Goal: Information Seeking & Learning: Find contact information

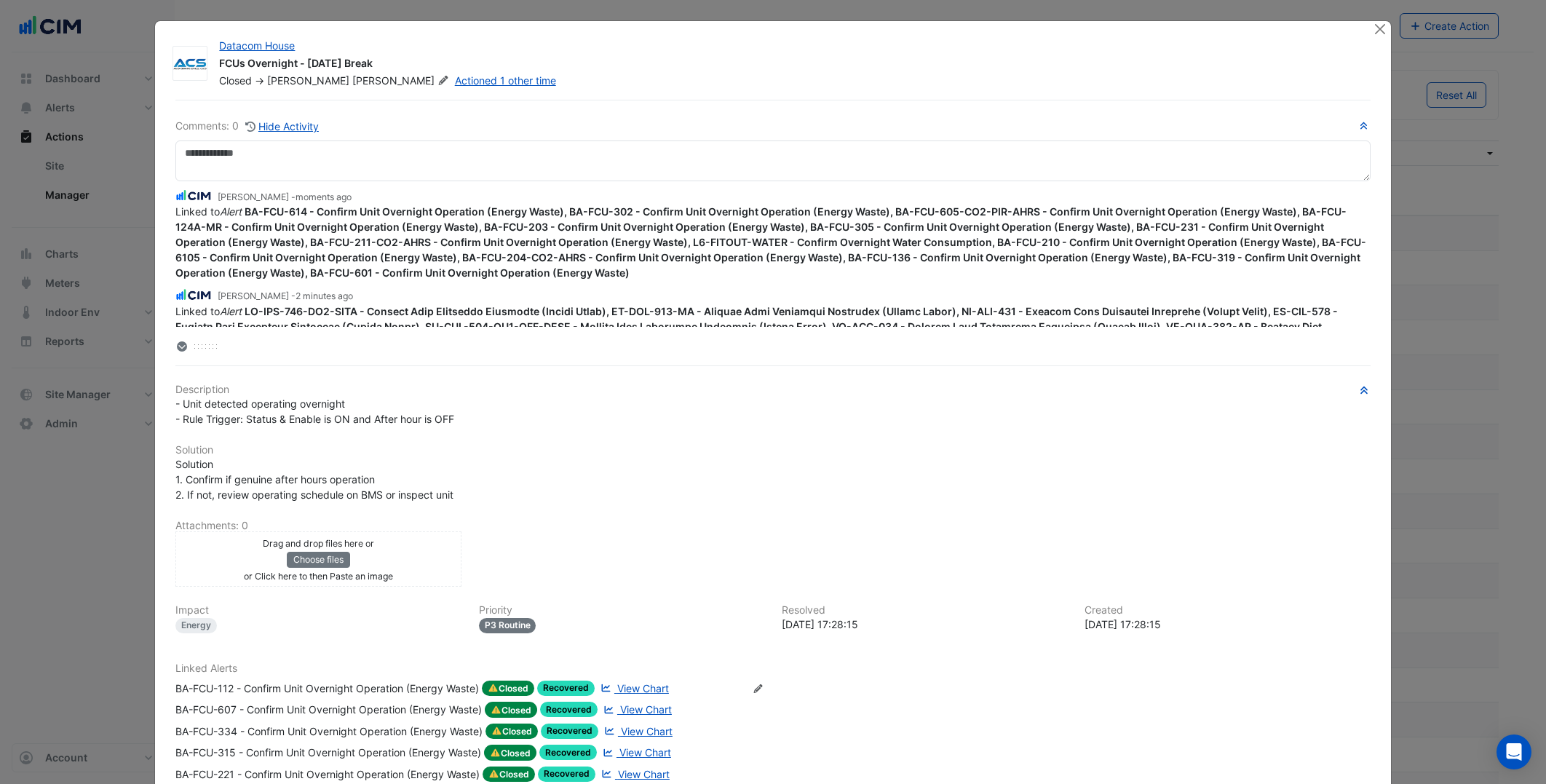
select select "***"
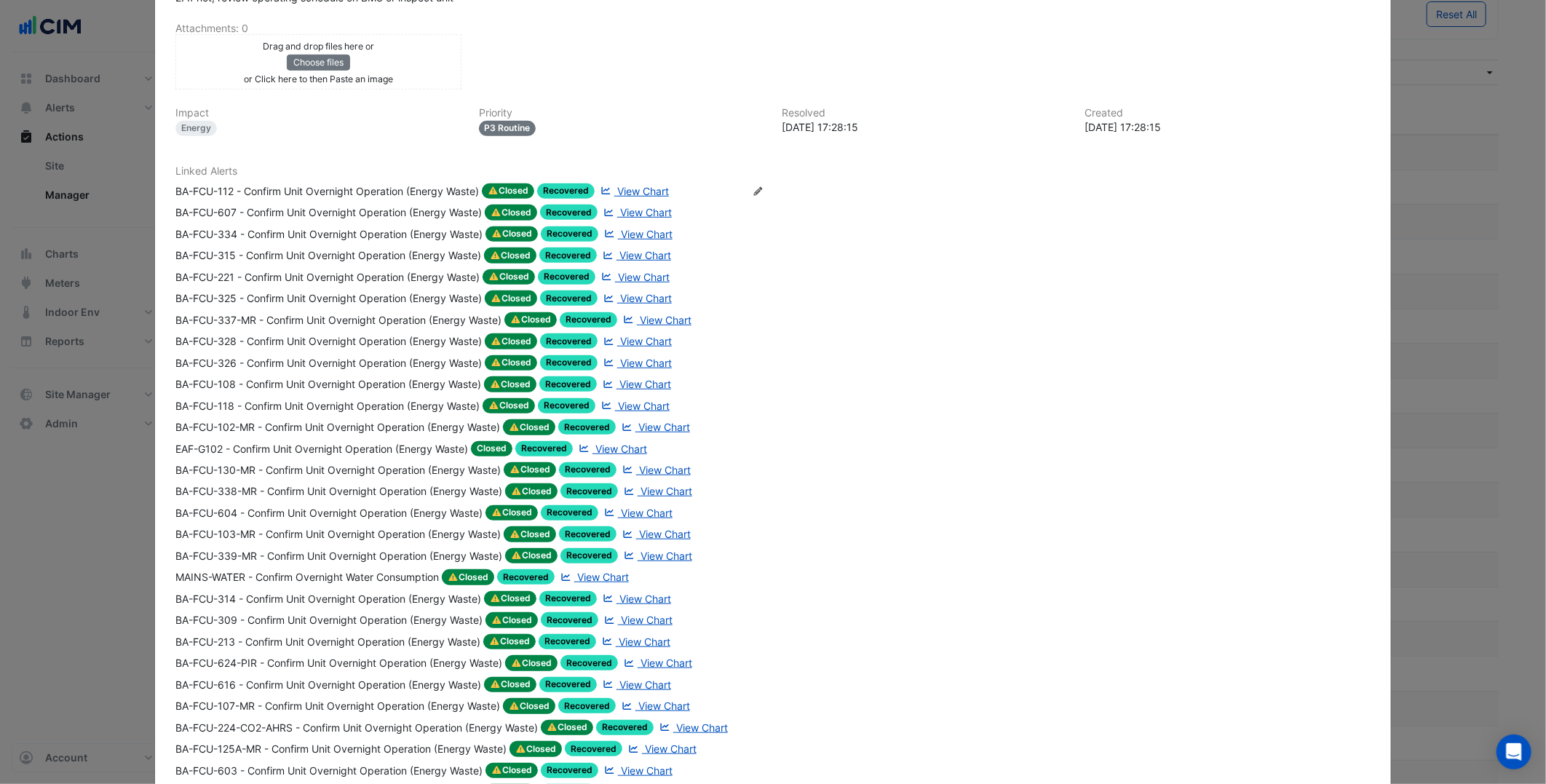
scroll to position [392, 0]
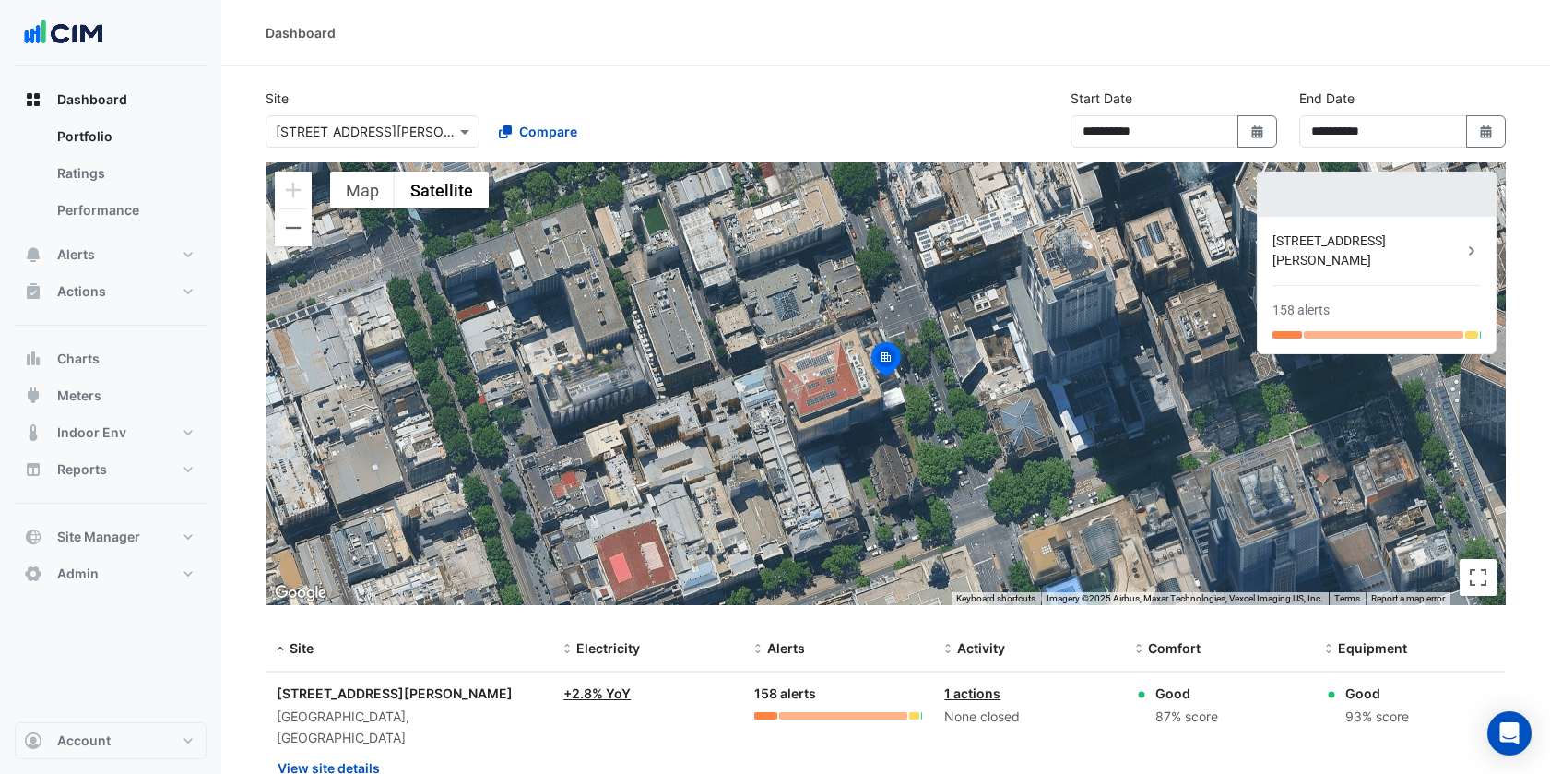
select select "***"
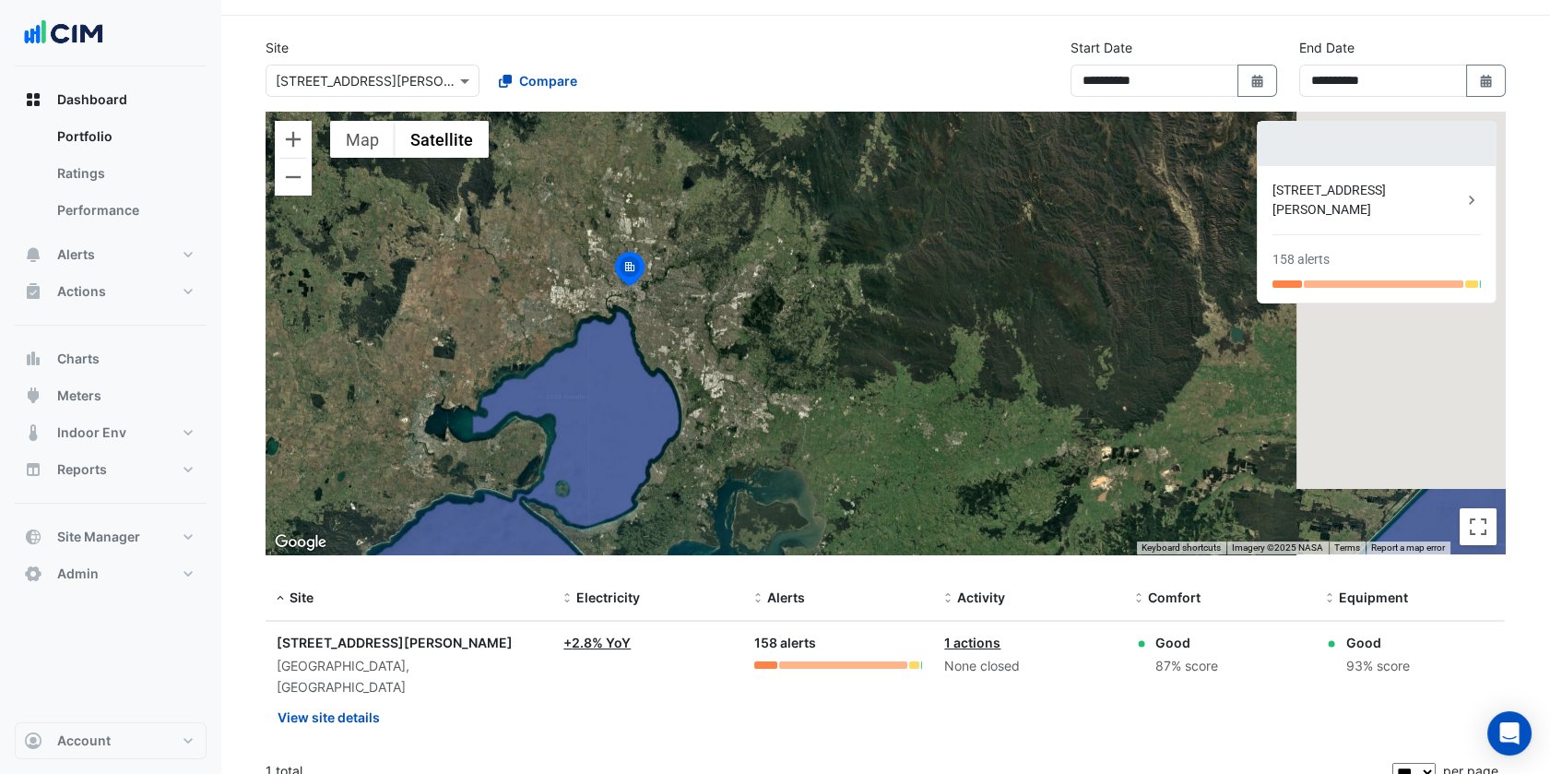
drag, startPoint x: 1016, startPoint y: 419, endPoint x: 634, endPoint y: 391, distance: 382.7
click at [635, 390] on div "To activate drag with keyboard, press Alt + Enter. Once in keyboard drag state,…" at bounding box center [886, 333] width 1240 height 443
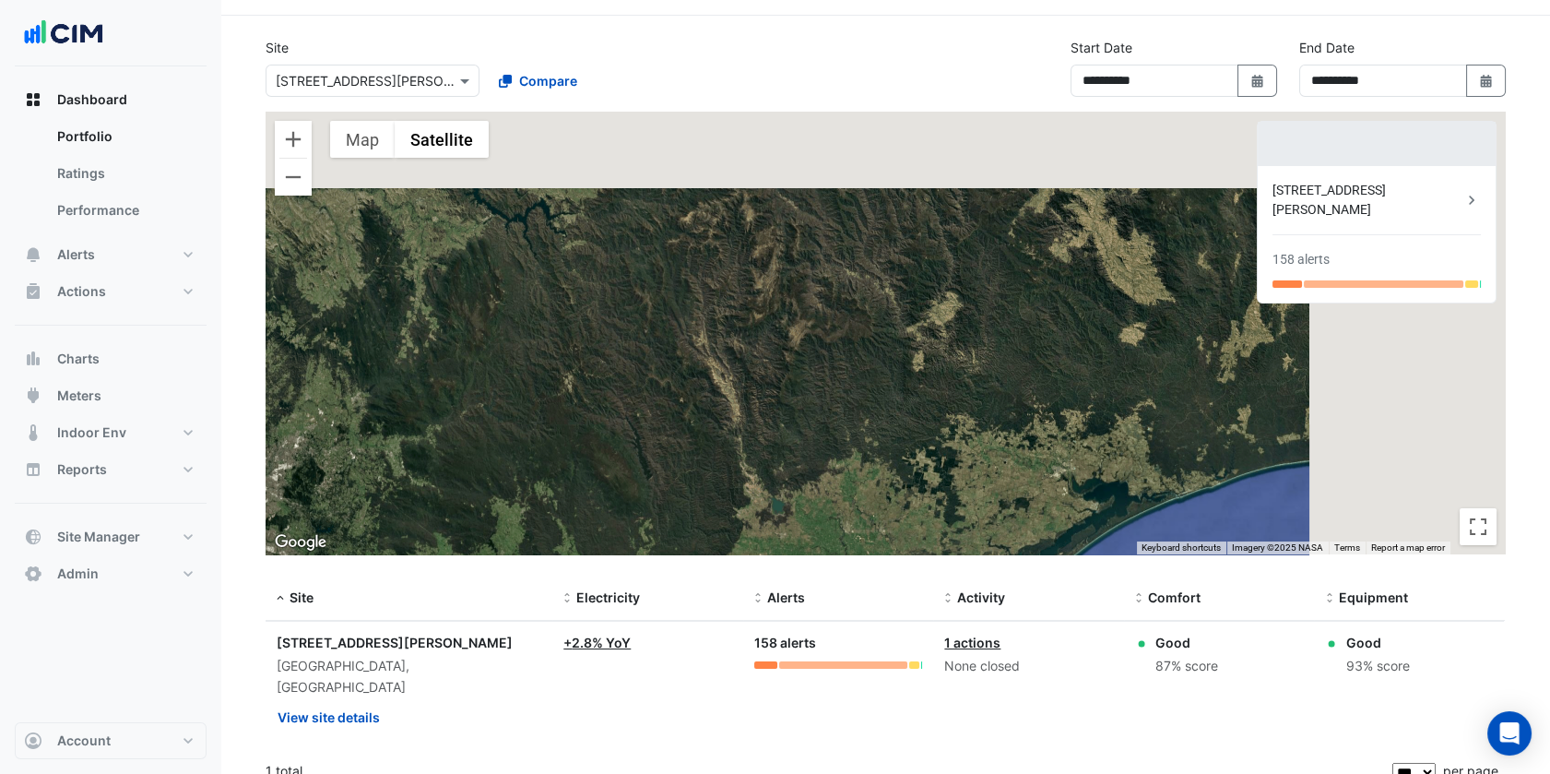
drag, startPoint x: 1192, startPoint y: 230, endPoint x: 617, endPoint y: 437, distance: 611.6
click at [627, 435] on div "To activate drag with keyboard, press Alt + Enter. Once in keyboard drag state,…" at bounding box center [886, 333] width 1240 height 443
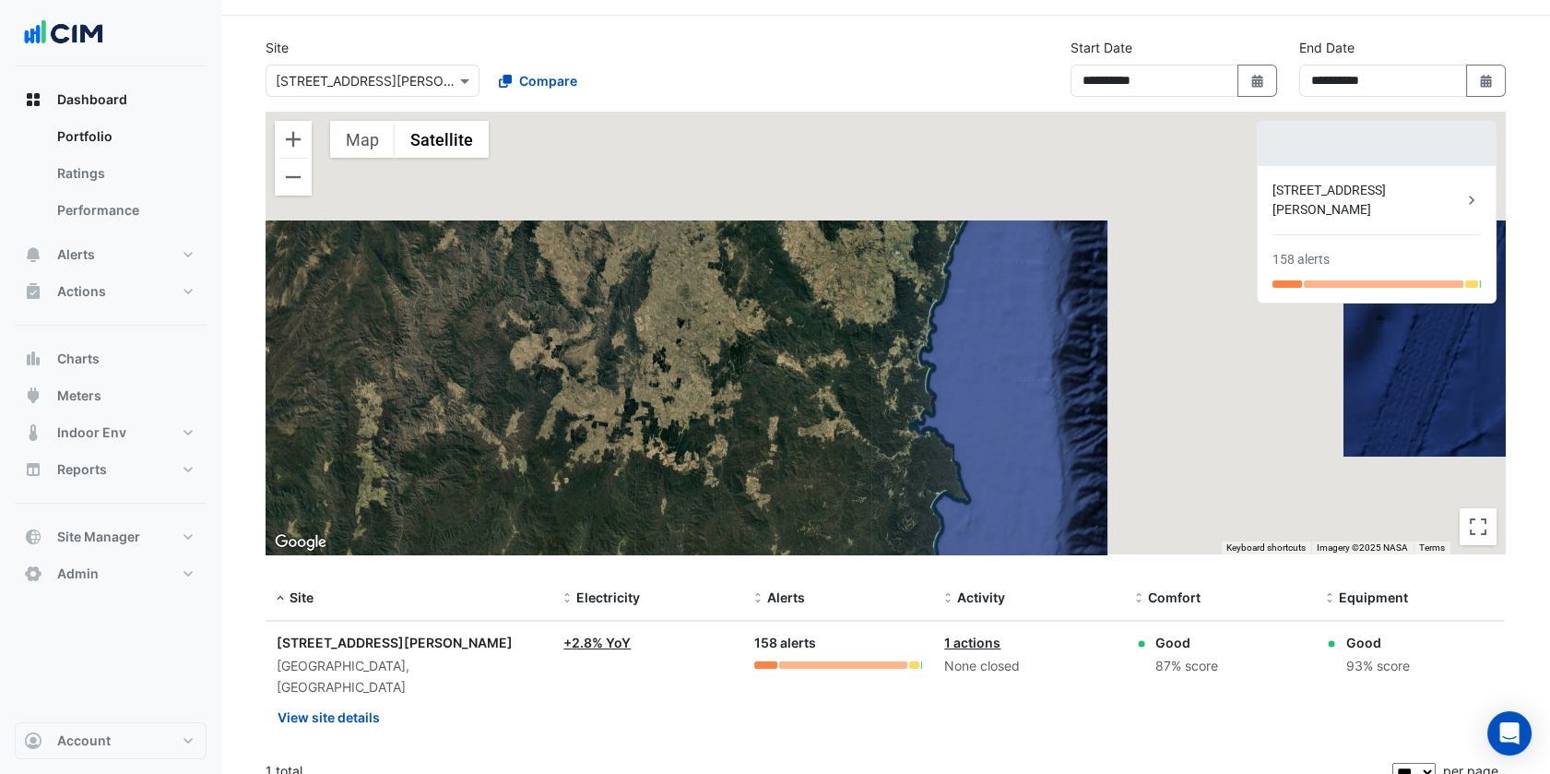
drag, startPoint x: 1114, startPoint y: 288, endPoint x: 656, endPoint y: 425, distance: 477.5
click at [656, 425] on div "To activate drag with keyboard, press Alt + Enter. Once in keyboard drag state,…" at bounding box center [886, 333] width 1240 height 443
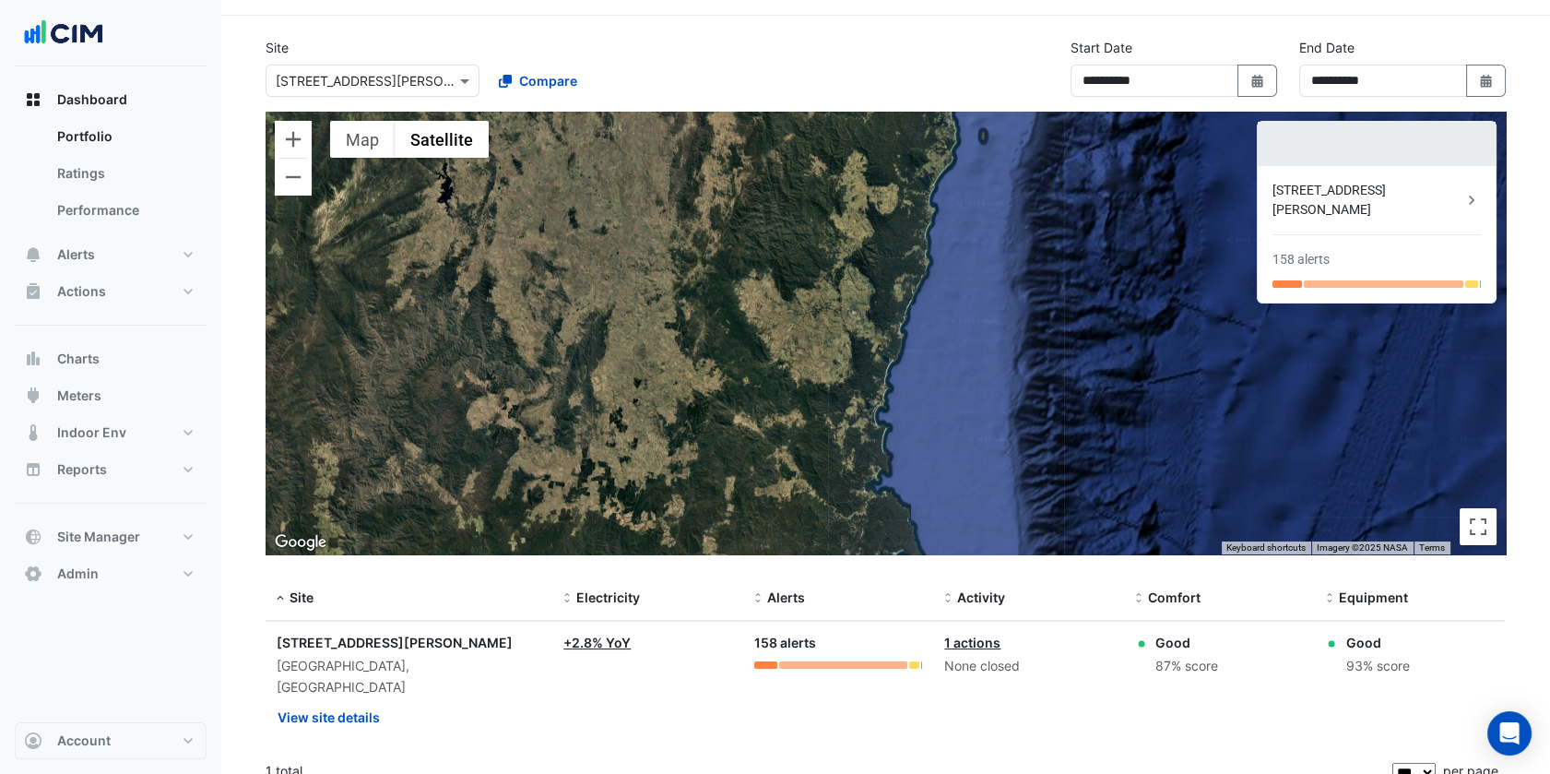
drag, startPoint x: 821, startPoint y: 286, endPoint x: 821, endPoint y: 323, distance: 36.9
click at [821, 323] on div "To activate drag with keyboard, press Alt + Enter. Once in keyboard drag state,…" at bounding box center [886, 333] width 1240 height 443
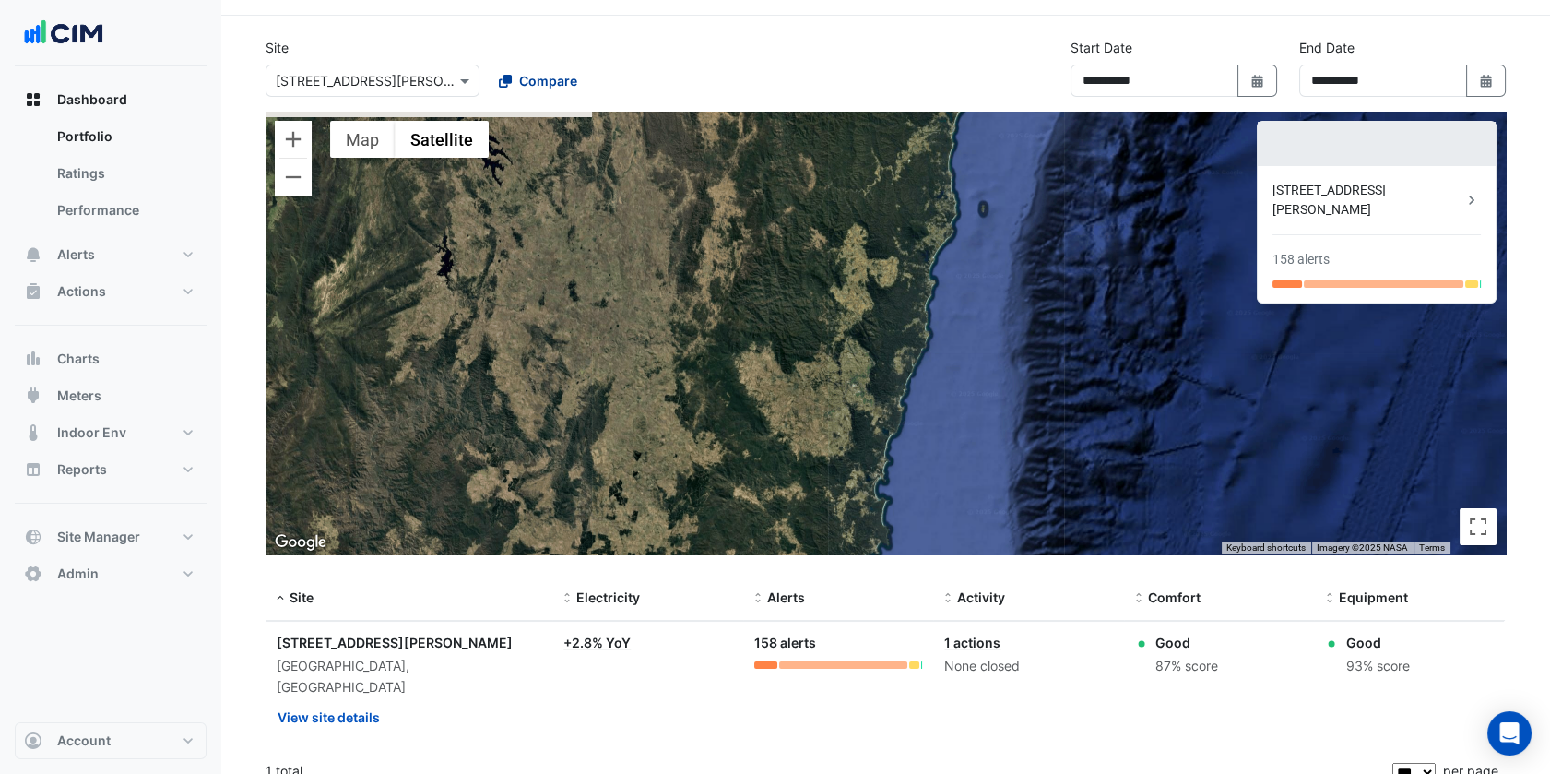
click at [532, 85] on span "Compare" at bounding box center [548, 80] width 58 height 19
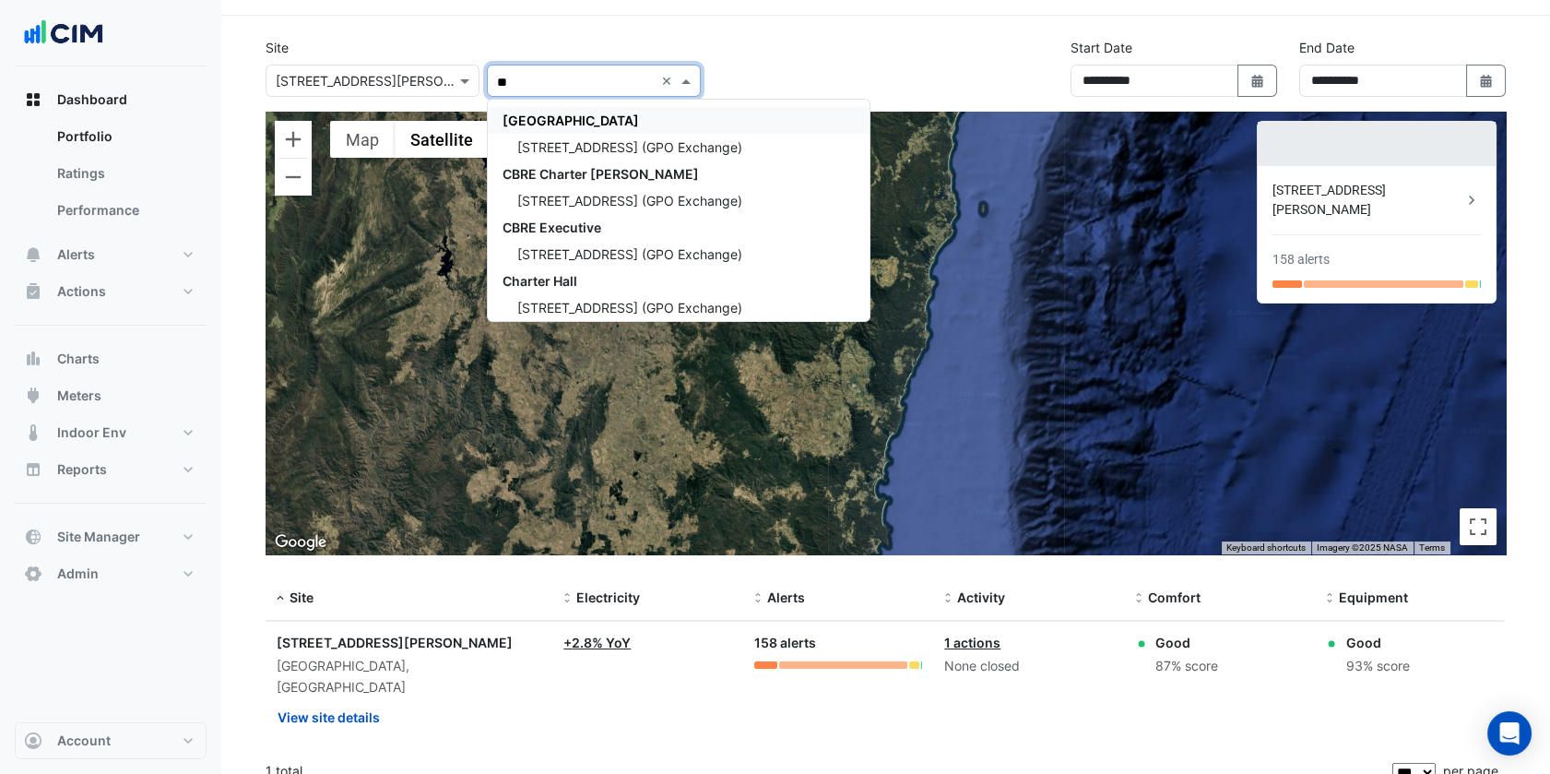
type input "***"
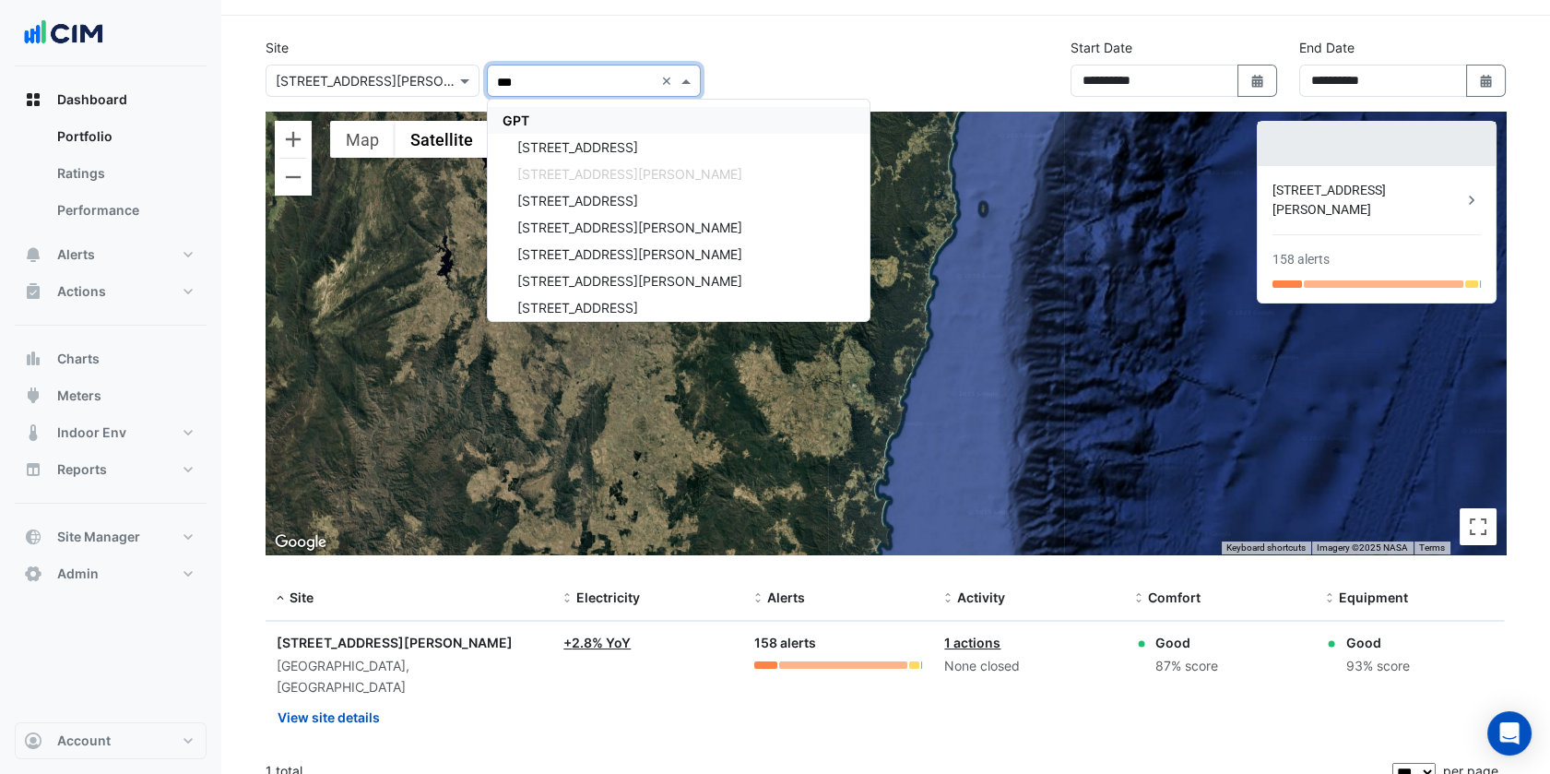
drag, startPoint x: 606, startPoint y: 119, endPoint x: 626, endPoint y: 66, distance: 56.3
click at [605, 119] on div "GPT" at bounding box center [679, 120] width 382 height 27
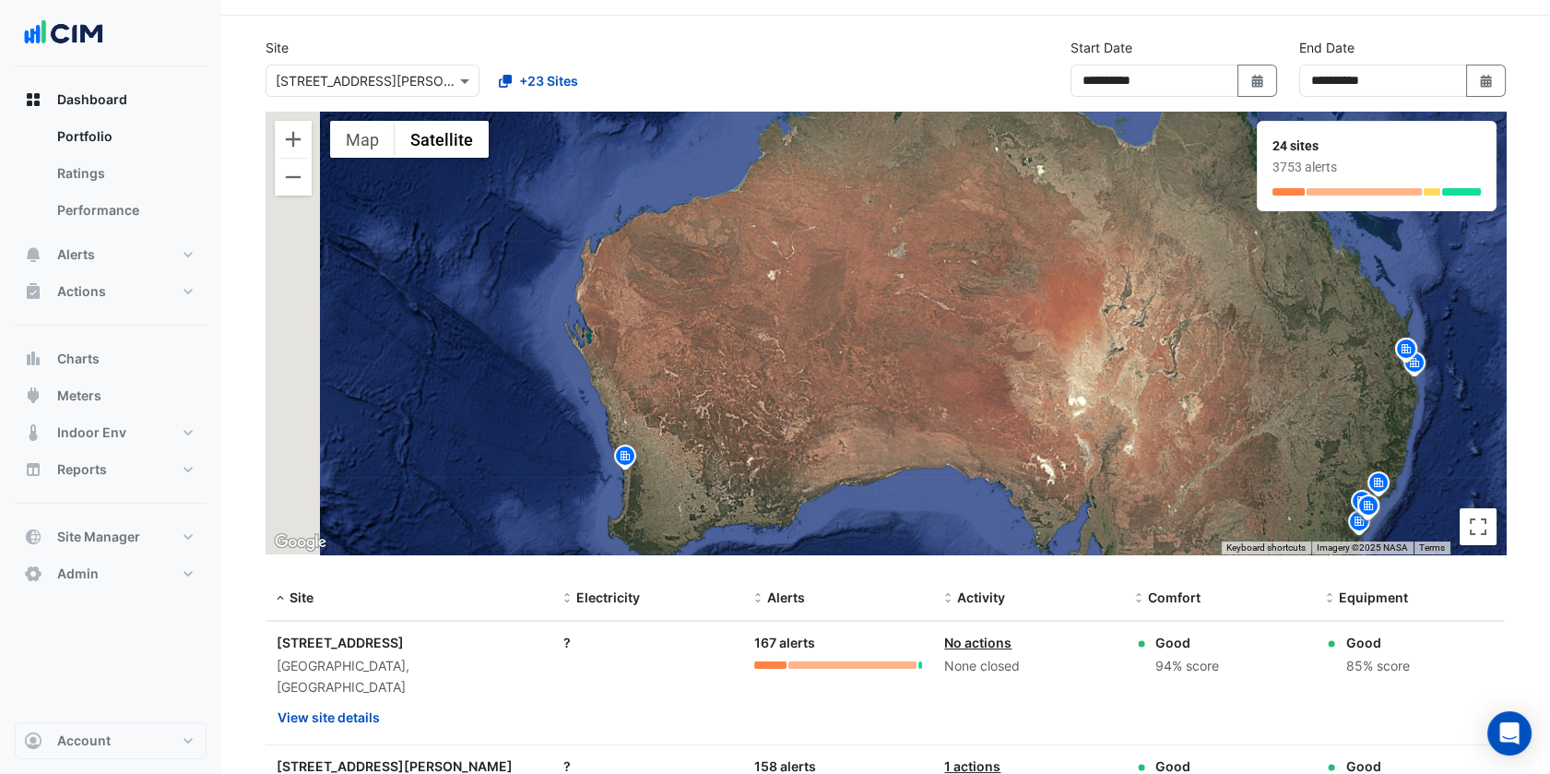
drag, startPoint x: 1013, startPoint y: 282, endPoint x: 1137, endPoint y: 456, distance: 213.6
click at [1137, 456] on div "To activate drag with keyboard, press Alt + Enter. Once in keyboard drag state,…" at bounding box center [886, 333] width 1240 height 443
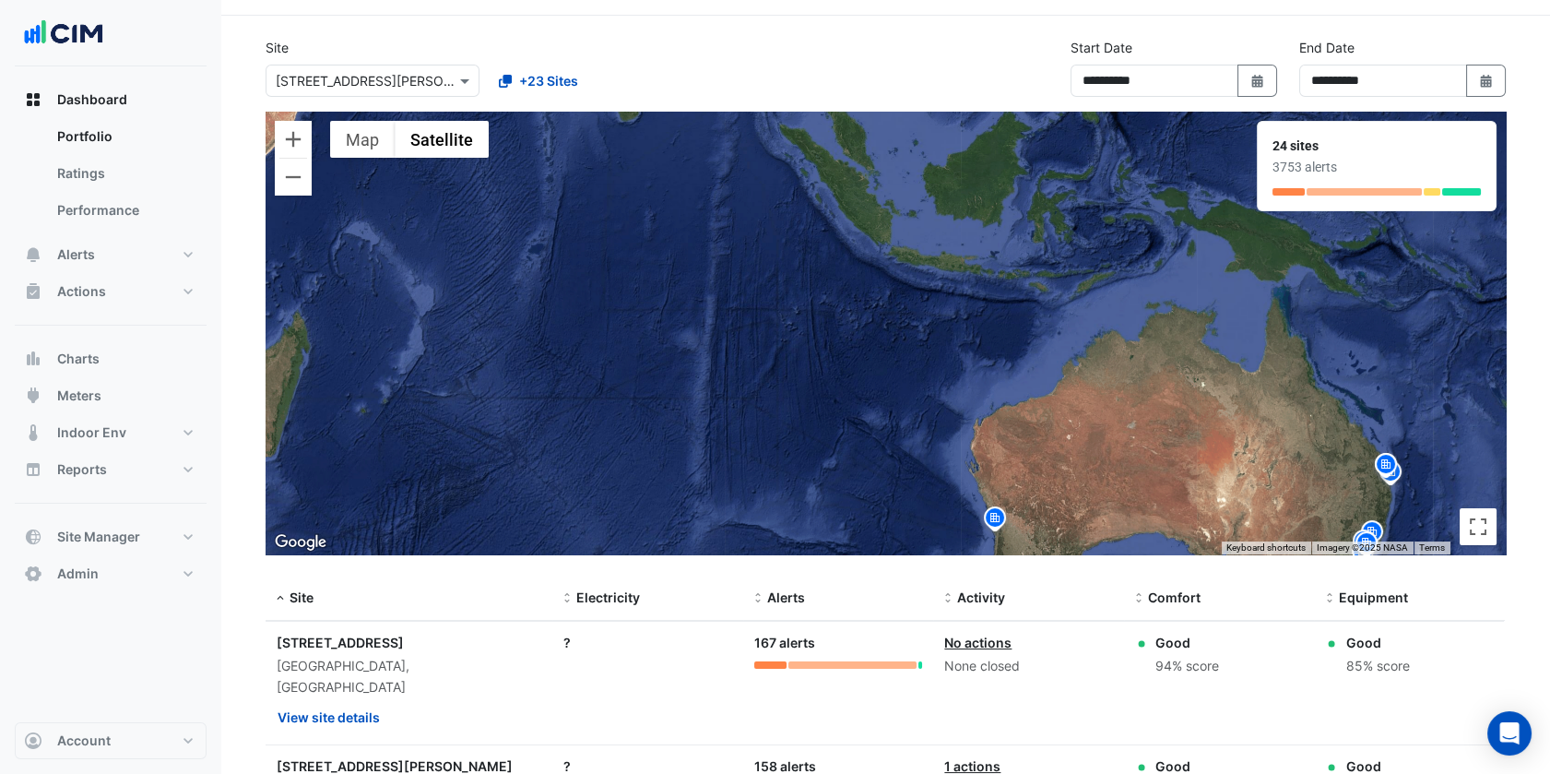
drag, startPoint x: 932, startPoint y: 308, endPoint x: 1050, endPoint y: 382, distance: 139.2
click at [1050, 382] on div "To activate drag with keyboard, press Alt + Enter. Once in keyboard drag state,…" at bounding box center [886, 333] width 1240 height 443
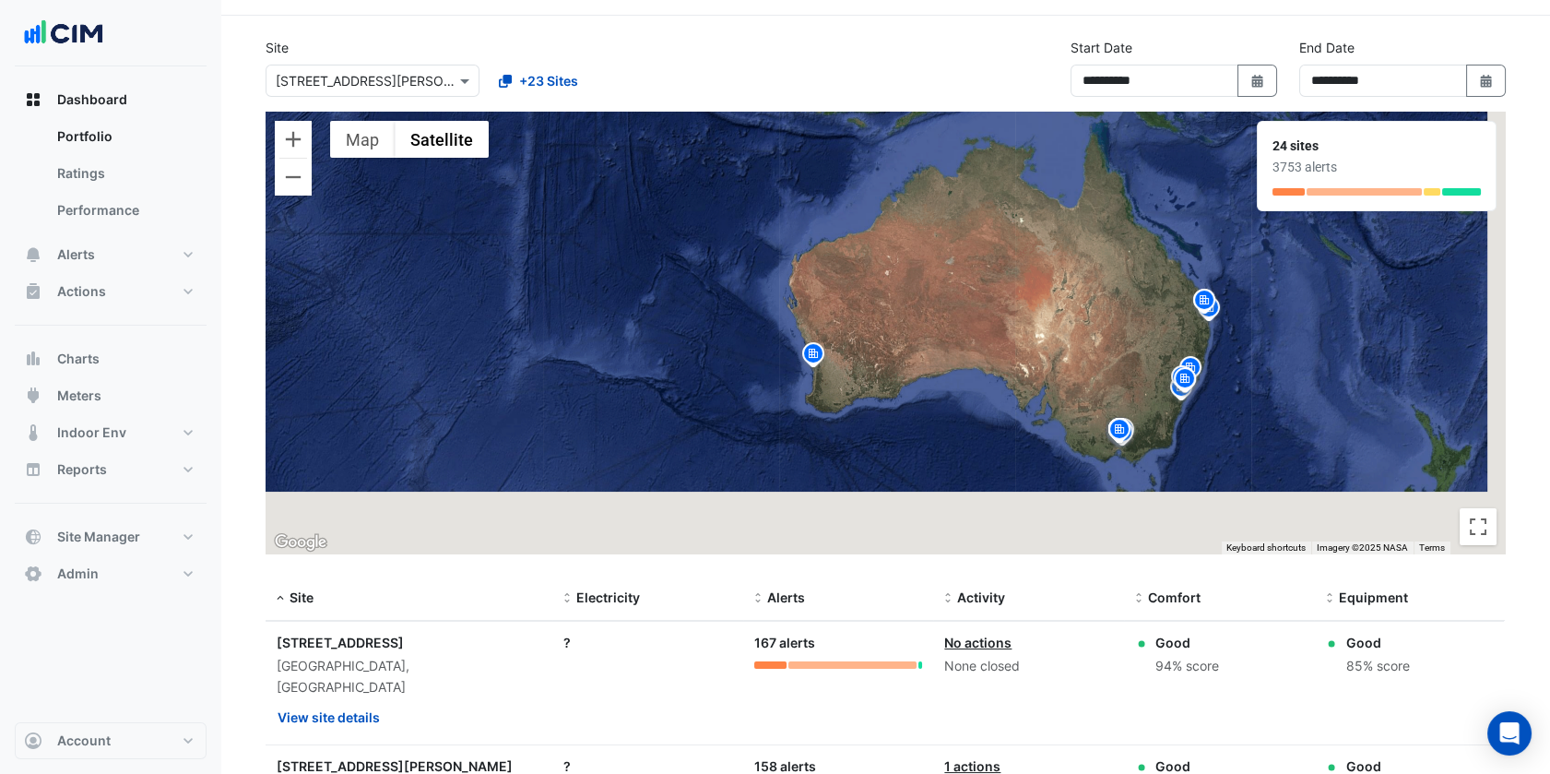
drag, startPoint x: 1342, startPoint y: 502, endPoint x: 1084, endPoint y: 304, distance: 324.8
click at [1089, 306] on div "To activate drag with keyboard, press Alt + Enter. Once in keyboard drag state,…" at bounding box center [886, 333] width 1240 height 443
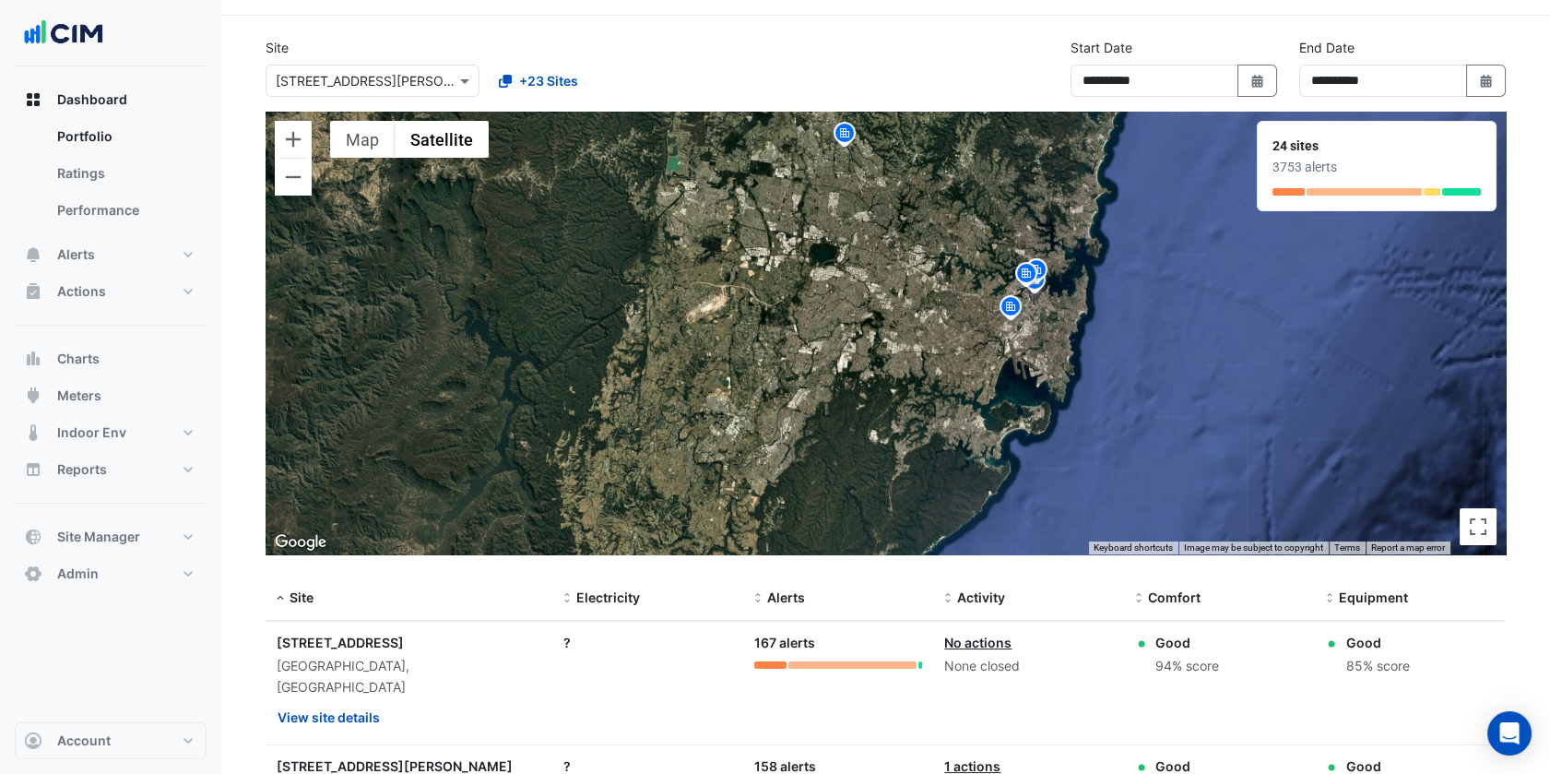
drag, startPoint x: 1101, startPoint y: 291, endPoint x: 1099, endPoint y: 344, distance: 52.6
click at [1099, 344] on div "To activate drag with keyboard, press Alt + Enter. Once in keyboard drag state,…" at bounding box center [886, 333] width 1240 height 443
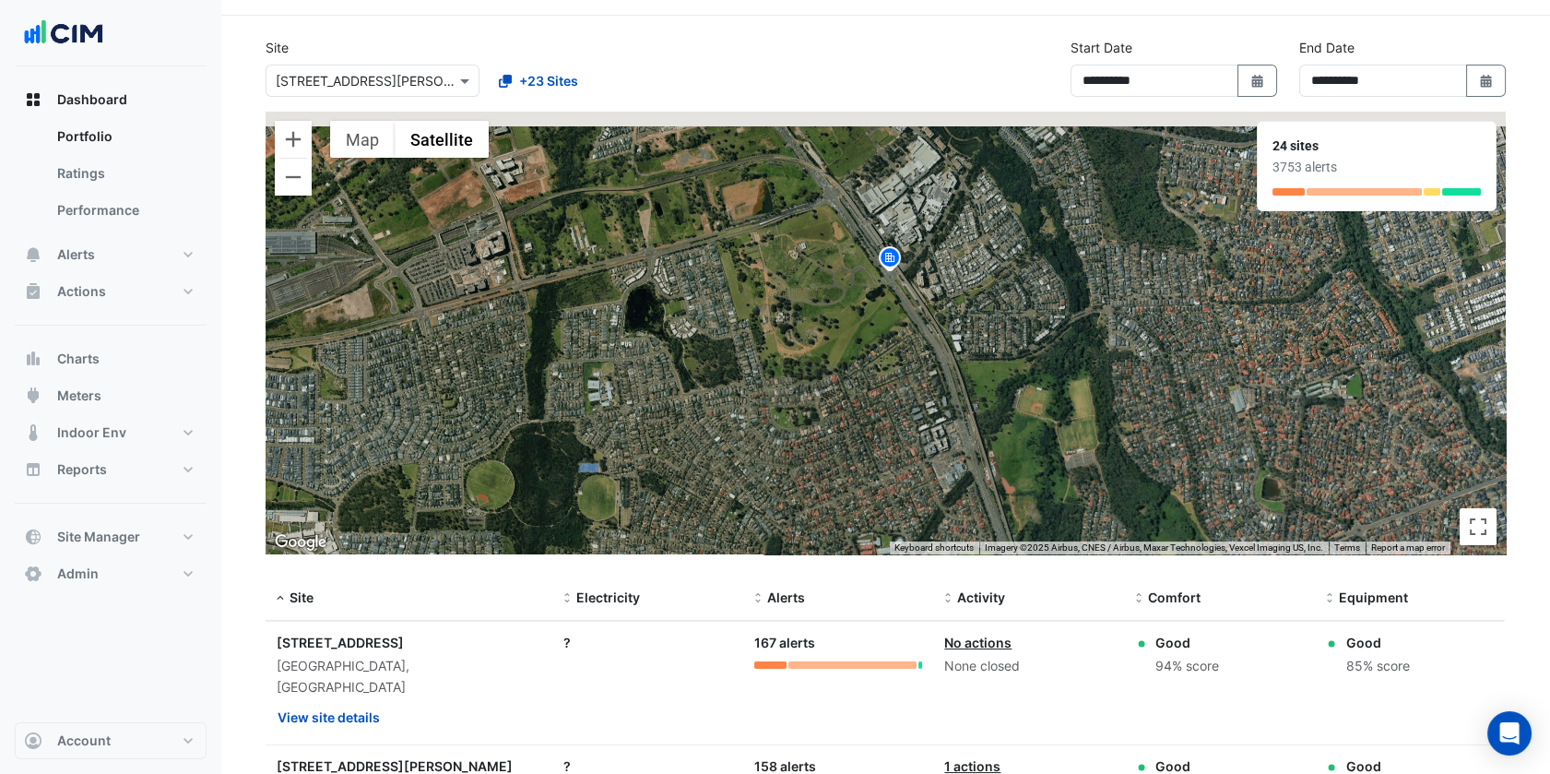
drag, startPoint x: 904, startPoint y: 152, endPoint x: 894, endPoint y: 330, distance: 178.2
click at [894, 330] on div "To activate drag with keyboard, press Alt + Enter. Once in keyboard drag state,…" at bounding box center [886, 333] width 1240 height 443
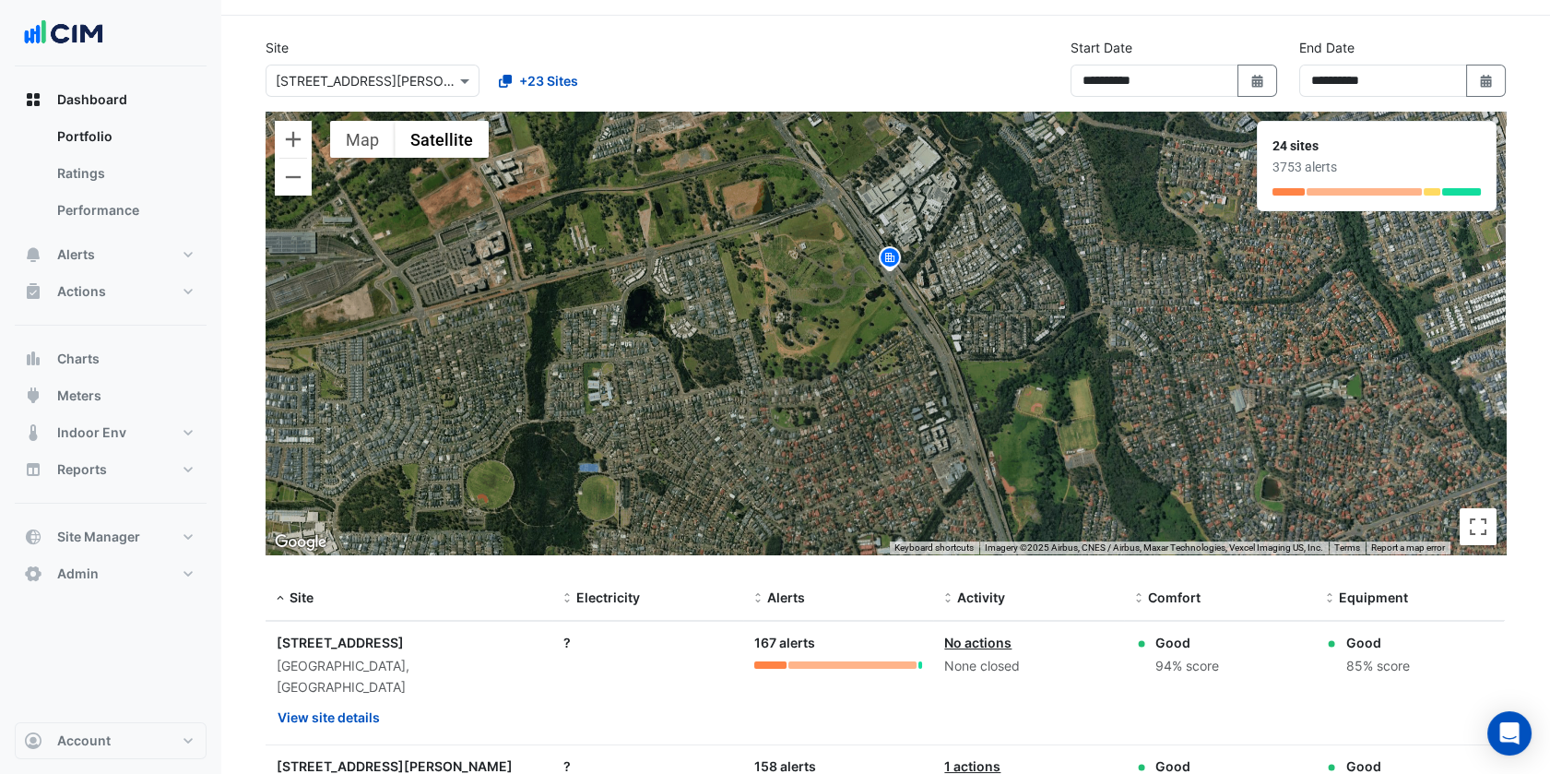
click at [890, 257] on img at bounding box center [890, 260] width 30 height 32
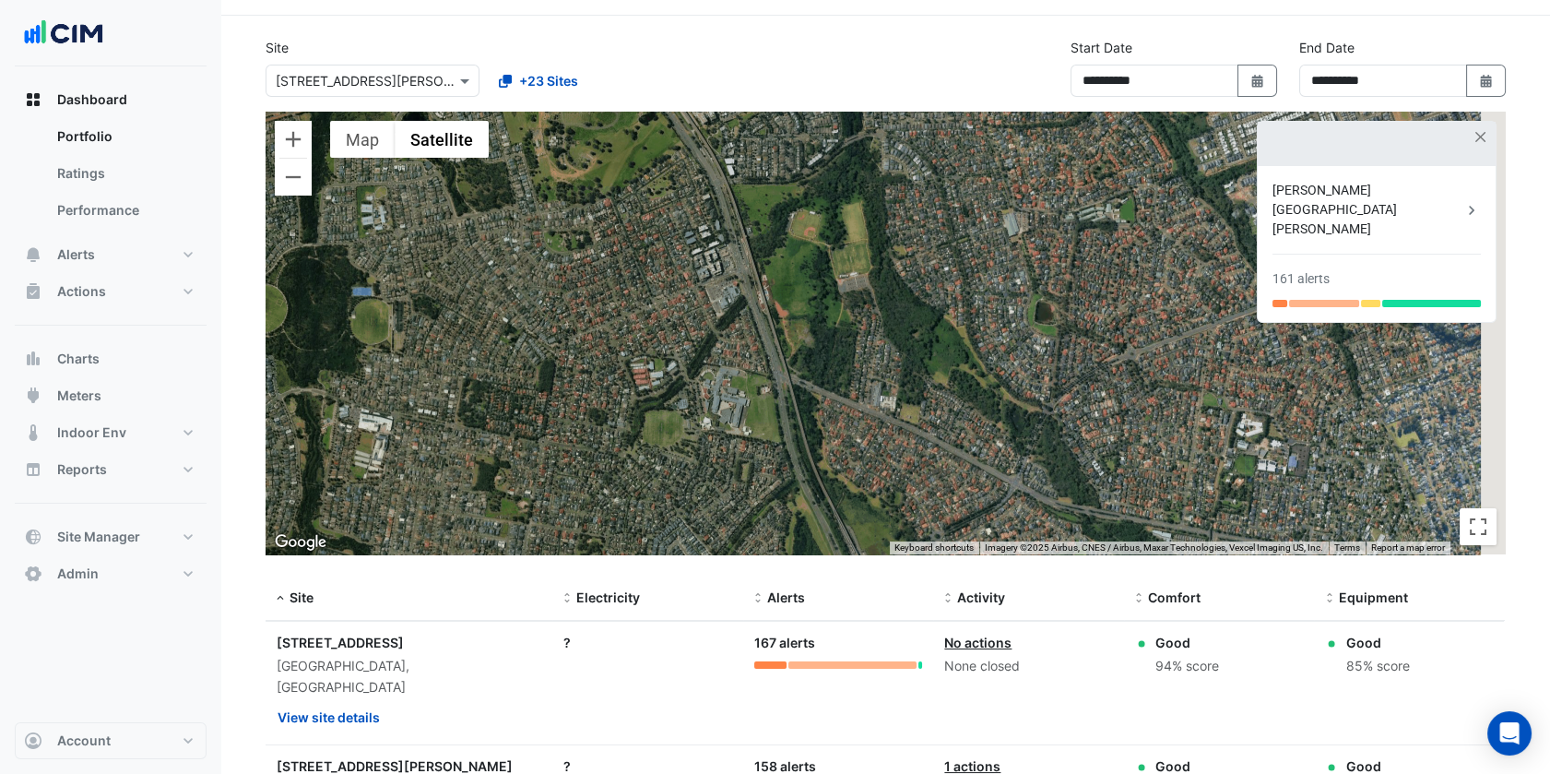
drag, startPoint x: 1112, startPoint y: 420, endPoint x: 796, endPoint y: 193, distance: 389.2
click at [797, 193] on div "To activate drag with keyboard, press Alt + Enter. Once in keyboard drag state,…" at bounding box center [886, 333] width 1240 height 443
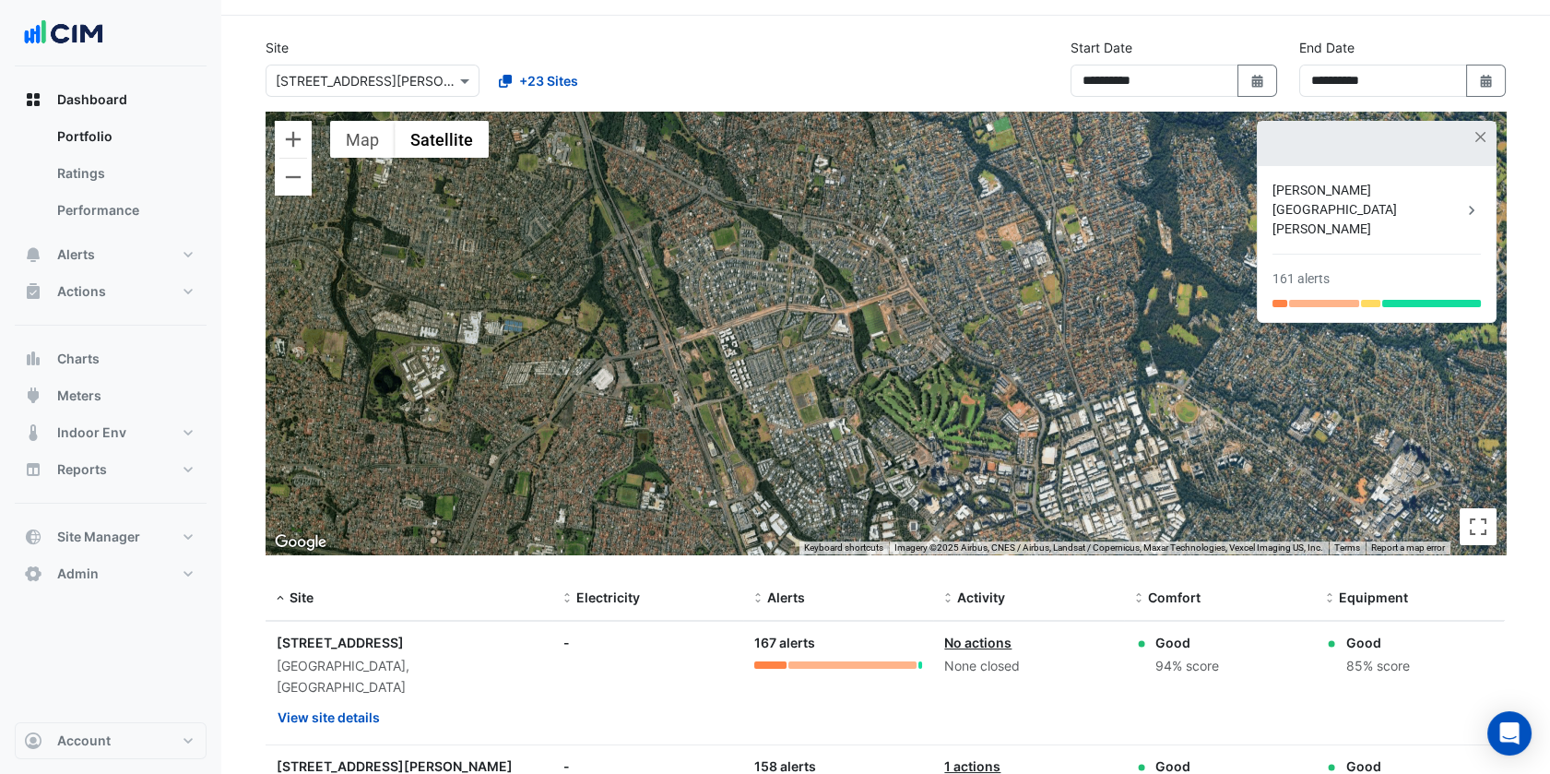
drag, startPoint x: 993, startPoint y: 355, endPoint x: 729, endPoint y: 138, distance: 341.3
click at [729, 138] on div "To activate drag with keyboard, press Alt + Enter. Once in keyboard drag state,…" at bounding box center [886, 333] width 1240 height 443
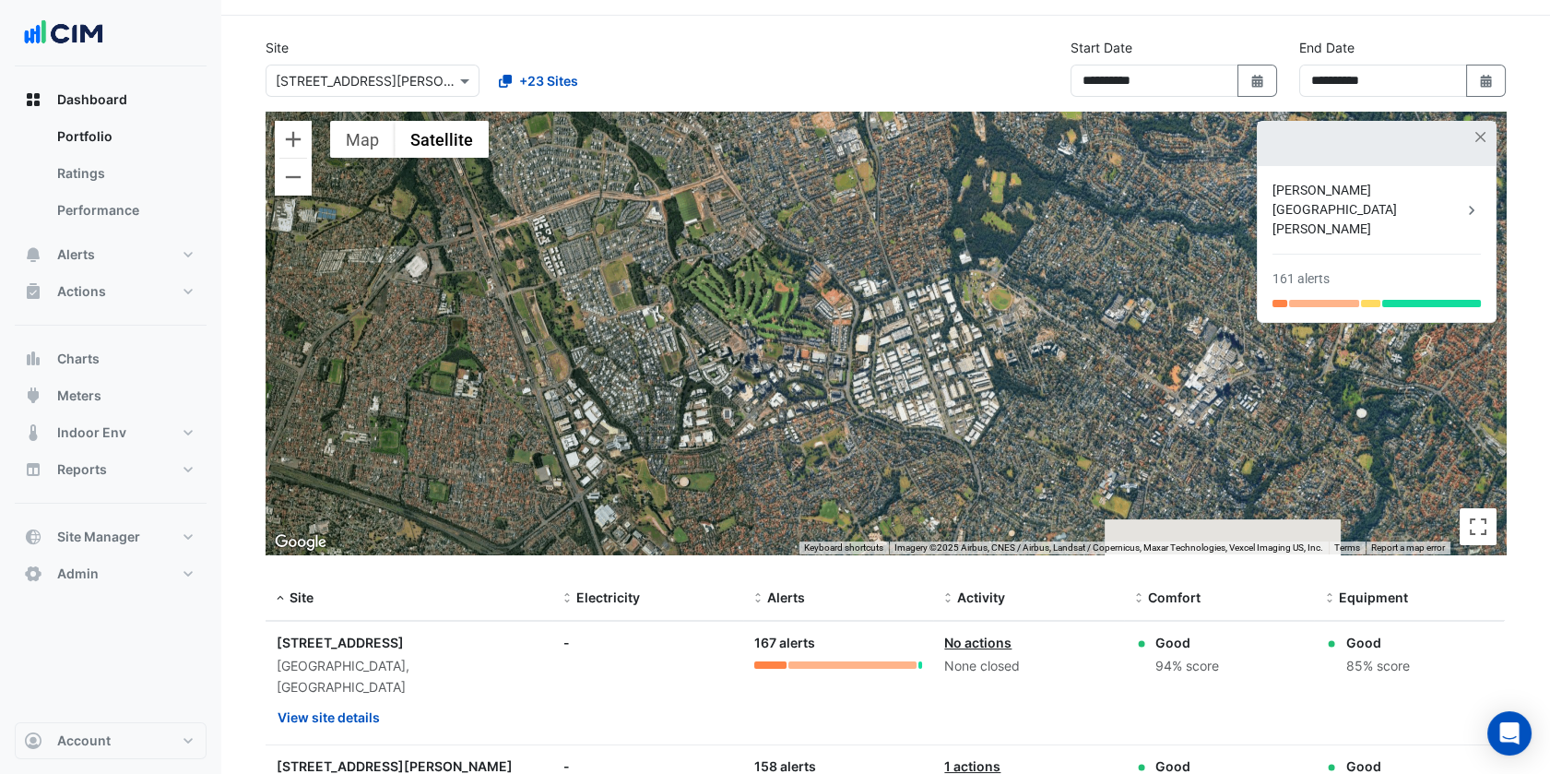
drag, startPoint x: 940, startPoint y: 435, endPoint x: 890, endPoint y: 269, distance: 173.3
click at [891, 273] on div "To activate drag with keyboard, press Alt + Enter. Once in keyboard drag state,…" at bounding box center [886, 333] width 1240 height 443
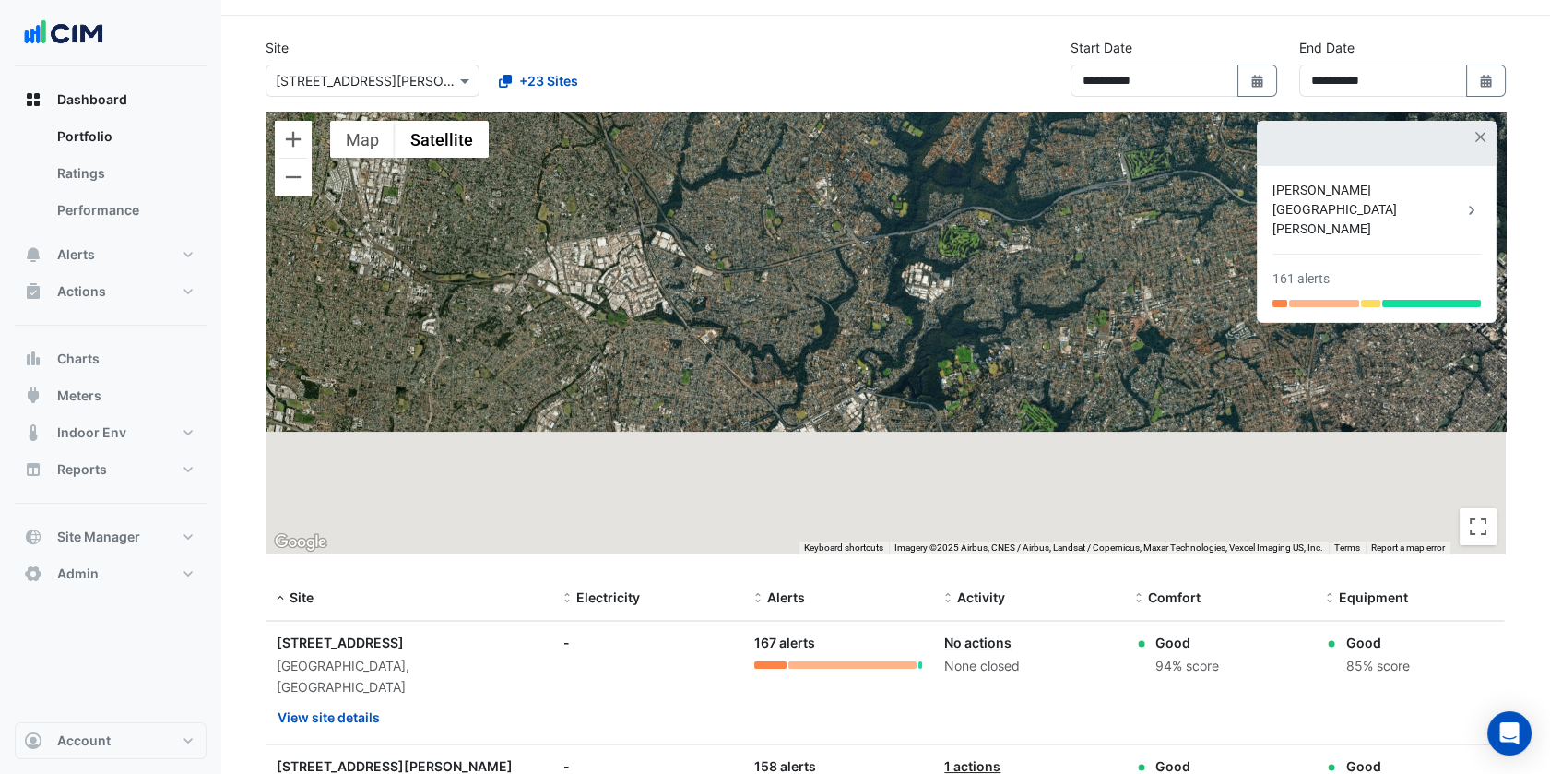
drag, startPoint x: 887, startPoint y: 431, endPoint x: 747, endPoint y: 176, distance: 291.3
click at [747, 176] on div "To activate drag with keyboard, press Alt + Enter. Once in keyboard drag state,…" at bounding box center [886, 333] width 1240 height 443
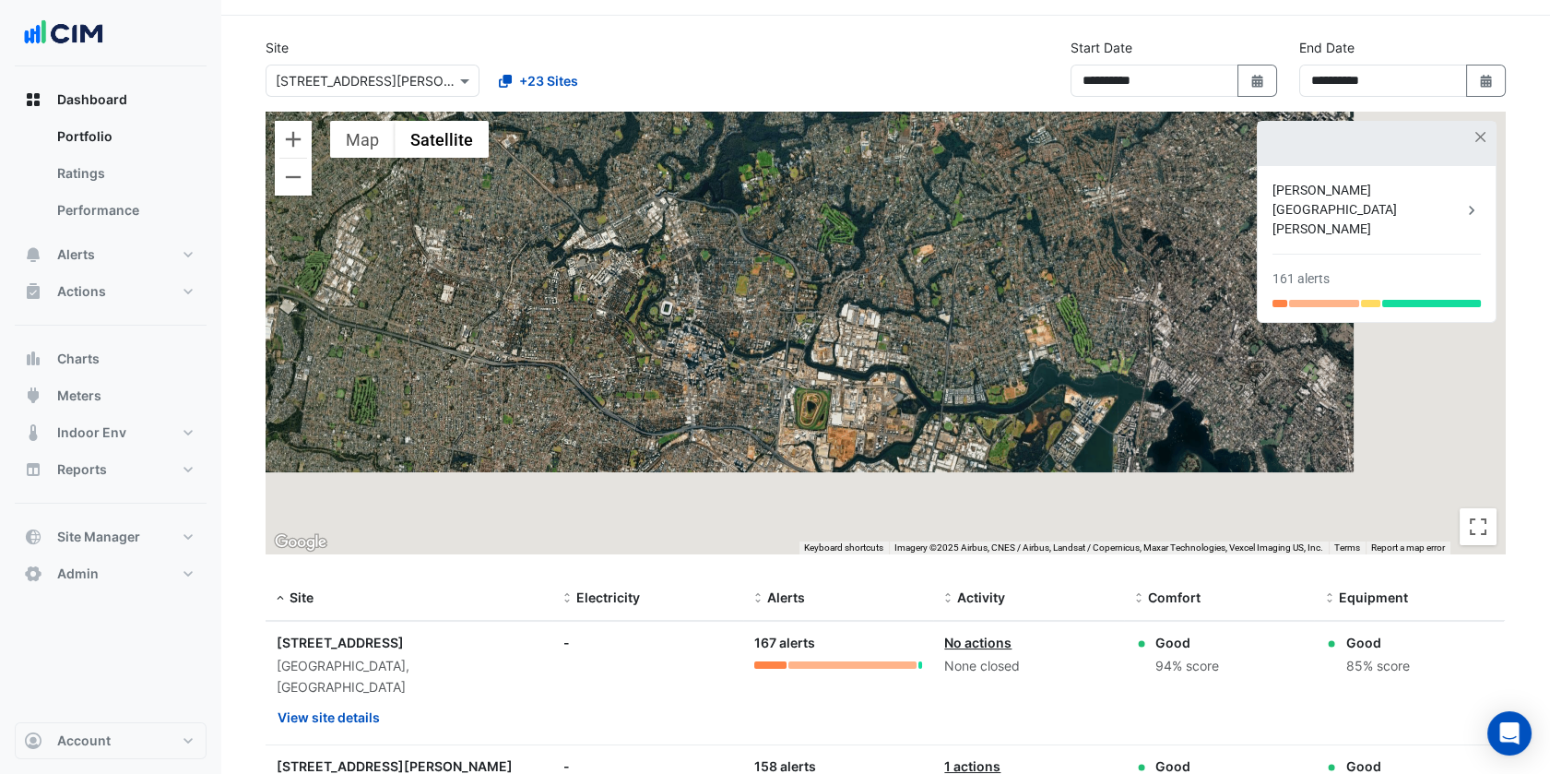
drag, startPoint x: 987, startPoint y: 450, endPoint x: 743, endPoint y: 245, distance: 318.7
click at [743, 245] on div "To activate drag with keyboard, press Alt + Enter. Once in keyboard drag state,…" at bounding box center [886, 333] width 1240 height 443
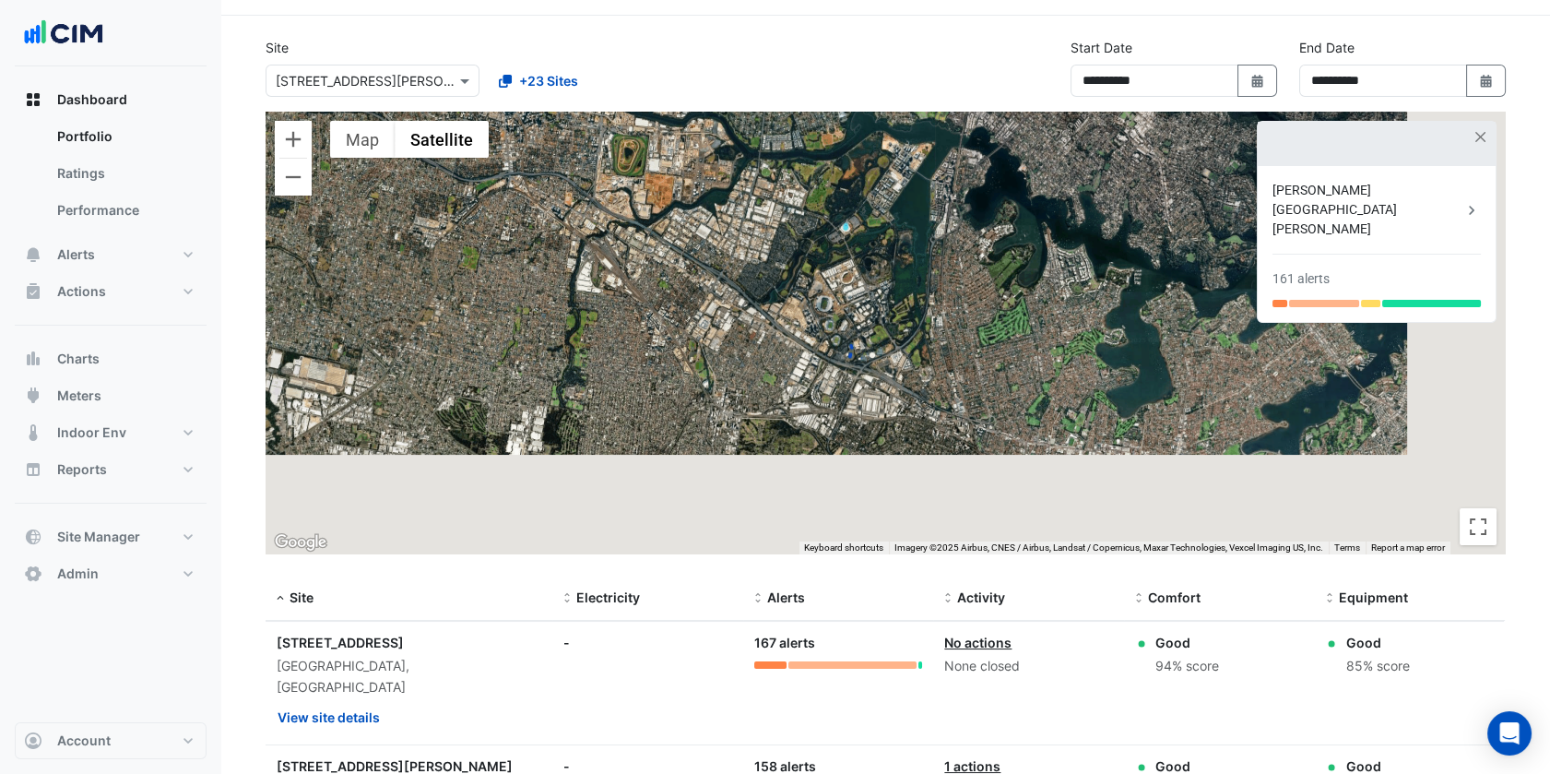
drag, startPoint x: 968, startPoint y: 464, endPoint x: 821, endPoint y: 213, distance: 291.0
click at [821, 213] on div "To activate drag with keyboard, press Alt + Enter. Once in keyboard drag state,…" at bounding box center [886, 333] width 1240 height 443
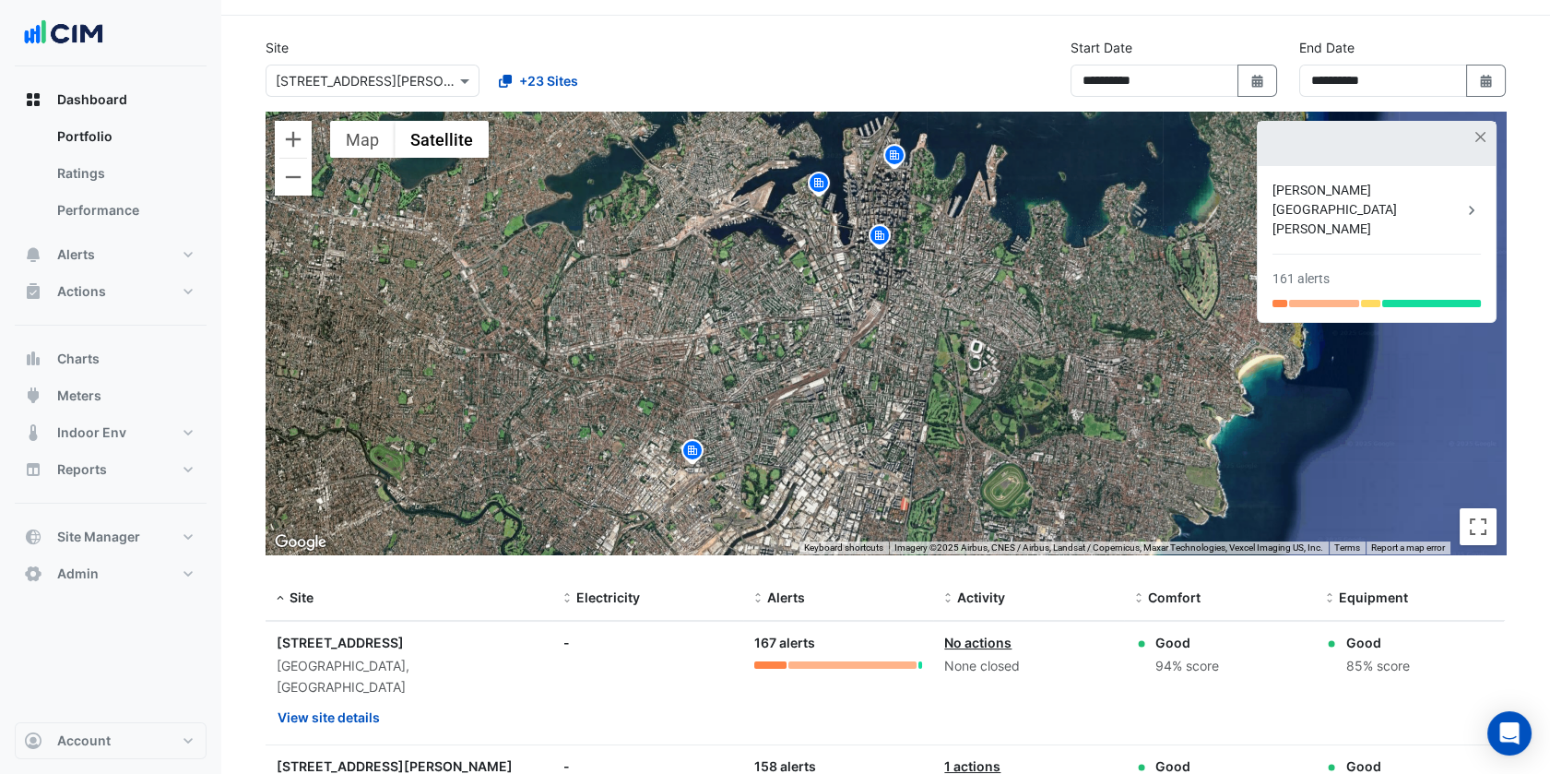
drag, startPoint x: 1143, startPoint y: 401, endPoint x: 497, endPoint y: 280, distance: 657.5
click at [497, 280] on div "To activate drag with keyboard, press Alt + Enter. Once in keyboard drag state,…" at bounding box center [886, 333] width 1240 height 443
click at [693, 446] on img at bounding box center [693, 453] width 30 height 32
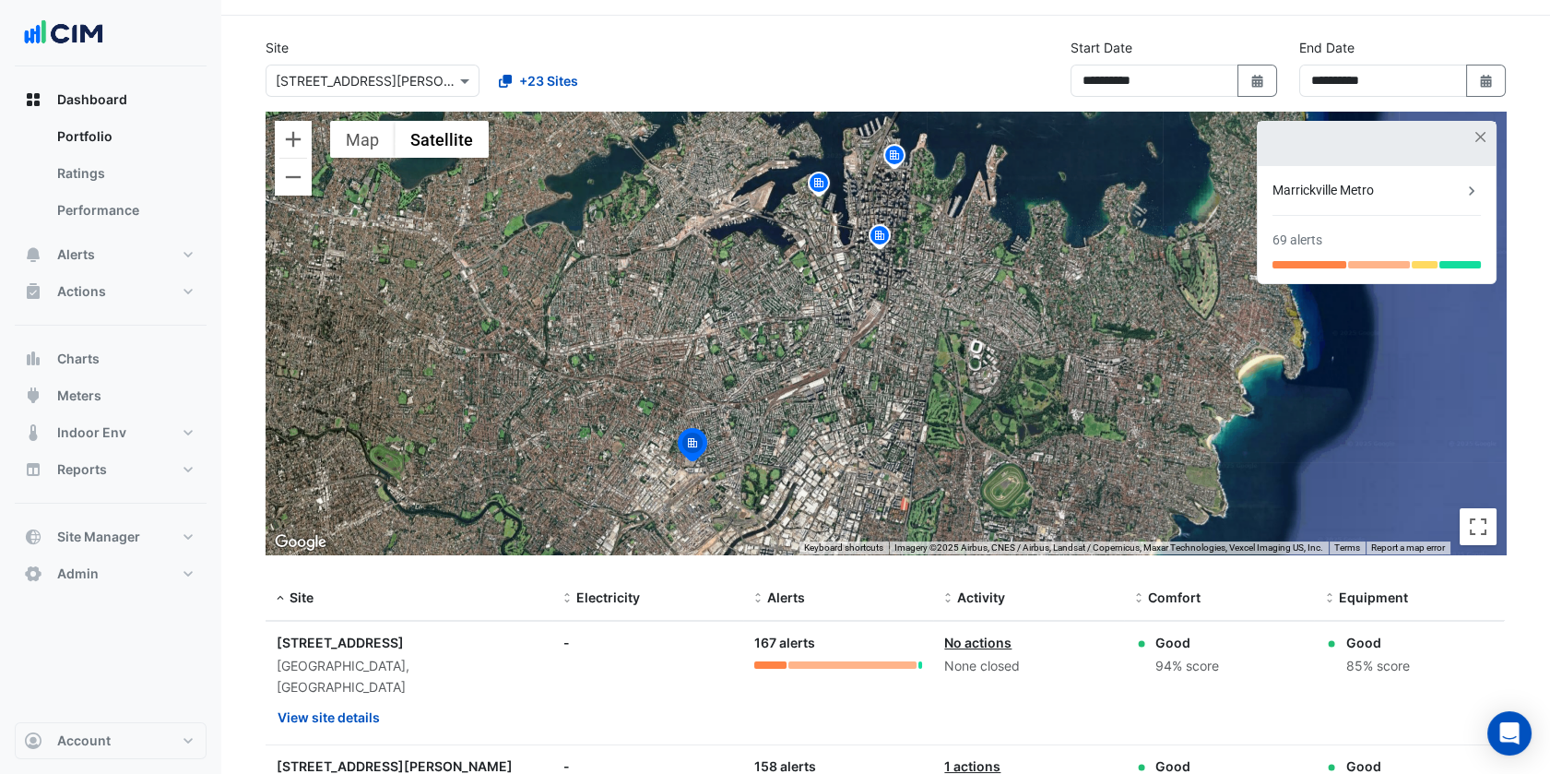
click at [314, 100] on div "**********" at bounding box center [885, 75] width 1262 height 74
click at [345, 94] on div "Select a Site × 150 Collins Street" at bounding box center [373, 81] width 214 height 32
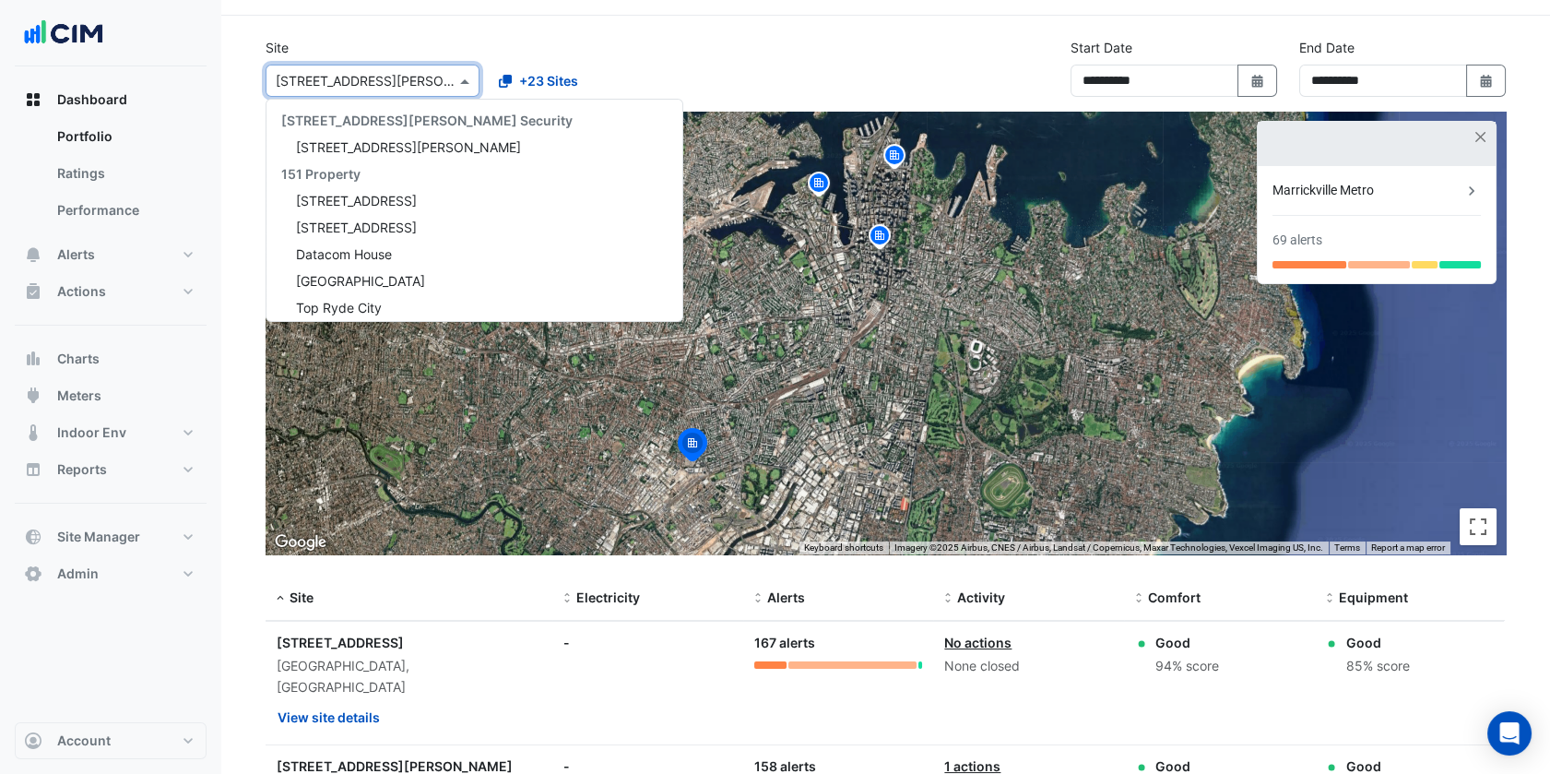
scroll to position [13136, 0]
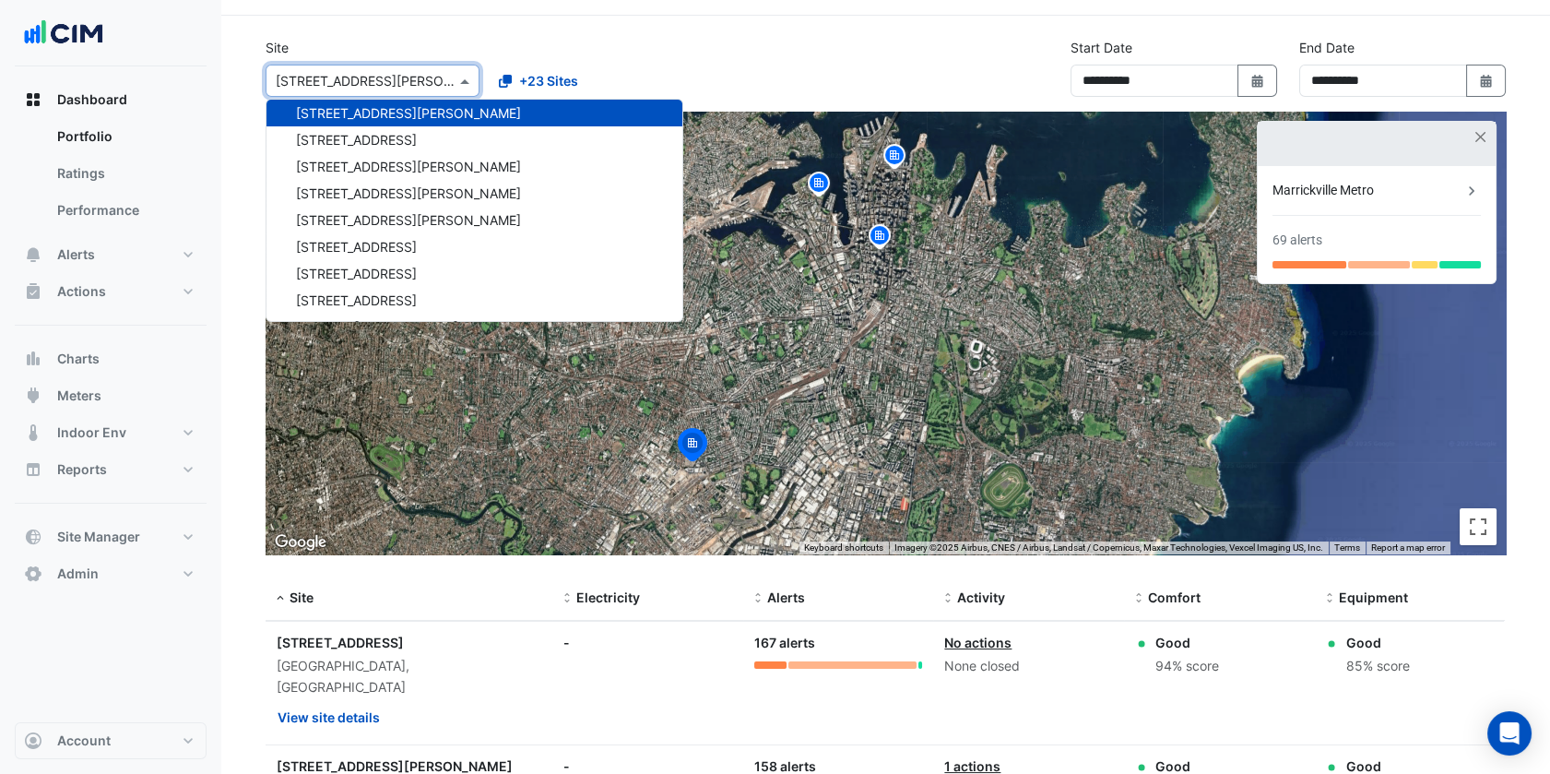
paste input "**********"
type input "**********"
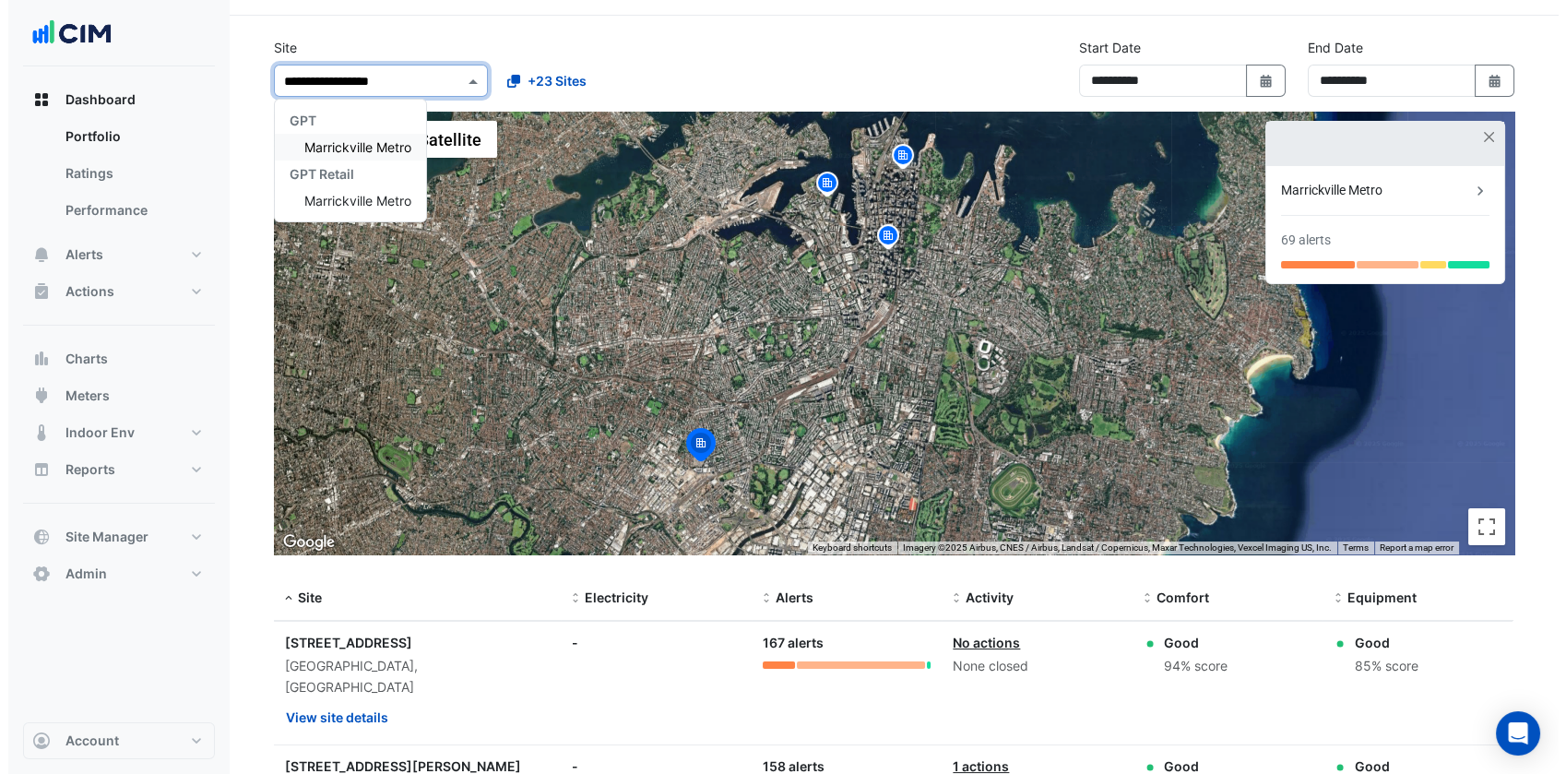
scroll to position [0, 0]
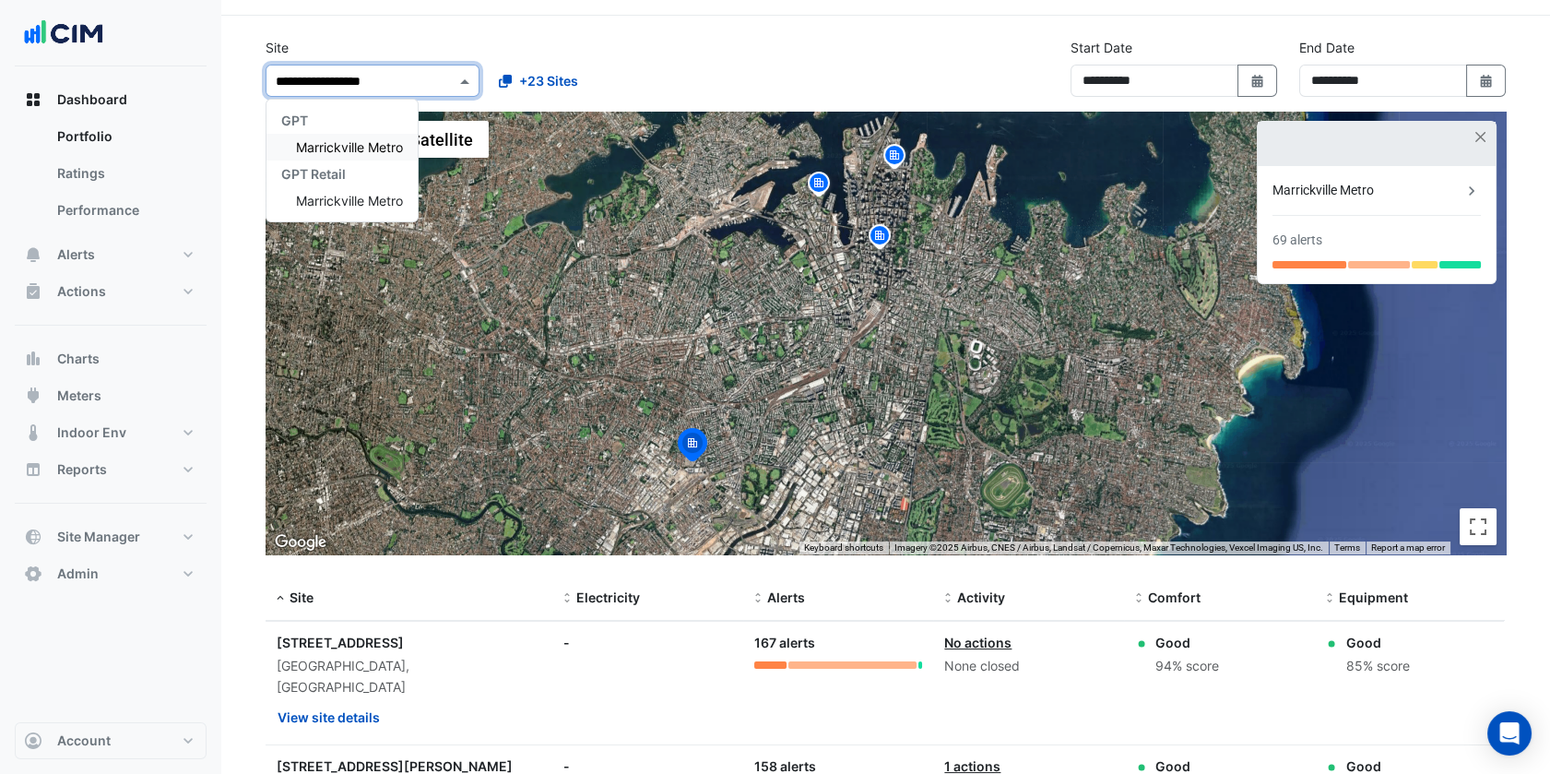
click at [349, 148] on span "Marrickville Metro" at bounding box center [349, 147] width 107 height 16
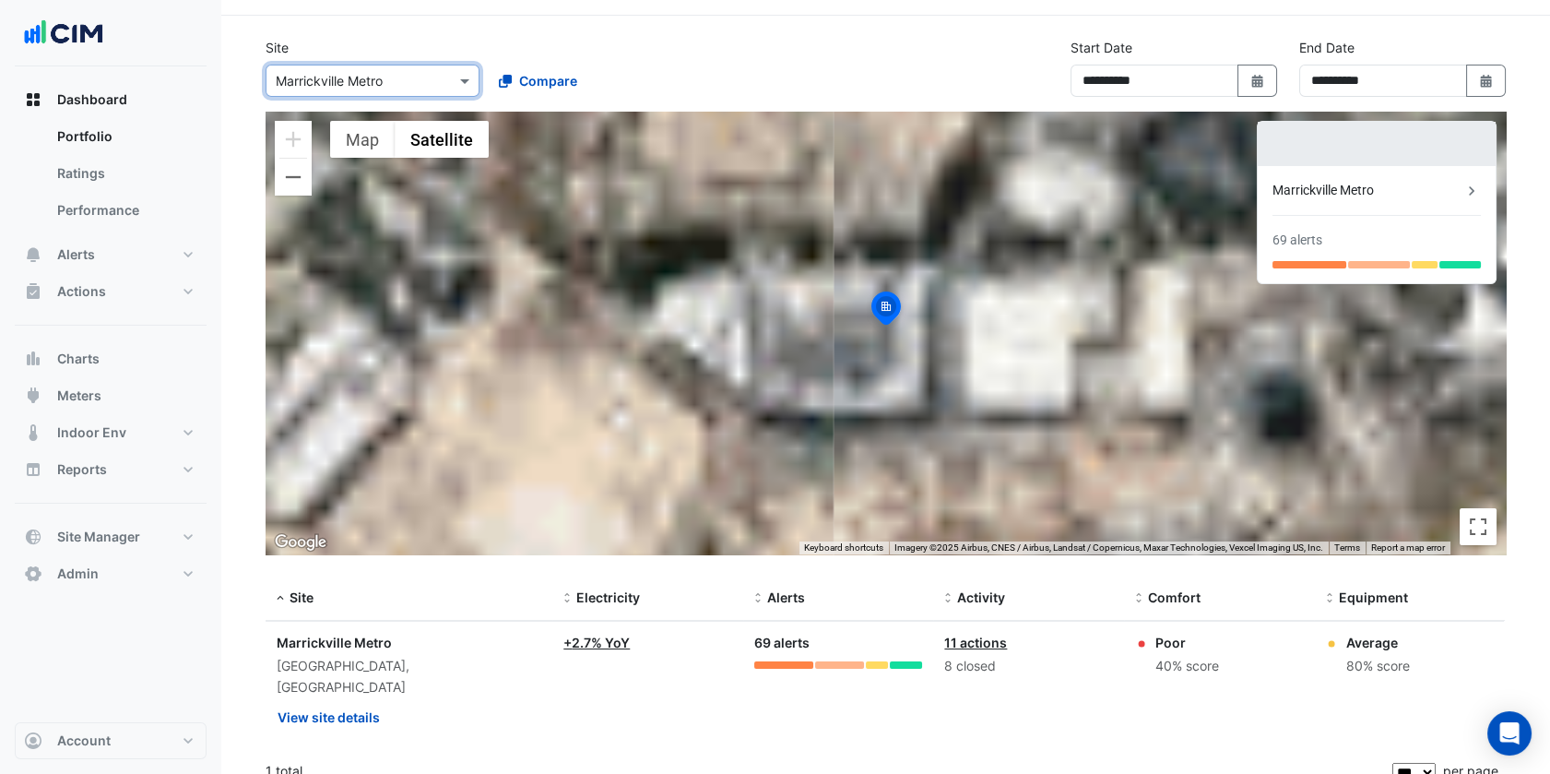
click at [672, 66] on div "Compare" at bounding box center [593, 81] width 221 height 32
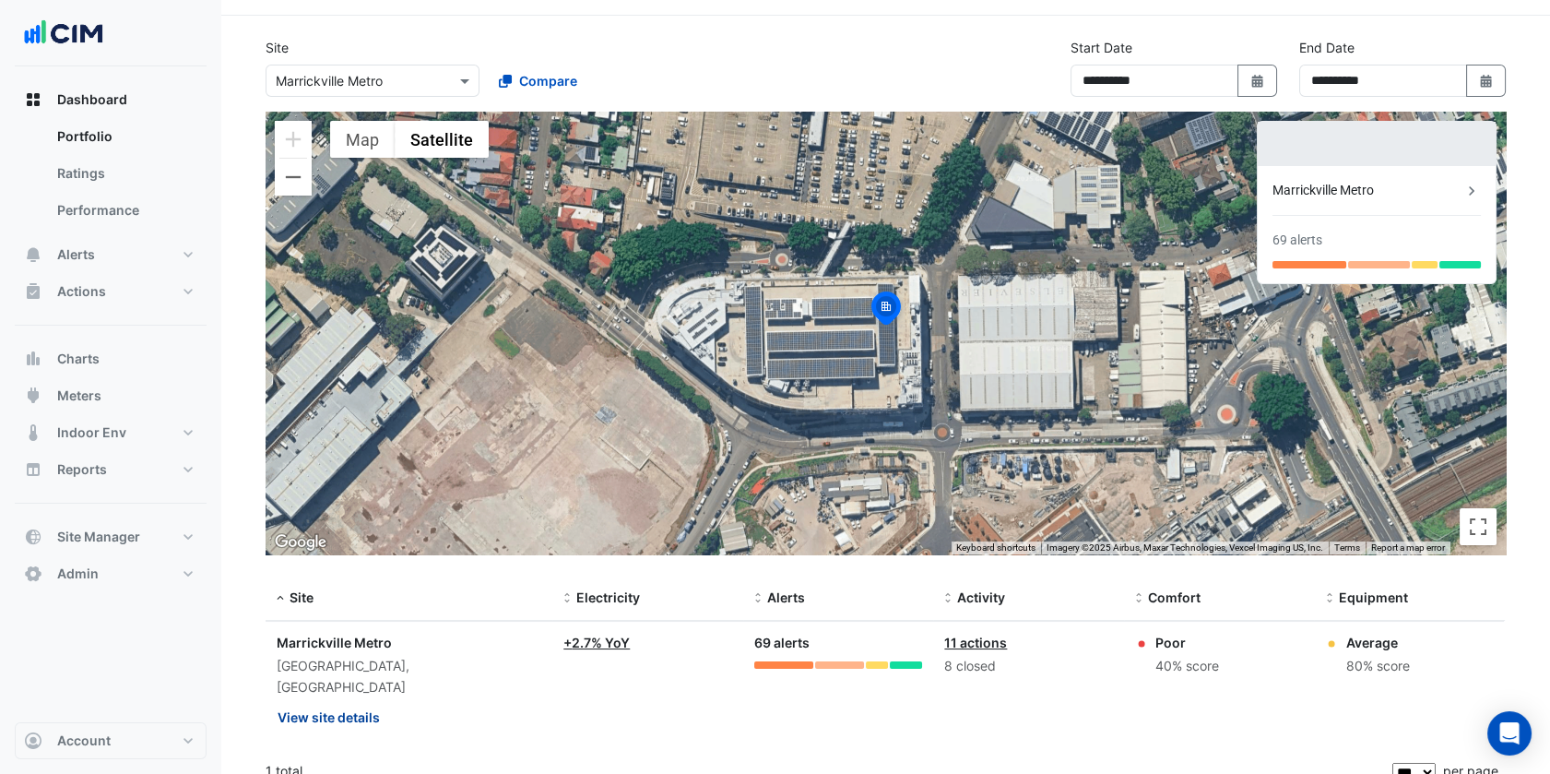
click at [368, 701] on button "View site details" at bounding box center [329, 717] width 104 height 32
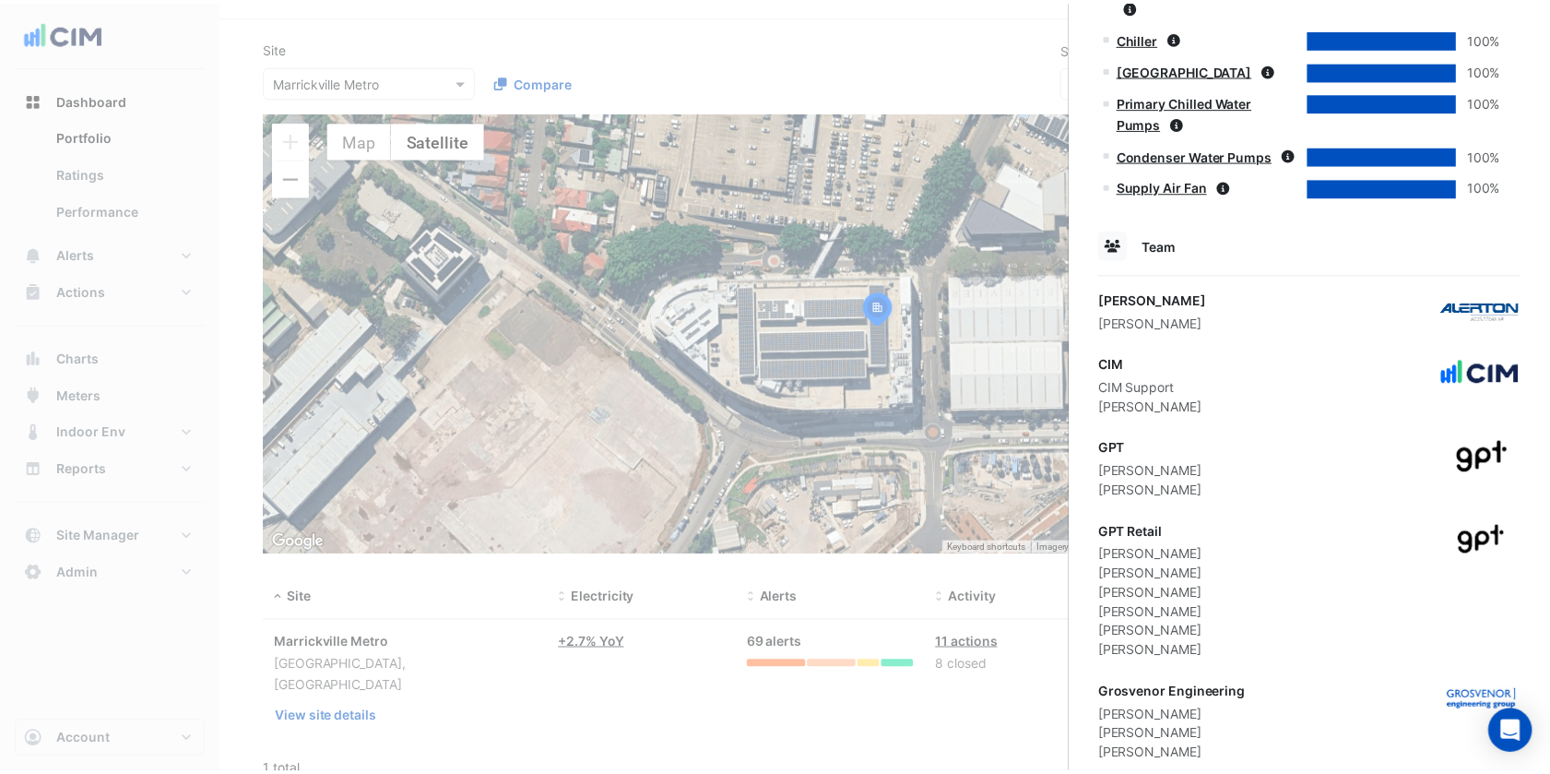
scroll to position [1423, 0]
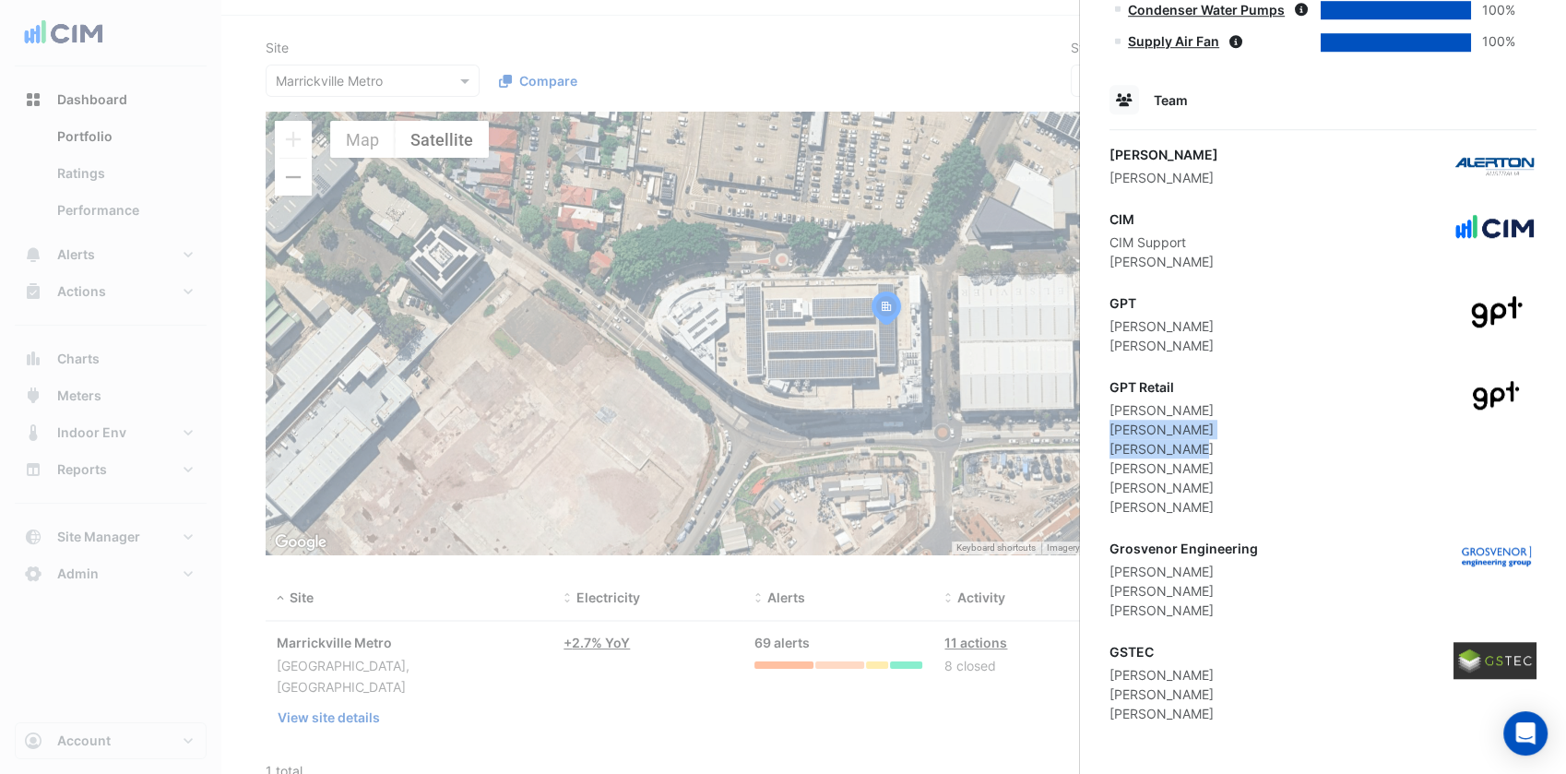
drag, startPoint x: 1194, startPoint y: 447, endPoint x: 1105, endPoint y: 432, distance: 89.7
copy div "Daniel Ritchie Luke Roberts"
click at [349, 48] on ngb-offcanvas-backdrop at bounding box center [783, 387] width 1566 height 774
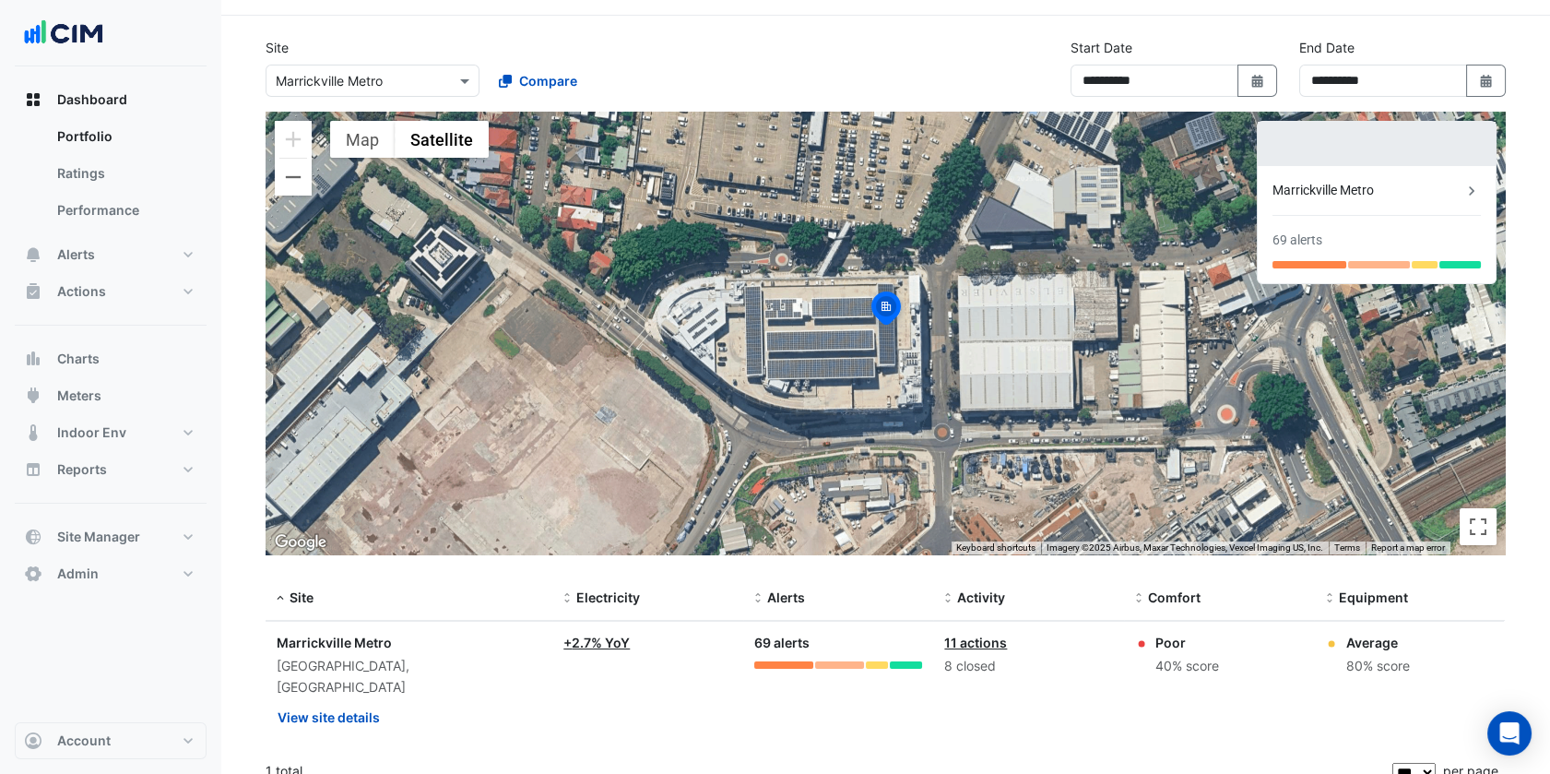
click at [355, 82] on input "text" at bounding box center [354, 81] width 157 height 19
paste input "**********"
type input "**********"
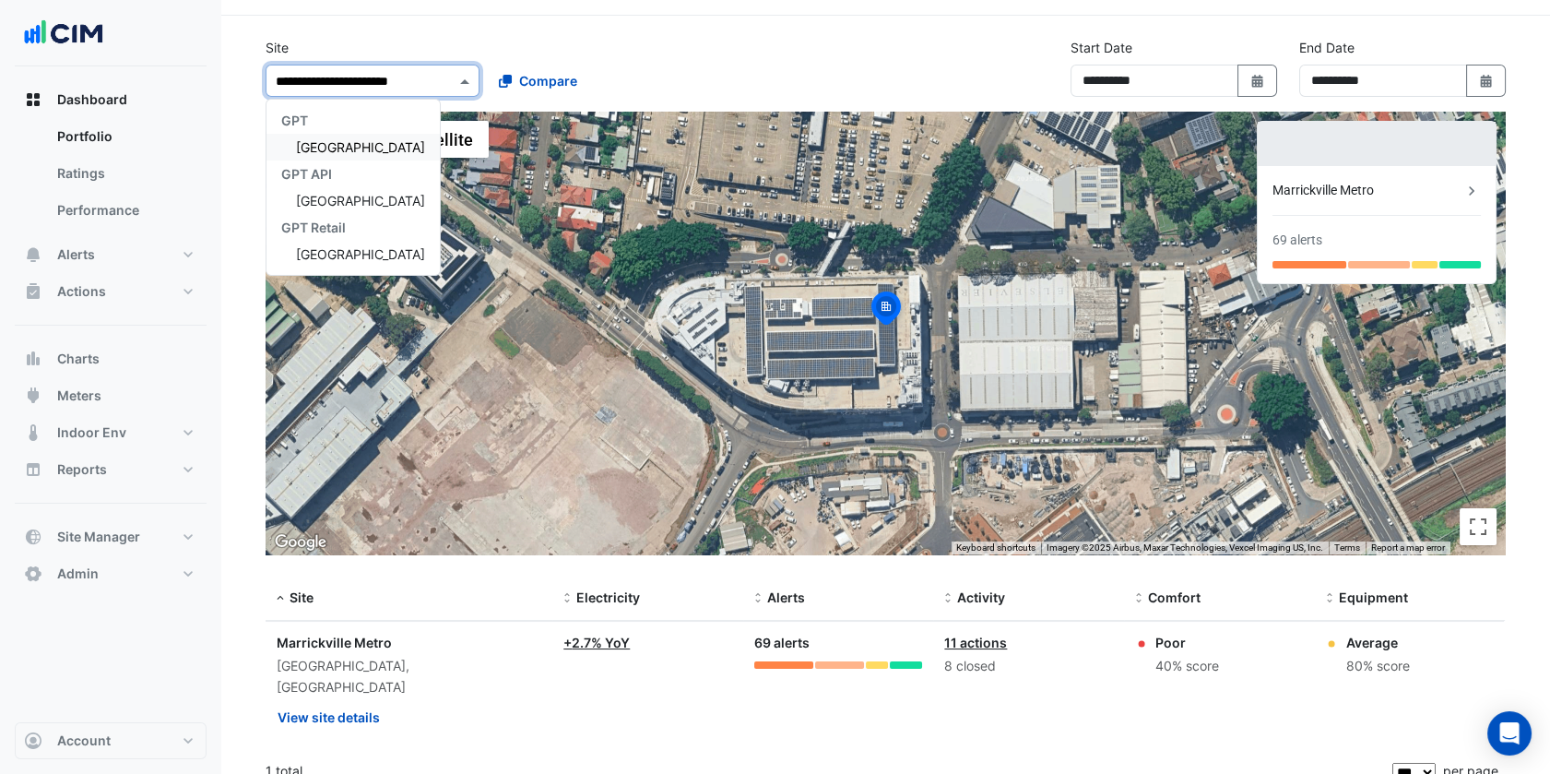
scroll to position [0, 7]
click at [359, 140] on span "[GEOGRAPHIC_DATA]" at bounding box center [360, 147] width 129 height 16
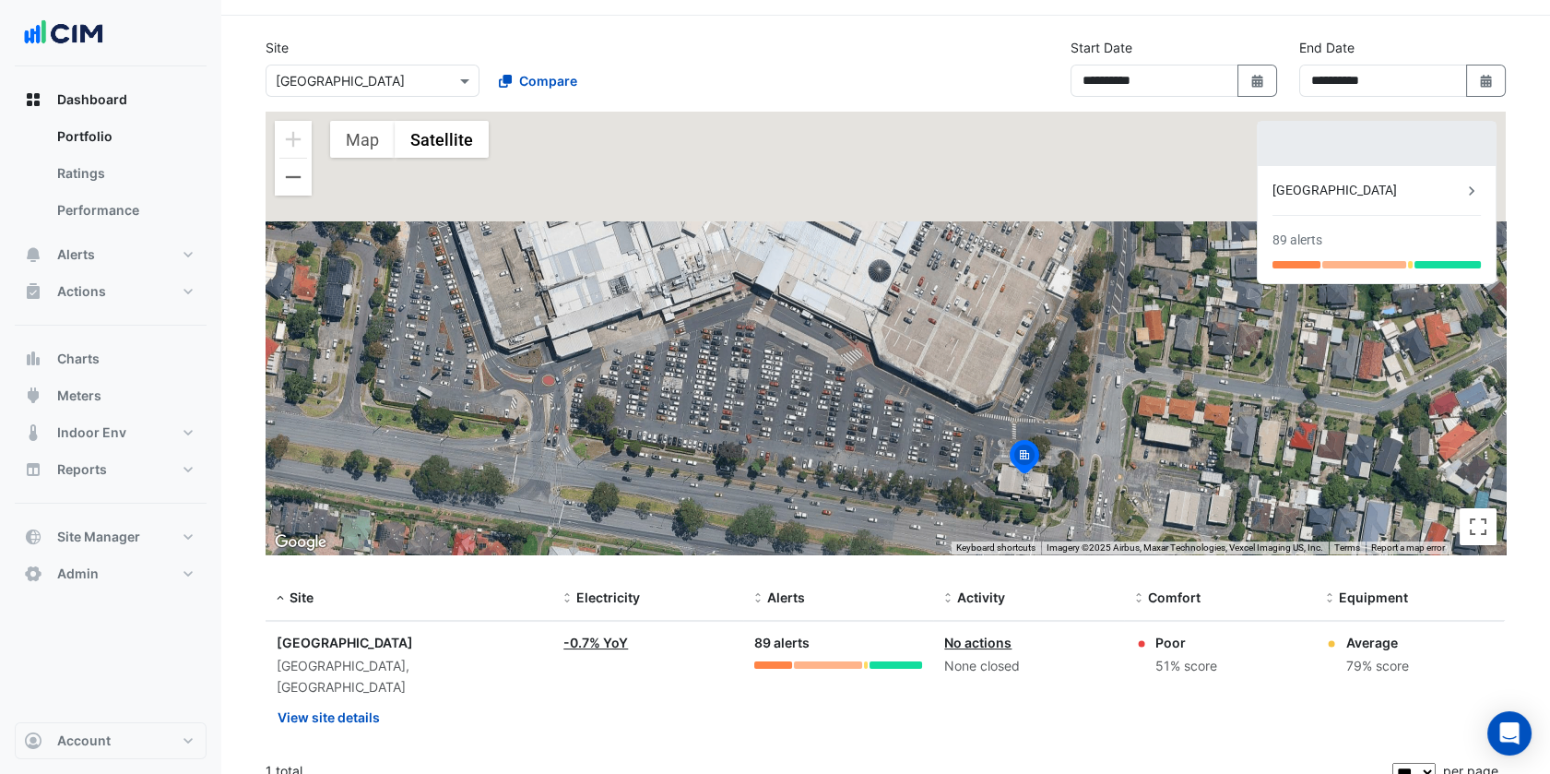
drag, startPoint x: 668, startPoint y: 317, endPoint x: 844, endPoint y: 518, distance: 267.2
click at [844, 518] on div "To activate drag with keyboard, press Alt + Enter. Once in keyboard drag state,…" at bounding box center [886, 333] width 1240 height 443
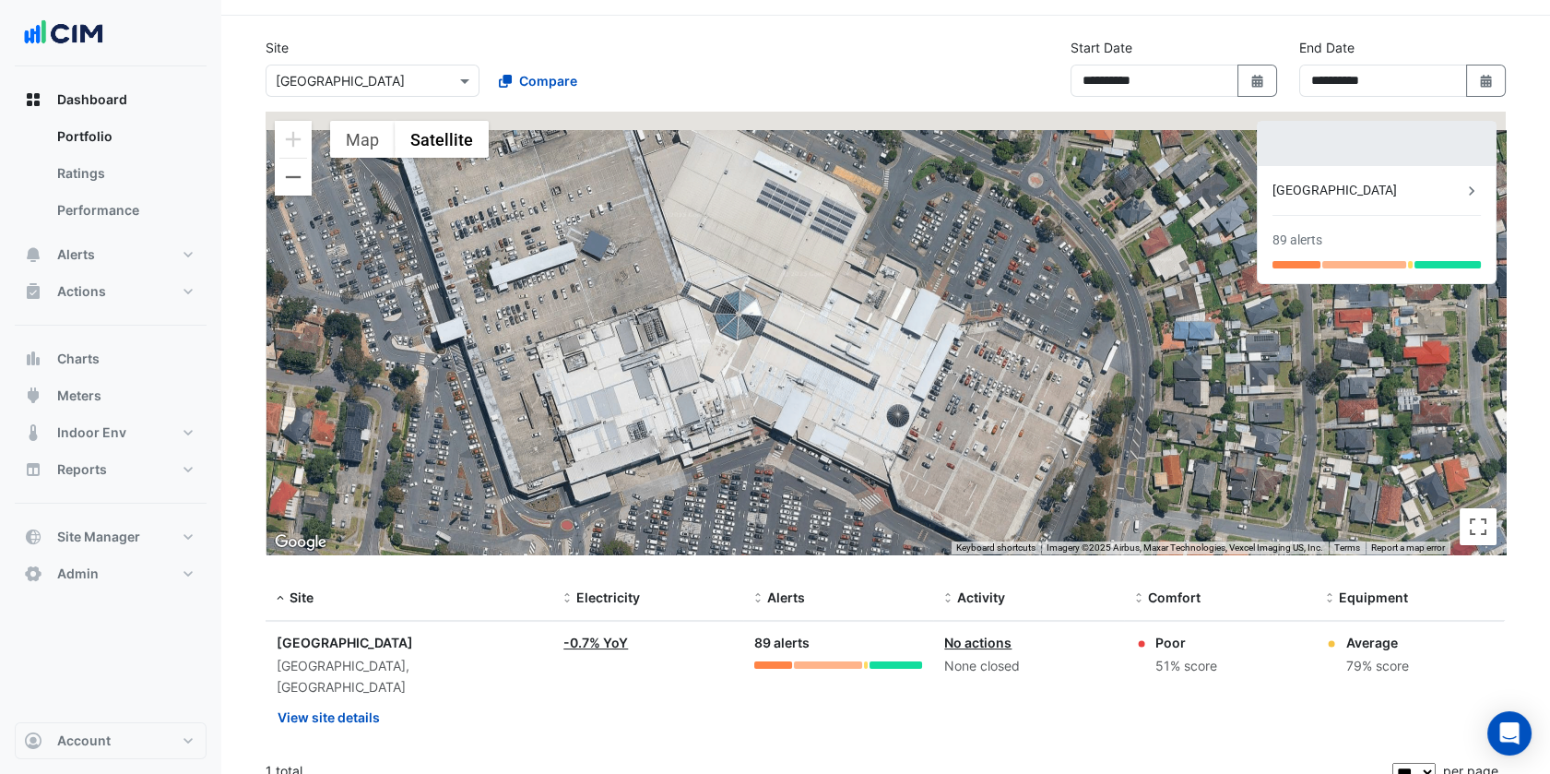
drag, startPoint x: 1051, startPoint y: 271, endPoint x: 1070, endPoint y: 422, distance: 152.3
click at [1070, 422] on div "To activate drag with keyboard, press Alt + Enter. Once in keyboard drag state,…" at bounding box center [886, 333] width 1240 height 443
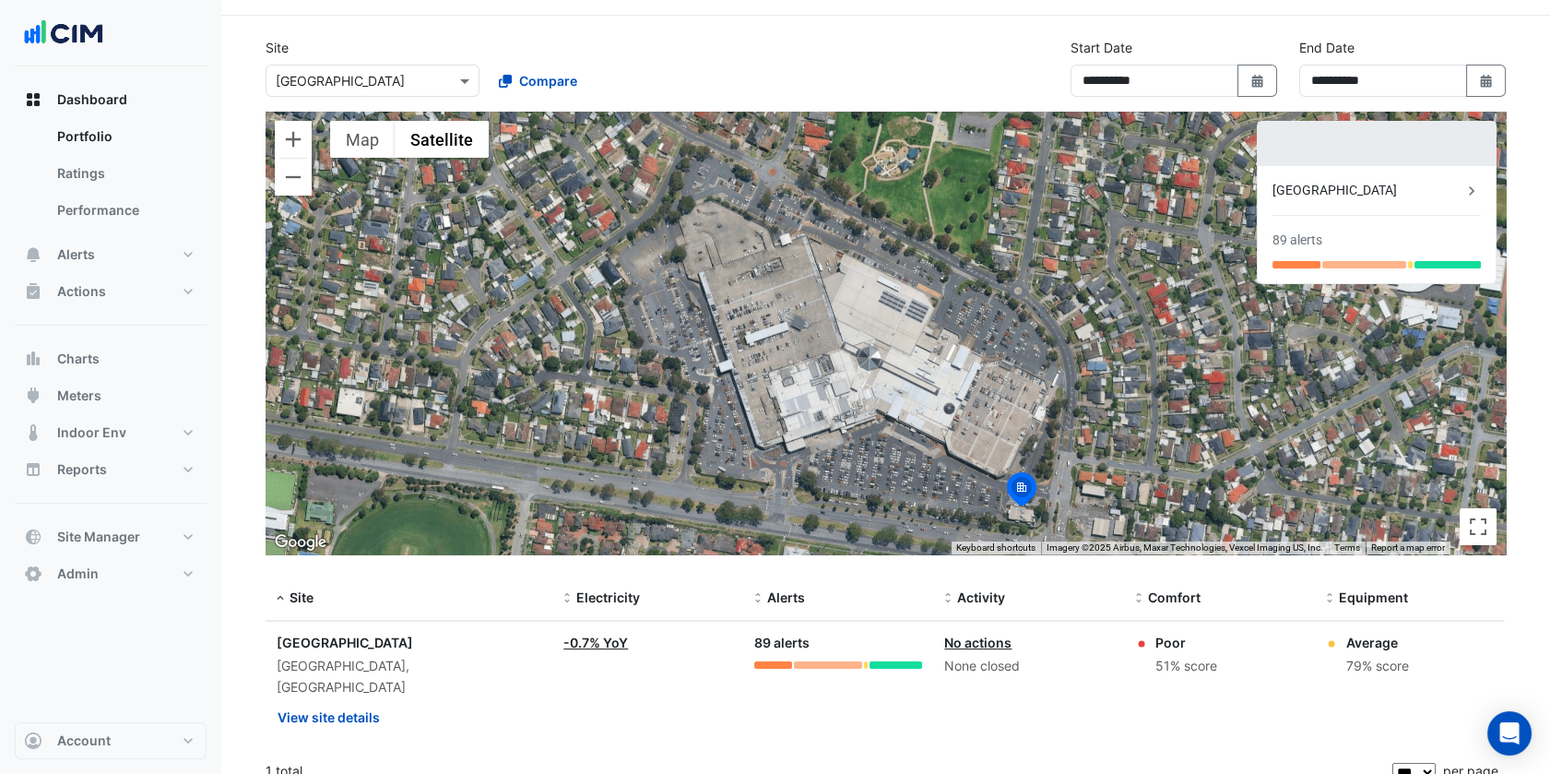
drag, startPoint x: 1188, startPoint y: 341, endPoint x: 1143, endPoint y: 328, distance: 46.1
click at [1143, 328] on div "To activate drag with keyboard, press Alt + Enter. Once in keyboard drag state,…" at bounding box center [886, 333] width 1240 height 443
click at [324, 701] on button "View site details" at bounding box center [329, 717] width 104 height 32
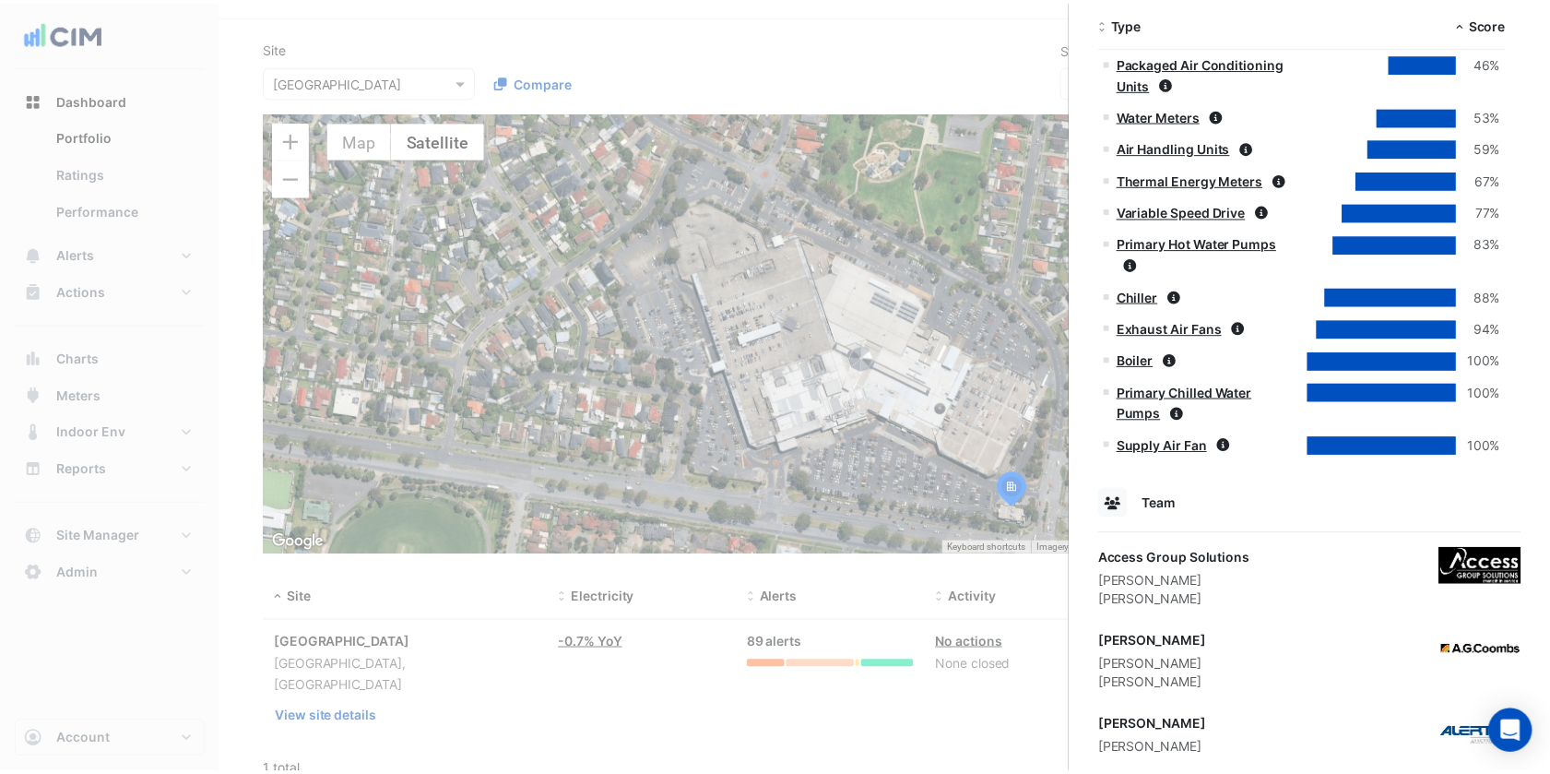
scroll to position [1165, 0]
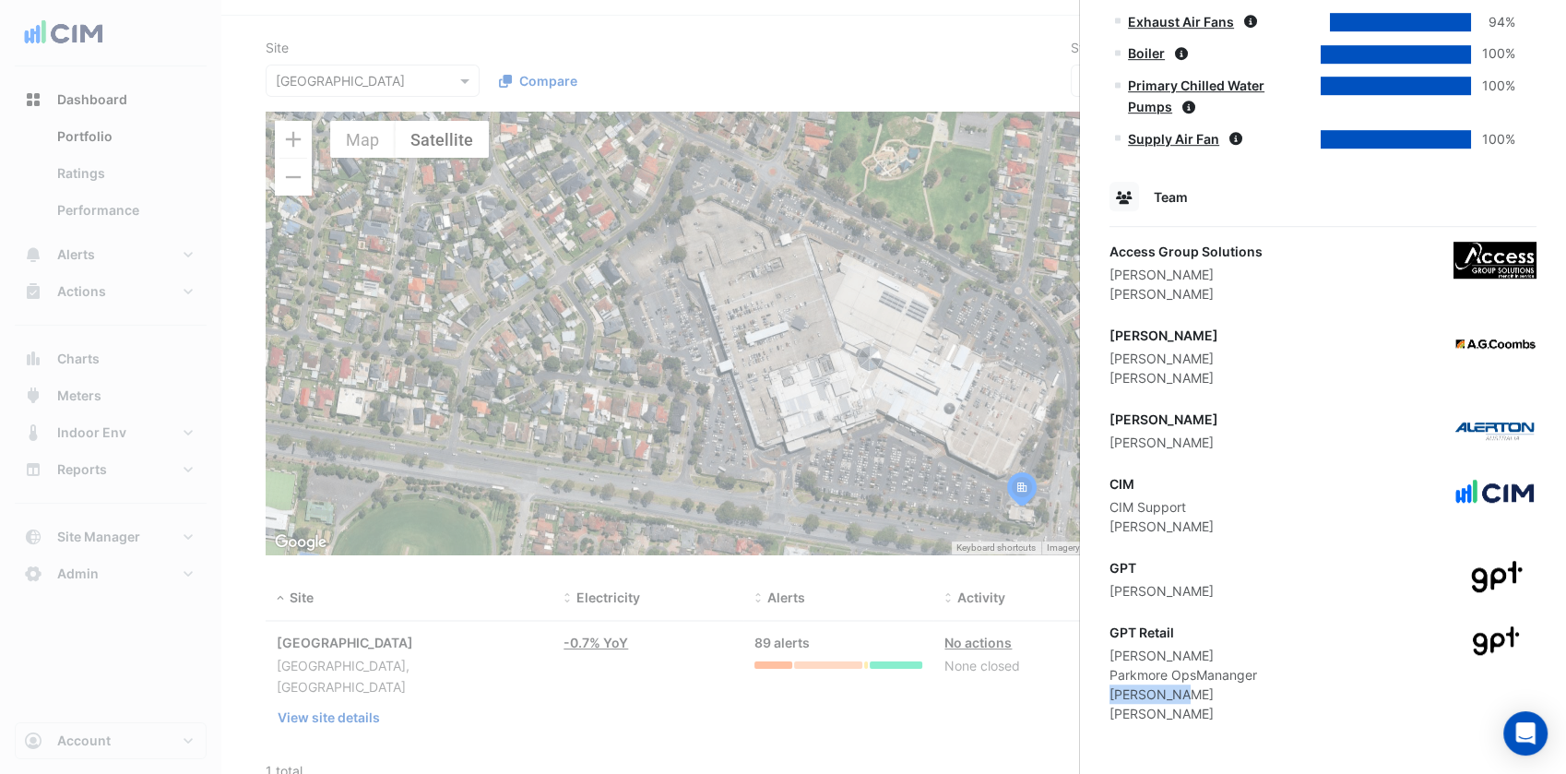
drag, startPoint x: 1179, startPoint y: 693, endPoint x: 1109, endPoint y: 688, distance: 70.3
click at [1109, 688] on div "Prab Mahal" at bounding box center [1183, 693] width 148 height 19
copy div "Prab Mahal"
click at [350, 145] on ngb-offcanvas-backdrop at bounding box center [783, 387] width 1566 height 774
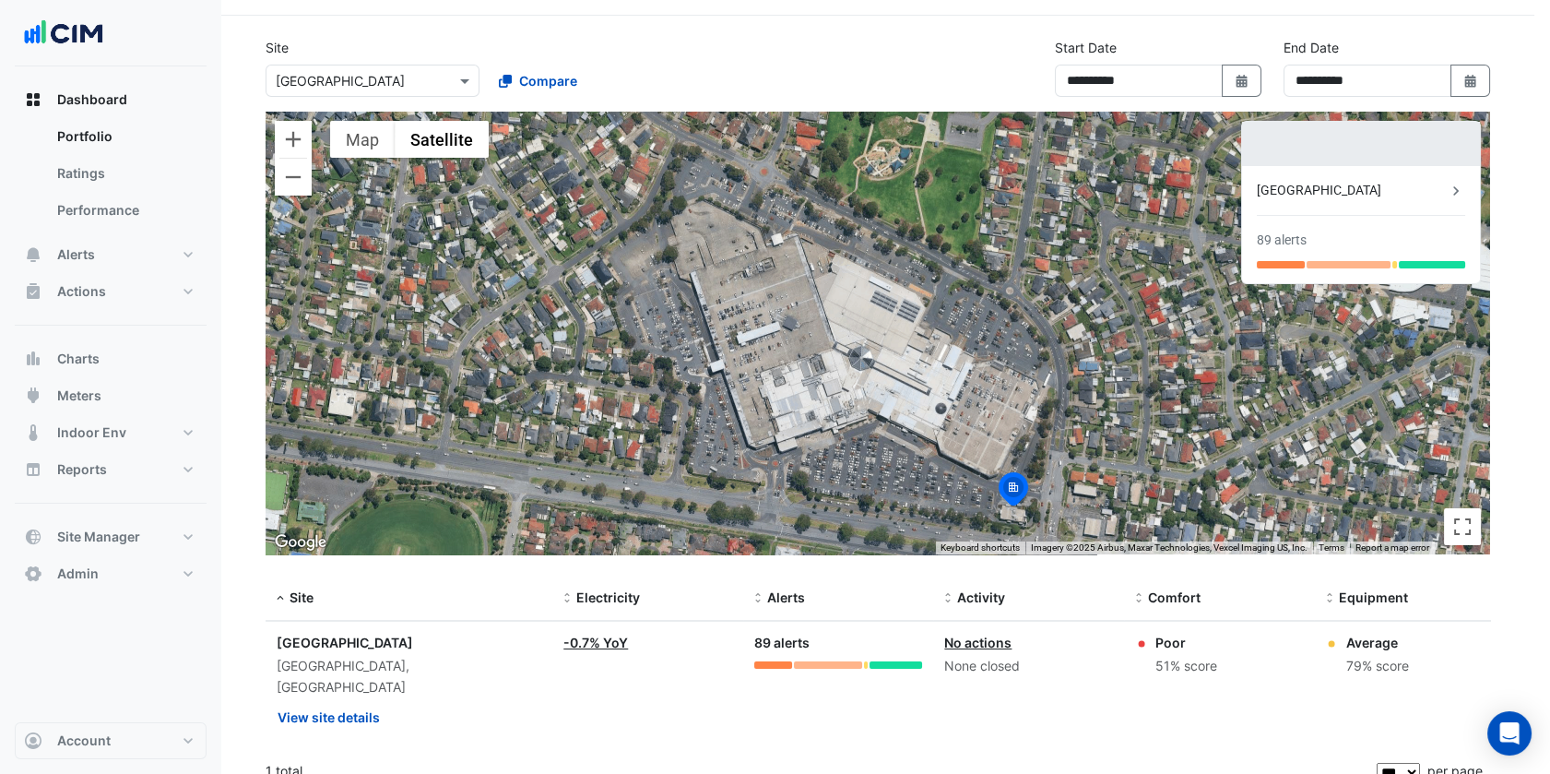
click at [341, 100] on div "**********" at bounding box center [877, 75] width 1247 height 74
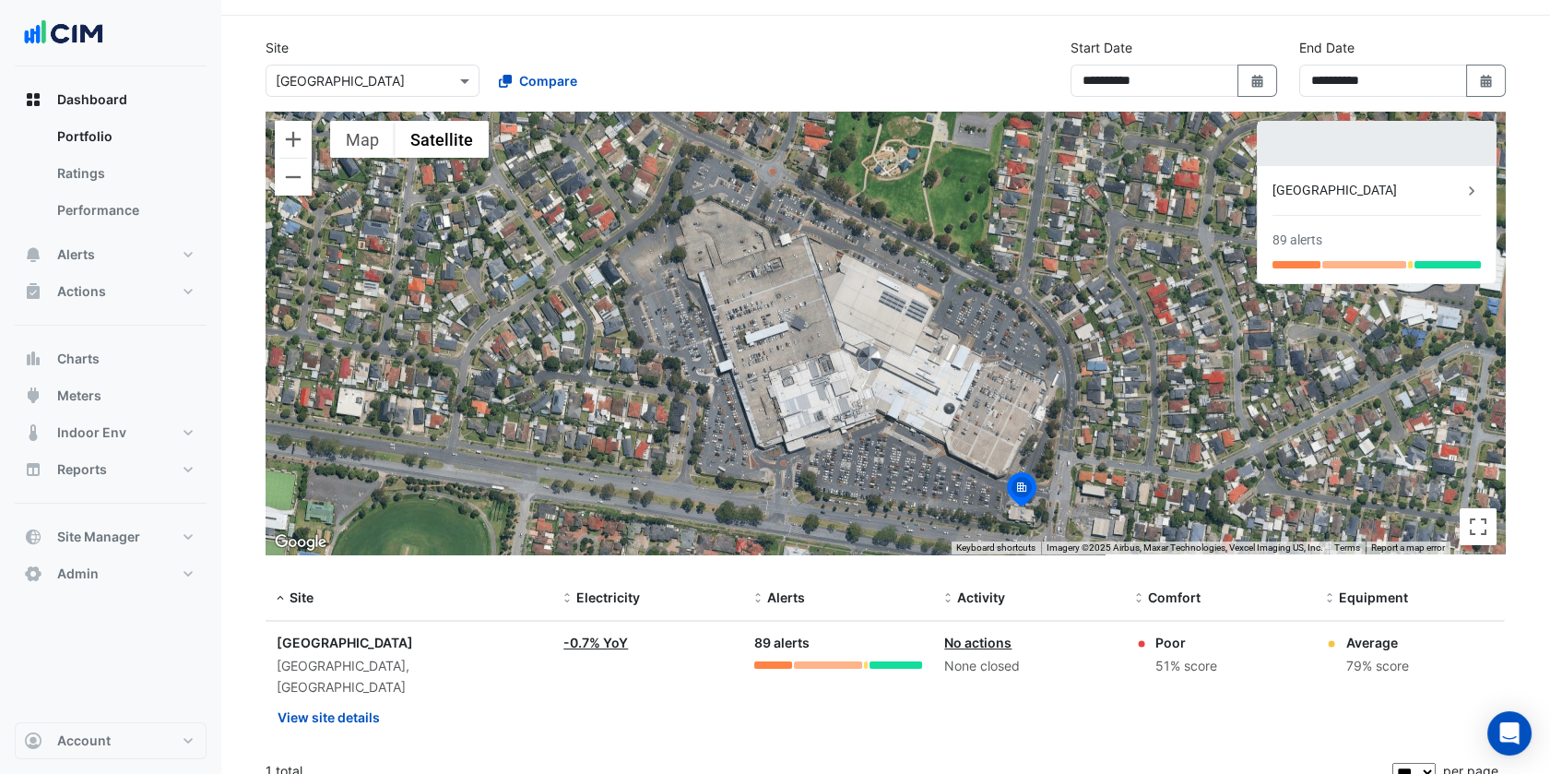
click at [354, 93] on div "Select a Site × Parkmore Shopping Centre" at bounding box center [373, 81] width 214 height 32
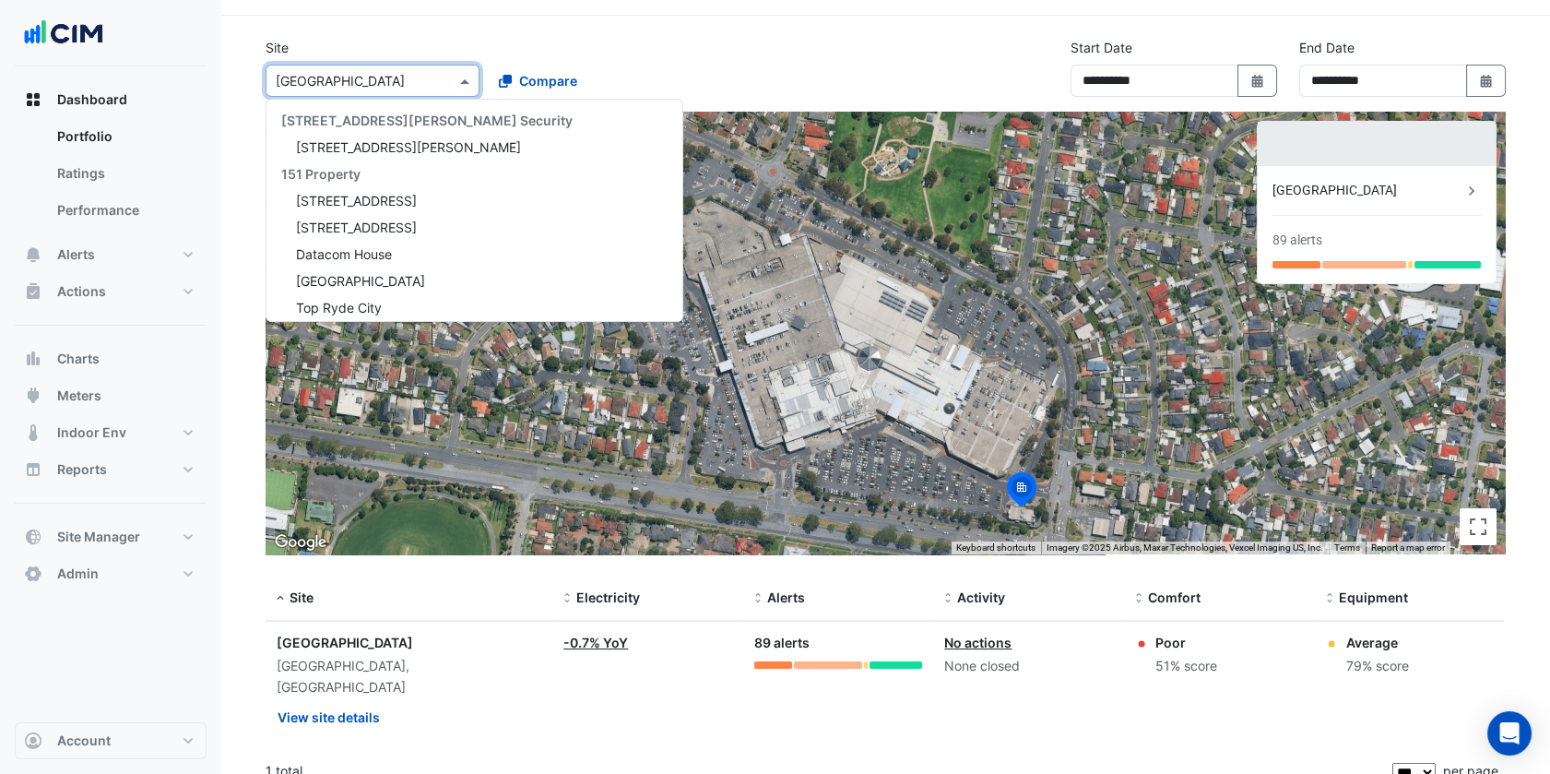
scroll to position [13616, 0]
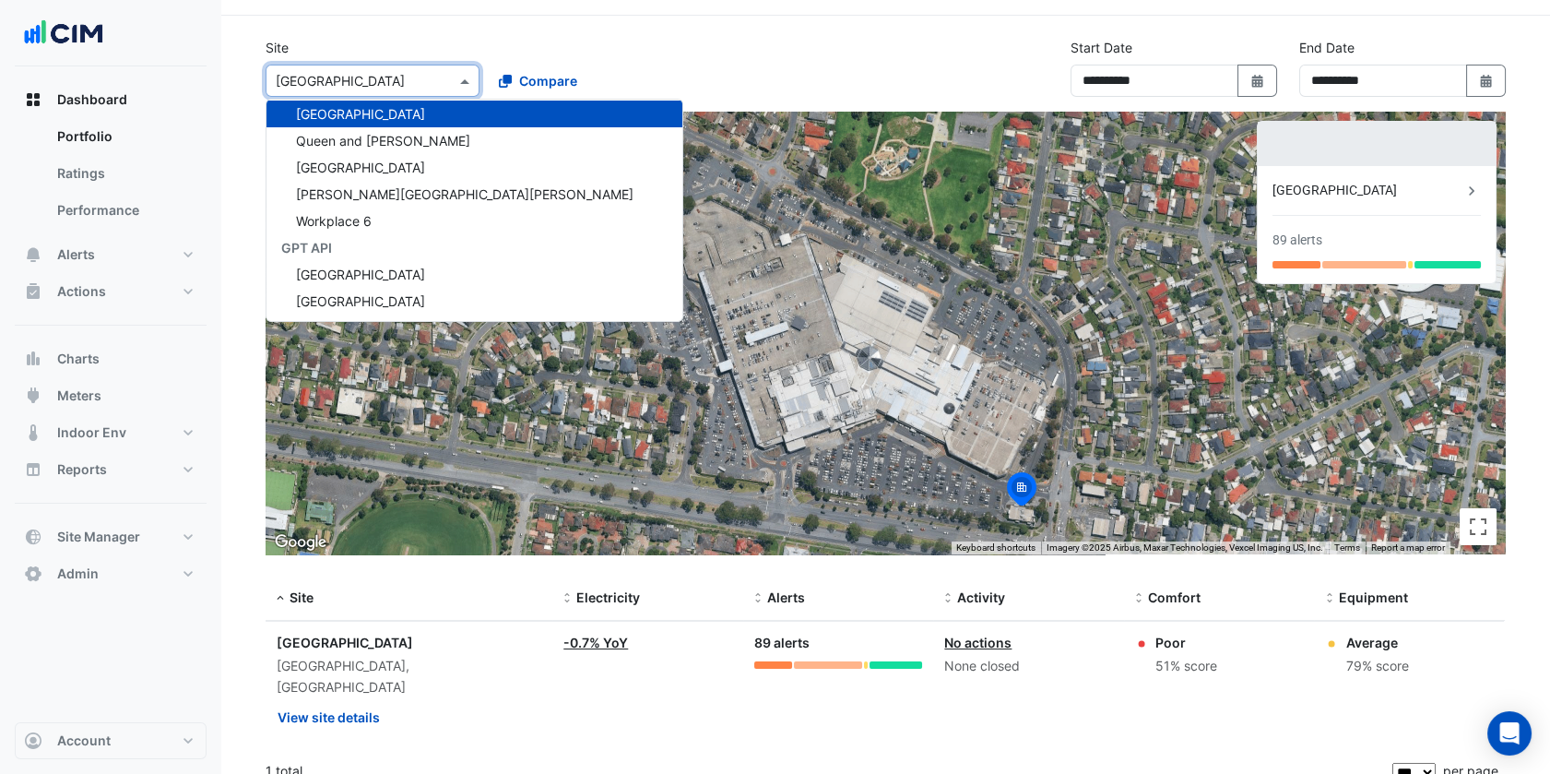
paste input "**********"
type input "**********"
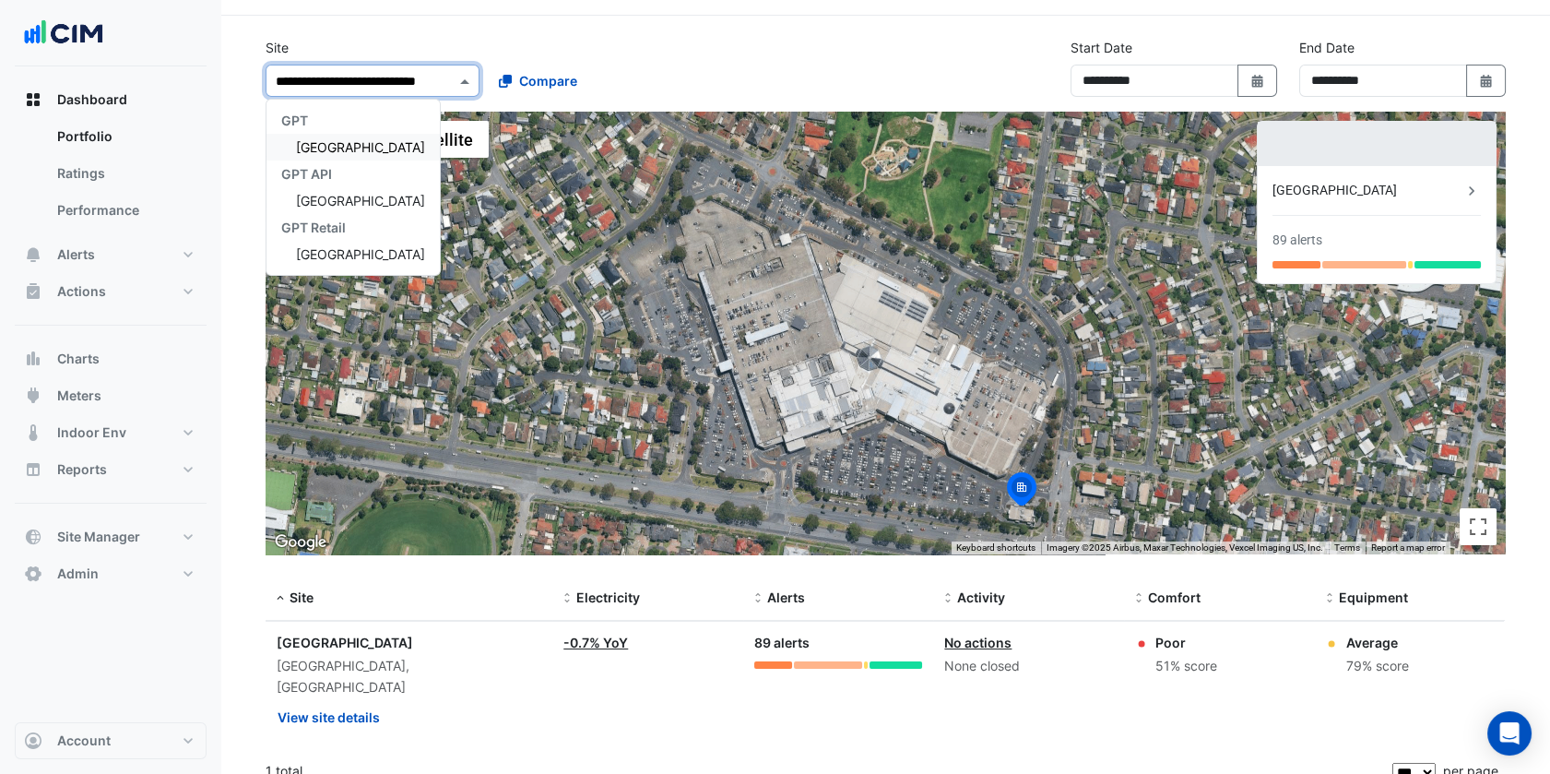
scroll to position [0, 0]
click at [320, 139] on span "[GEOGRAPHIC_DATA]" at bounding box center [360, 147] width 129 height 16
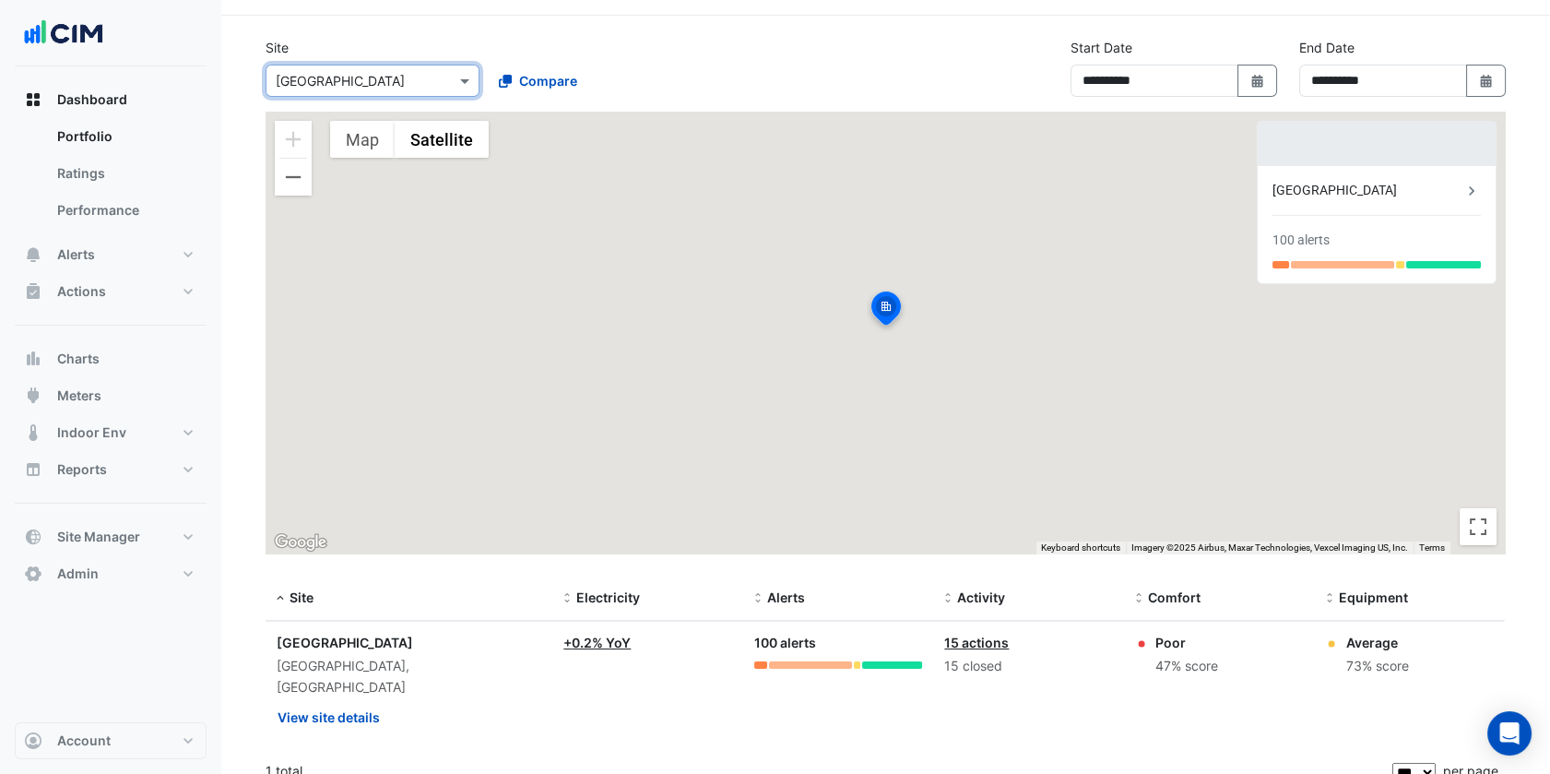
click at [389, 46] on div "Site Select a Site × Chirnside Park Shopping Centre Compare" at bounding box center [482, 67] width 457 height 59
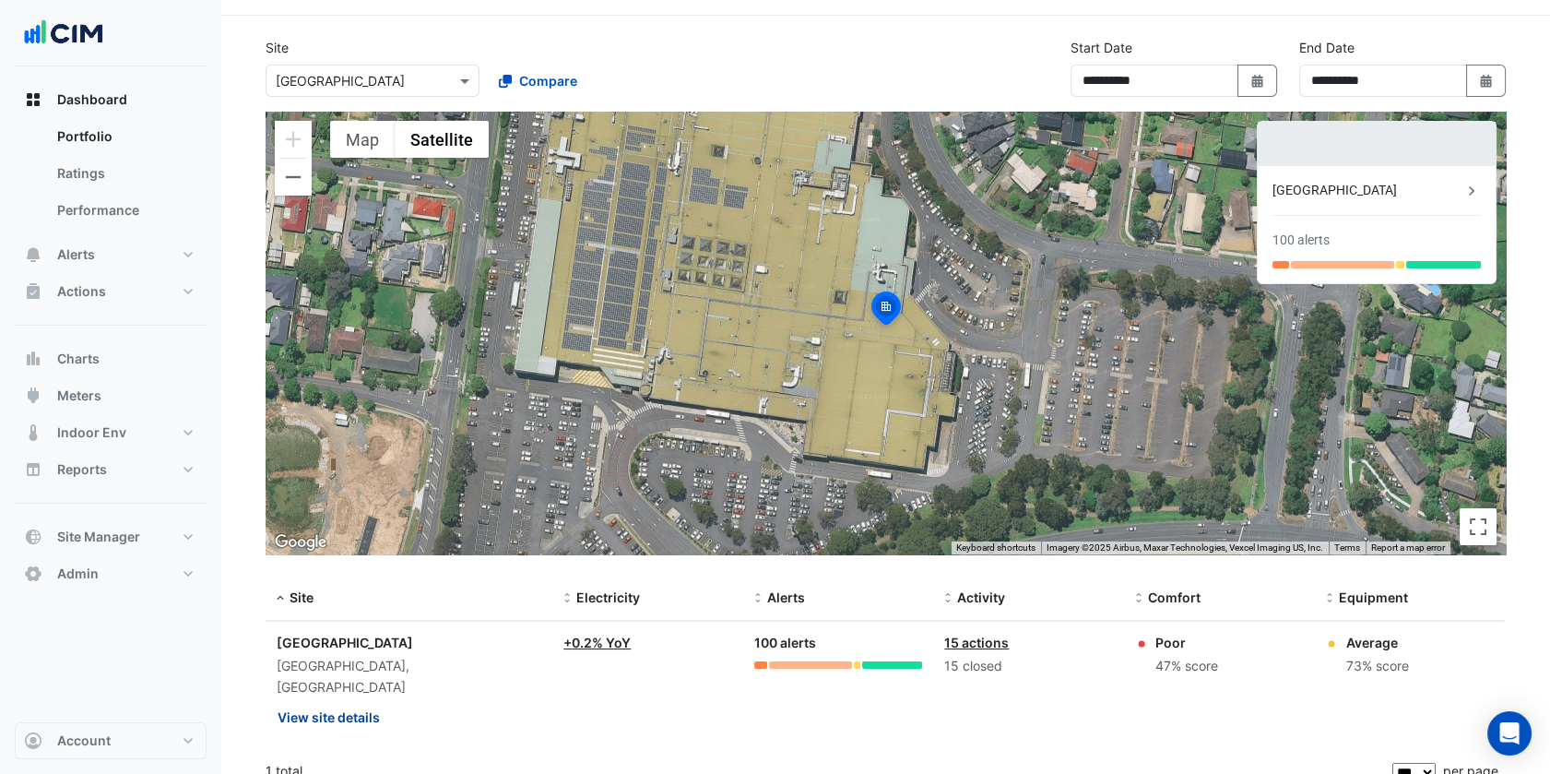
click at [374, 701] on button "View site details" at bounding box center [329, 717] width 104 height 32
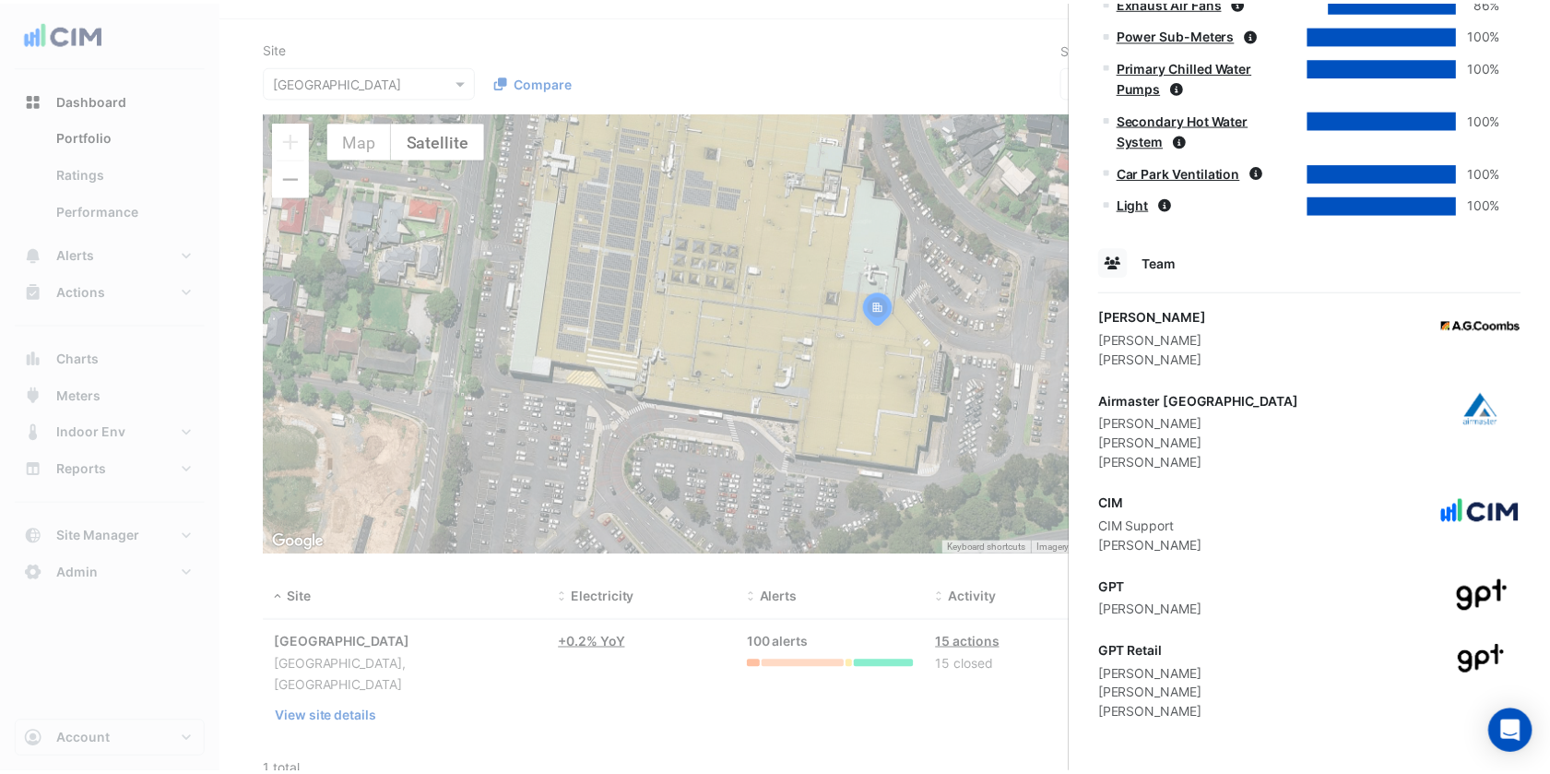
scroll to position [1133, 0]
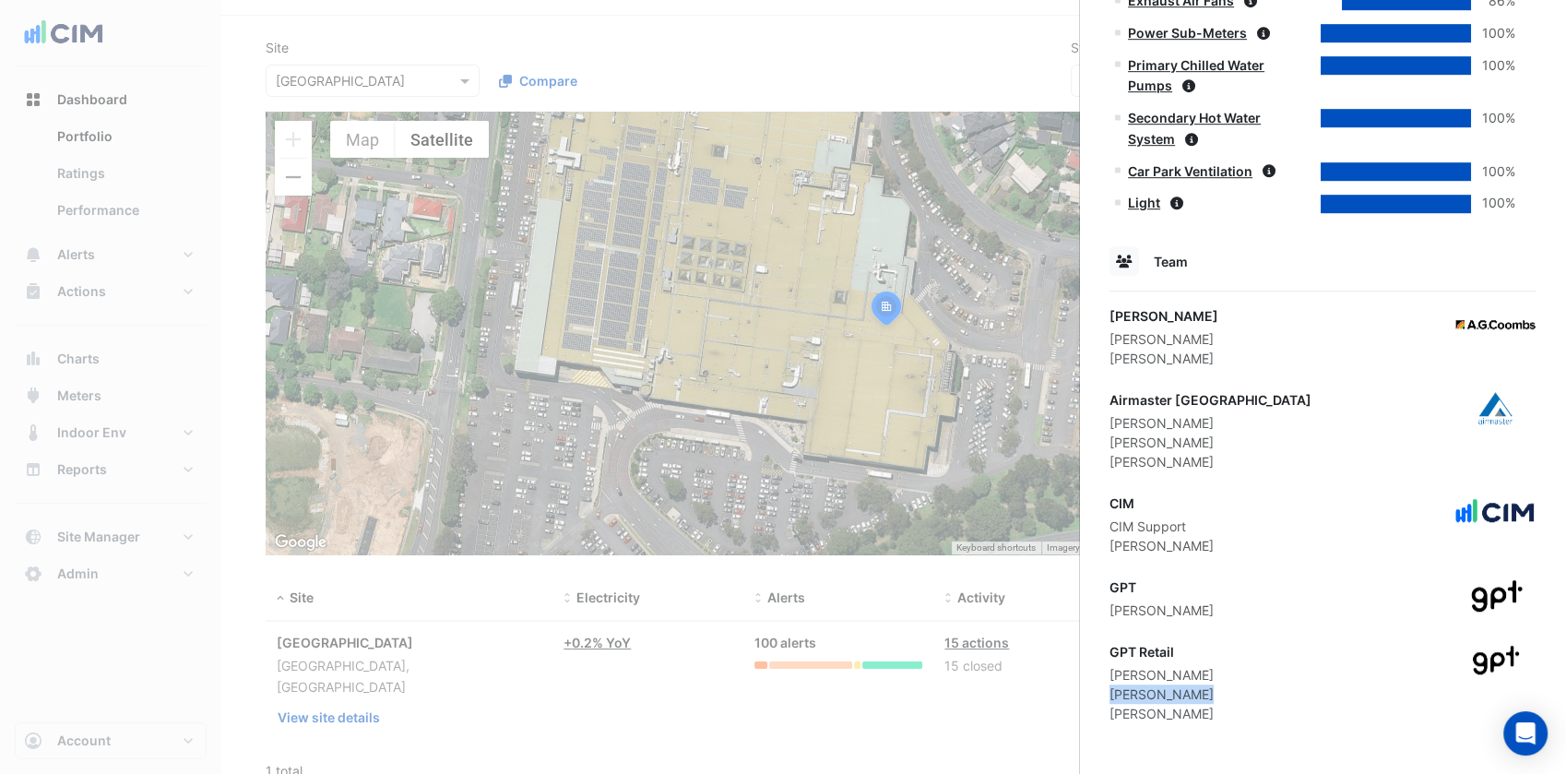
drag, startPoint x: 1195, startPoint y: 694, endPoint x: 1082, endPoint y: 693, distance: 113.4
copy div "Justin Taylor"
click at [598, 256] on ngb-offcanvas-backdrop at bounding box center [783, 387] width 1566 height 774
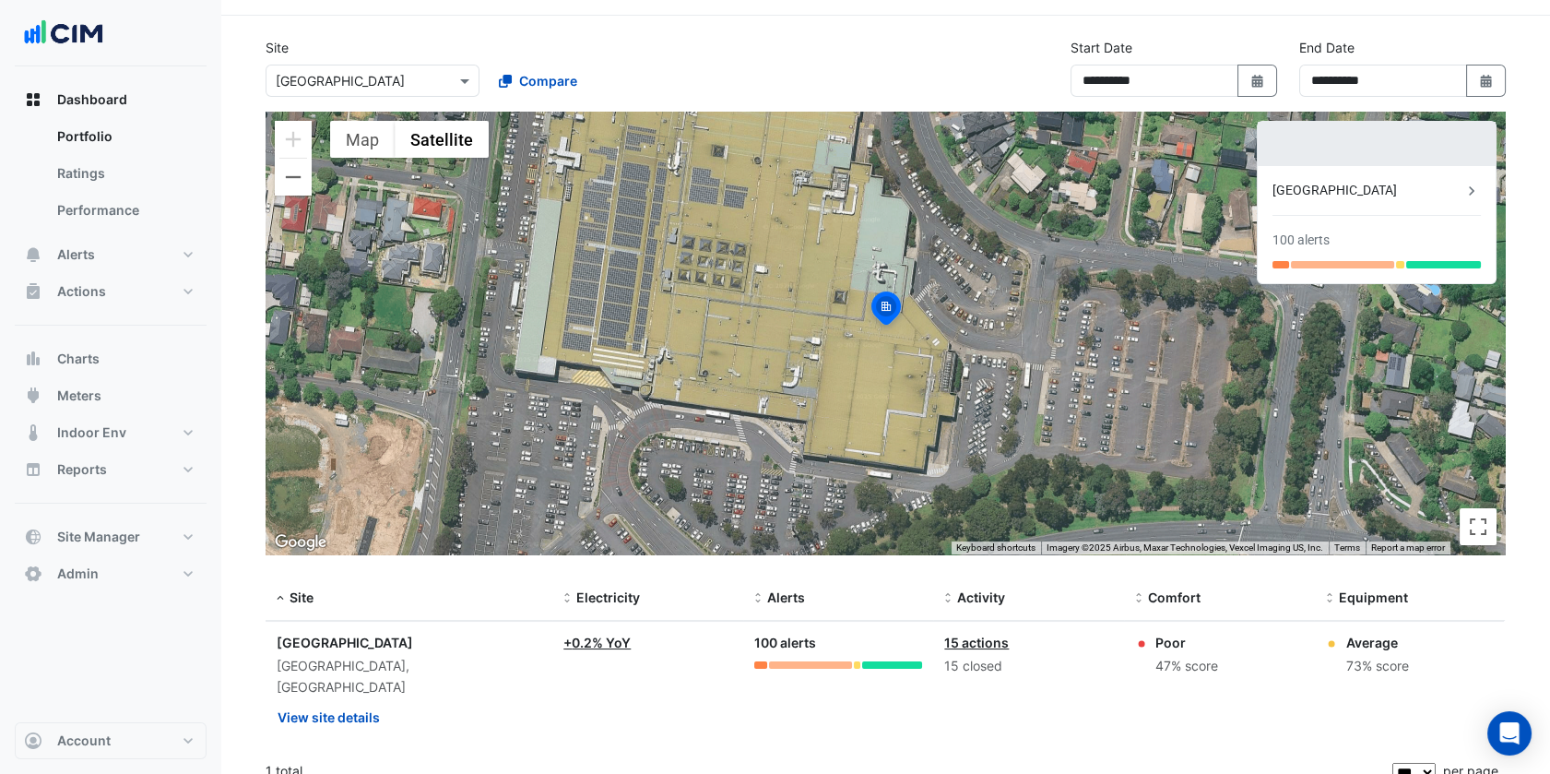
click at [384, 79] on input "text" at bounding box center [354, 81] width 157 height 19
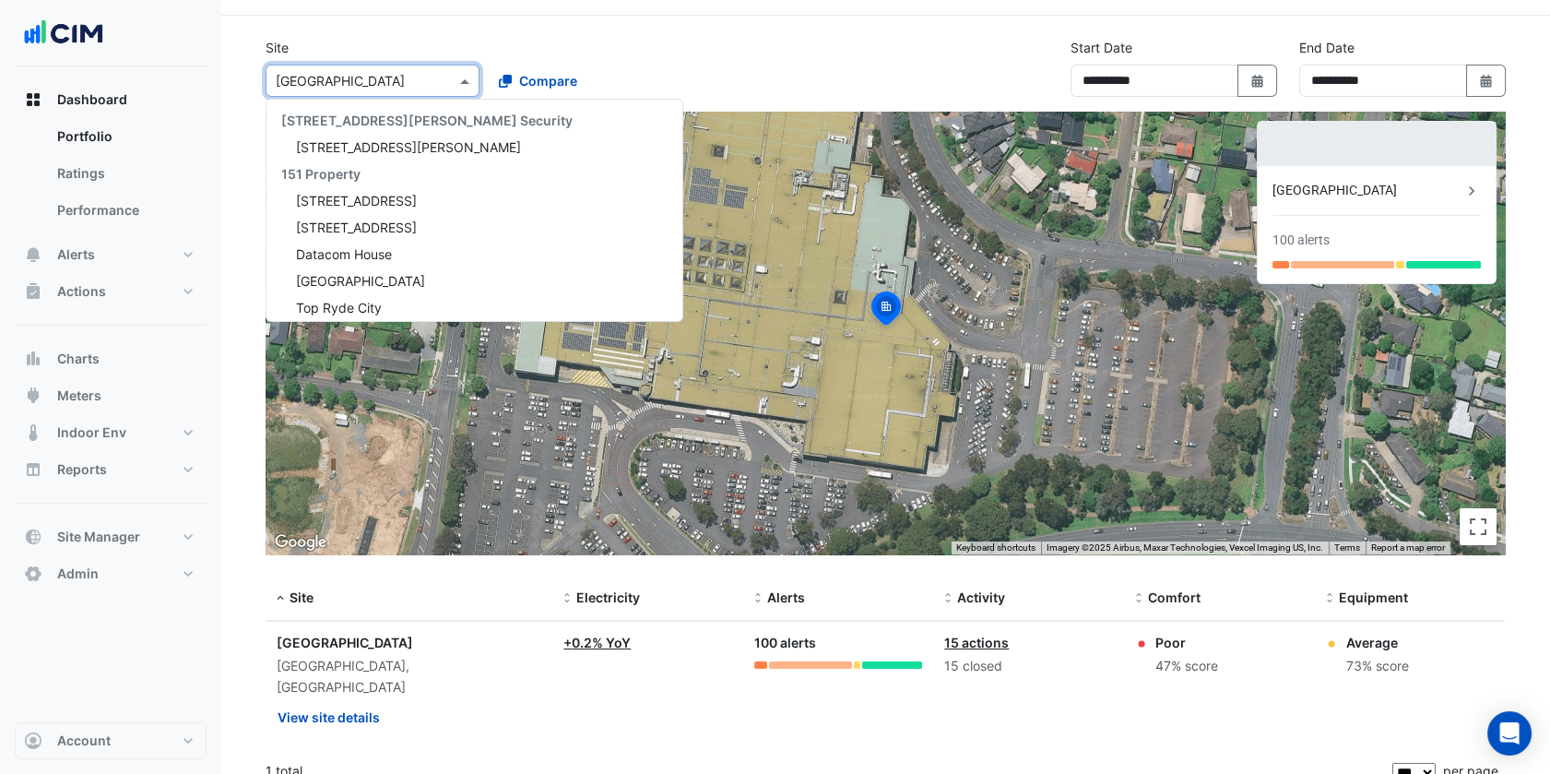
scroll to position [13402, 0]
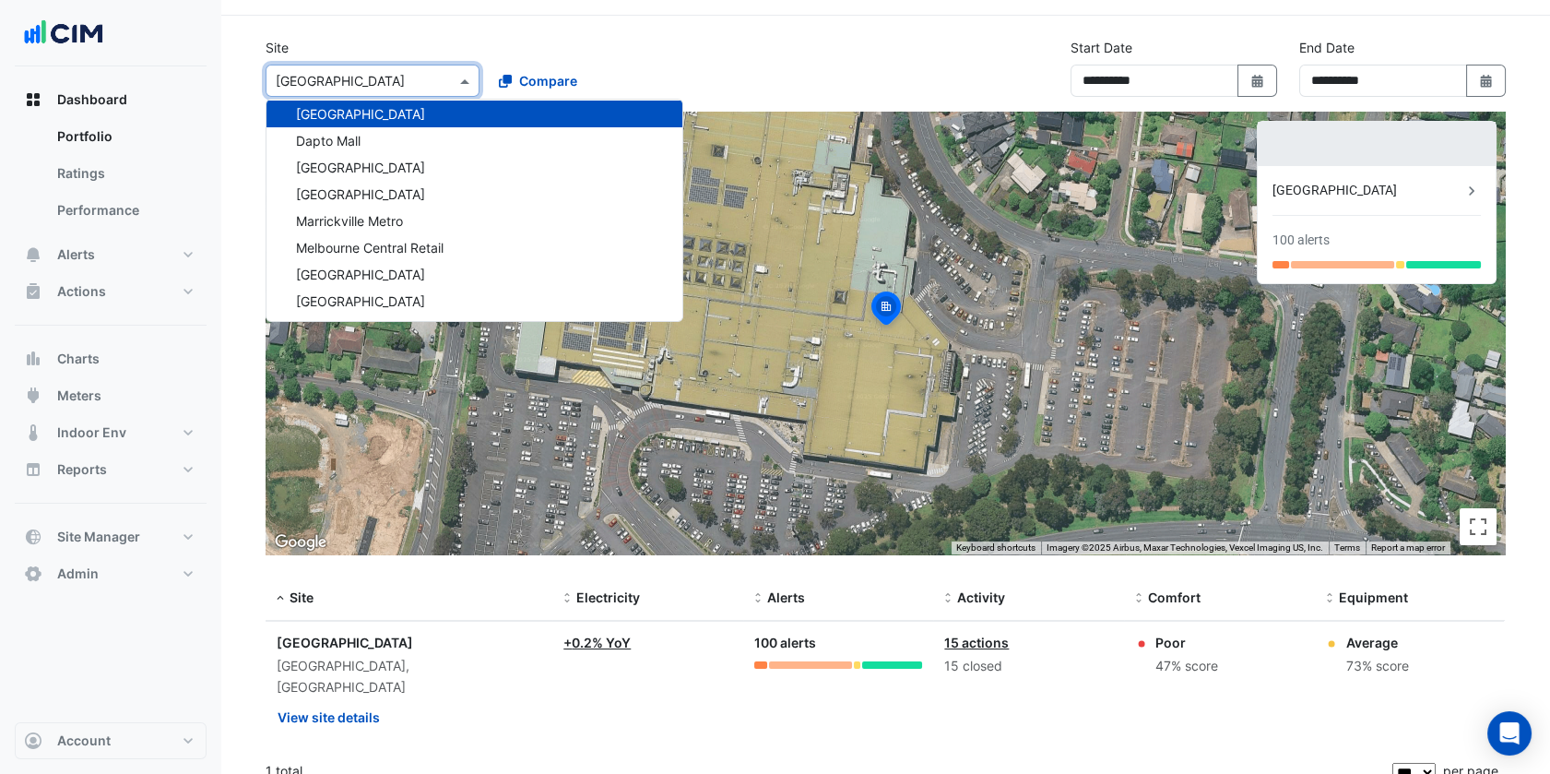
paste input "**********"
type input "**********"
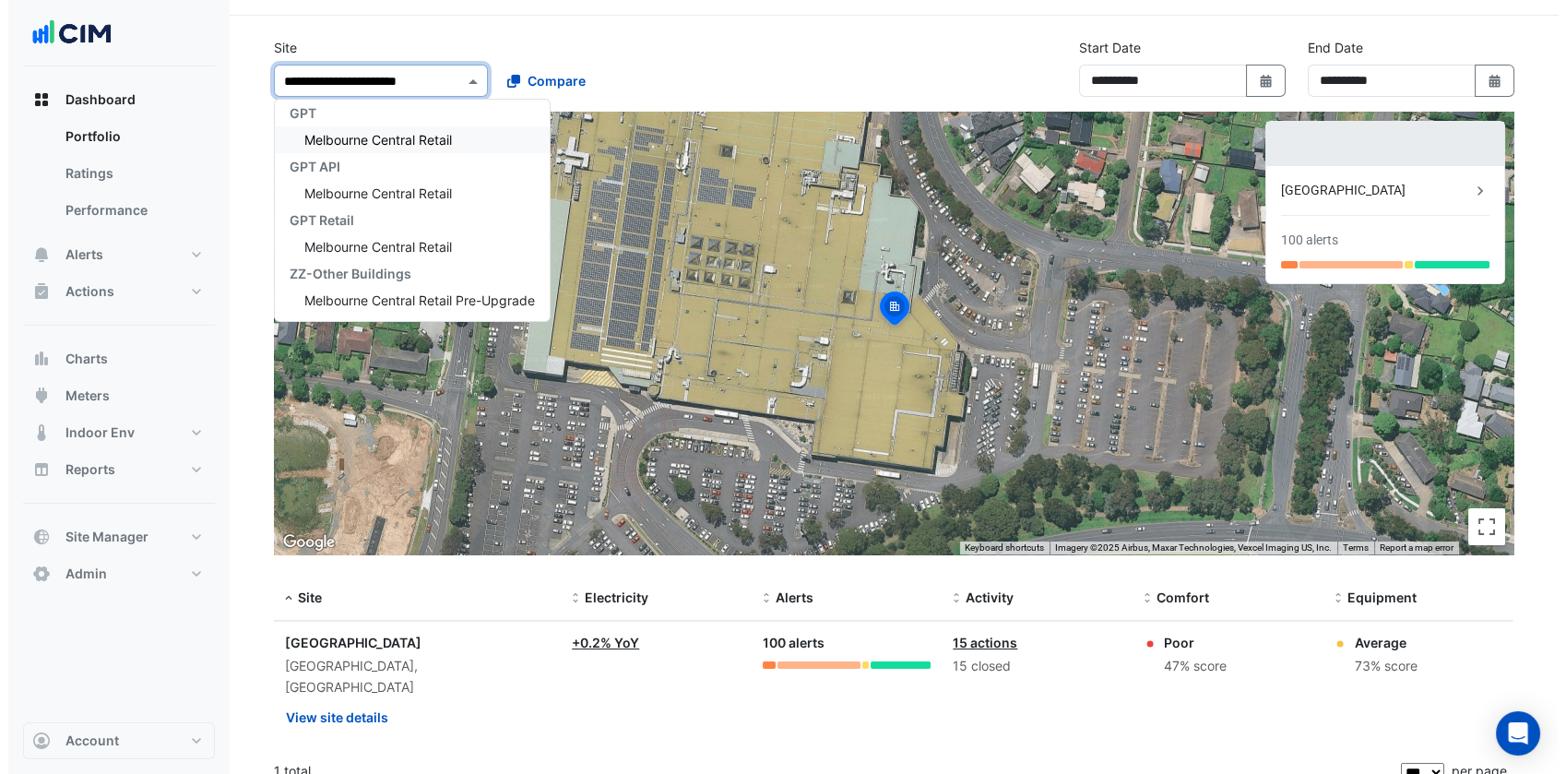
scroll to position [0, 0]
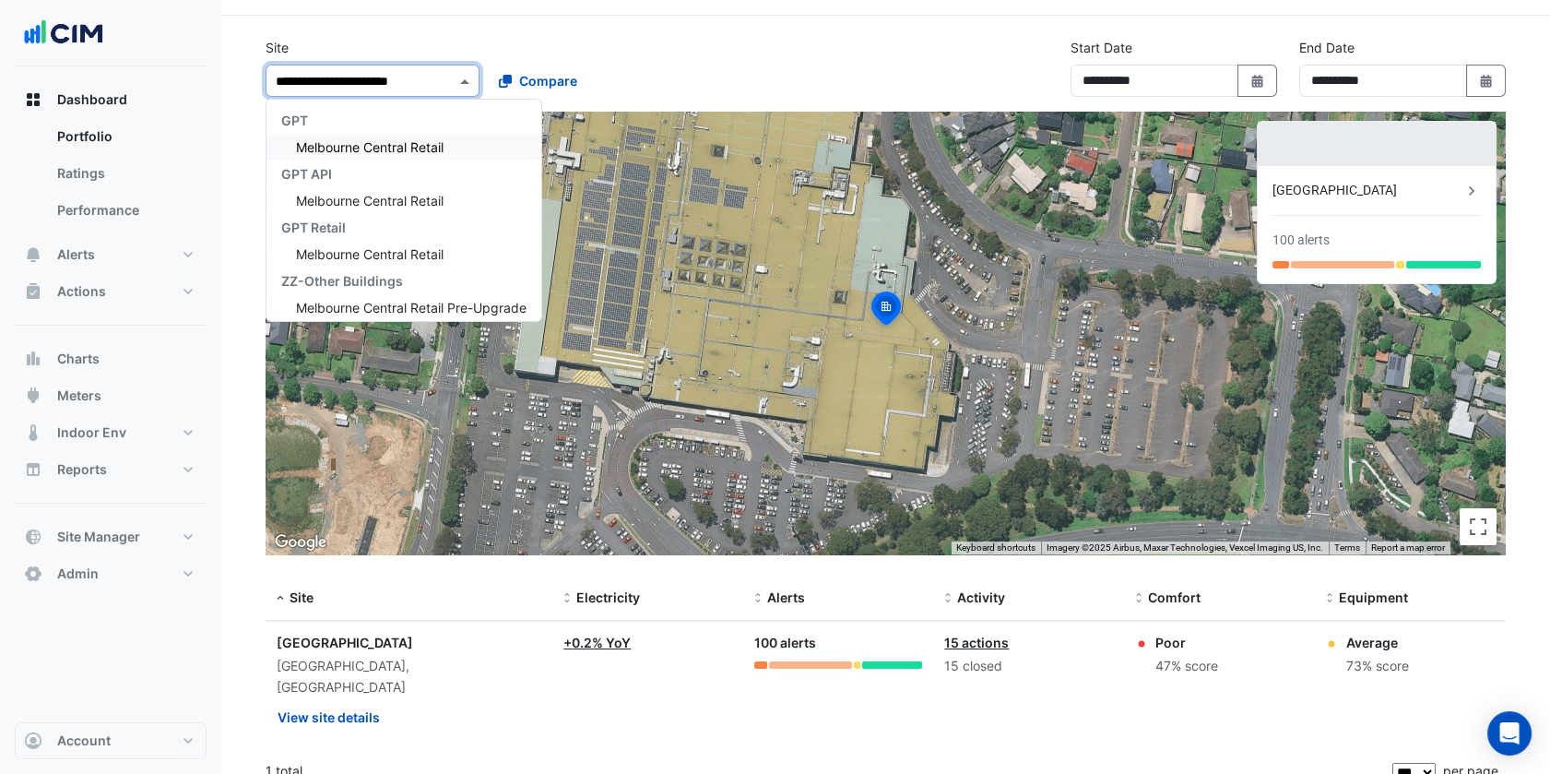
click at [370, 134] on div "Melbourne Central Retail" at bounding box center [403, 147] width 275 height 27
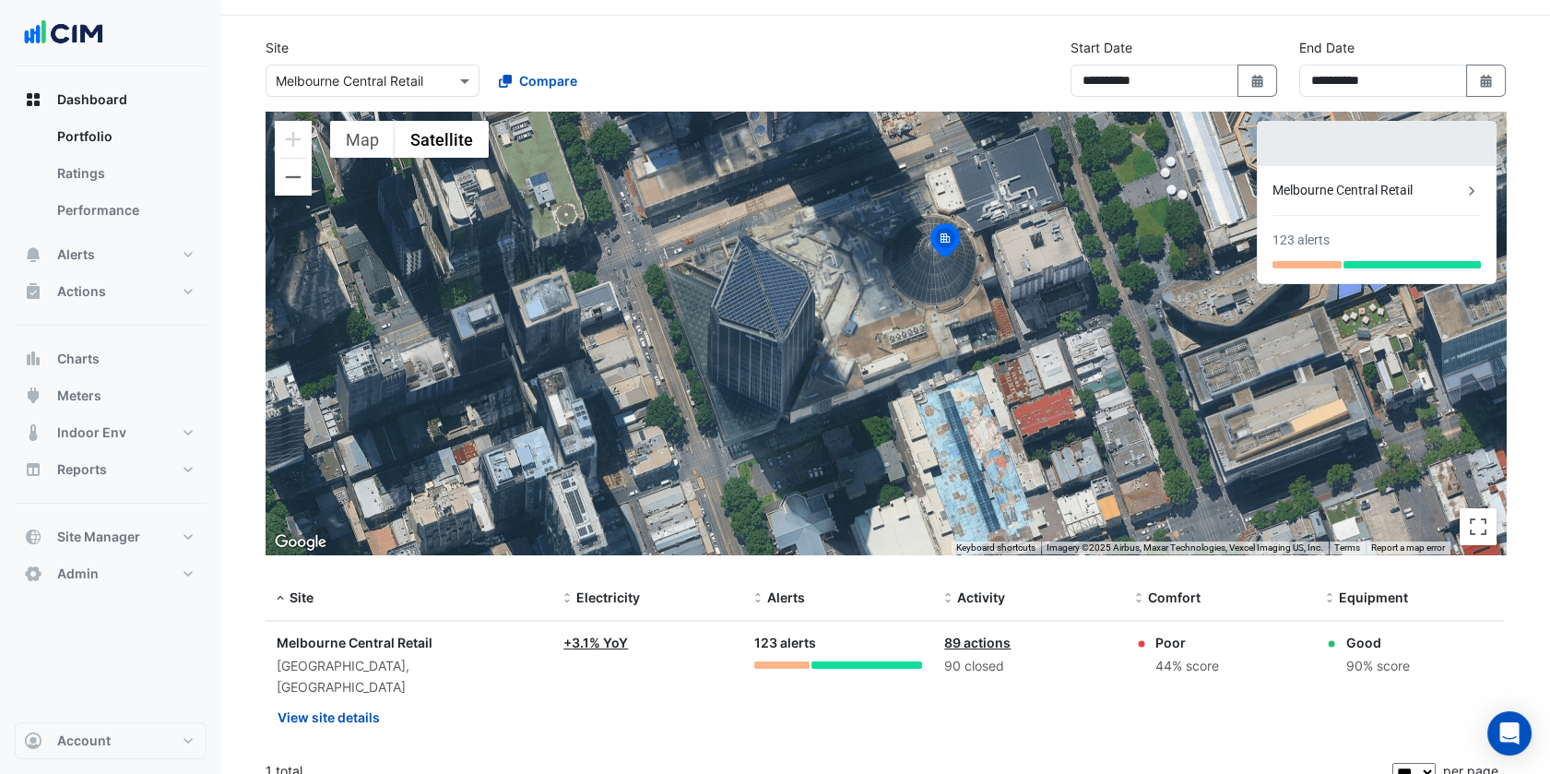
drag, startPoint x: 1271, startPoint y: 445, endPoint x: 1320, endPoint y: 381, distance: 81.0
click at [1320, 381] on div "To activate drag with keyboard, press Alt + Enter. Once in keyboard drag state,…" at bounding box center [886, 333] width 1240 height 443
click at [340, 701] on button "View site details" at bounding box center [329, 717] width 104 height 32
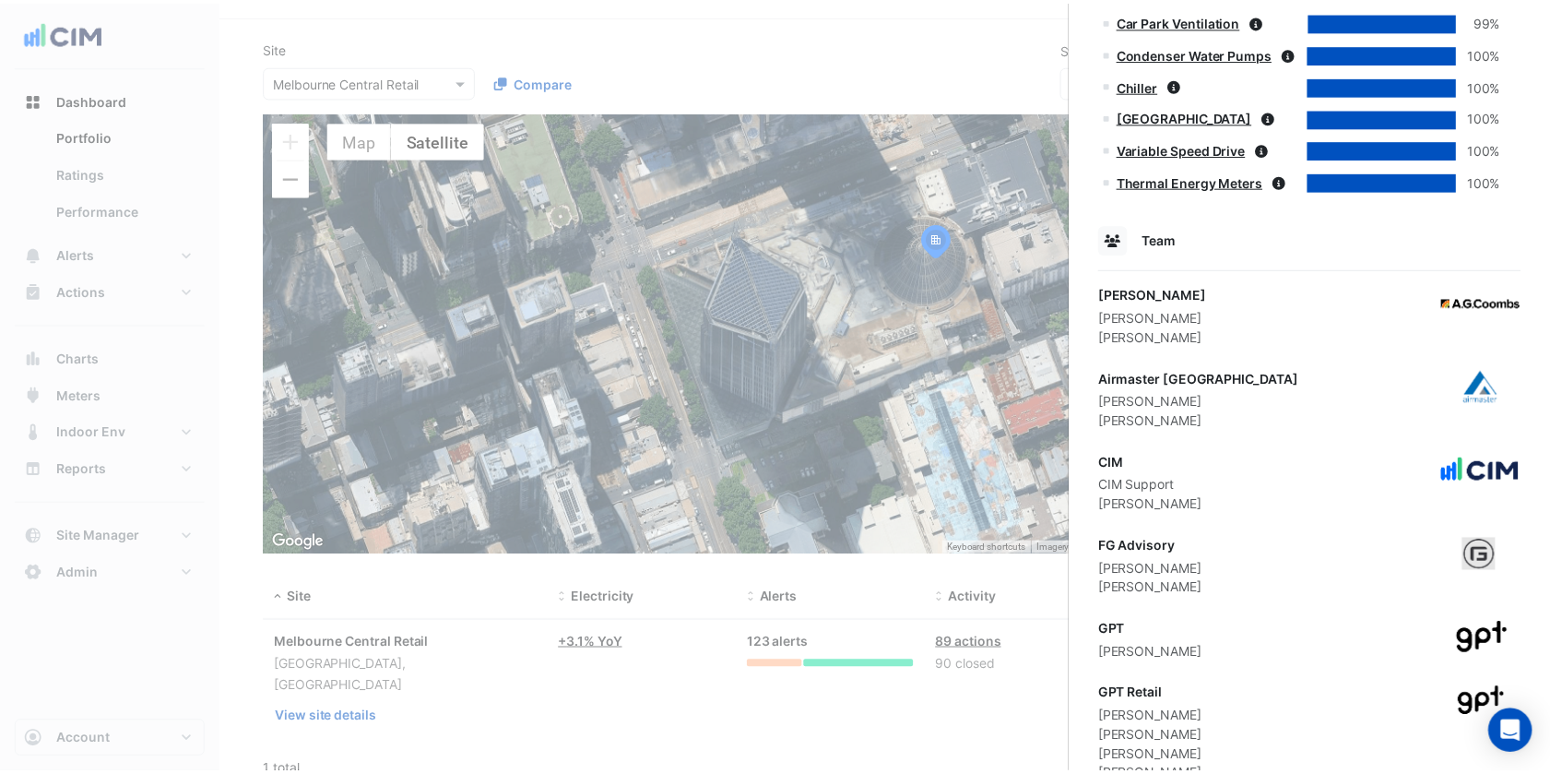
scroll to position [1771, 0]
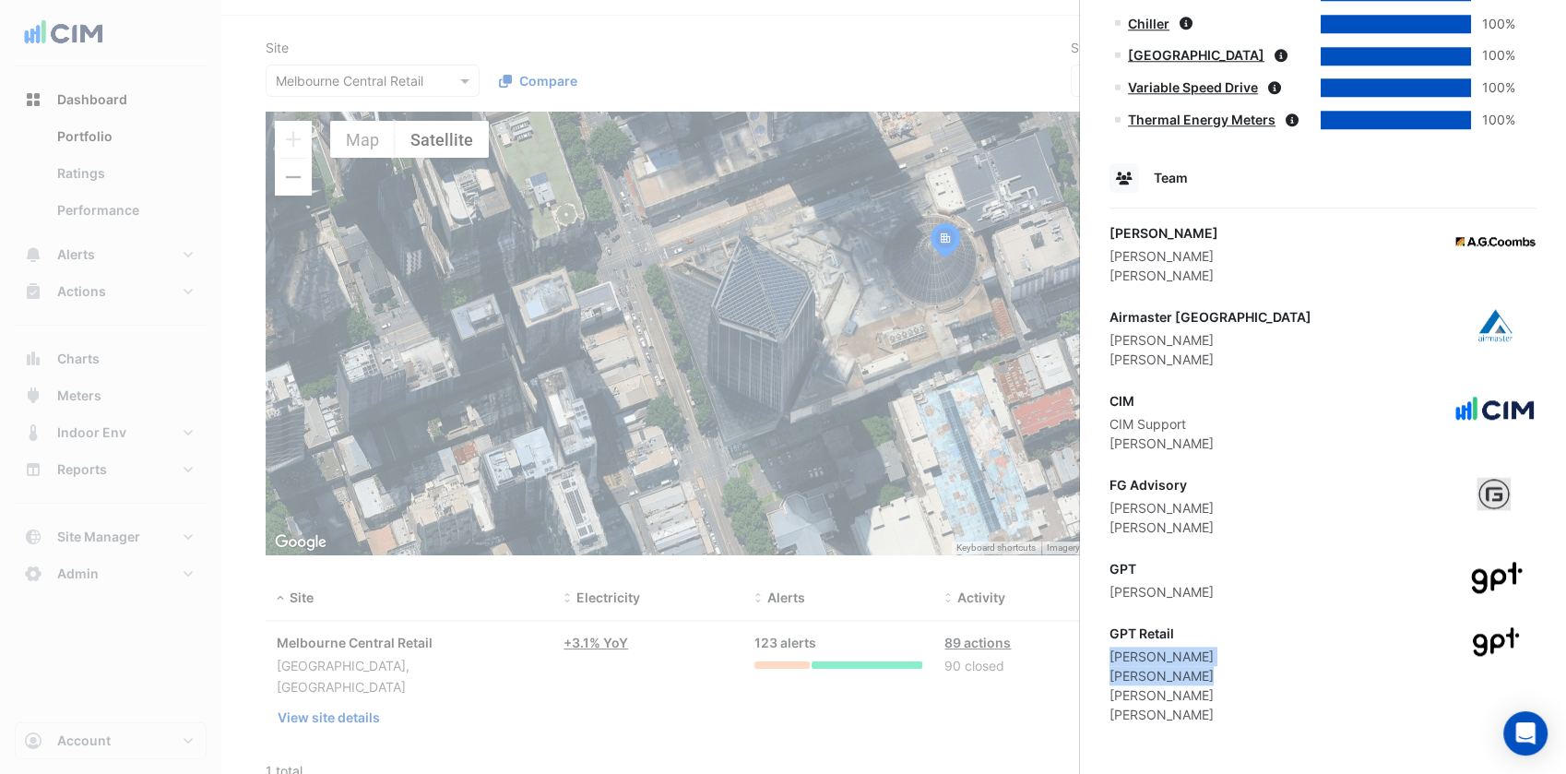
drag, startPoint x: 1217, startPoint y: 670, endPoint x: 1107, endPoint y: 663, distance: 110.0
drag, startPoint x: 1107, startPoint y: 663, endPoint x: 1112, endPoint y: 680, distance: 18.1
click at [1114, 681] on div "Mark Lawrence" at bounding box center [1161, 675] width 104 height 19
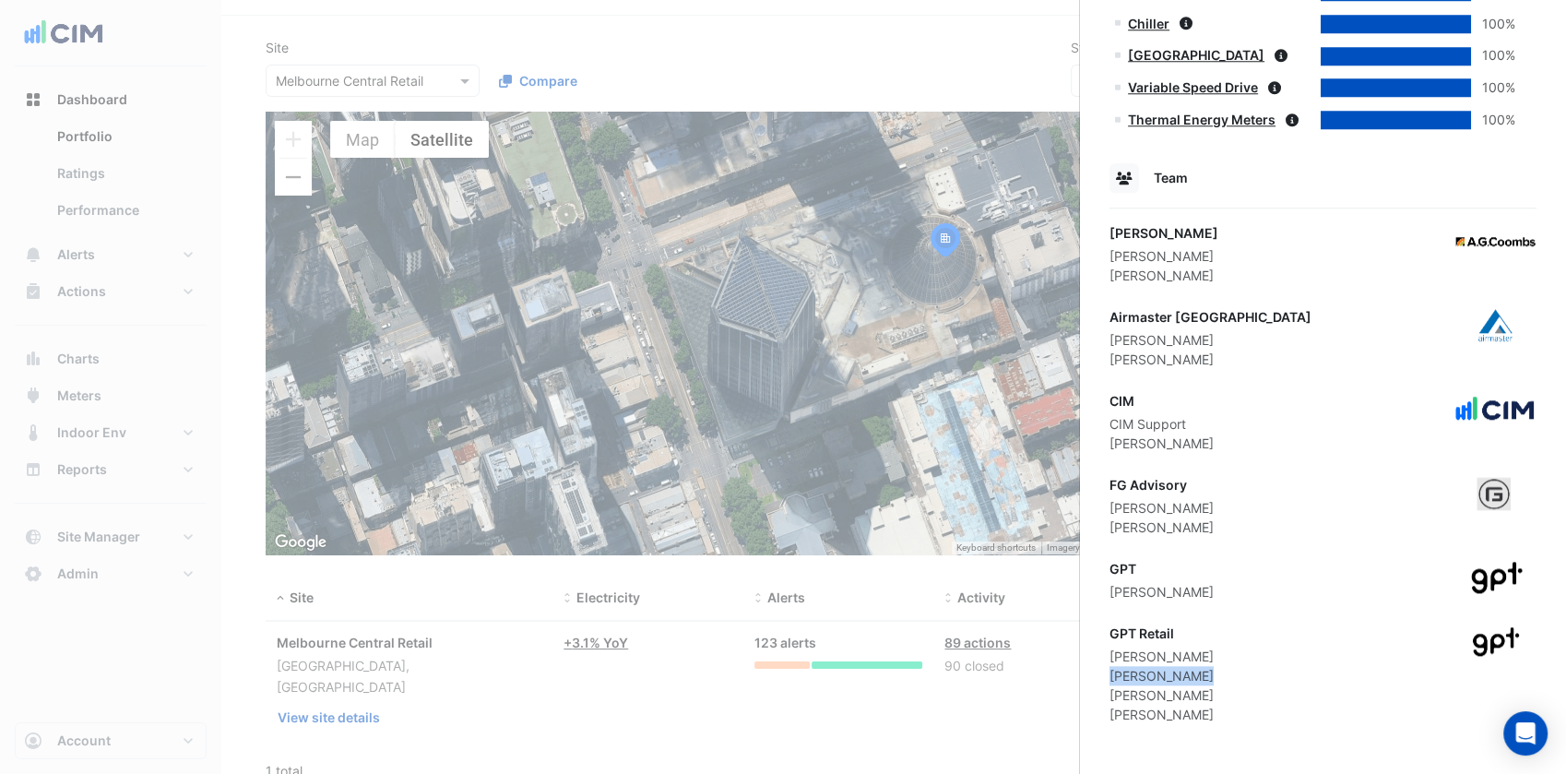
drag, startPoint x: 1105, startPoint y: 675, endPoint x: 1191, endPoint y: 680, distance: 86.8
drag, startPoint x: 1216, startPoint y: 699, endPoint x: 1103, endPoint y: 690, distance: 113.8
copy div "Paul Matthews"
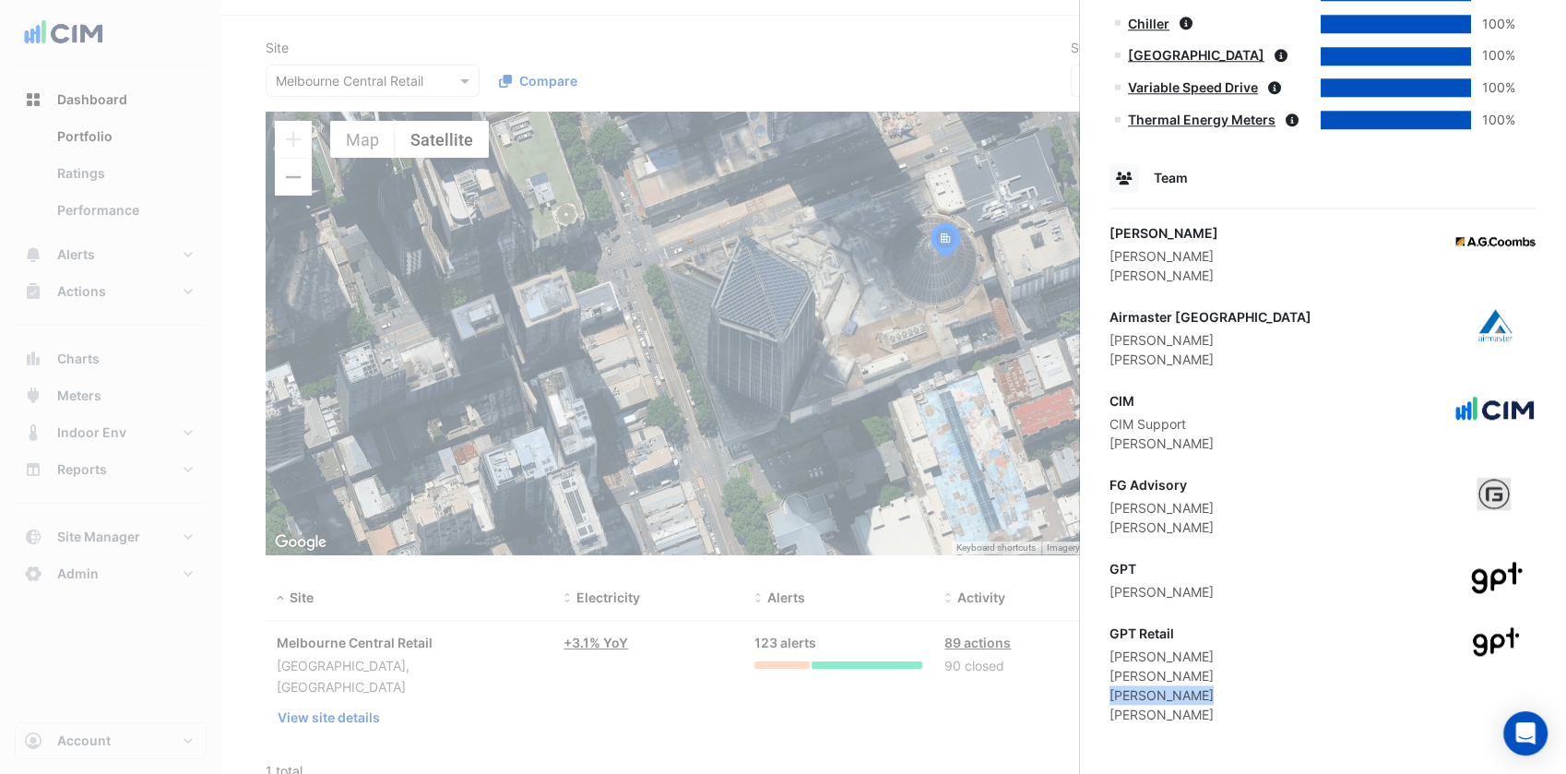
drag, startPoint x: 562, startPoint y: 127, endPoint x: 547, endPoint y: 125, distance: 15.8
click at [562, 127] on ngb-offcanvas-backdrop at bounding box center [783, 387] width 1566 height 774
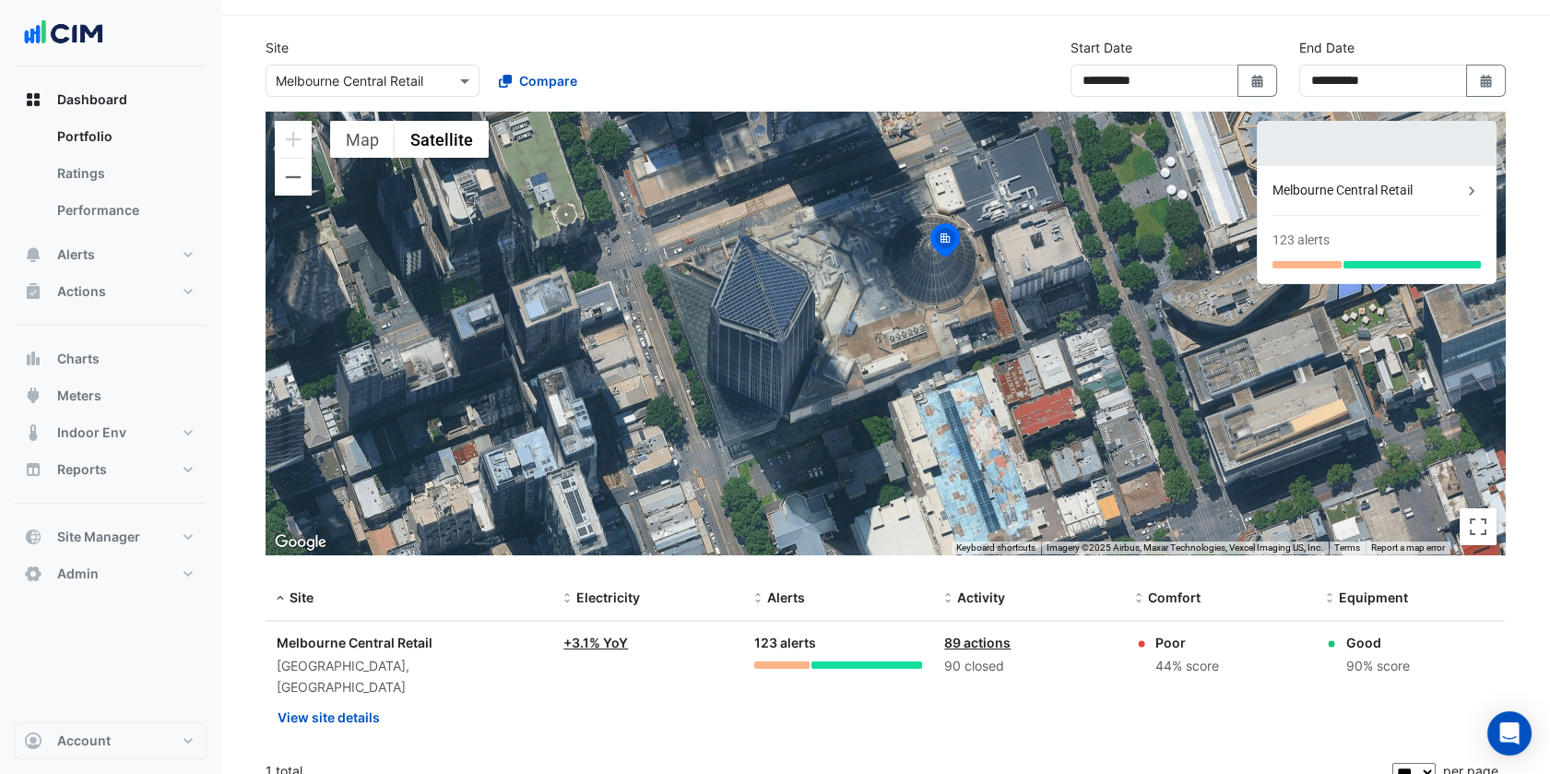
click at [388, 92] on div "Select a Site × Melbourne Central Retail" at bounding box center [373, 81] width 214 height 32
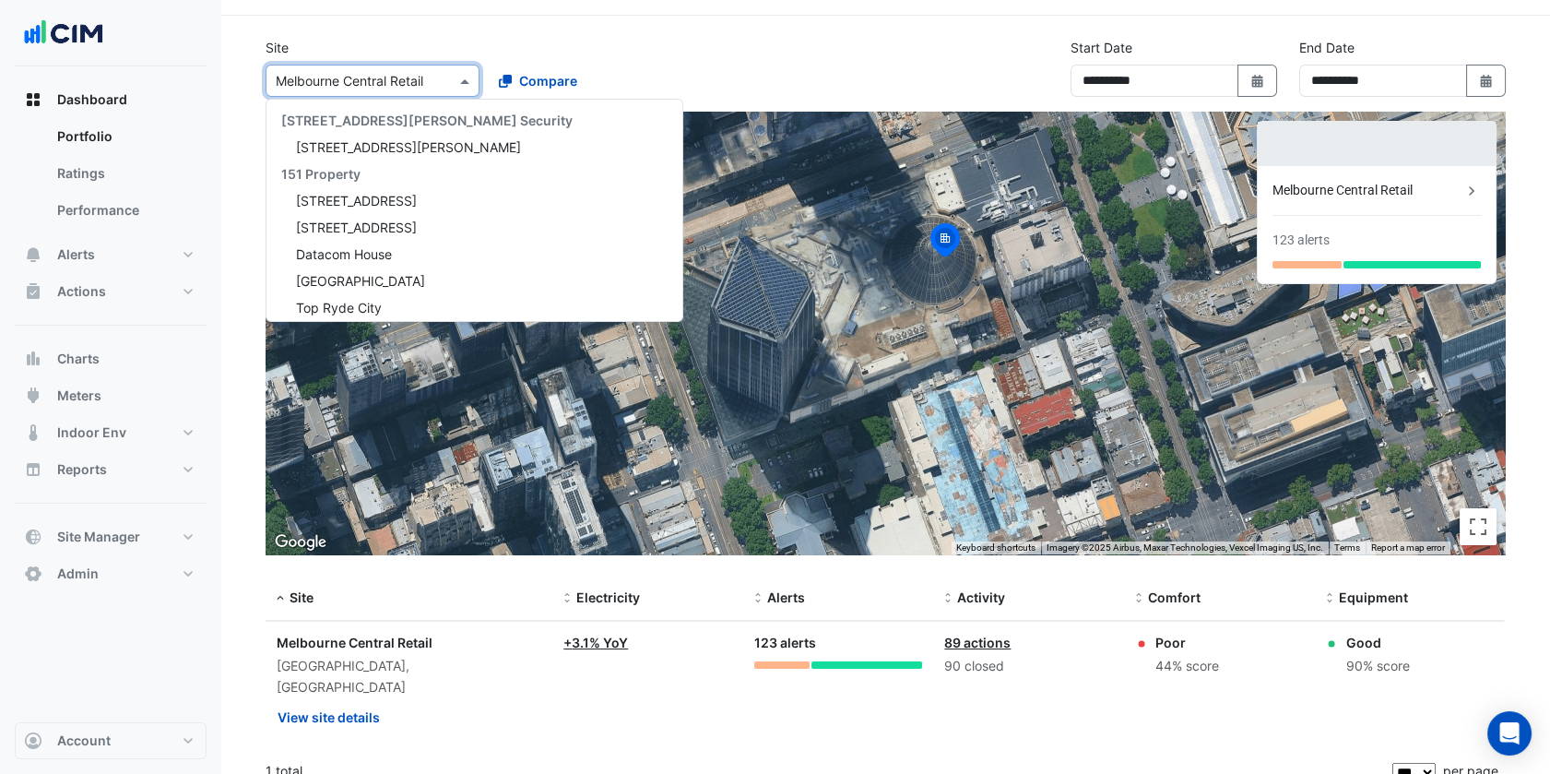
paste input "**********"
type input "**********"
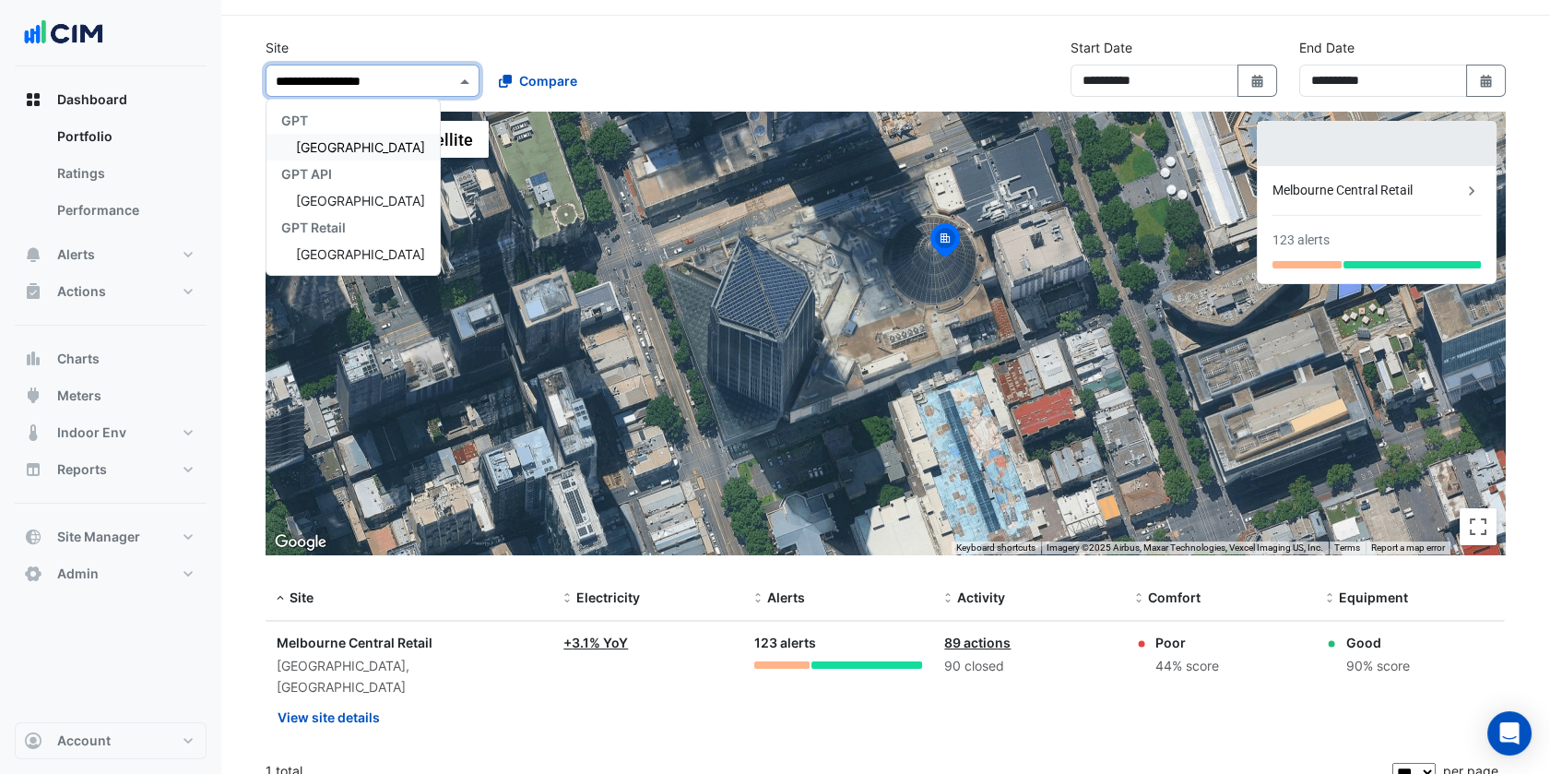
click at [362, 152] on span "[GEOGRAPHIC_DATA]" at bounding box center [360, 147] width 129 height 16
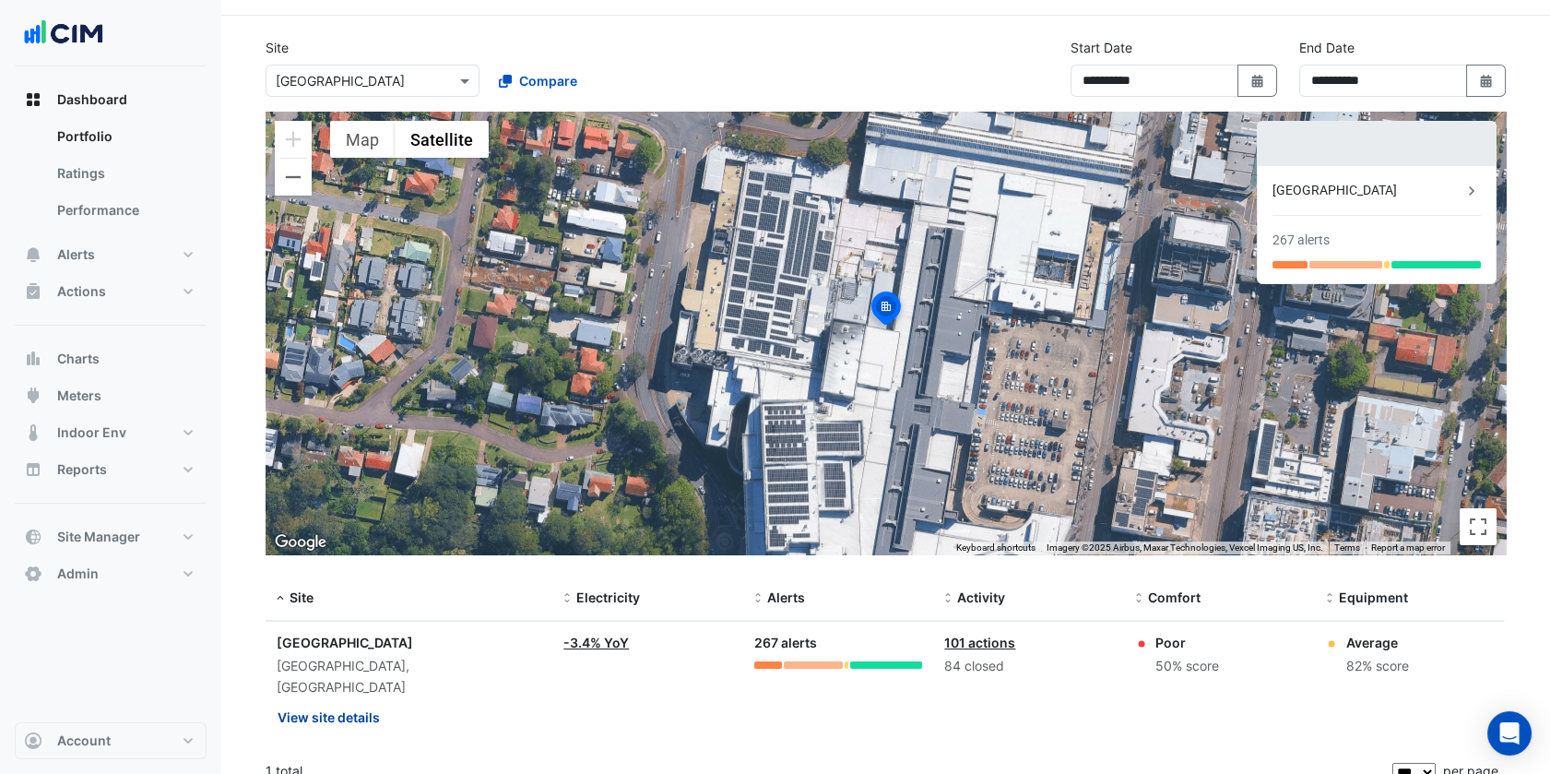
click at [358, 701] on button "View site details" at bounding box center [329, 717] width 104 height 32
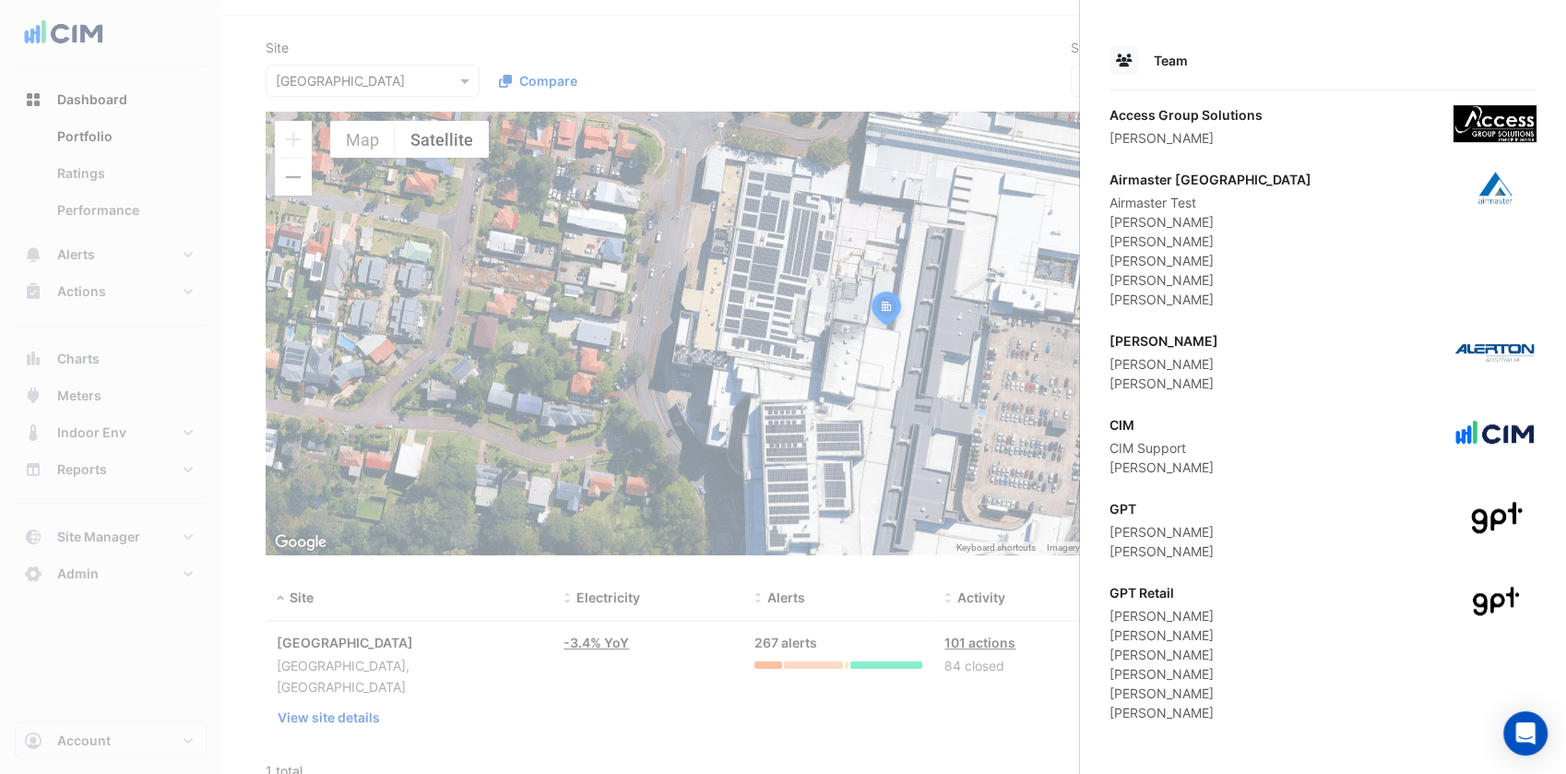
scroll to position [1198, 0]
drag, startPoint x: 1199, startPoint y: 711, endPoint x: 1106, endPoint y: 706, distance: 92.3
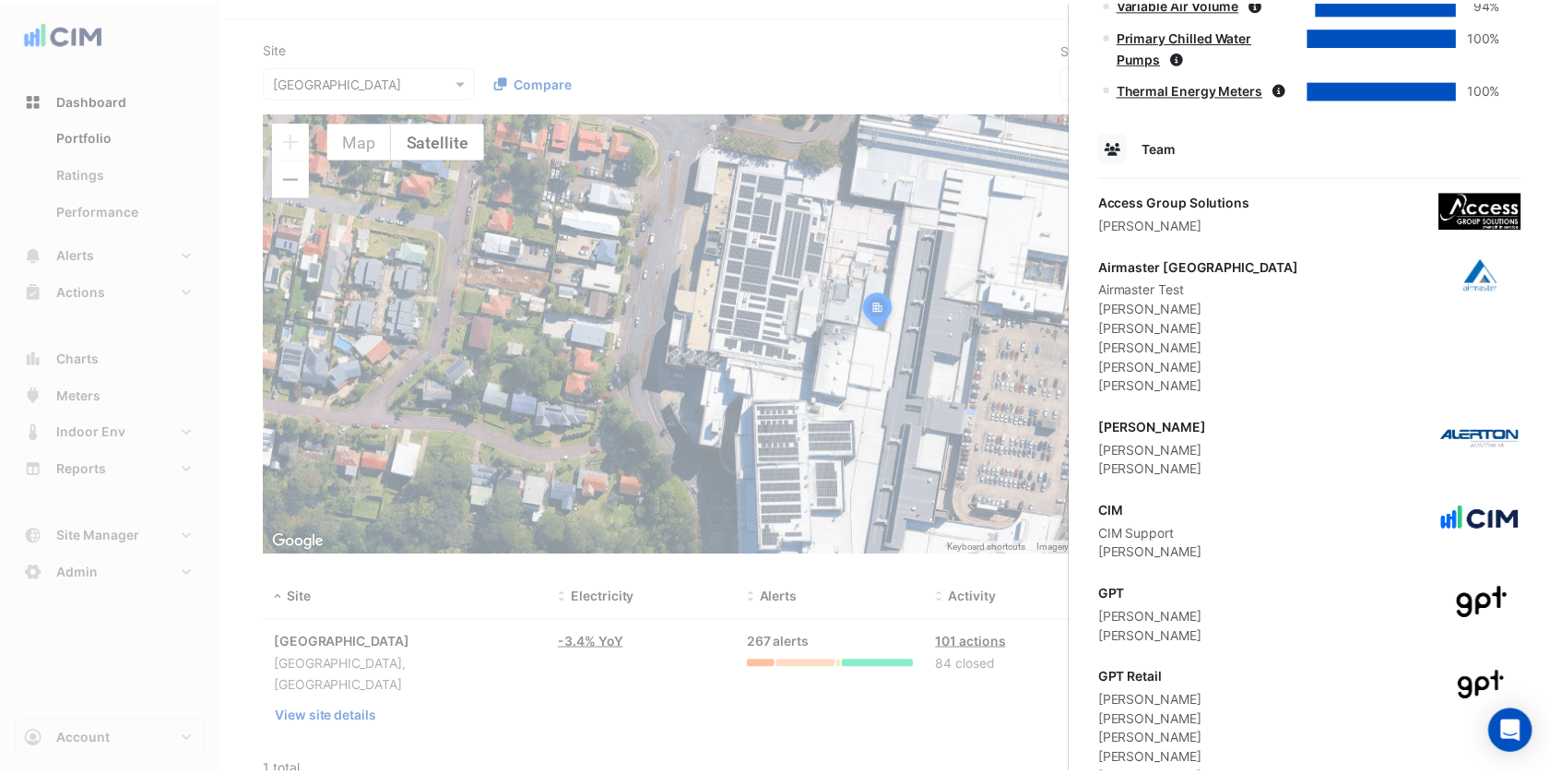
scroll to position [1440, 0]
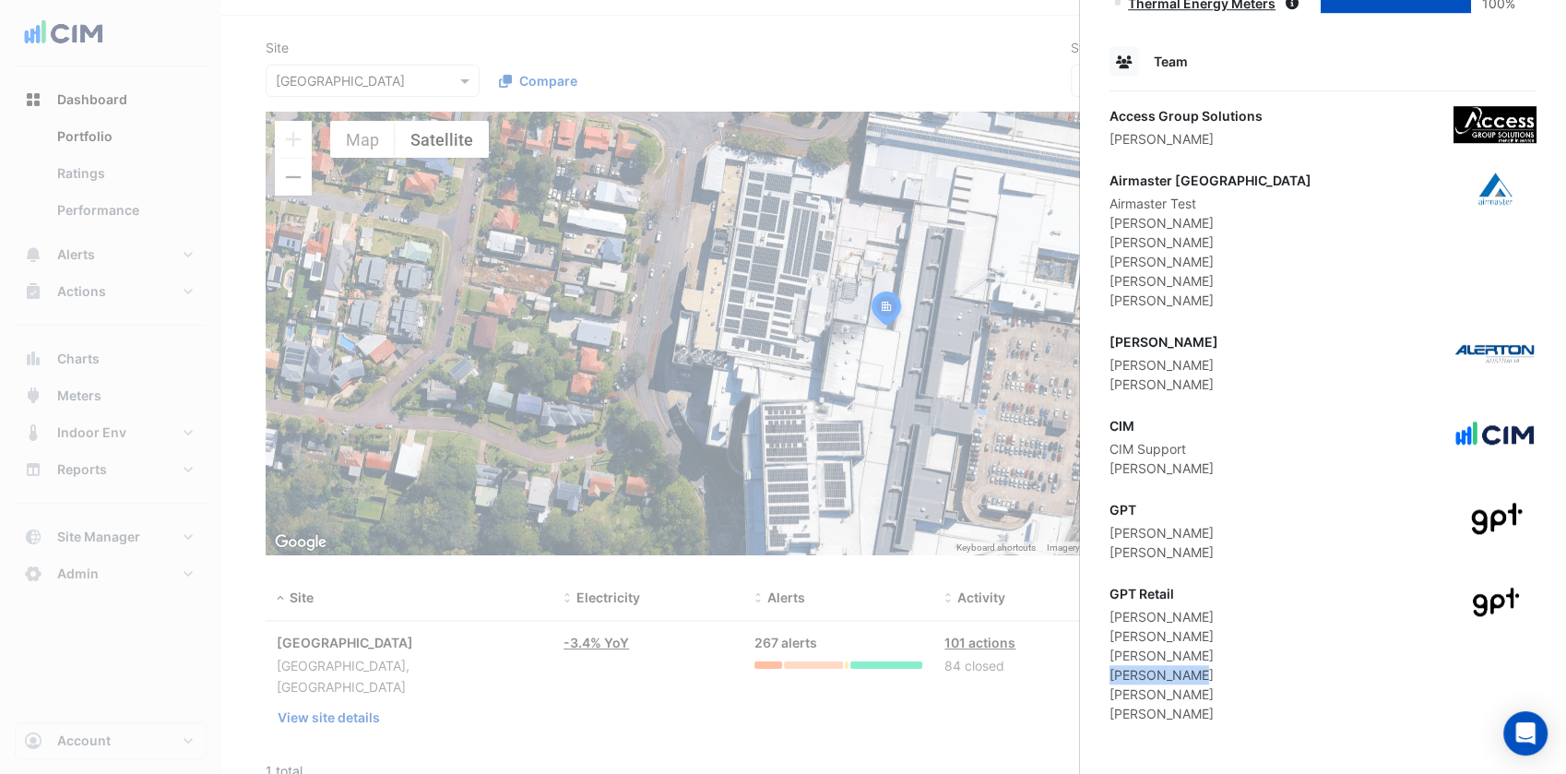
drag, startPoint x: 1195, startPoint y: 679, endPoint x: 1106, endPoint y: 673, distance: 88.7
copy div "Mark Johnson"
drag, startPoint x: 1208, startPoint y: 710, endPoint x: 1106, endPoint y: 709, distance: 101.4
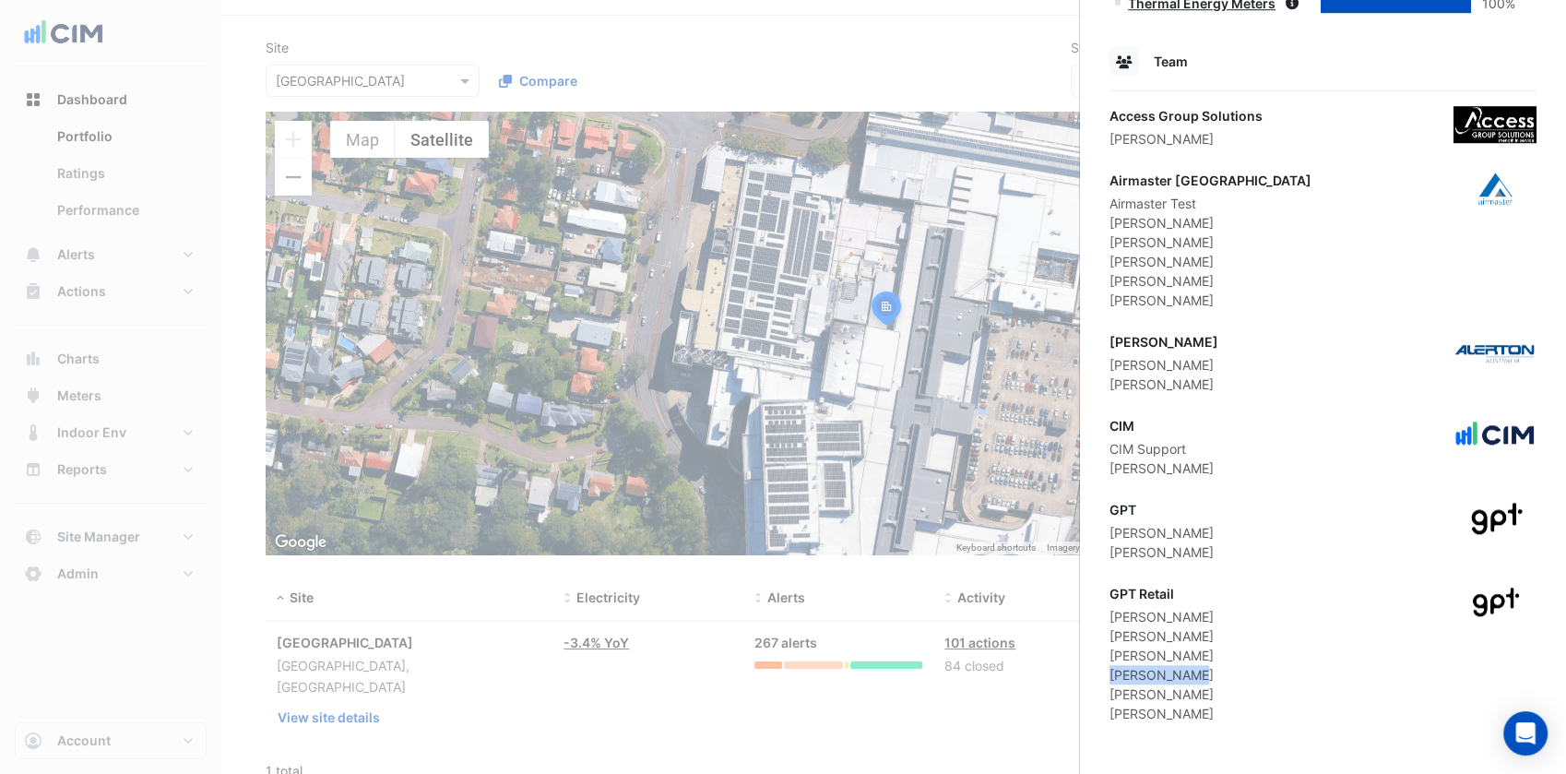
copy div "Tanika Morrell"
click at [881, 323] on ngb-offcanvas-backdrop at bounding box center [783, 387] width 1566 height 774
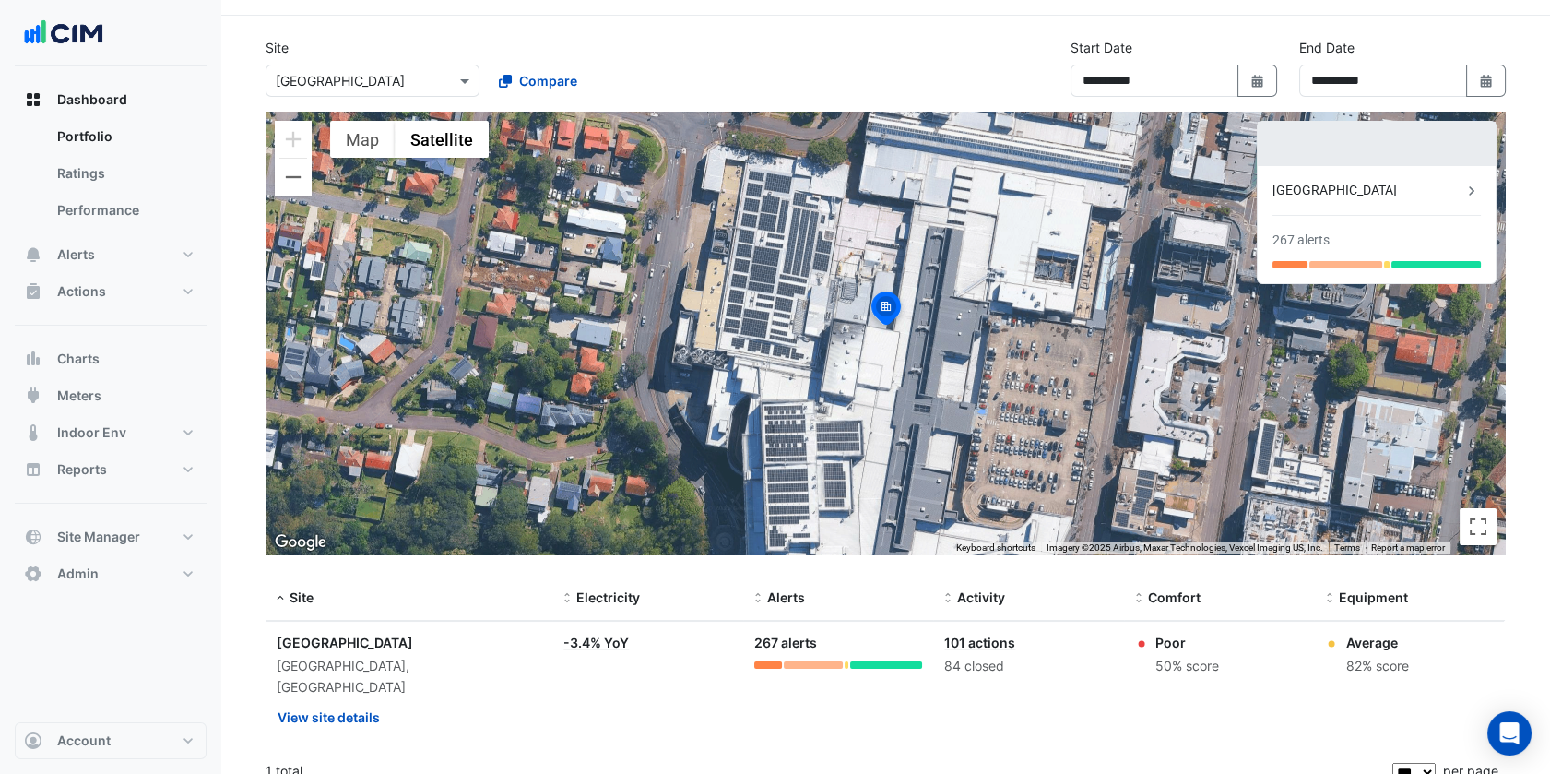
click at [355, 92] on div "Select a Site × Charlestown Square" at bounding box center [373, 81] width 214 height 32
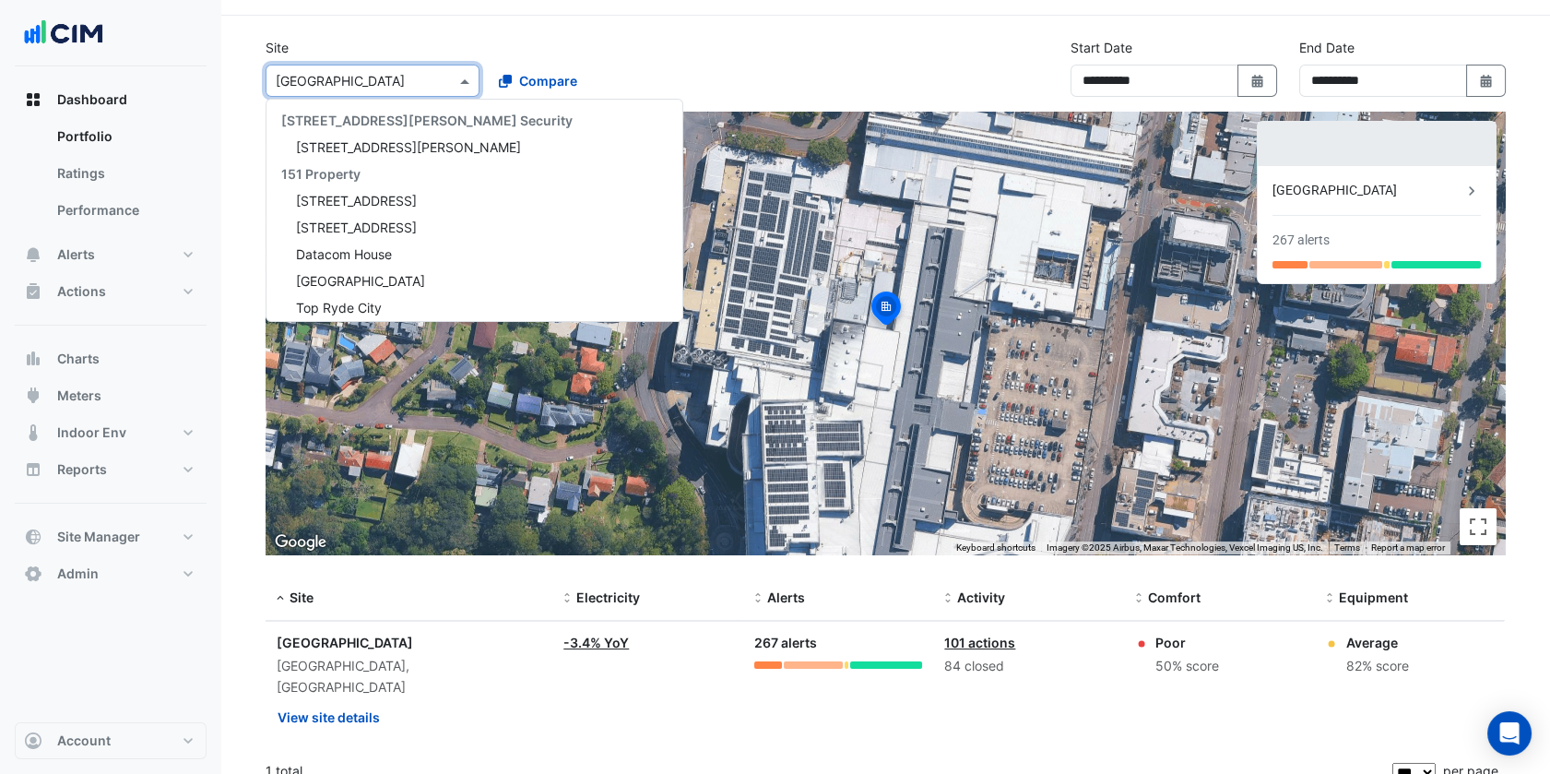
paste input "**********"
type input "**********"
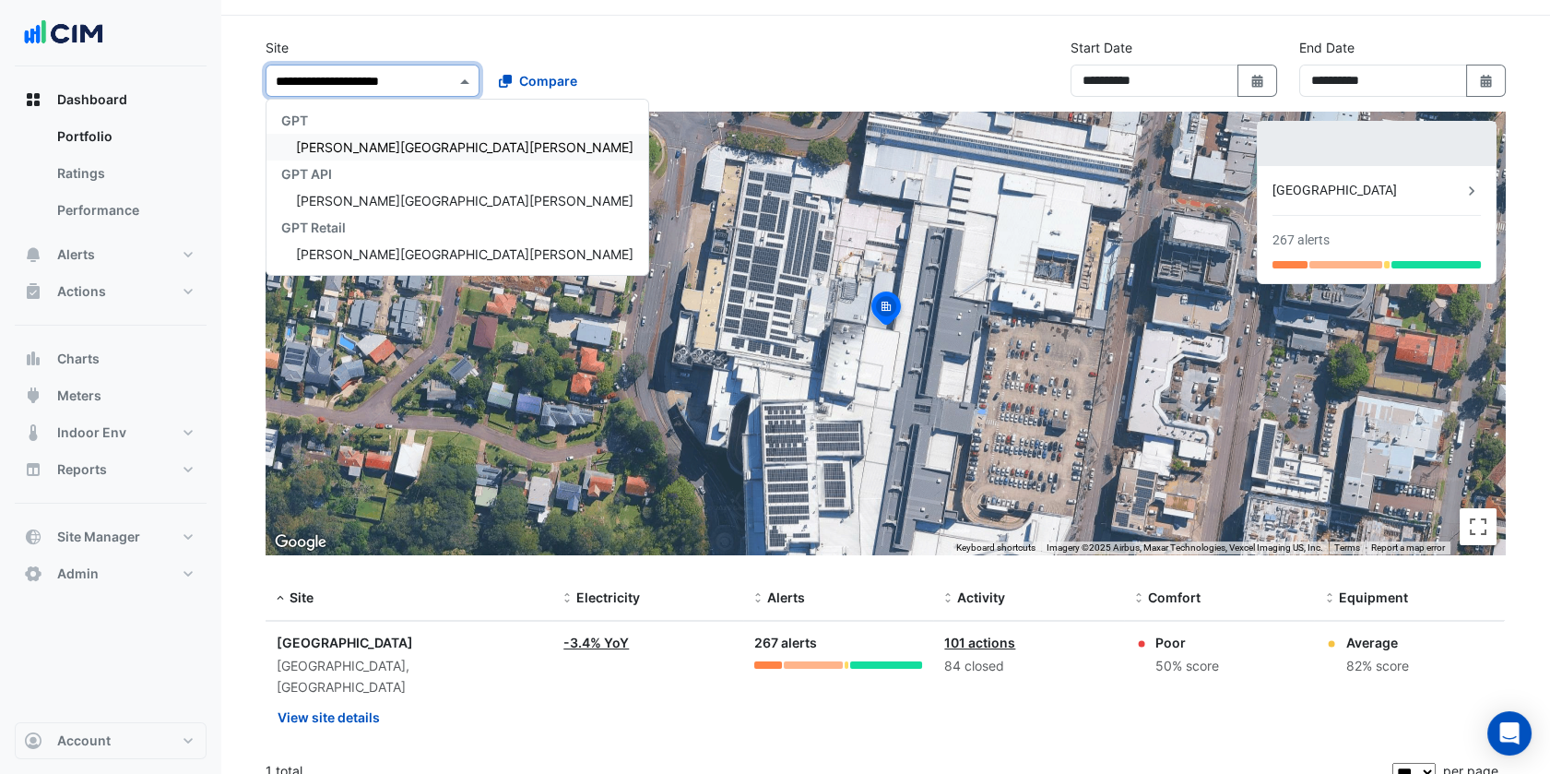
click at [375, 143] on span "[PERSON_NAME][GEOGRAPHIC_DATA][PERSON_NAME]" at bounding box center [464, 147] width 337 height 16
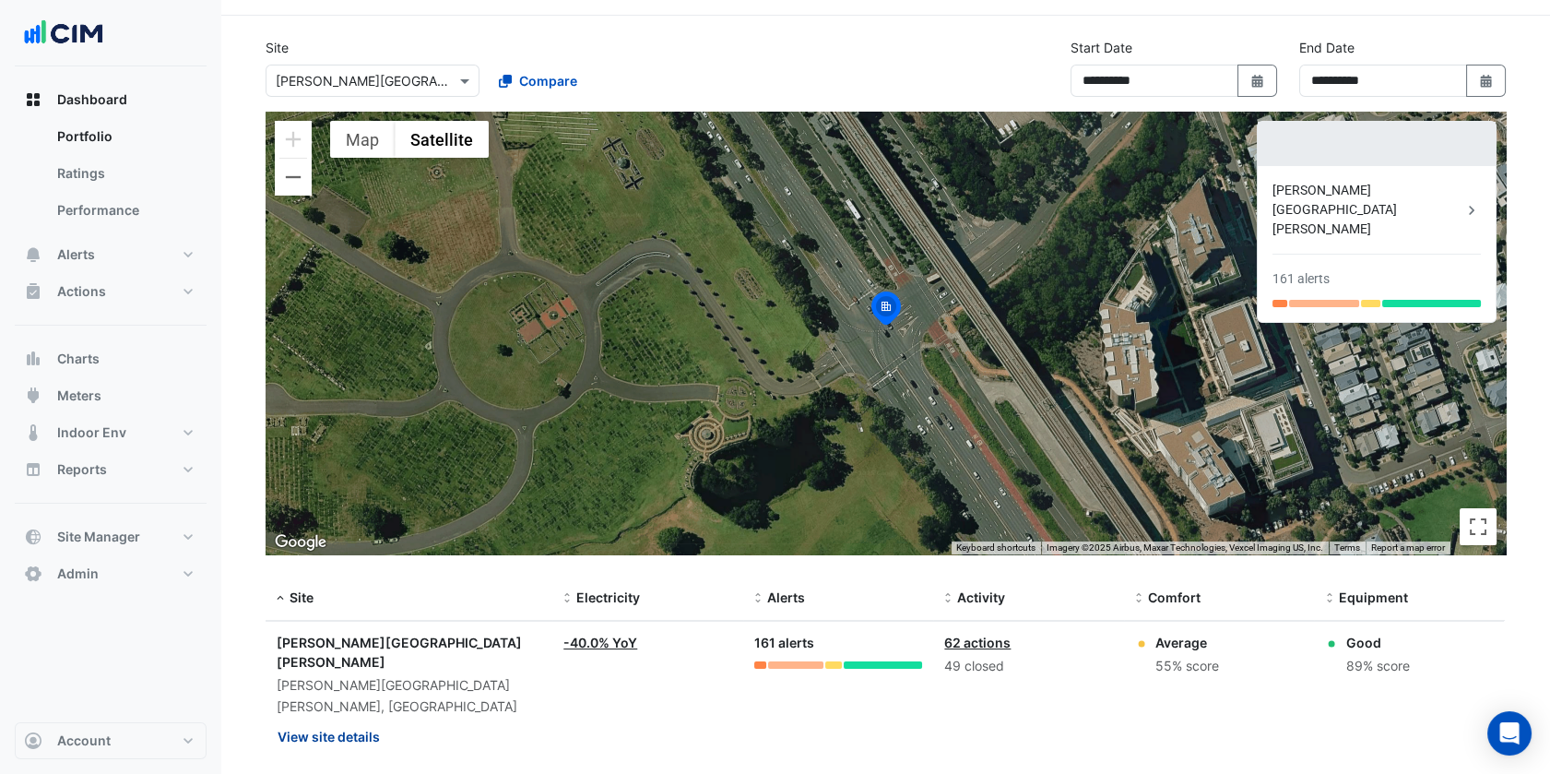
click at [348, 720] on button "View site details" at bounding box center [329, 736] width 104 height 32
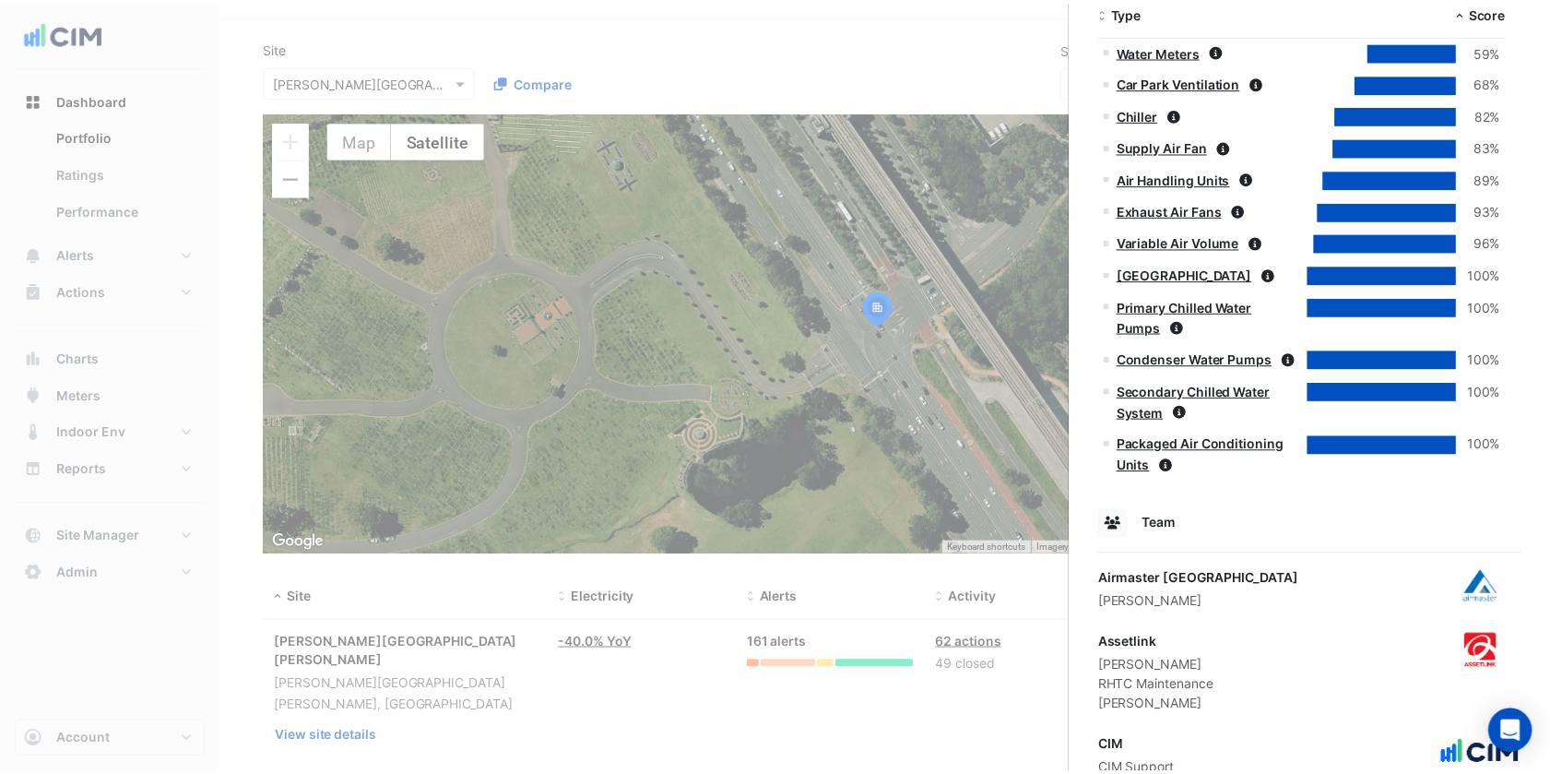
scroll to position [1372, 0]
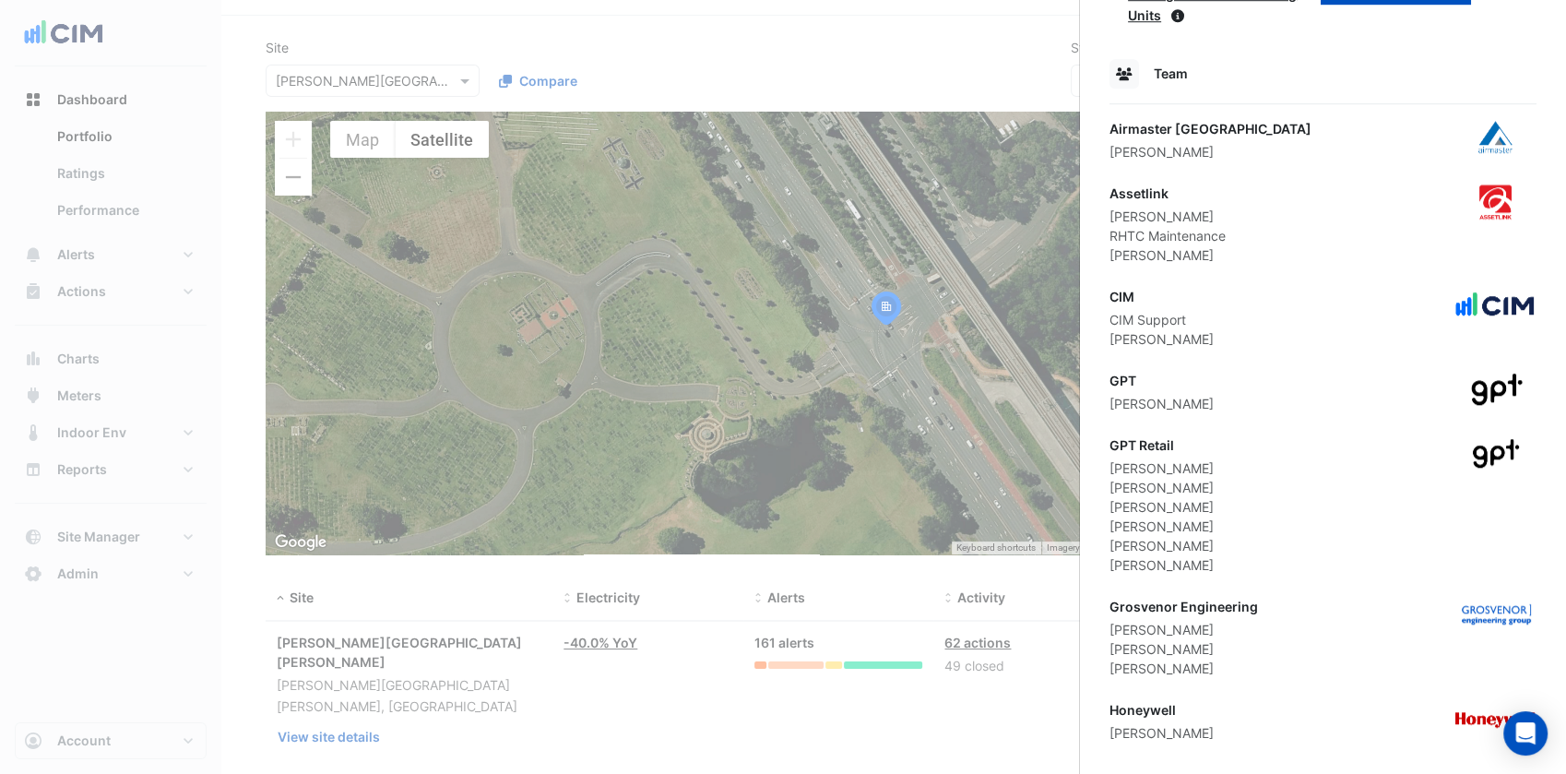
drag, startPoint x: 1221, startPoint y: 546, endPoint x: 1105, endPoint y: 538, distance: 116.4
drag, startPoint x: 1200, startPoint y: 467, endPoint x: 1112, endPoint y: 471, distance: 87.7
click at [1112, 478] on div "Diane Sammut" at bounding box center [1161, 487] width 104 height 19
copy div "Diane Sammut"
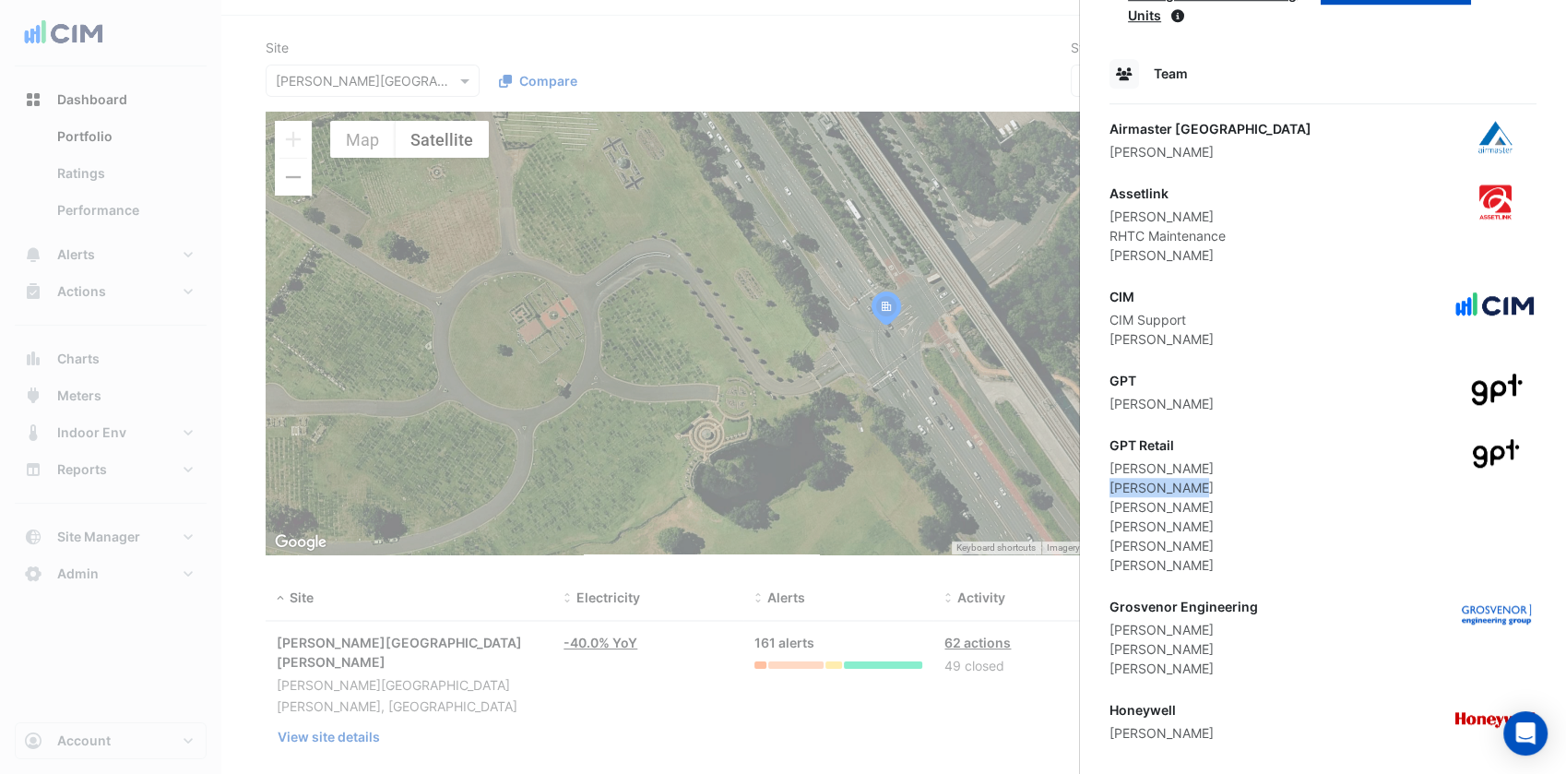
drag, startPoint x: 1245, startPoint y: 547, endPoint x: 1117, endPoint y: 557, distance: 127.6
drag, startPoint x: 1121, startPoint y: 542, endPoint x: 1218, endPoint y: 550, distance: 97.2
click at [1213, 555] on div "Sophie Wehrmann" at bounding box center [1161, 564] width 104 height 19
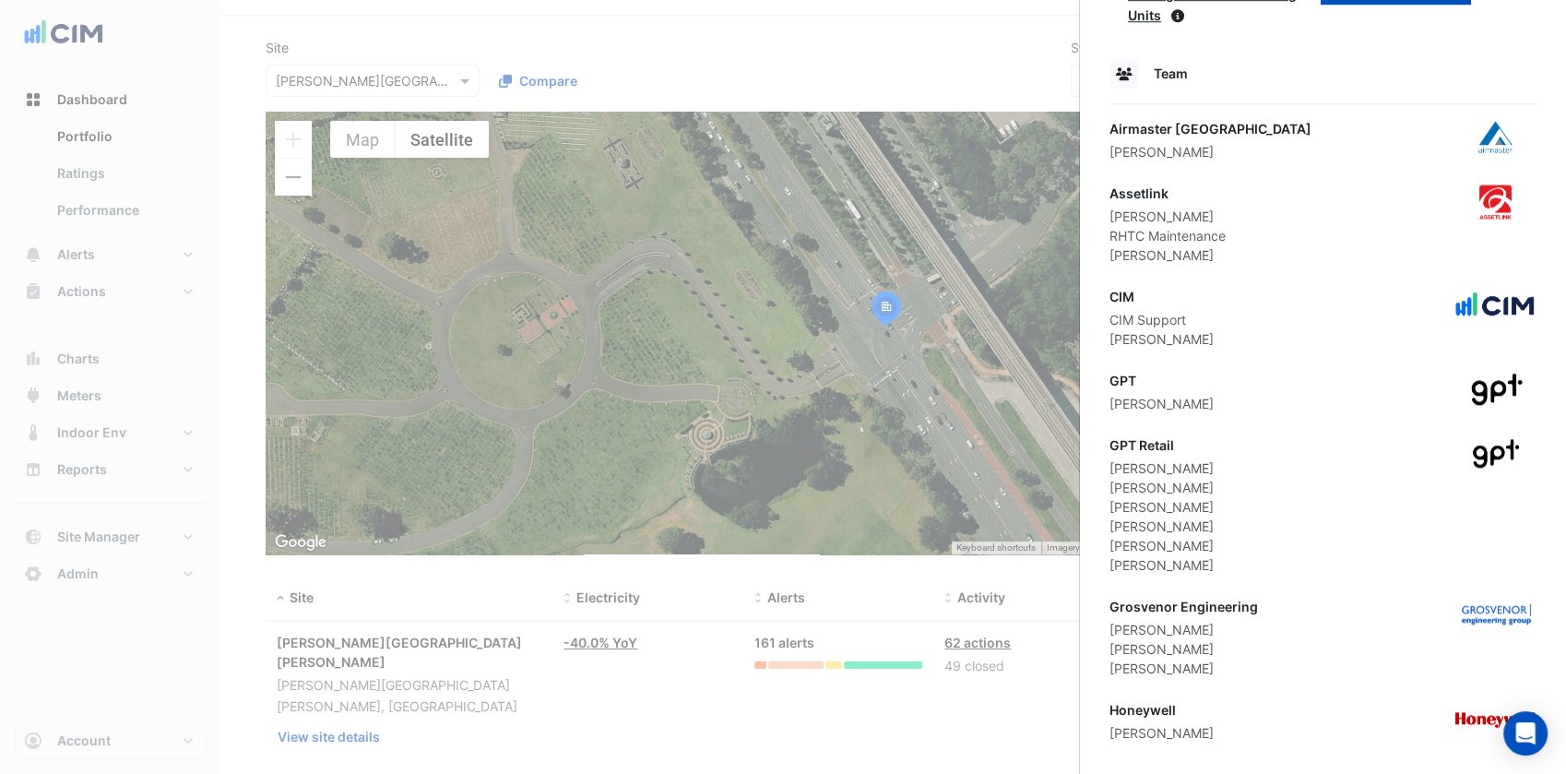
copy div "Sophie Wehrmann"
drag, startPoint x: 1234, startPoint y: 514, endPoint x: 1223, endPoint y: 515, distance: 10.3
click at [1234, 514] on div "GPT Retail Brendan Hucker Diane Sammut Dwayne Smith Hayley Nolan Shane Nolan So…" at bounding box center [1322, 504] width 427 height 139
drag, startPoint x: 1195, startPoint y: 506, endPoint x: 1106, endPoint y: 504, distance: 88.5
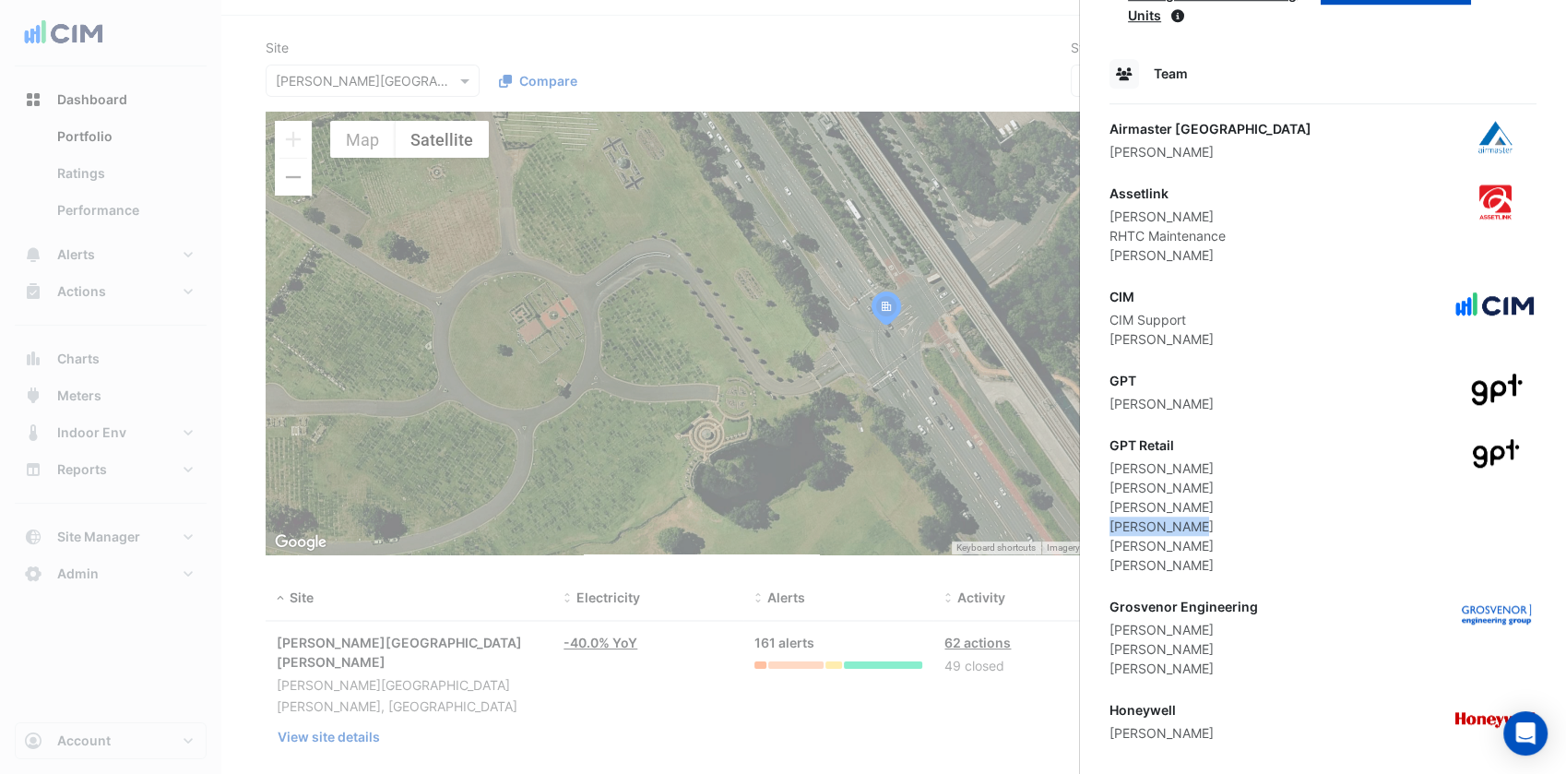
copy div "Hayley Nolan"
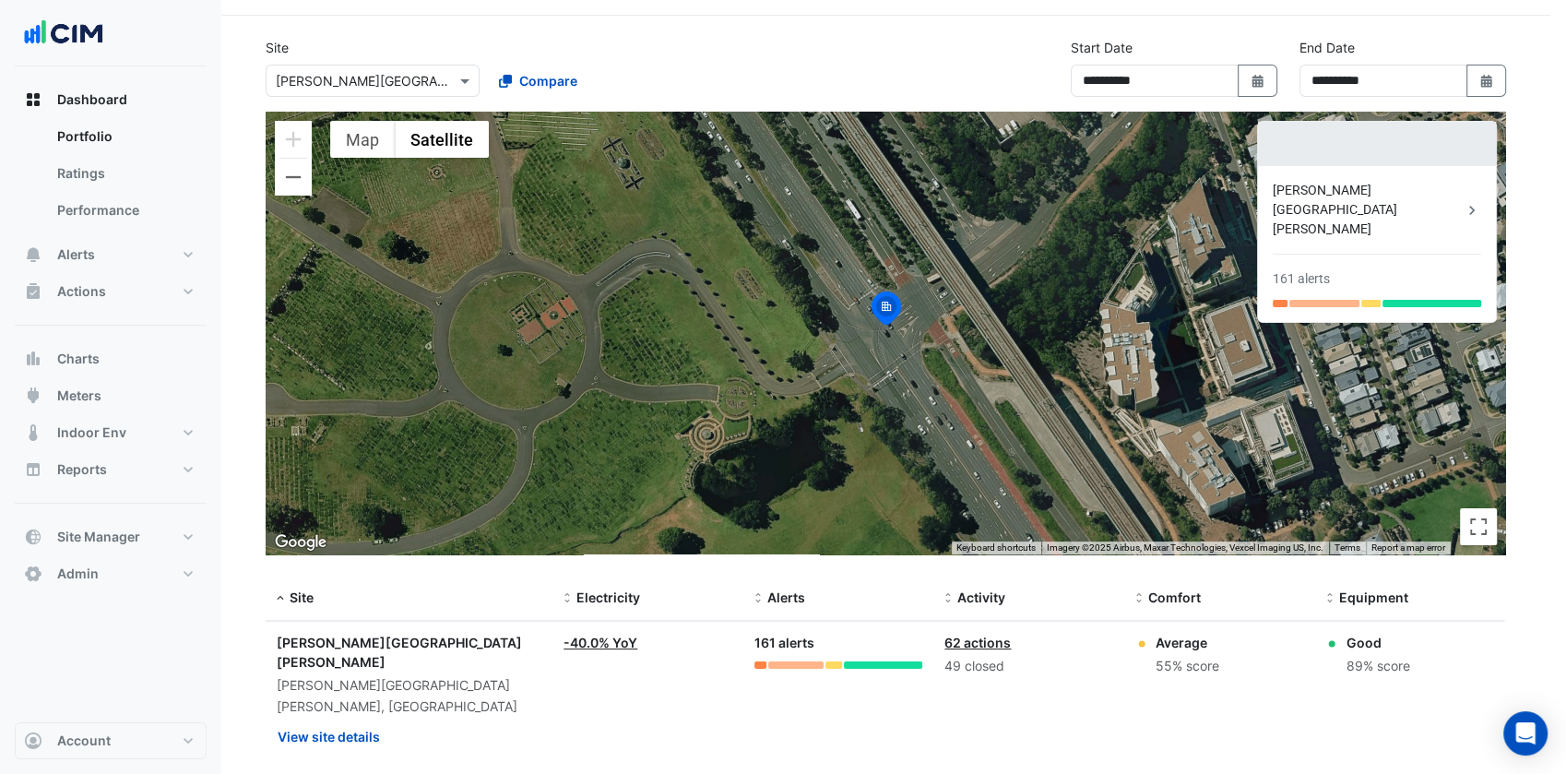
click at [398, 83] on ngb-offcanvas-backdrop at bounding box center [783, 387] width 1566 height 774
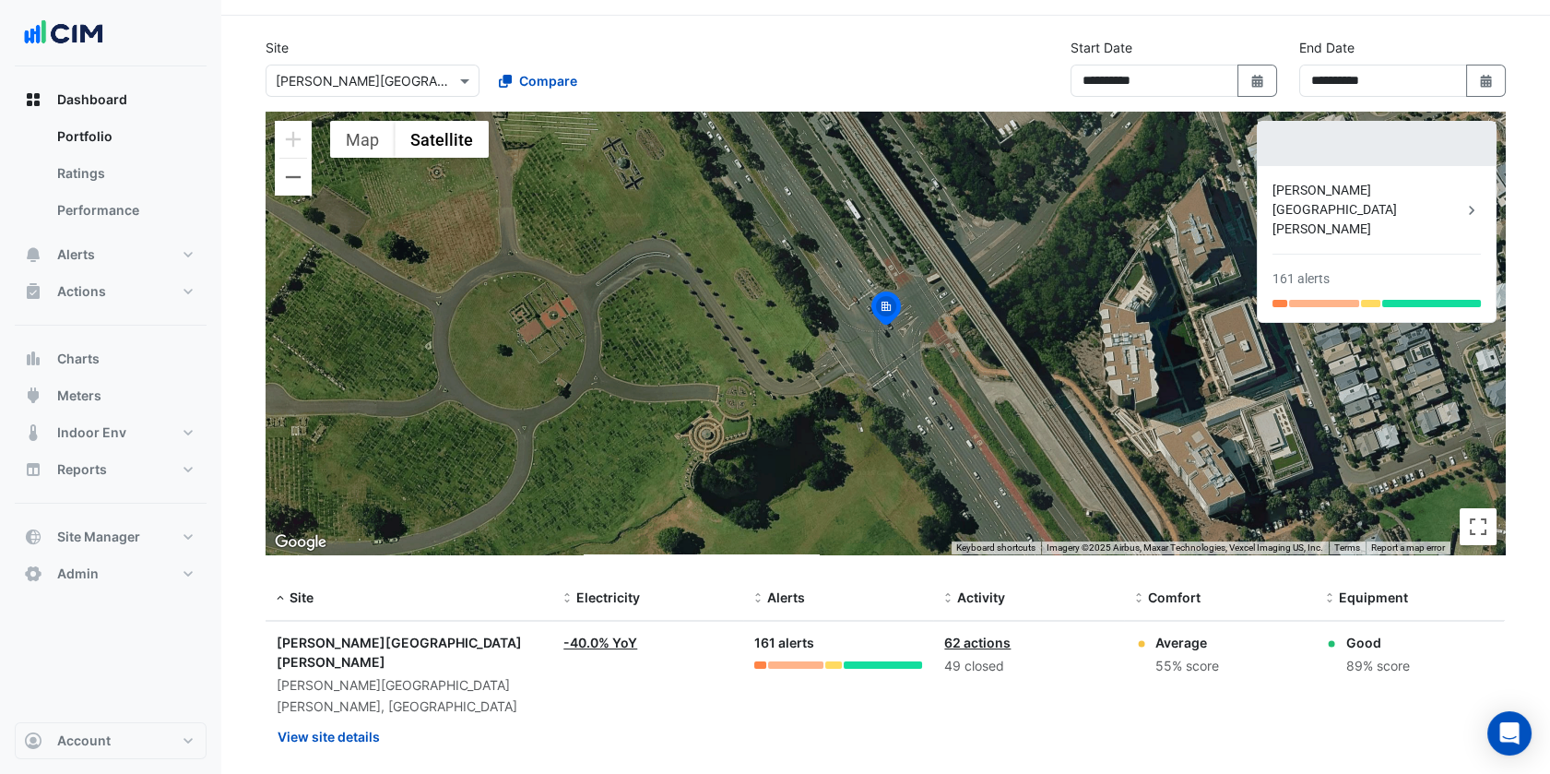
click at [396, 77] on input "text" at bounding box center [354, 81] width 157 height 19
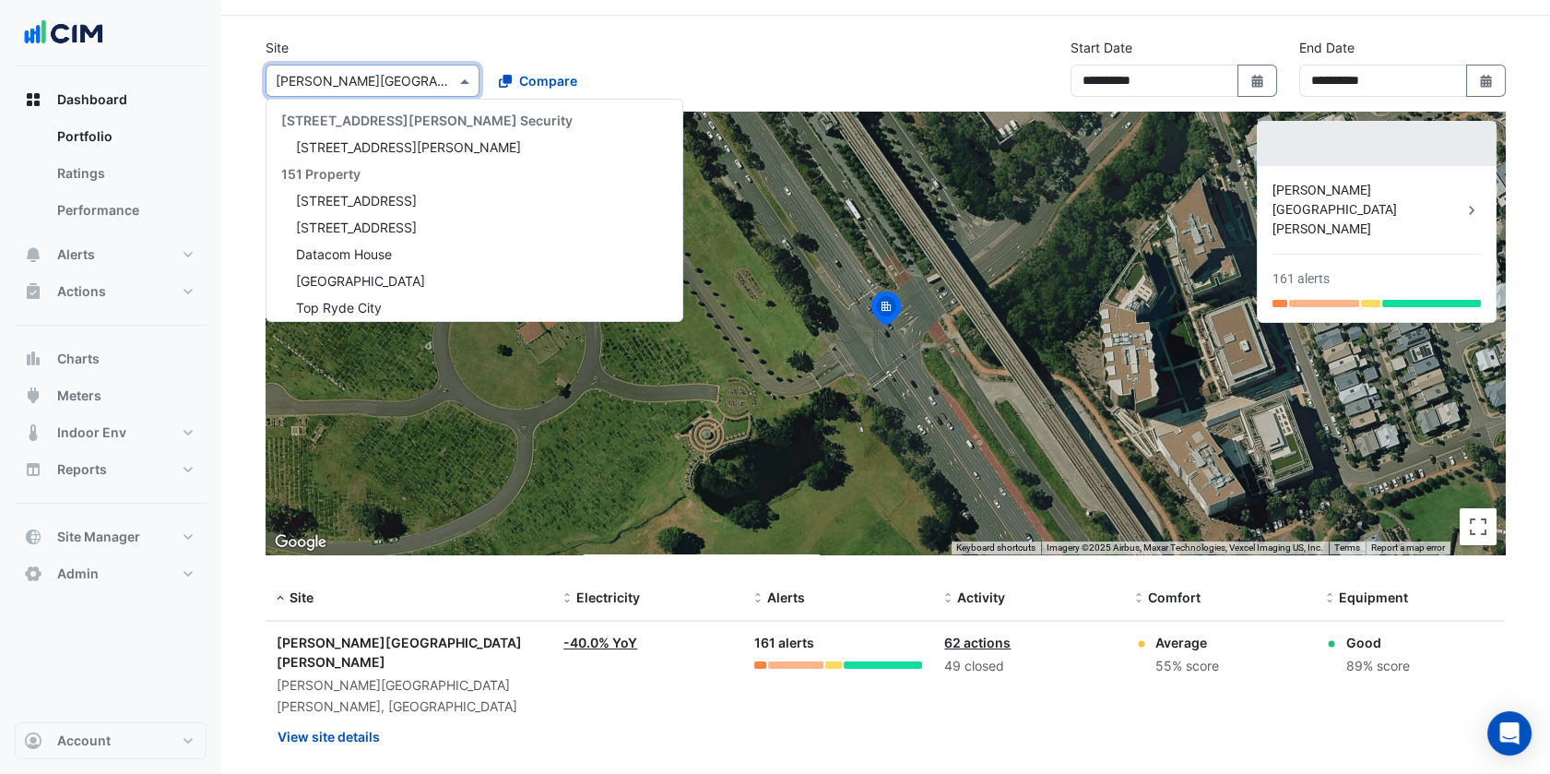
scroll to position [13697, 0]
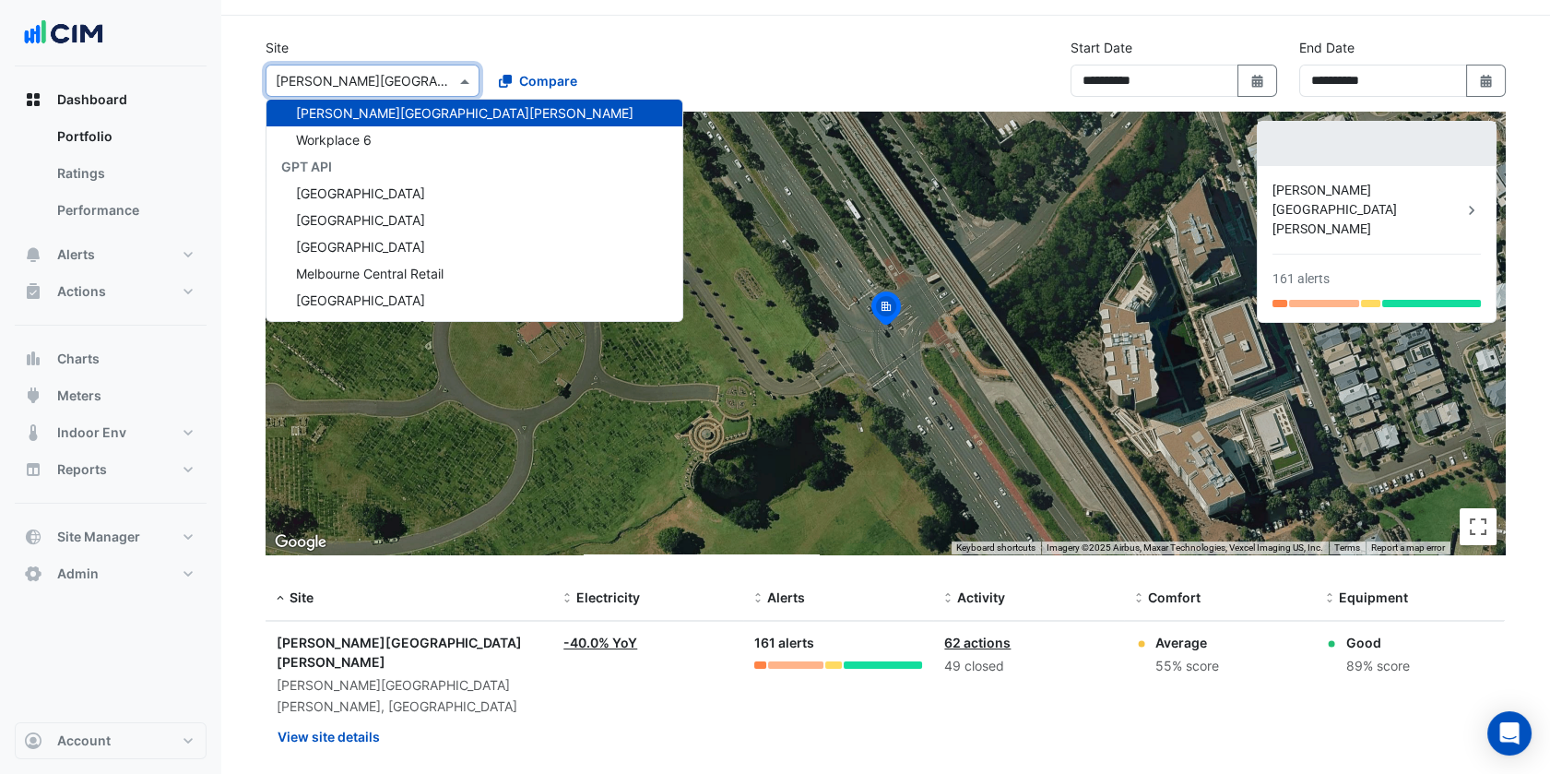
paste input "**********"
type input "**********"
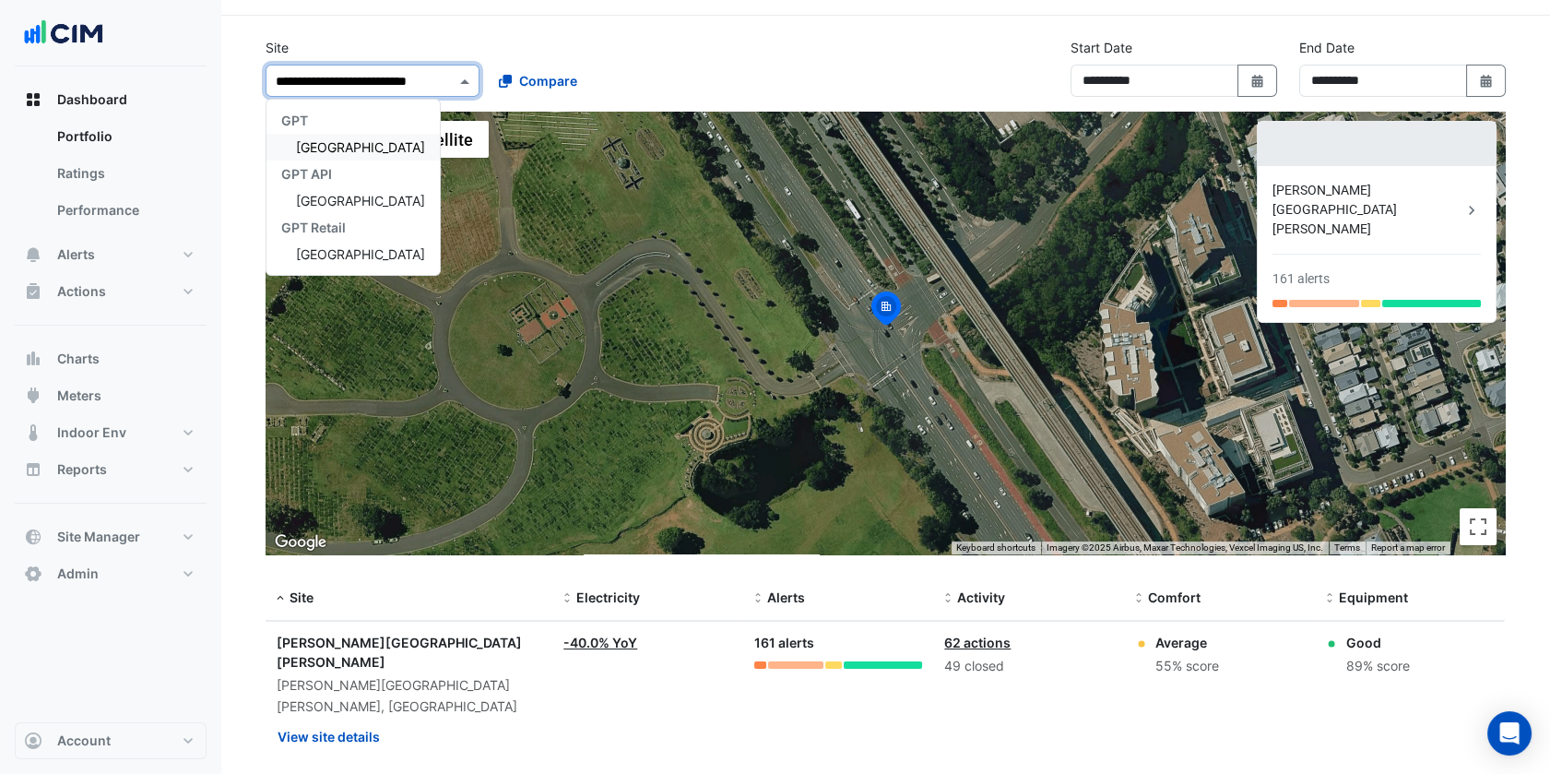
scroll to position [0, 0]
click at [365, 143] on span "[GEOGRAPHIC_DATA]" at bounding box center [360, 147] width 129 height 16
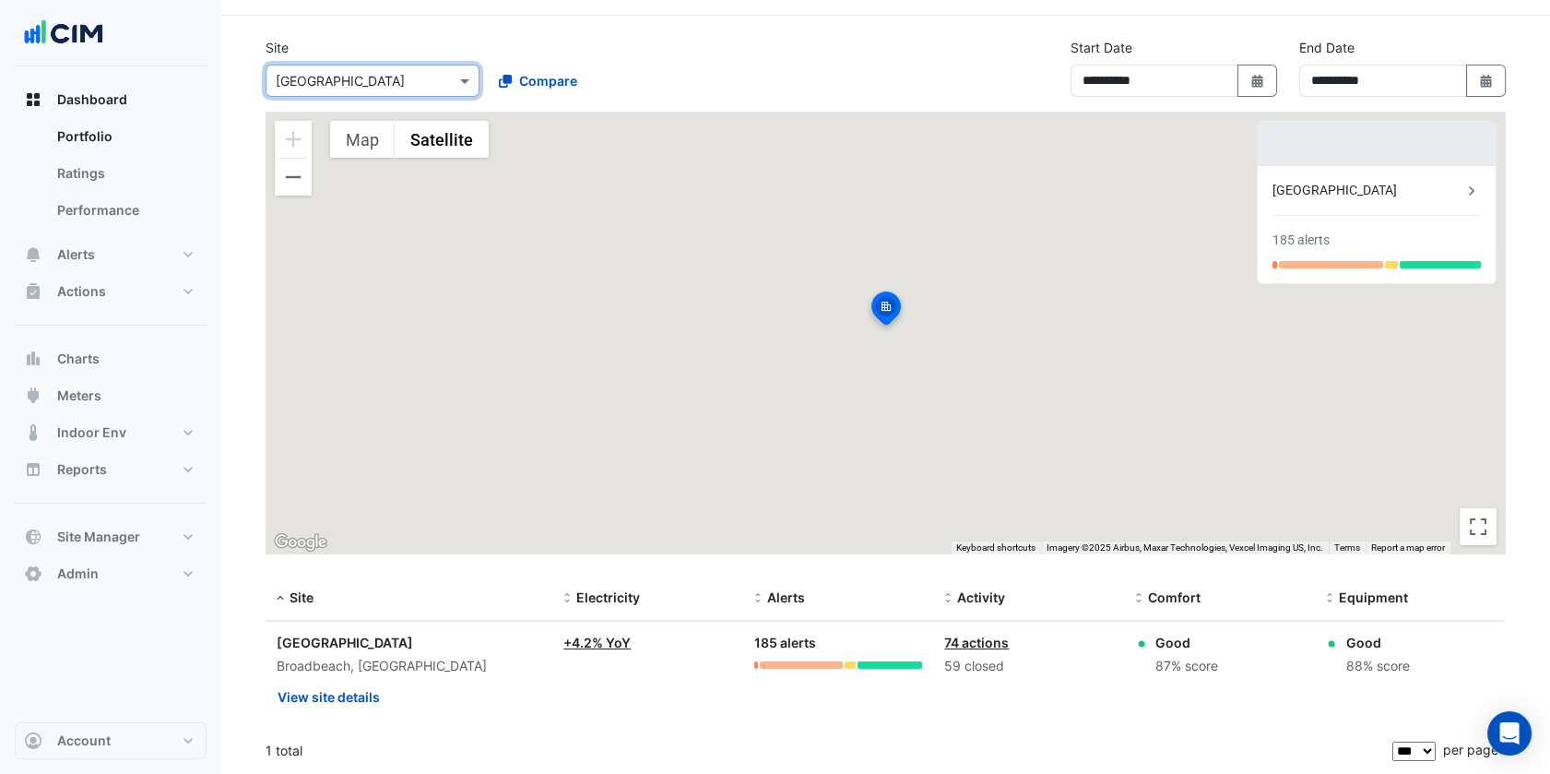
click at [619, 30] on section "**********" at bounding box center [885, 395] width 1329 height 758
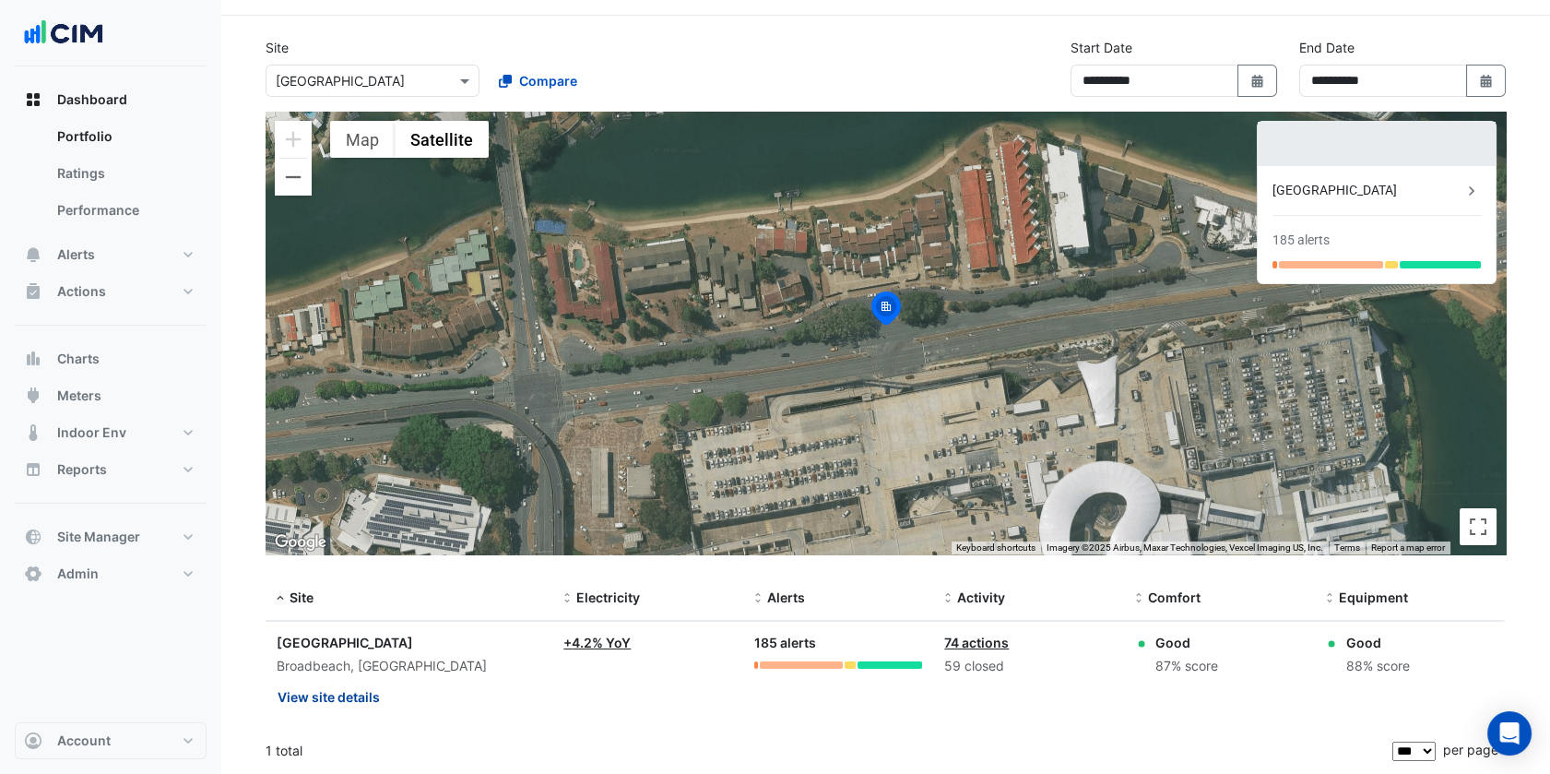
click at [349, 693] on button "View site details" at bounding box center [329, 696] width 104 height 32
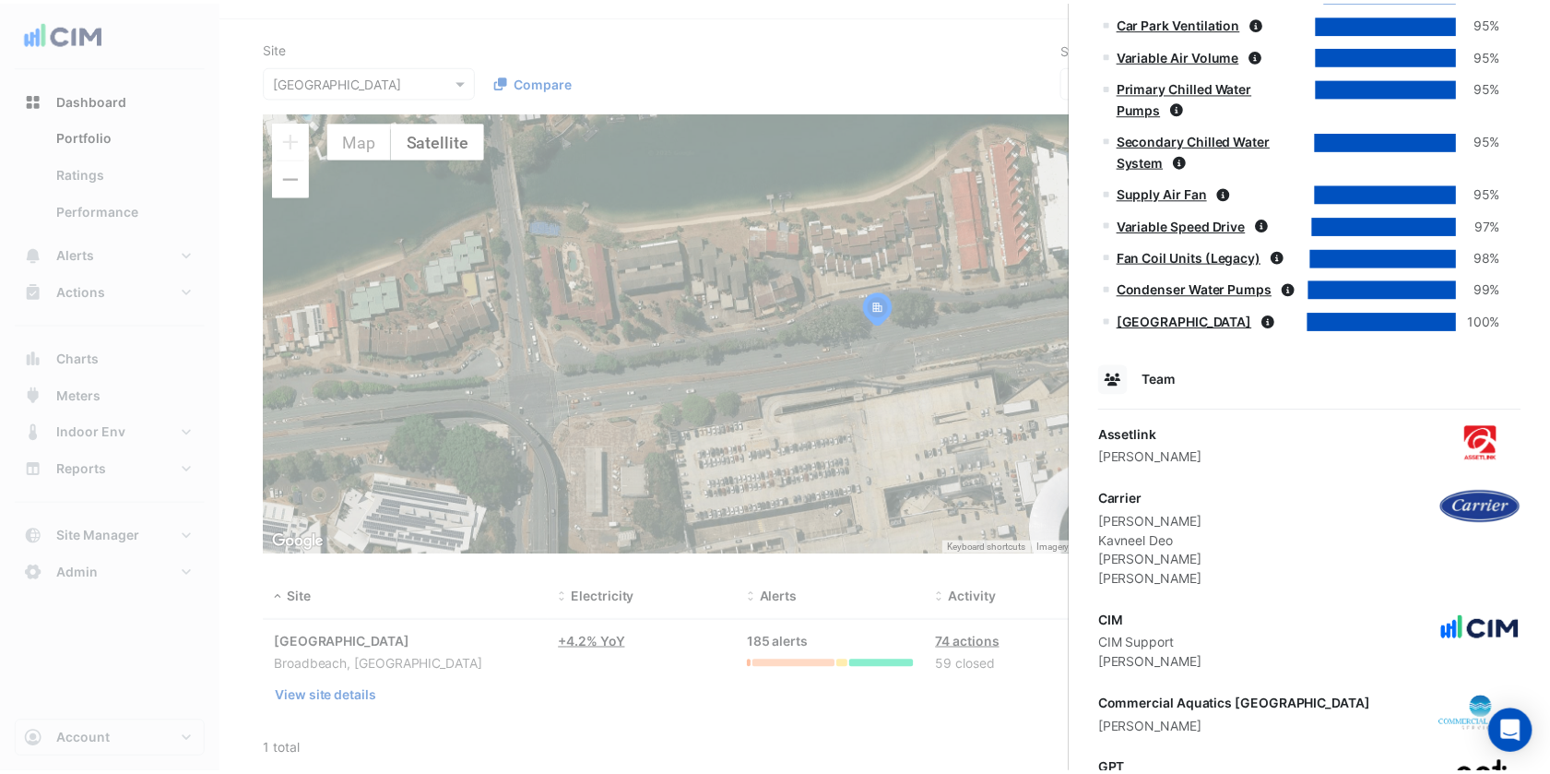
scroll to position [1385, 0]
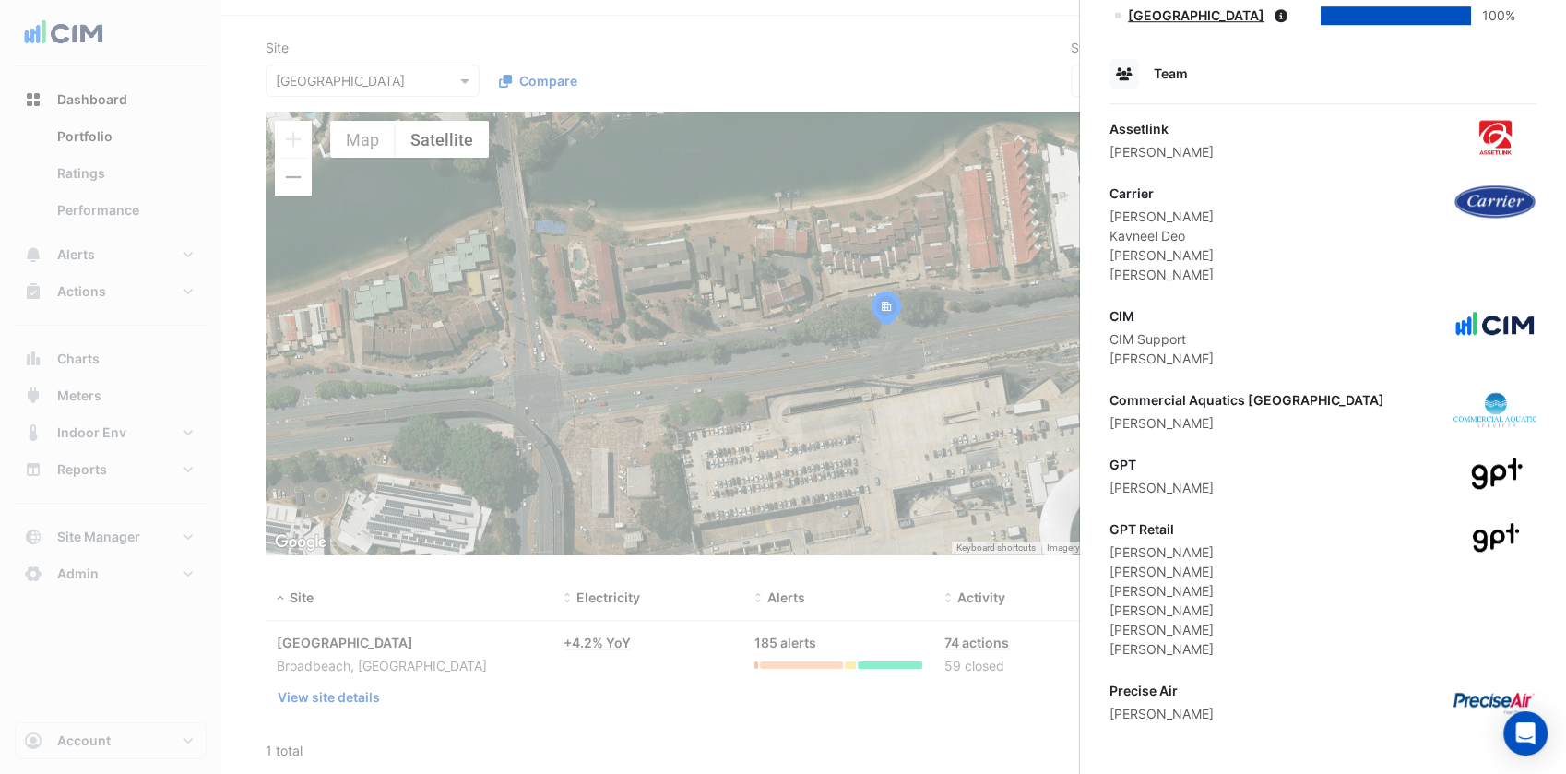
drag, startPoint x: 1203, startPoint y: 585, endPoint x: 1104, endPoint y: 568, distance: 100.9
copy div "James Jones Nicole Wellburn"
drag, startPoint x: 443, startPoint y: 258, endPoint x: 392, endPoint y: 195, distance: 80.6
click at [443, 258] on ngb-offcanvas-backdrop at bounding box center [783, 387] width 1566 height 774
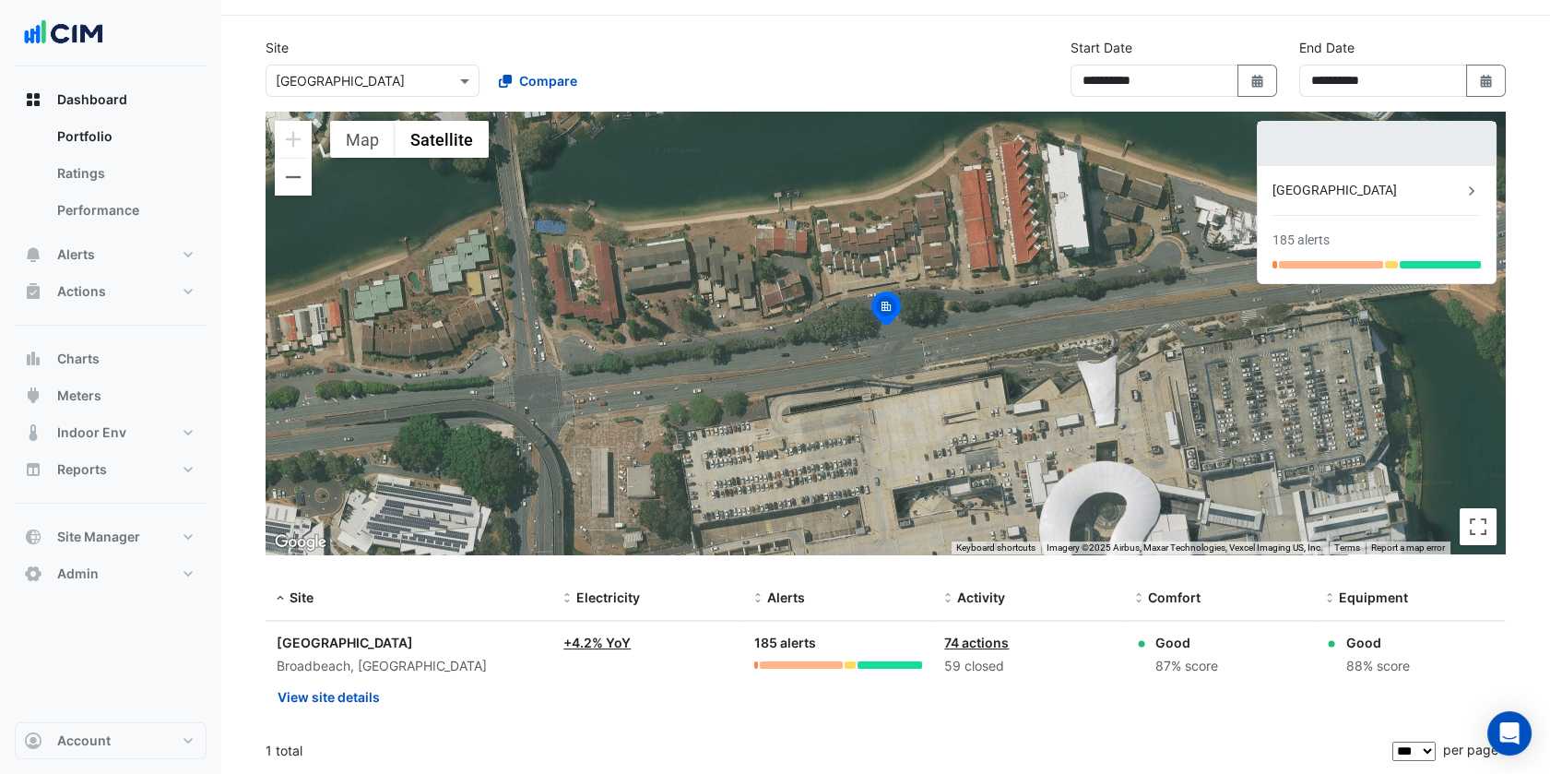
click at [367, 92] on div "Select a Site × Pacific Fair Shopping Centre" at bounding box center [373, 81] width 214 height 32
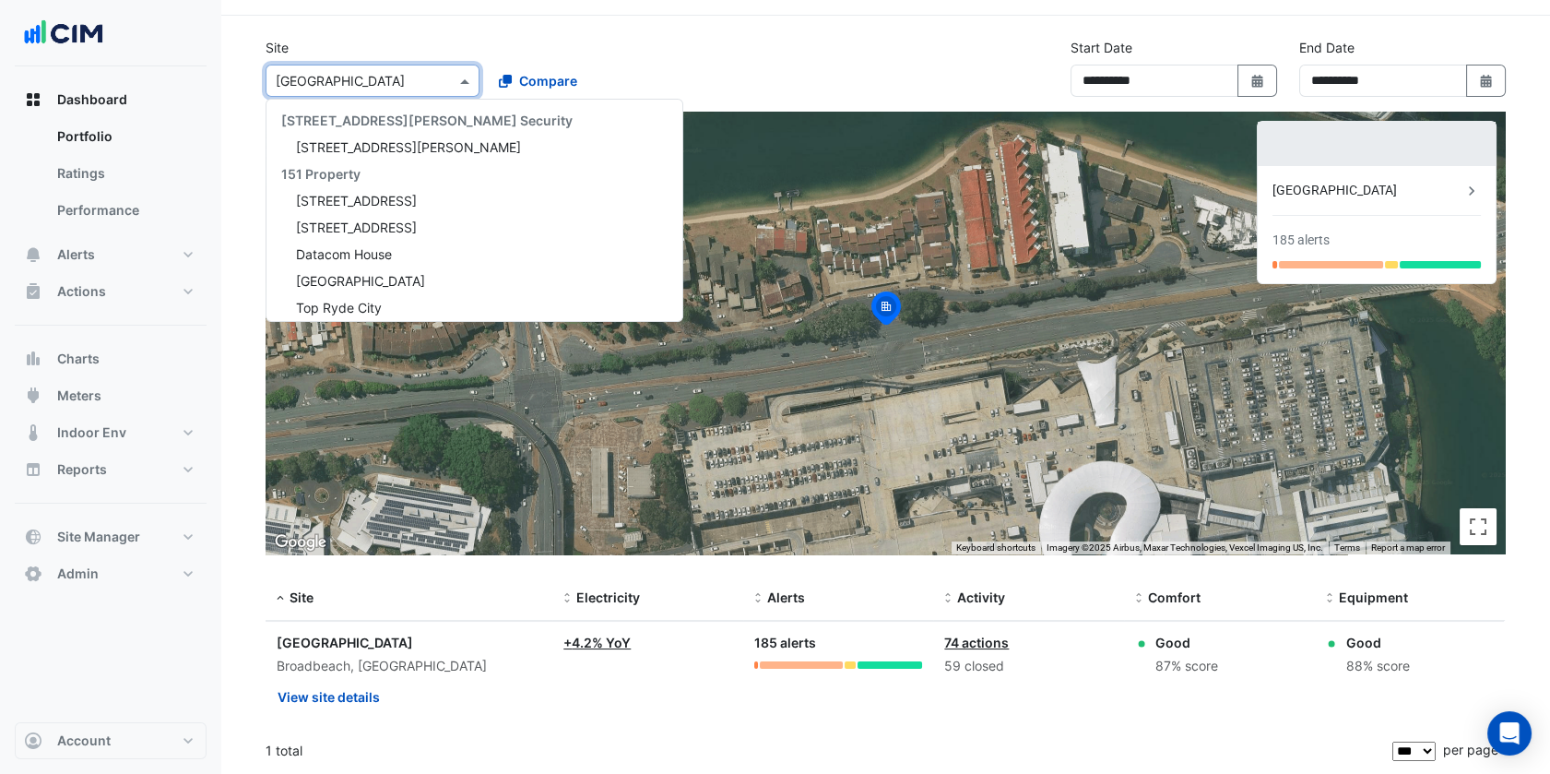
paste input "**********"
type input "**********"
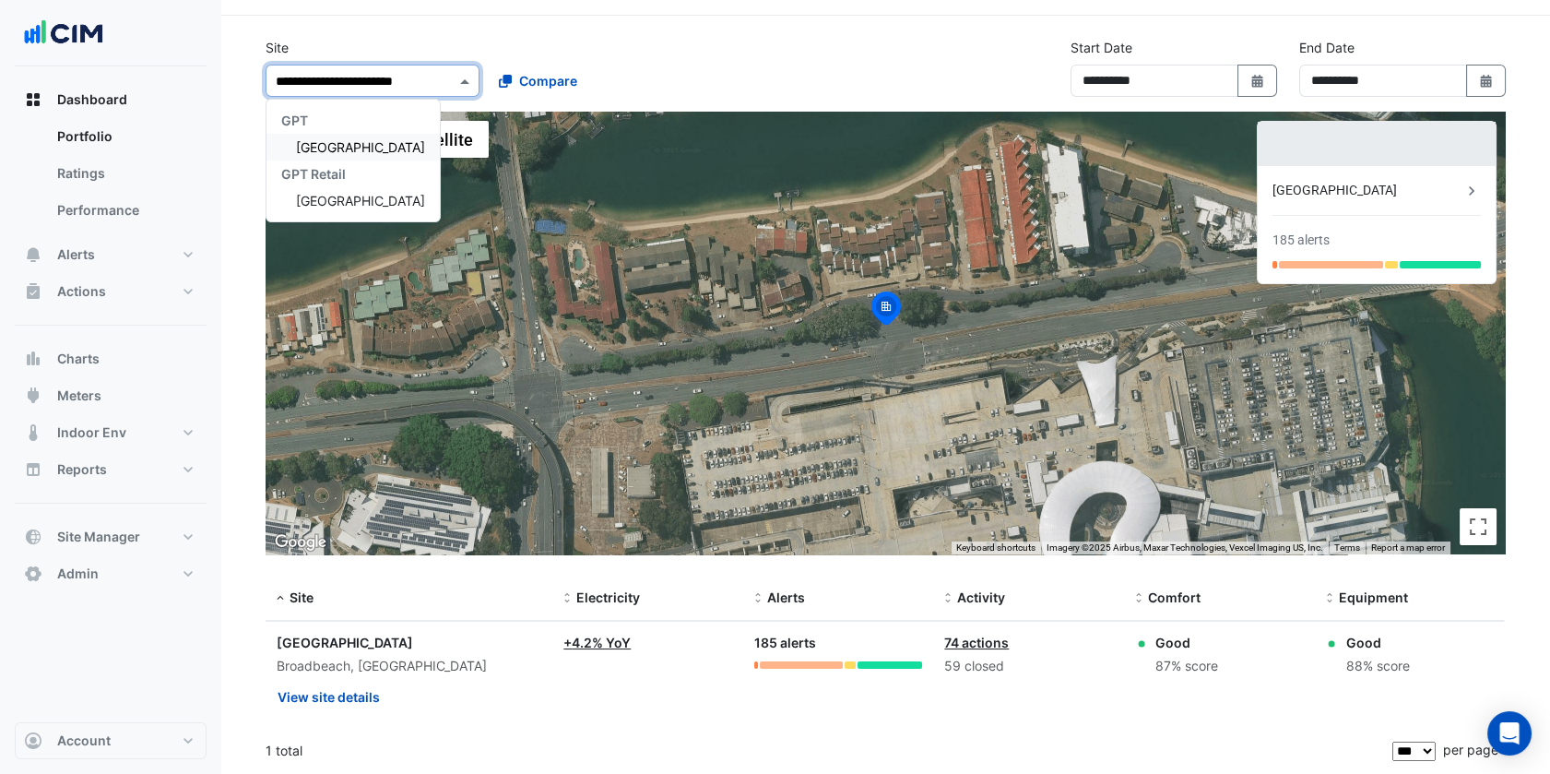
click at [345, 147] on span "[GEOGRAPHIC_DATA]" at bounding box center [360, 147] width 129 height 16
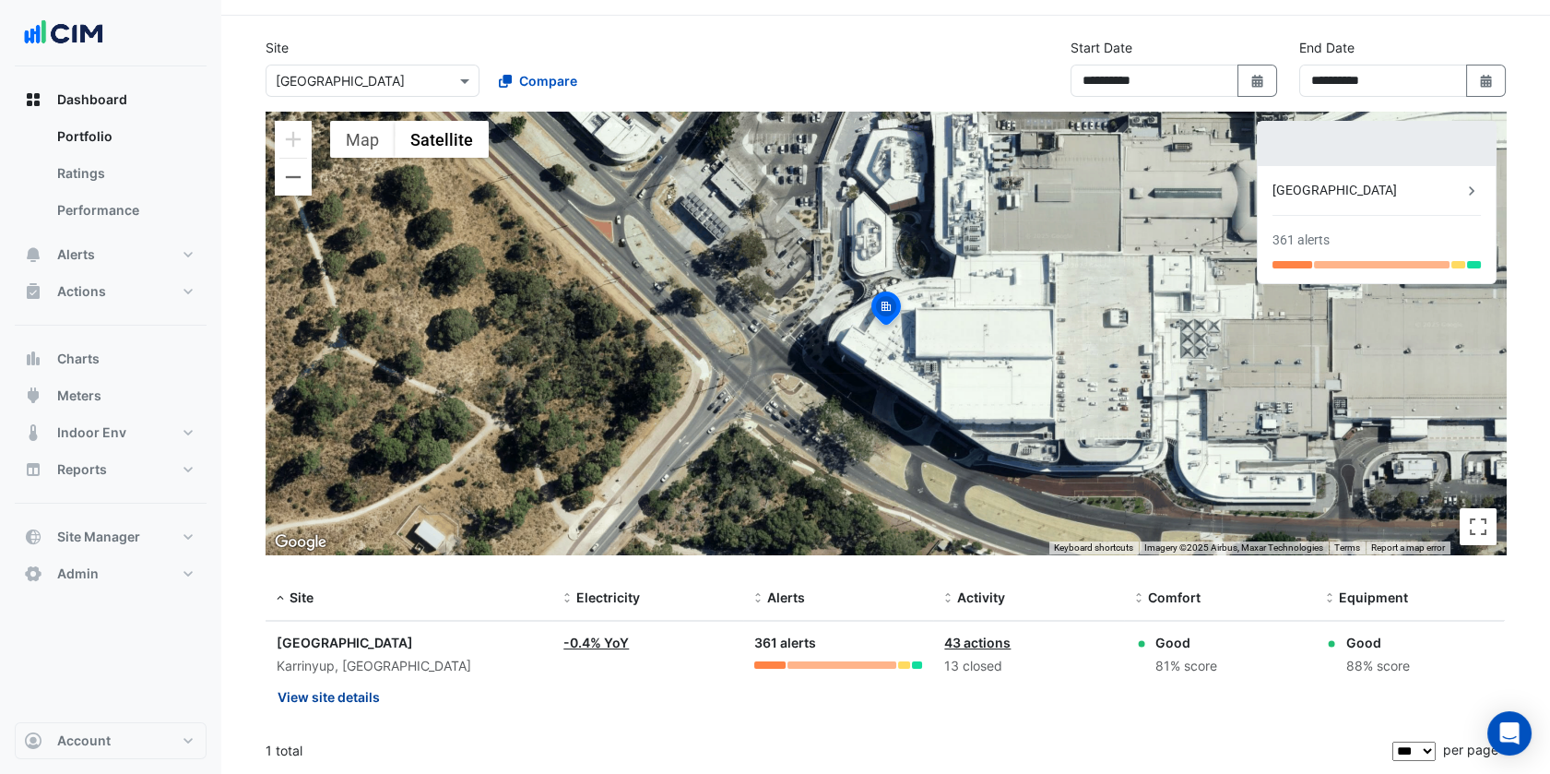
click at [364, 703] on button "View site details" at bounding box center [329, 696] width 104 height 32
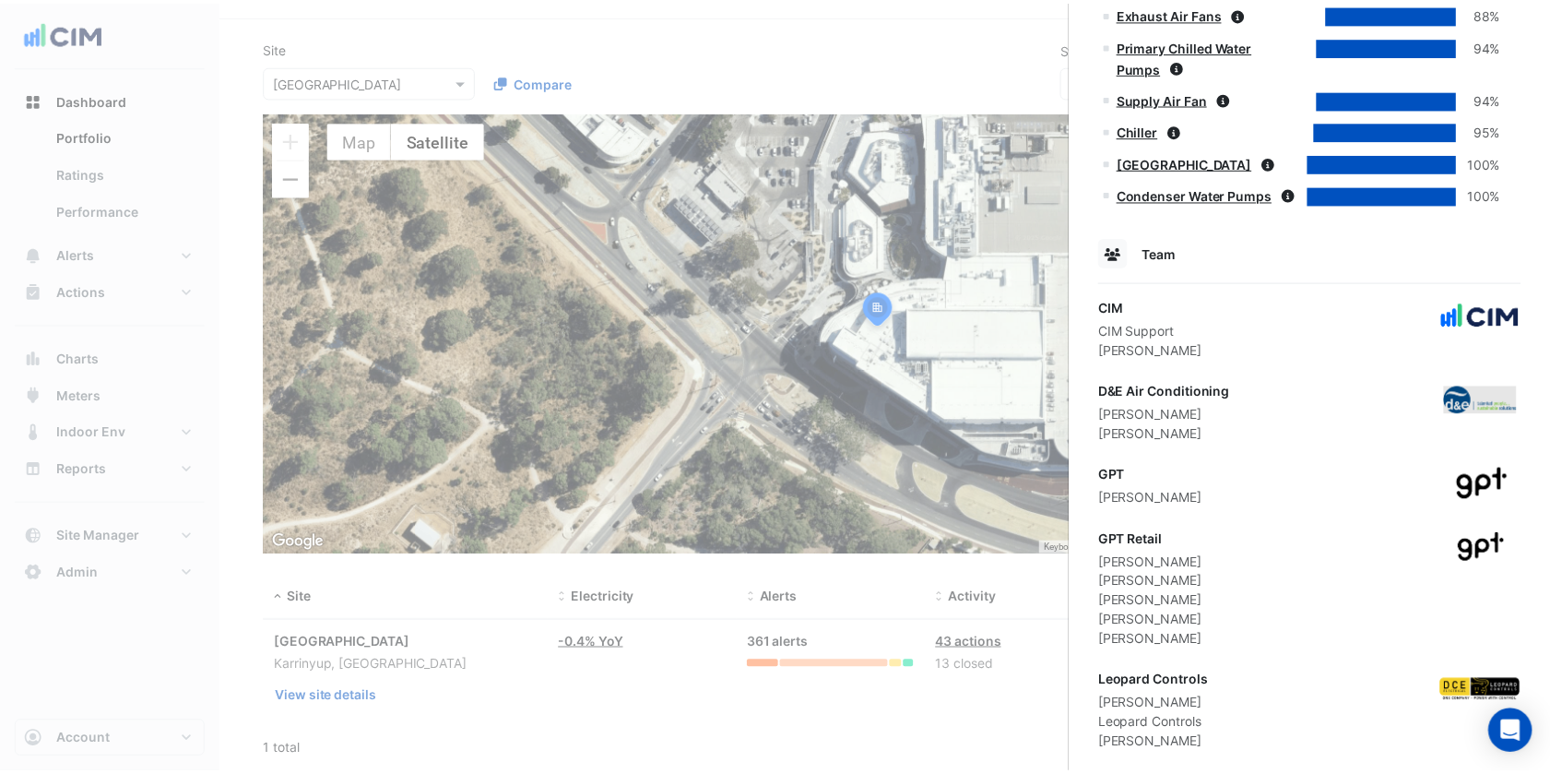
scroll to position [1279, 0]
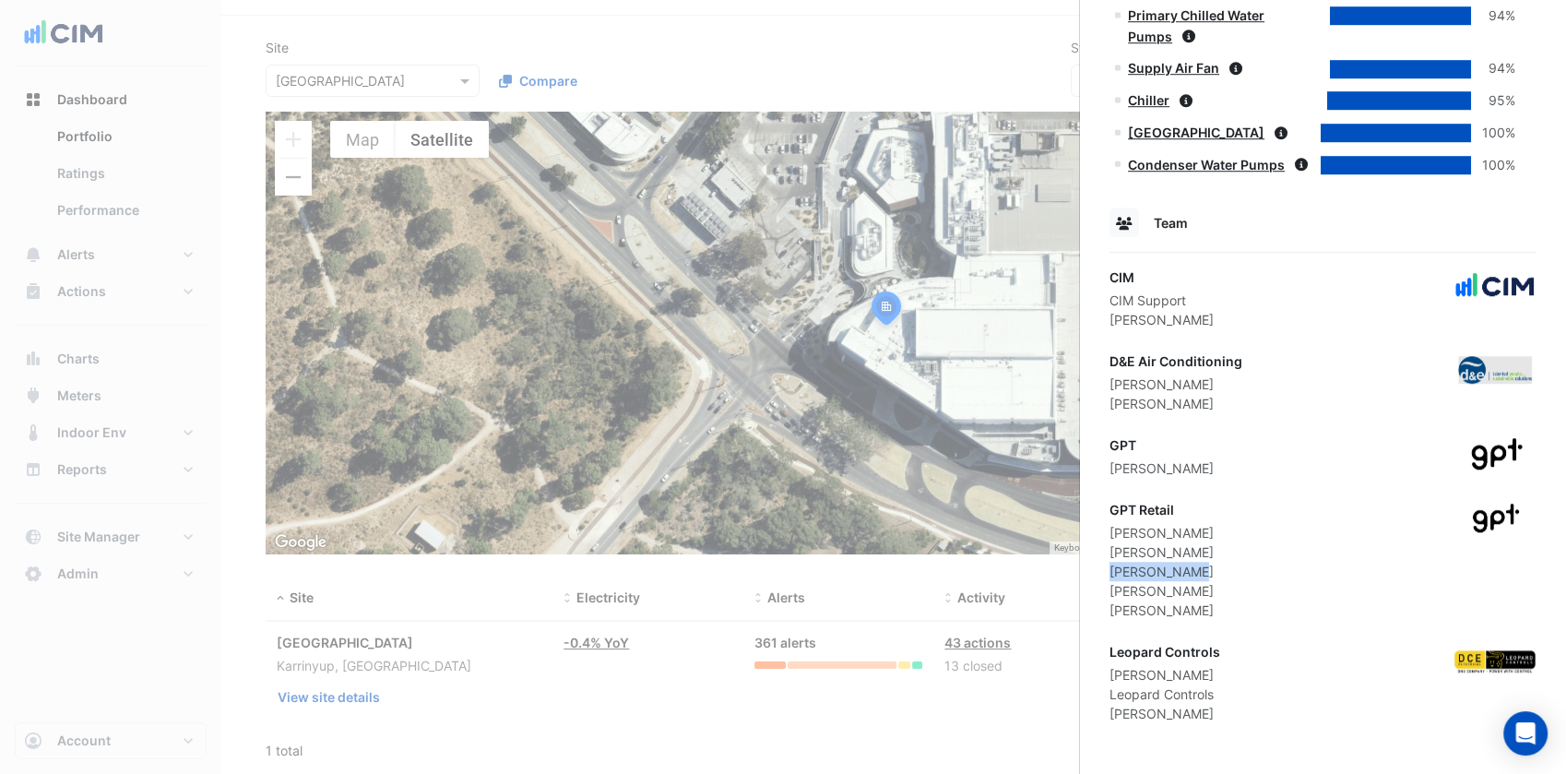
drag, startPoint x: 1185, startPoint y: 565, endPoint x: 1110, endPoint y: 573, distance: 75.0
click at [1110, 573] on div "Faeq Altaher" at bounding box center [1161, 570] width 104 height 19
drag, startPoint x: 1224, startPoint y: 589, endPoint x: 1107, endPoint y: 568, distance: 119.0
drag, startPoint x: 550, startPoint y: 369, endPoint x: 546, endPoint y: 356, distance: 13.7
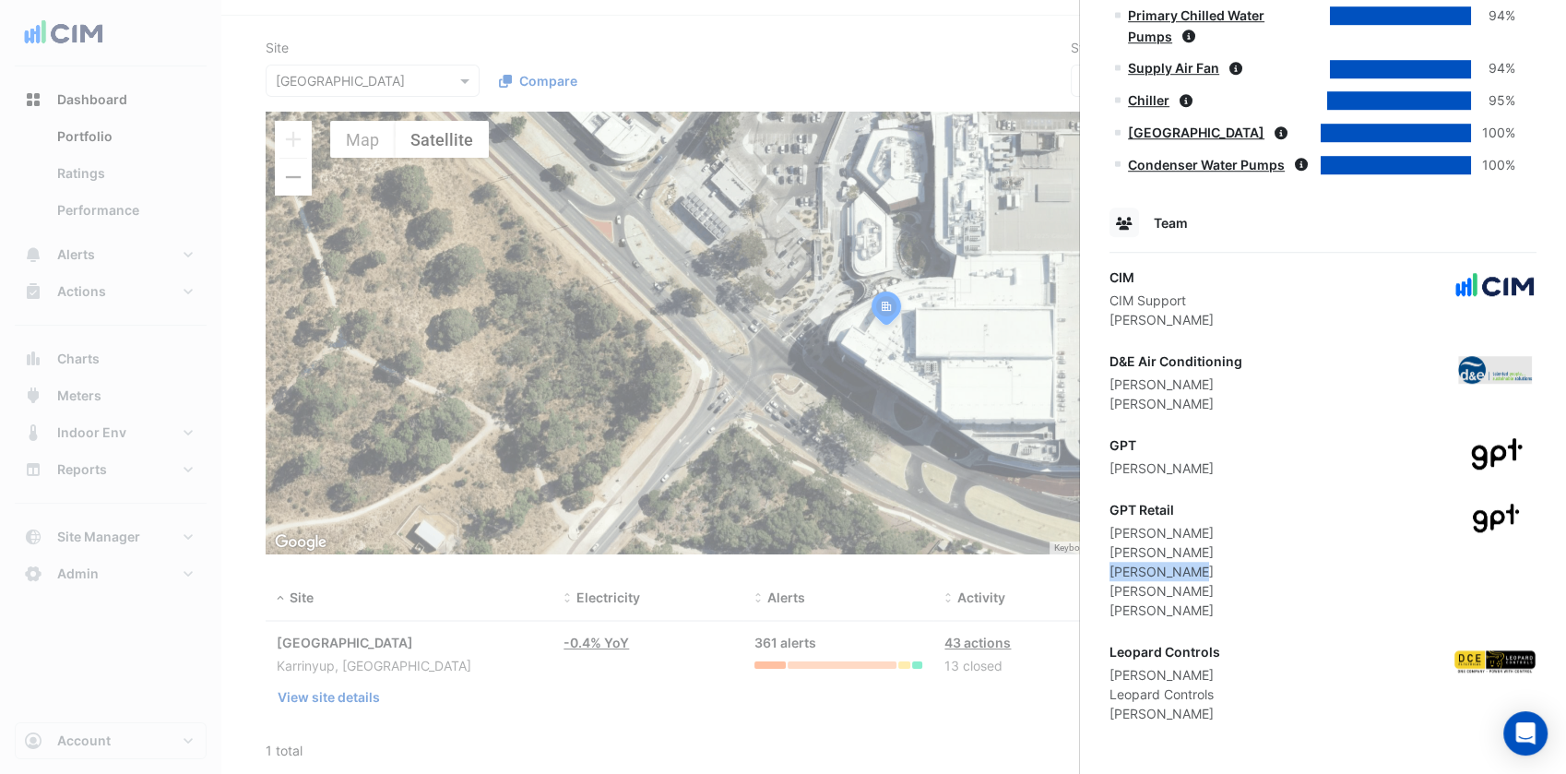
click at [550, 369] on ngb-offcanvas-backdrop at bounding box center [783, 387] width 1566 height 774
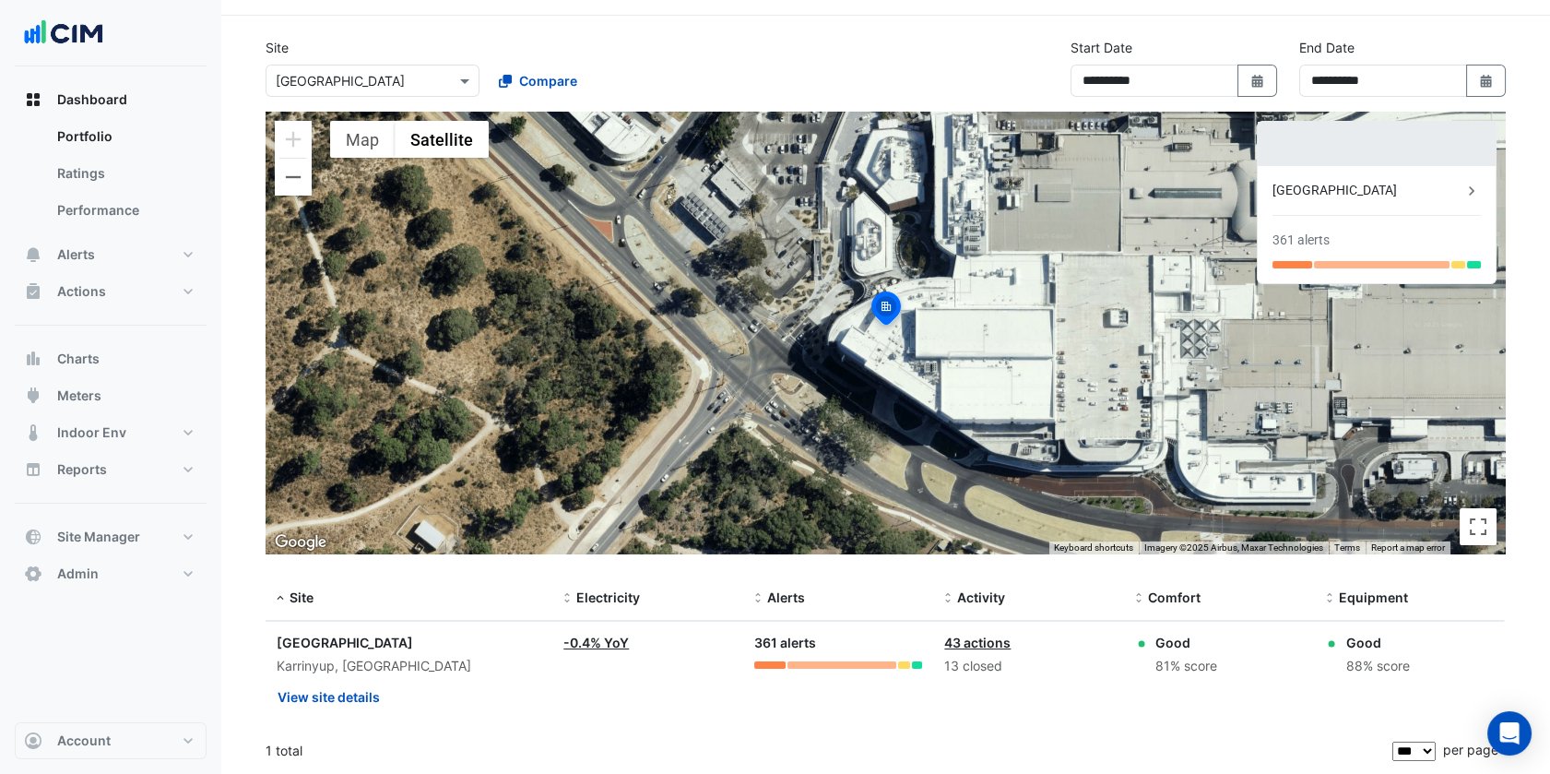
click at [434, 92] on div "Select a Site × Karrinyup Shopping Centre" at bounding box center [373, 81] width 214 height 32
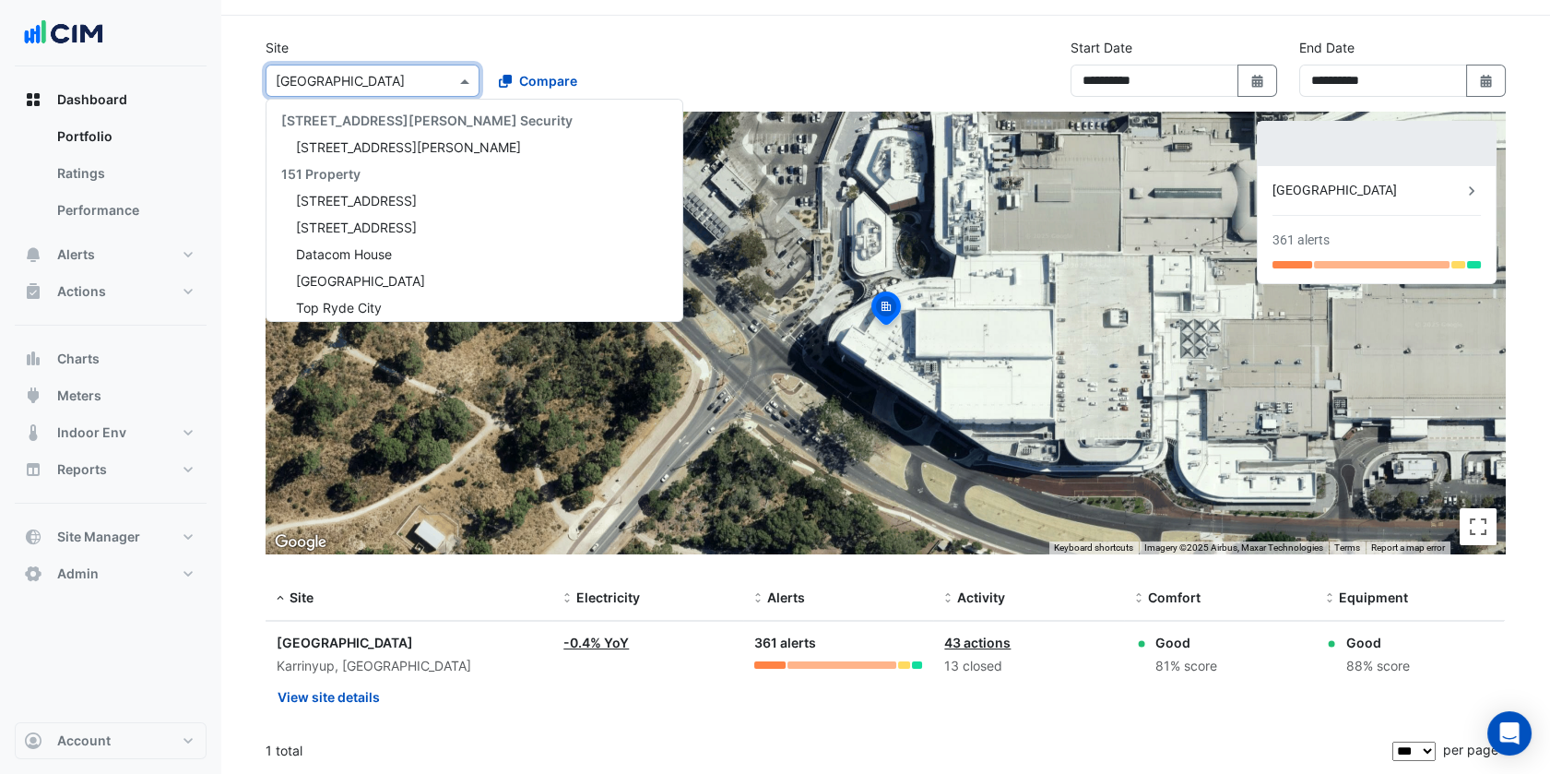
paste input "**********"
type input "**********"
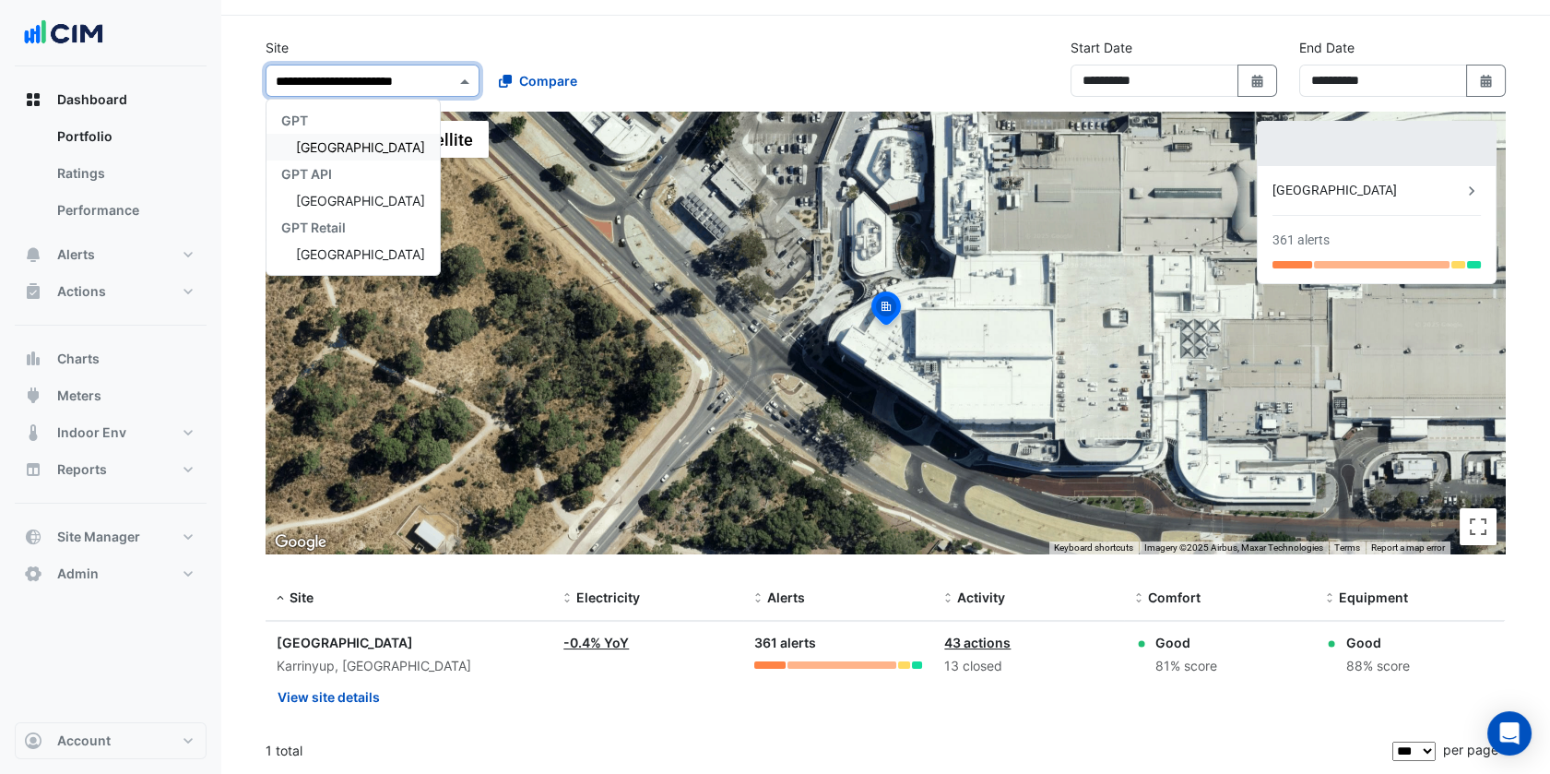
click at [396, 151] on span "[GEOGRAPHIC_DATA]" at bounding box center [360, 147] width 129 height 16
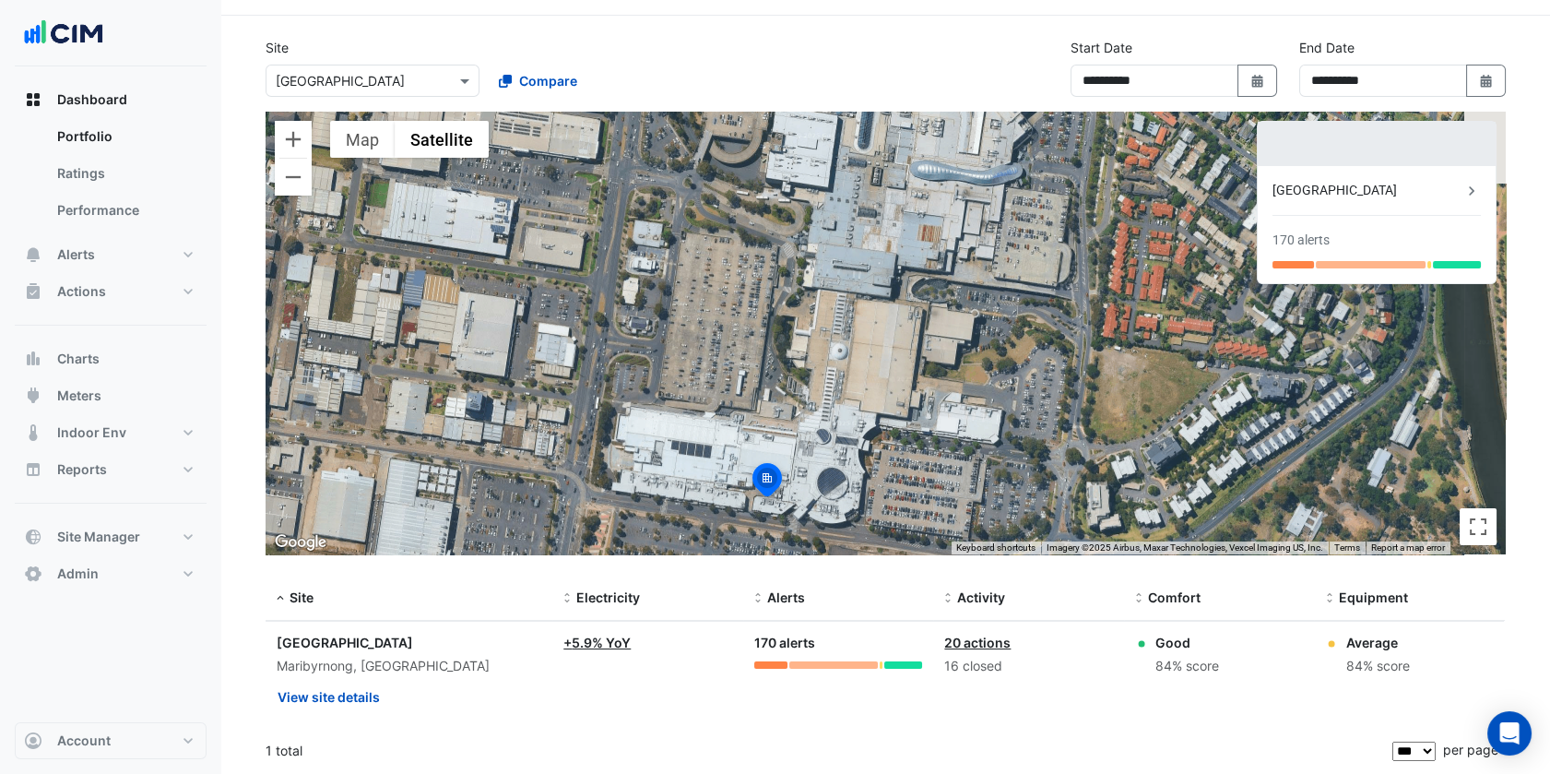
drag, startPoint x: 1010, startPoint y: 291, endPoint x: 901, endPoint y: 450, distance: 192.3
click at [901, 450] on div "To activate drag with keyboard, press Alt + Enter. Once in keyboard drag state,…" at bounding box center [886, 333] width 1240 height 443
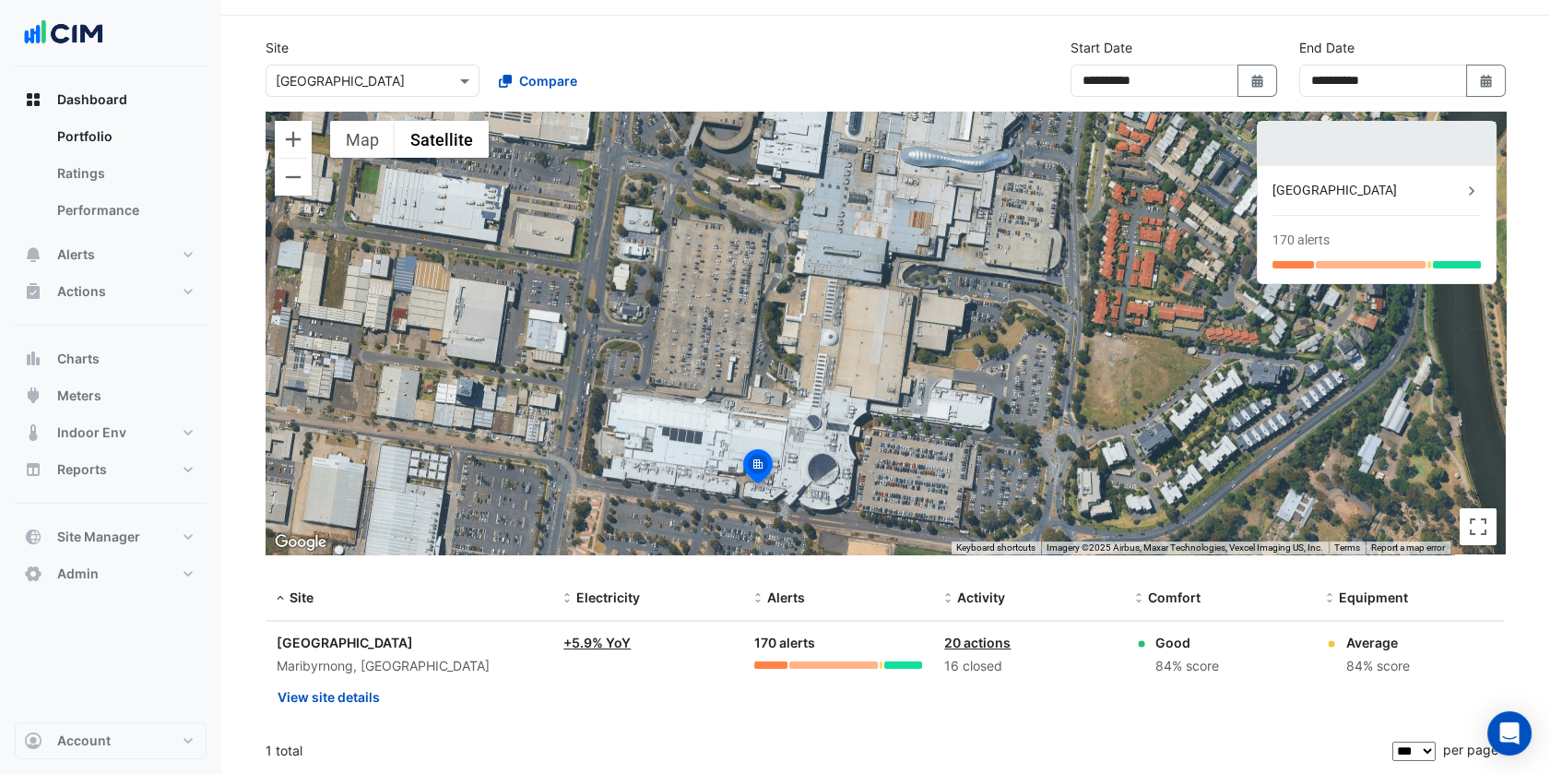
drag, startPoint x: 986, startPoint y: 301, endPoint x: 973, endPoint y: 297, distance: 13.7
click at [973, 297] on div "To activate drag with keyboard, press Alt + Enter. Once in keyboard drag state,…" at bounding box center [886, 333] width 1240 height 443
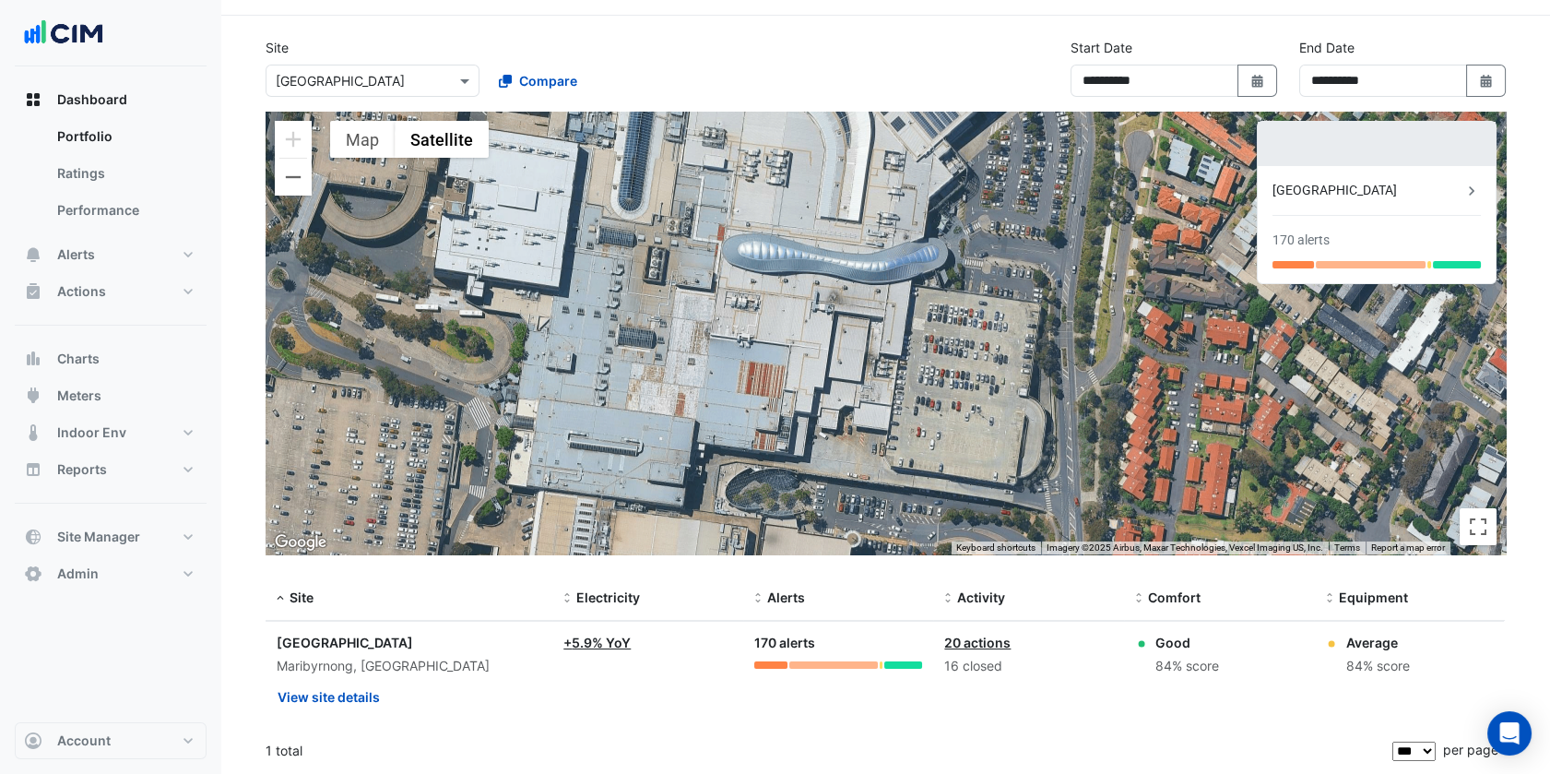
drag, startPoint x: 927, startPoint y: 420, endPoint x: 797, endPoint y: 777, distance: 379.8
click at [797, 773] on html "**********" at bounding box center [775, 361] width 1550 height 824
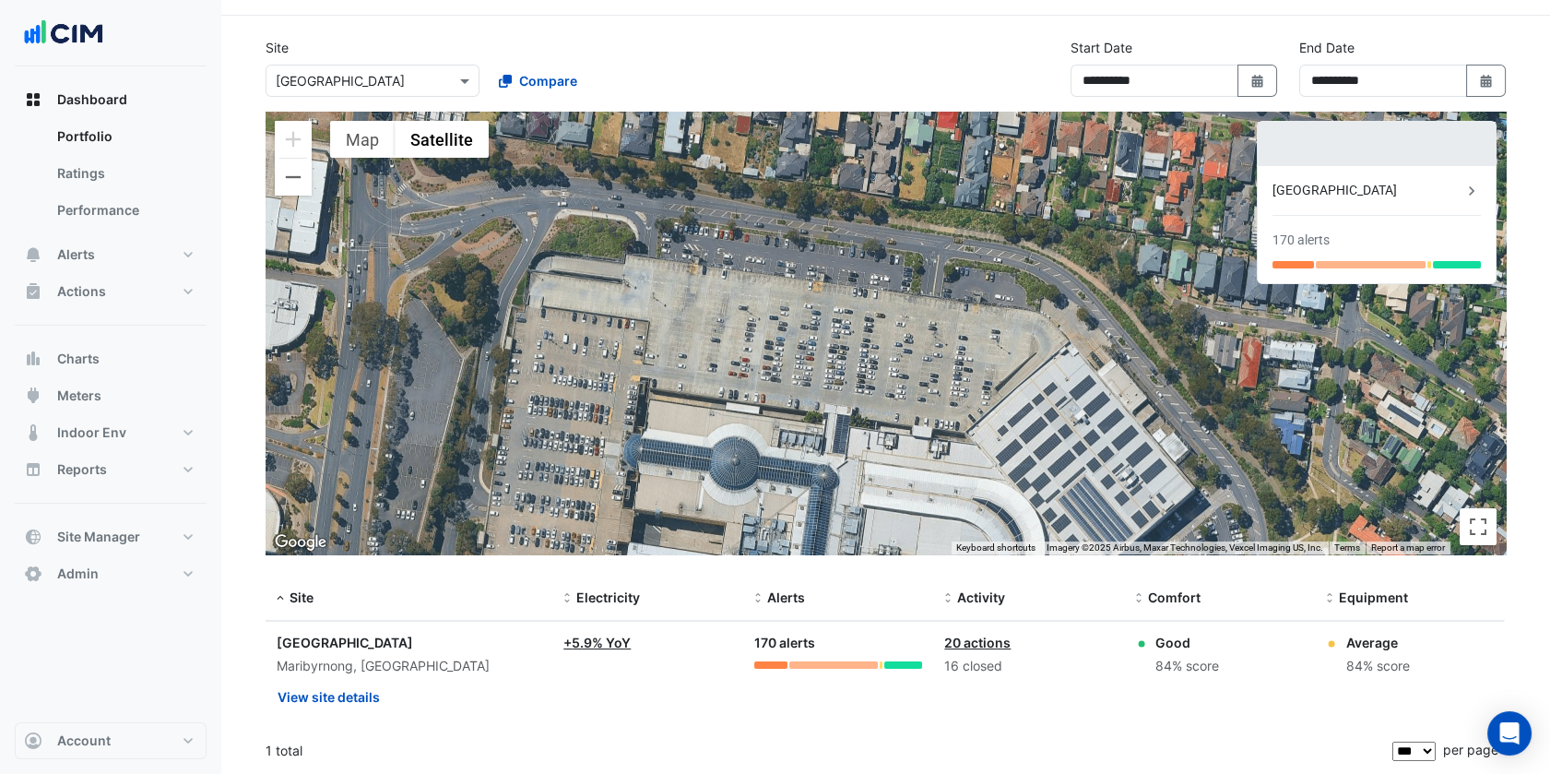
drag, startPoint x: 807, startPoint y: 353, endPoint x: 958, endPoint y: 777, distance: 450.3
click at [958, 773] on html "**********" at bounding box center [775, 361] width 1550 height 824
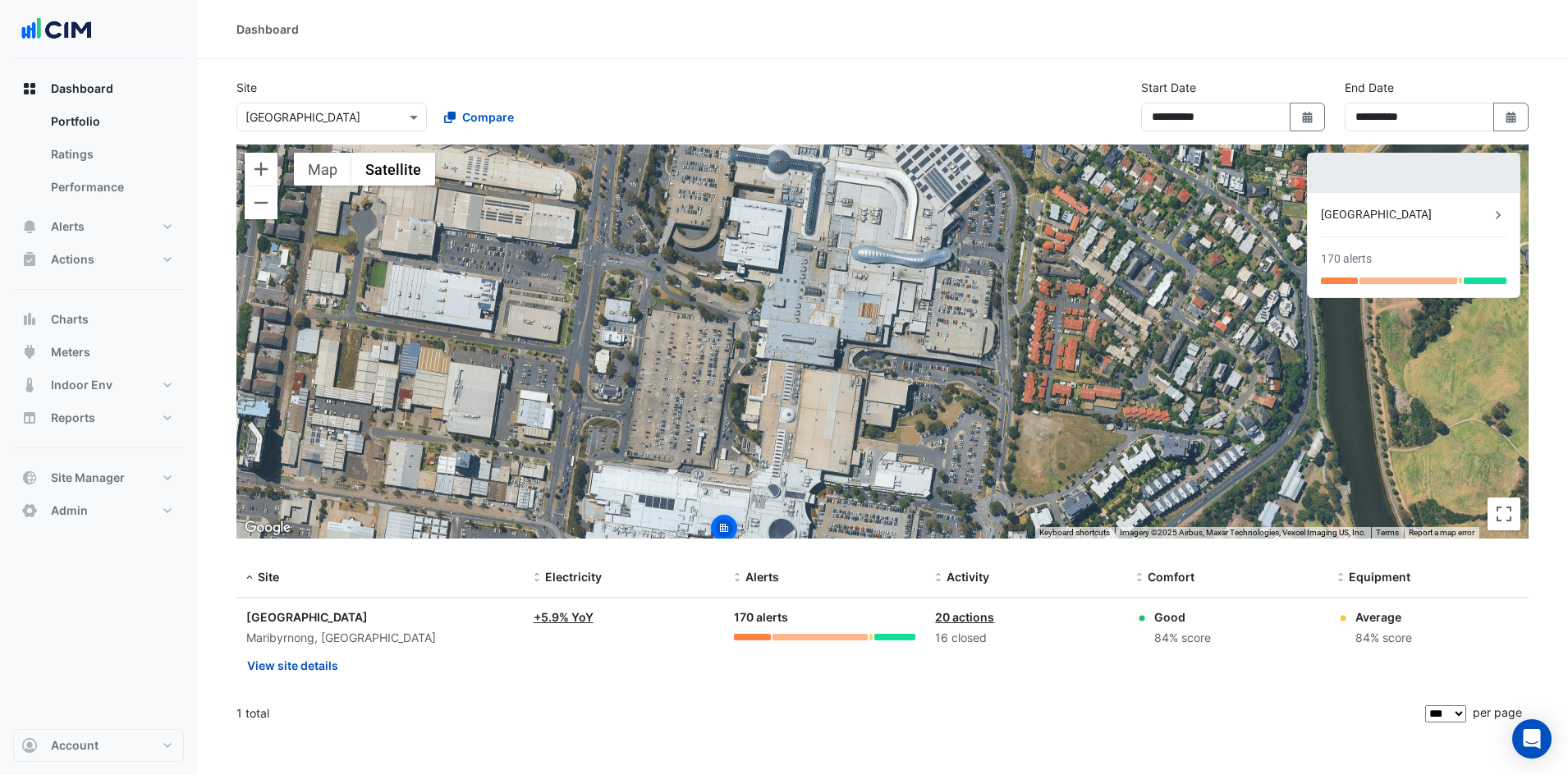
drag, startPoint x: 871, startPoint y: 387, endPoint x: 839, endPoint y: 121, distance: 267.9
click at [839, 121] on app-tabular-dashboard "**********" at bounding box center [882, 407] width 1292 height 656
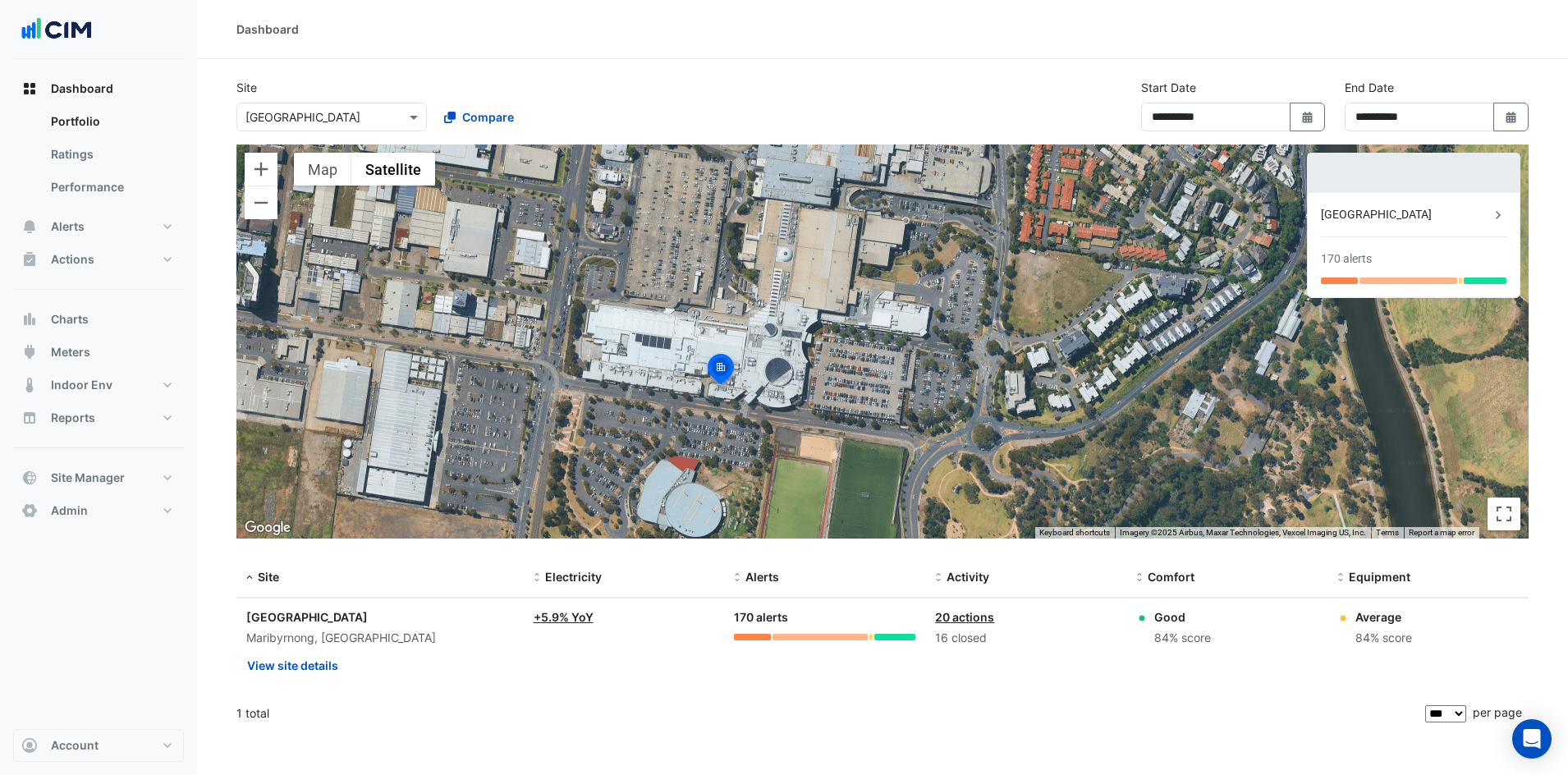
drag, startPoint x: 811, startPoint y: 427, endPoint x: 797, endPoint y: 332, distance: 96.0
click at [797, 332] on div "To activate drag with keyboard, press Alt + Enter. Once in keyboard drag state,…" at bounding box center [882, 341] width 1292 height 395
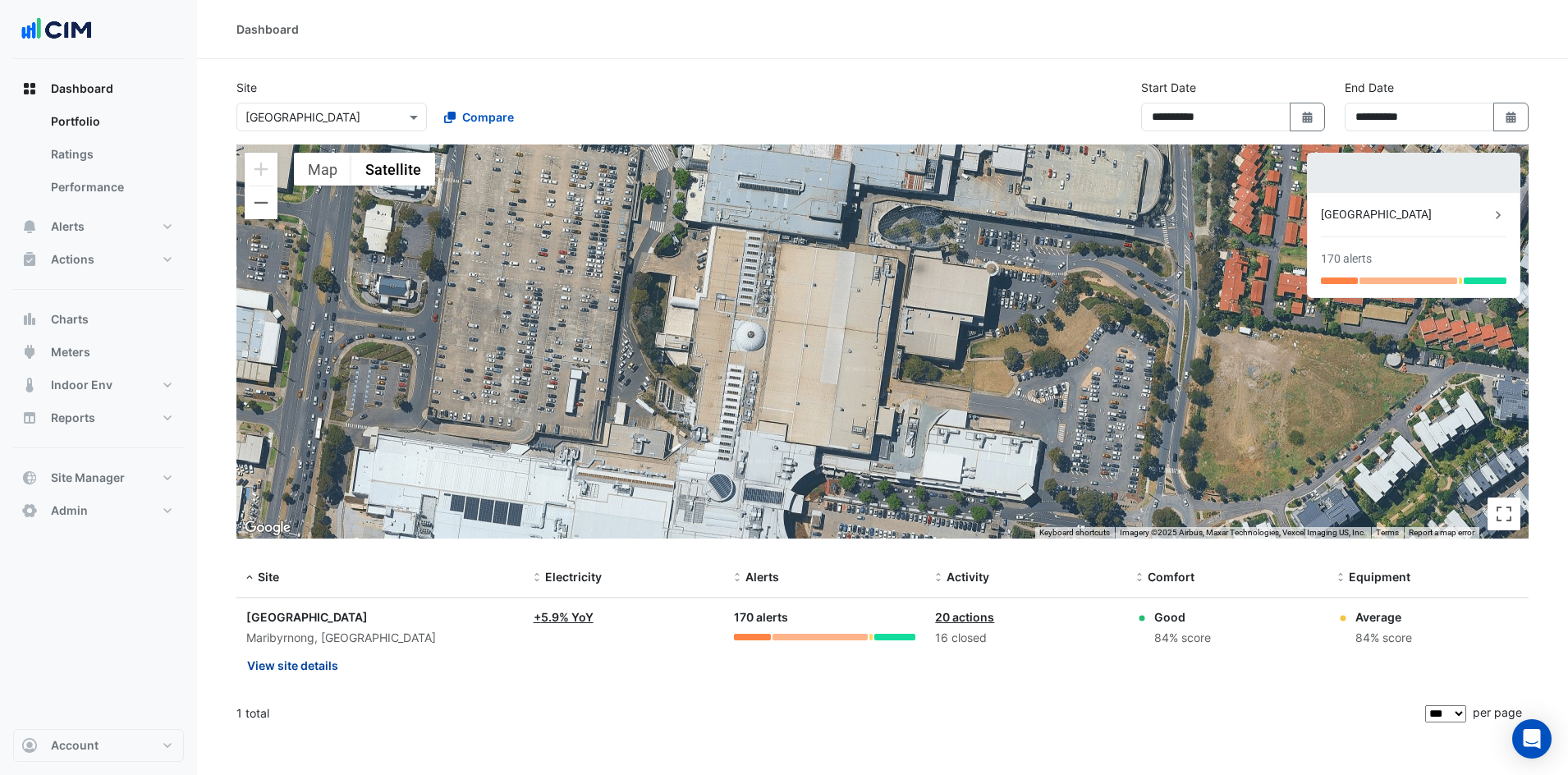
click at [286, 663] on button "View site details" at bounding box center [293, 665] width 93 height 29
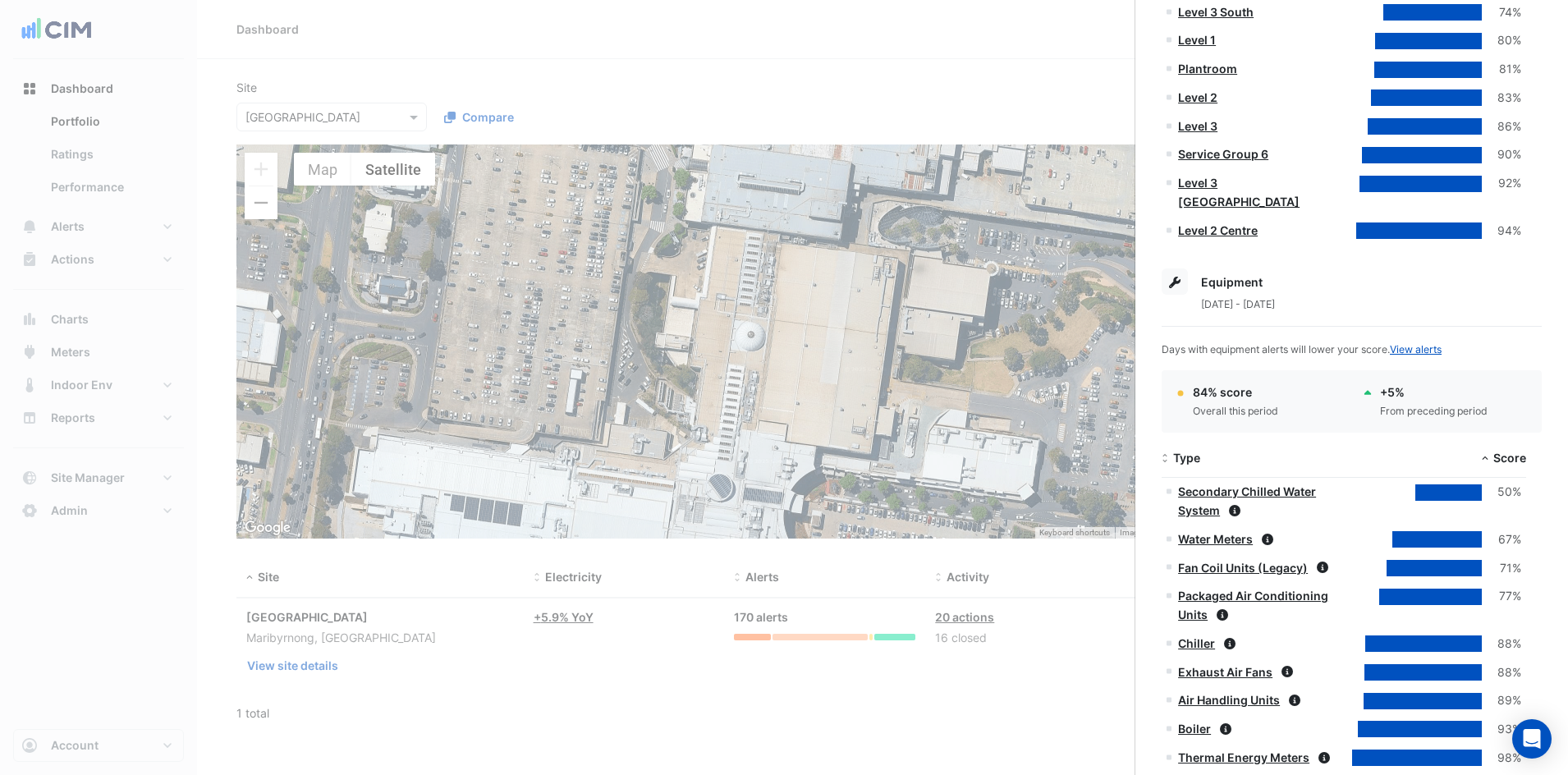
scroll to position [1031, 0]
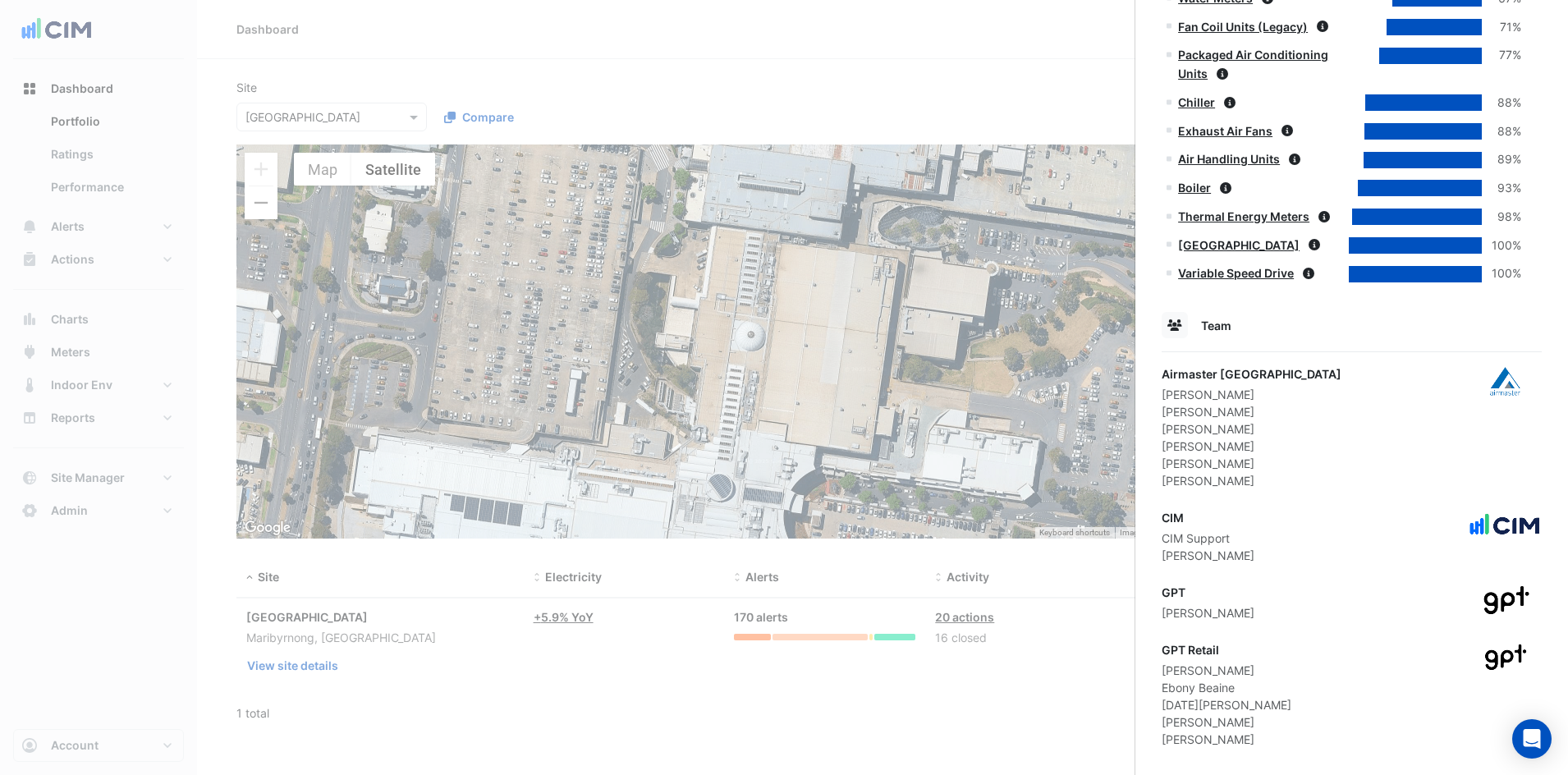
drag, startPoint x: 1251, startPoint y: 717, endPoint x: 1162, endPoint y: 706, distance: 89.7
click at [1162, 689] on div "GPT Retail Brendan Hucker Ebony Beaine Noel Paguio Sharon Chung William Simpson" at bounding box center [1352, 695] width 380 height 107
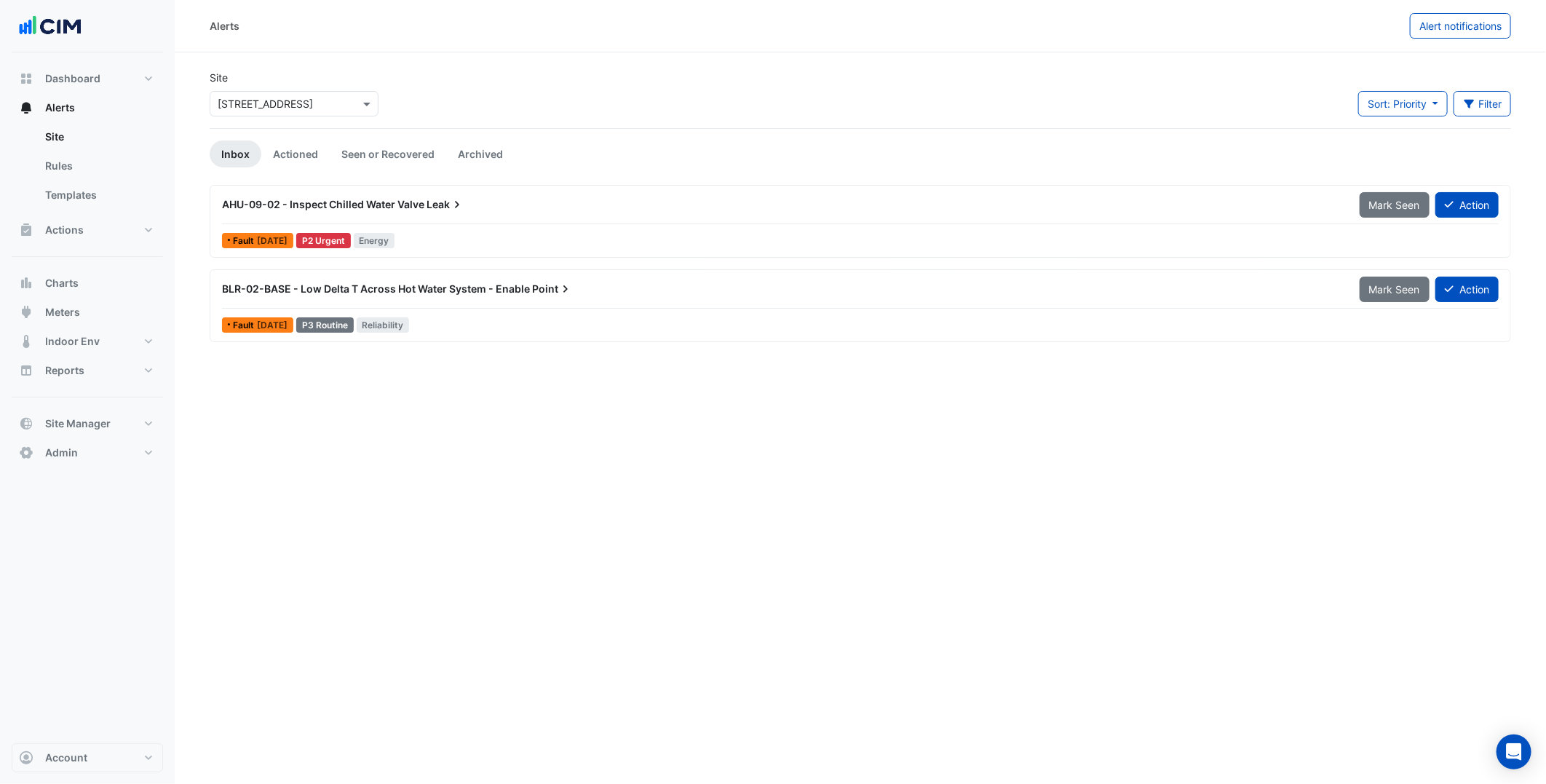
click at [311, 117] on div "Site Select a Site × 250 Victoria Square" at bounding box center [294, 99] width 186 height 58
click at [315, 111] on div "Select a Site × 250 Victoria Square" at bounding box center [284, 103] width 149 height 15
type input "******"
click at [514, 213] on div "VAV-L16-W3 - Inspect VAV Insufficient Cooling" at bounding box center [782, 204] width 1138 height 26
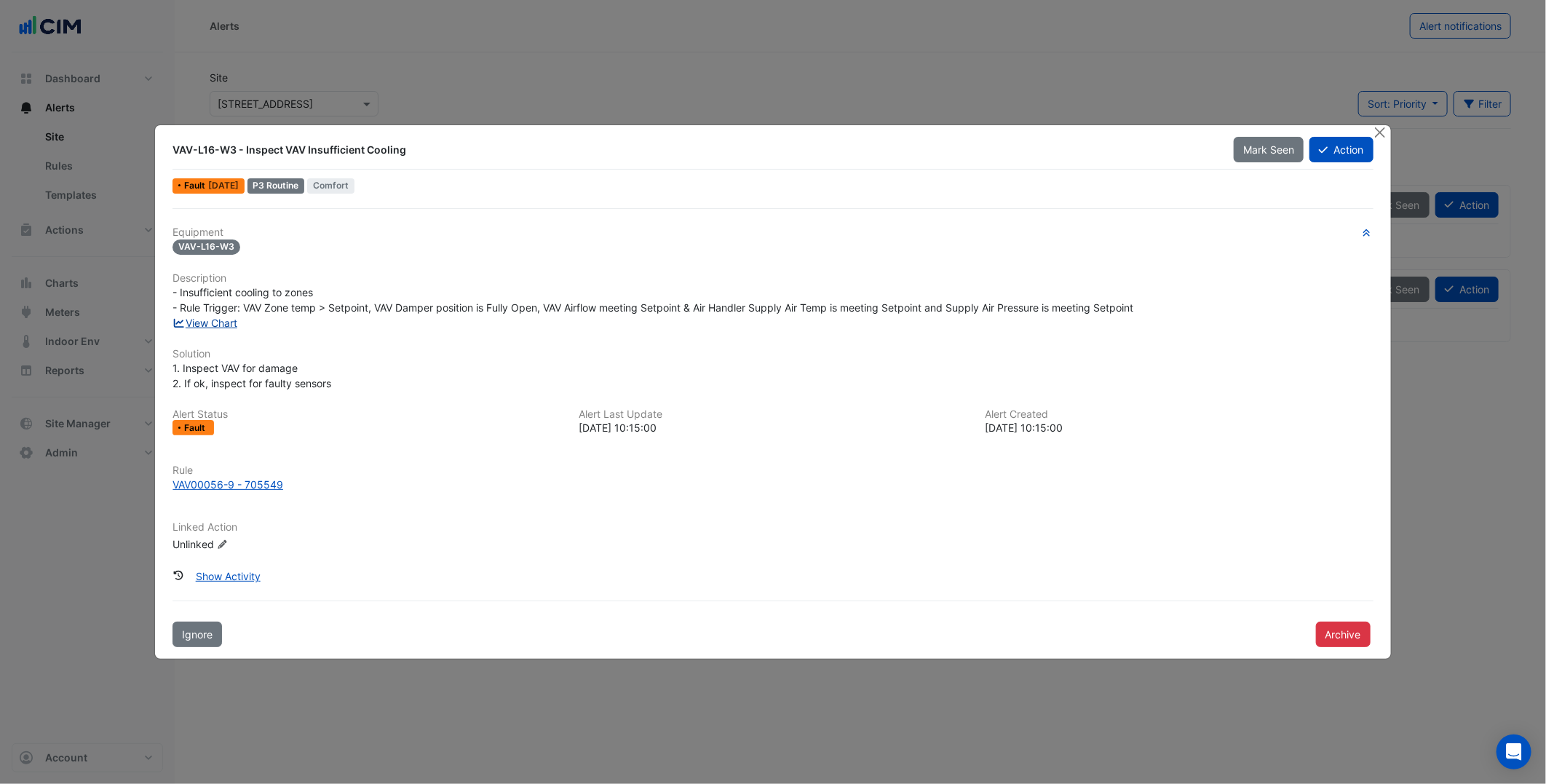
click at [205, 326] on link "View Chart" at bounding box center [205, 323] width 65 height 13
click at [424, 482] on div "VAV00056-9 - 705549" at bounding box center [773, 484] width 1200 height 15
click at [435, 512] on div "Equipment VAV-L16-W3 Description - Insufficient cooling to zones - Rule Trigger…" at bounding box center [773, 396] width 1200 height 338
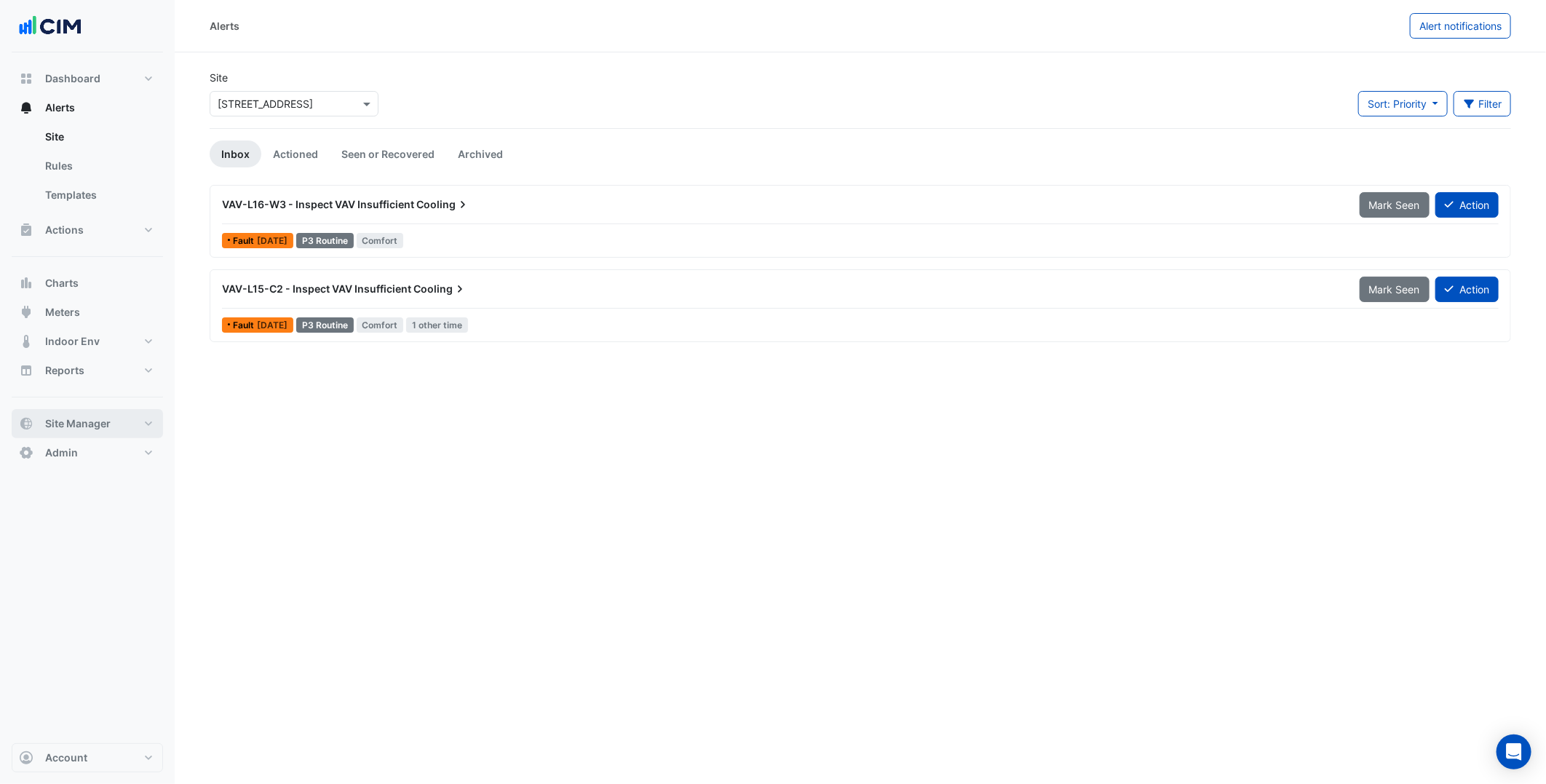
click at [110, 433] on button "Site Manager" at bounding box center [88, 423] width 152 height 29
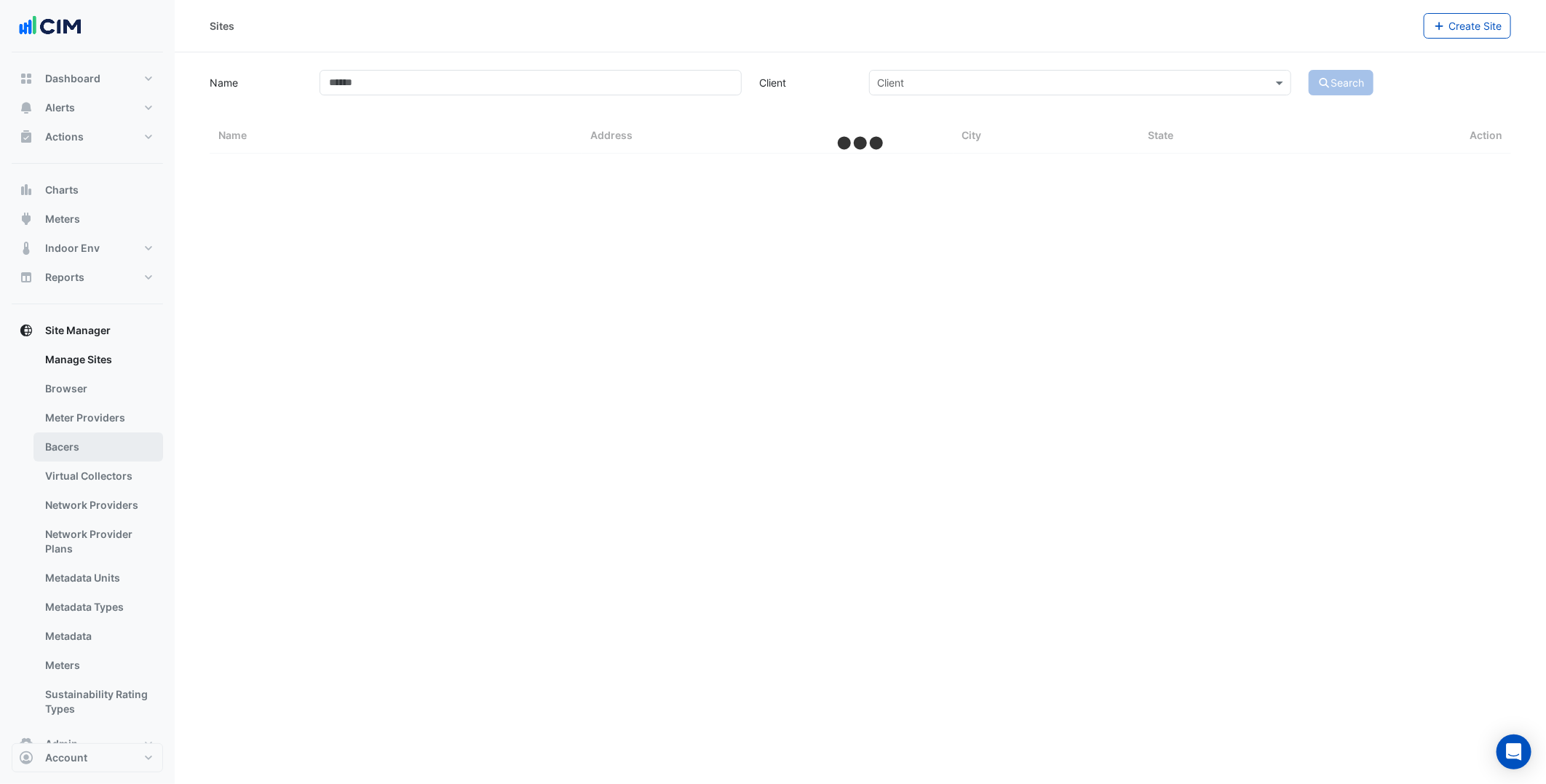
click at [107, 433] on link "Bacers" at bounding box center [98, 447] width 129 height 29
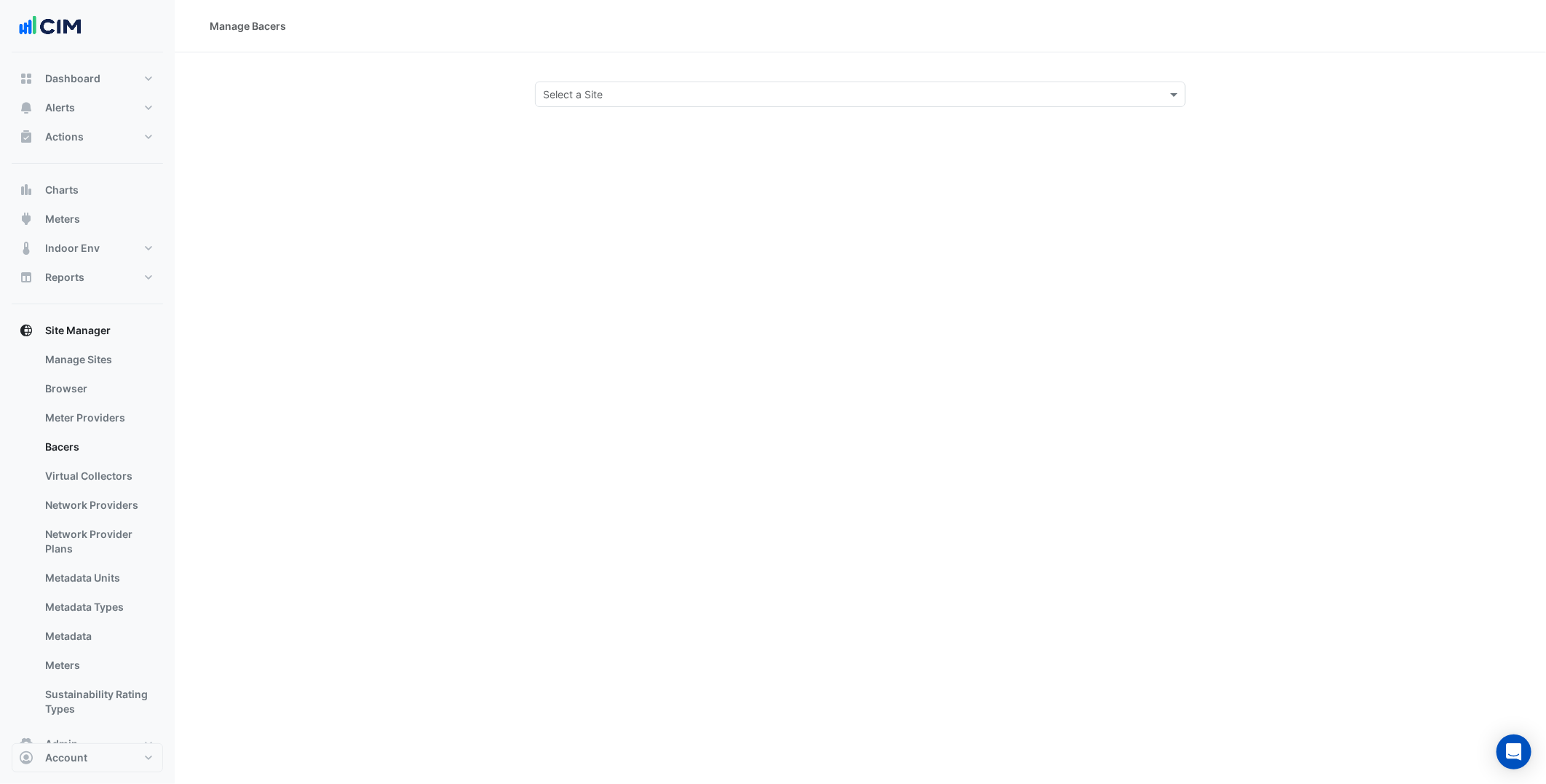
click at [621, 92] on input "text" at bounding box center [846, 95] width 606 height 15
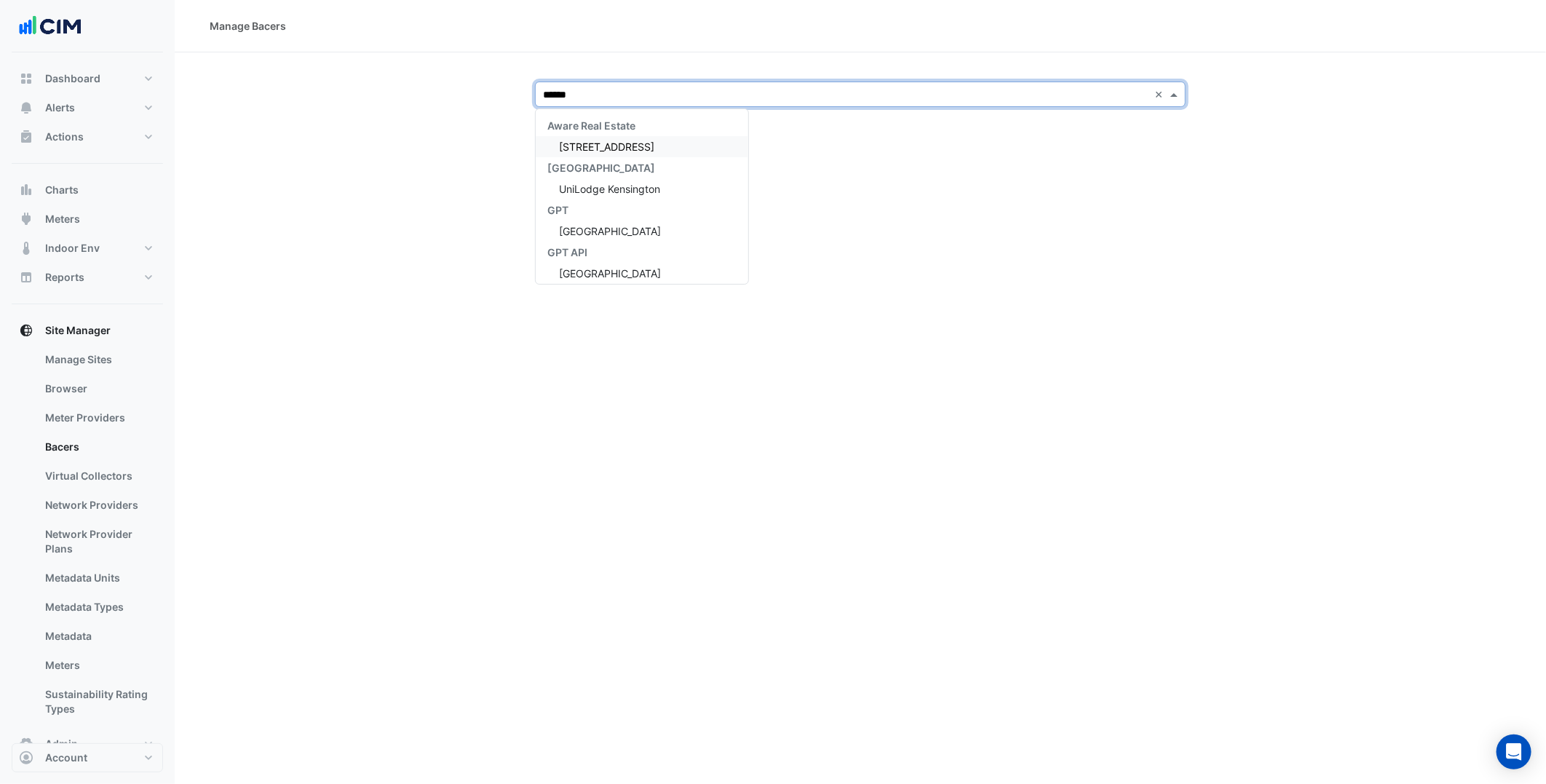
type input "*******"
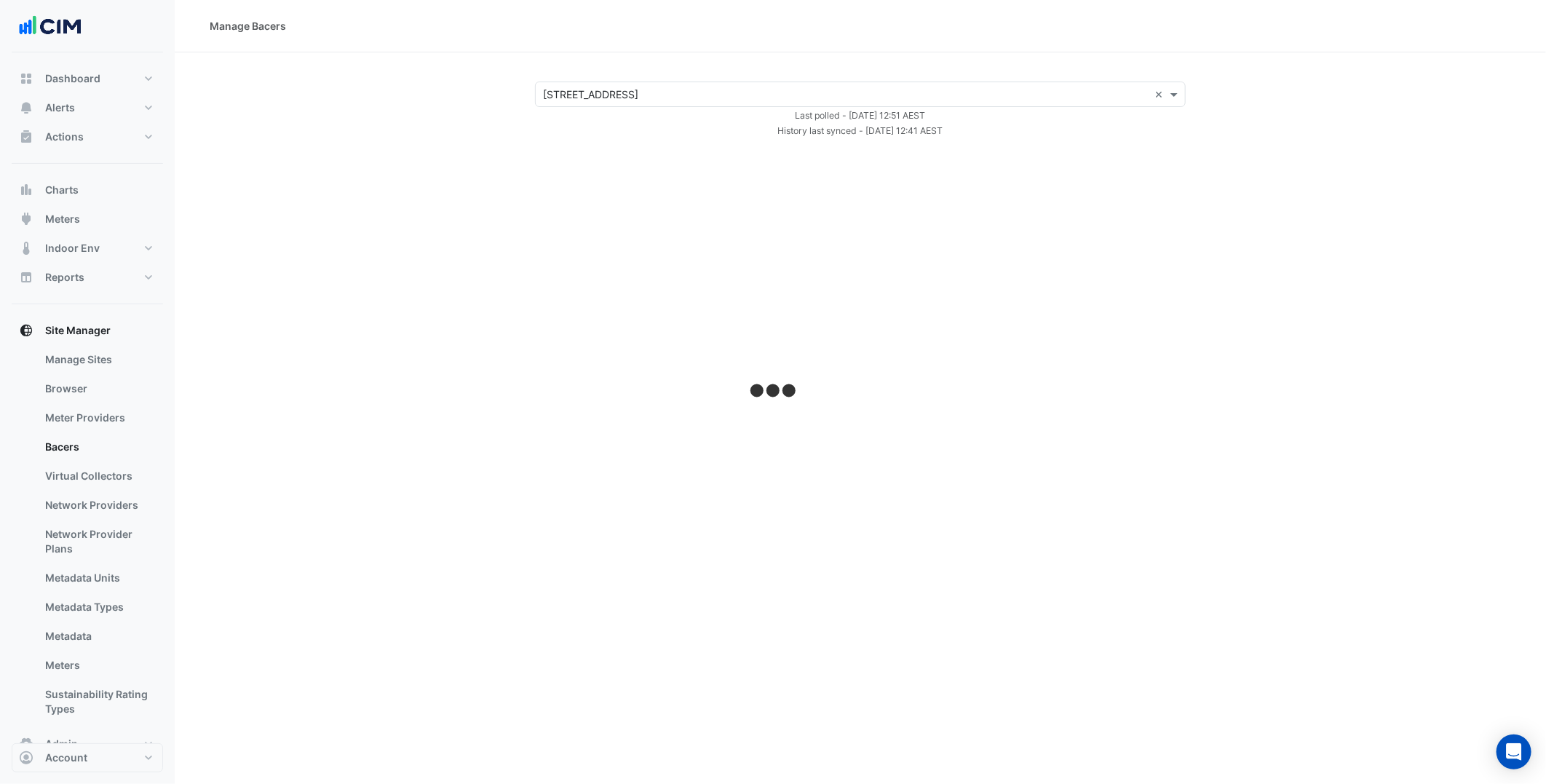
click at [621, 92] on input "text" at bounding box center [846, 95] width 606 height 15
select select "***"
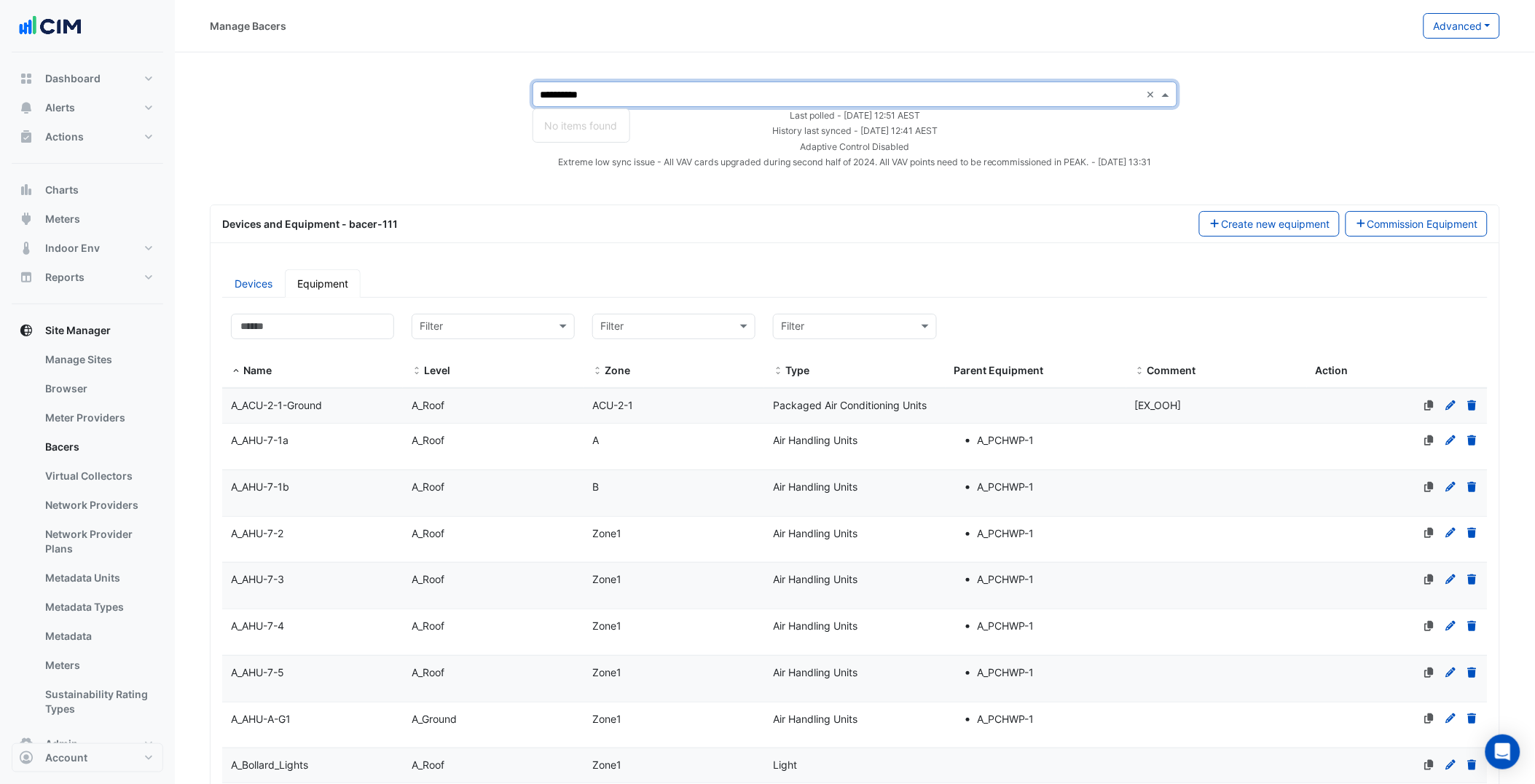
type input "*********"
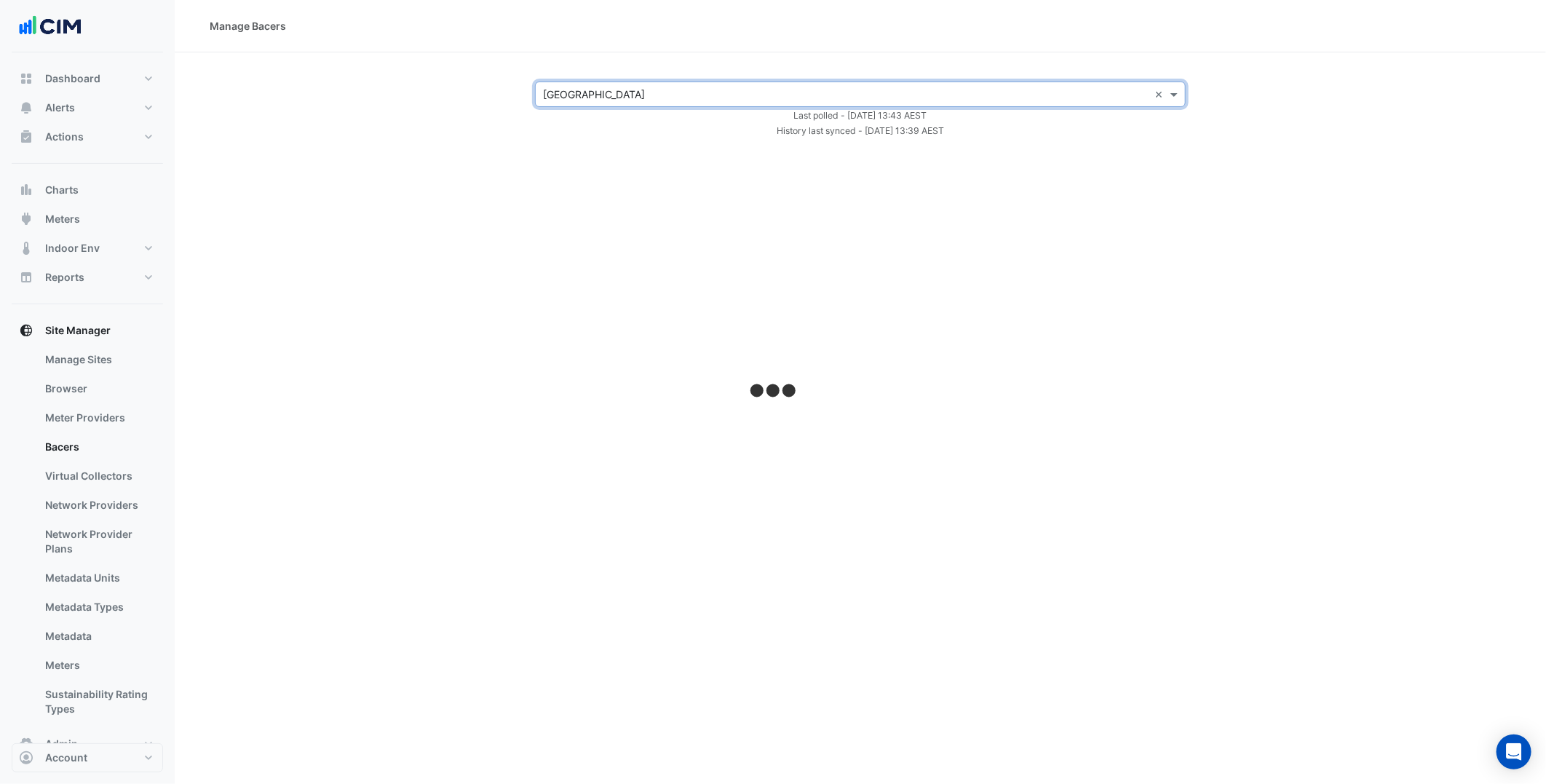
select select "***"
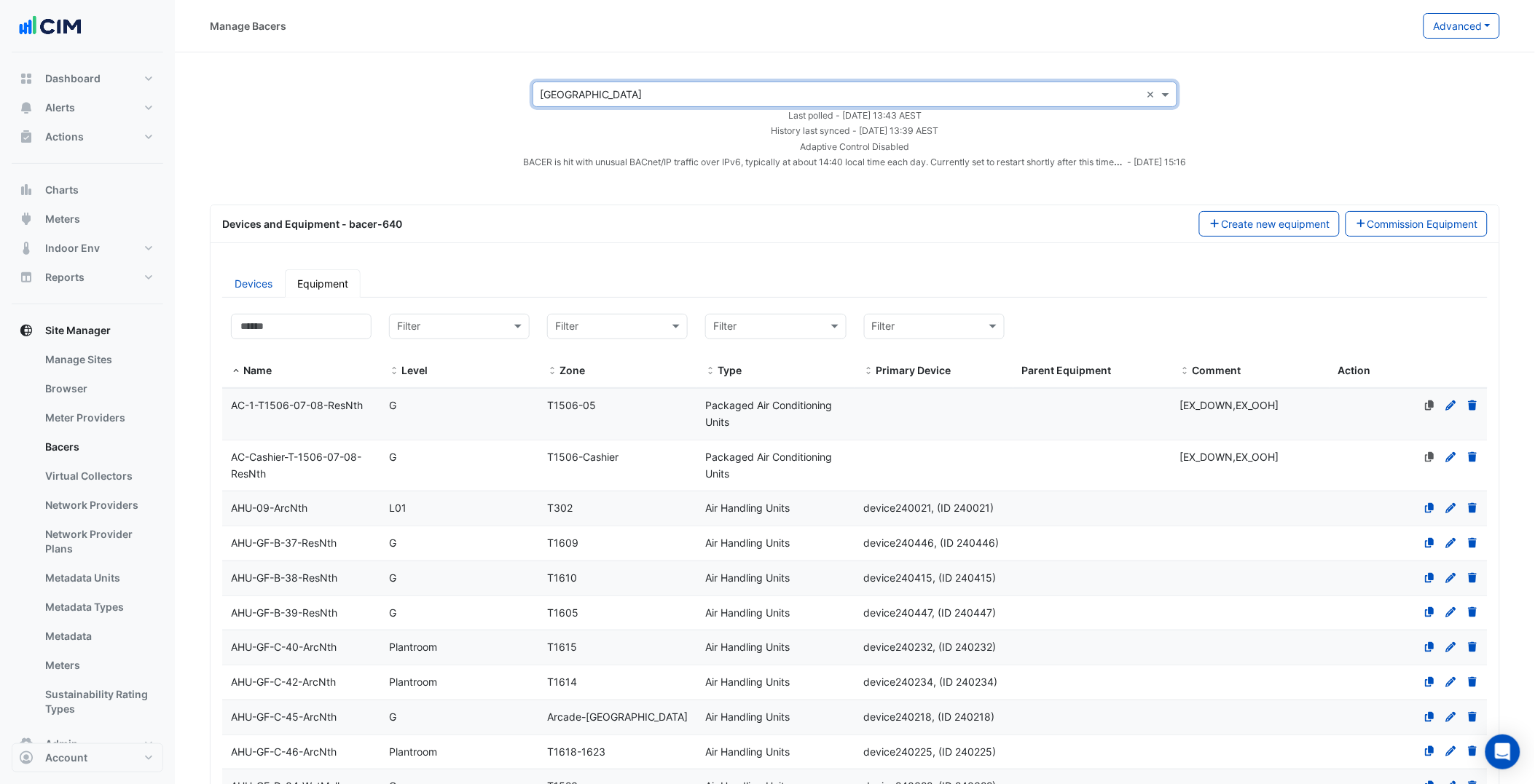
click at [1330, 109] on div "Select a Site × Pacific Fair Shopping Centre × Last polled - Mon 11-Aug-2025 13…" at bounding box center [854, 126] width 1325 height 88
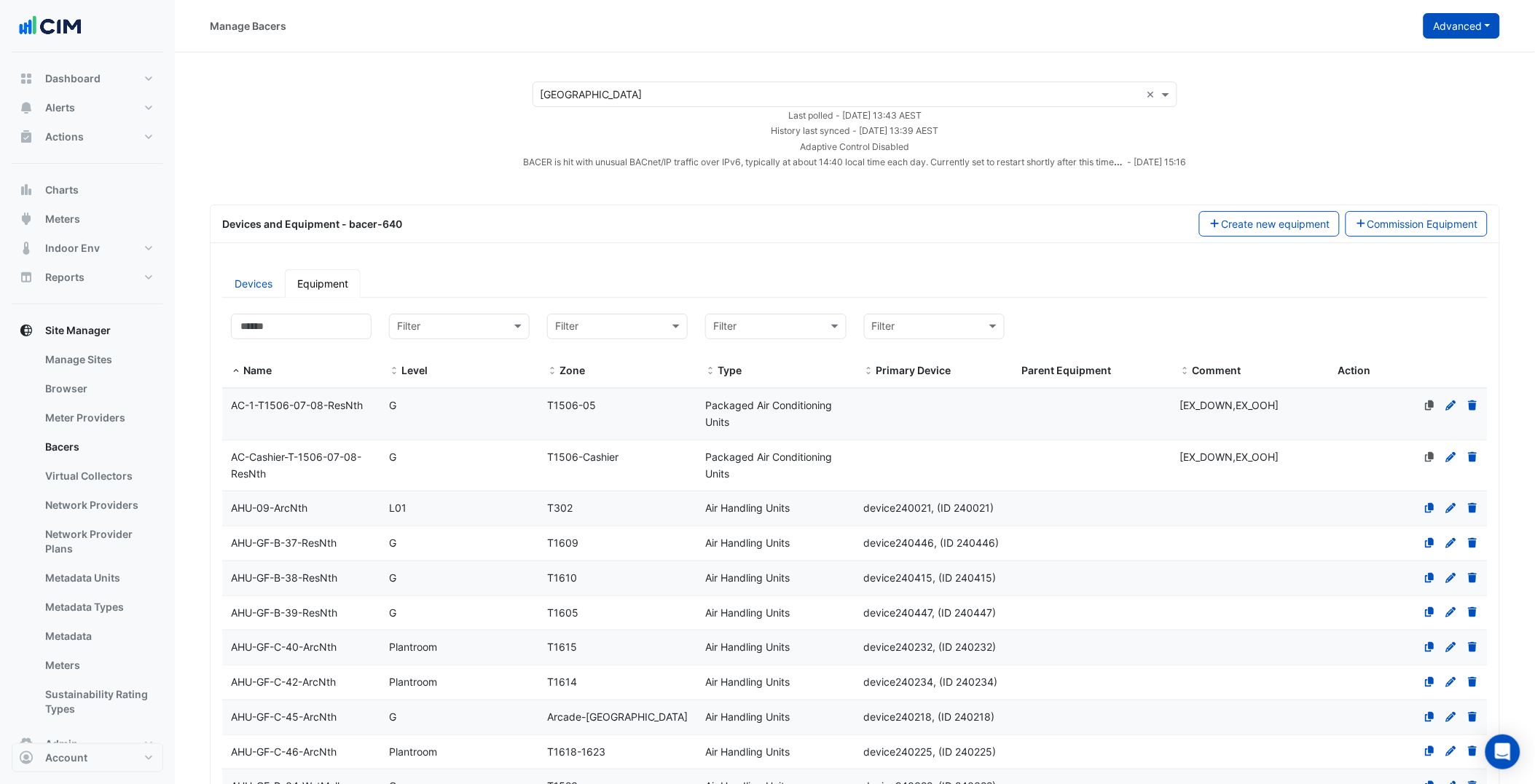
click at [1483, 31] on button "Advanced" at bounding box center [1462, 26] width 77 height 25
click at [1385, 77] on span "View scan history" at bounding box center [1380, 78] width 83 height 13
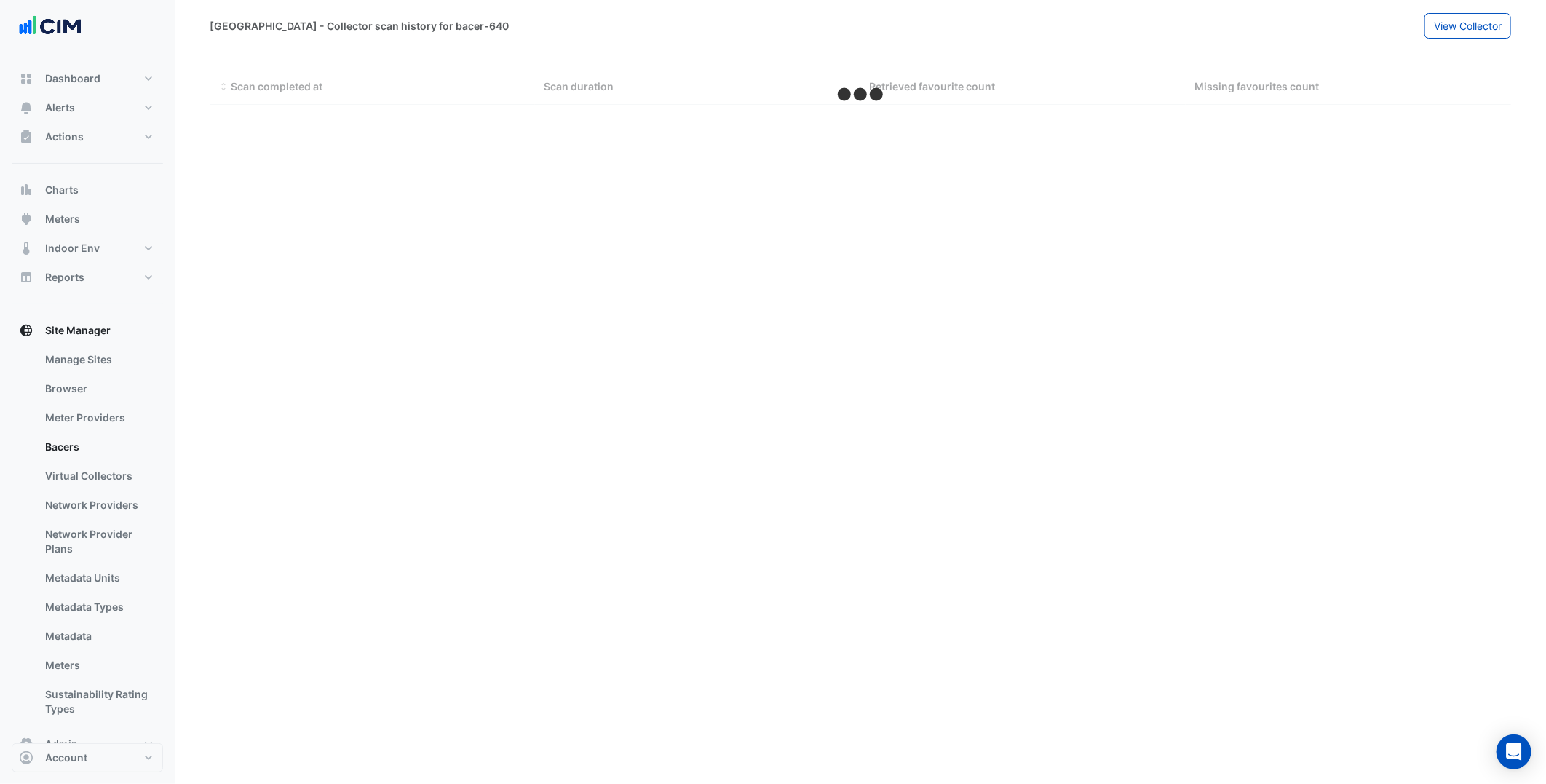
select select "***"
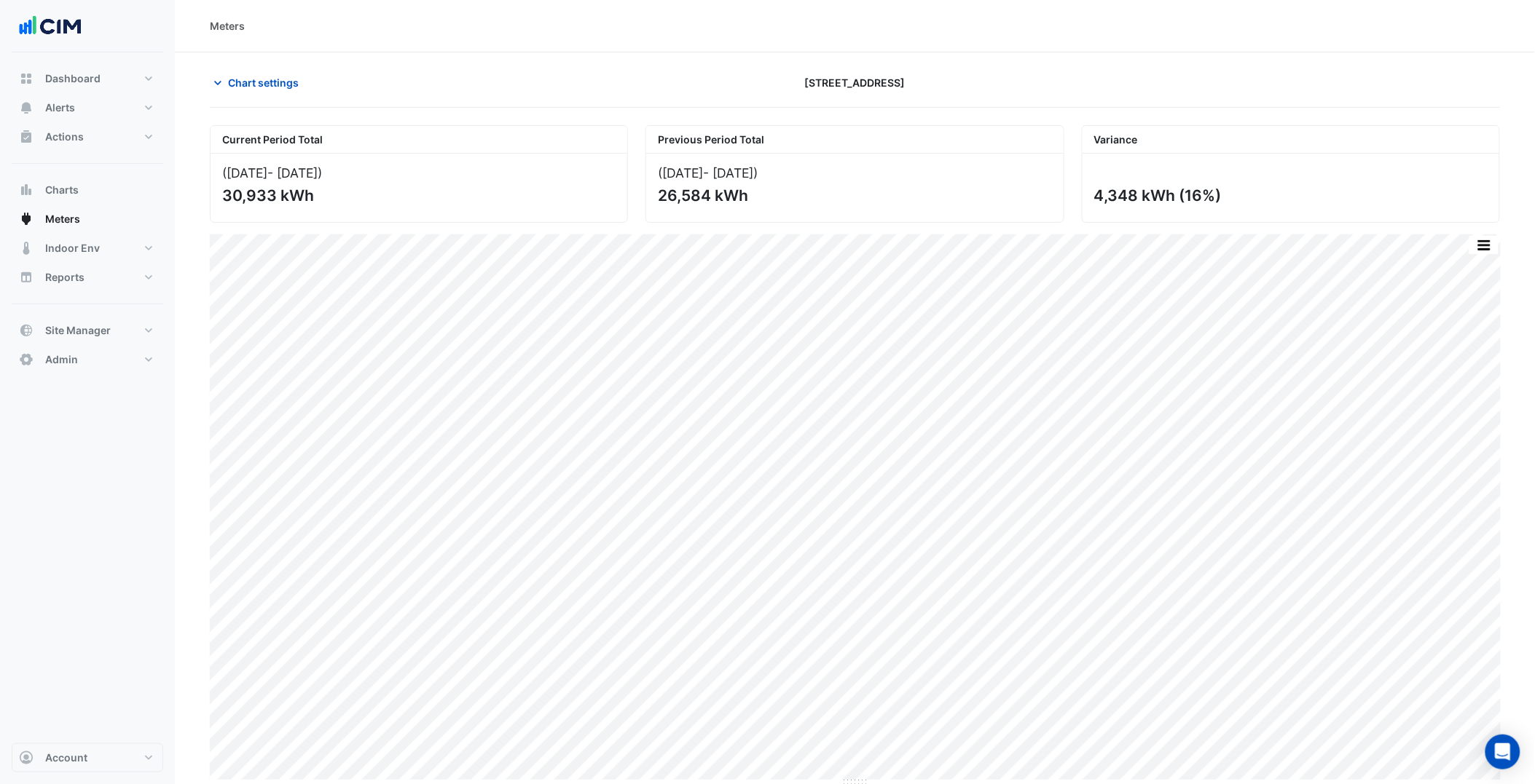
click at [649, 84] on div "[STREET_ADDRESS]" at bounding box center [854, 83] width 435 height 25
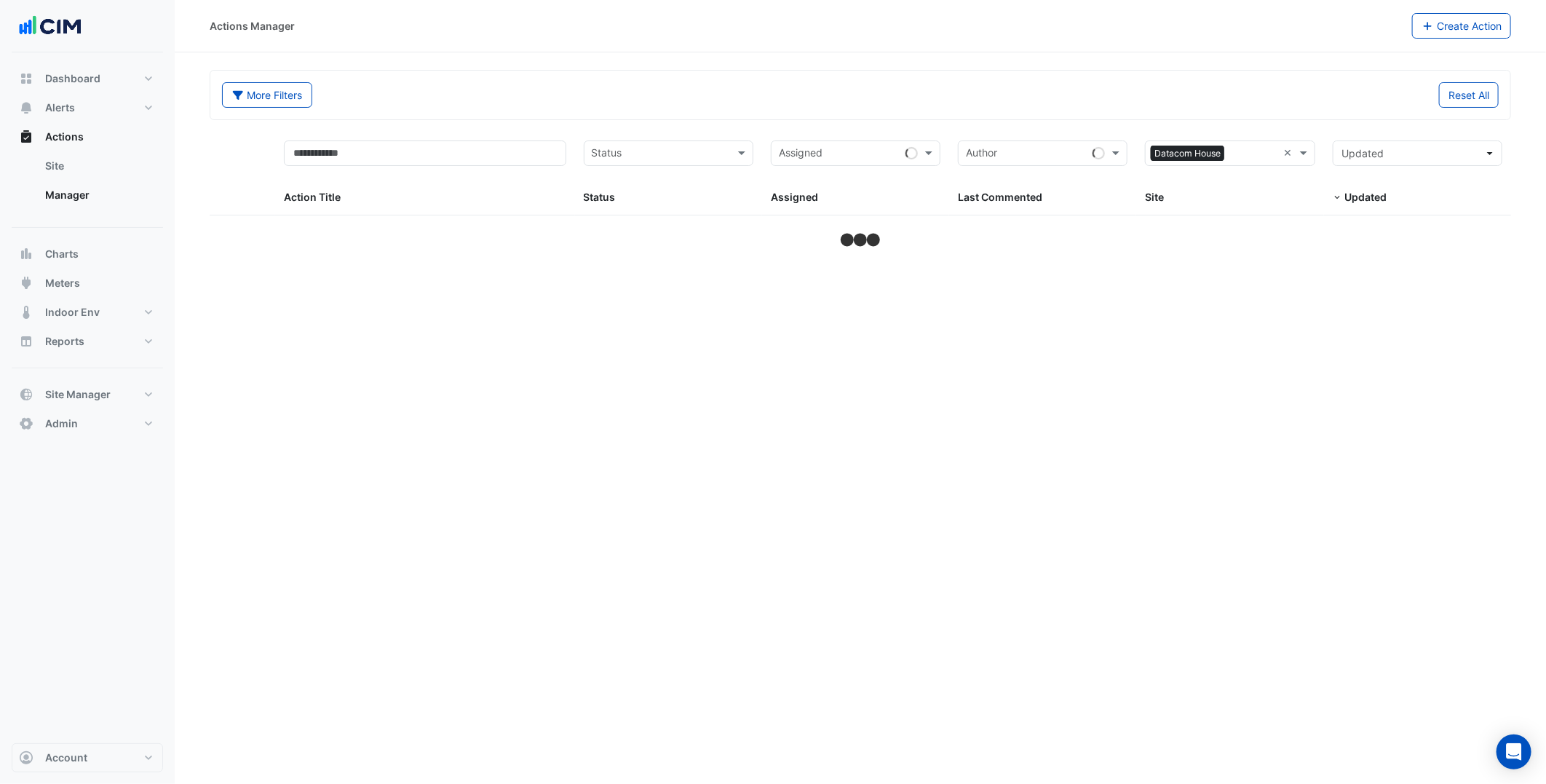
select select "***"
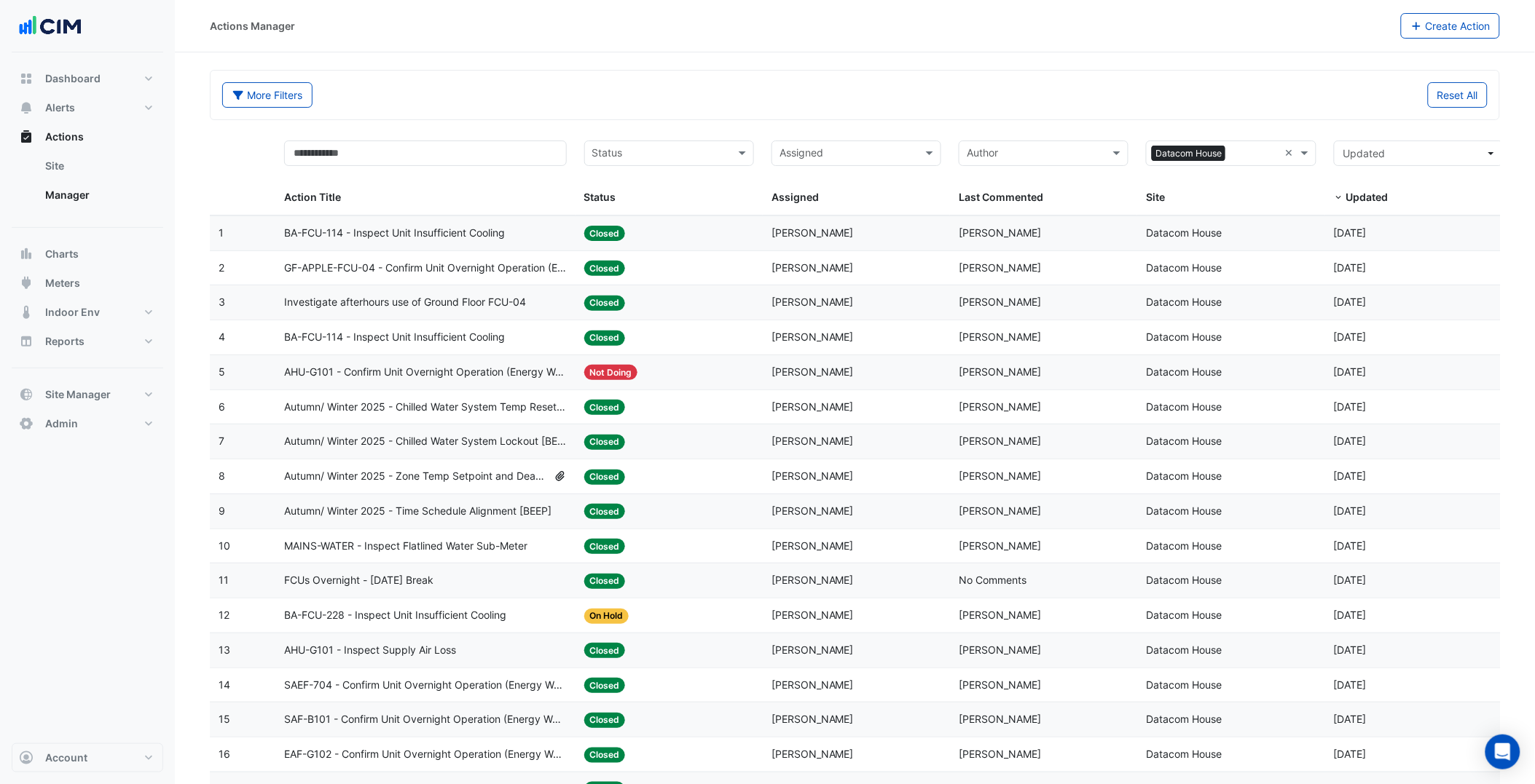
click at [423, 594] on datatable-body-cell "Action Title: FCUs Overnight - [DATE] Break" at bounding box center [426, 580] width 300 height 34
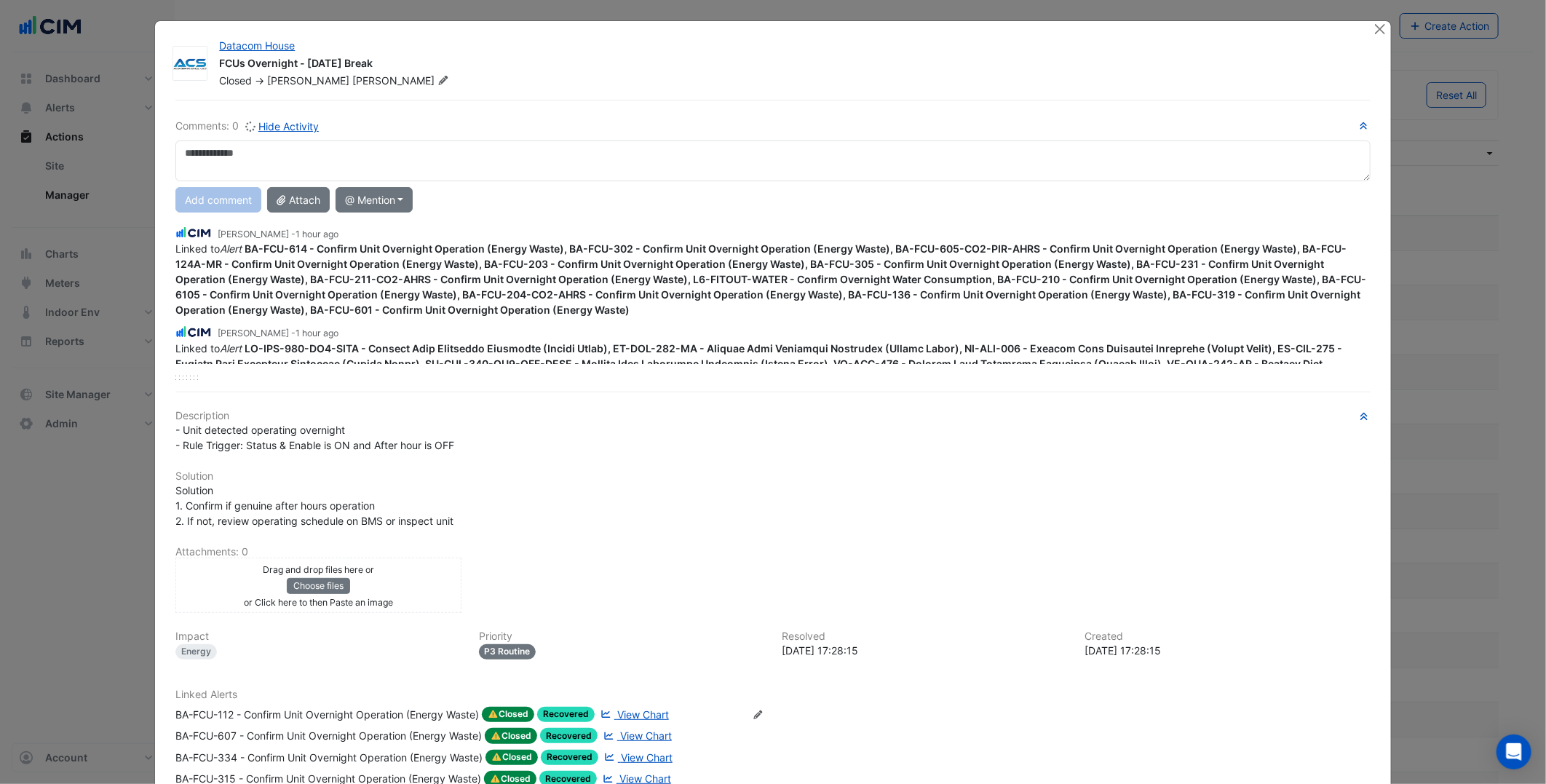
scroll to position [81, 0]
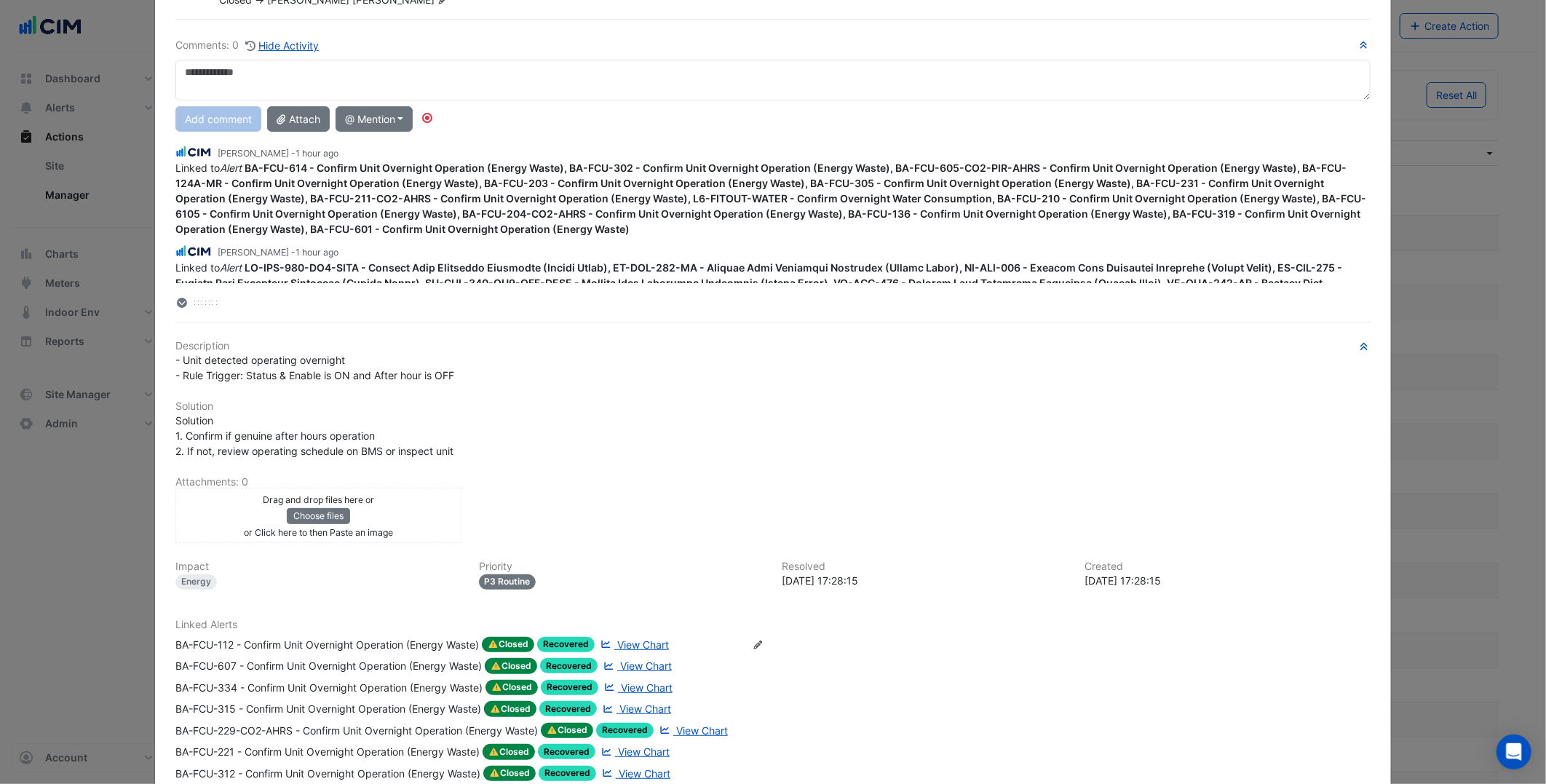
click at [760, 644] on icon at bounding box center [757, 644] width 9 height 9
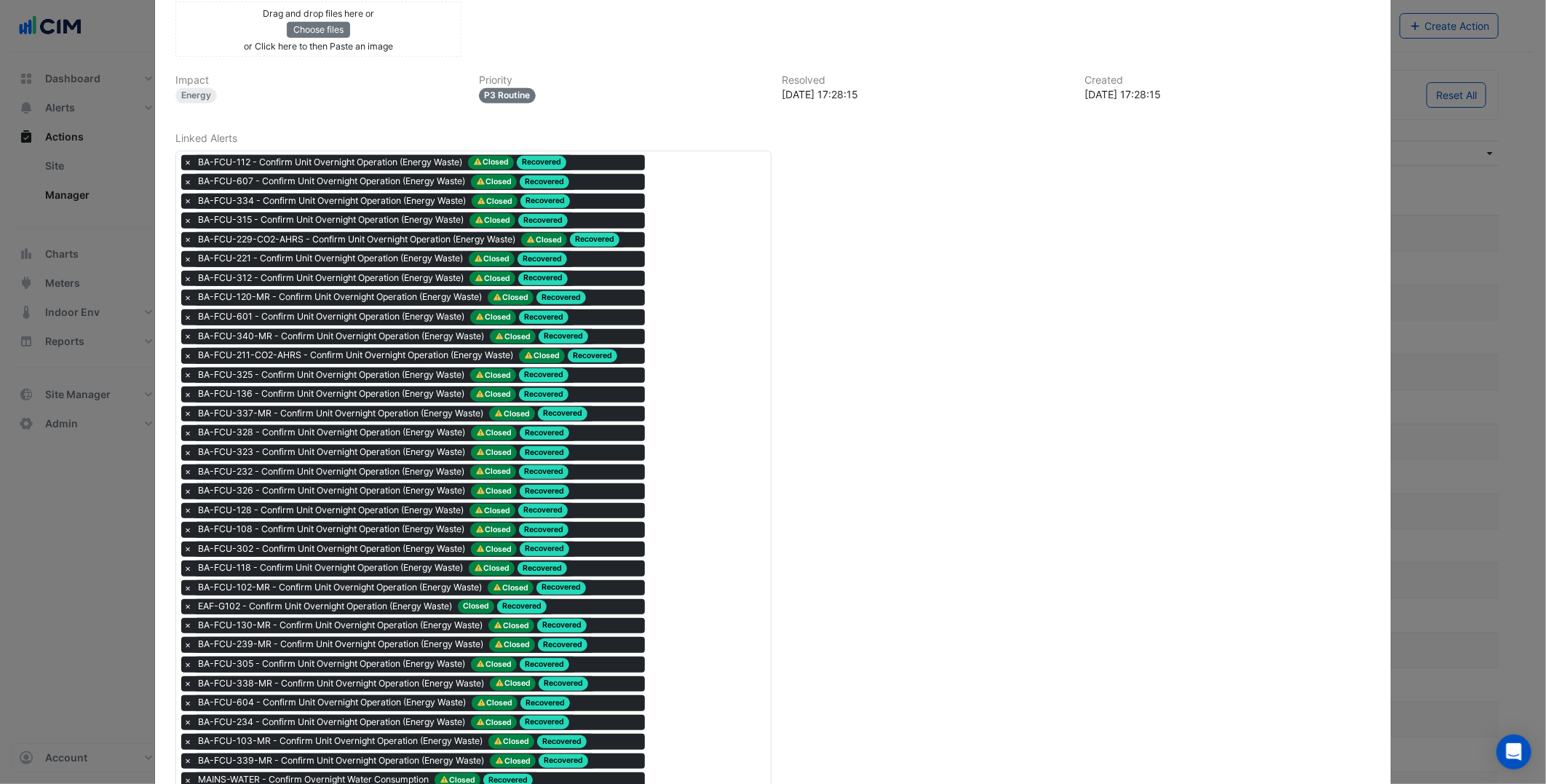
scroll to position [565, 0]
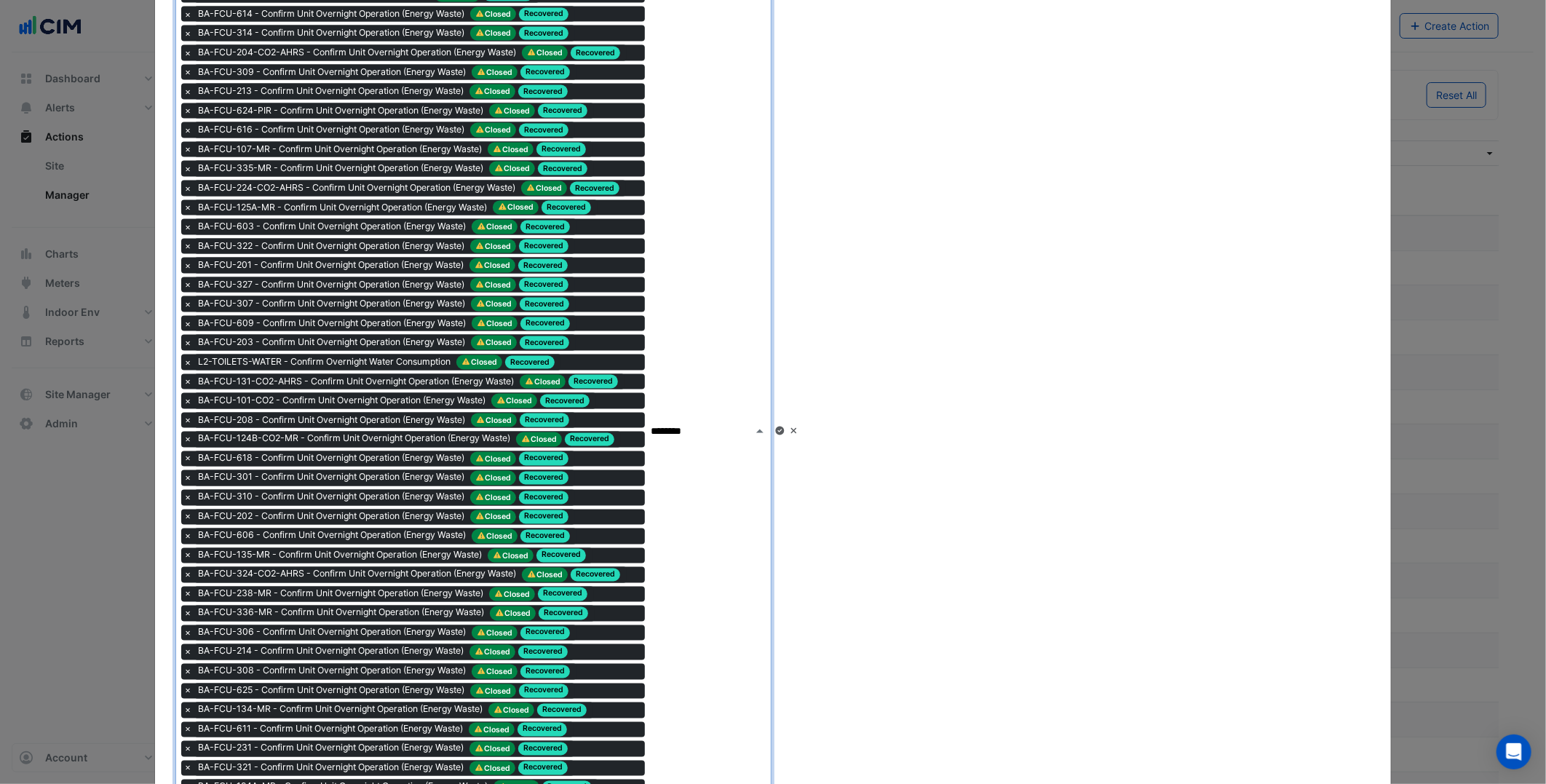
type input "*********"
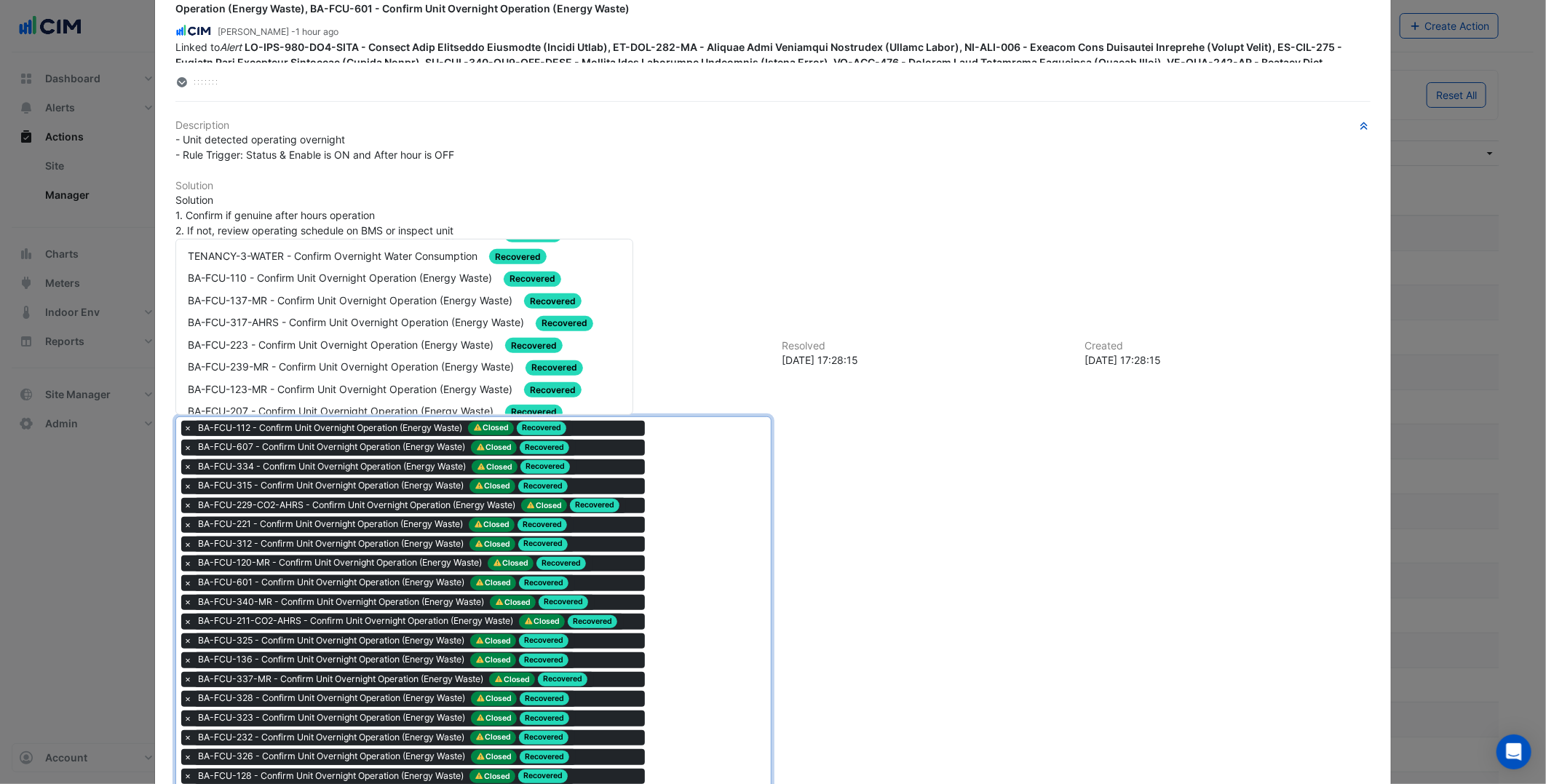
scroll to position [162, 0]
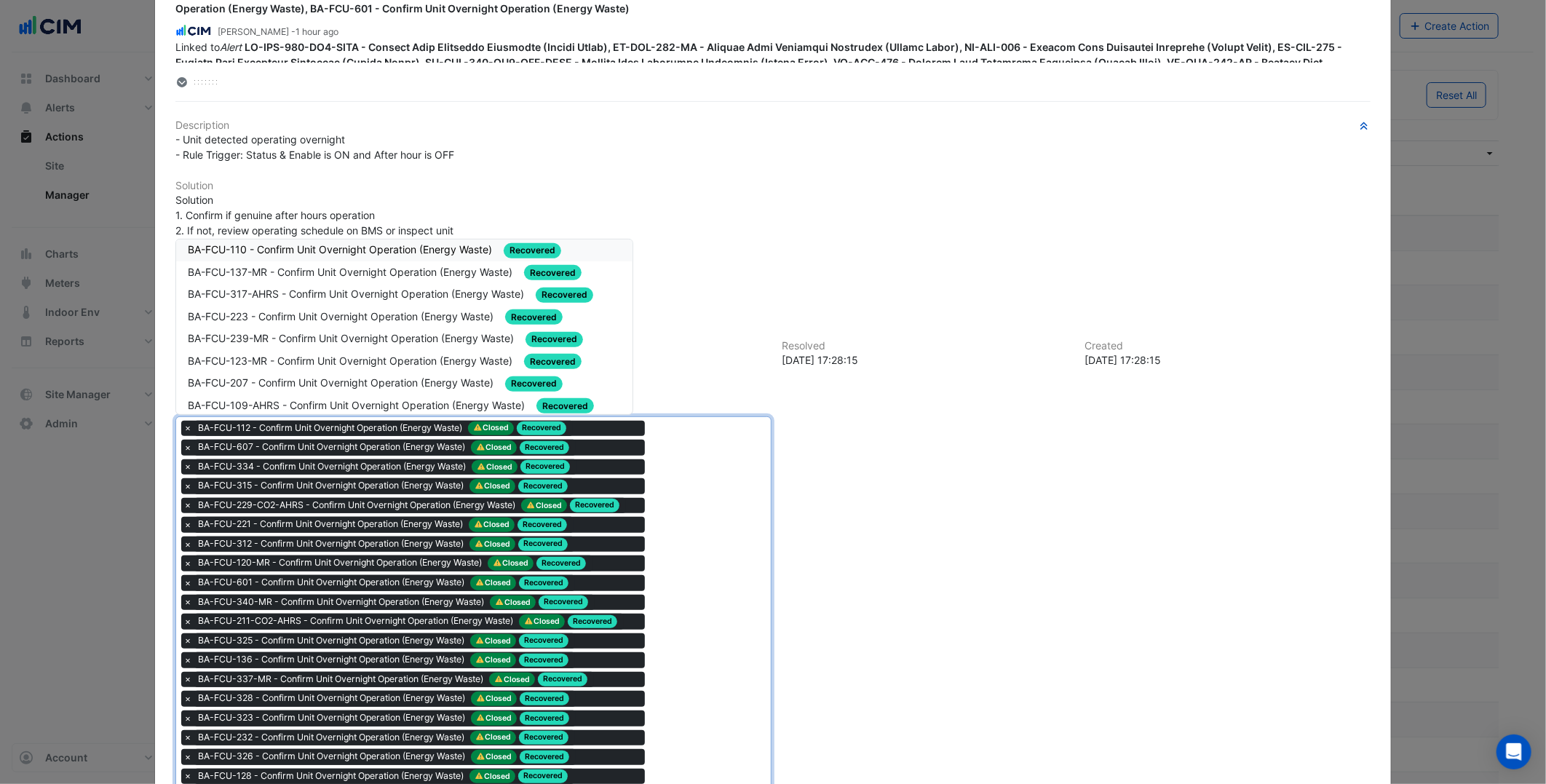
click at [350, 250] on div "BA-FCU-110 - Confirm Unit Overnight Operation (Energy Waste) Recovered" at bounding box center [404, 249] width 433 height 17
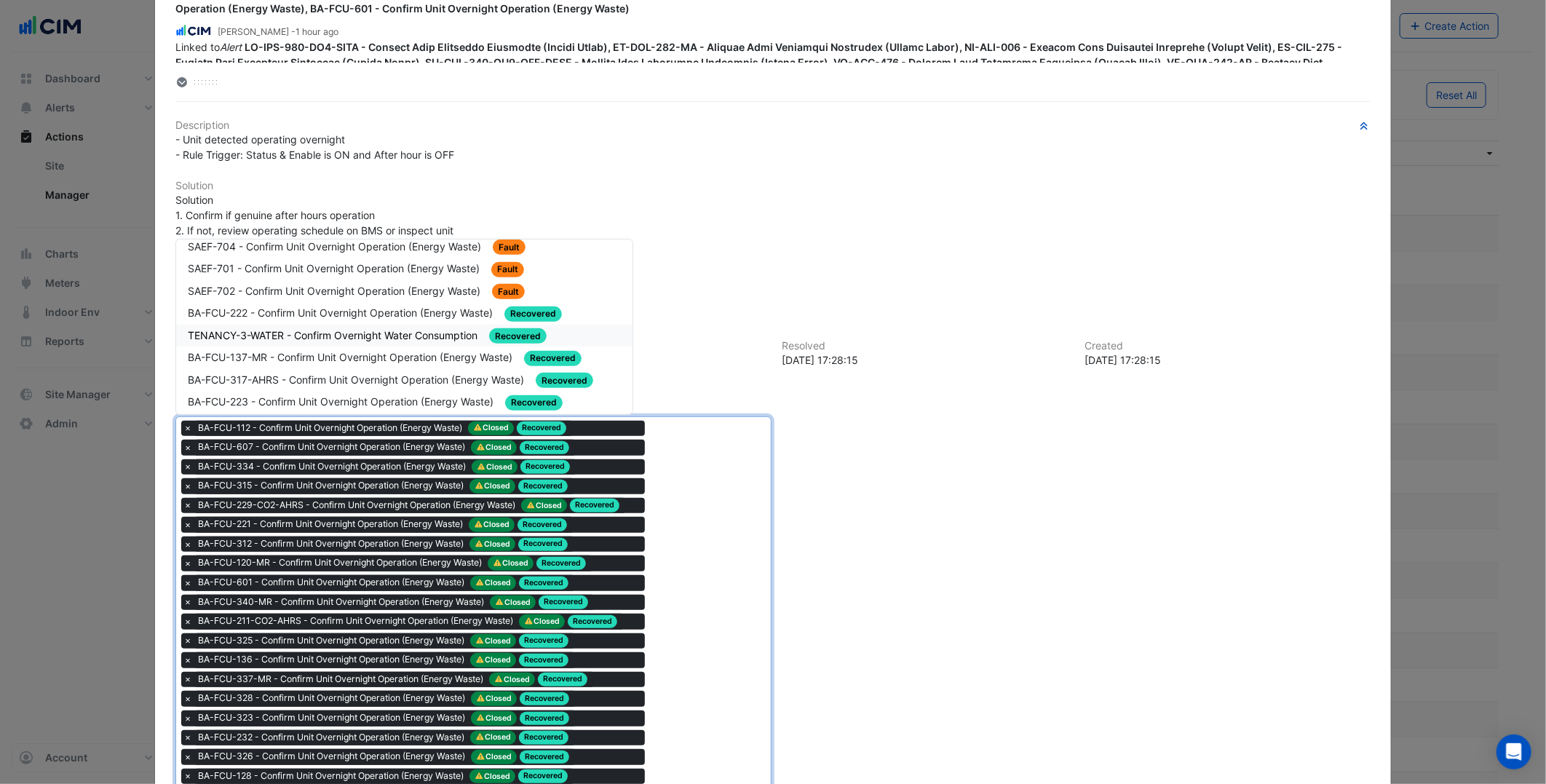
scroll to position [81, 0]
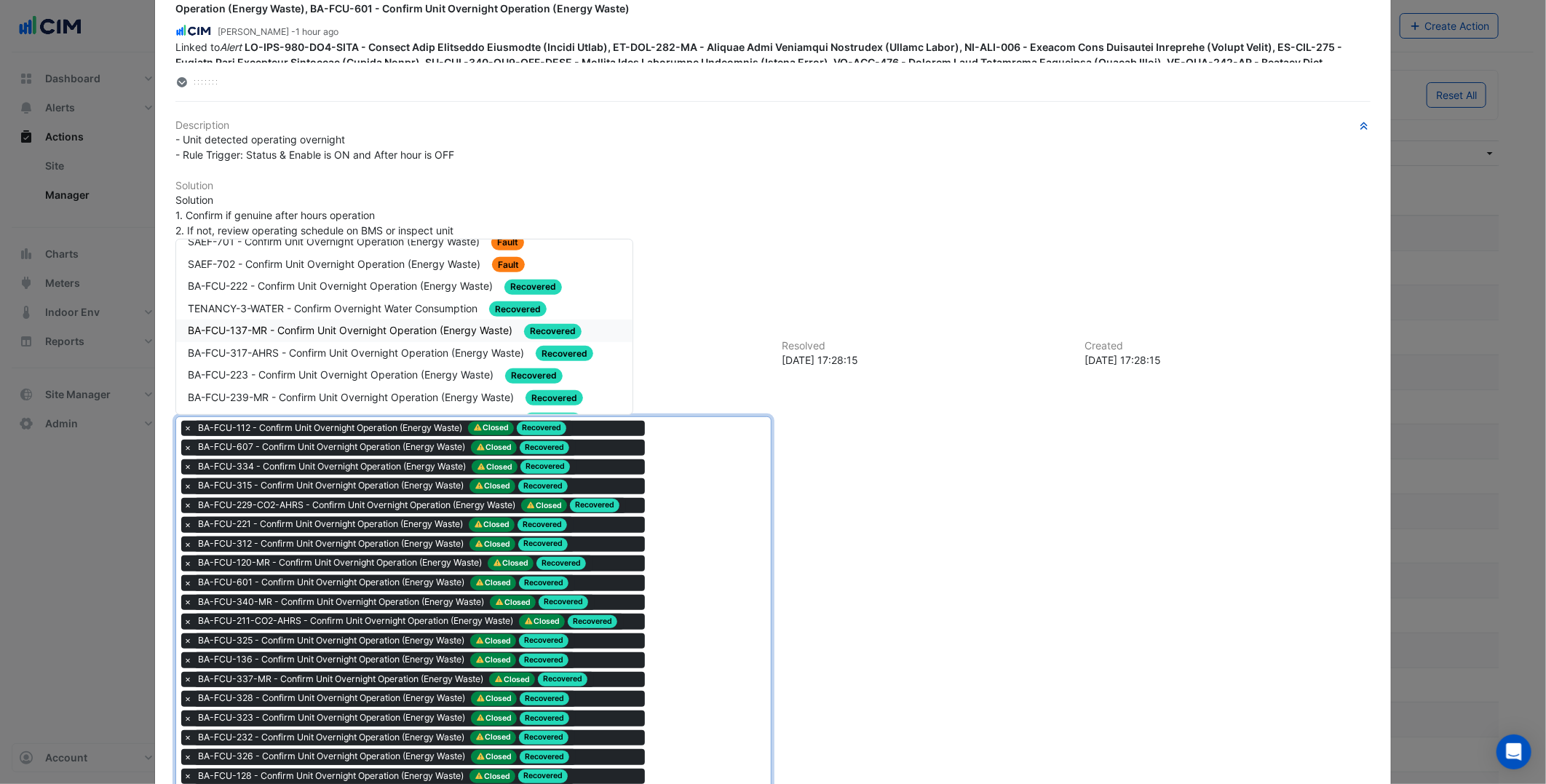
click at [362, 333] on div "BA-FCU-137-MR - Confirm Unit Overnight Operation (Energy Waste) Recovered" at bounding box center [404, 330] width 433 height 17
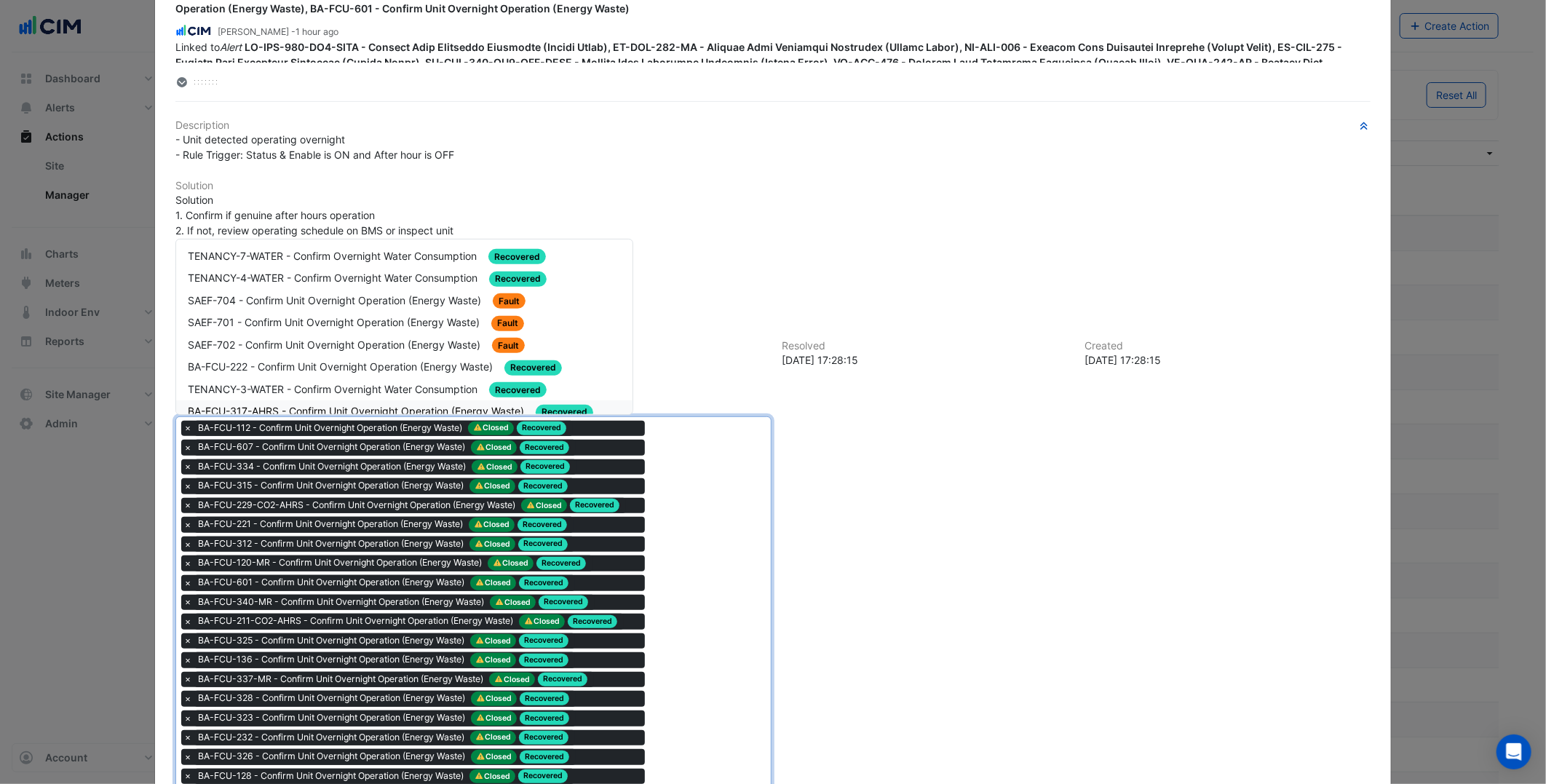
click at [378, 403] on div "BA-FCU-317-AHRS - Confirm Unit Overnight Operation (Energy Waste) Recovered" at bounding box center [404, 411] width 433 height 17
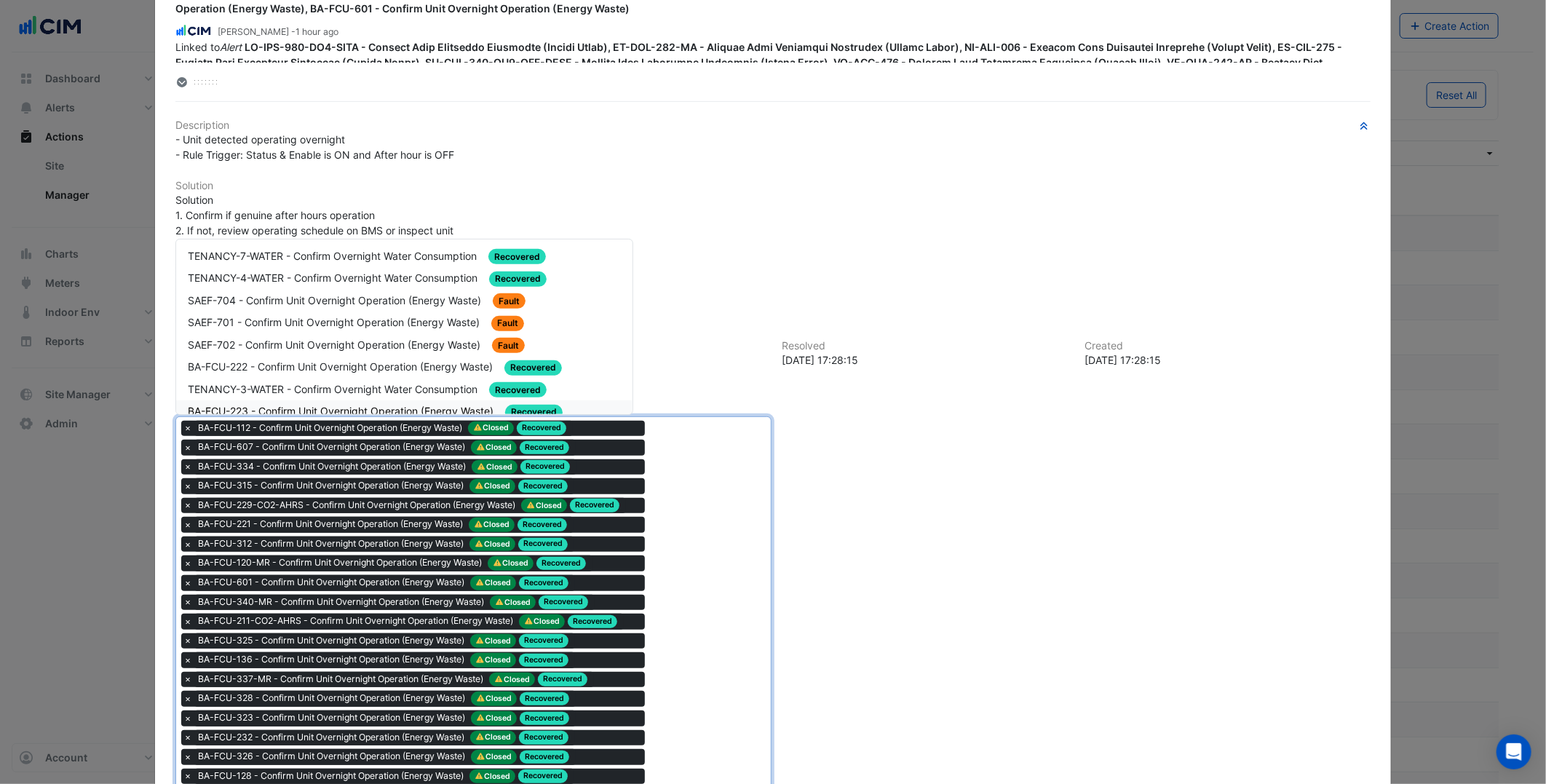
click at [379, 405] on span "BA-FCU-223 - Confirm Unit Overnight Operation (Energy Waste)" at bounding box center [342, 411] width 309 height 13
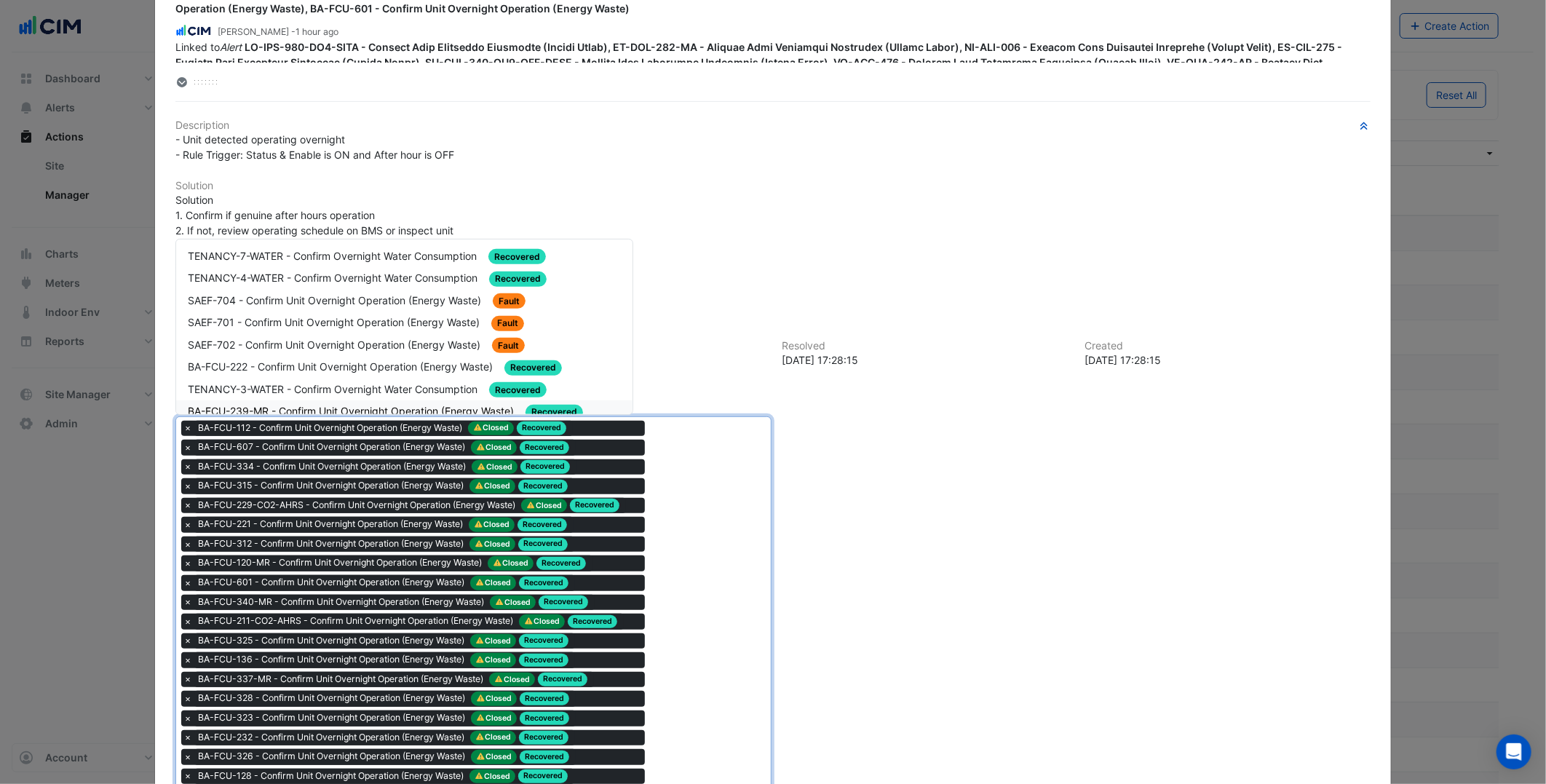
click at [448, 405] on span "BA-FCU-239-MR - Confirm Unit Overnight Operation (Energy Waste)" at bounding box center [352, 411] width 329 height 13
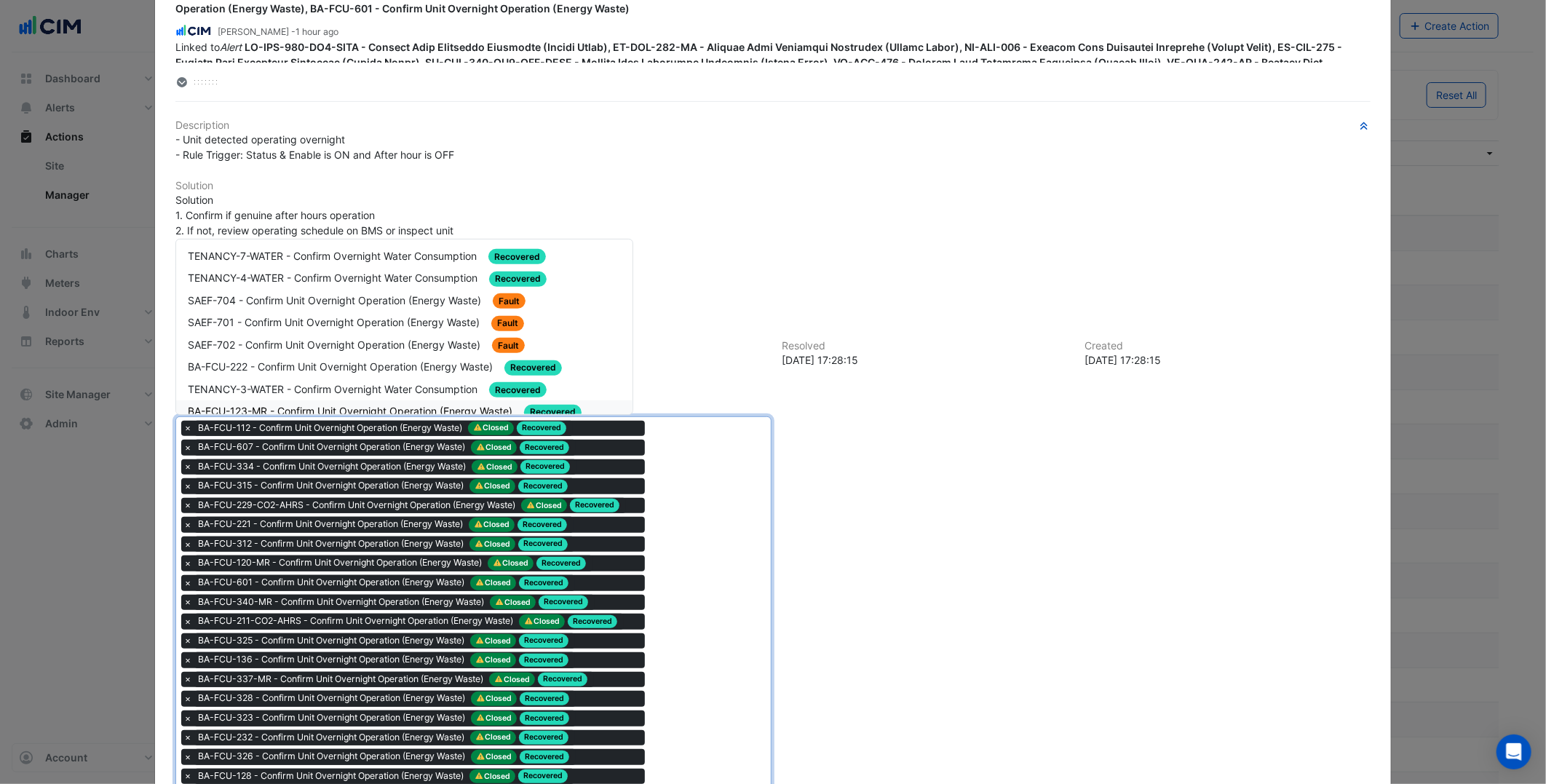
click at [457, 407] on span "BA-FCU-123-MR - Confirm Unit Overnight Operation (Energy Waste)" at bounding box center [351, 411] width 328 height 13
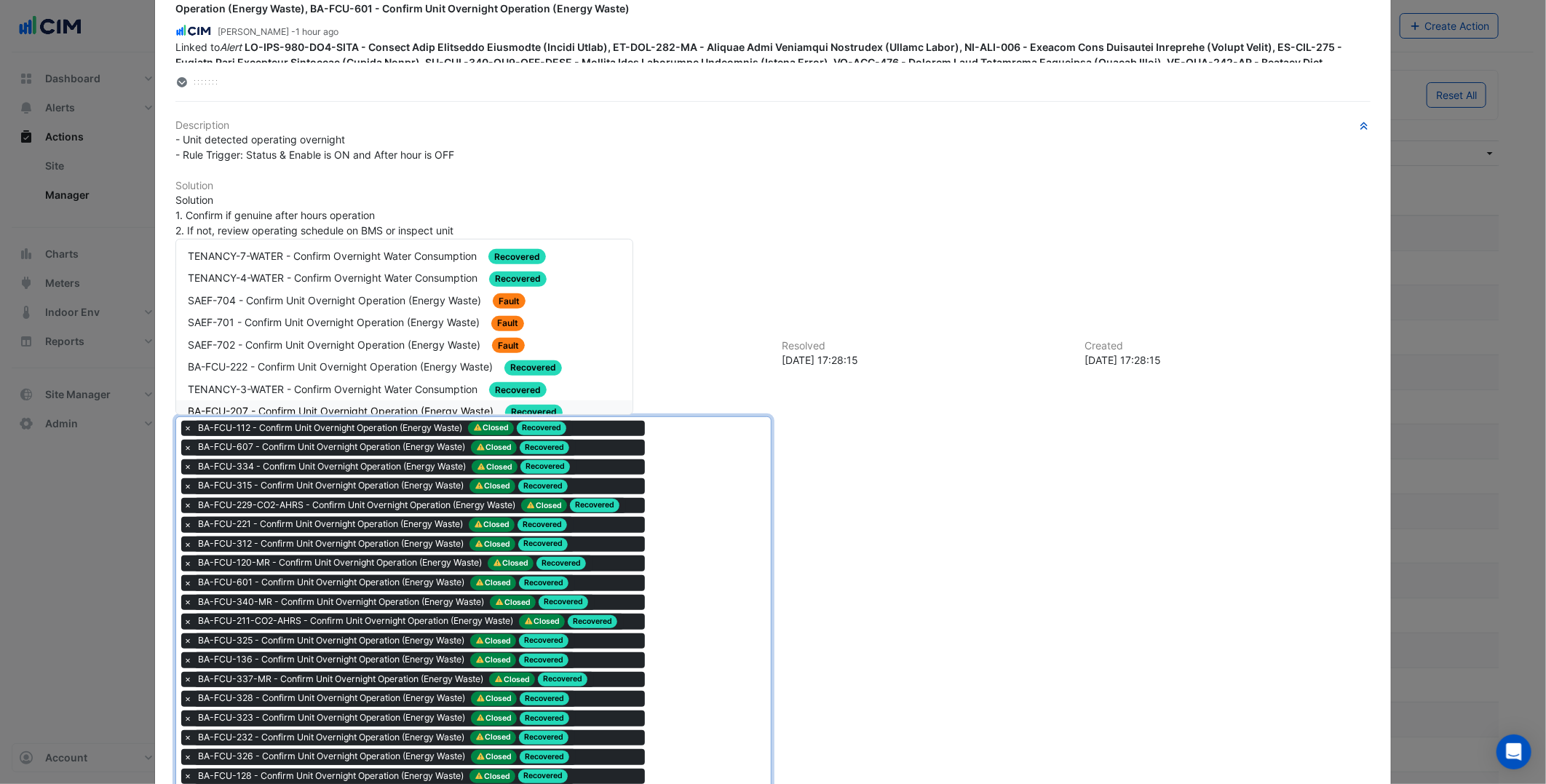
click at [478, 405] on span "BA-FCU-207 - Confirm Unit Overnight Operation (Energy Waste)" at bounding box center [342, 411] width 309 height 13
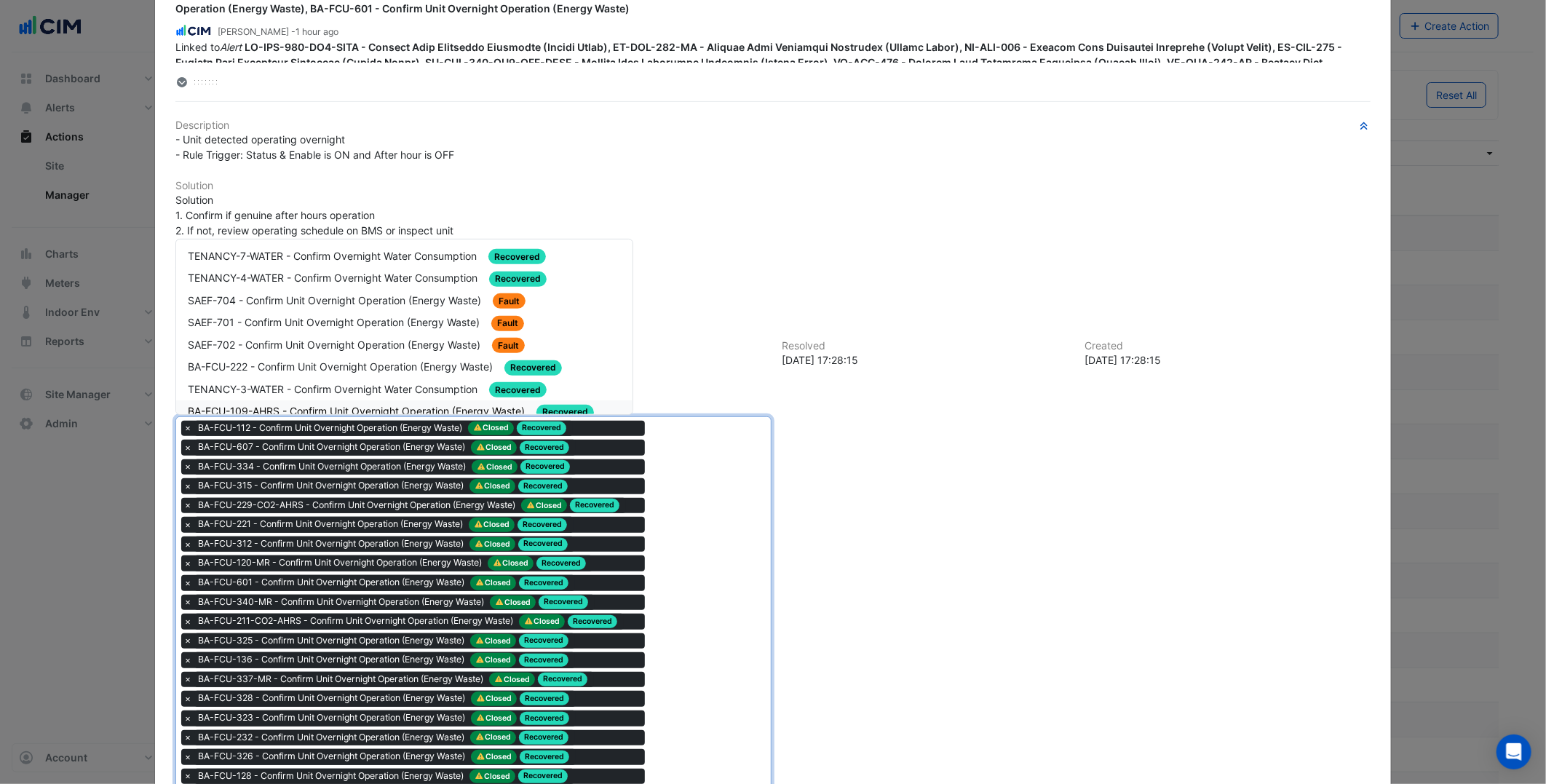
click at [462, 405] on span "BA-FCU-109-AHRS - Confirm Unit Overnight Operation (Energy Waste)" at bounding box center [358, 411] width 340 height 13
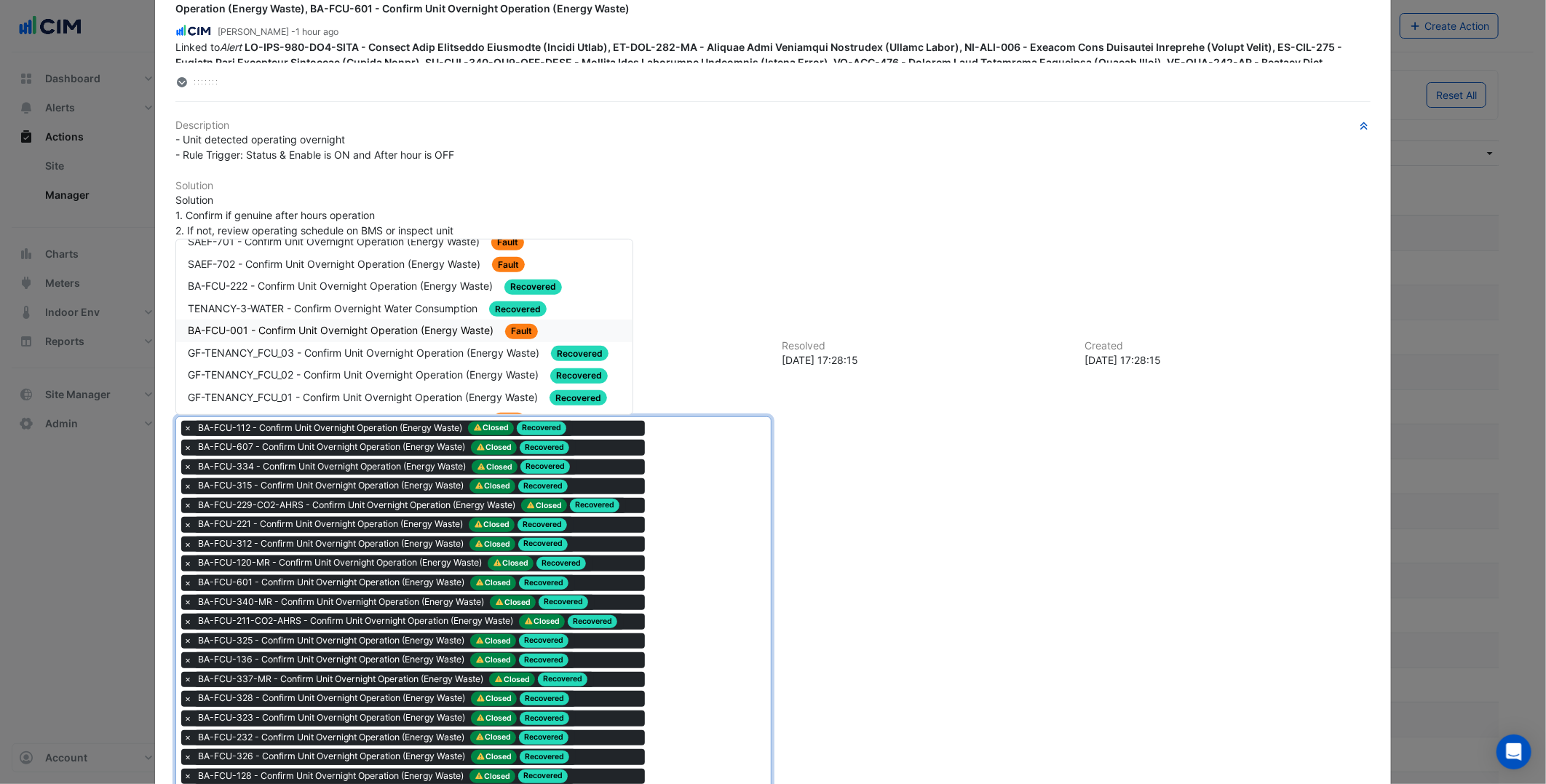
click at [433, 324] on span "BA-FCU-001 - Confirm Unit Overnight Operation (Energy Waste)" at bounding box center [342, 330] width 309 height 13
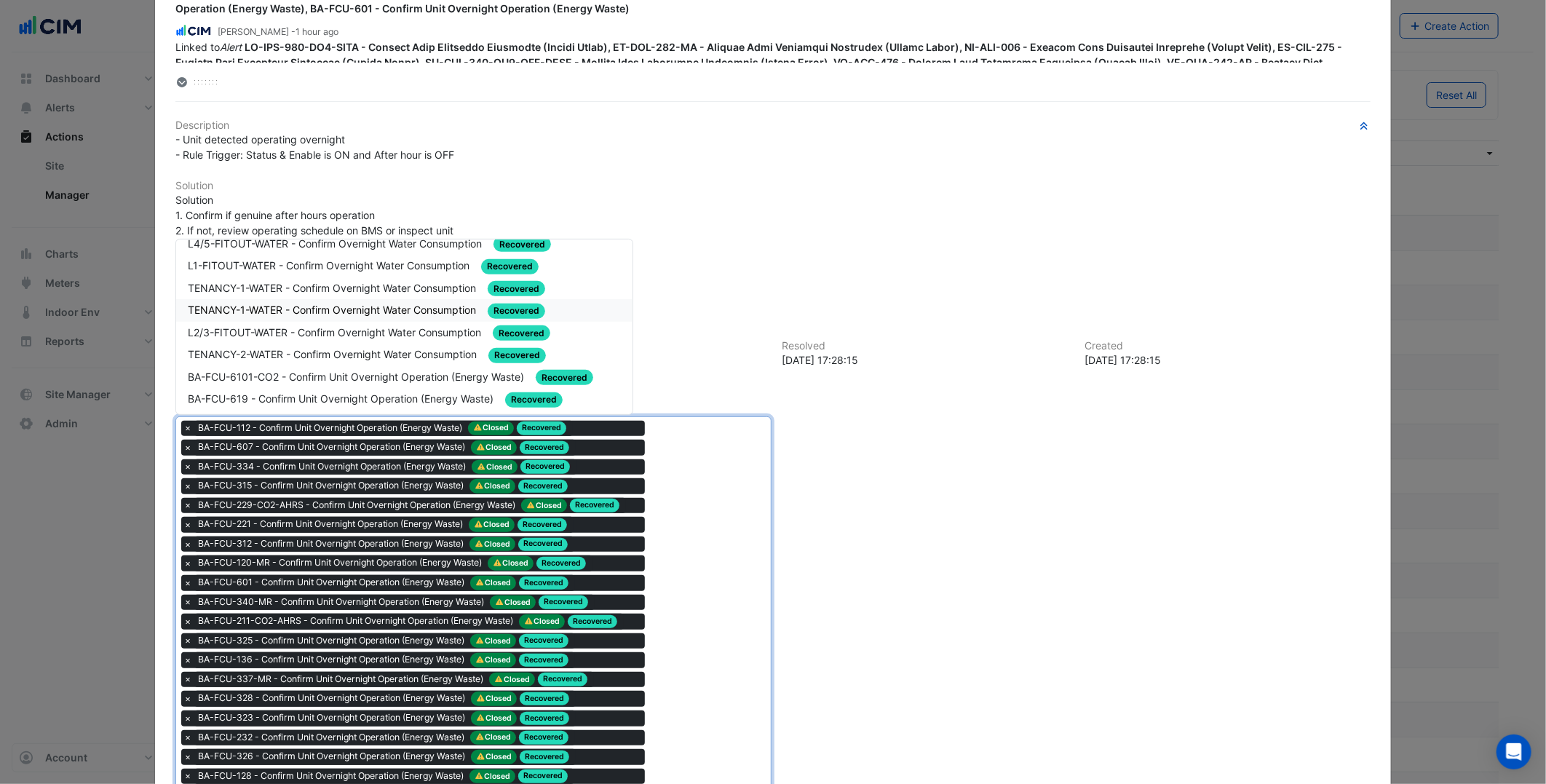
scroll to position [404, 0]
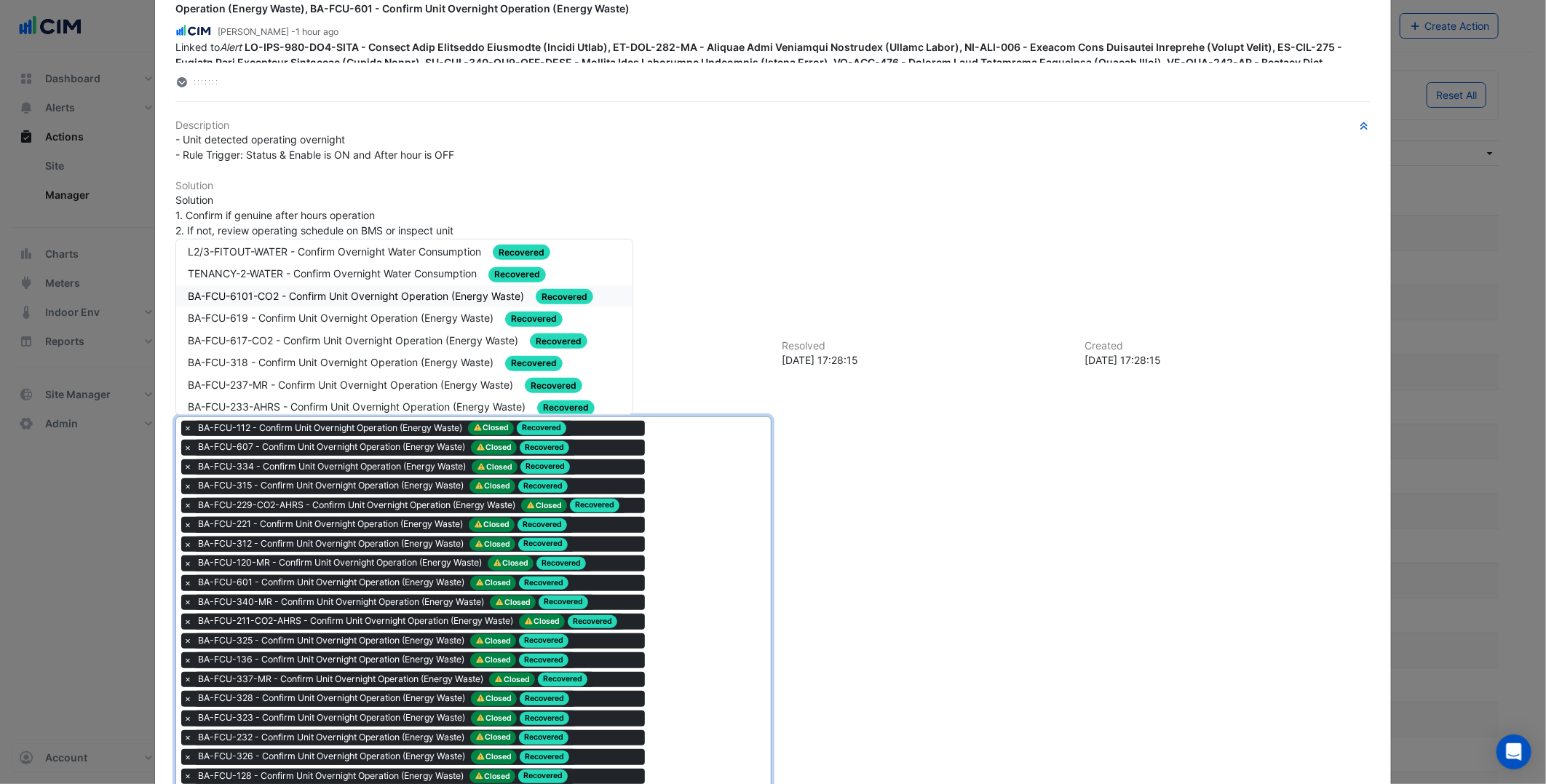
click at [385, 295] on div "BA-FCU-6101-CO2 - Confirm Unit Overnight Operation (Energy Waste) Recovered" at bounding box center [404, 296] width 456 height 23
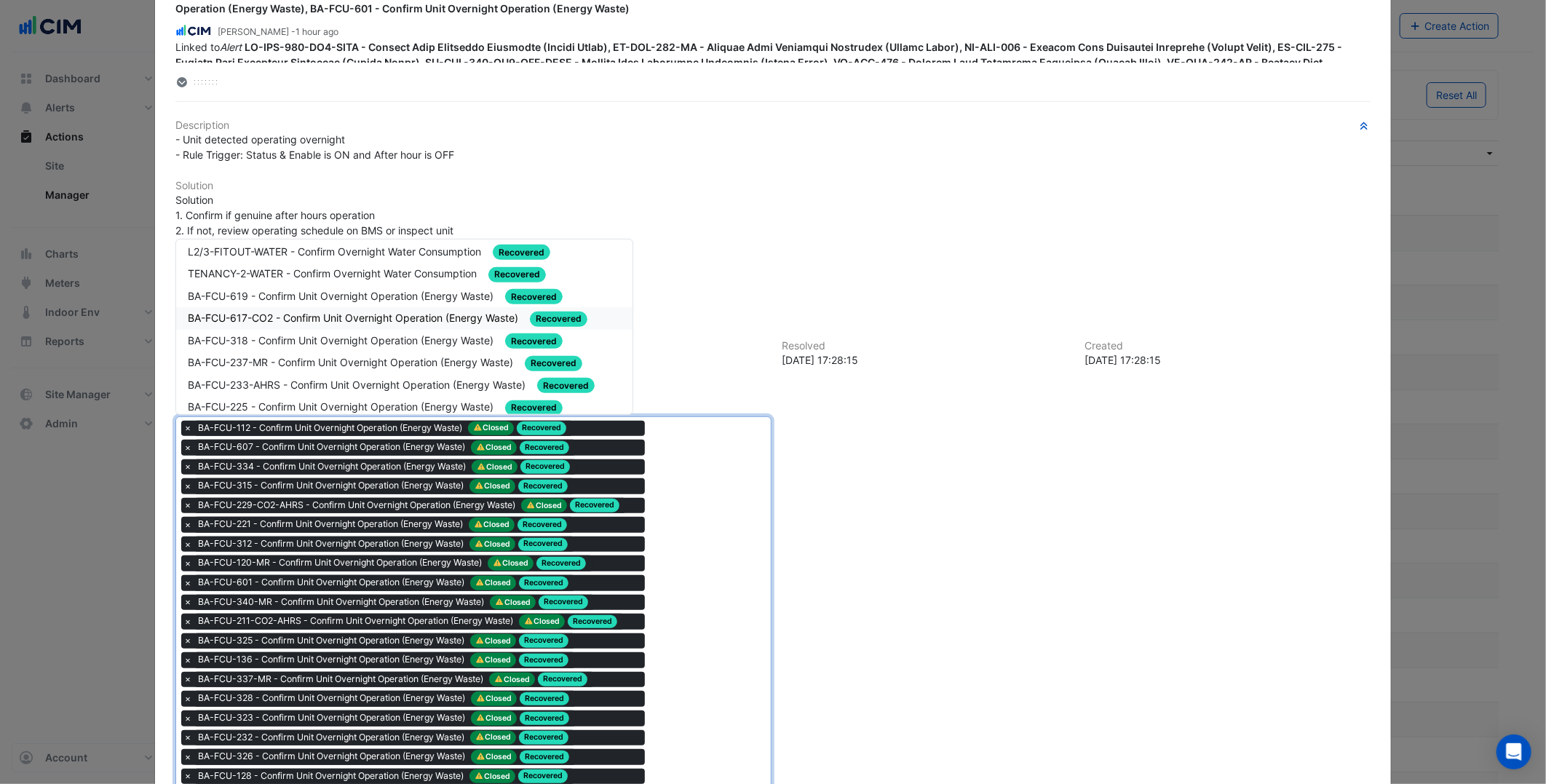
click at [335, 314] on div "BA-FCU-617-CO2 - Confirm Unit Overnight Operation (Energy Waste) Recovered" at bounding box center [404, 318] width 433 height 17
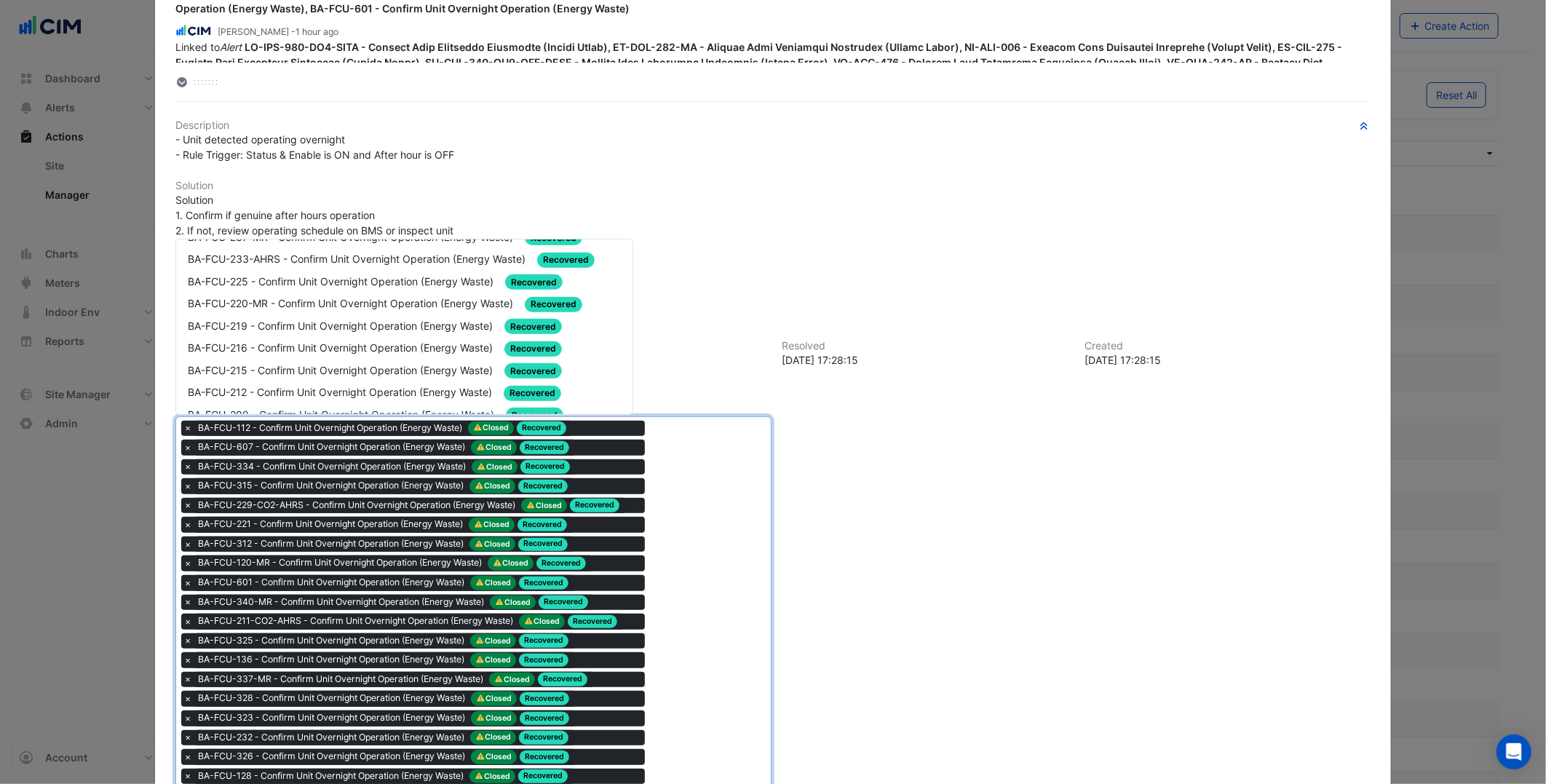
scroll to position [485, 0]
click at [278, 320] on span "BA-FCU-220-MR - Confirm Unit Overnight Operation (Energy Waste)" at bounding box center [352, 326] width 328 height 13
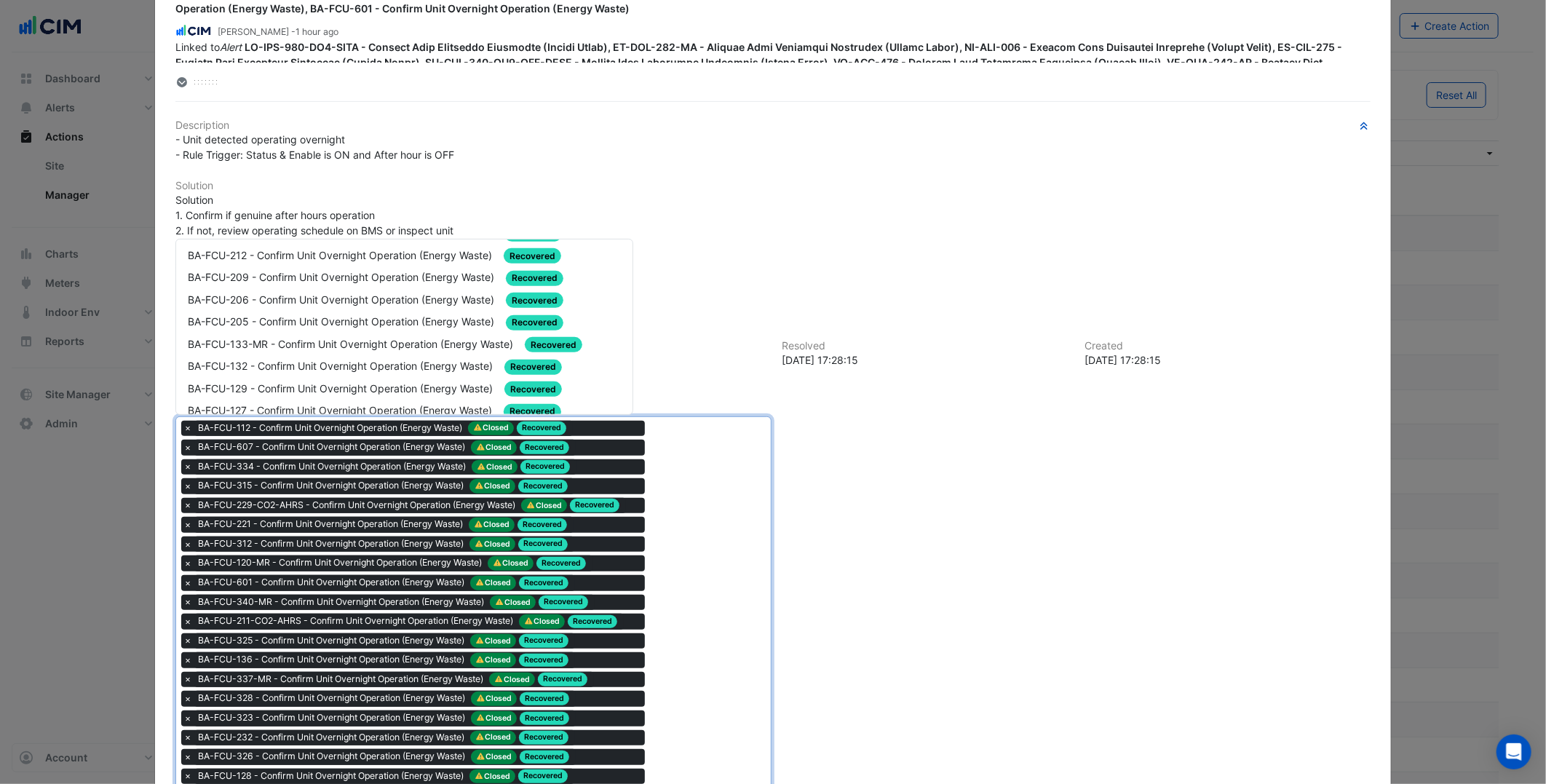
scroll to position [647, 0]
click at [313, 316] on div "BA-FCU-133-MR - Confirm Unit Overnight Operation (Energy Waste) Recovered" at bounding box center [404, 321] width 456 height 23
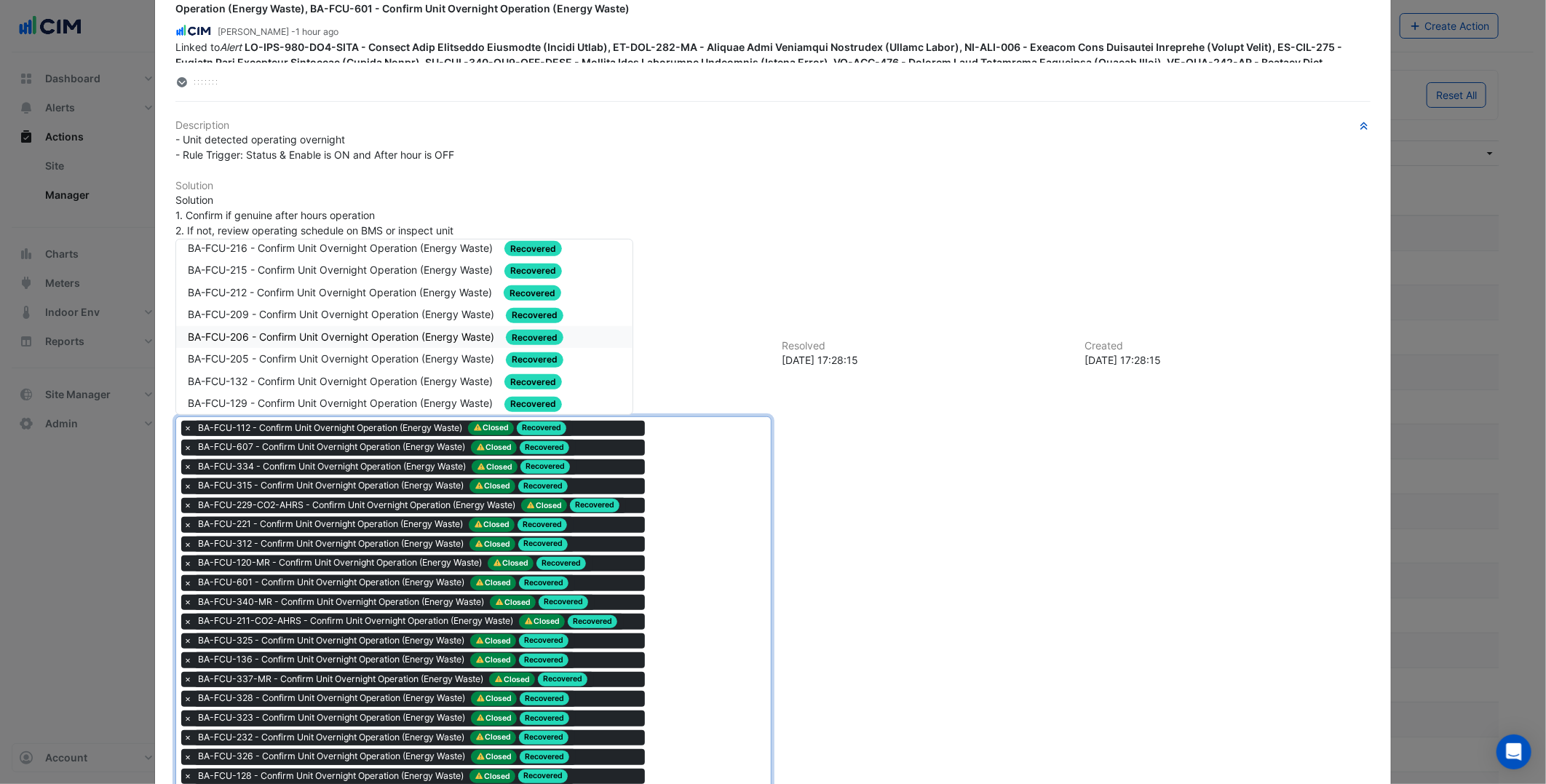
scroll to position [0, 0]
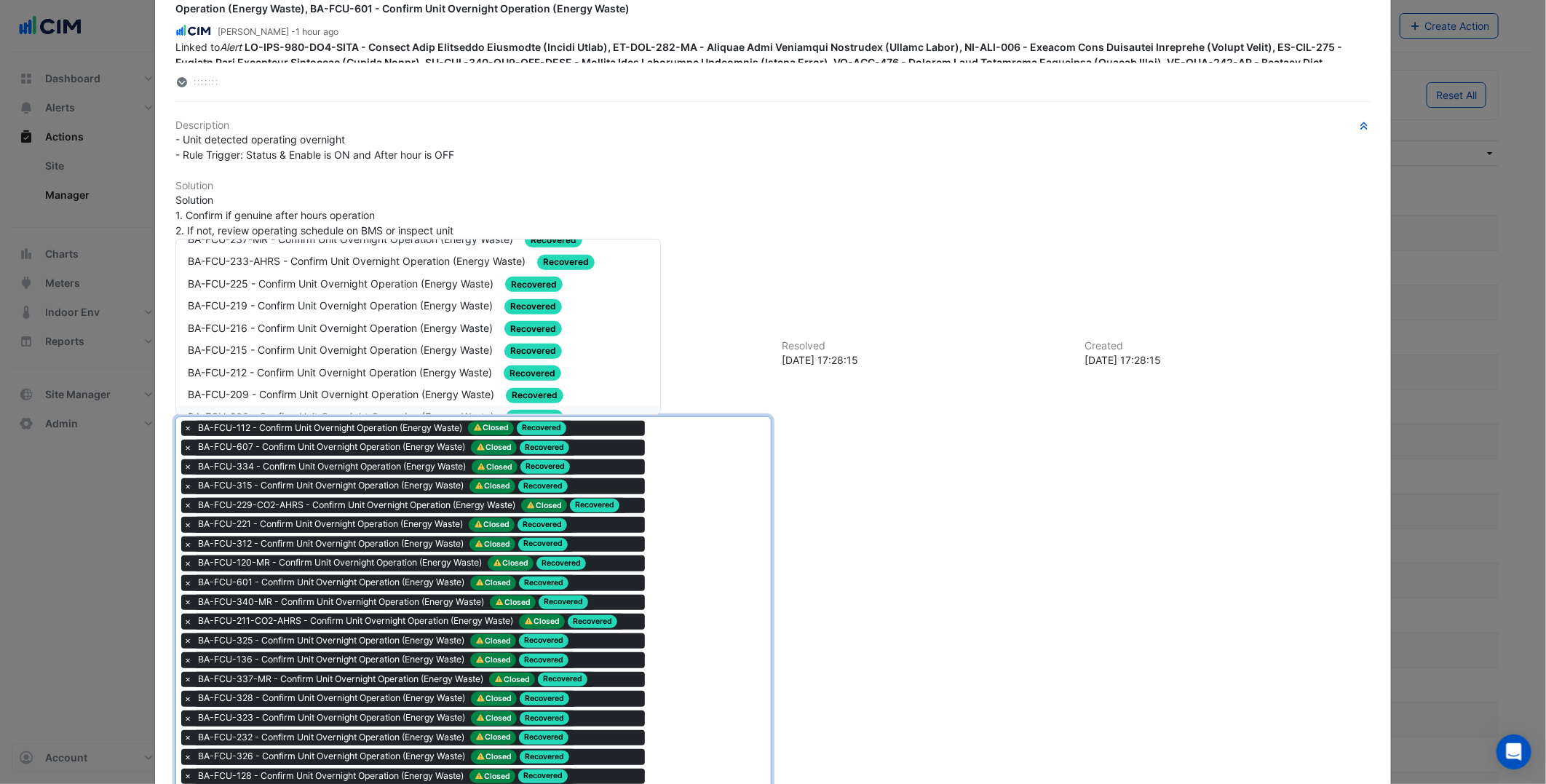
scroll to position [647, 0]
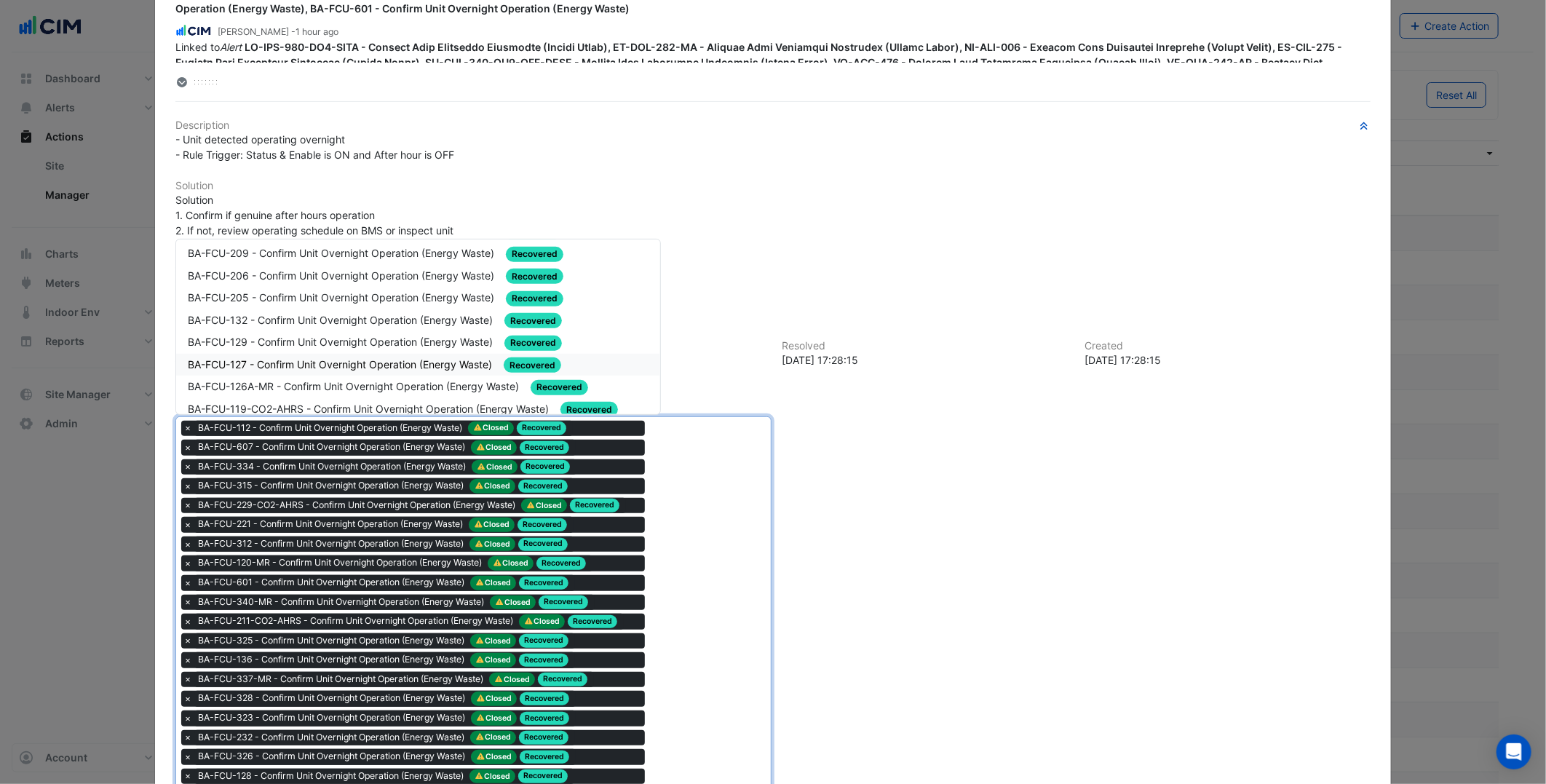
click at [357, 358] on span "BA-FCU-127 - Confirm Unit Overnight Operation (Energy Waste)" at bounding box center [341, 365] width 307 height 13
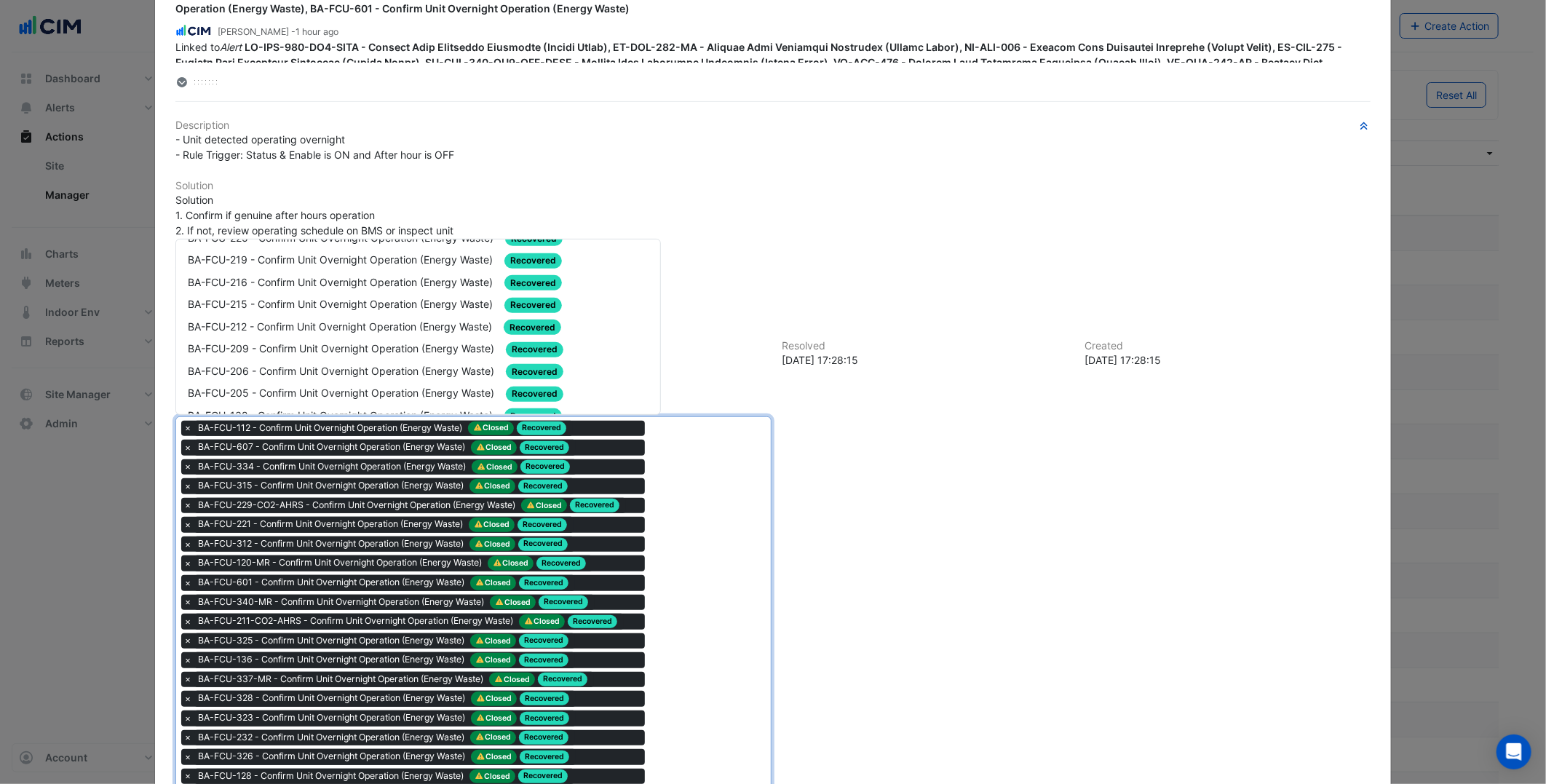
scroll to position [565, 0]
click at [371, 372] on span "BA-FCU-205 - Confirm Unit Overnight Operation (Energy Waste)" at bounding box center [343, 378] width 310 height 13
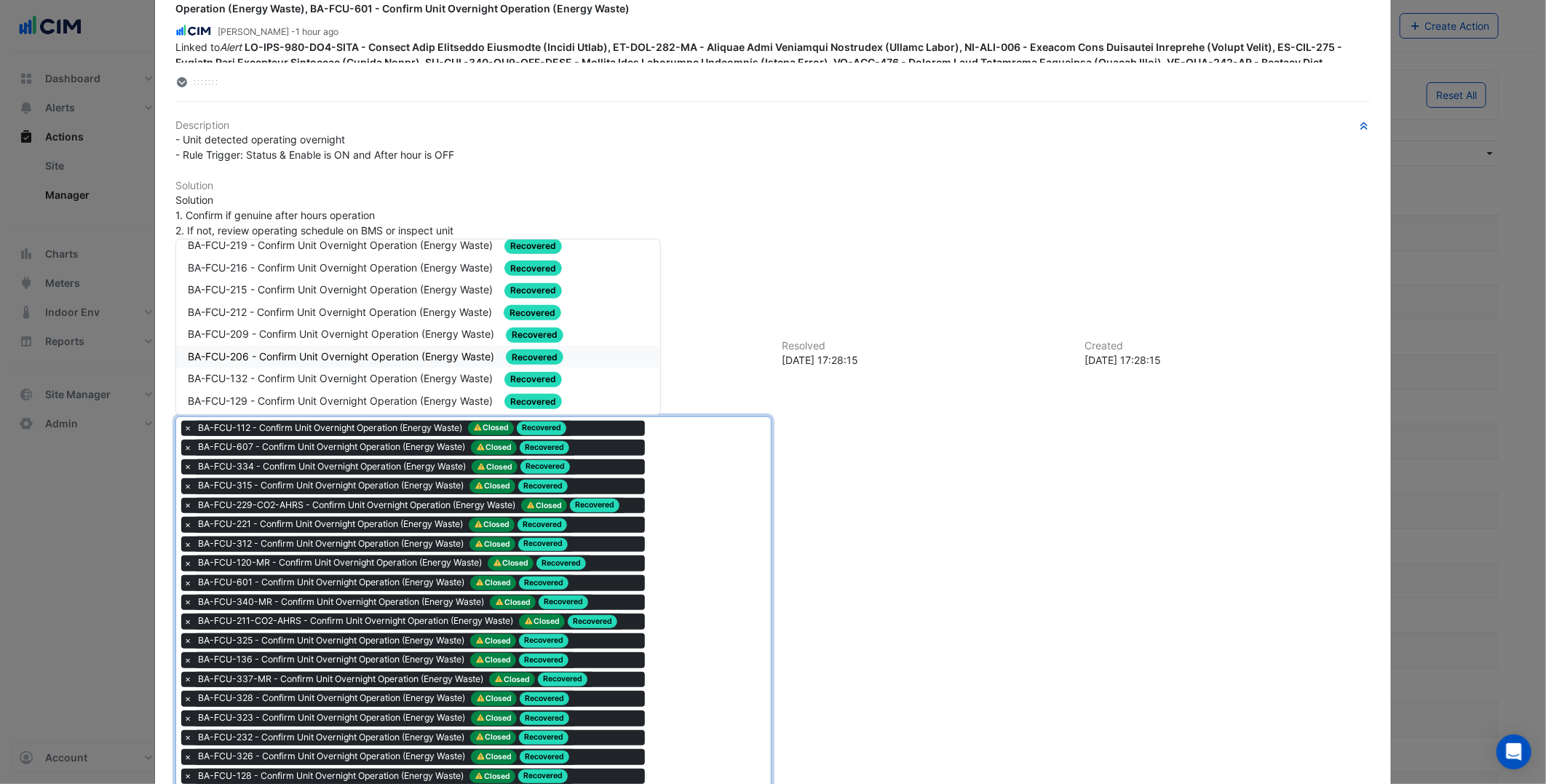
click at [323, 349] on div "BA-FCU-206 - Confirm Unit Overnight Operation (Energy Waste) Recovered" at bounding box center [418, 357] width 460 height 17
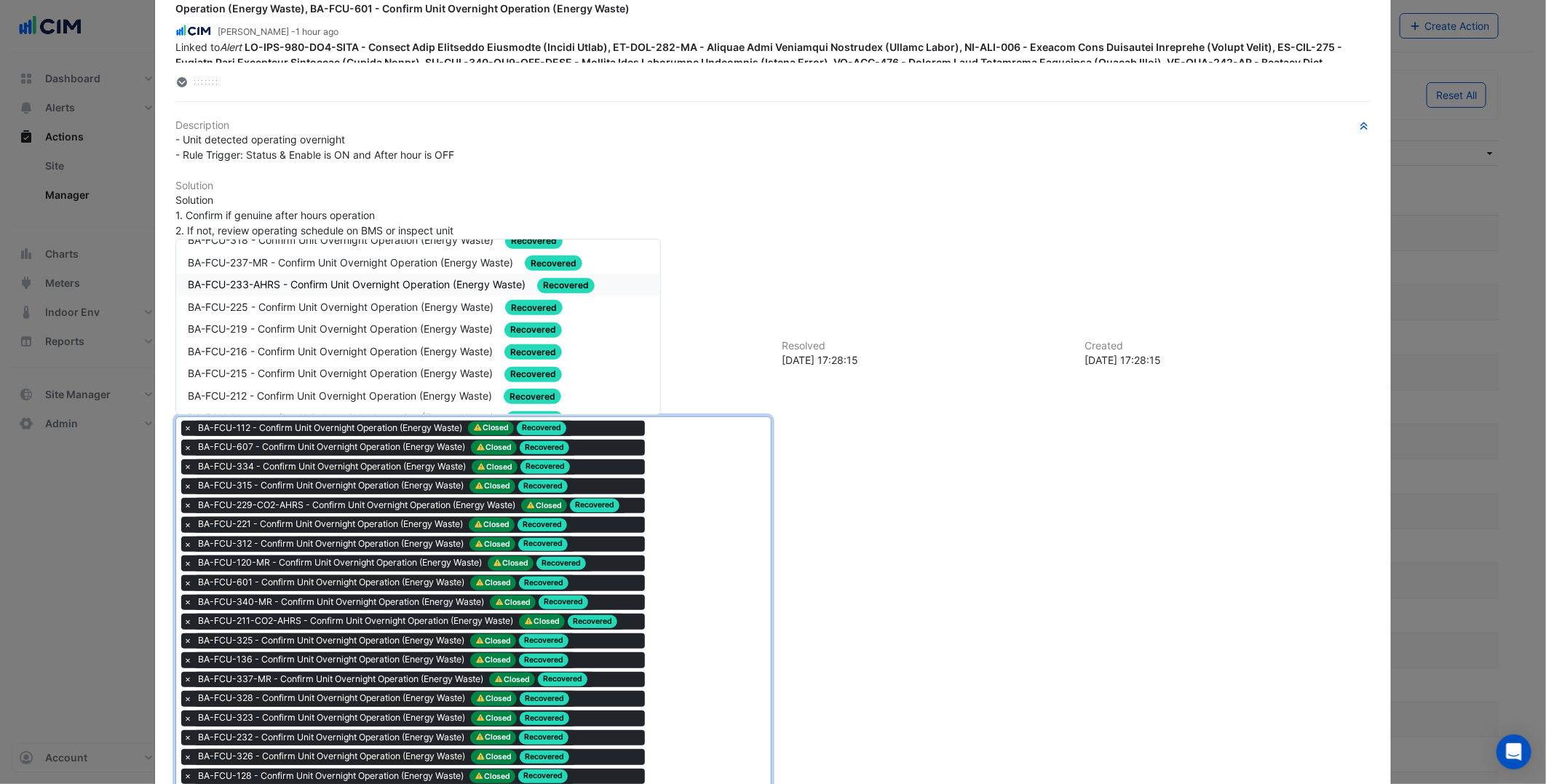
scroll to position [485, 0]
click at [317, 338] on div "BA-FCU-216 - Confirm Unit Overnight Operation (Energy Waste) Recovered" at bounding box center [418, 349] width 483 height 23
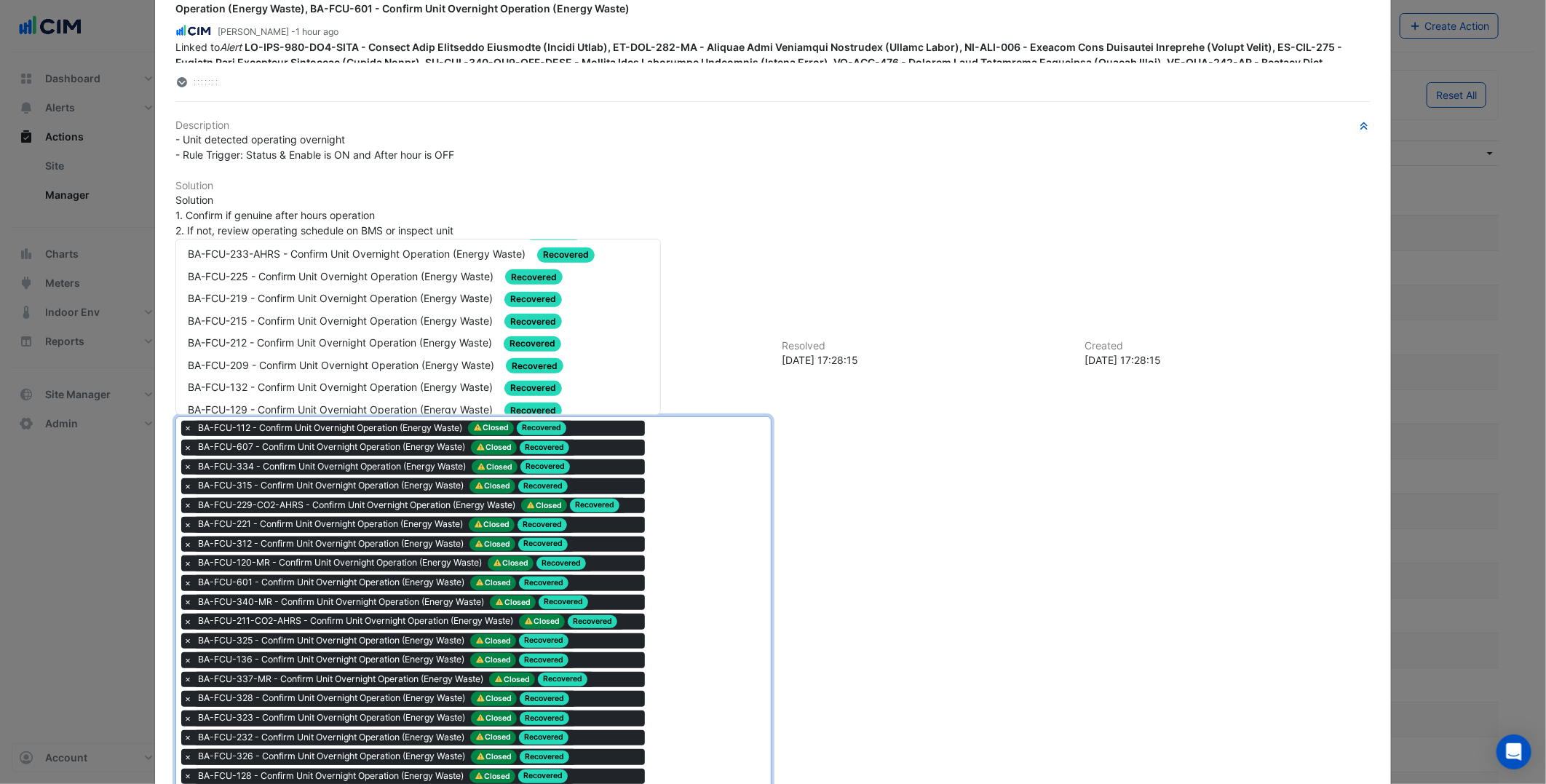
scroll to position [565, 0]
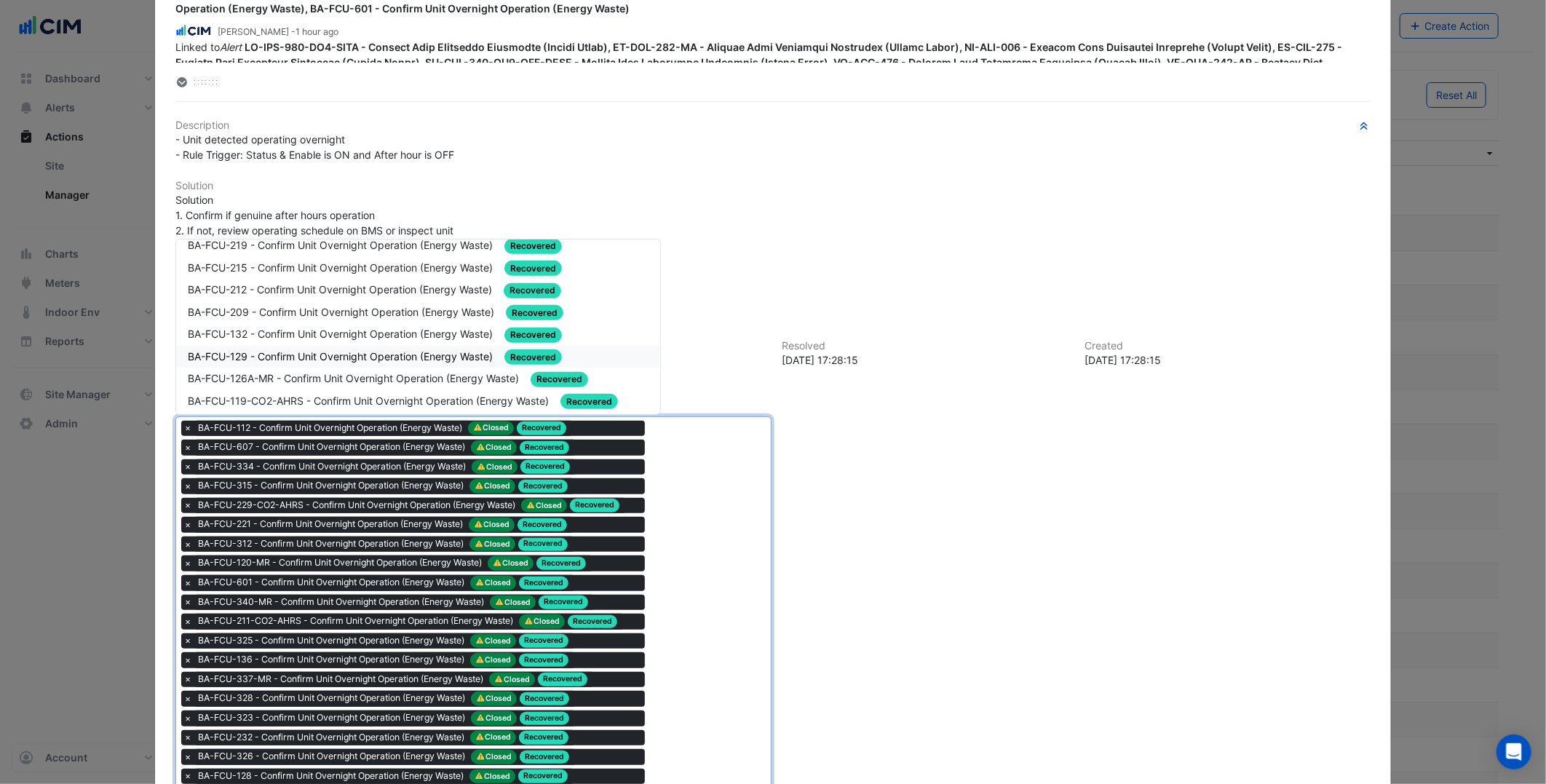
click at [389, 350] on span "BA-FCU-129 - Confirm Unit Overnight Operation (Energy Waste)" at bounding box center [342, 356] width 308 height 13
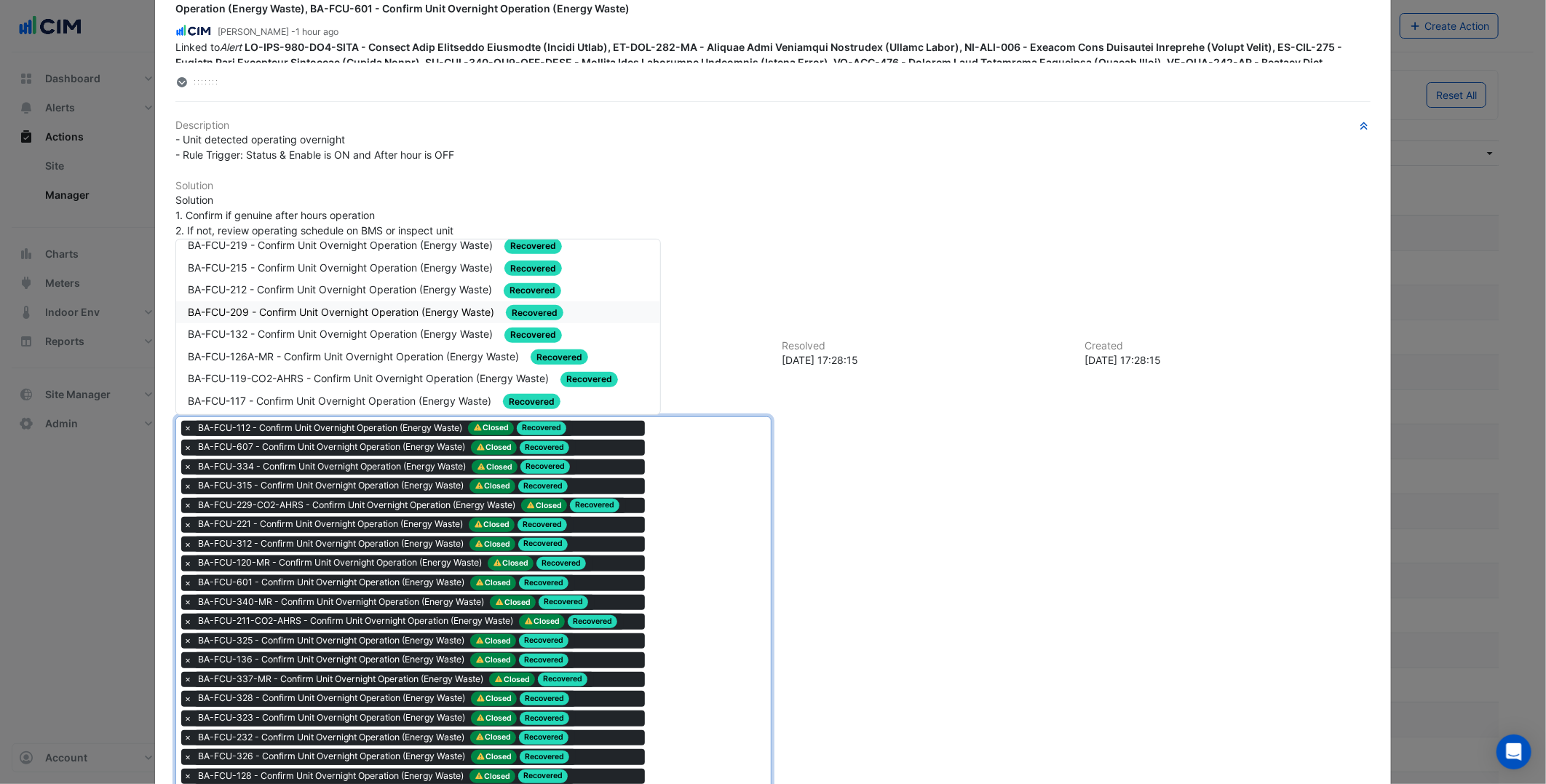
click at [361, 310] on div "BA-FCU-209 - Confirm Unit Overnight Operation (Energy Waste) Recovered" at bounding box center [418, 313] width 483 height 23
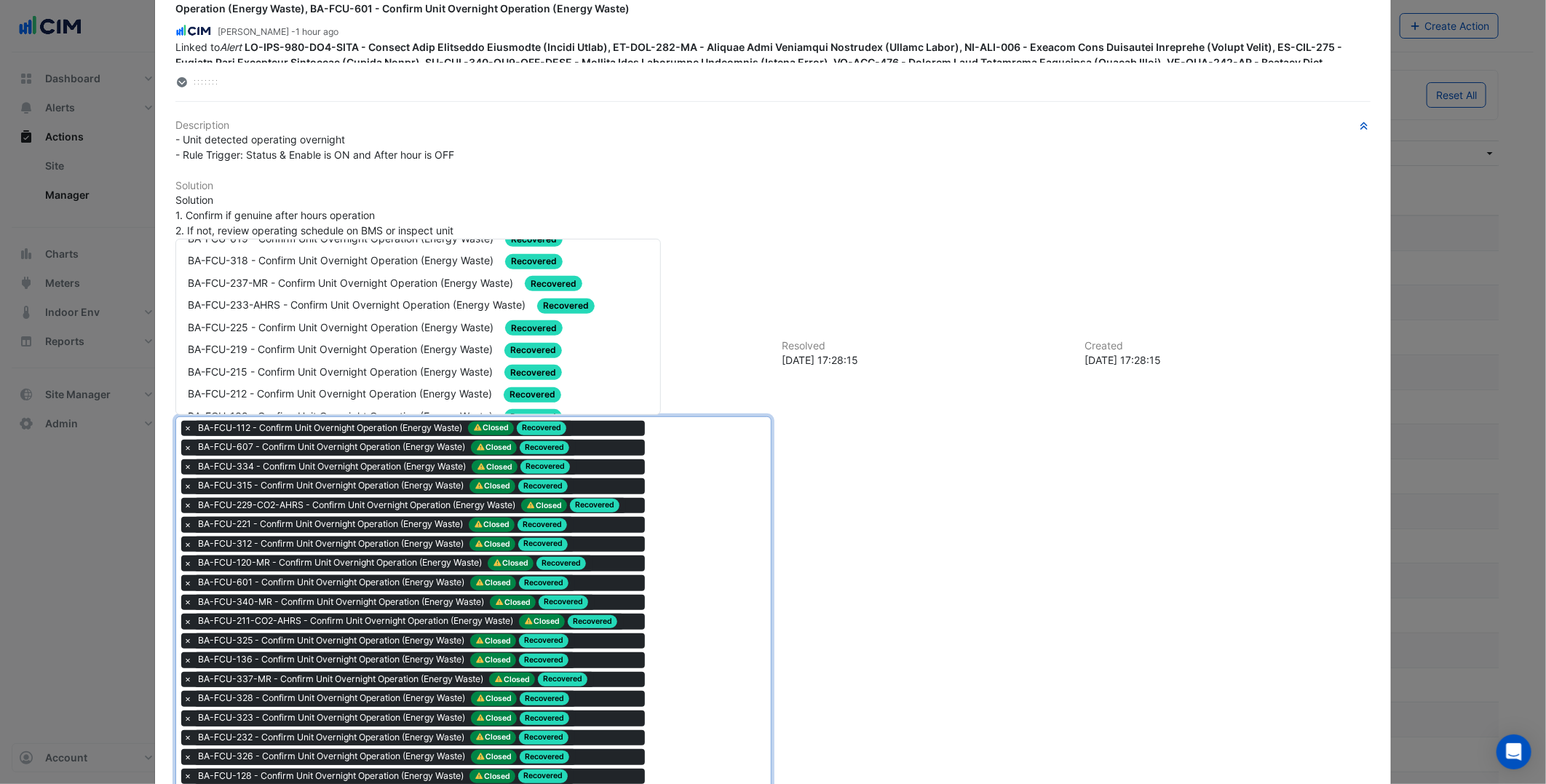
scroll to position [404, 0]
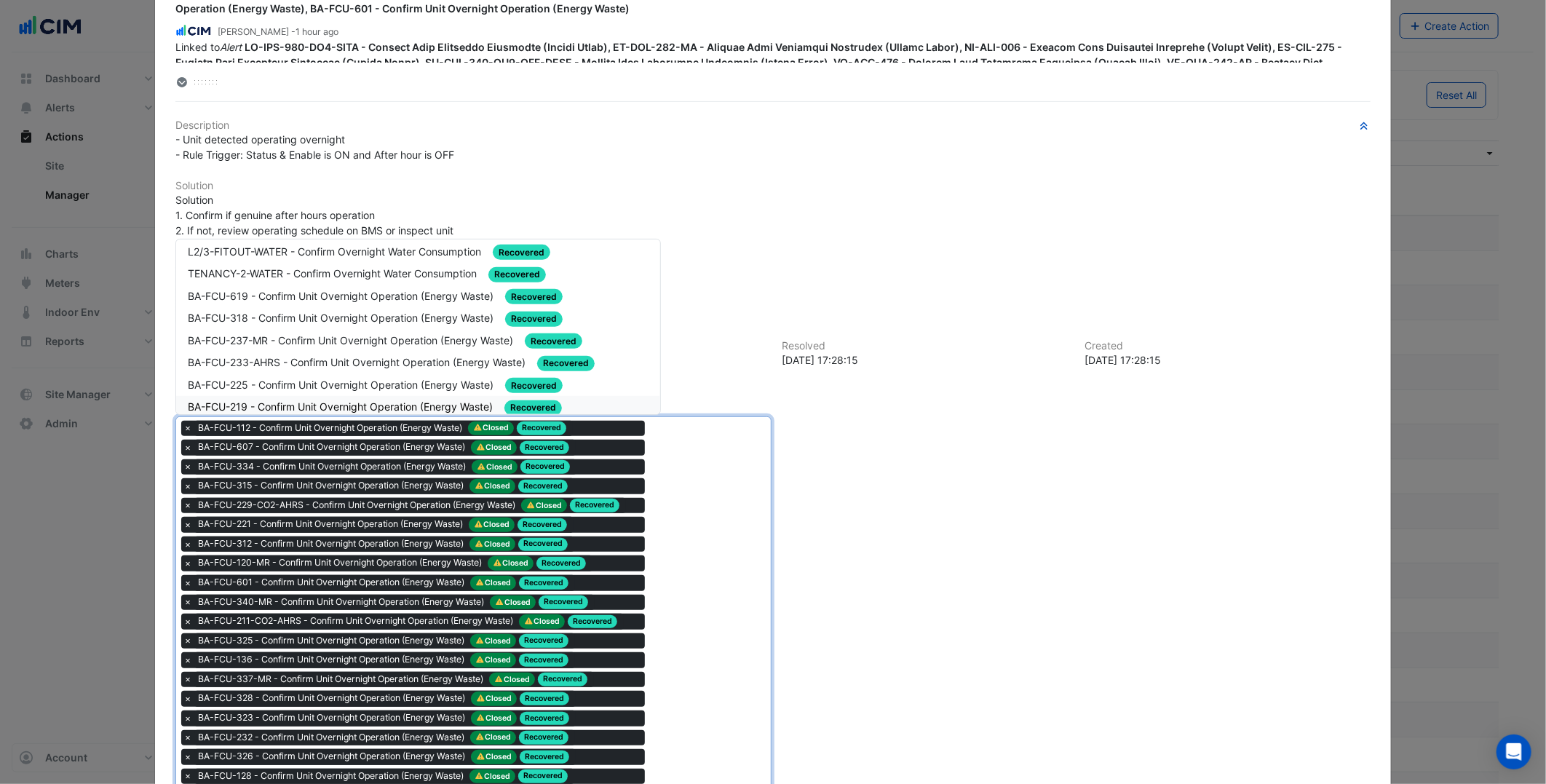
click at [332, 399] on div "BA-FCU-219 - Confirm Unit Overnight Operation (Energy Waste) Recovered" at bounding box center [418, 407] width 460 height 17
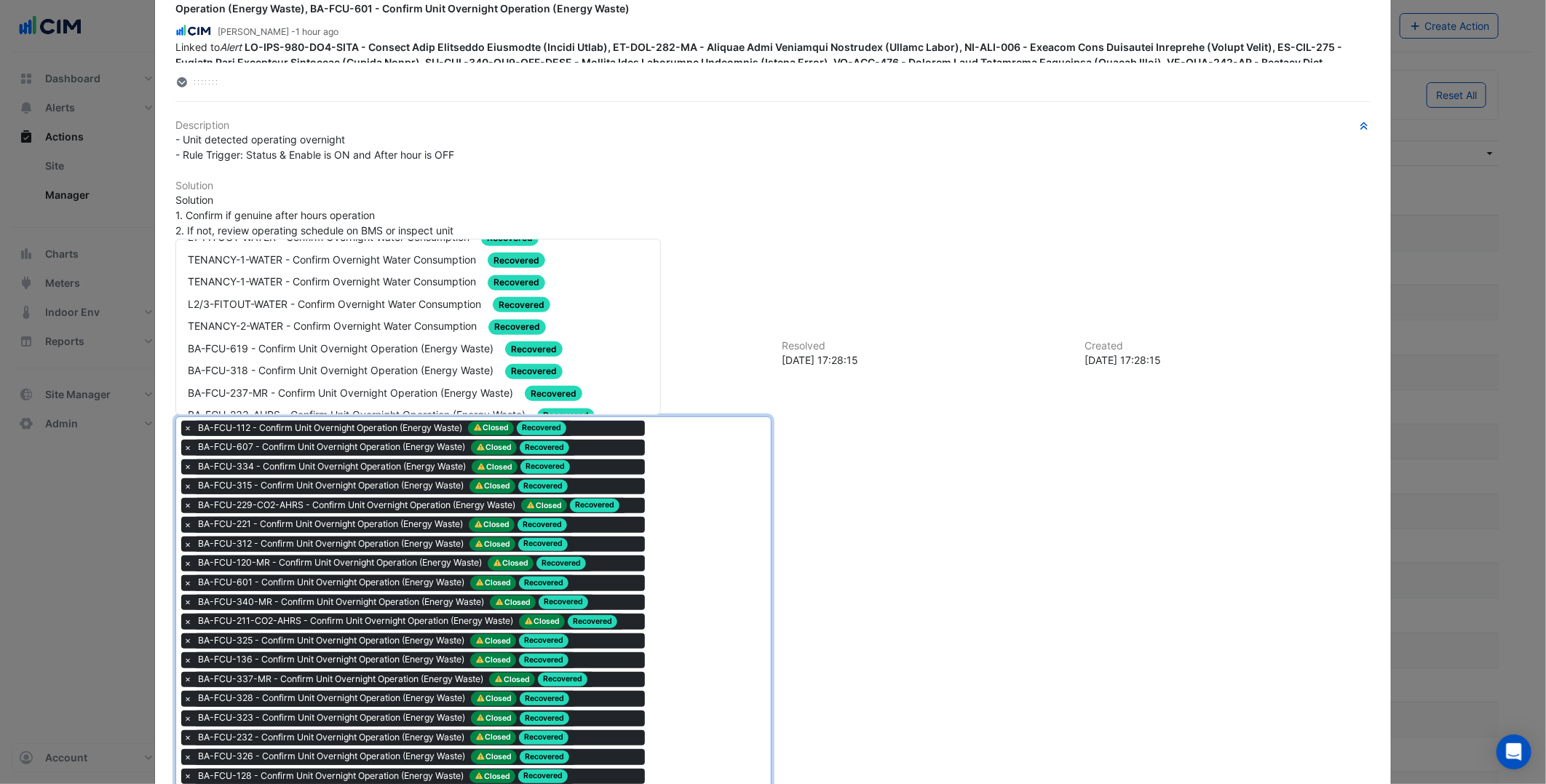
scroll to position [323, 0]
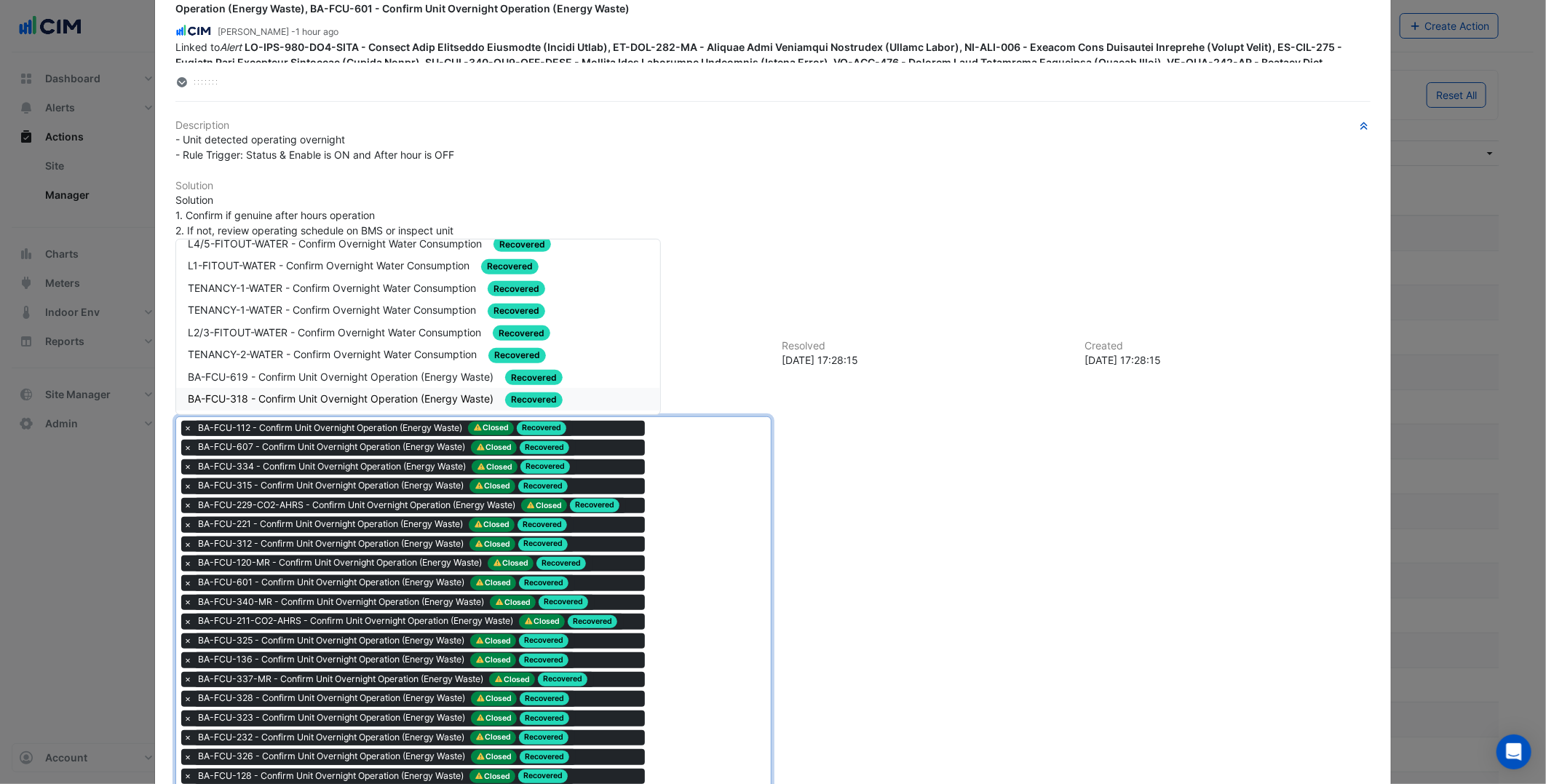
click at [373, 392] on span "BA-FCU-318 - Confirm Unit Overnight Operation (Energy Waste)" at bounding box center [342, 399] width 309 height 13
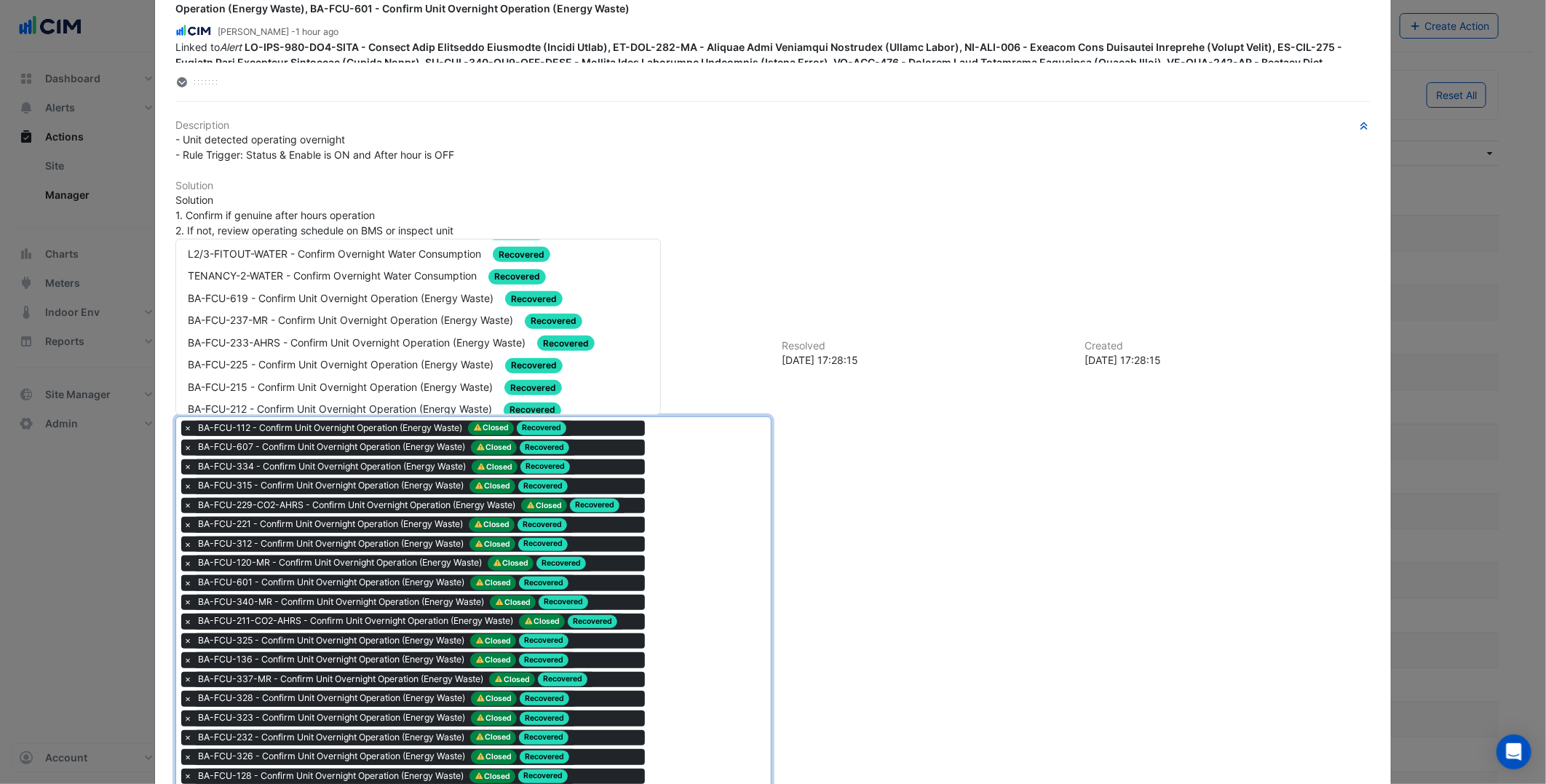
scroll to position [404, 0]
click at [286, 356] on span "BA-FCU-225 - Confirm Unit Overnight Operation (Energy Waste)" at bounding box center [342, 362] width 309 height 13
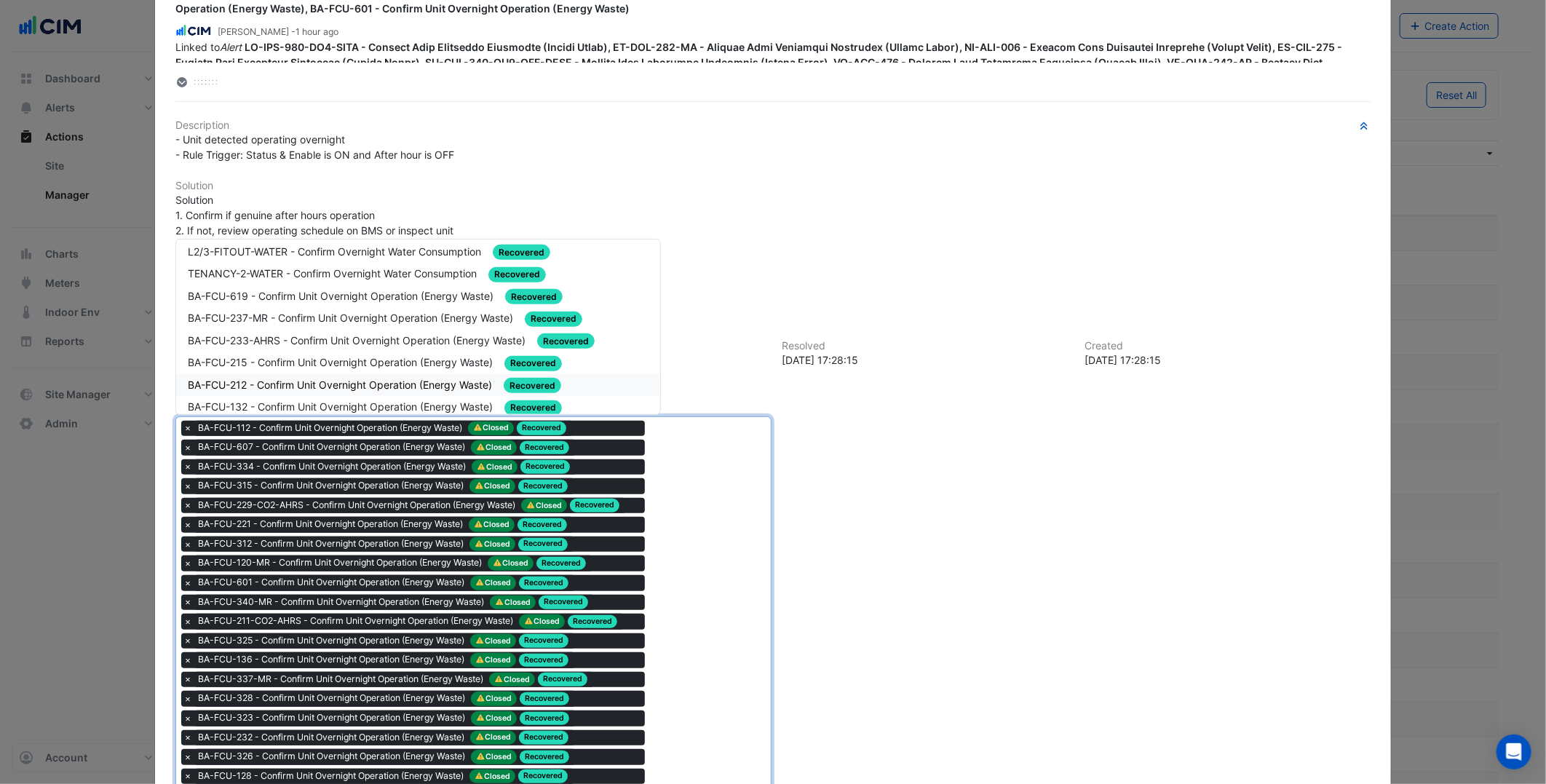
click at [299, 378] on span "BA-FCU-212 - Confirm Unit Overnight Operation (Energy Waste)" at bounding box center [341, 384] width 307 height 13
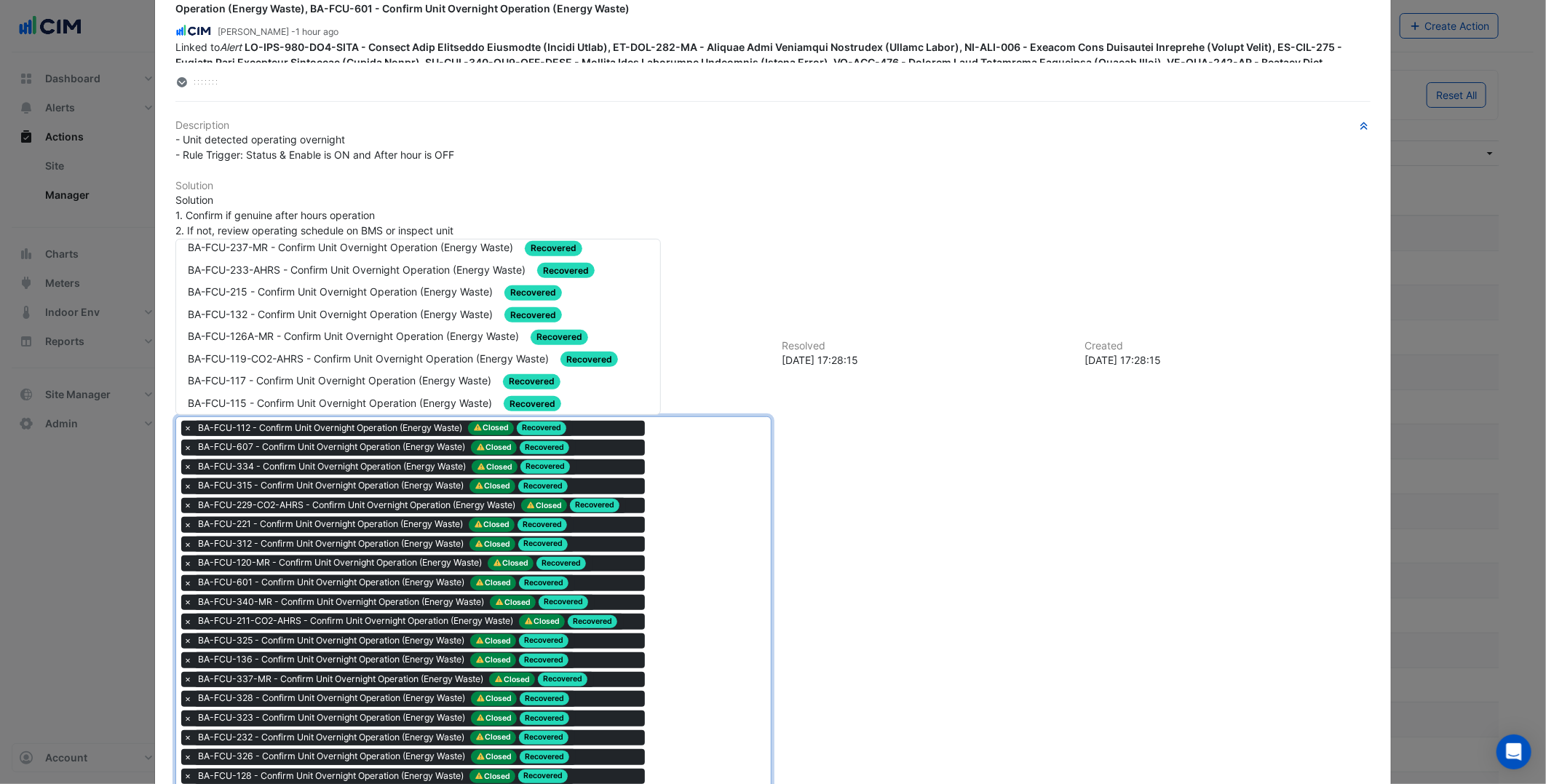
scroll to position [485, 0]
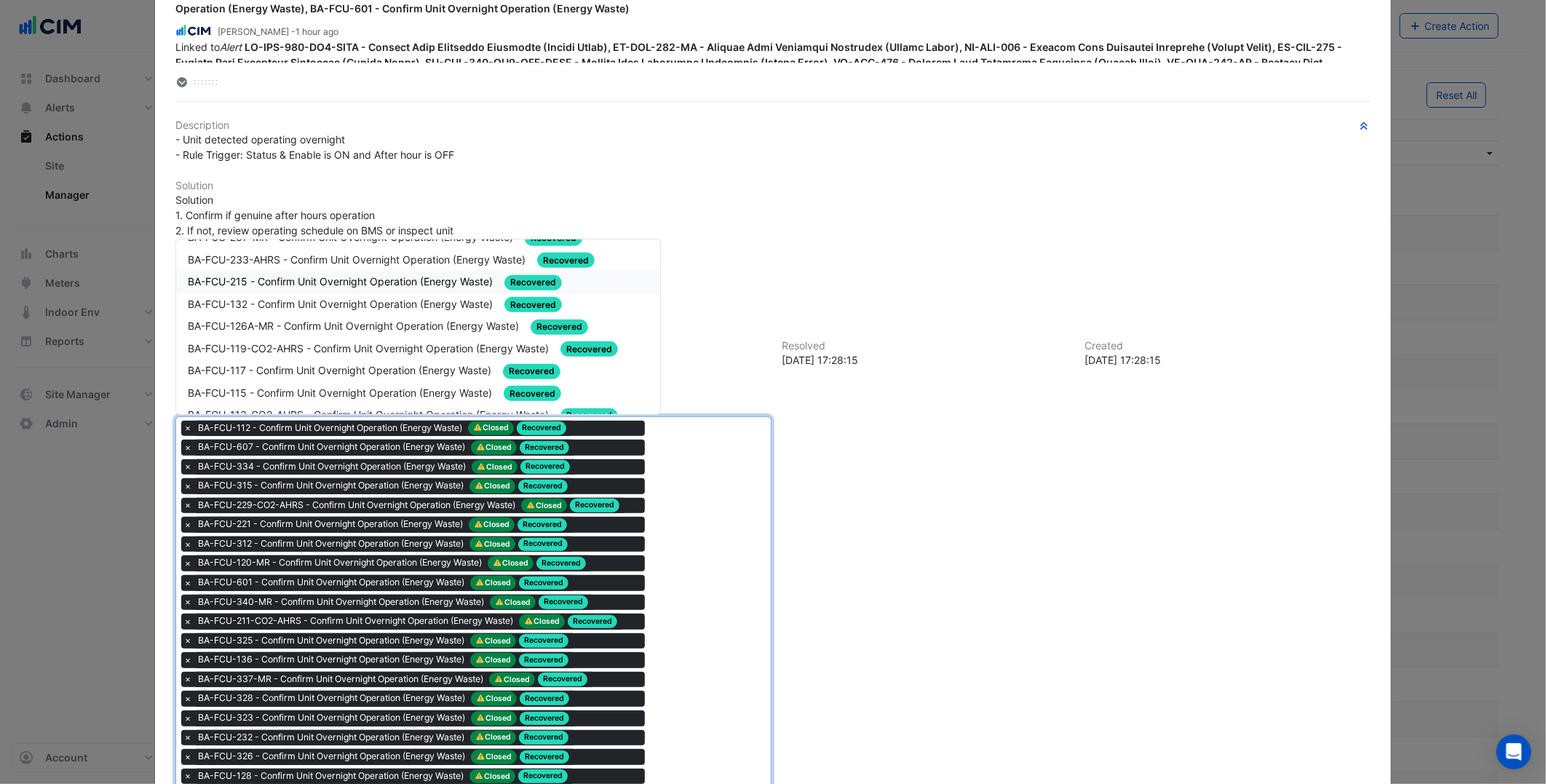
click at [373, 278] on div "BA-FCU-215 - Confirm Unit Overnight Operation (Energy Waste) Recovered" at bounding box center [418, 282] width 460 height 17
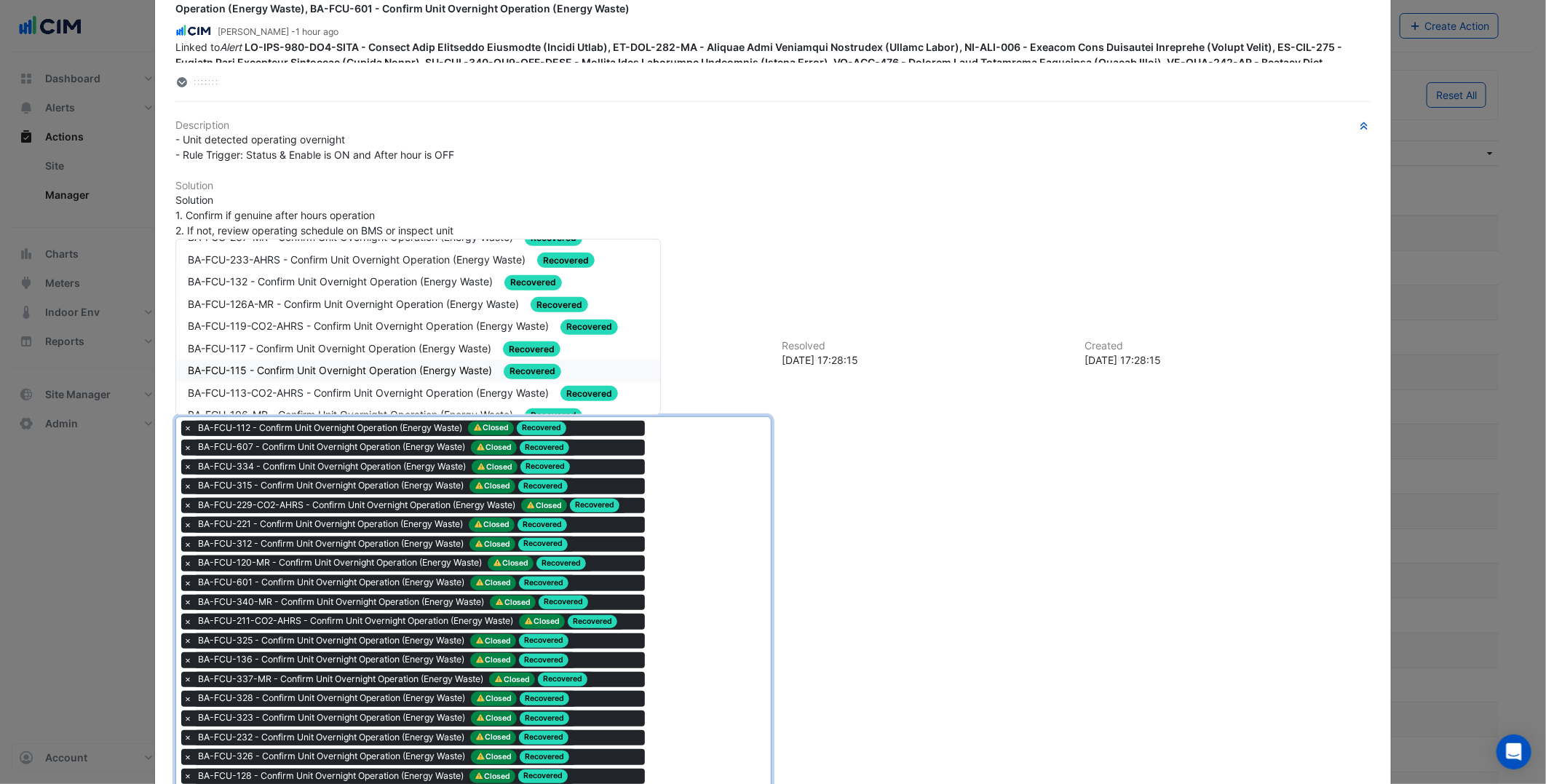
click at [308, 365] on div "BA-FCU-115 - Confirm Unit Overnight Operation (Energy Waste) Recovered" at bounding box center [418, 370] width 460 height 17
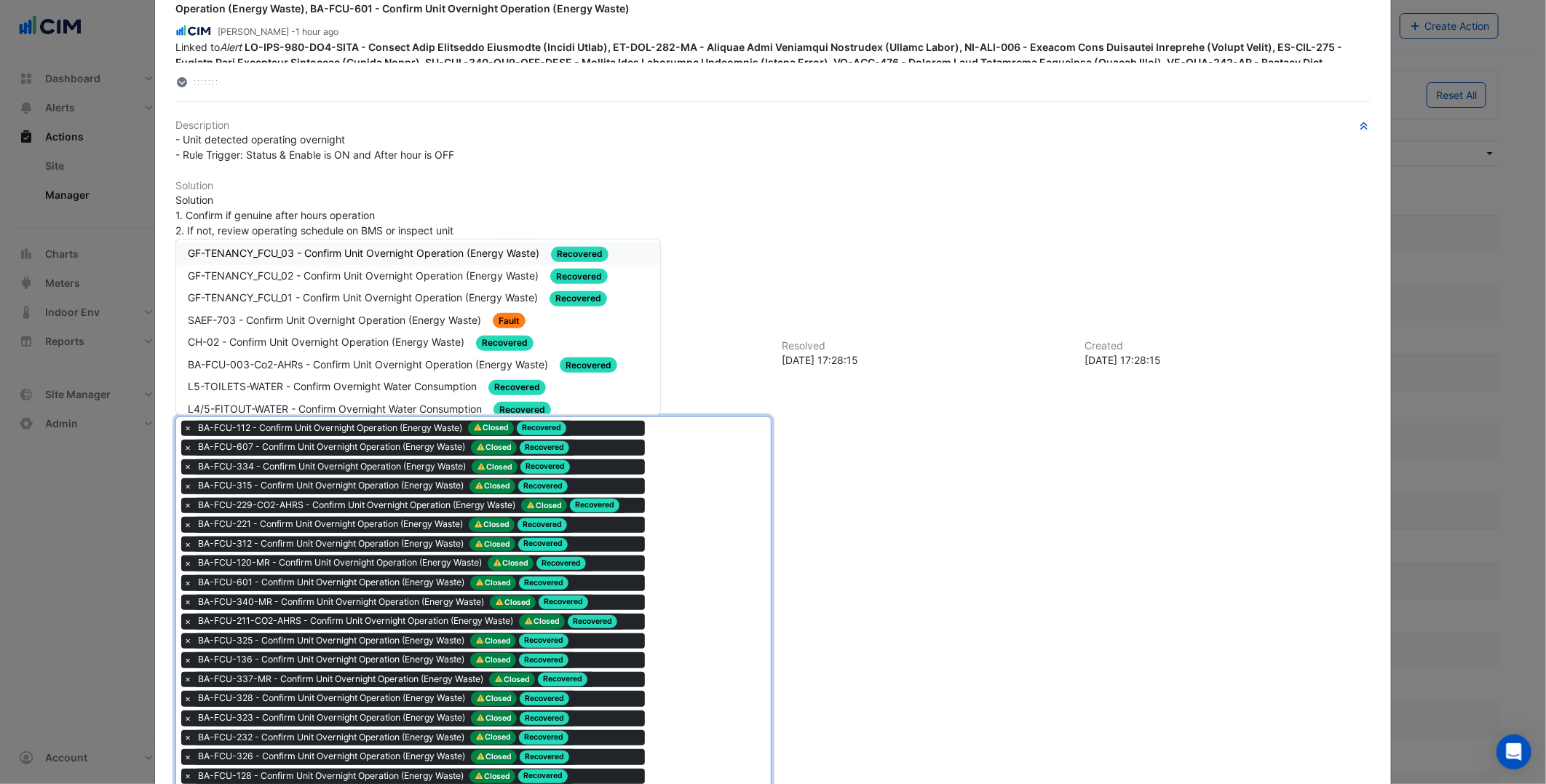
scroll to position [404, 0]
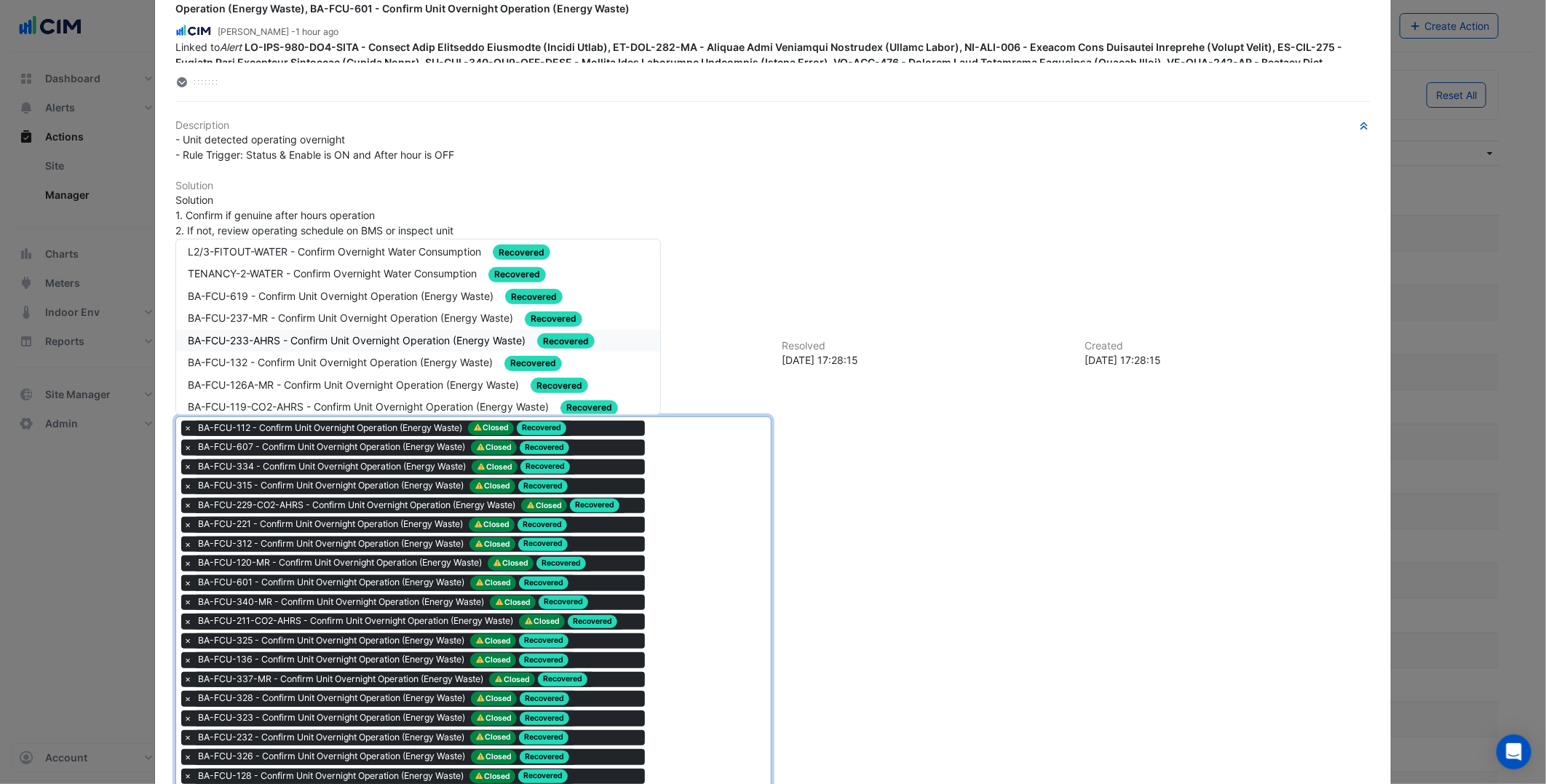
click at [281, 334] on span "BA-FCU-233-AHRS - Confirm Unit Overnight Operation (Energy Waste)" at bounding box center [358, 340] width 340 height 13
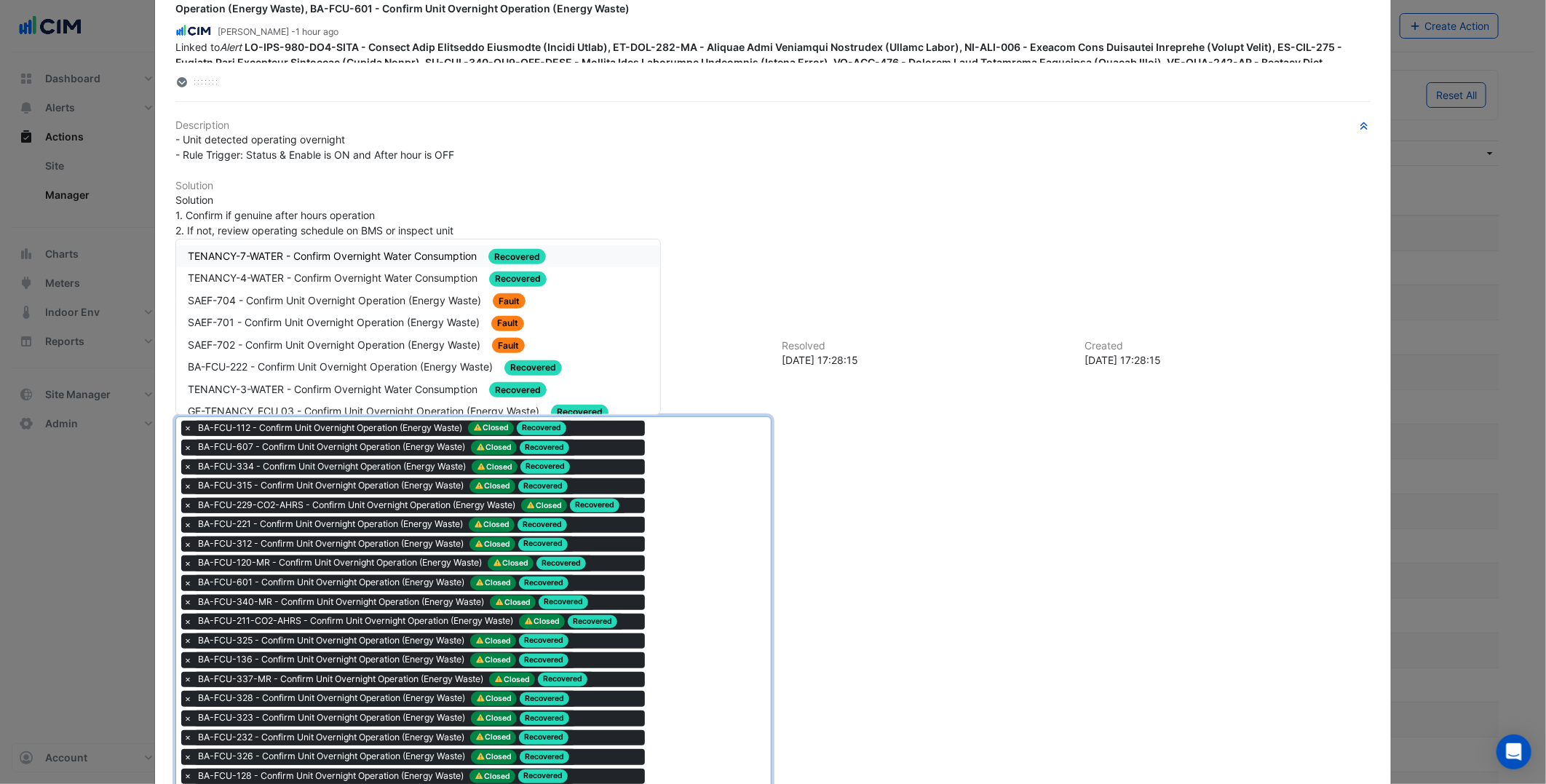
drag, startPoint x: 797, startPoint y: 580, endPoint x: 418, endPoint y: 388, distance: 424.9
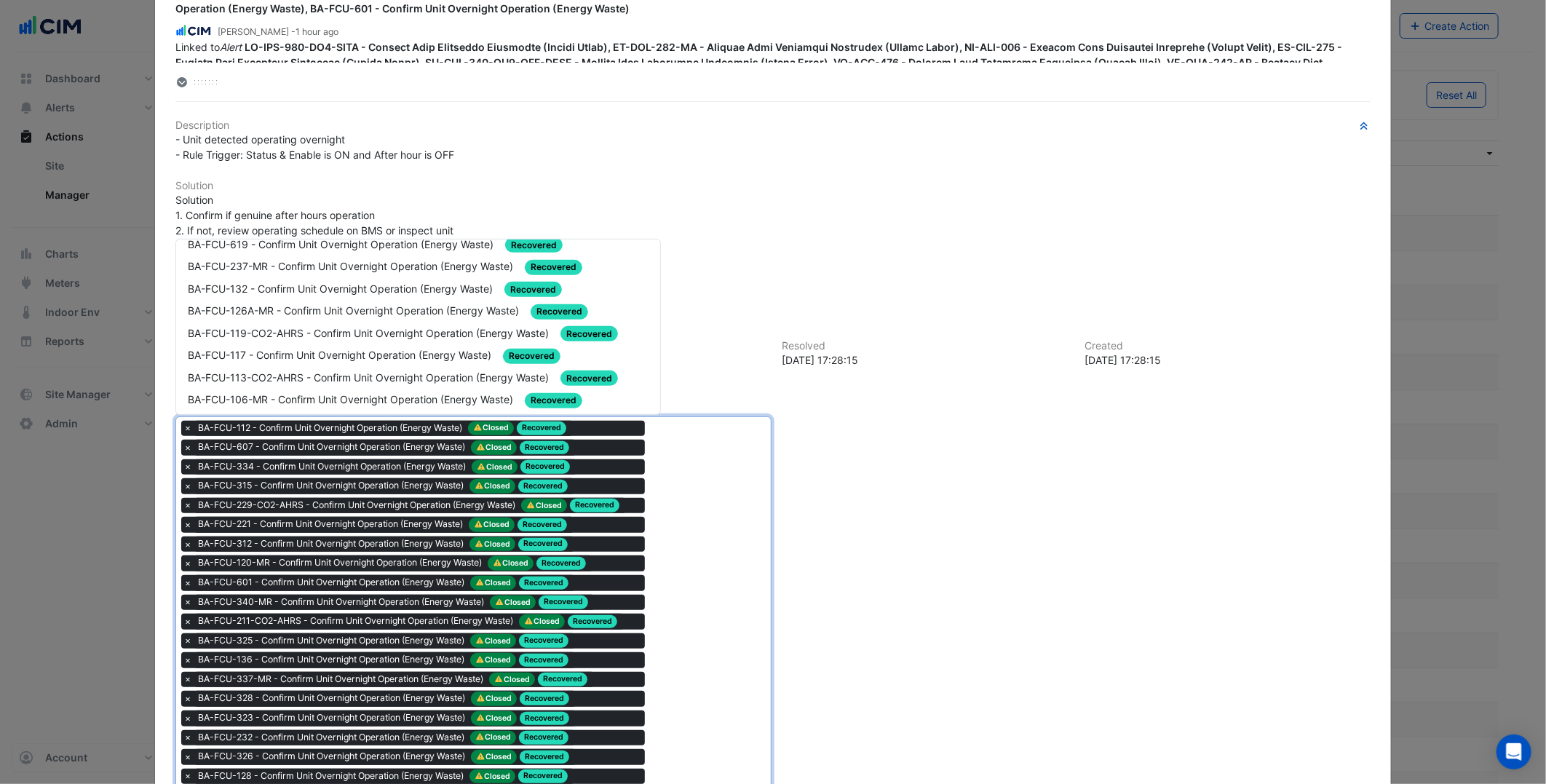
scroll to position [485, 0]
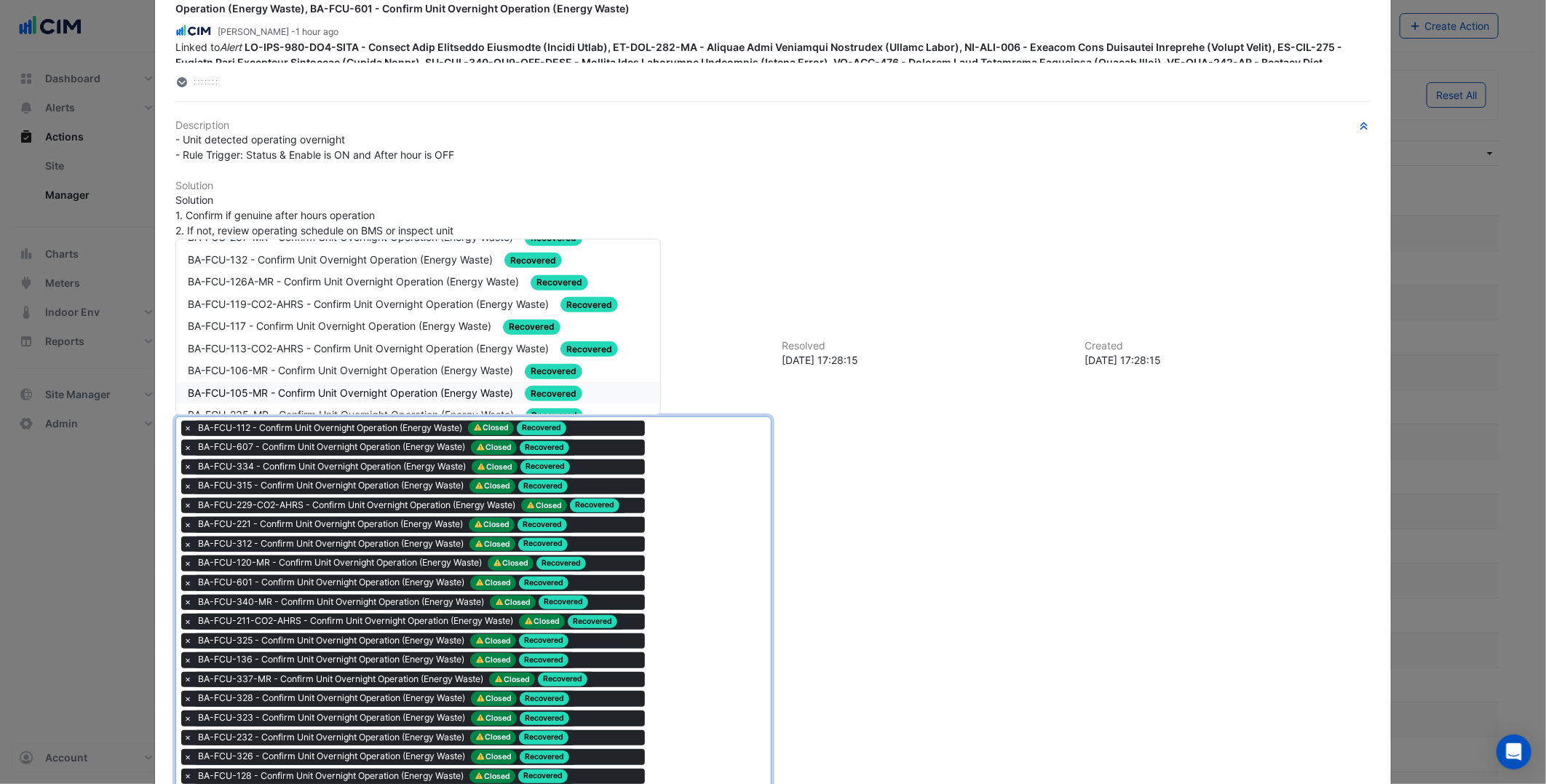
click at [407, 387] on span "BA-FCU-105-MR - Confirm Unit Overnight Operation (Energy Waste)" at bounding box center [352, 393] width 328 height 13
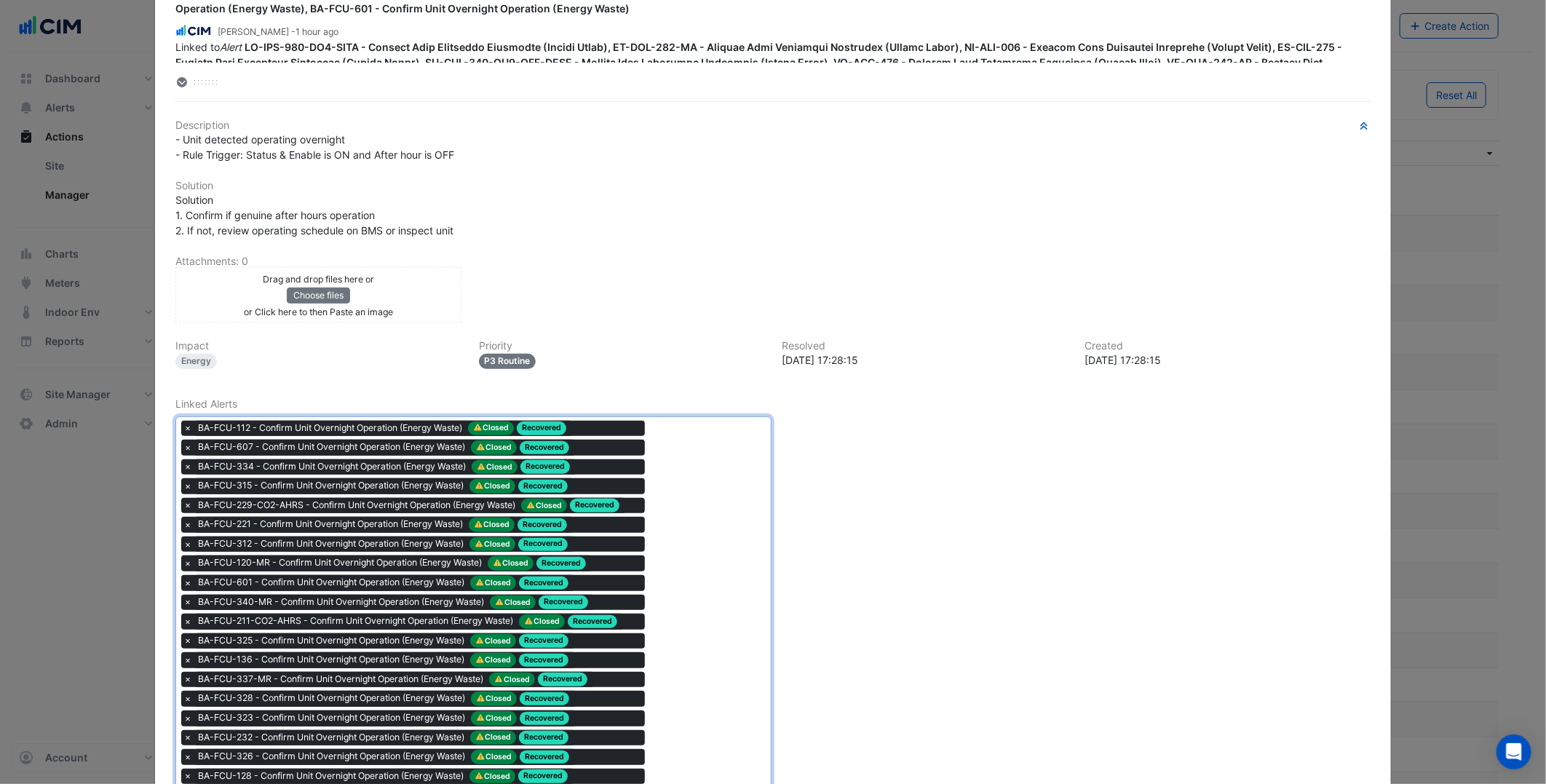
drag, startPoint x: 850, startPoint y: 602, endPoint x: 798, endPoint y: 566, distance: 63.2
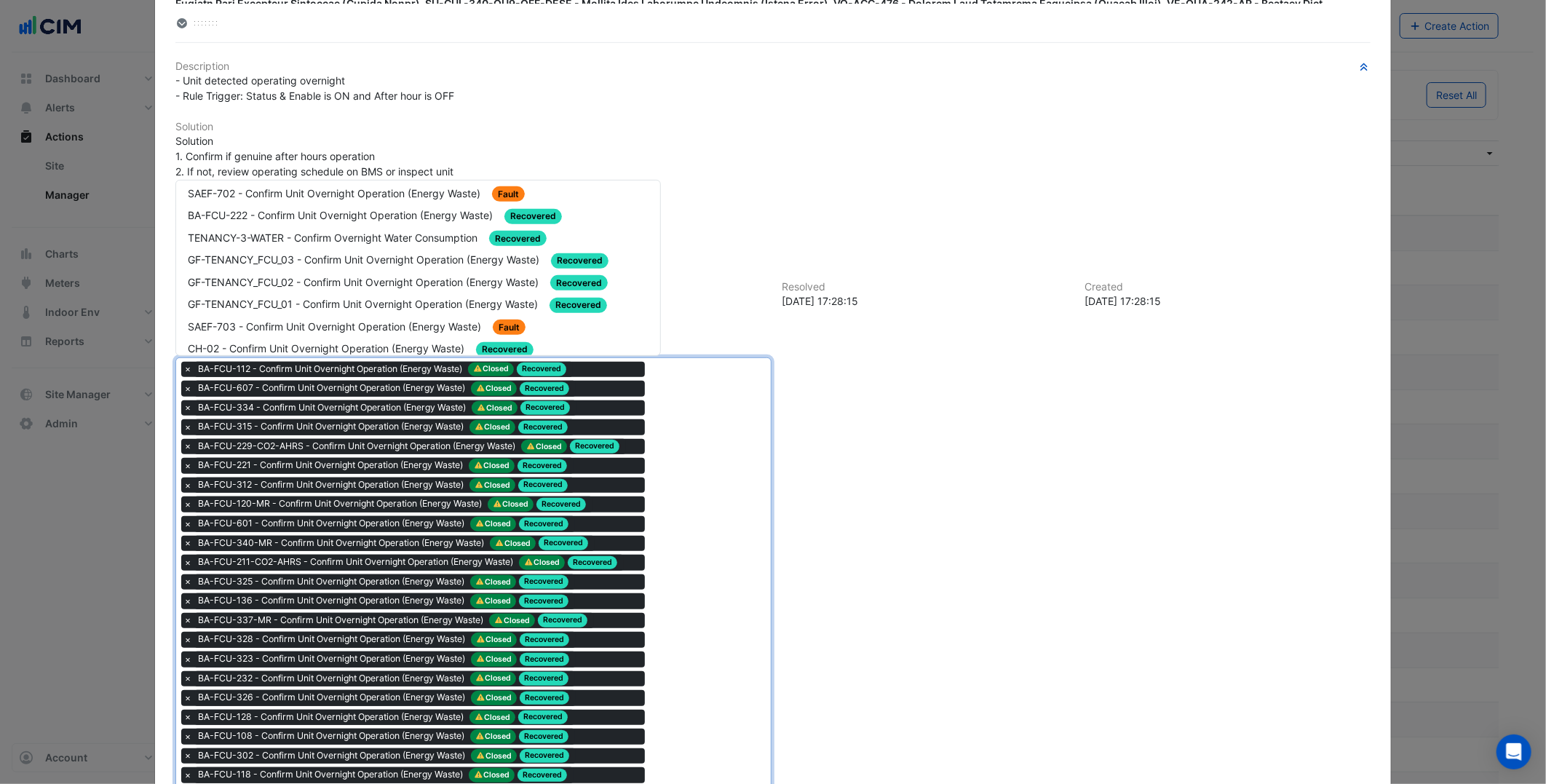
scroll to position [565, 0]
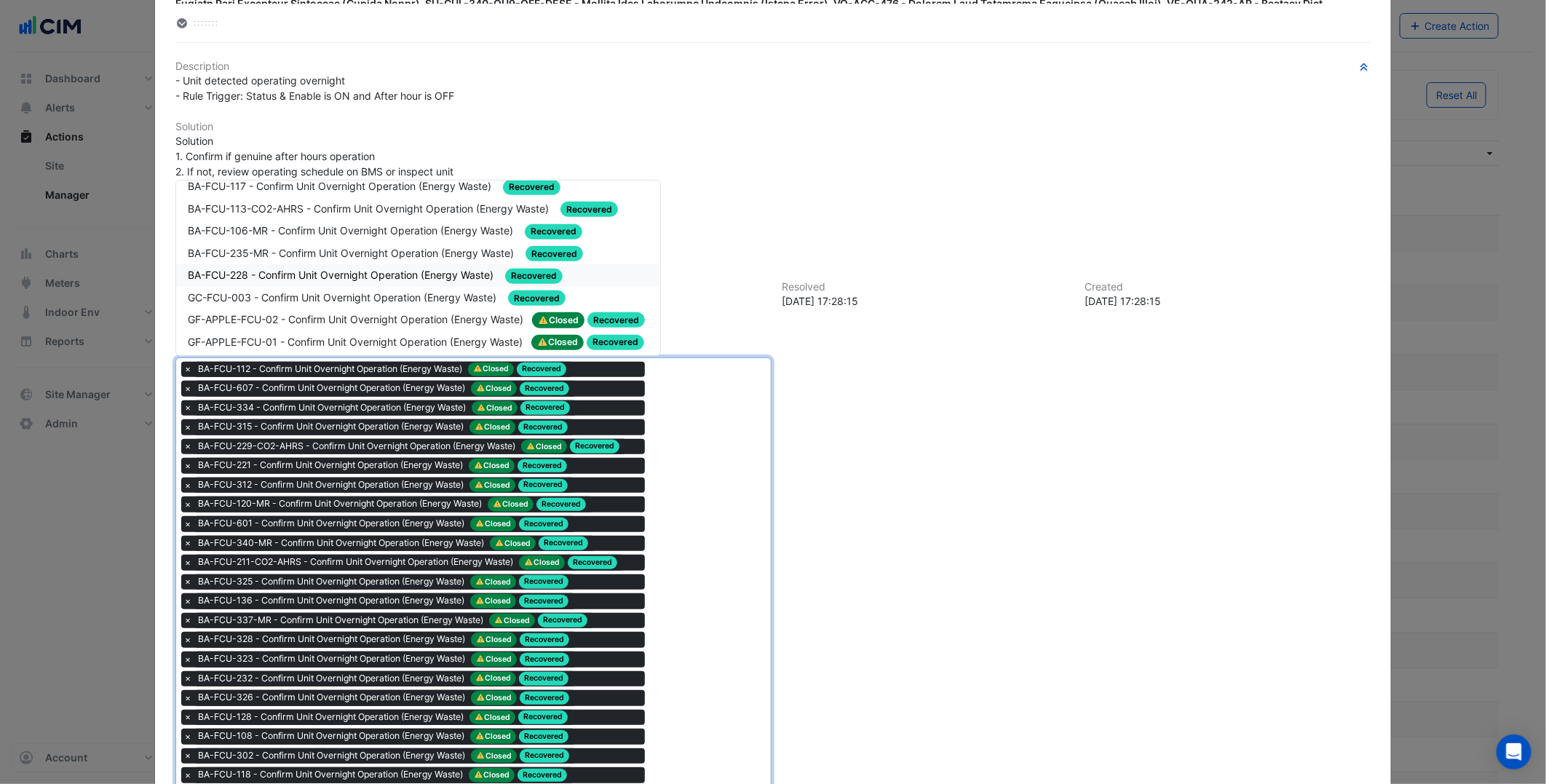
drag, startPoint x: 437, startPoint y: 280, endPoint x: 382, endPoint y: 267, distance: 56.5
click at [382, 267] on div "TENANCY-7-WATER - Confirm Overnight Water Consumption Recovered TENANCY-4-WATER…" at bounding box center [418, 43] width 483 height 844
click at [382, 268] on span "BA-FCU-228 - Confirm Unit Overnight Operation (Energy Waste)" at bounding box center [342, 275] width 309 height 13
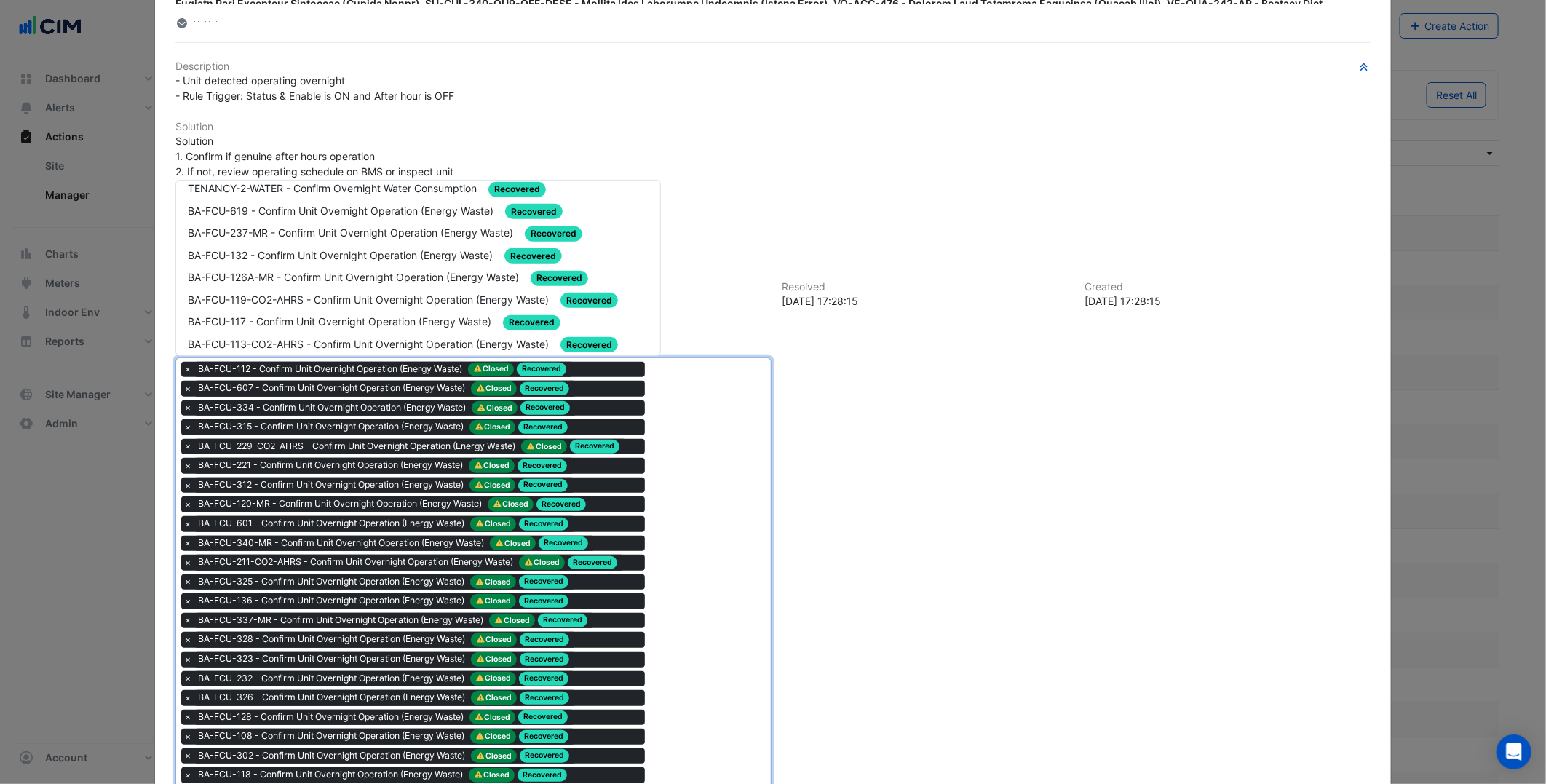
scroll to position [485, 0]
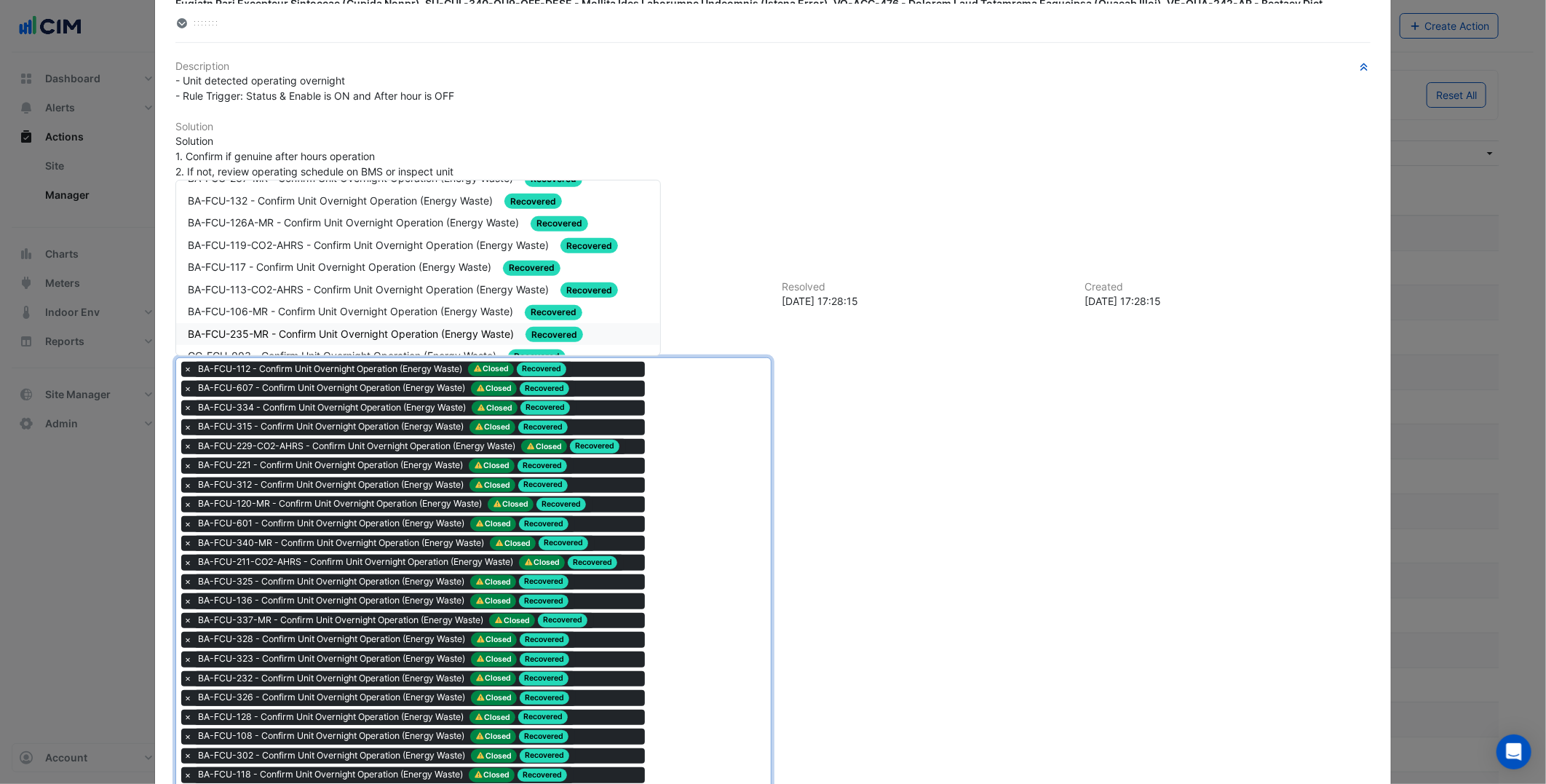
click at [303, 328] on span "BA-FCU-235-MR - Confirm Unit Overnight Operation (Energy Waste)" at bounding box center [352, 334] width 329 height 13
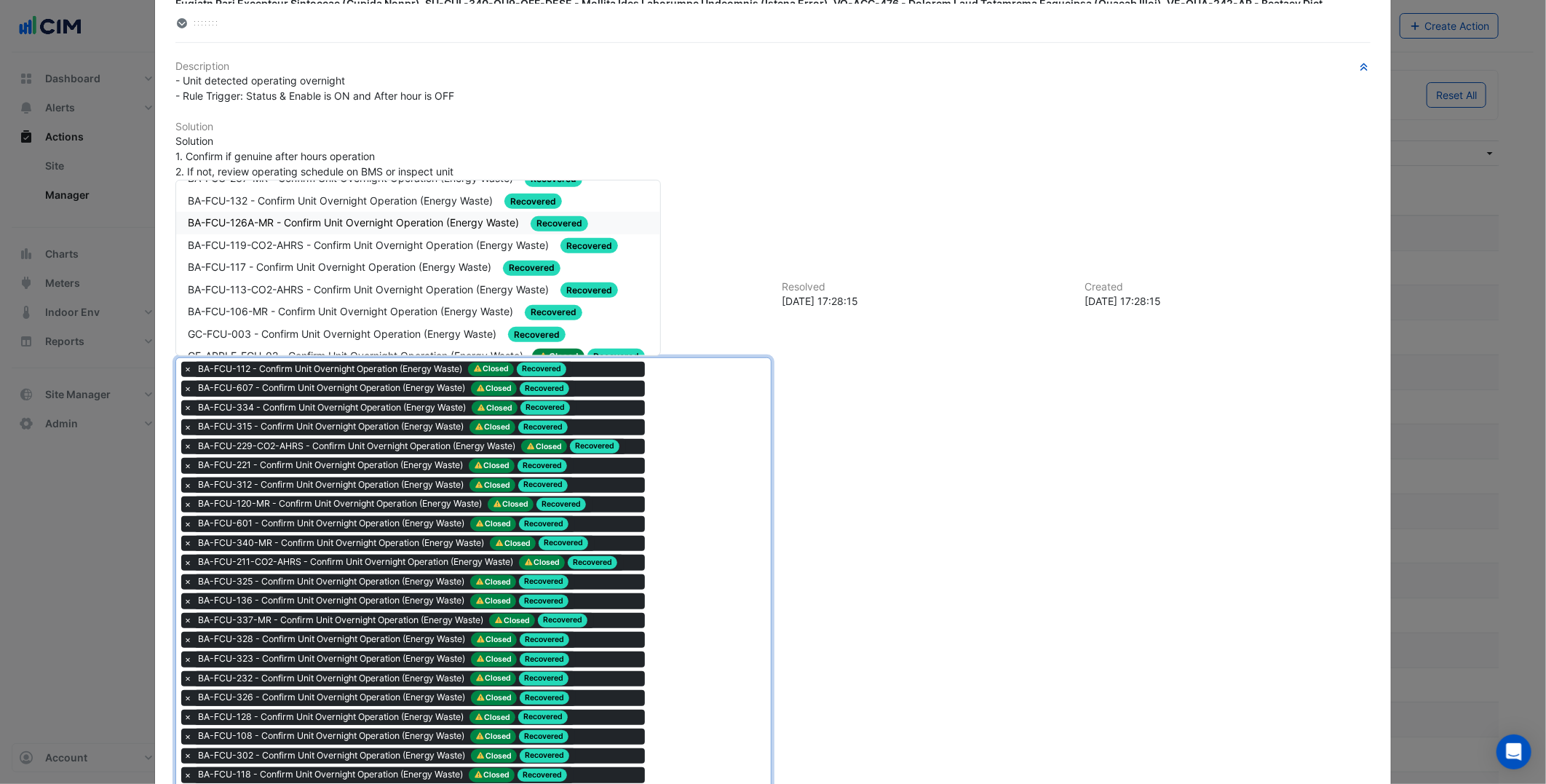
click at [355, 219] on div "BA-FCU-126A-MR - Confirm Unit Overnight Operation (Energy Waste) Recovered" at bounding box center [418, 223] width 460 height 17
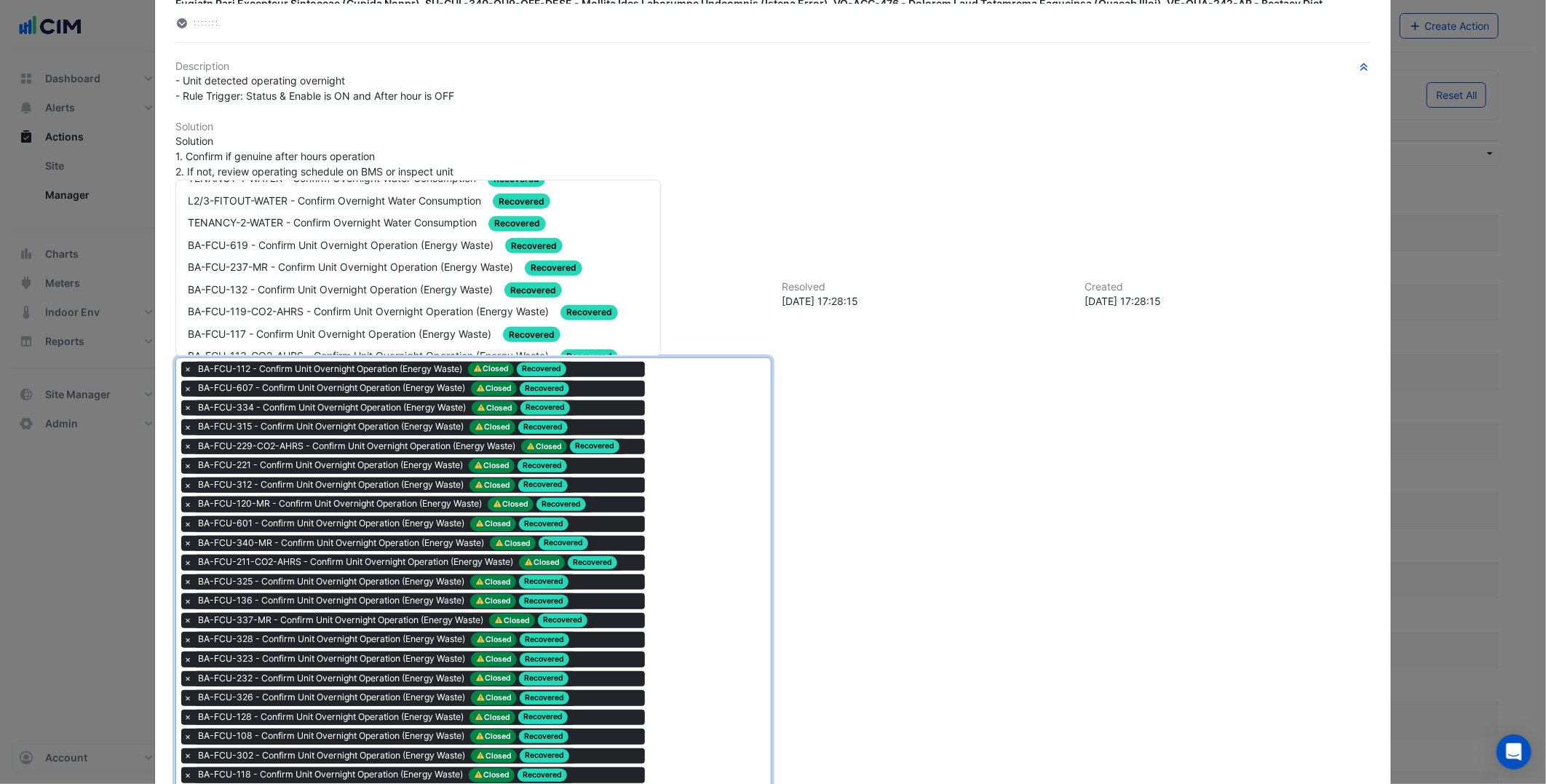
scroll to position [404, 0]
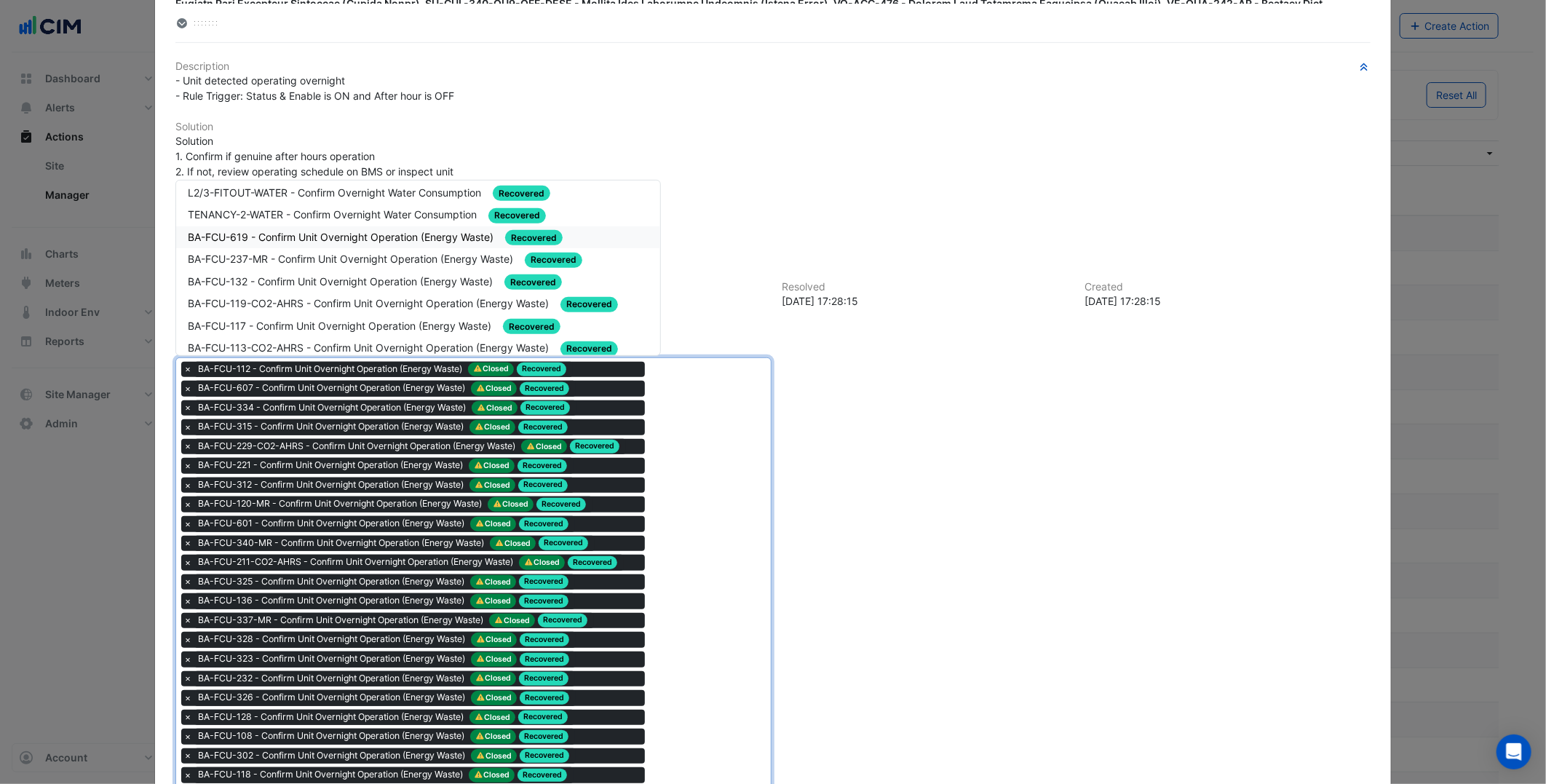
click at [317, 234] on div "BA-FCU-619 - Confirm Unit Overnight Operation (Energy Waste) Recovered" at bounding box center [418, 237] width 460 height 17
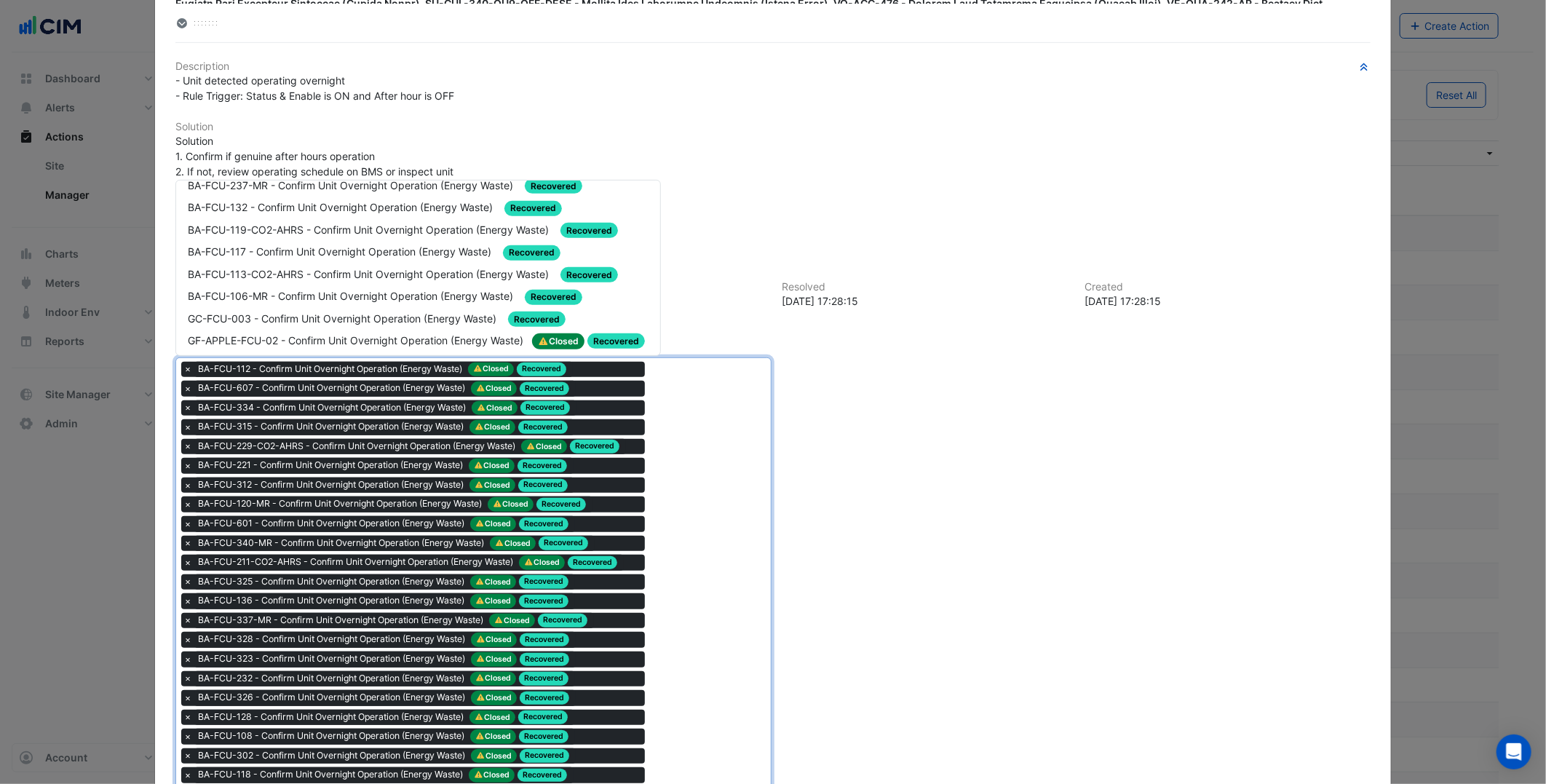
scroll to position [485, 0]
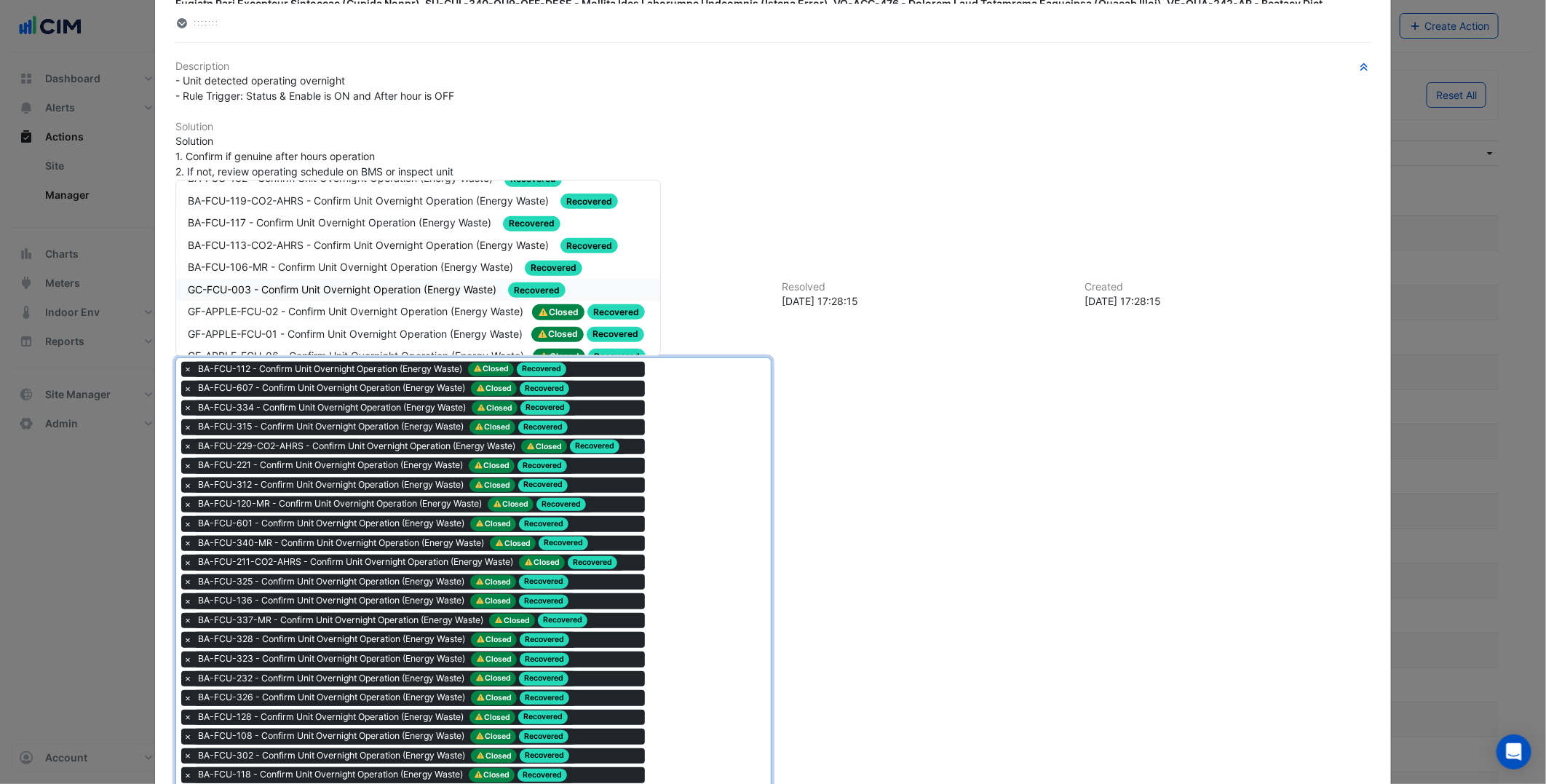
click at [384, 282] on div "GC-FCU-003 - Confirm Unit Overnight Operation (Energy Waste) Recovered" at bounding box center [418, 290] width 460 height 17
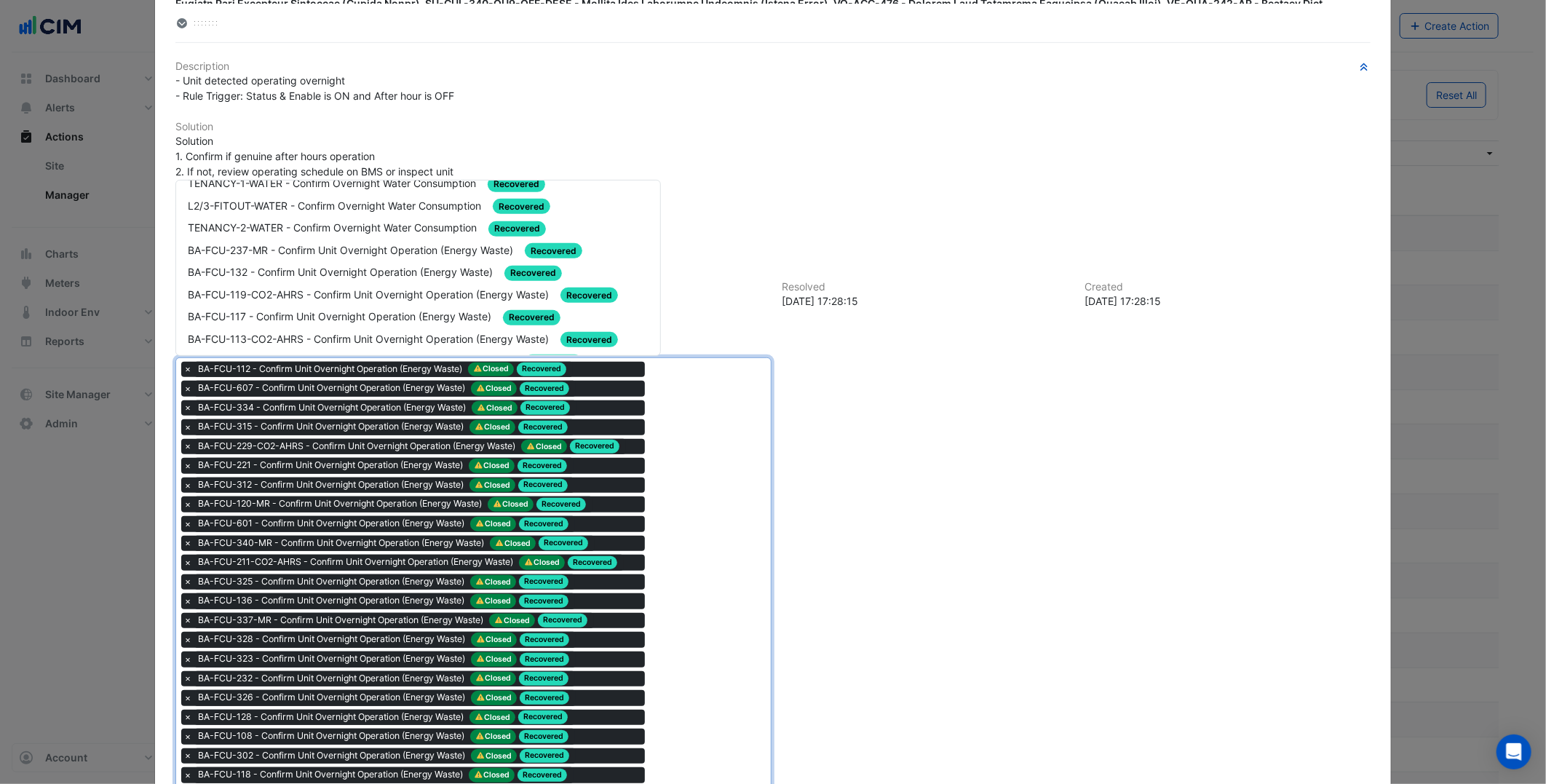
scroll to position [404, 0]
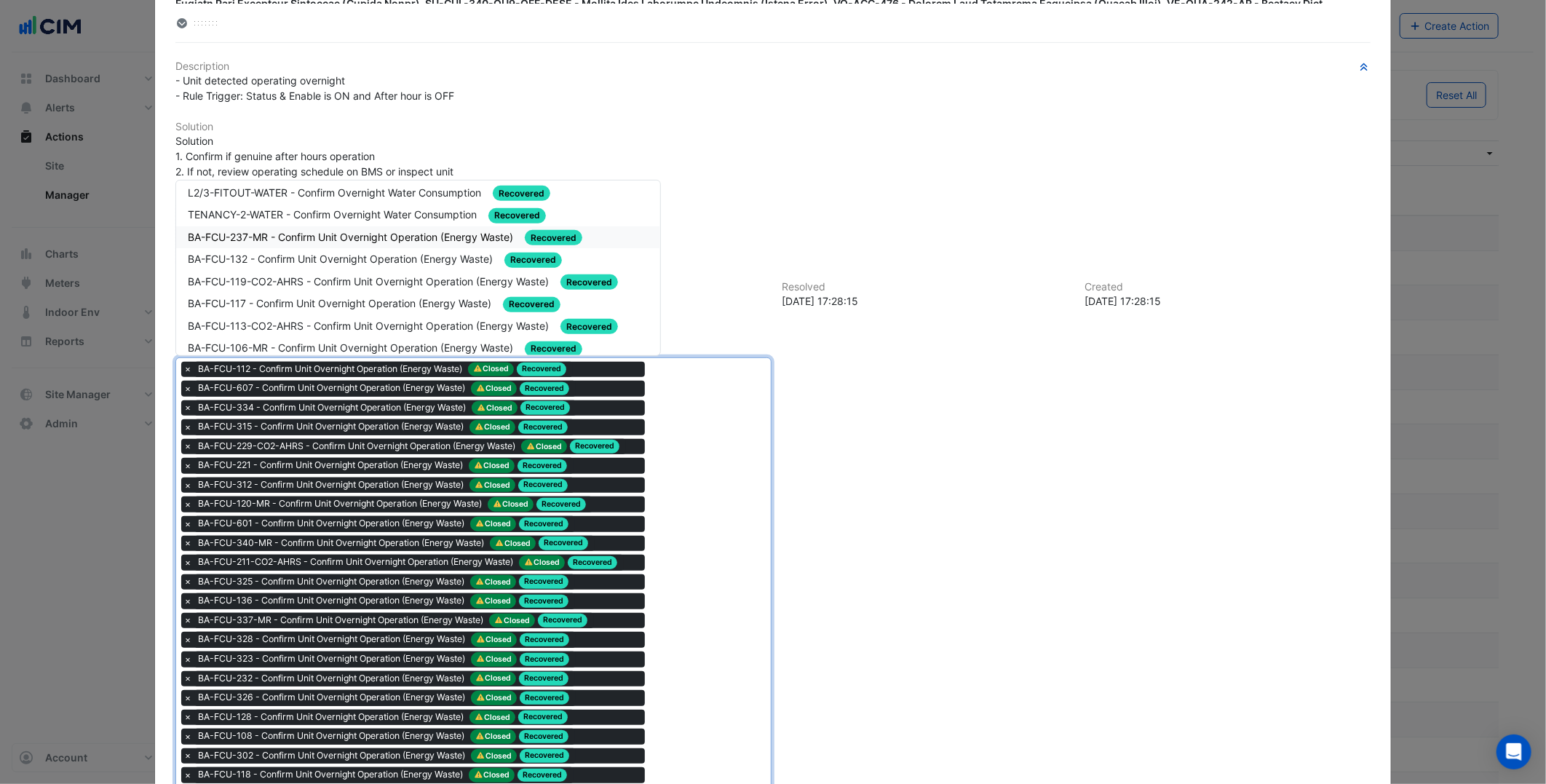
click at [374, 231] on span "BA-FCU-237-MR - Confirm Unit Overnight Operation (Energy Waste)" at bounding box center [352, 237] width 328 height 13
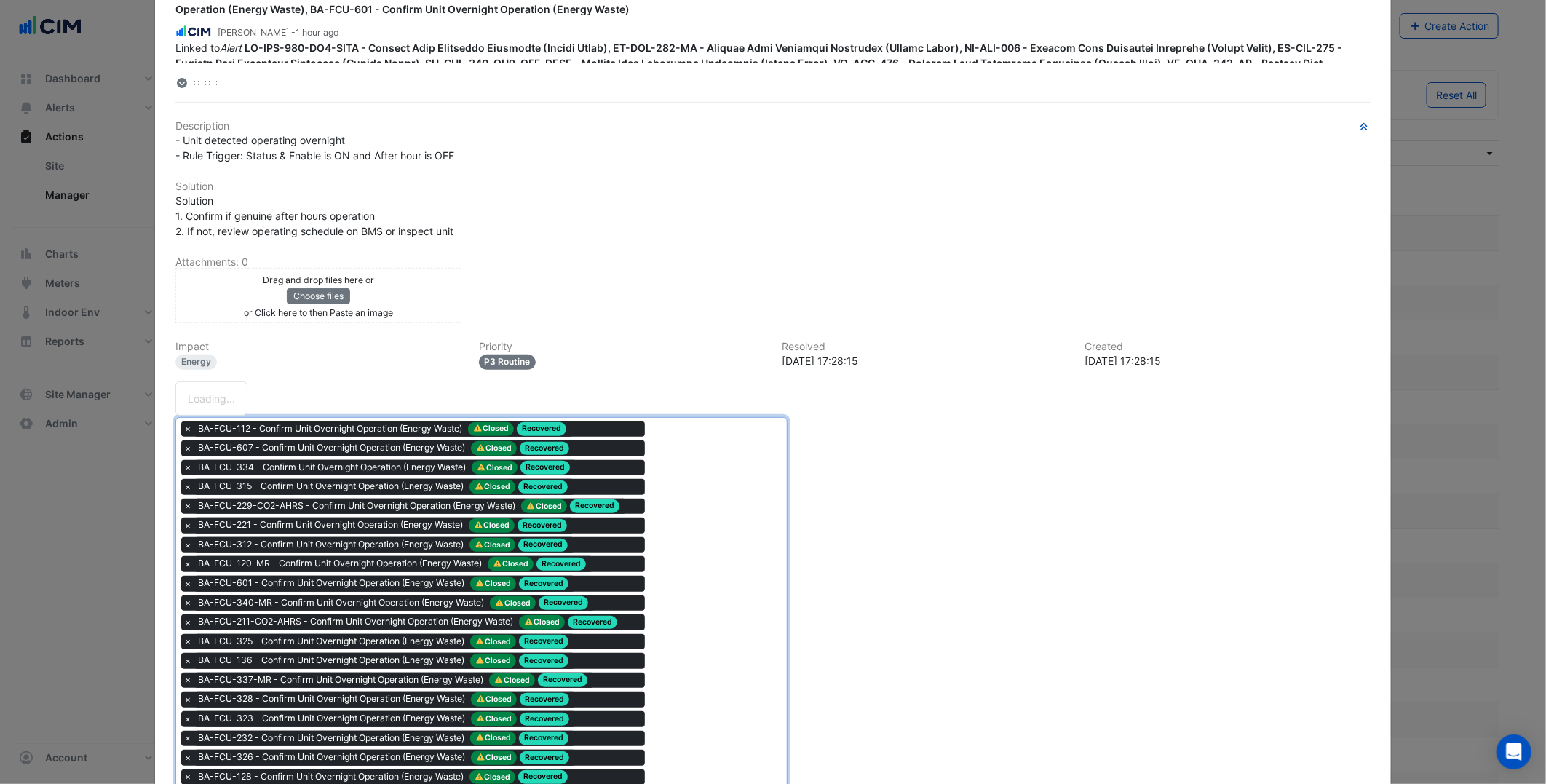
scroll to position [0, 0]
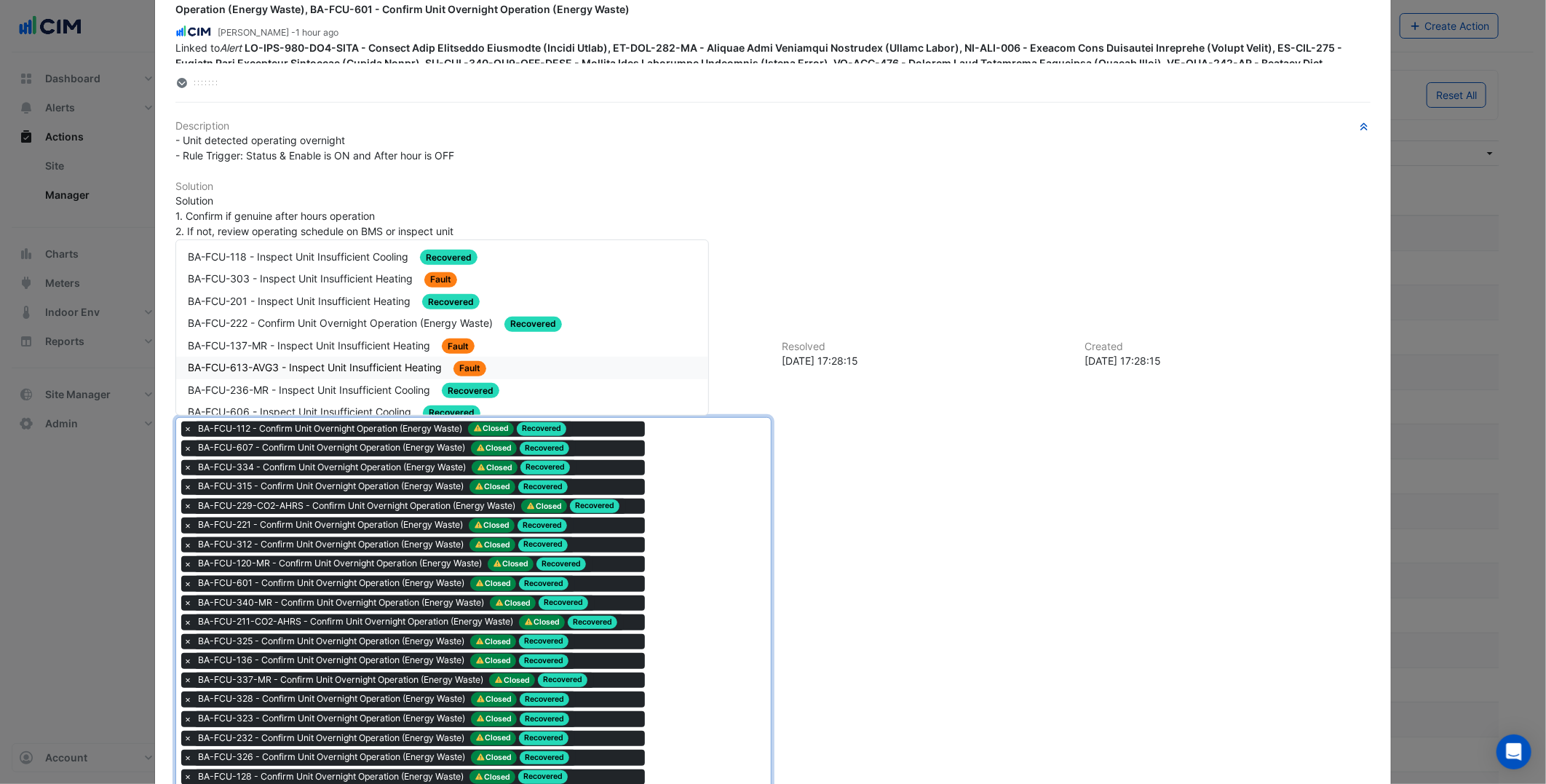
type input "******"
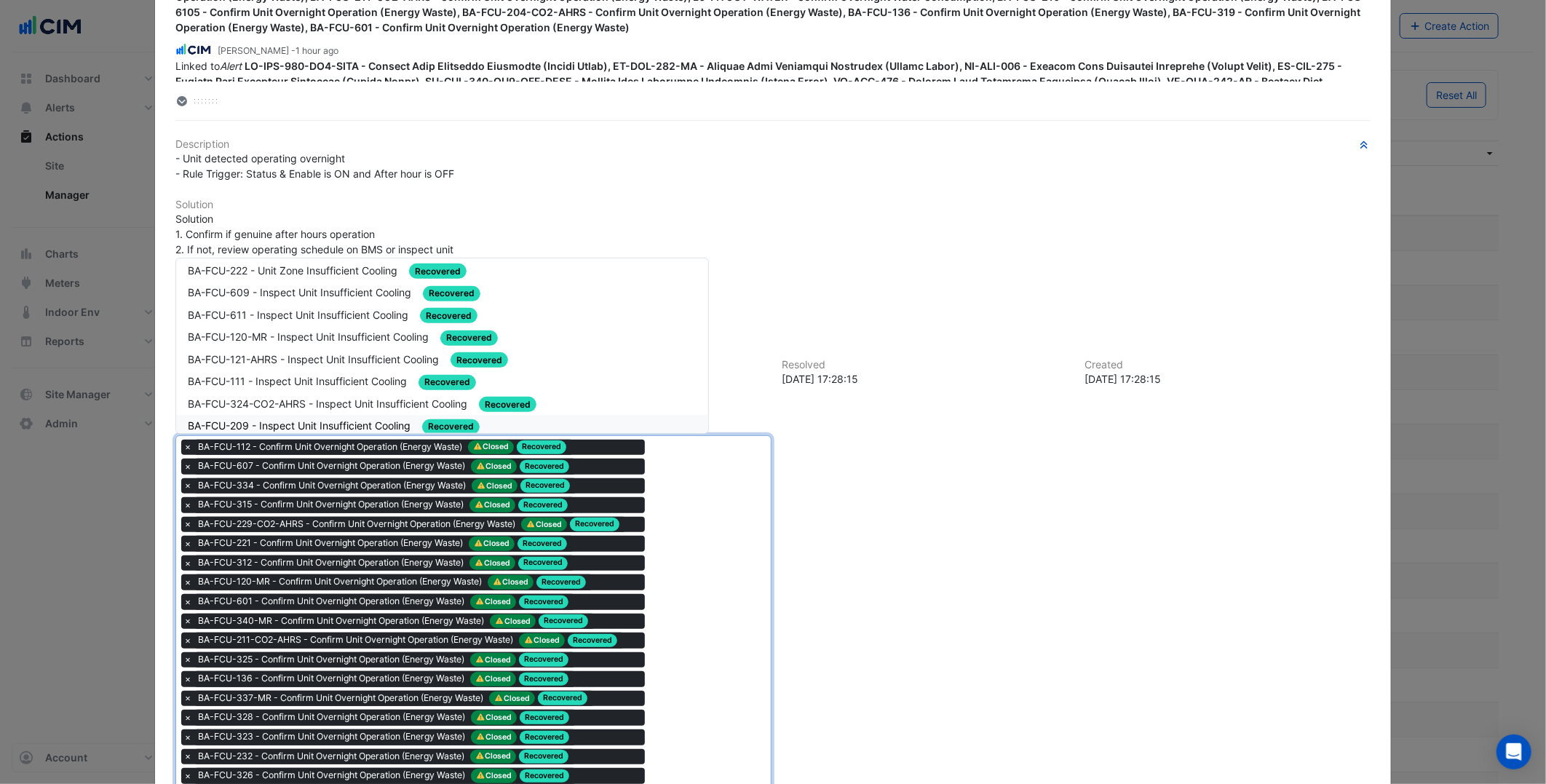
scroll to position [1234, 0]
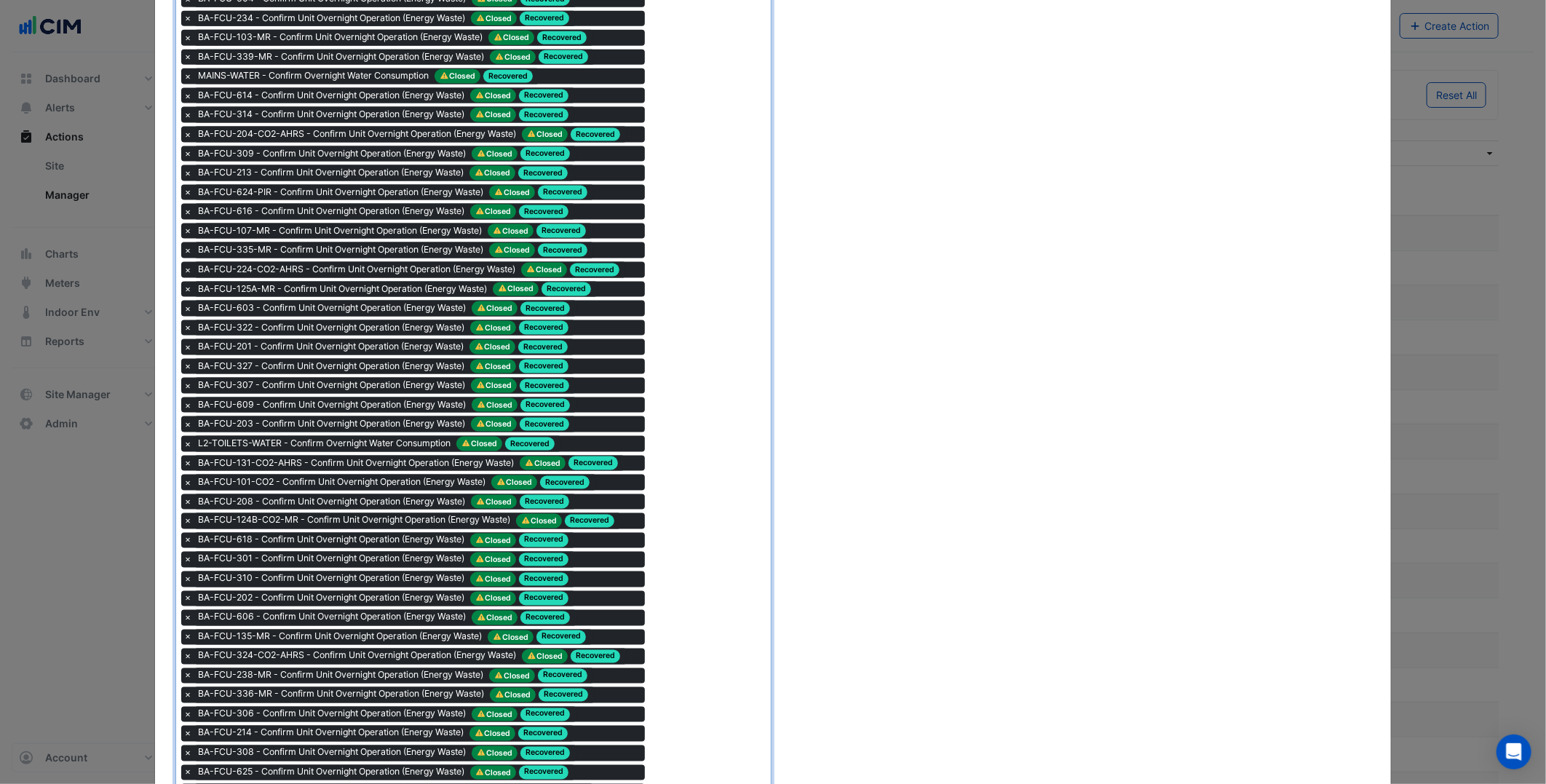
type input "*********"
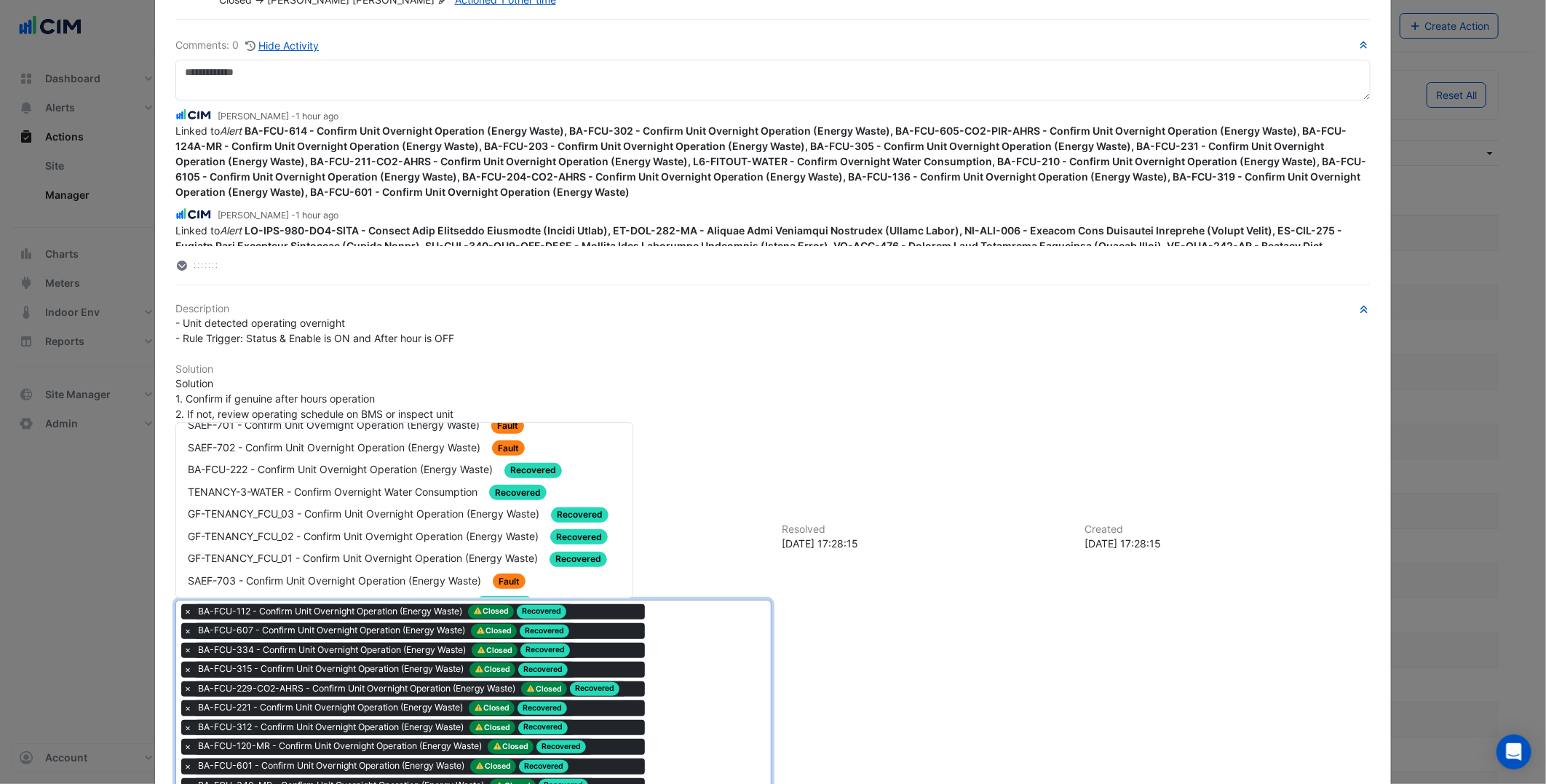
scroll to position [162, 0]
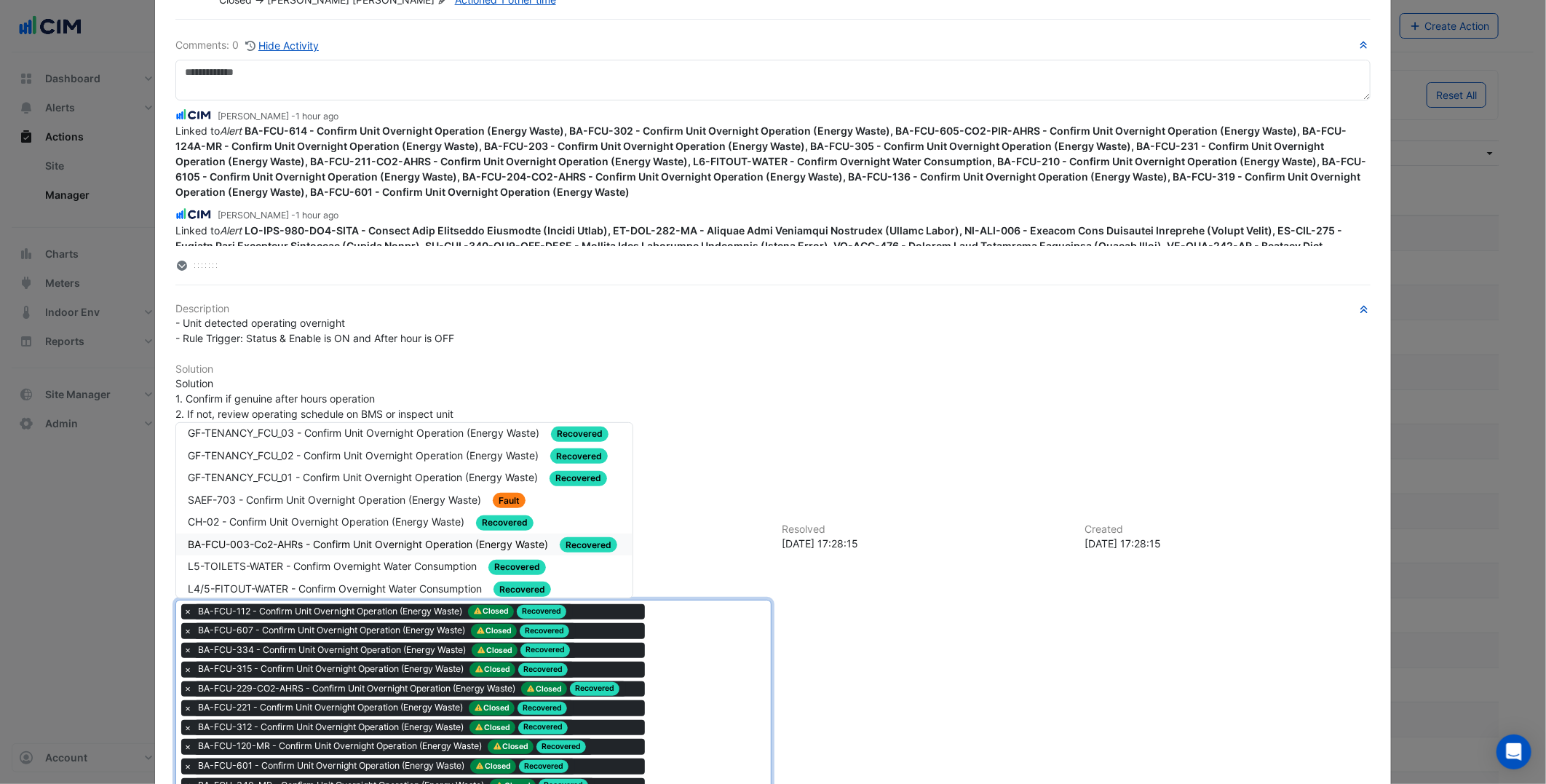
click at [391, 538] on span "BA-FCU-003-Co2-AHRs - Confirm Unit Overnight Operation (Energy Waste)" at bounding box center [370, 544] width 363 height 13
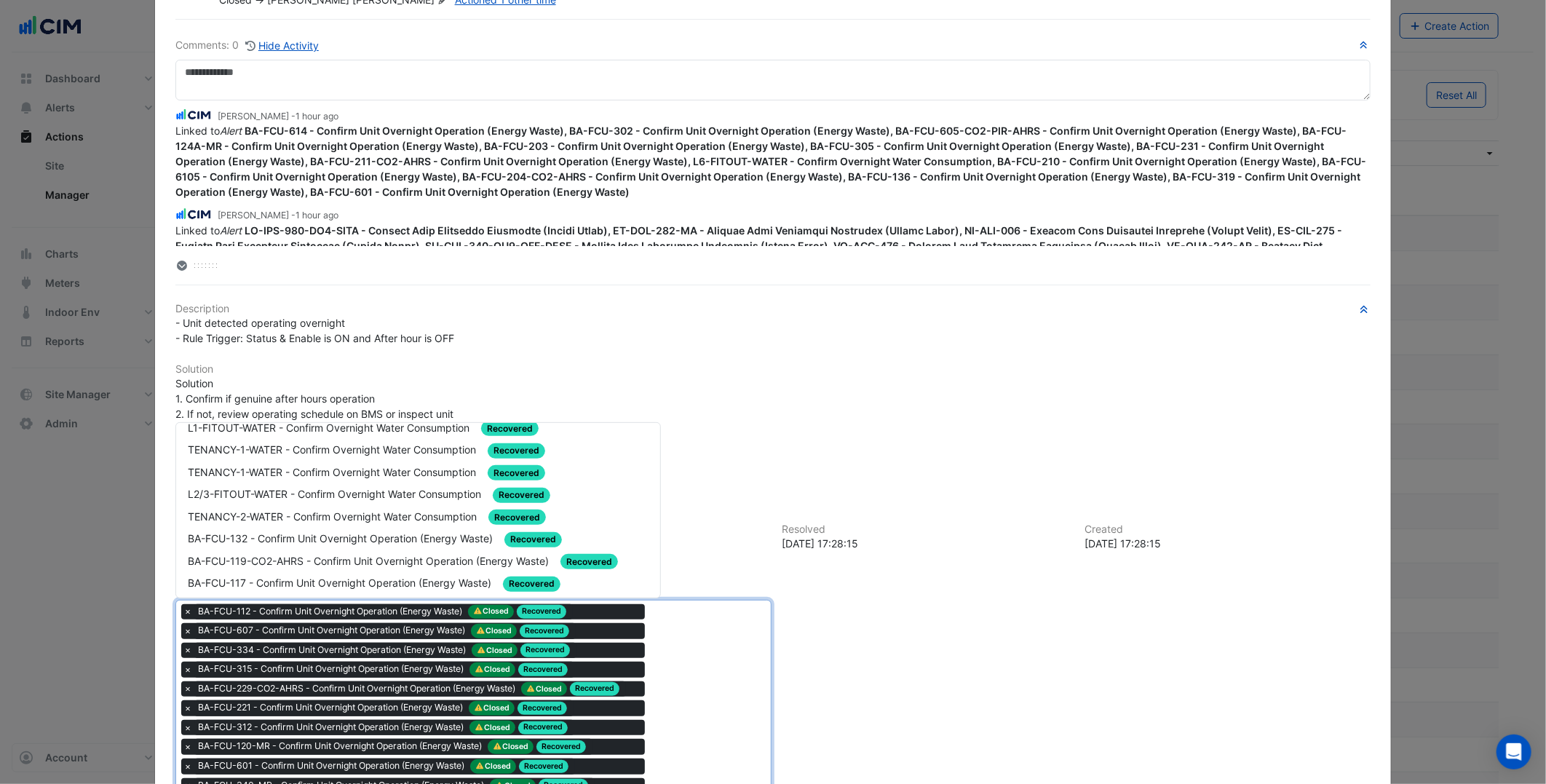
scroll to position [323, 0]
click at [403, 516] on div "TENANCY-2-WATER - Confirm Overnight Water Consumption Recovered" at bounding box center [418, 516] width 460 height 17
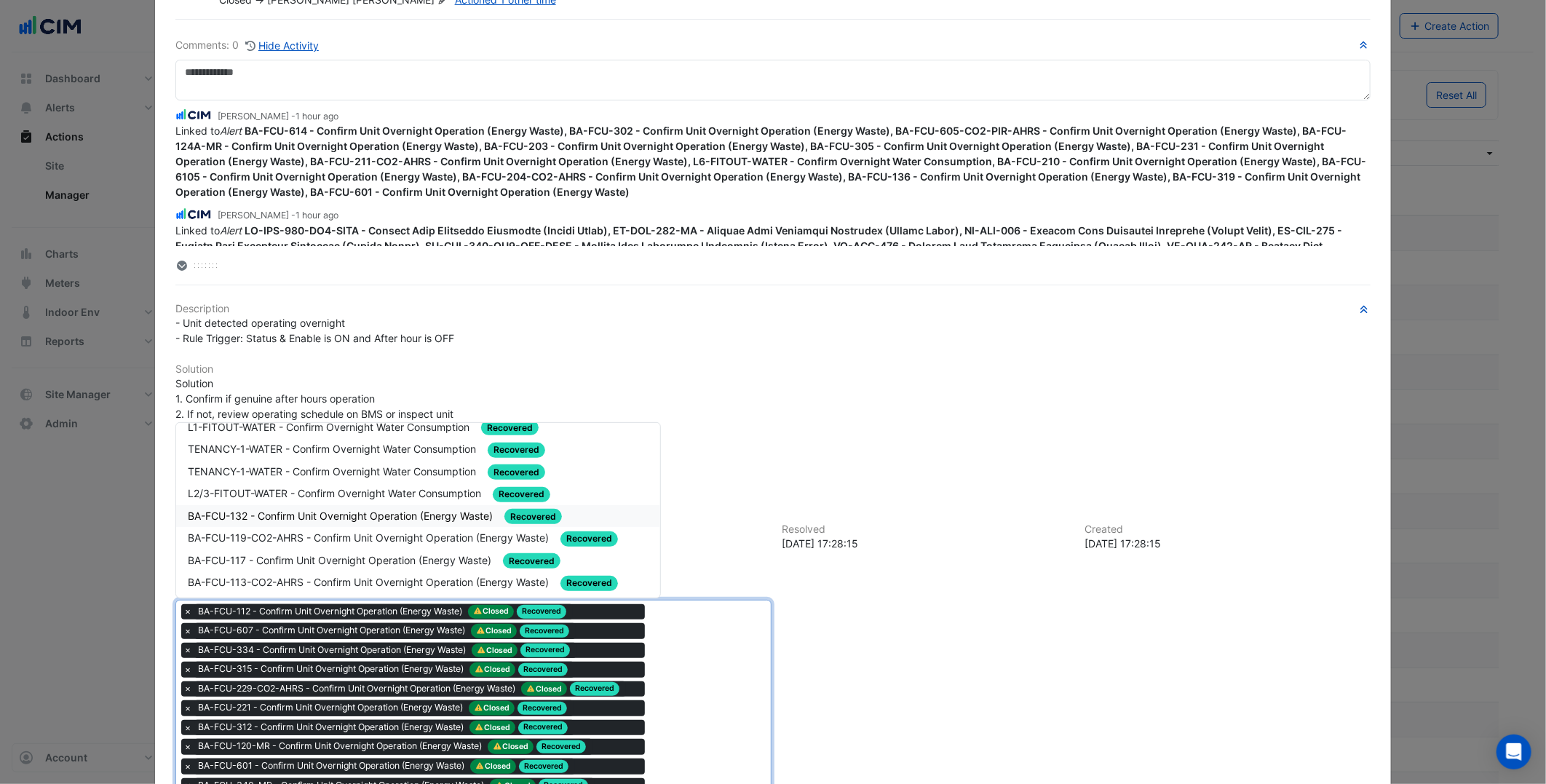
click at [339, 518] on div "BA-FCU-132 - Confirm Unit Overnight Operation (Energy Waste) Recovered" at bounding box center [418, 516] width 483 height 23
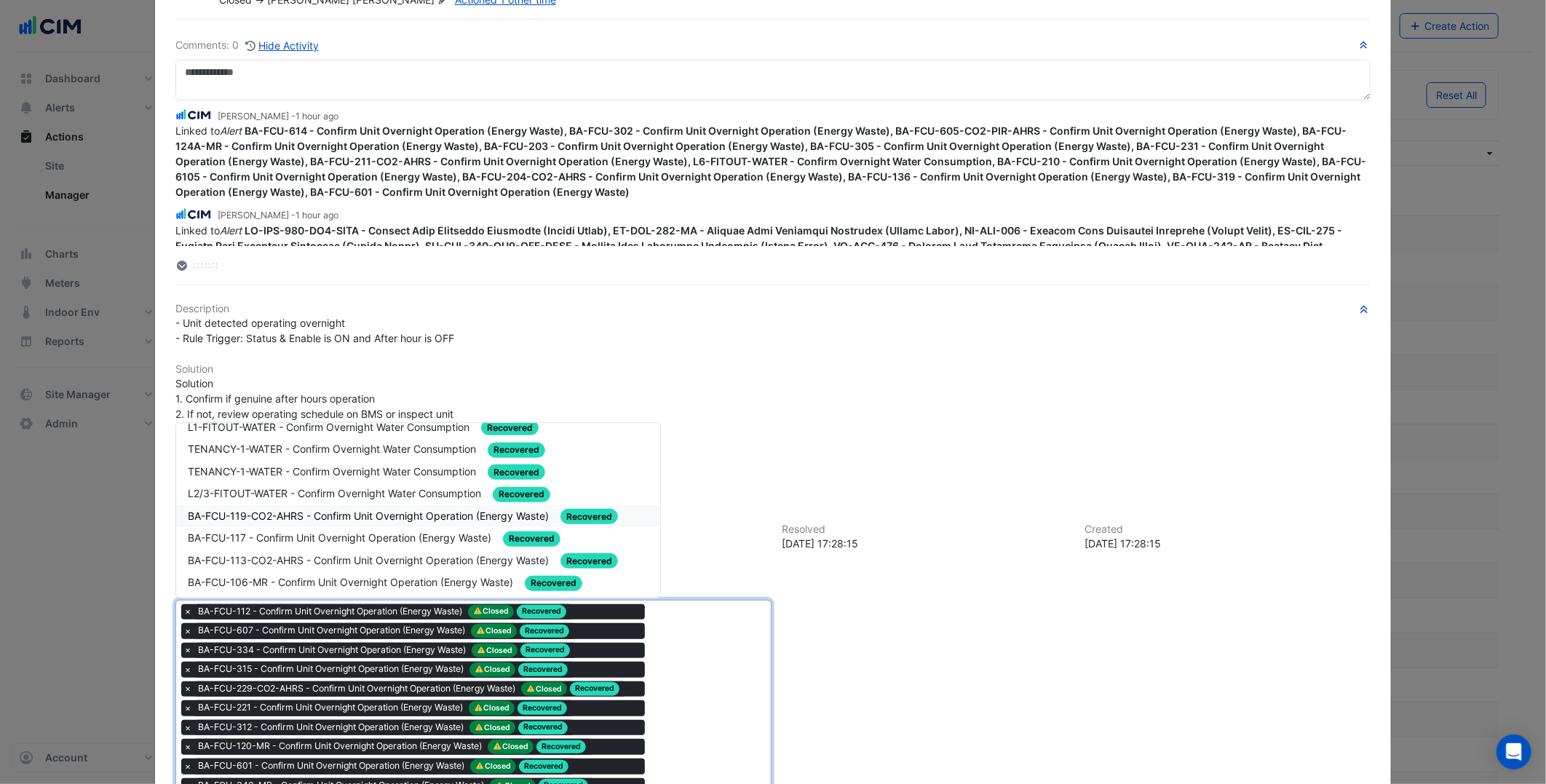
click at [348, 514] on div "BA-FCU-119-CO2-AHRS - Confirm Unit Overnight Operation (Energy Waste) Recovered" at bounding box center [418, 516] width 460 height 17
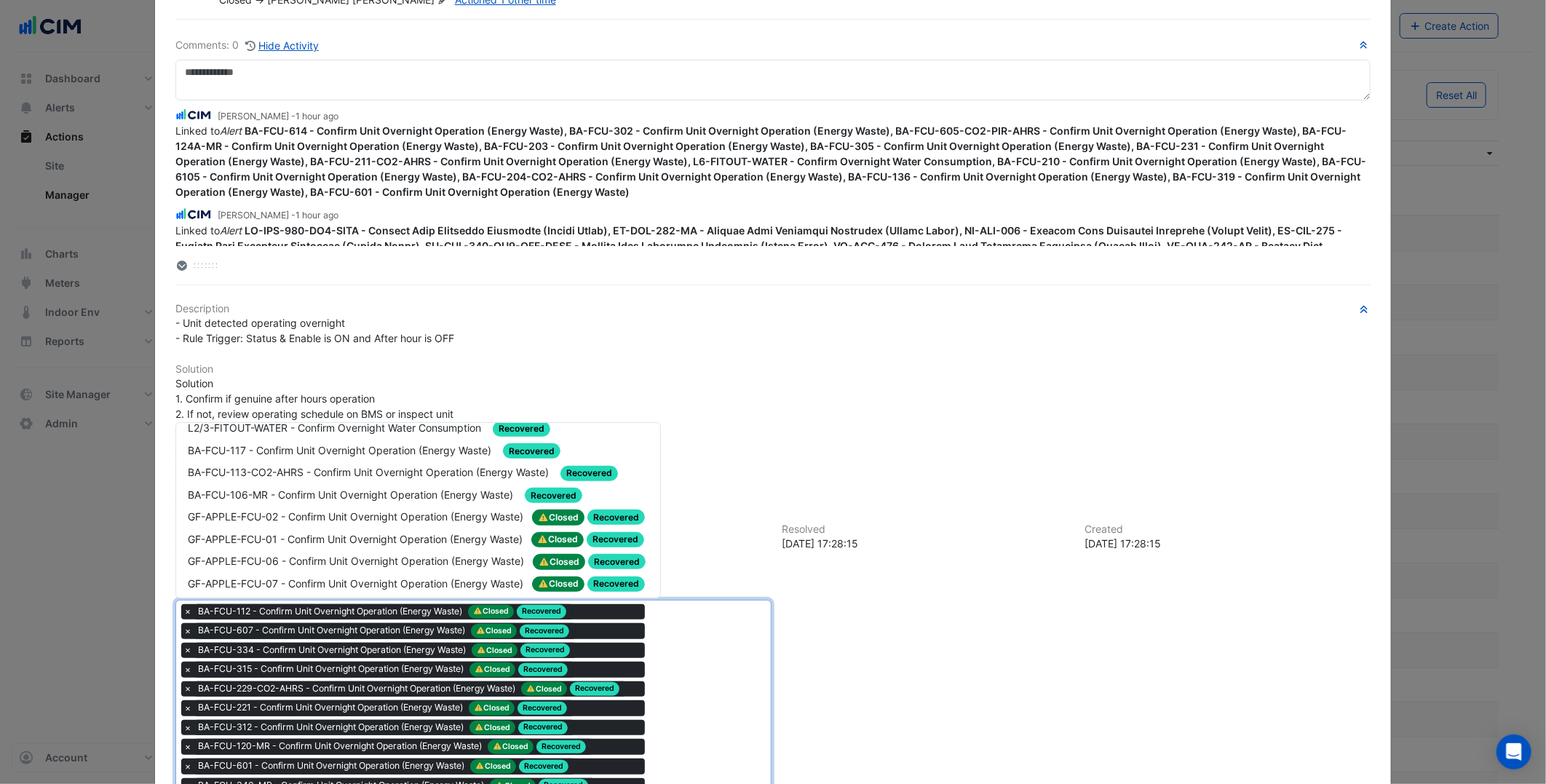
scroll to position [404, 0]
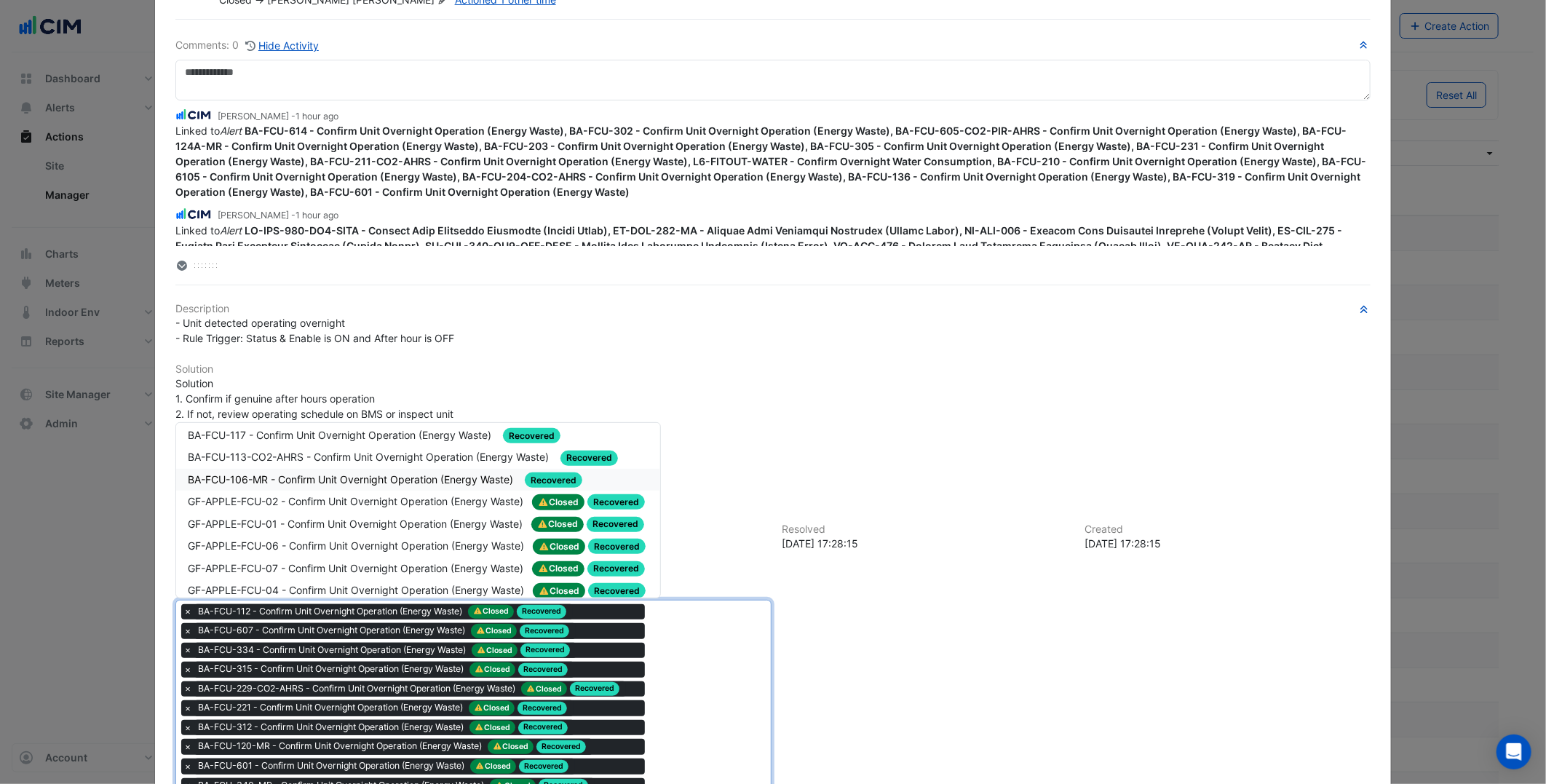
click at [366, 469] on div "BA-FCU-106-MR - Confirm Unit Overnight Operation (Energy Waste) Recovered" at bounding box center [418, 480] width 483 height 23
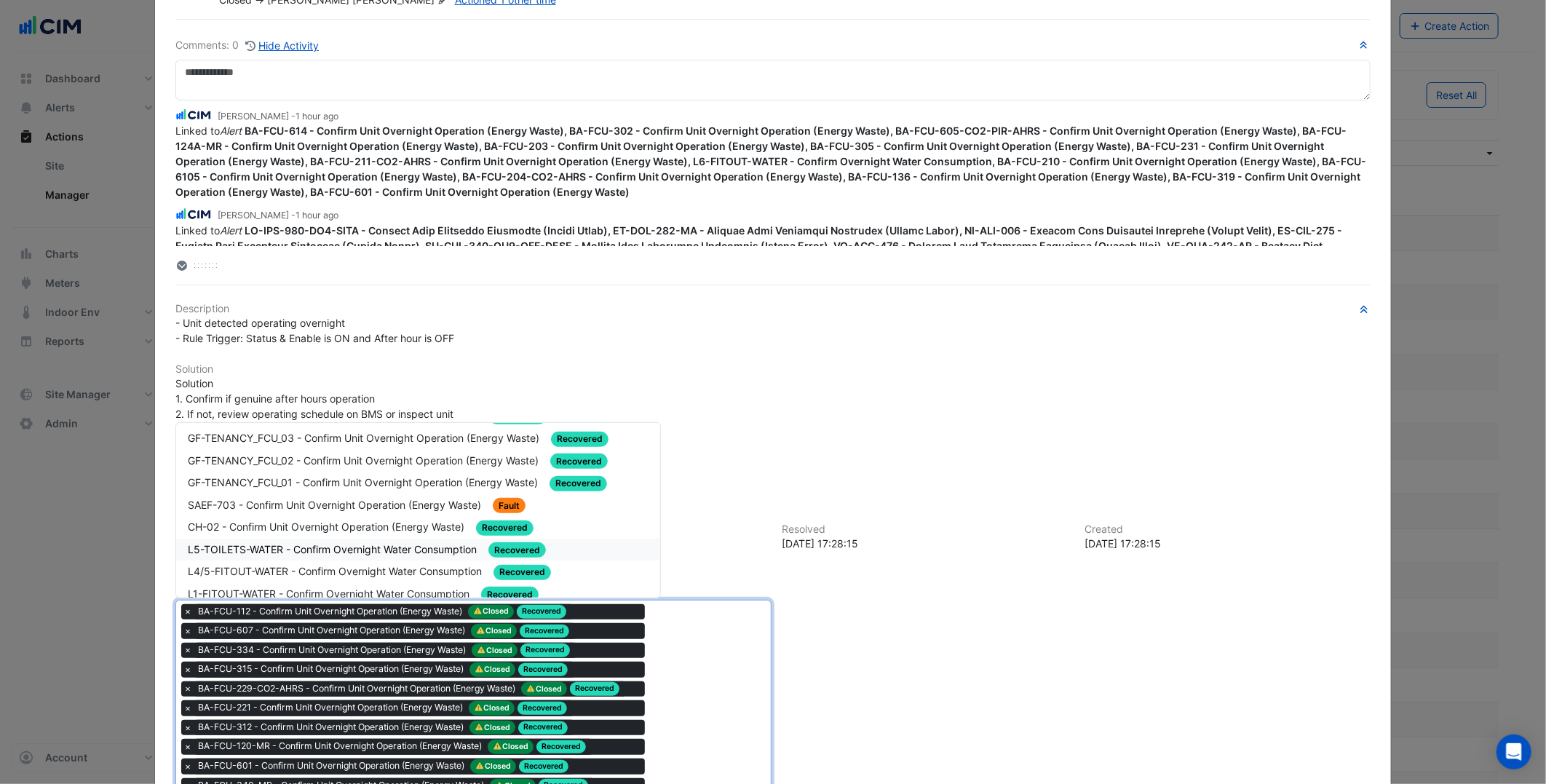
scroll to position [323, 0]
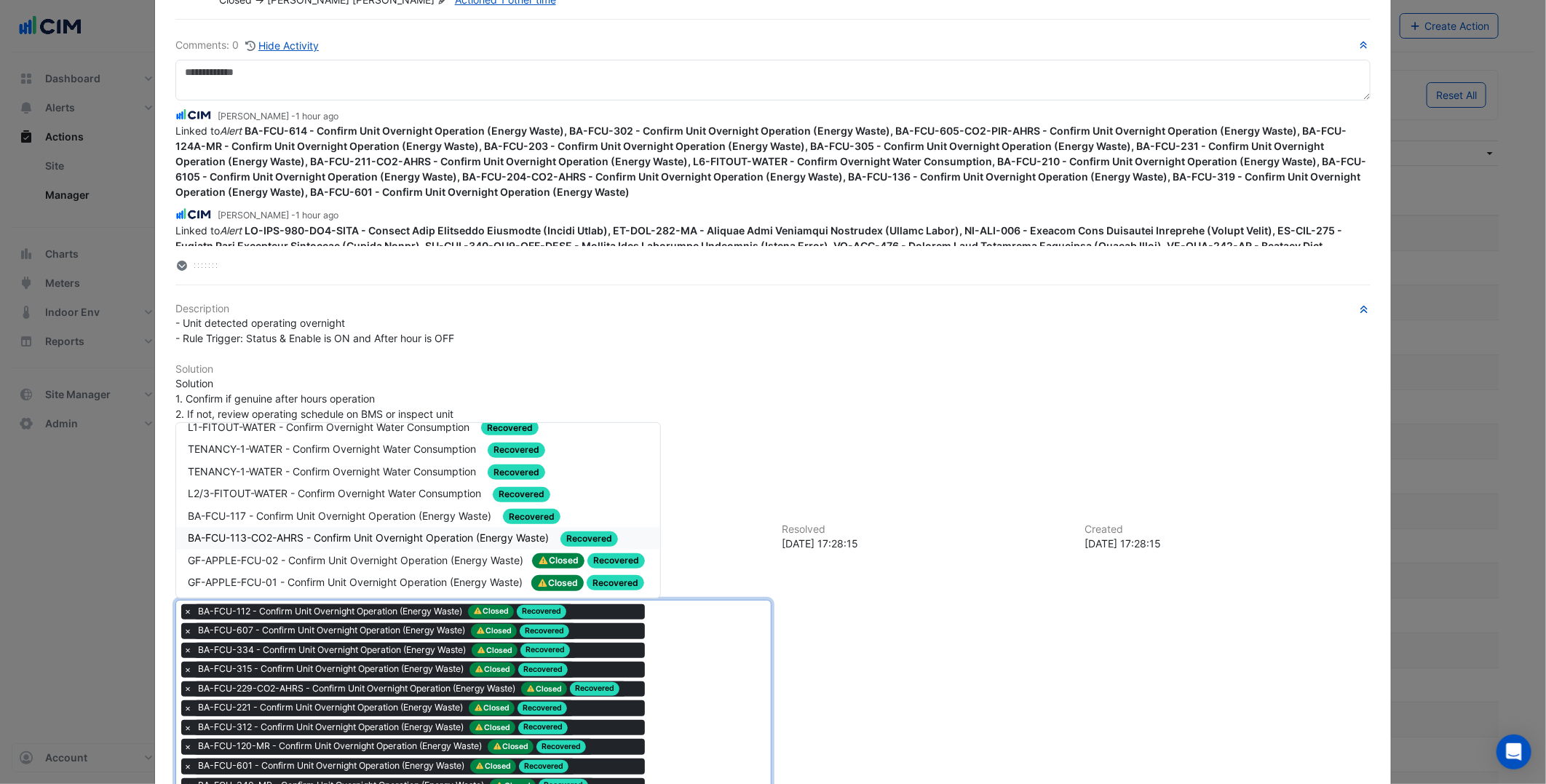
click at [444, 532] on span "BA-FCU-113-CO2-AHRS - Confirm Unit Overnight Operation (Energy Waste)" at bounding box center [370, 538] width 364 height 13
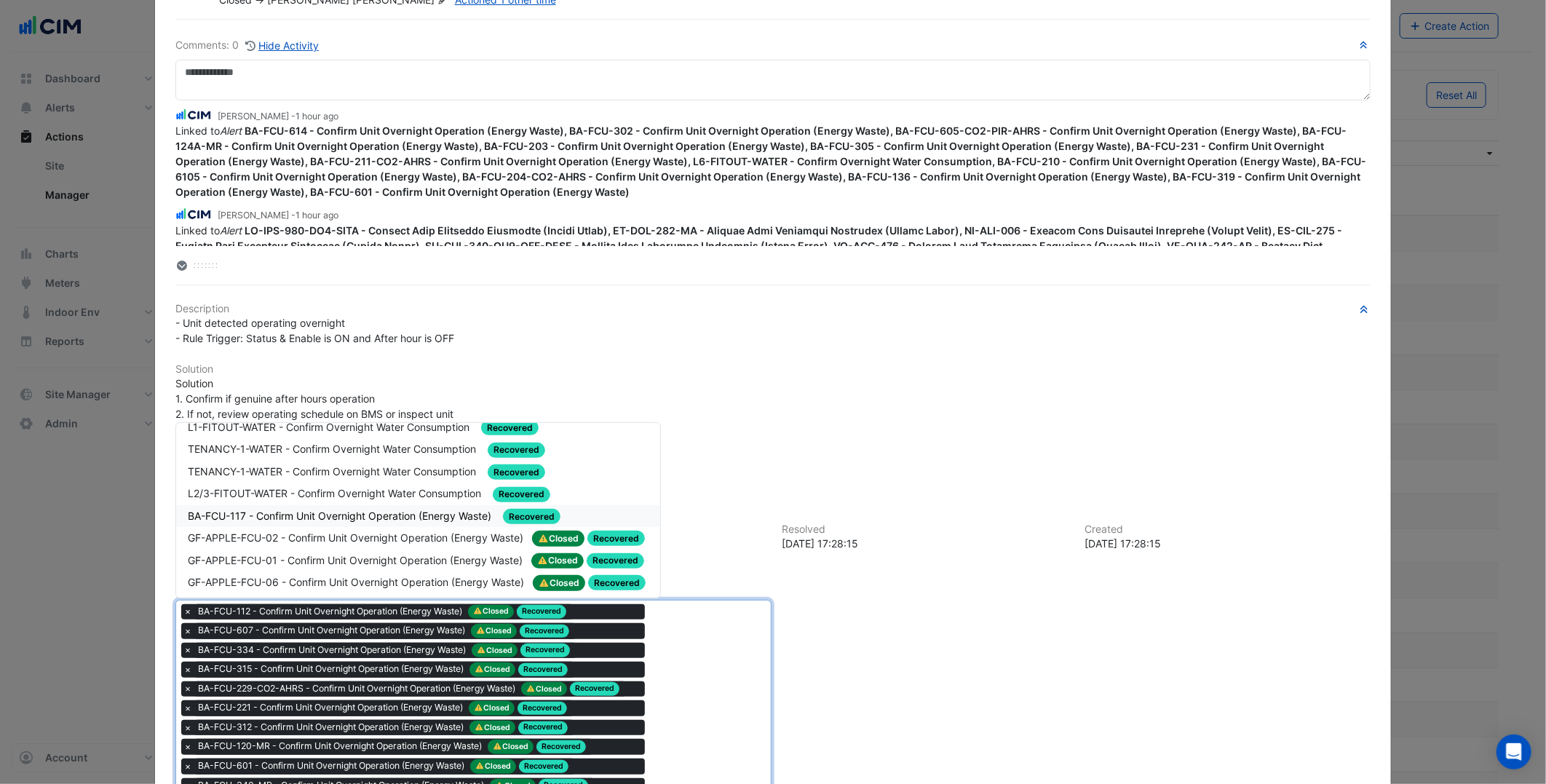
click at [371, 509] on span "BA-FCU-117 - Confirm Unit Overnight Operation (Energy Waste)" at bounding box center [341, 516] width 306 height 13
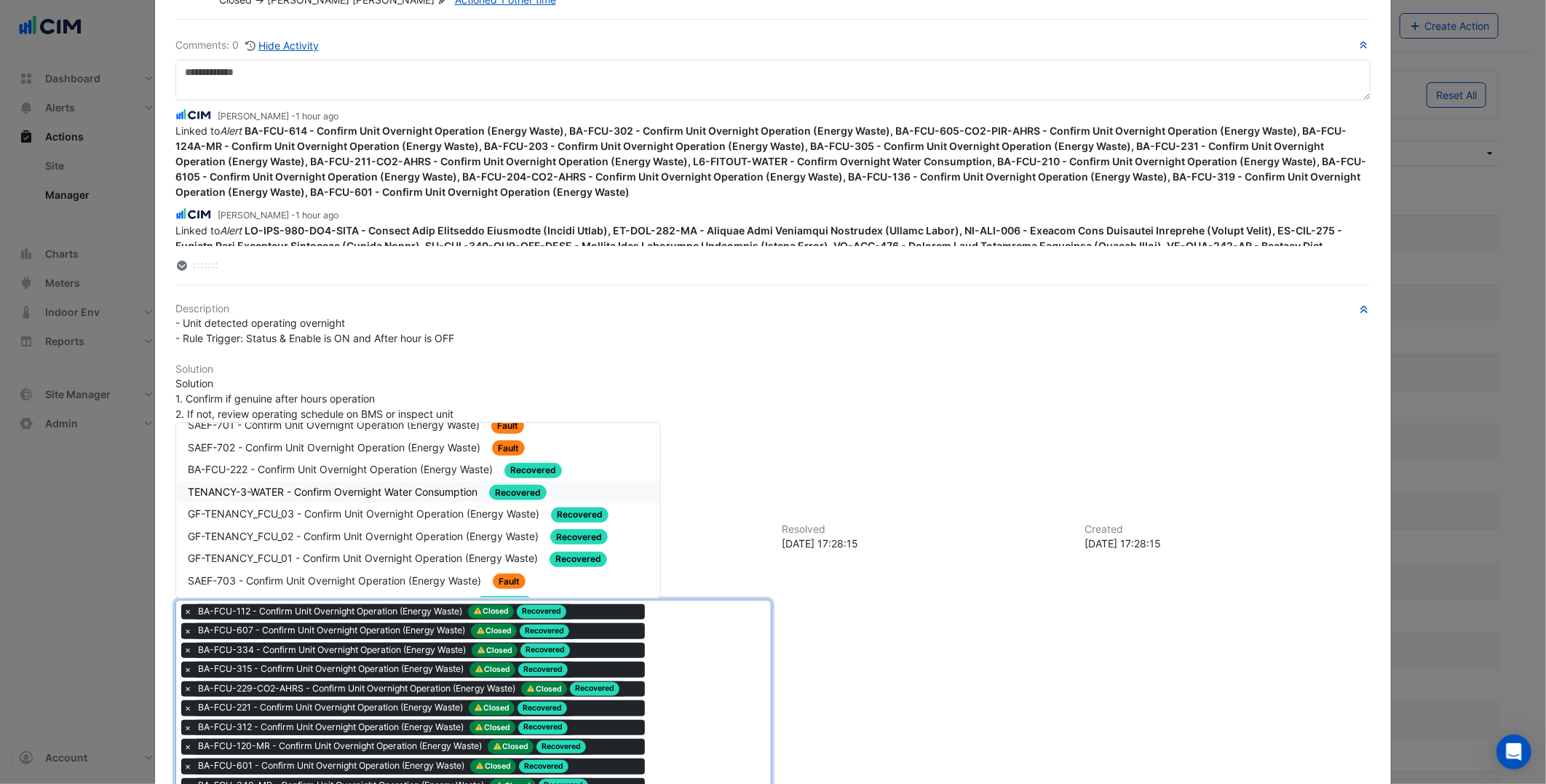
scroll to position [0, 0]
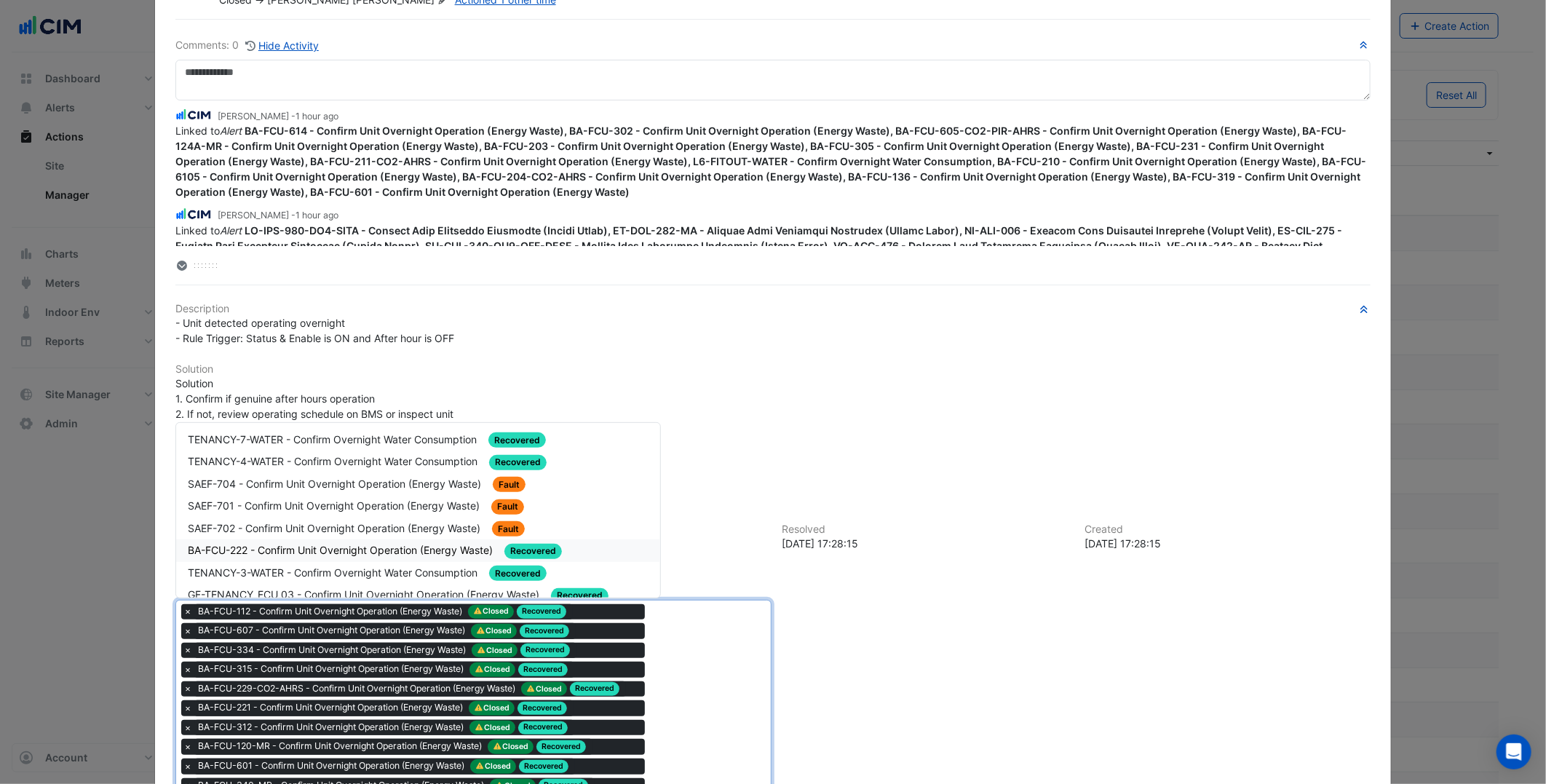
click at [381, 550] on span "BA-FCU-222 - Confirm Unit Overnight Operation (Energy Waste)" at bounding box center [342, 550] width 308 height 13
drag, startPoint x: 741, startPoint y: 657, endPoint x: 542, endPoint y: 530, distance: 236.1
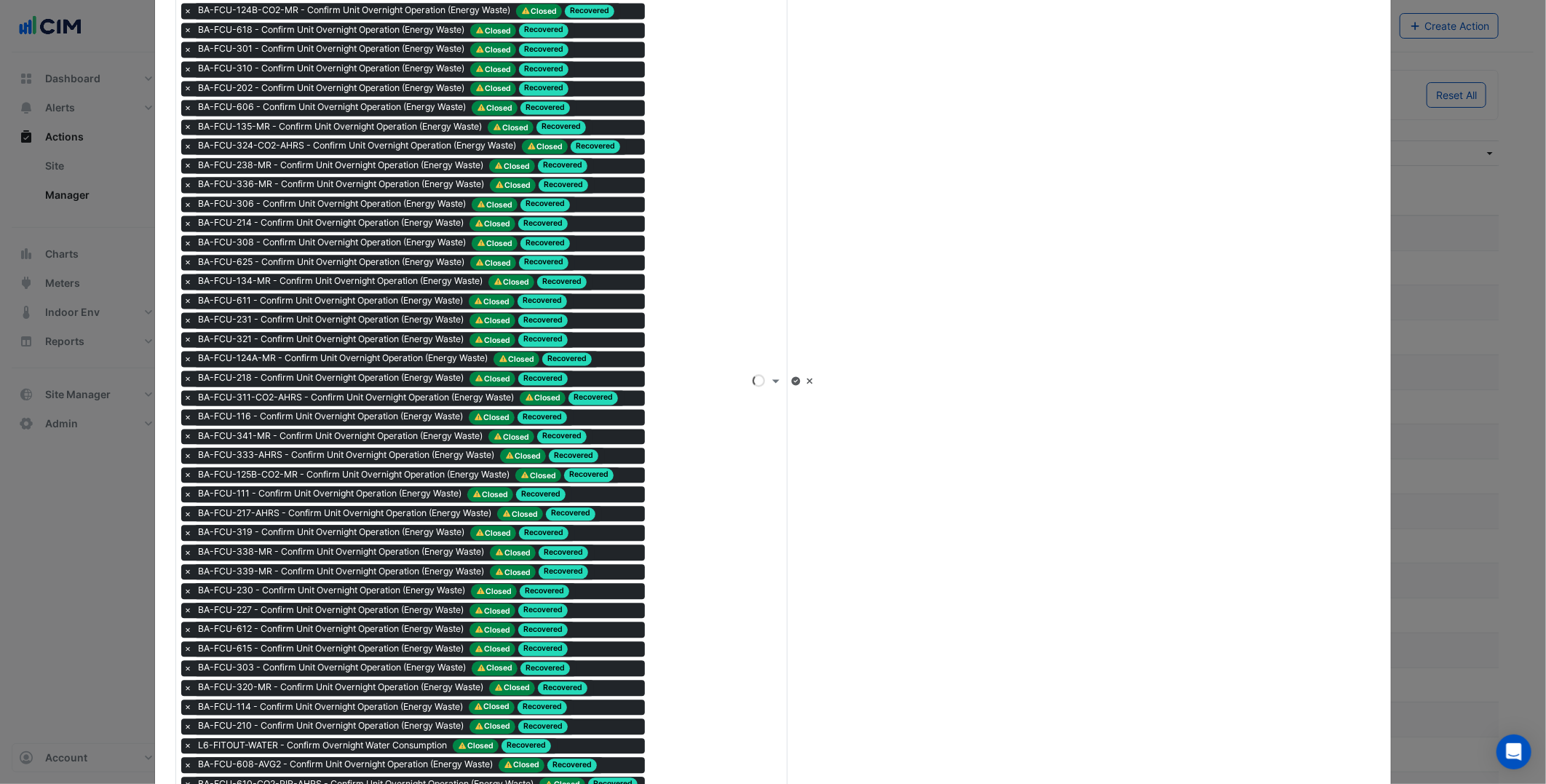
scroll to position [1779, 0]
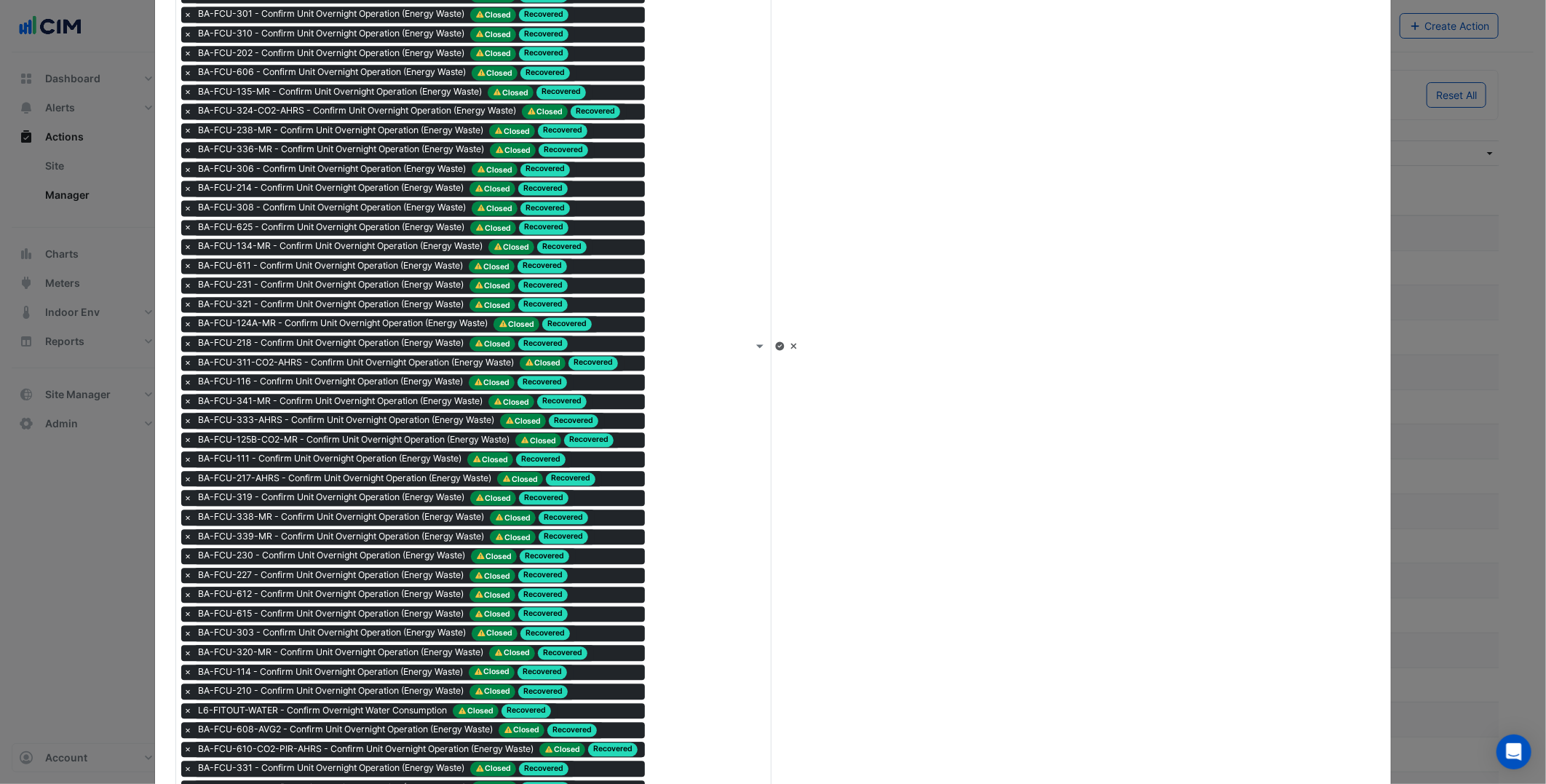
click at [784, 341] on icon at bounding box center [779, 345] width 9 height 9
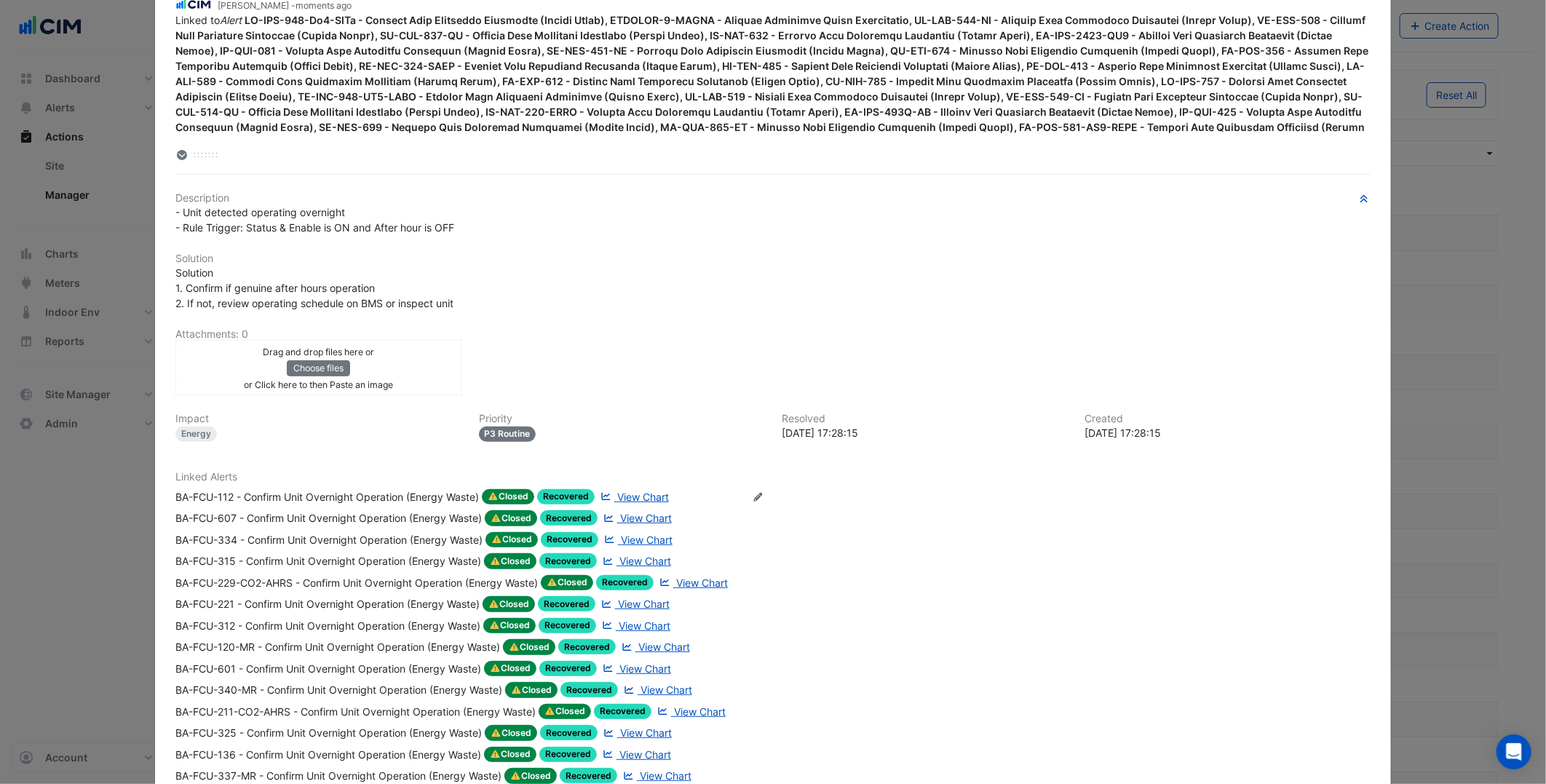
scroll to position [195, 0]
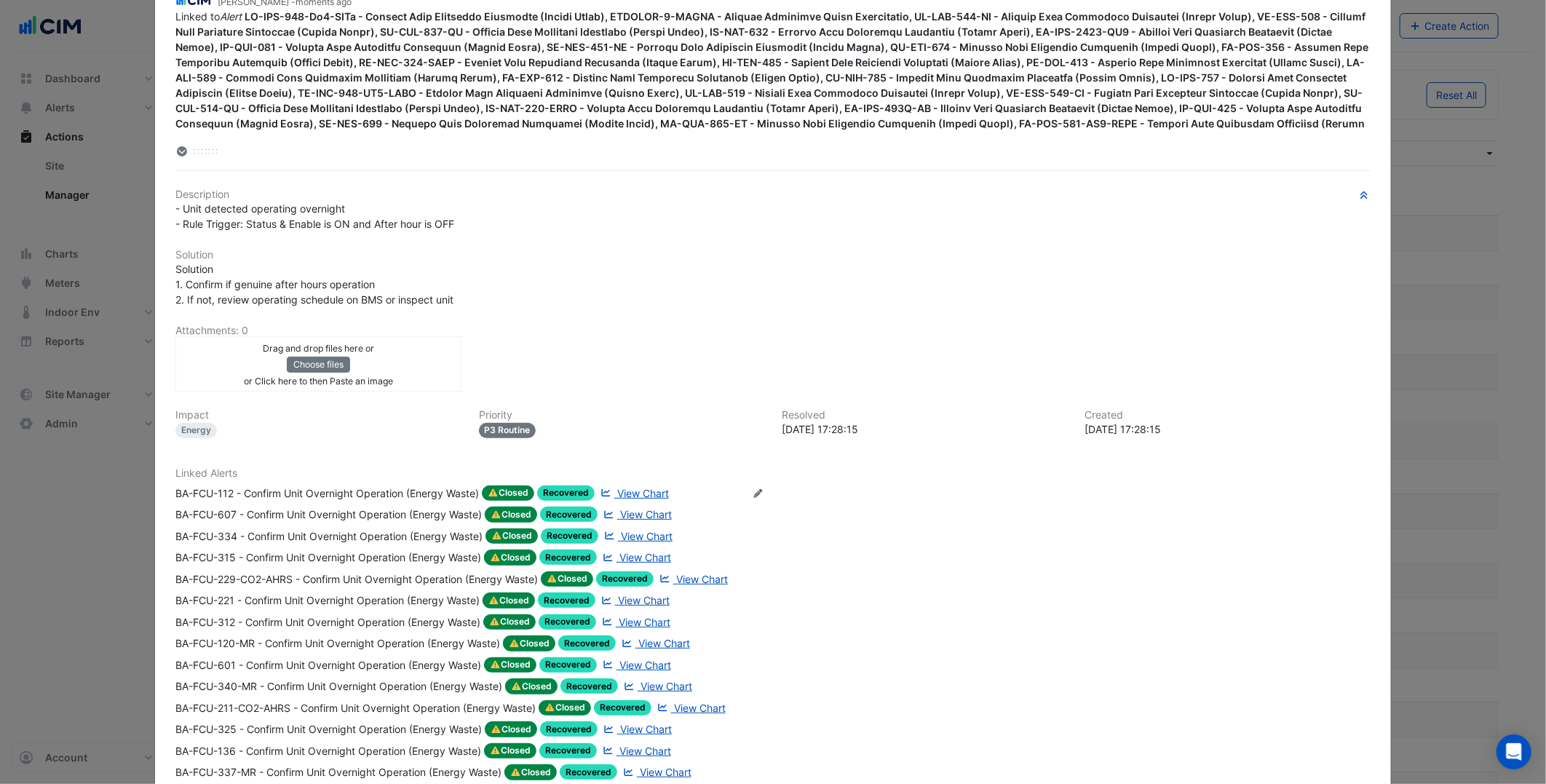
click at [759, 490] on icon "Edit Linked Alerts" at bounding box center [758, 493] width 11 height 9
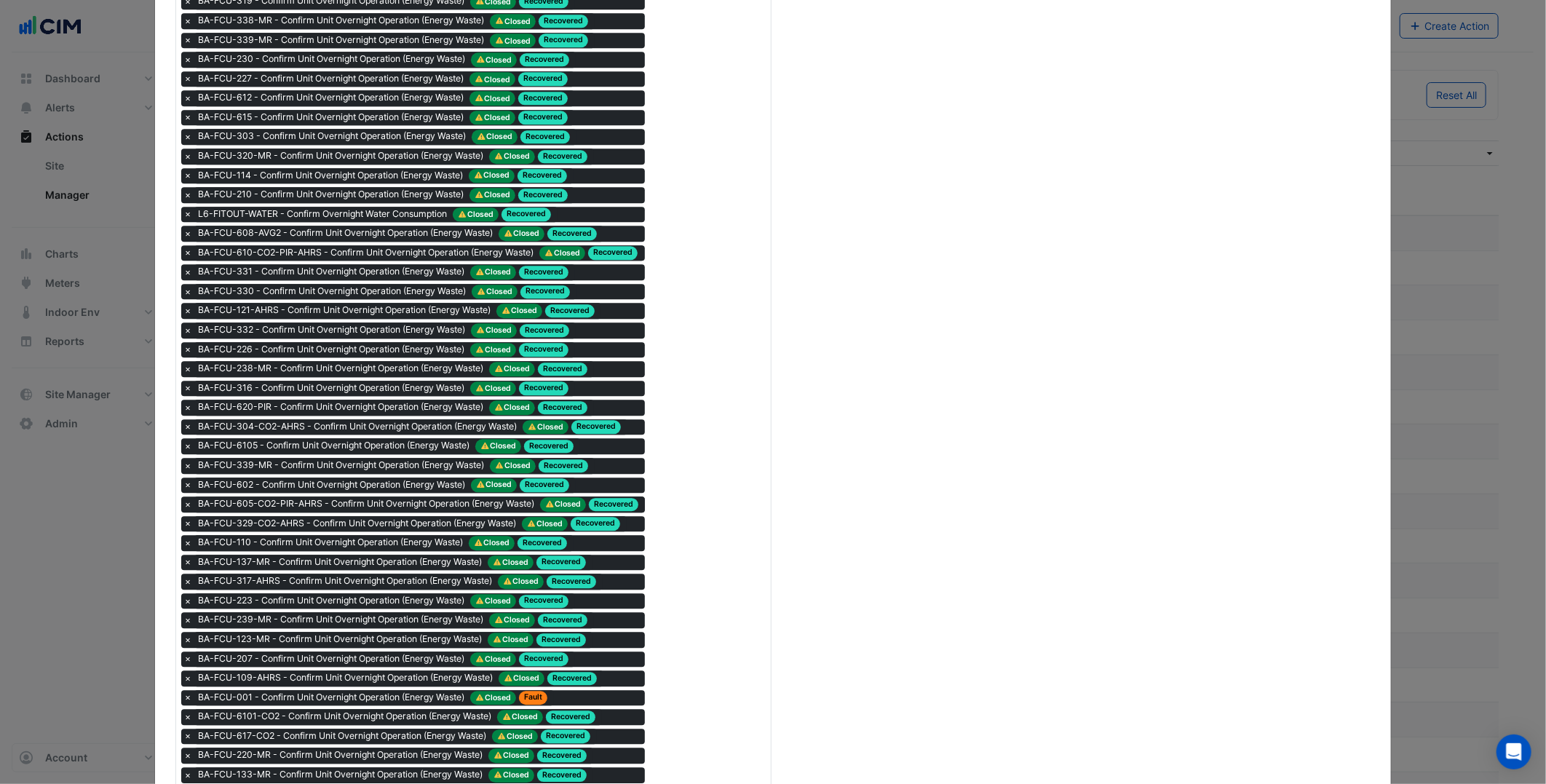
scroll to position [2379, 0]
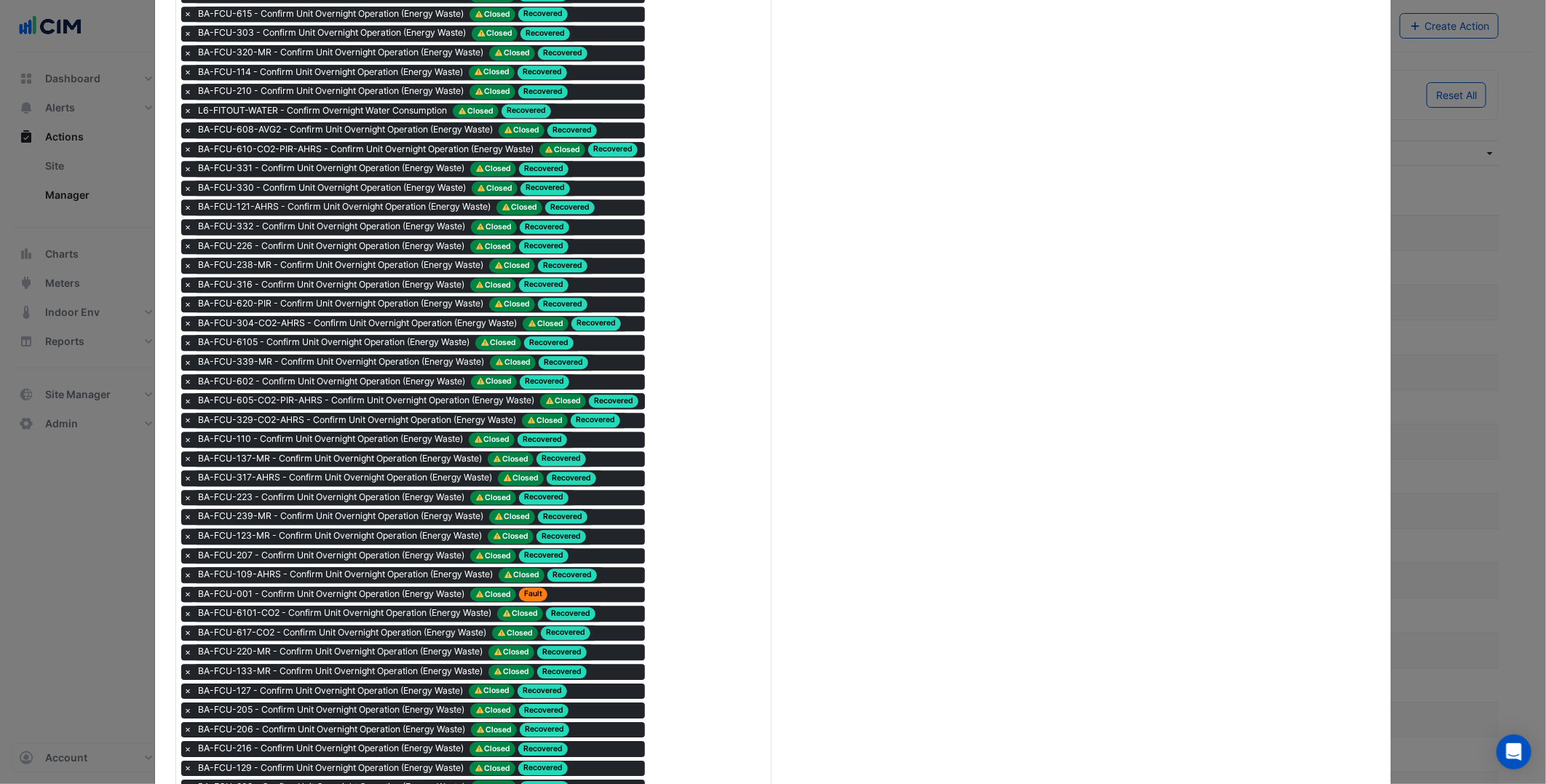
click at [182, 587] on span "×" at bounding box center [188, 594] width 13 height 14
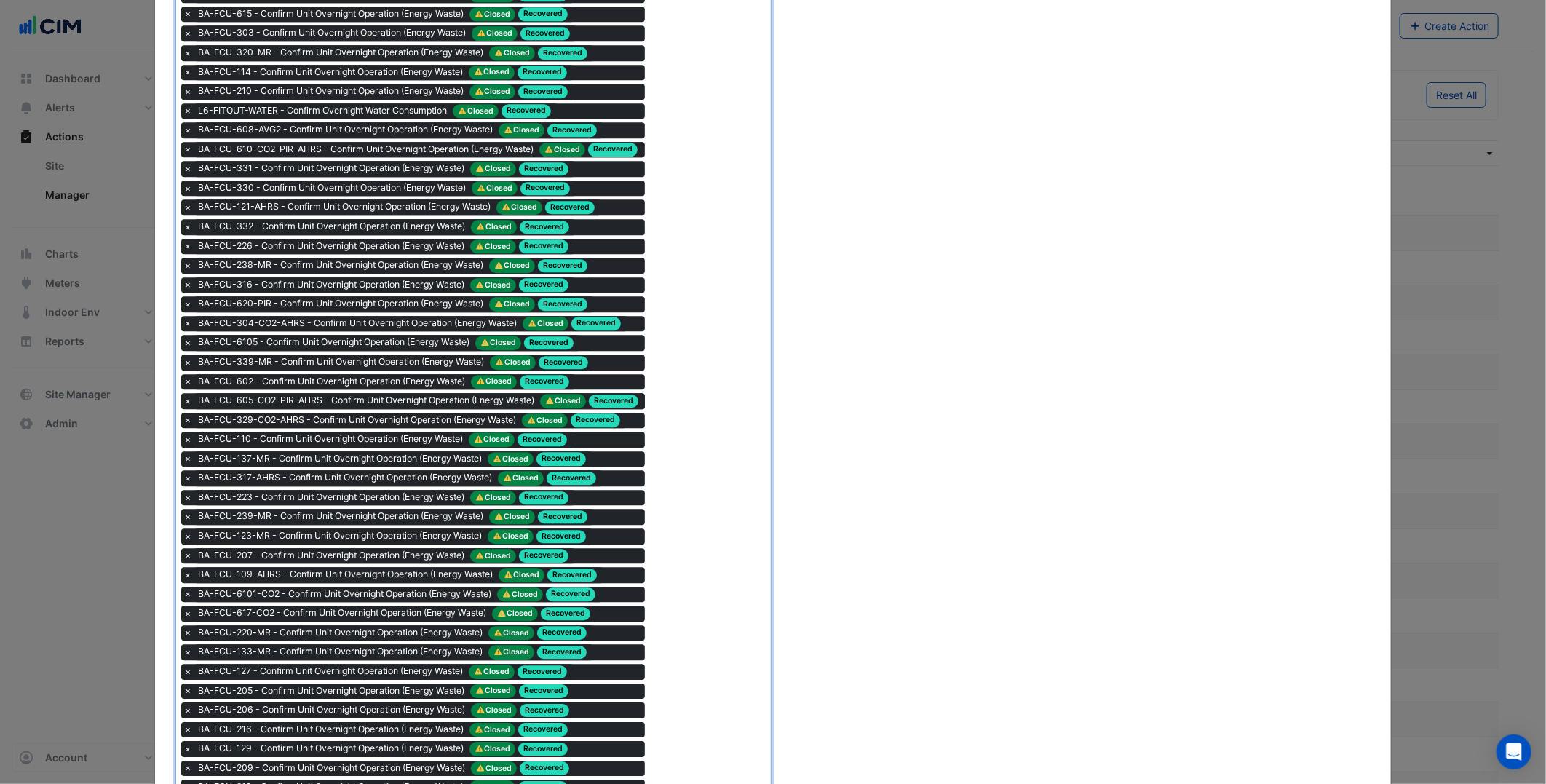
scroll to position [1698, 0]
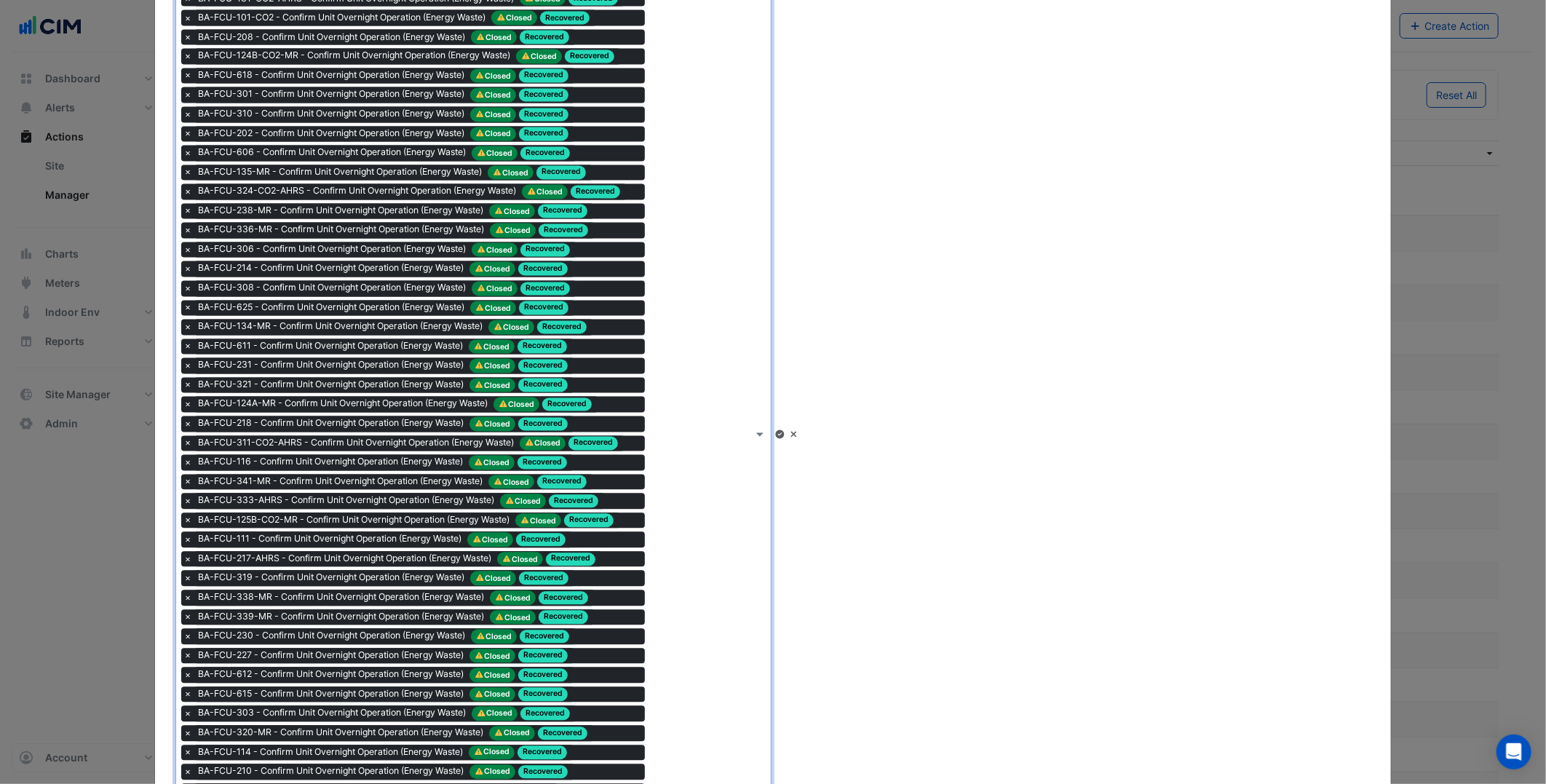
click at [977, 600] on div "Linked Alerts Type to search tickets × BA-FCU-112 - Confirm Unit Overnight Oper…" at bounding box center [772, 426] width 1212 height 2923
click at [784, 430] on icon at bounding box center [779, 434] width 9 height 9
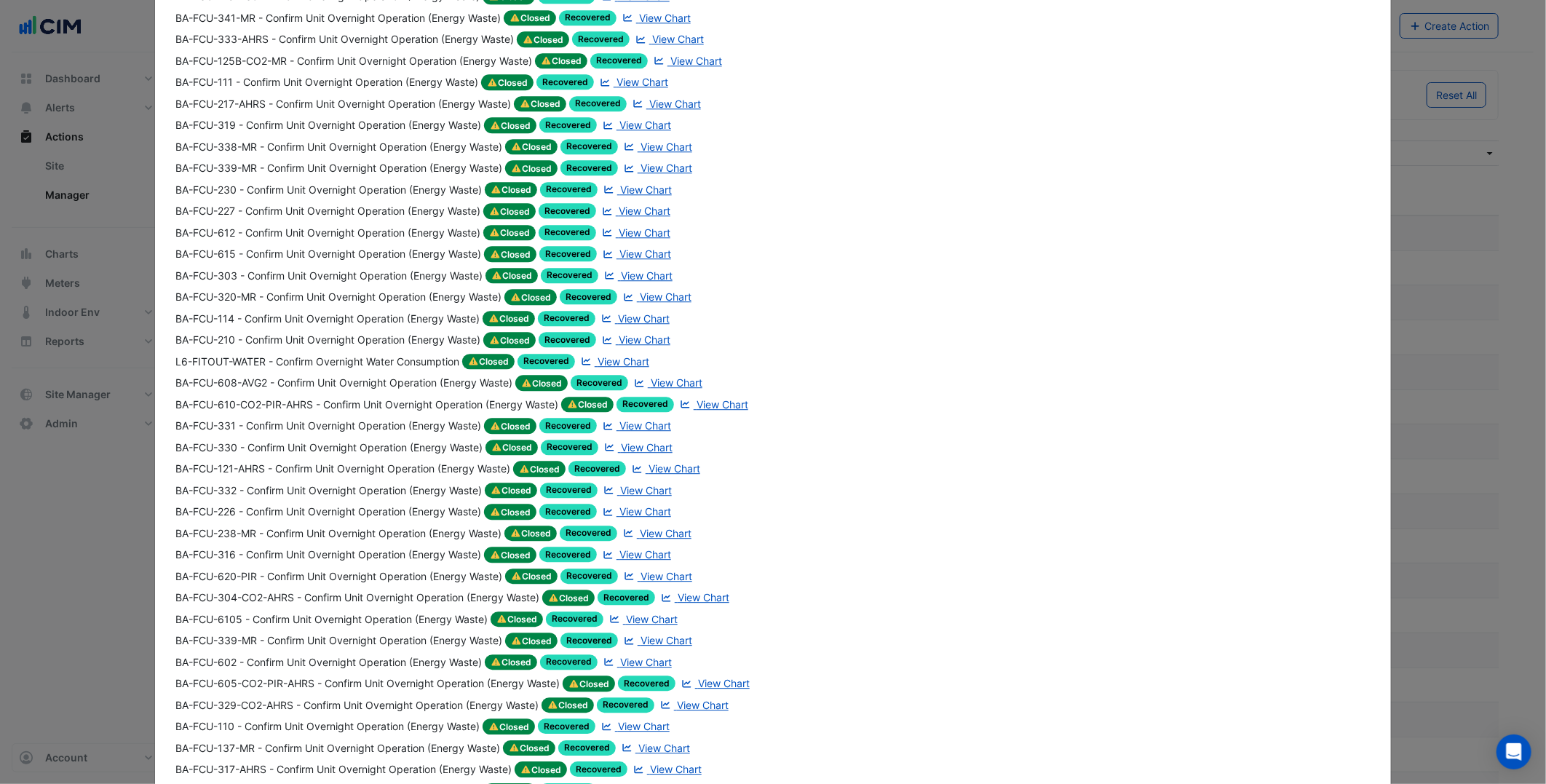
scroll to position [2421, 0]
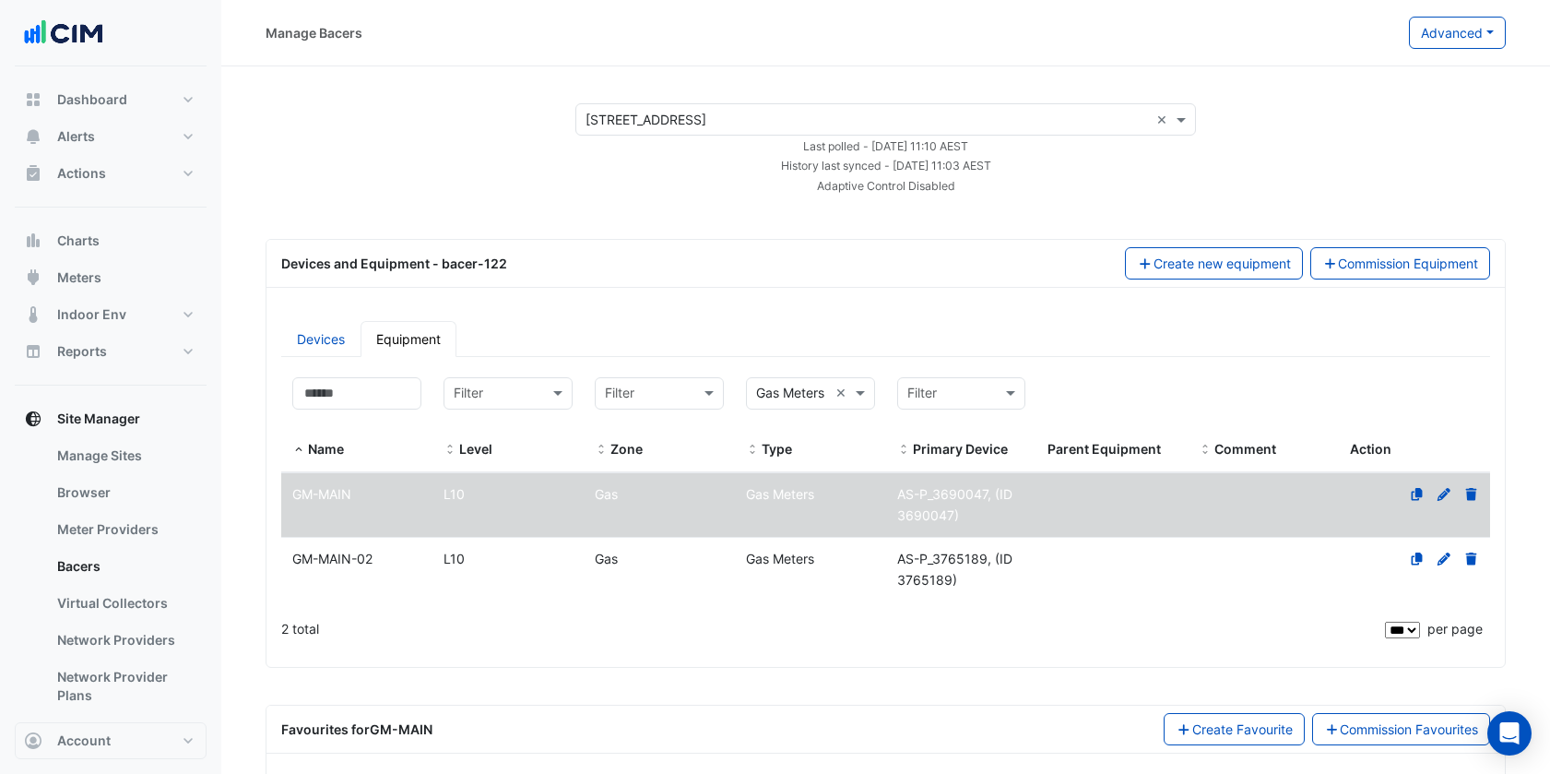
select select "***"
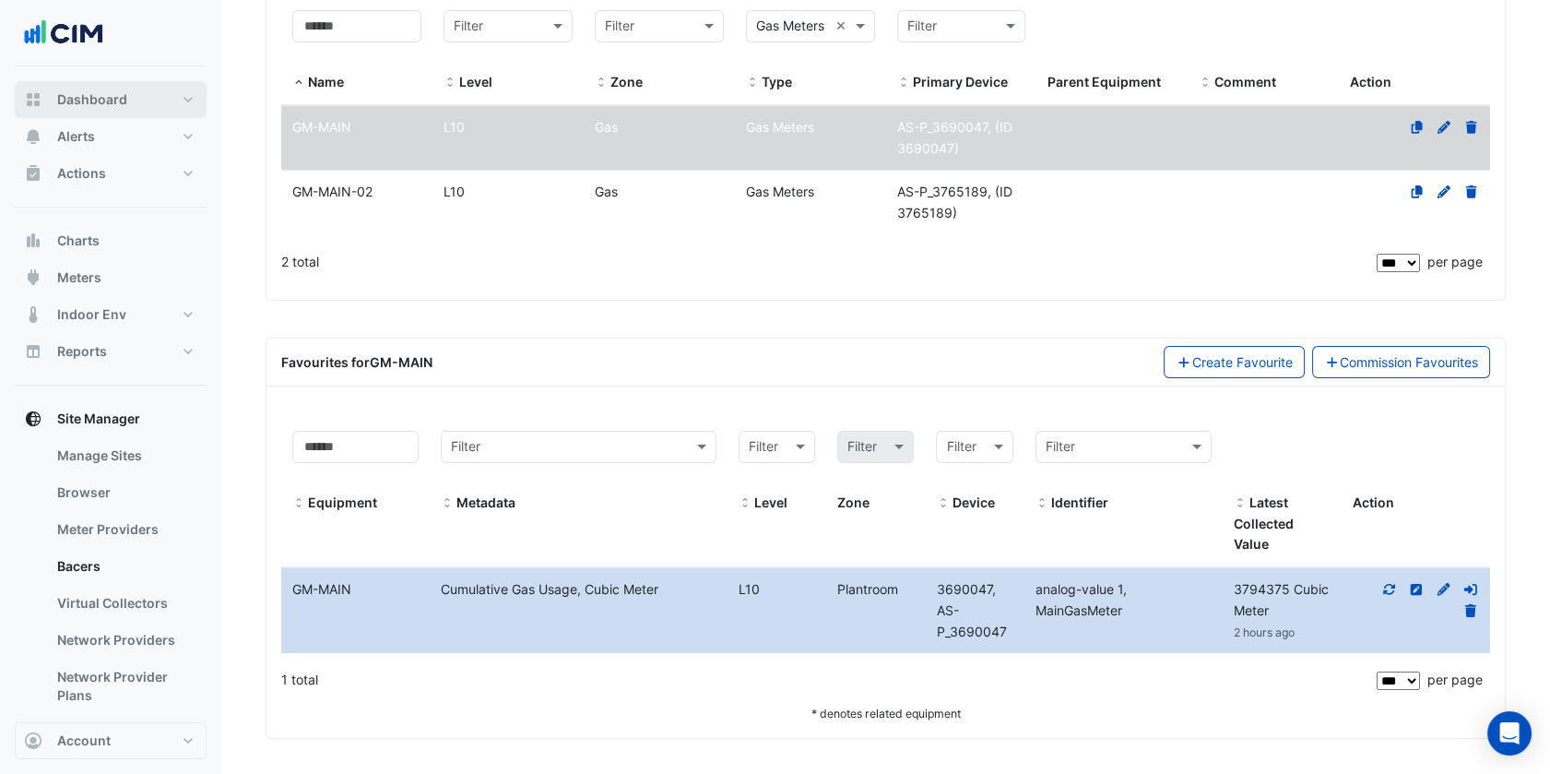
click at [126, 88] on button "Dashboard" at bounding box center [111, 99] width 192 height 37
select select "***"
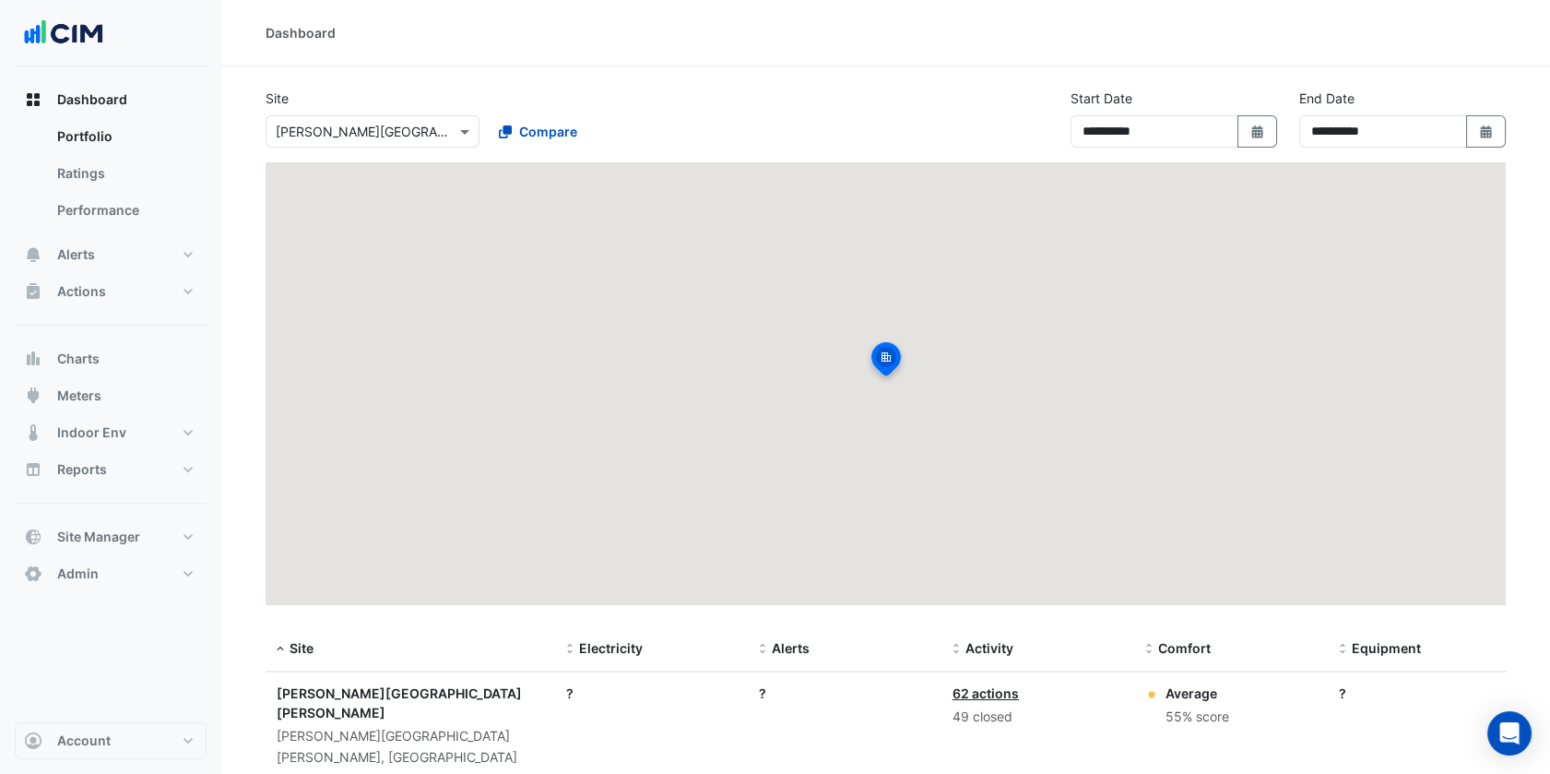
click at [384, 127] on input "text" at bounding box center [354, 132] width 157 height 19
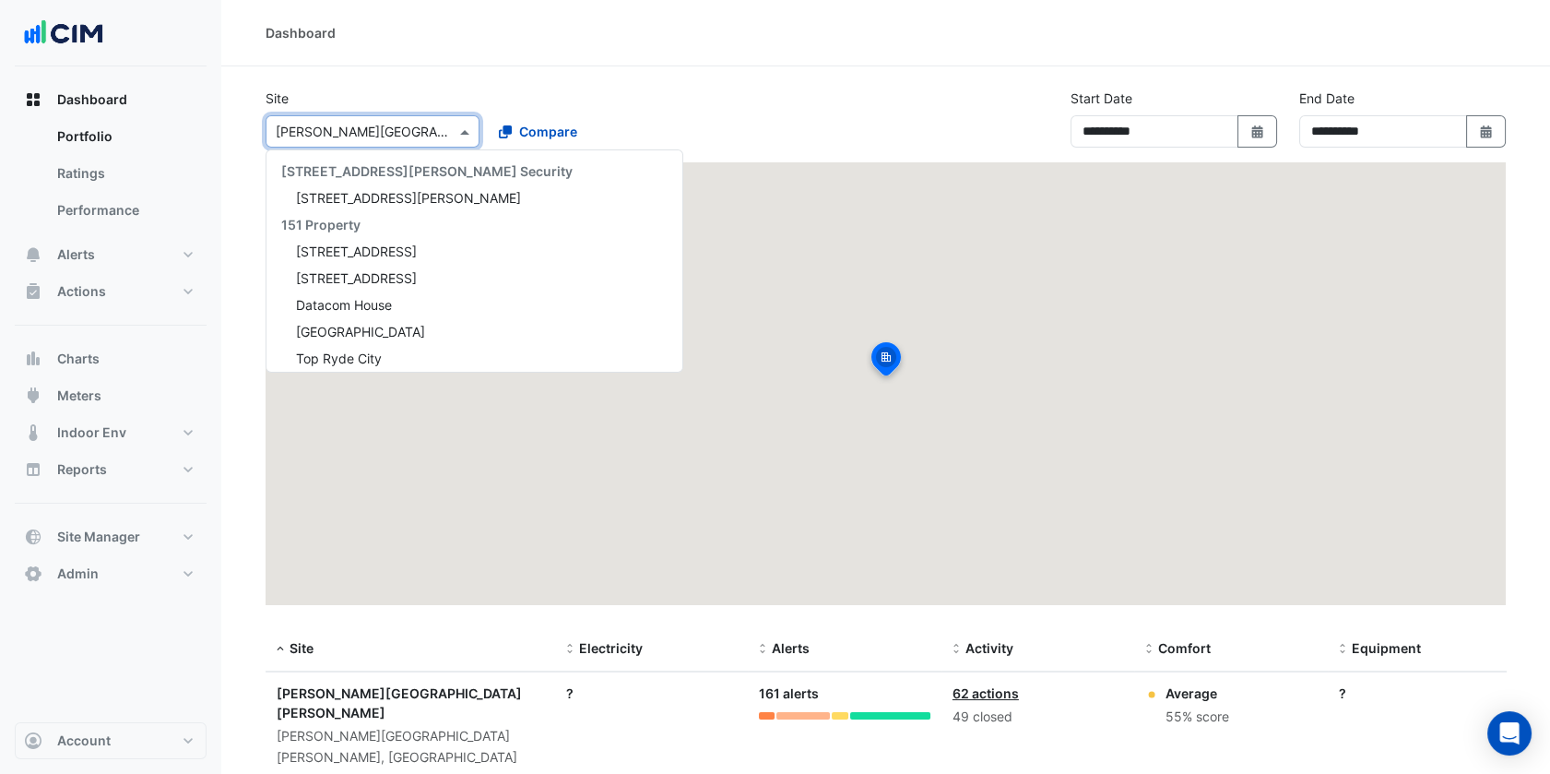
paste input "**********"
type input "**********"
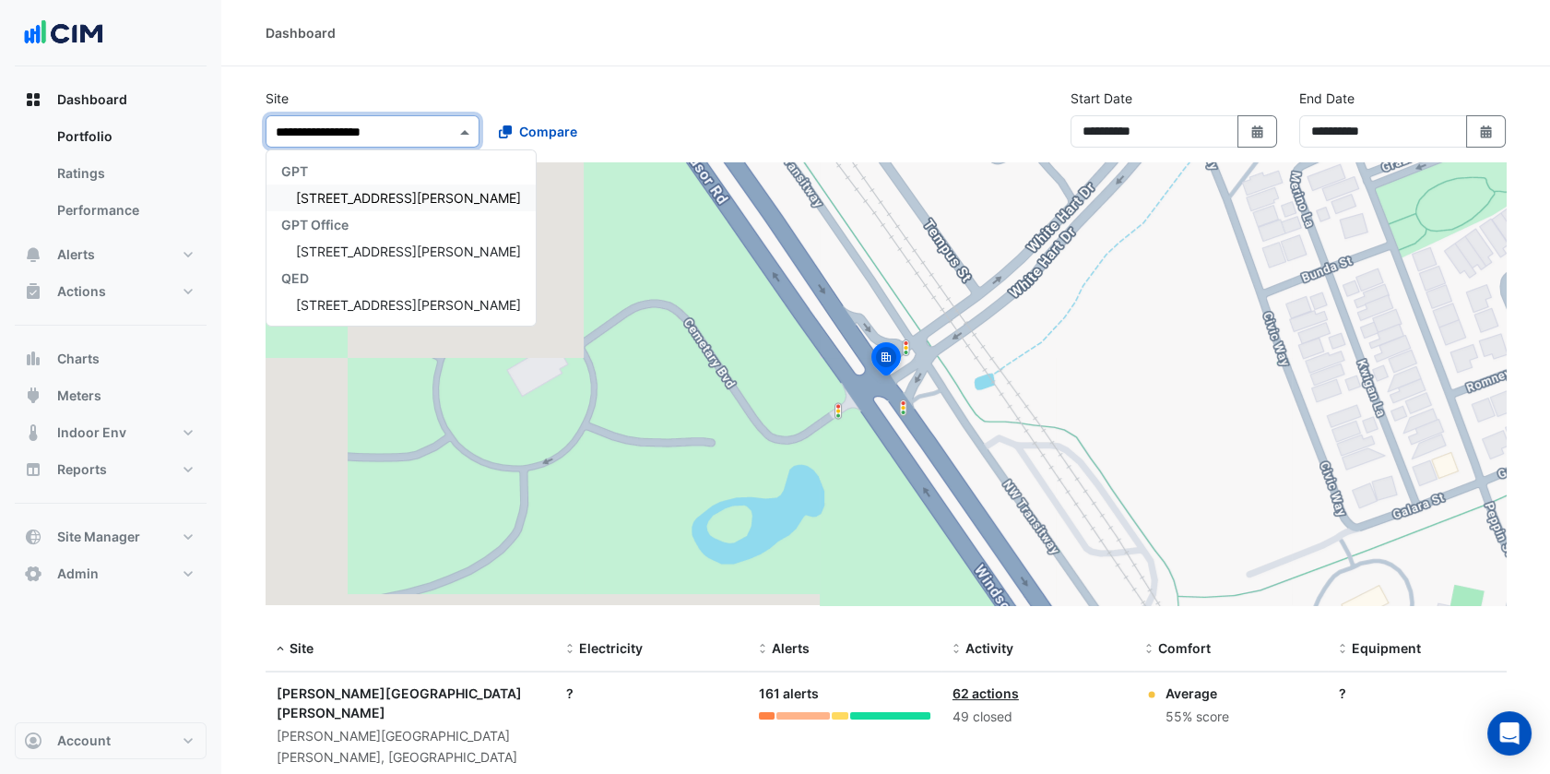
click at [368, 186] on div "[STREET_ADDRESS][PERSON_NAME]" at bounding box center [400, 197] width 269 height 27
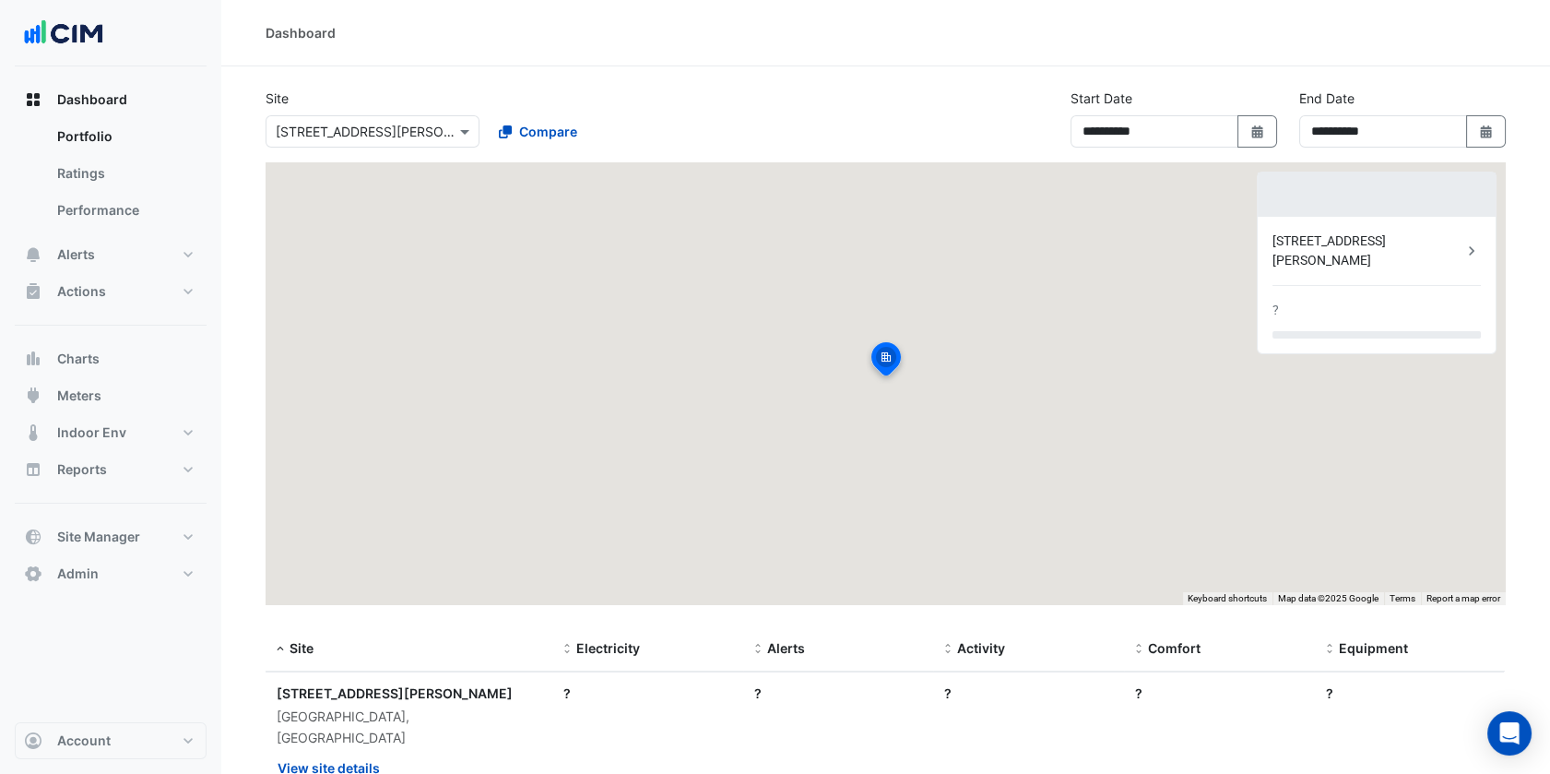
click at [612, 78] on section "**********" at bounding box center [885, 455] width 1329 height 778
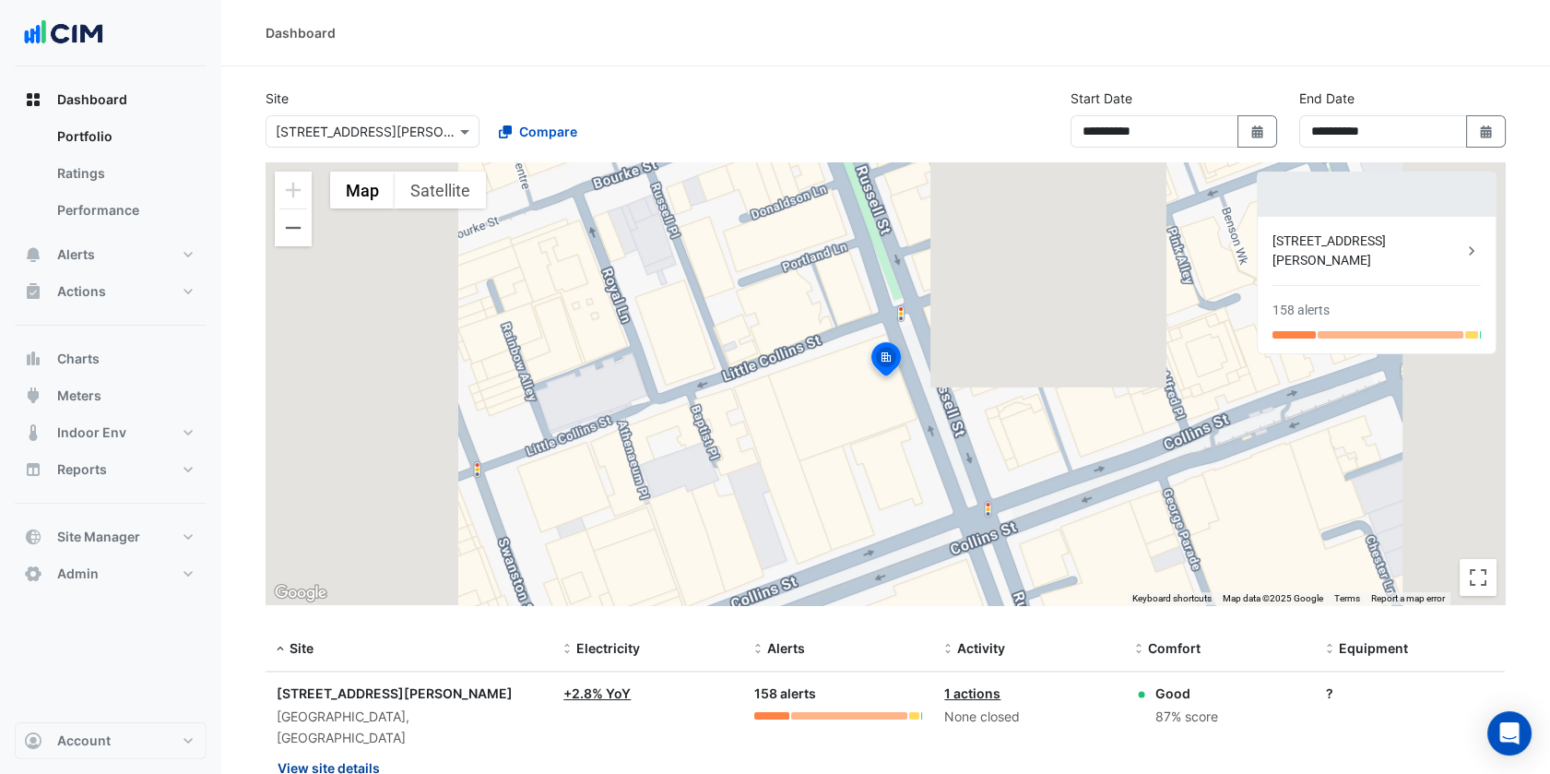
click at [363, 751] on button "View site details" at bounding box center [329, 767] width 104 height 32
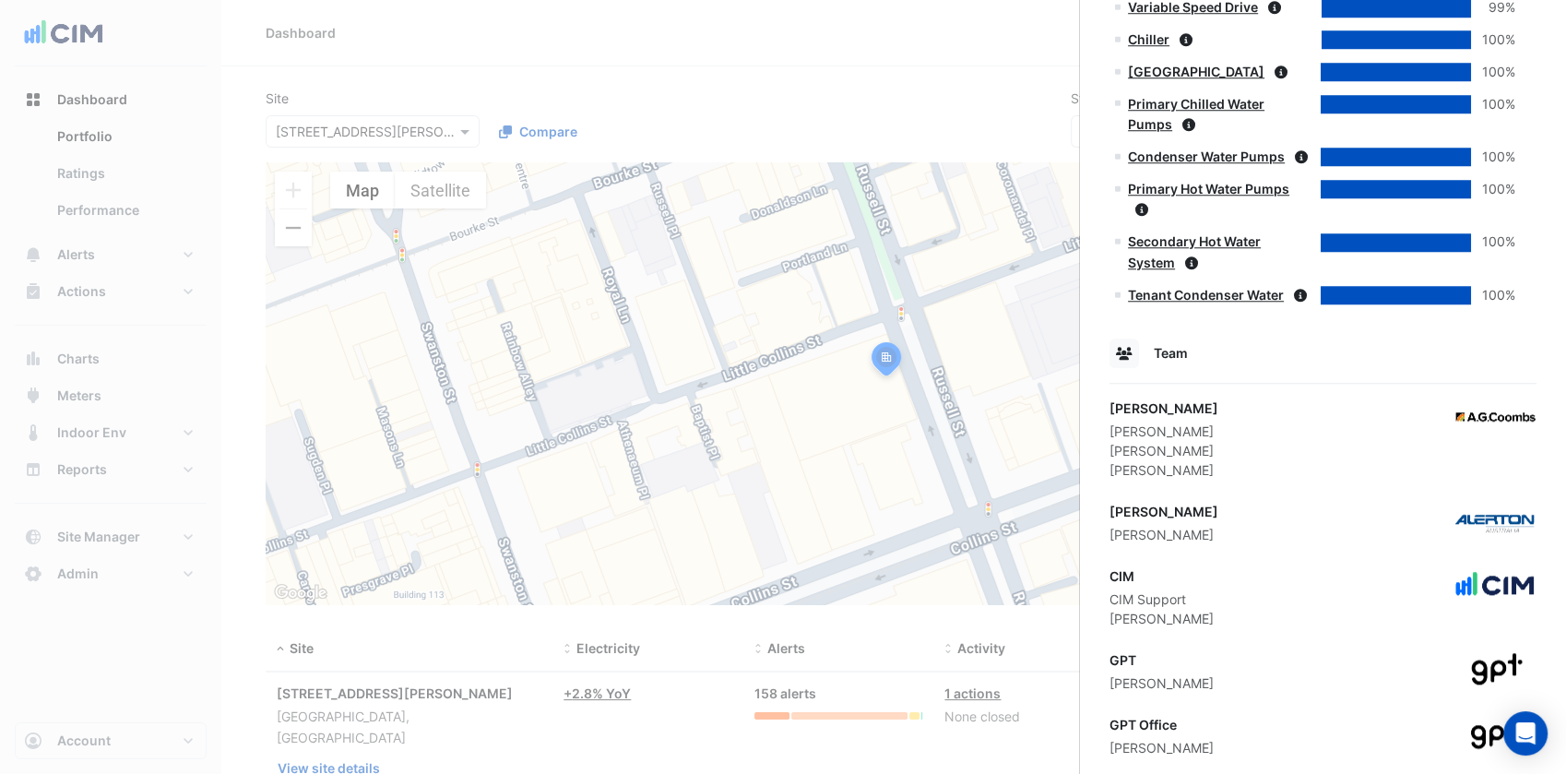
scroll to position [1640, 0]
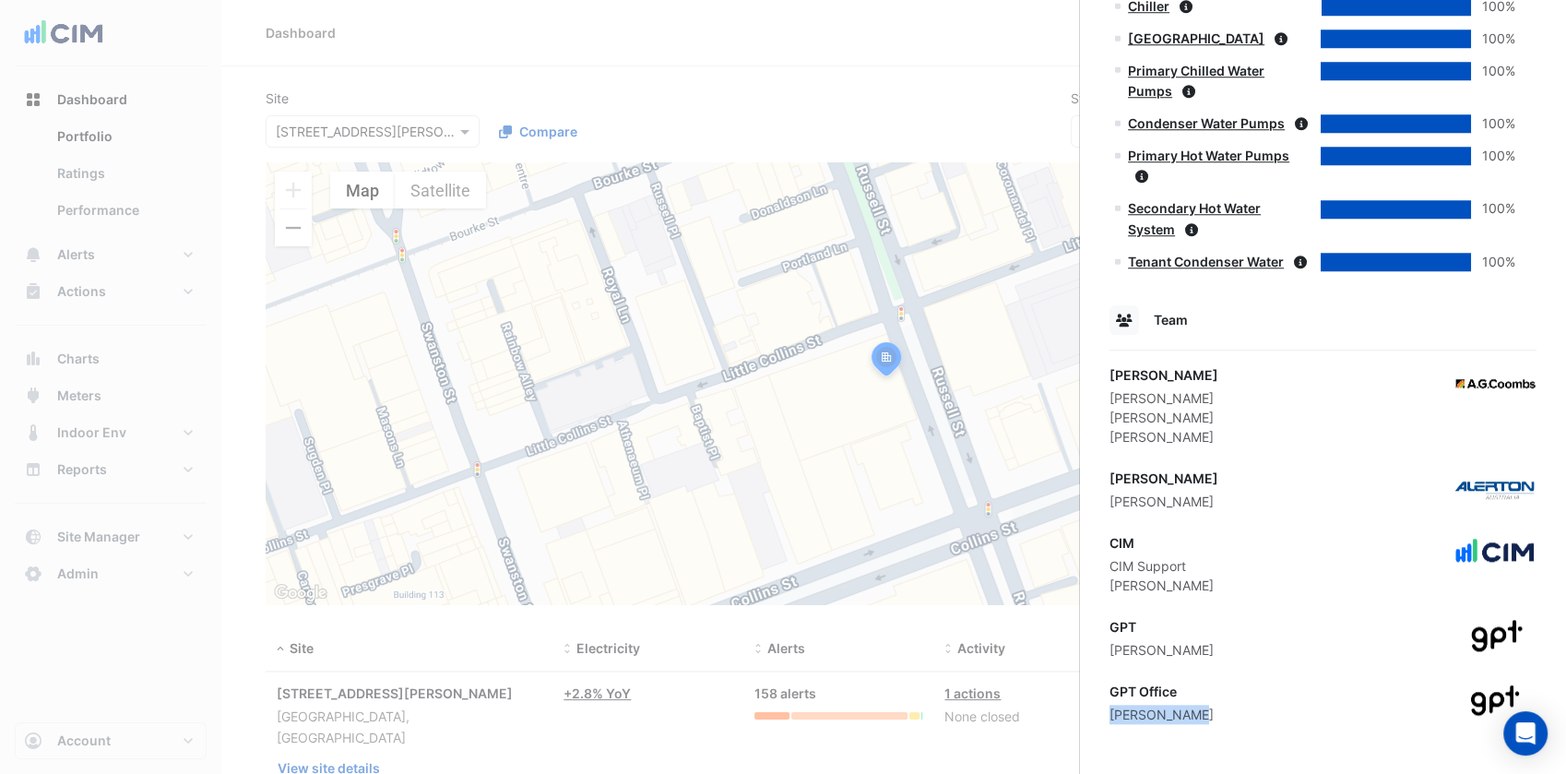
drag, startPoint x: 1185, startPoint y: 721, endPoint x: 1110, endPoint y: 715, distance: 74.9
click at [1110, 715] on div "GPT Office [PERSON_NAME]" at bounding box center [1322, 702] width 427 height 42
copy div "[PERSON_NAME]"
drag, startPoint x: 1018, startPoint y: 451, endPoint x: 790, endPoint y: 343, distance: 252.0
click at [1018, 451] on ngb-offcanvas-backdrop at bounding box center [783, 387] width 1566 height 774
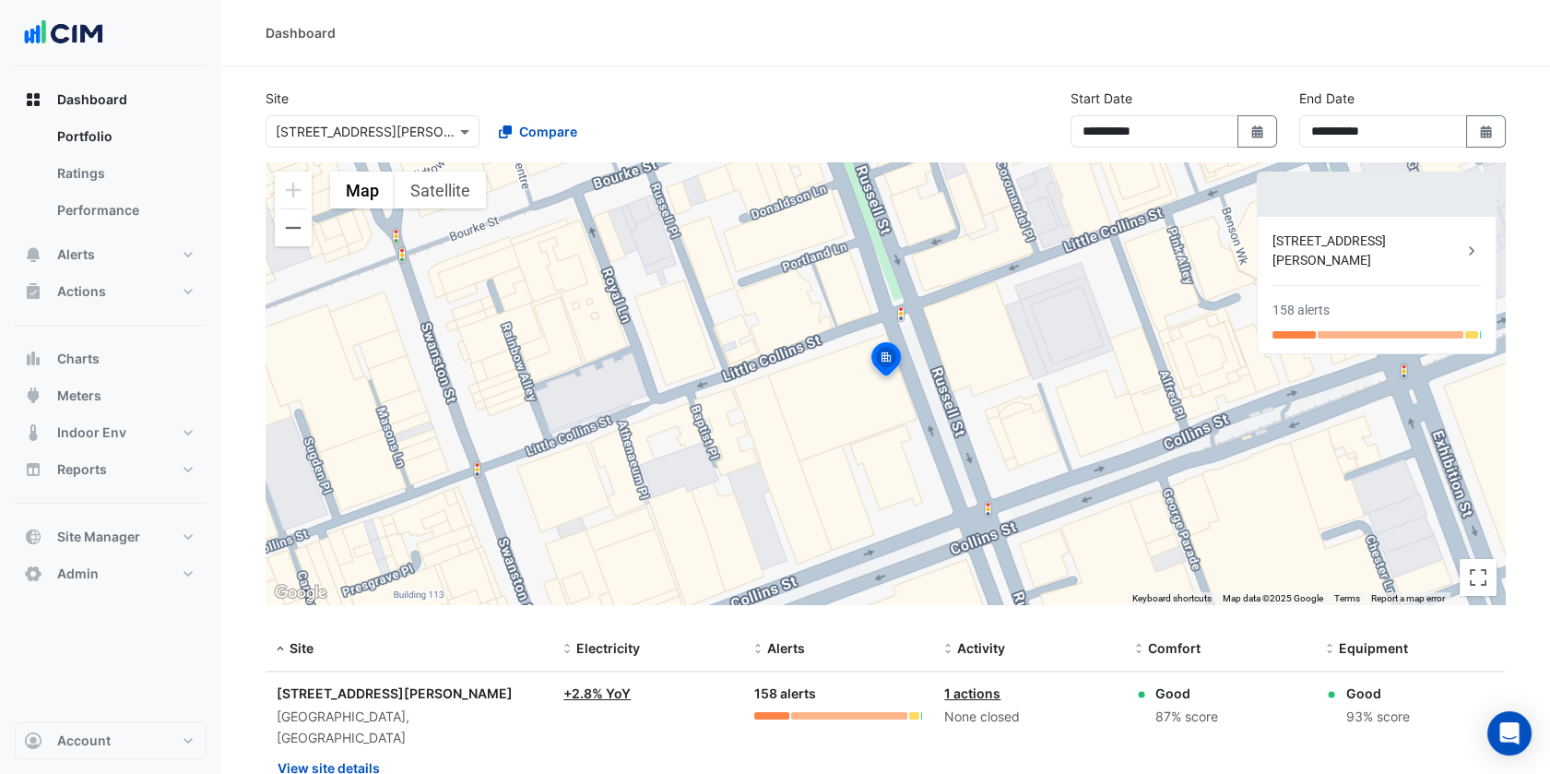
click at [375, 140] on div "Select a Site × [STREET_ADDRESS][PERSON_NAME]" at bounding box center [373, 131] width 214 height 32
paste input "**********"
type input "**********"
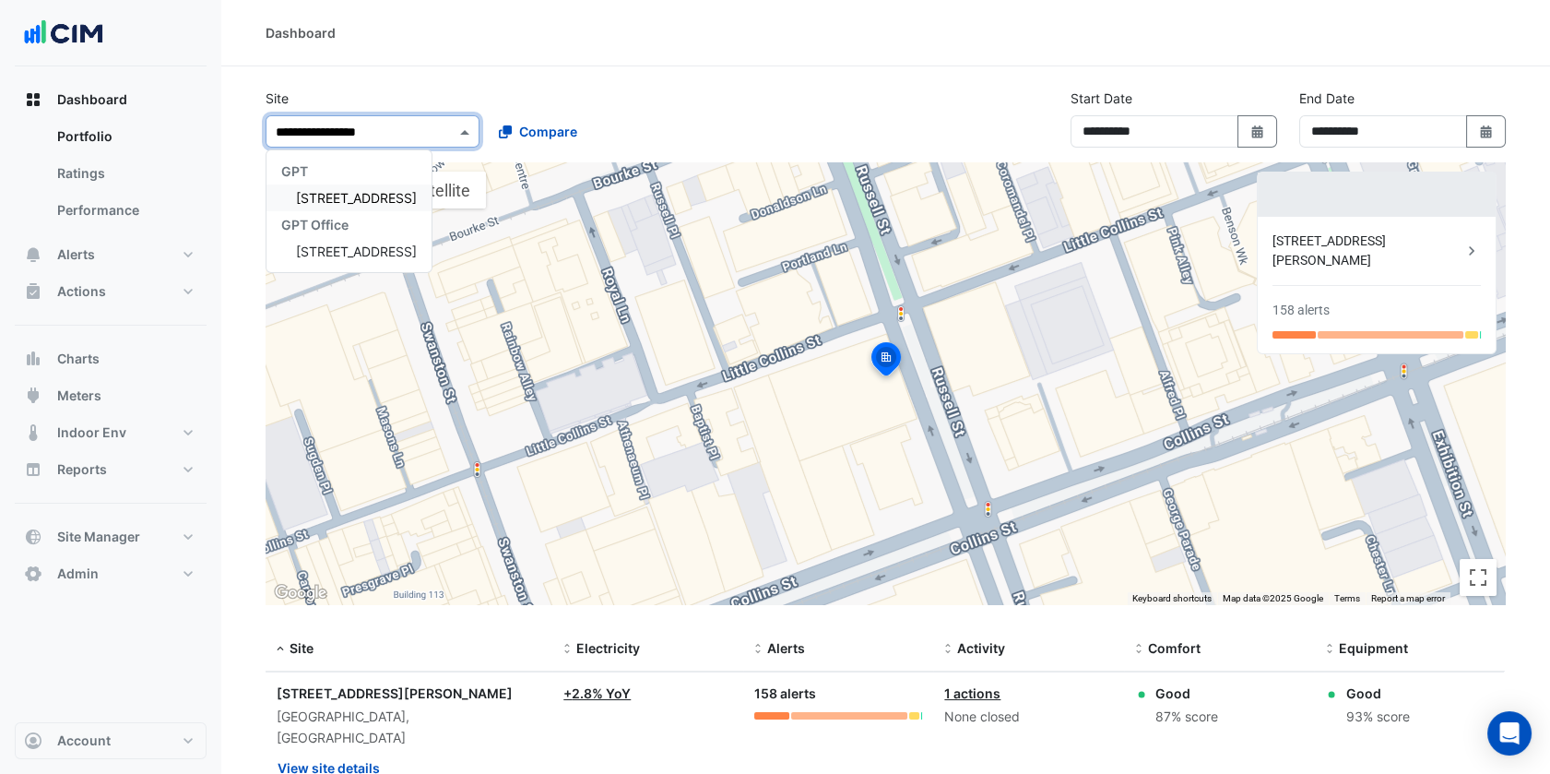
click at [363, 207] on div "[STREET_ADDRESS]" at bounding box center [348, 197] width 165 height 27
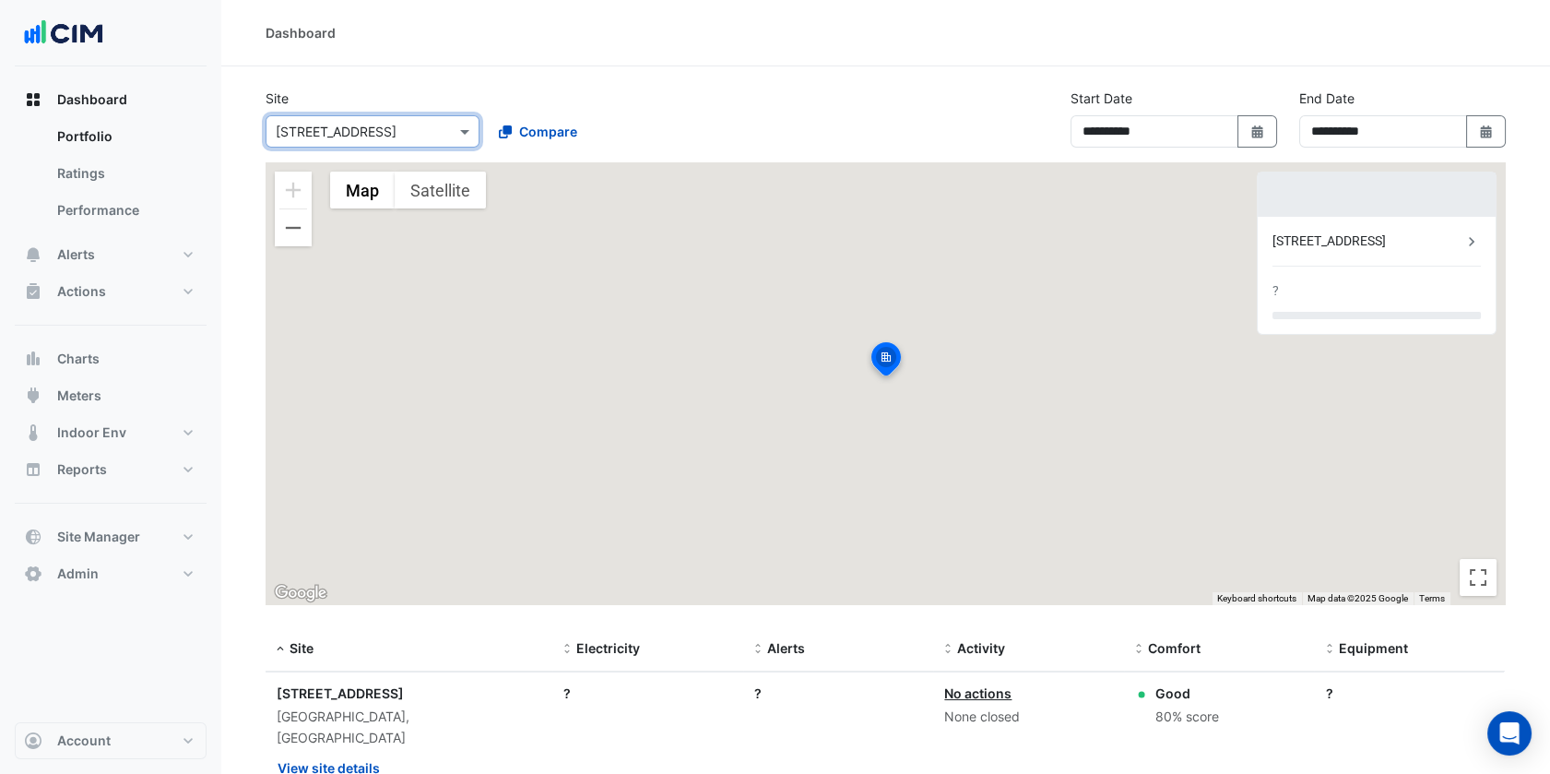
click at [514, 59] on div "Dashboard" at bounding box center [885, 33] width 1329 height 66
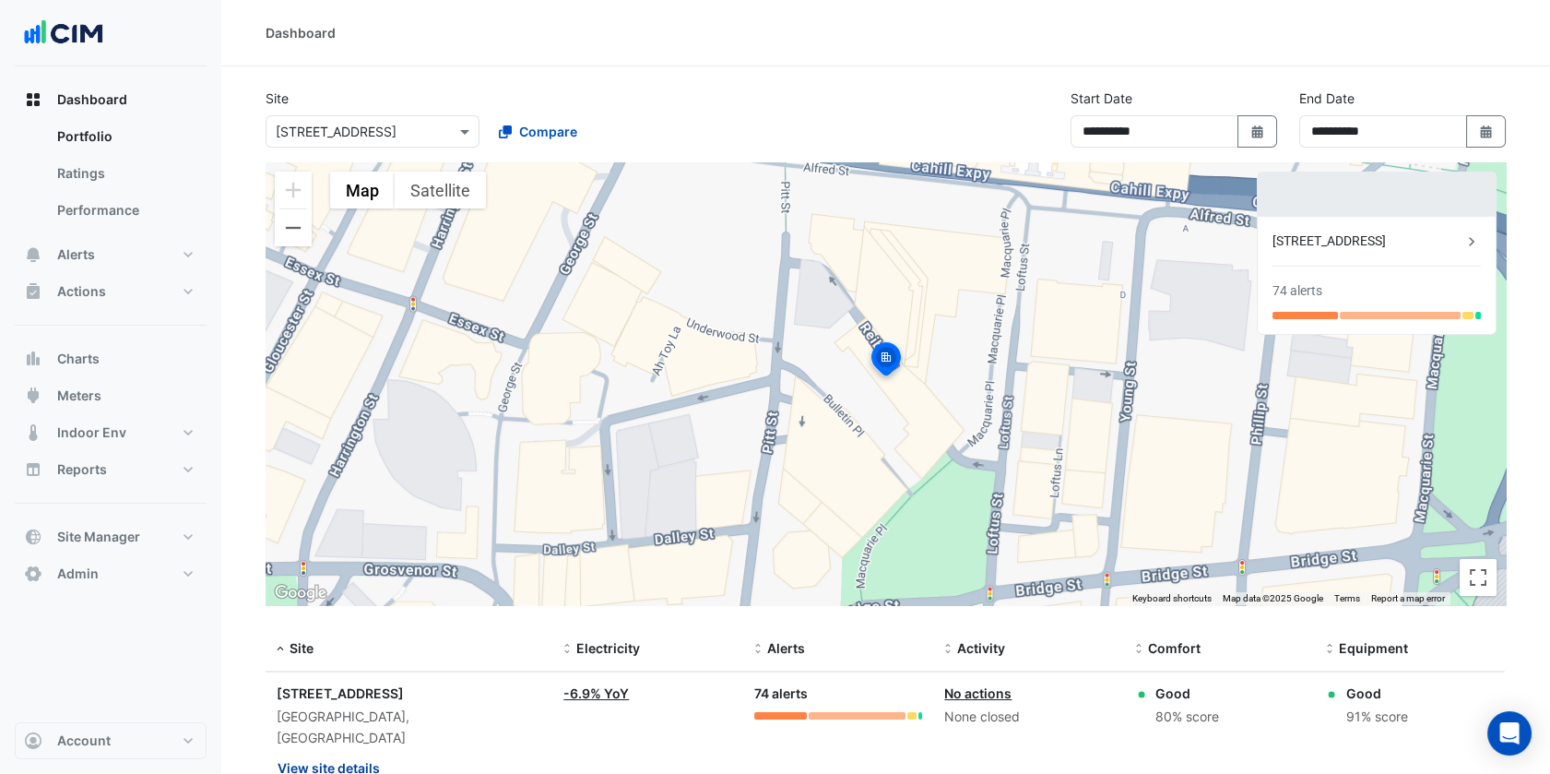
click at [337, 751] on button "View site details" at bounding box center [329, 767] width 104 height 32
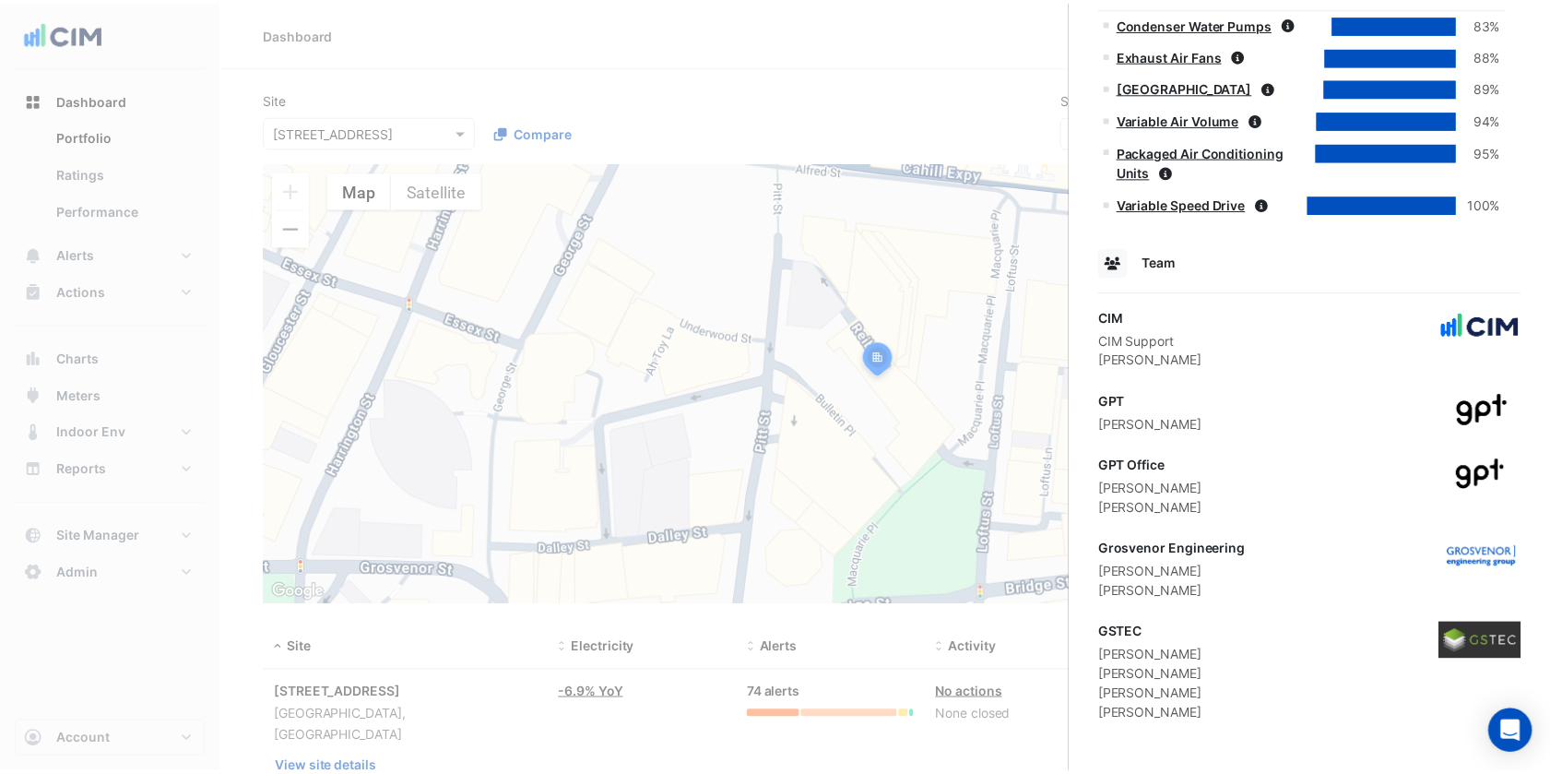
scroll to position [1188, 0]
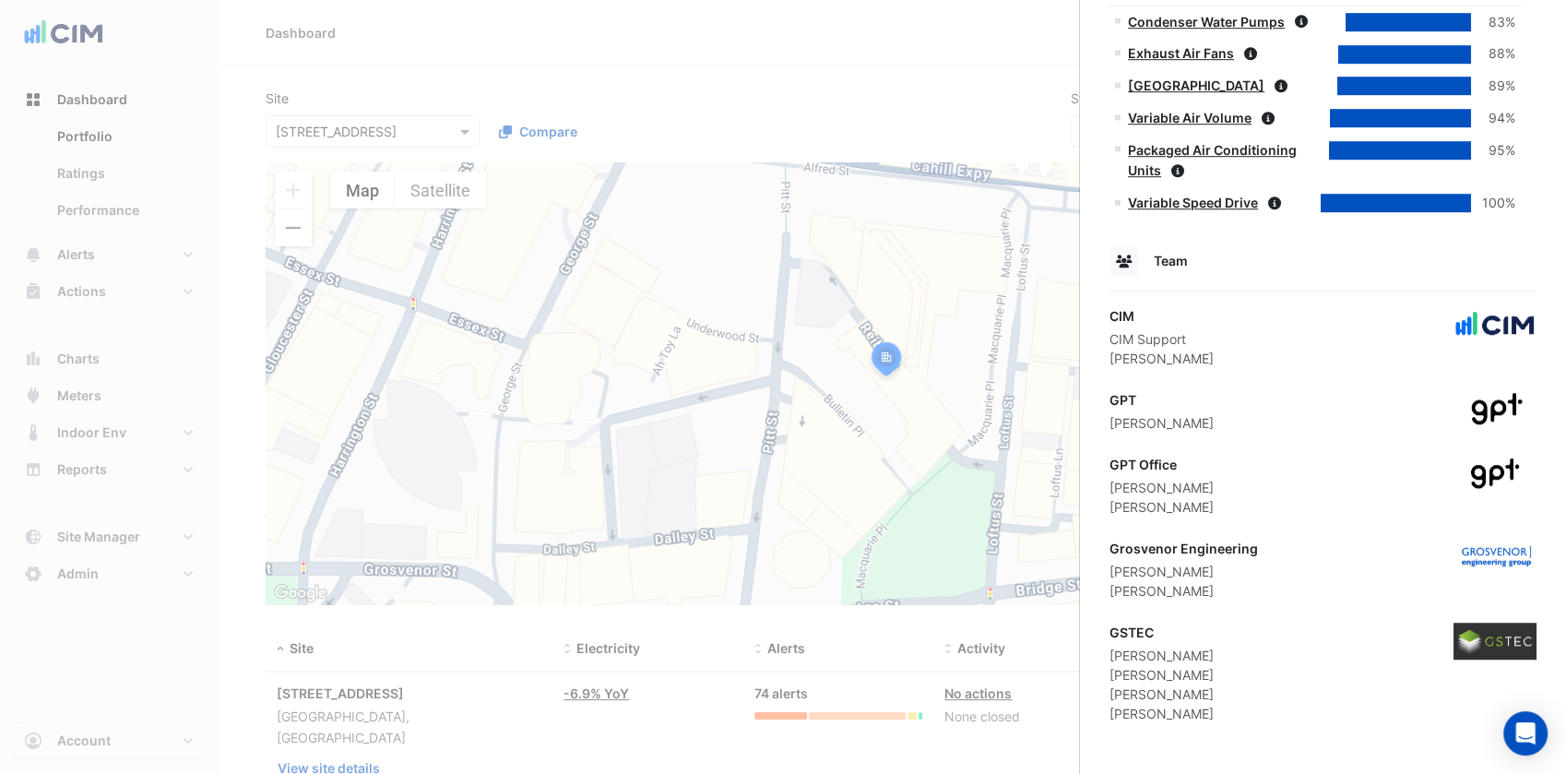
drag, startPoint x: 1217, startPoint y: 485, endPoint x: 1113, endPoint y: 492, distance: 104.4
click at [1113, 492] on div "GPT Office [PERSON_NAME] [PERSON_NAME]" at bounding box center [1322, 486] width 427 height 62
copy div "[PERSON_NAME]"
drag, startPoint x: 1209, startPoint y: 513, endPoint x: 1107, endPoint y: 506, distance: 101.6
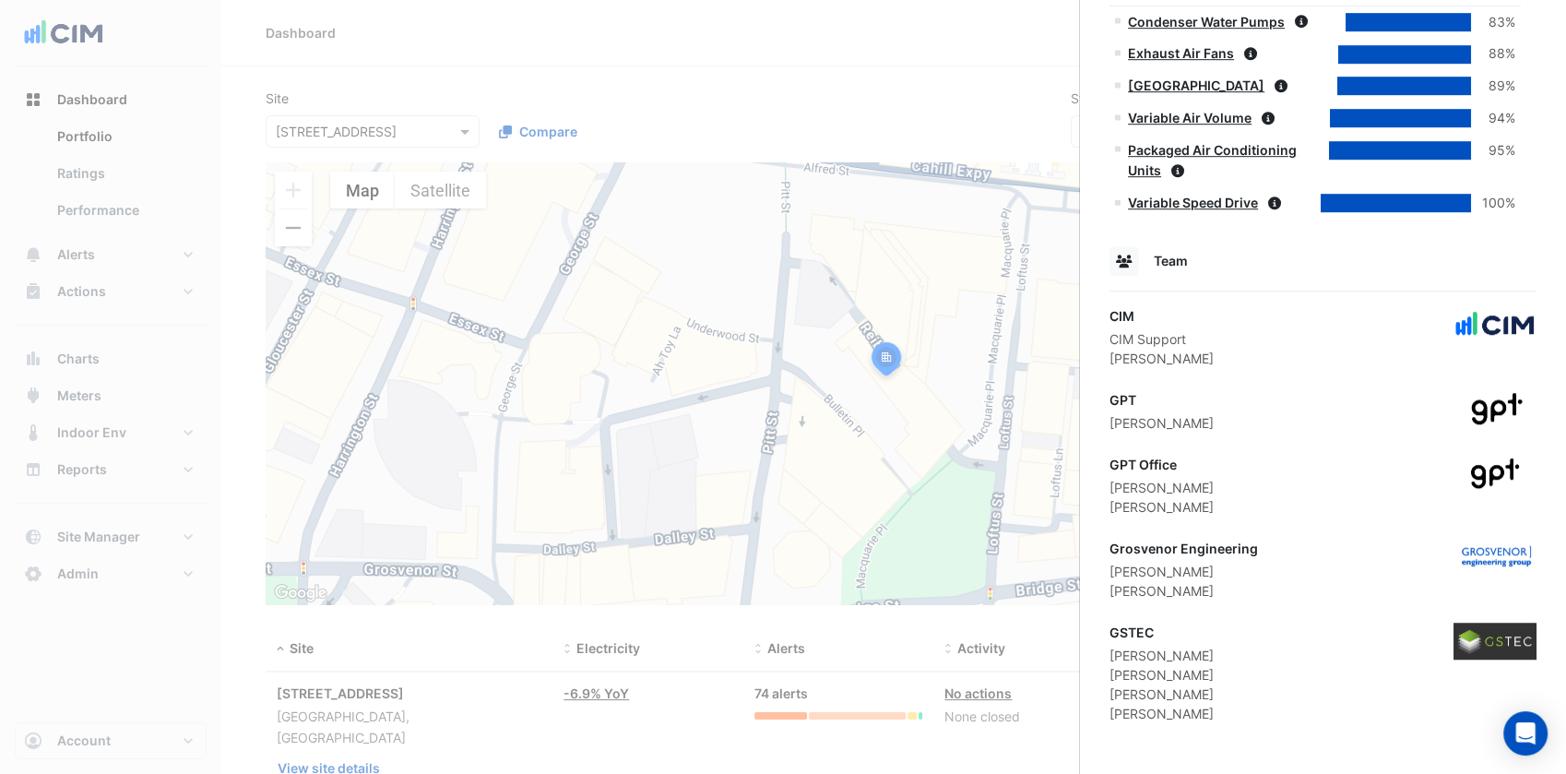
copy div "[PERSON_NAME]"
click at [165, 127] on ngb-offcanvas-backdrop at bounding box center [783, 387] width 1566 height 774
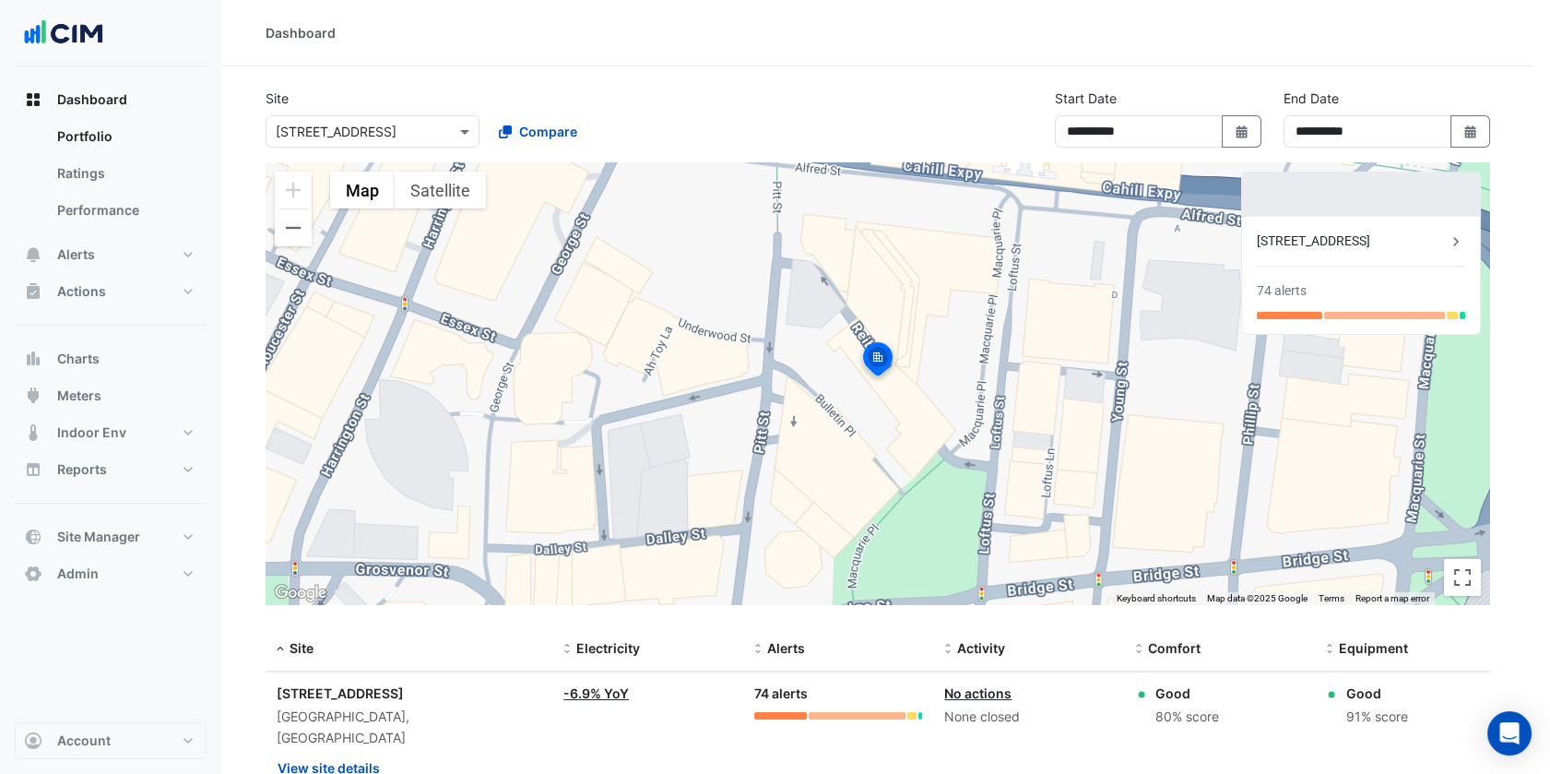
click at [326, 133] on input "text" at bounding box center [354, 132] width 157 height 19
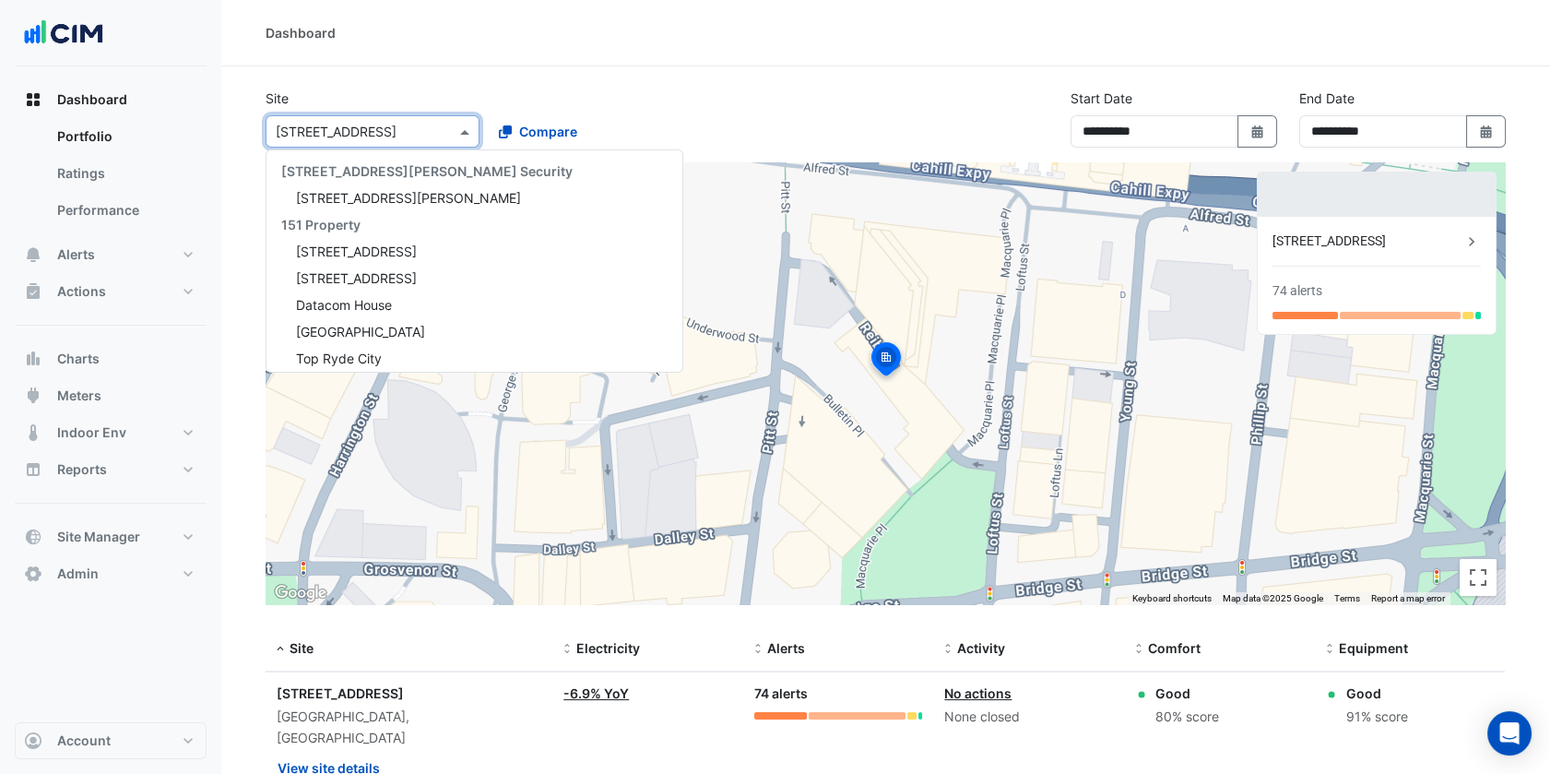
paste input "**********"
type input "**********"
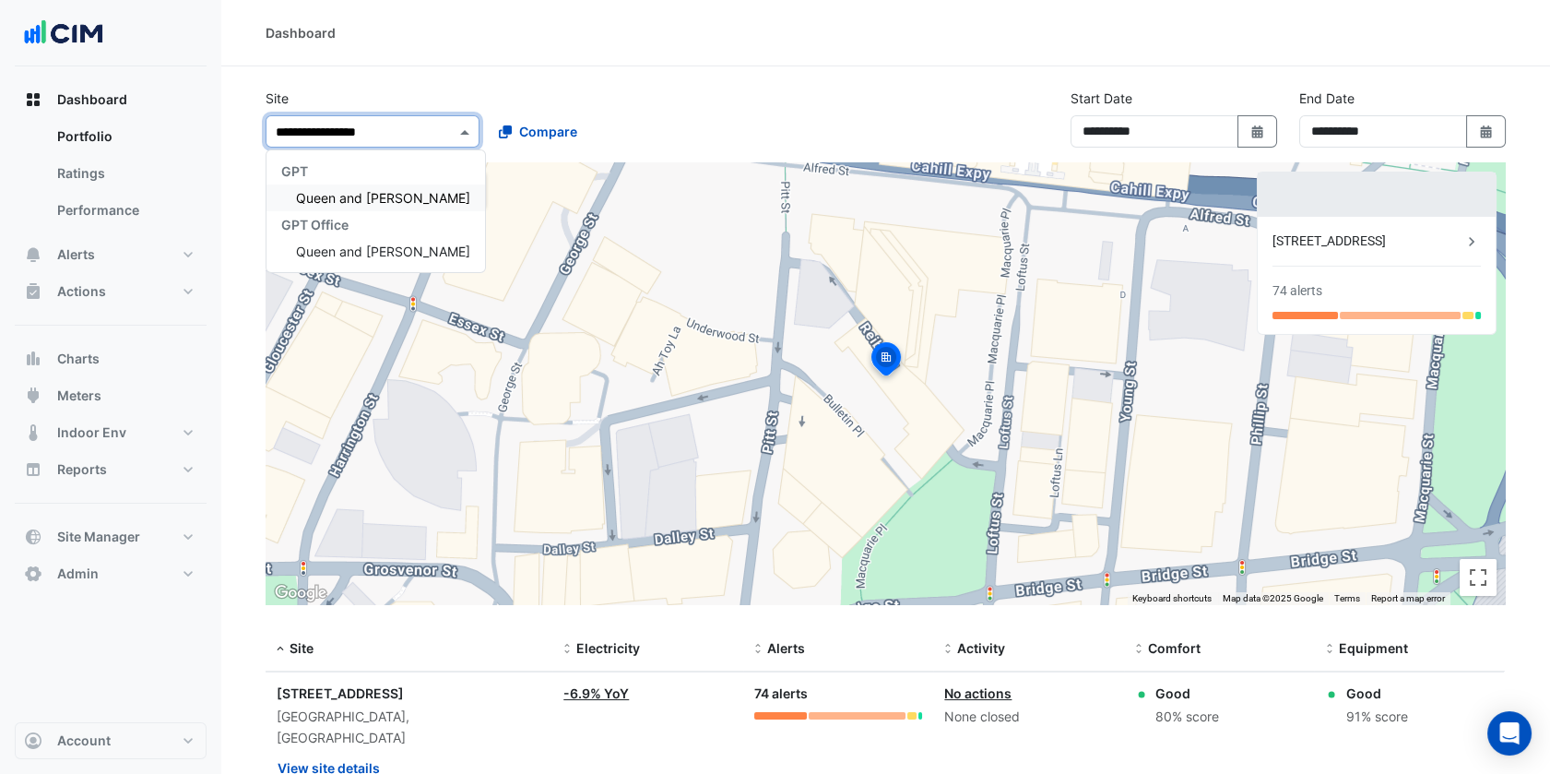
click at [356, 191] on span "Queen and [PERSON_NAME]" at bounding box center [383, 198] width 174 height 16
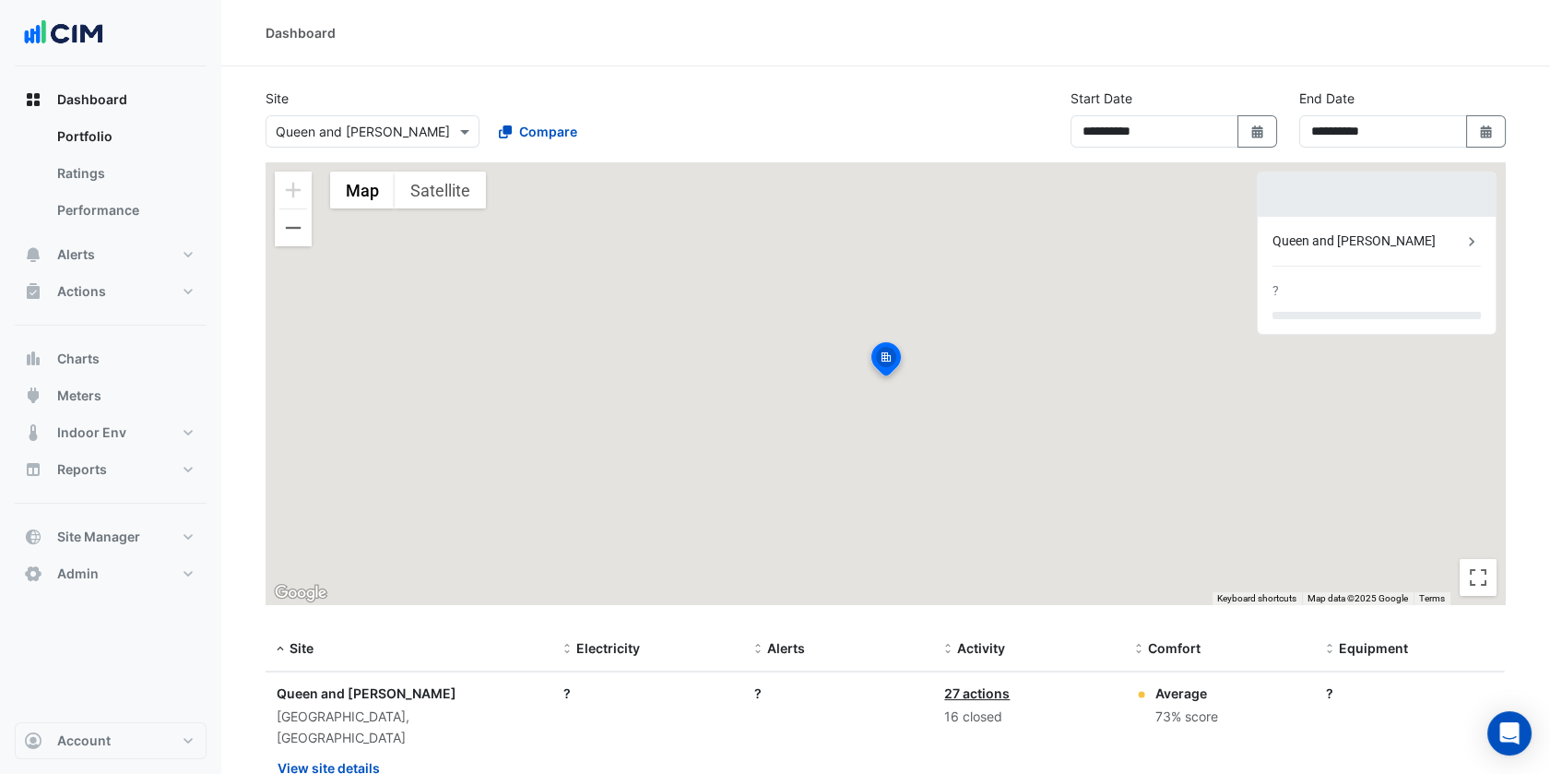
click at [615, 92] on div "Site Select a Site × Queen and [PERSON_NAME] Compare" at bounding box center [482, 118] width 457 height 59
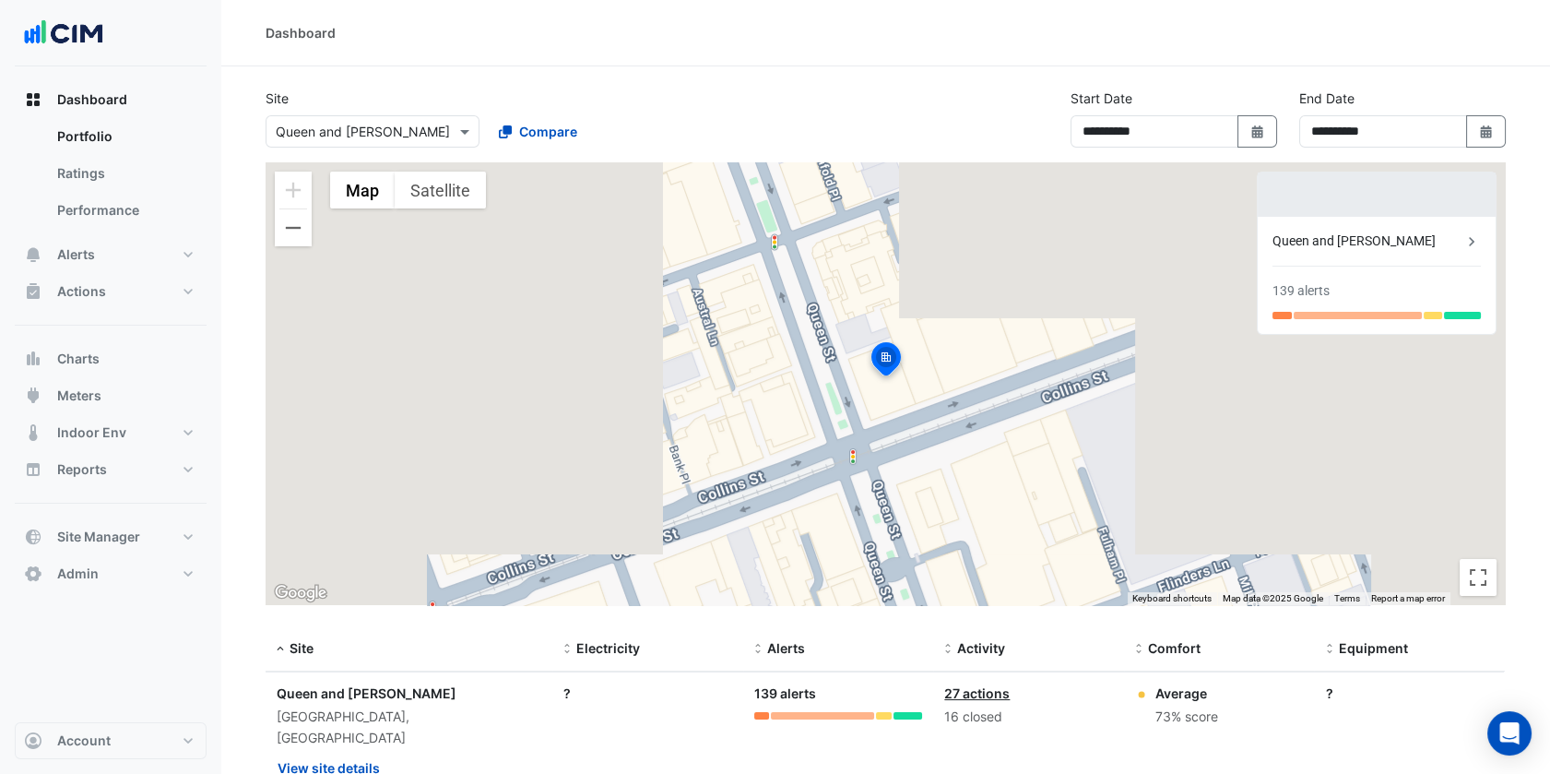
click at [361, 729] on div "Site: [GEOGRAPHIC_DATA][PERSON_NAME], [GEOGRAPHIC_DATA] site details" at bounding box center [409, 733] width 265 height 101
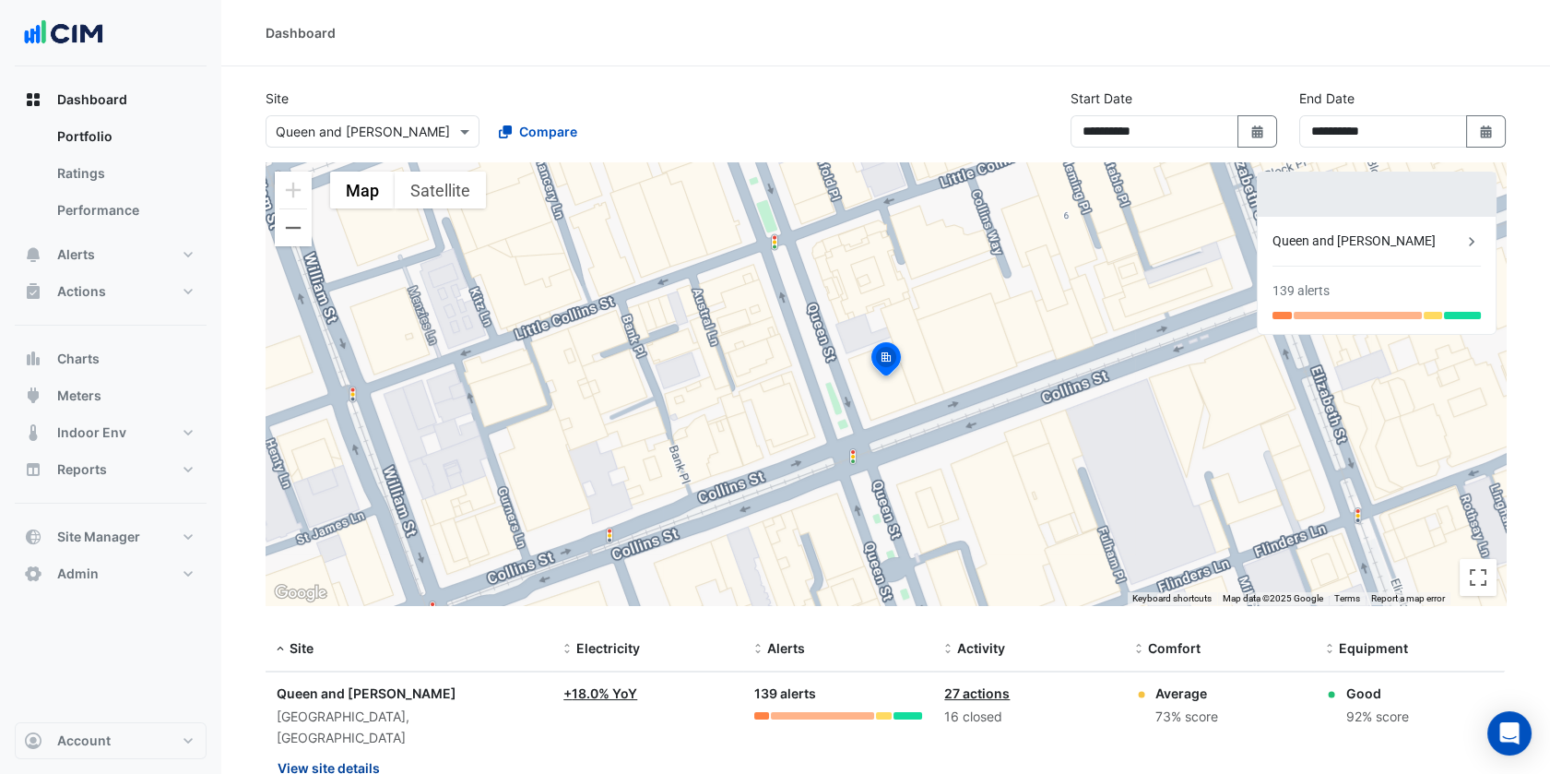
click at [361, 751] on button "View site details" at bounding box center [329, 767] width 104 height 32
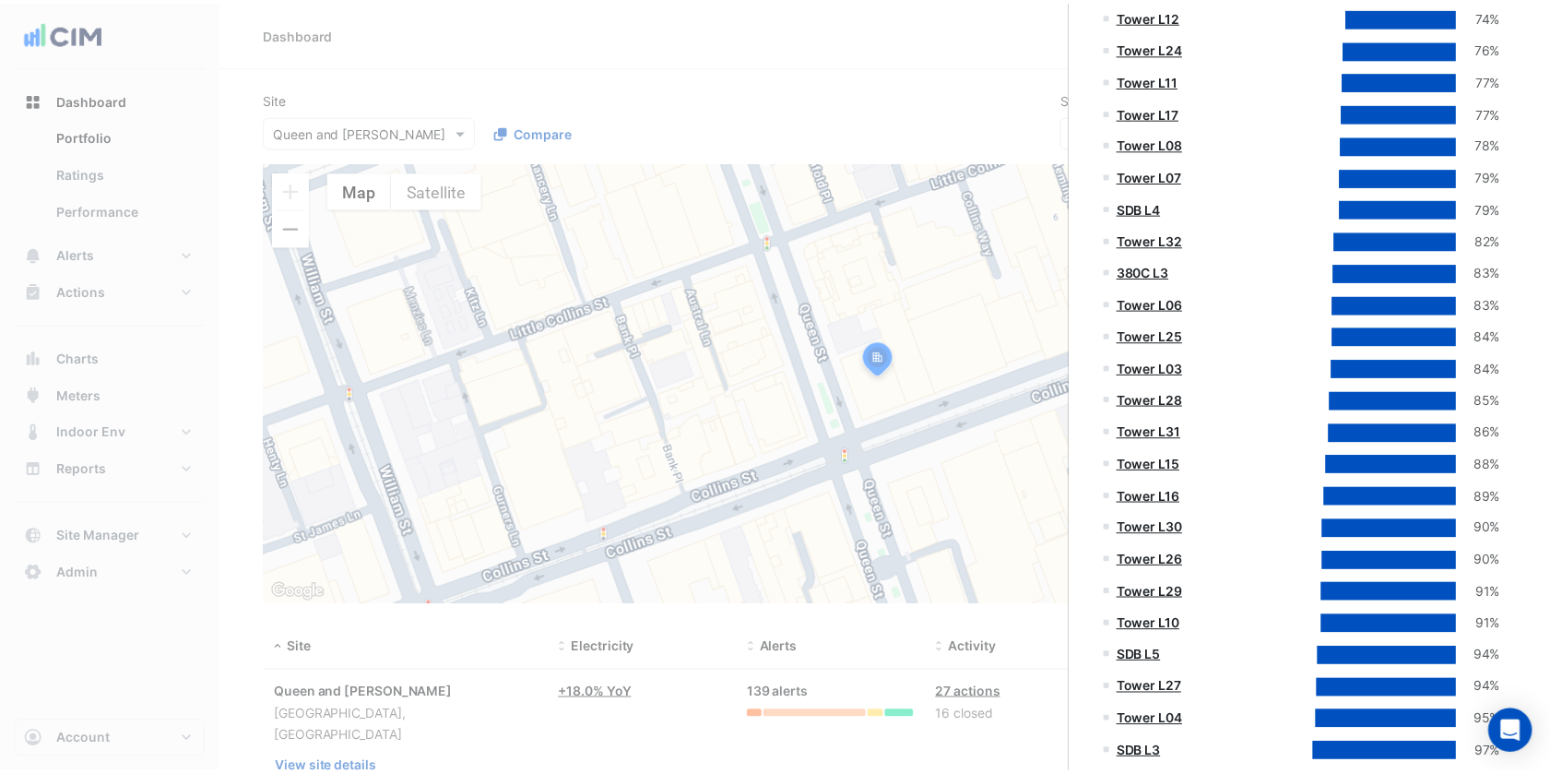
scroll to position [2478, 0]
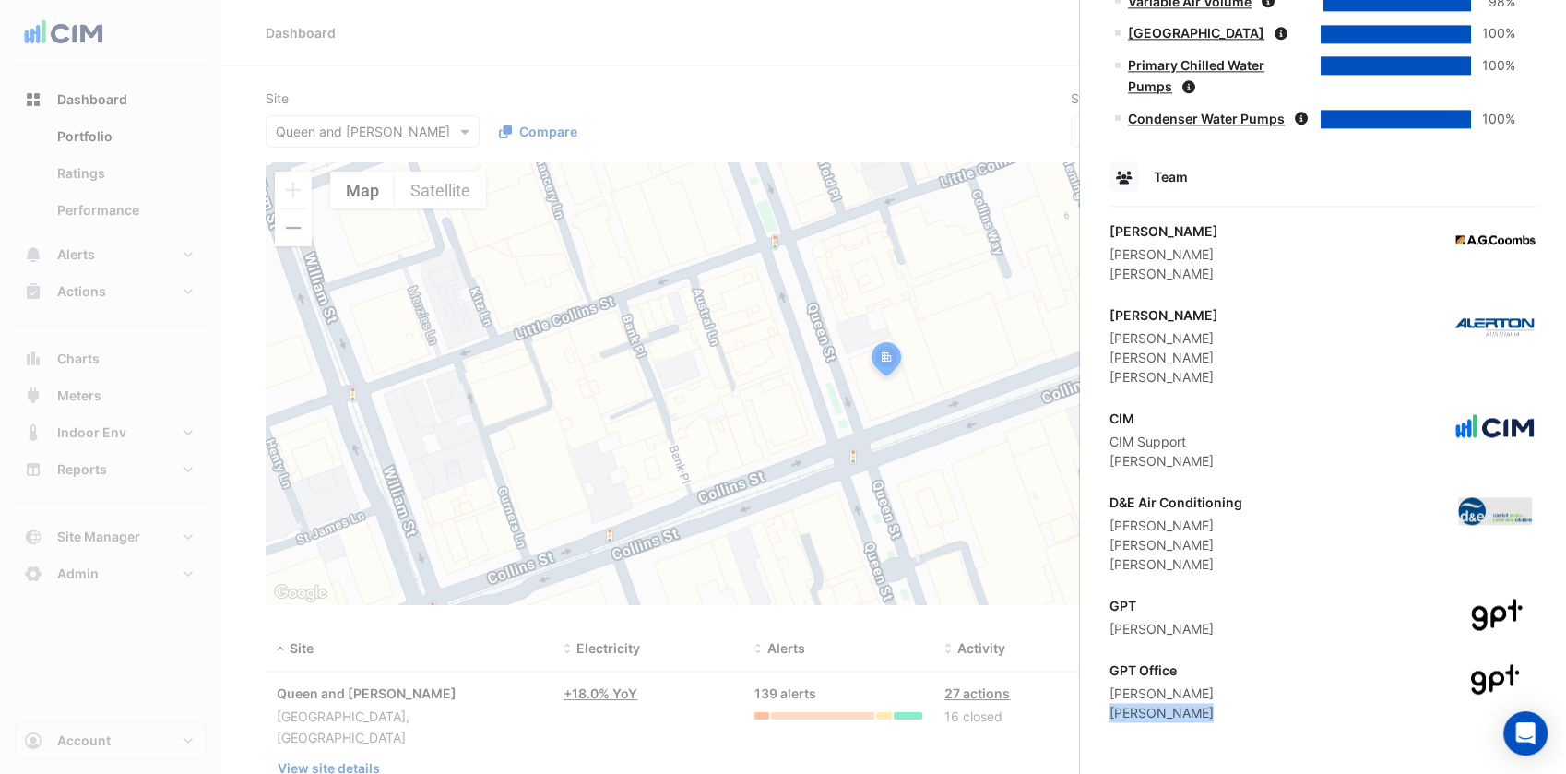
drag, startPoint x: 1202, startPoint y: 708, endPoint x: 1105, endPoint y: 719, distance: 97.4
copy div "[PERSON_NAME]"
click at [1204, 663] on div "GPT Office" at bounding box center [1161, 669] width 104 height 19
click at [1203, 703] on div "[PERSON_NAME]" at bounding box center [1161, 712] width 104 height 19
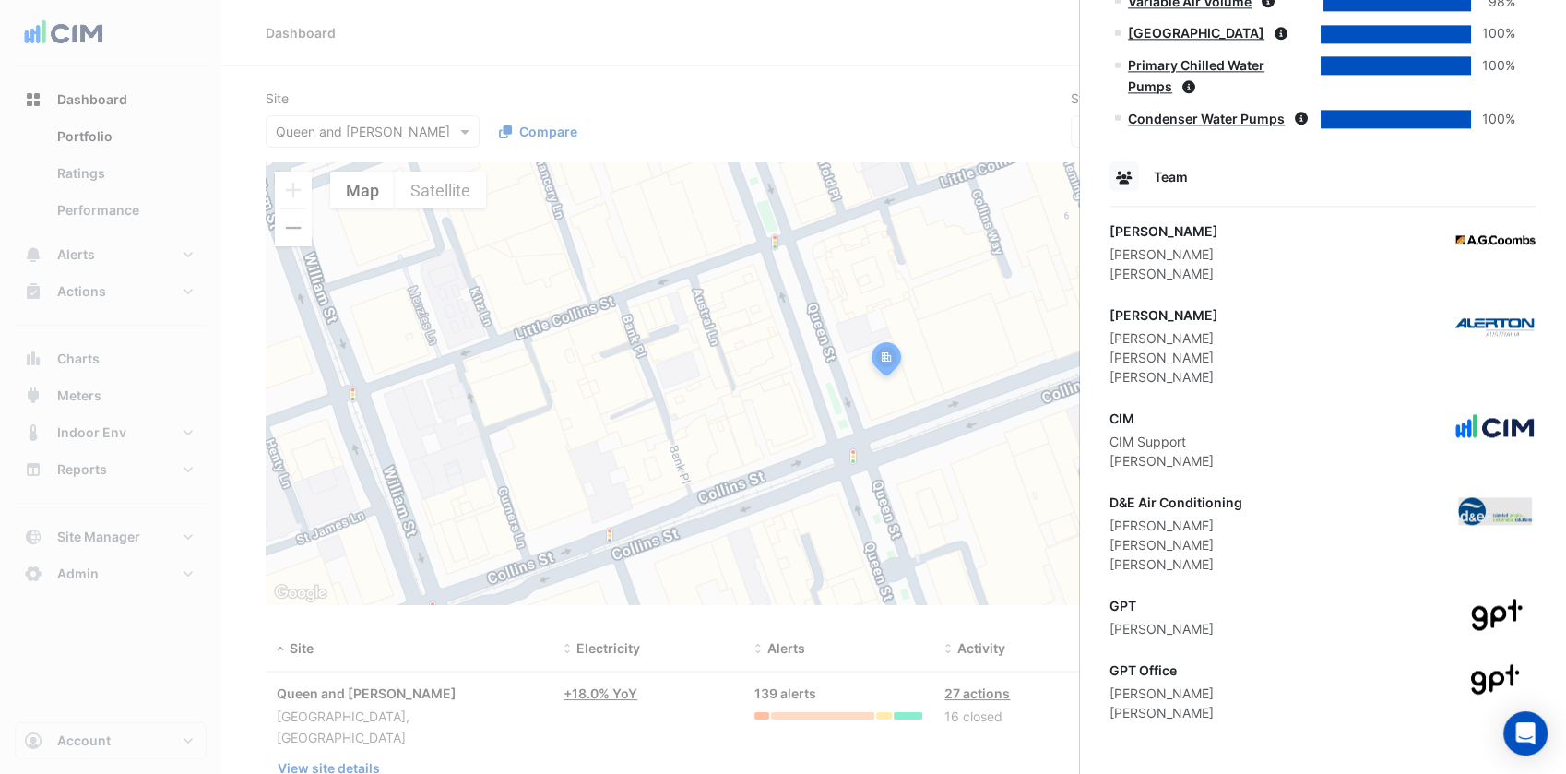
click at [676, 526] on ngb-offcanvas-backdrop at bounding box center [783, 387] width 1566 height 774
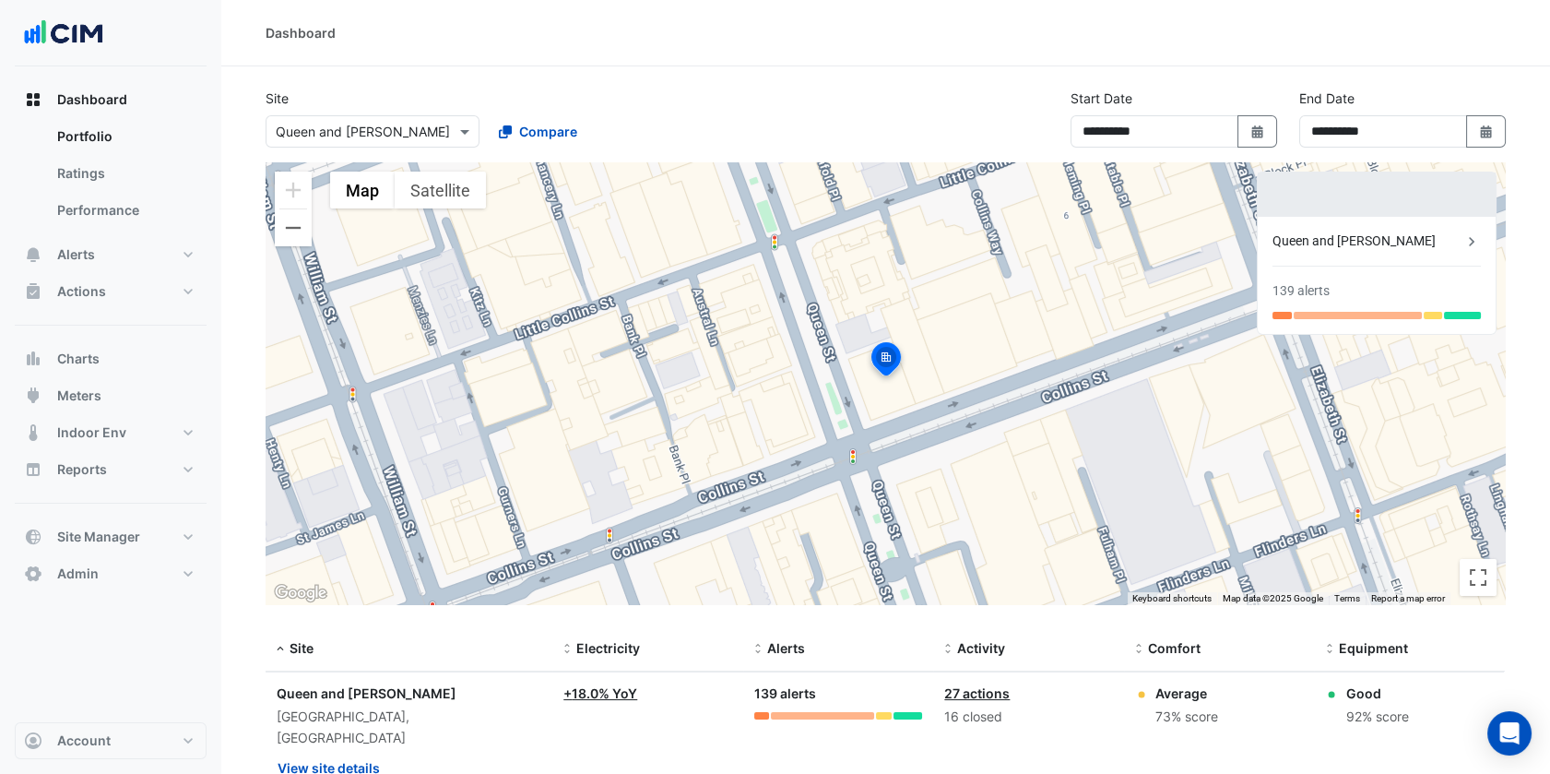
click at [413, 144] on div "Select a Site × Queen and [PERSON_NAME]" at bounding box center [373, 131] width 214 height 32
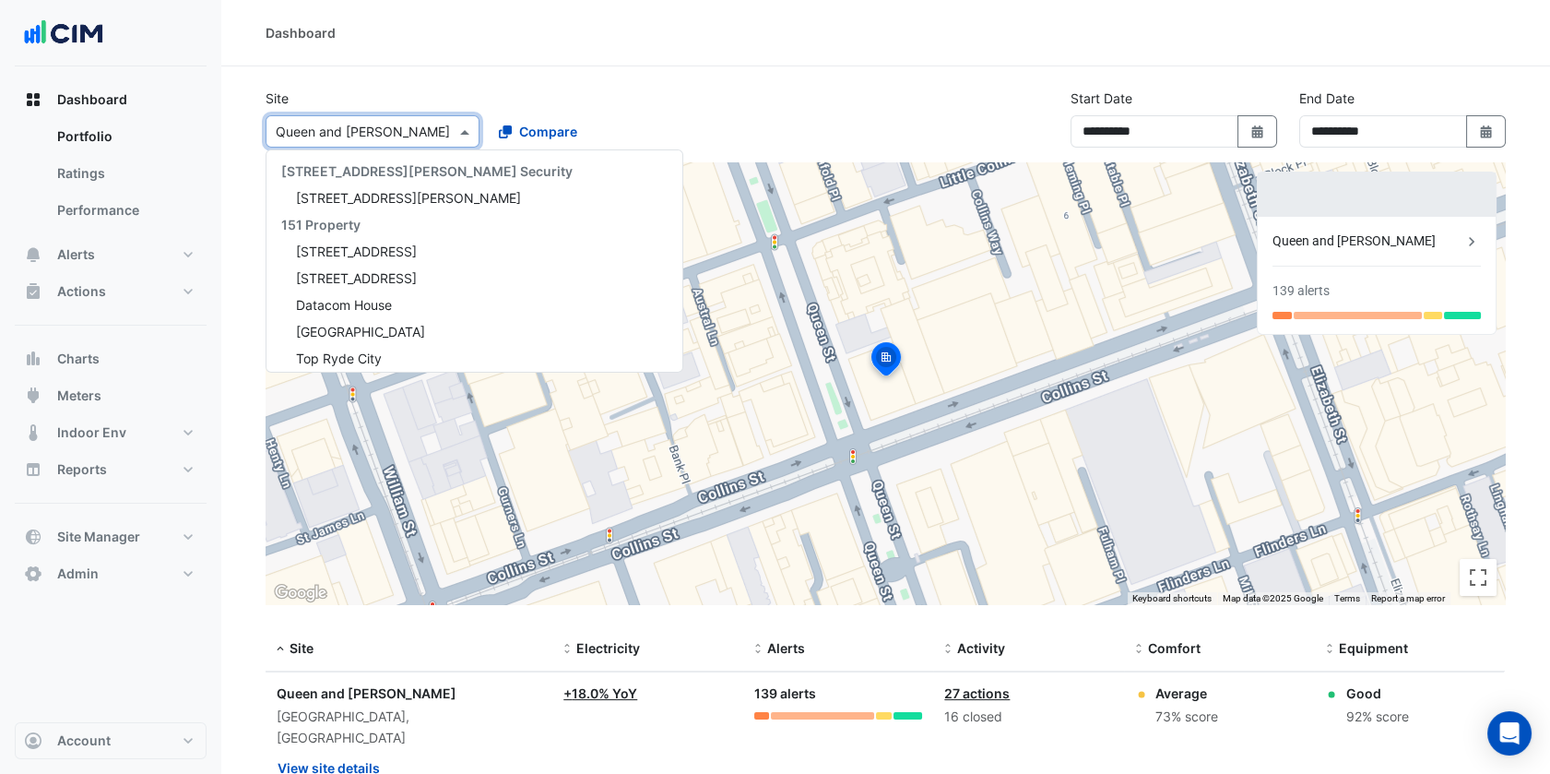
scroll to position [13644, 0]
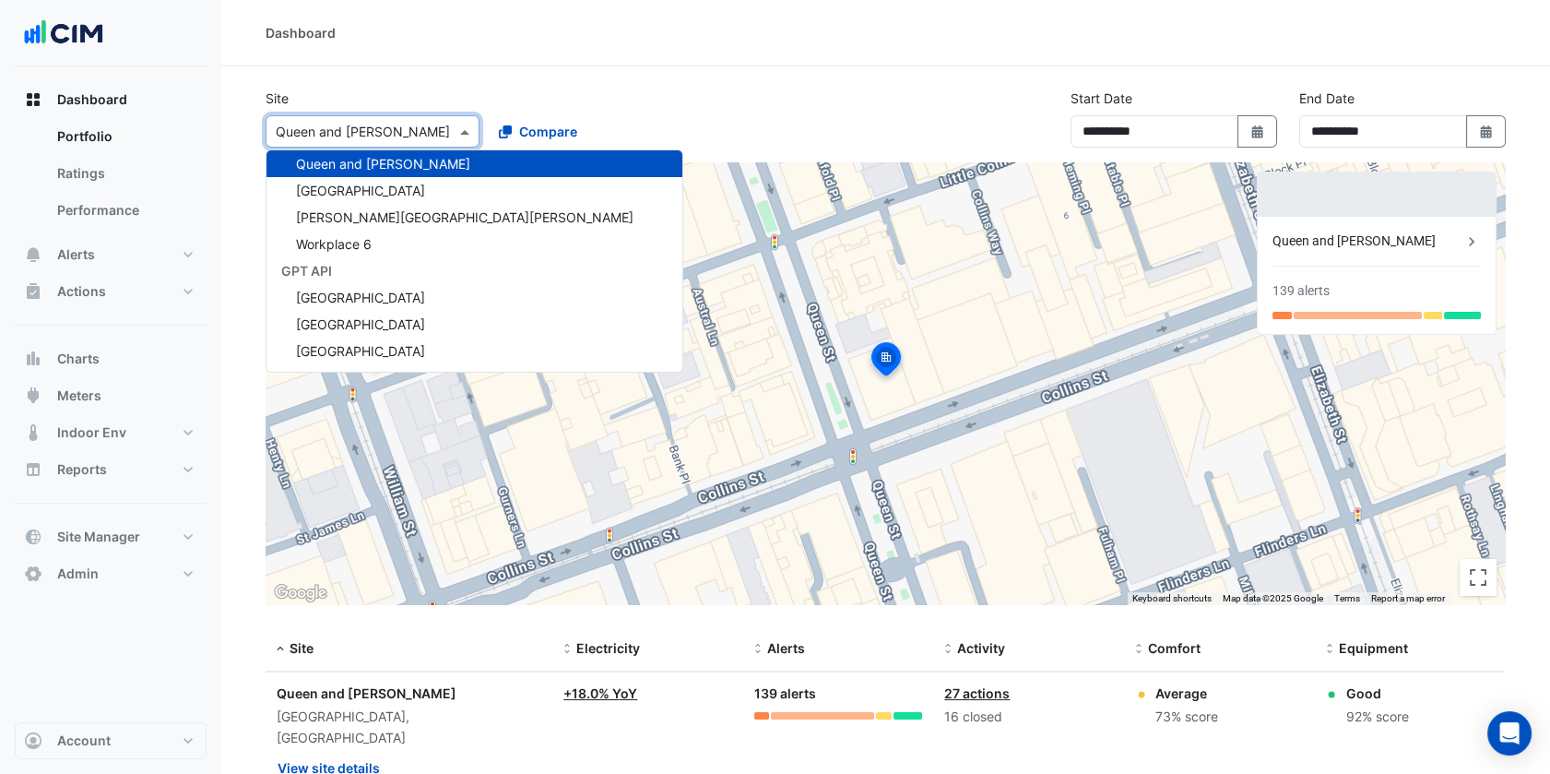
paste input "**********"
type input "**********"
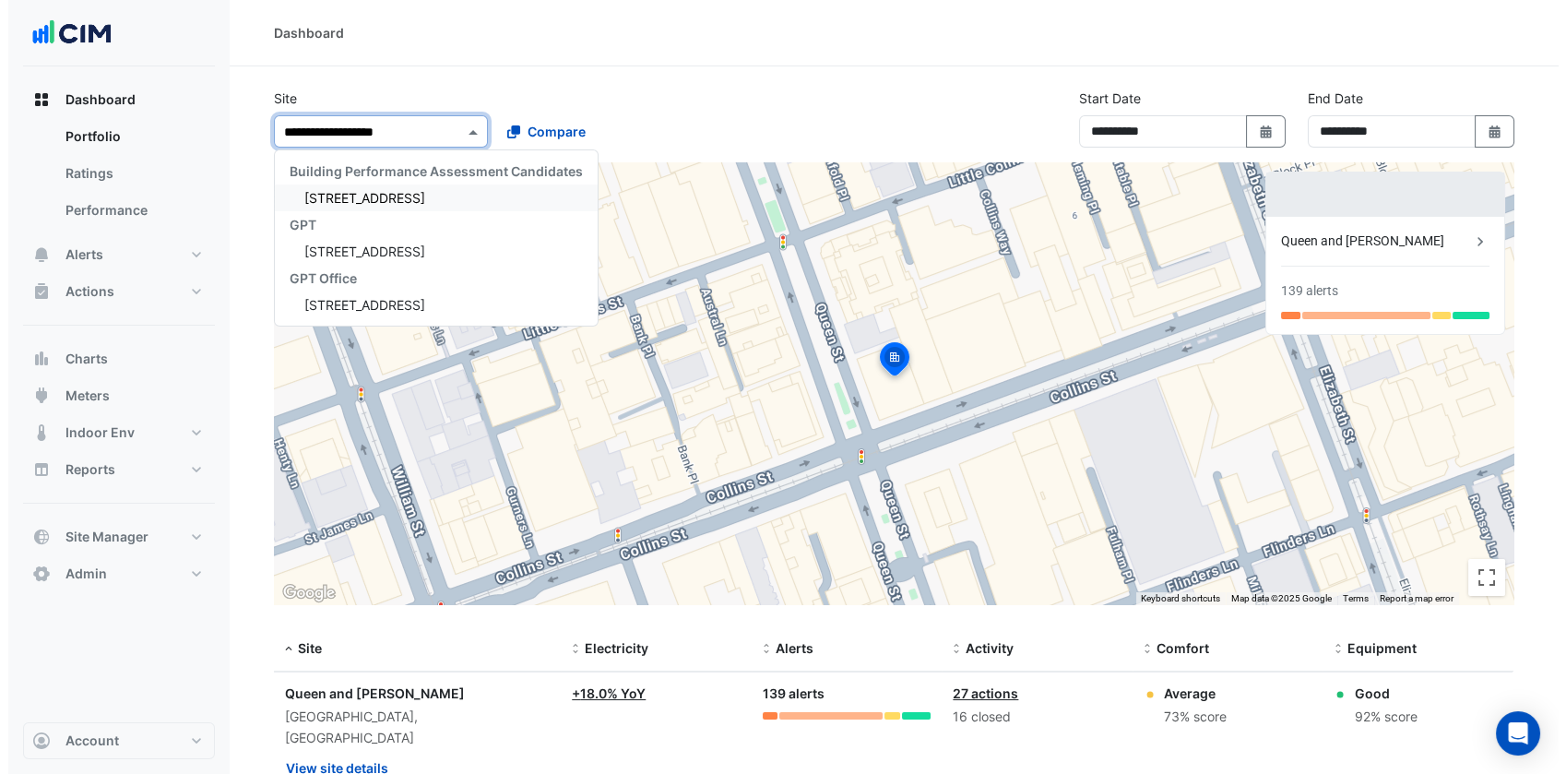
scroll to position [0, 0]
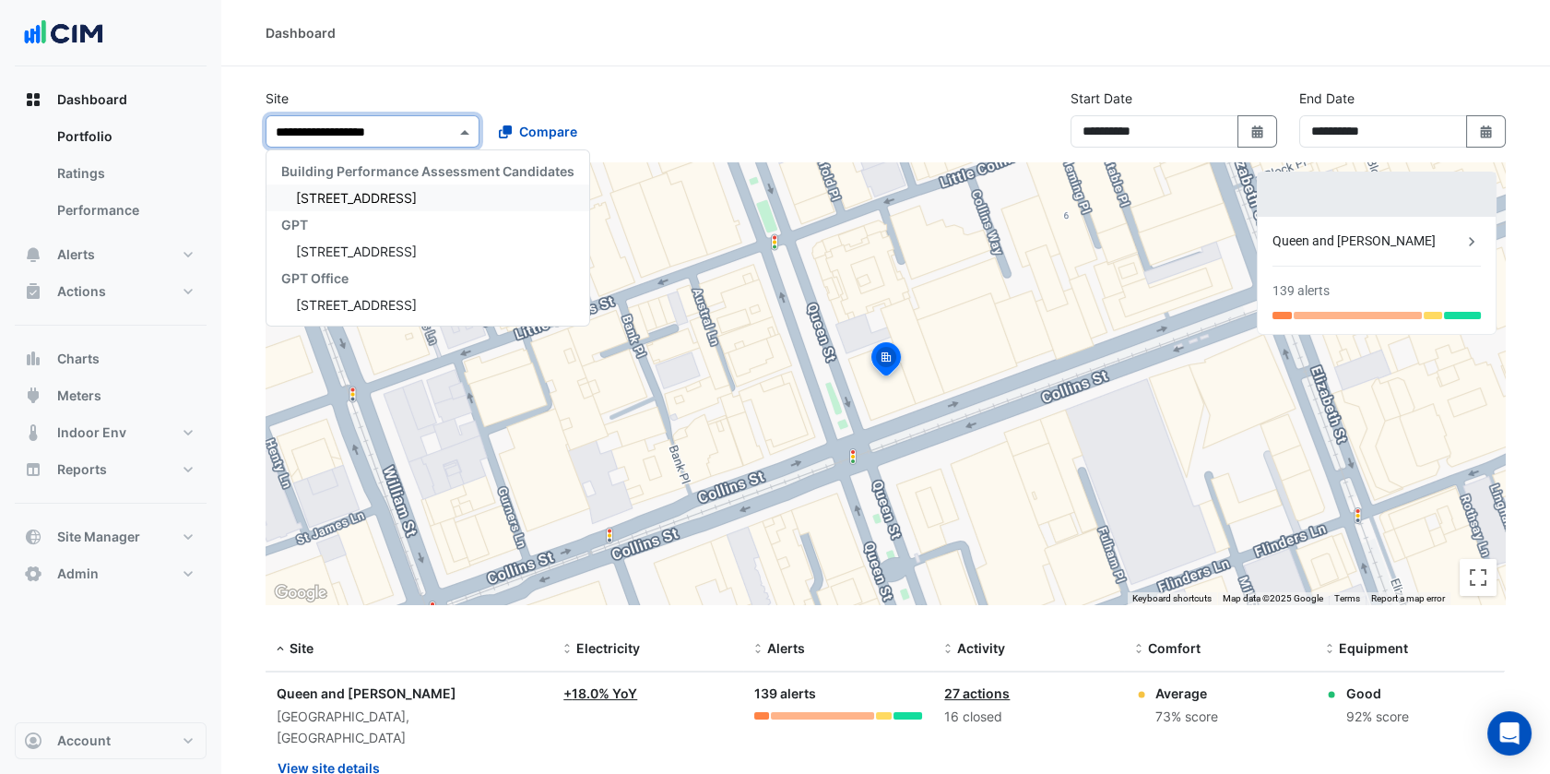
click at [342, 179] on div "Building Performance Assessment Candidates" at bounding box center [427, 171] width 323 height 27
click at [333, 191] on span "[STREET_ADDRESS]" at bounding box center [356, 198] width 121 height 16
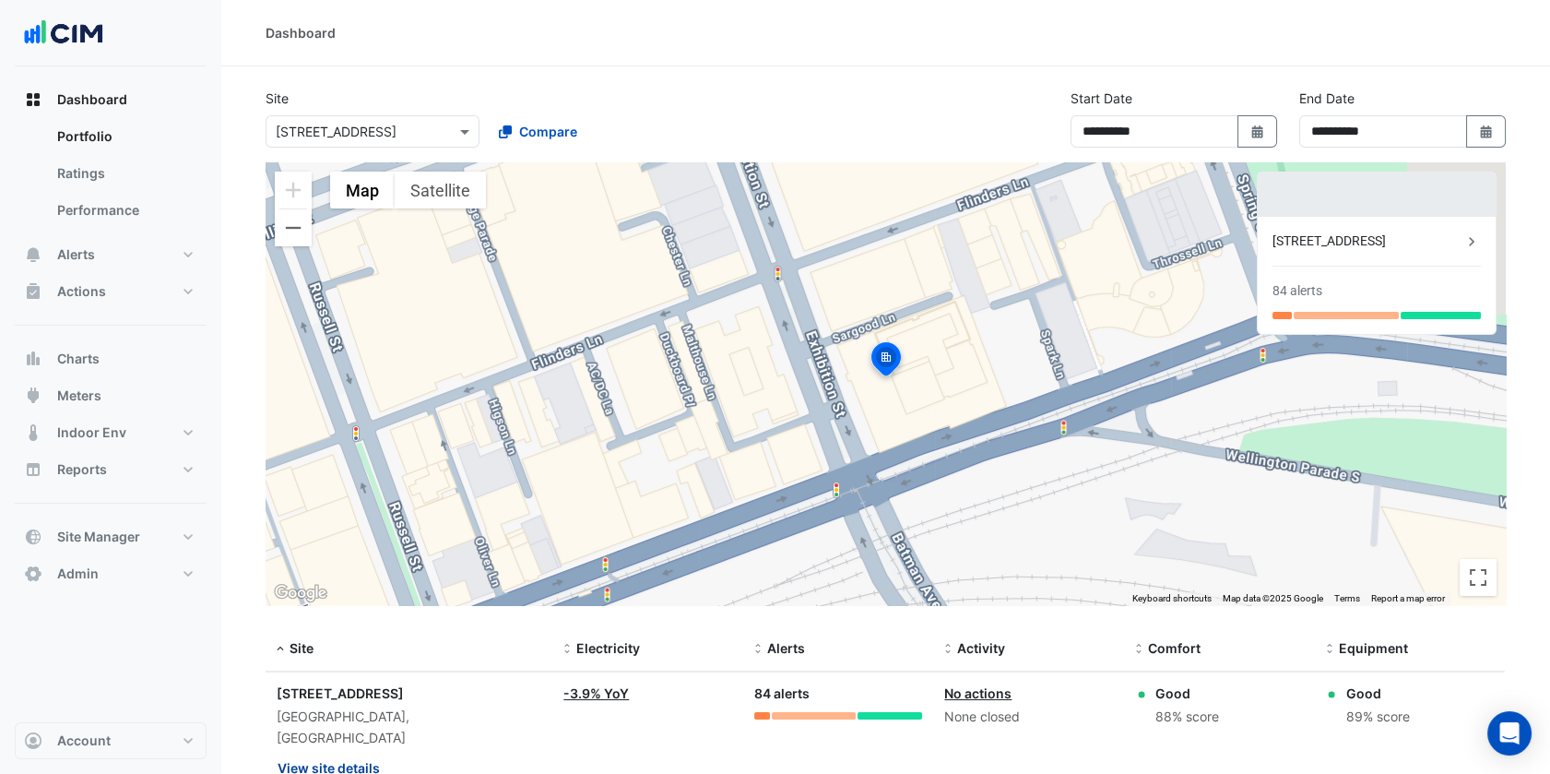
click at [350, 751] on button "View site details" at bounding box center [329, 767] width 104 height 32
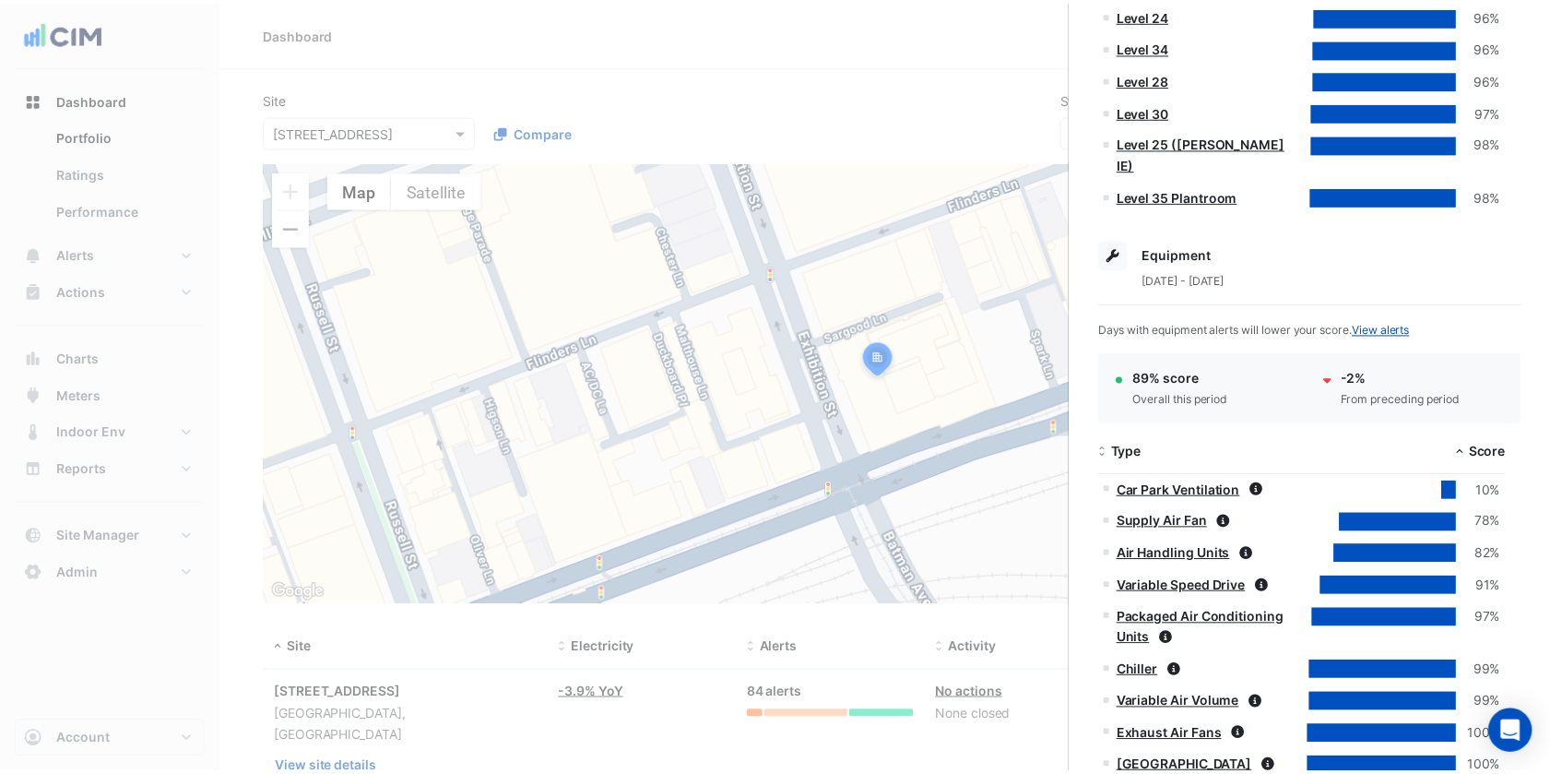
scroll to position [1954, 0]
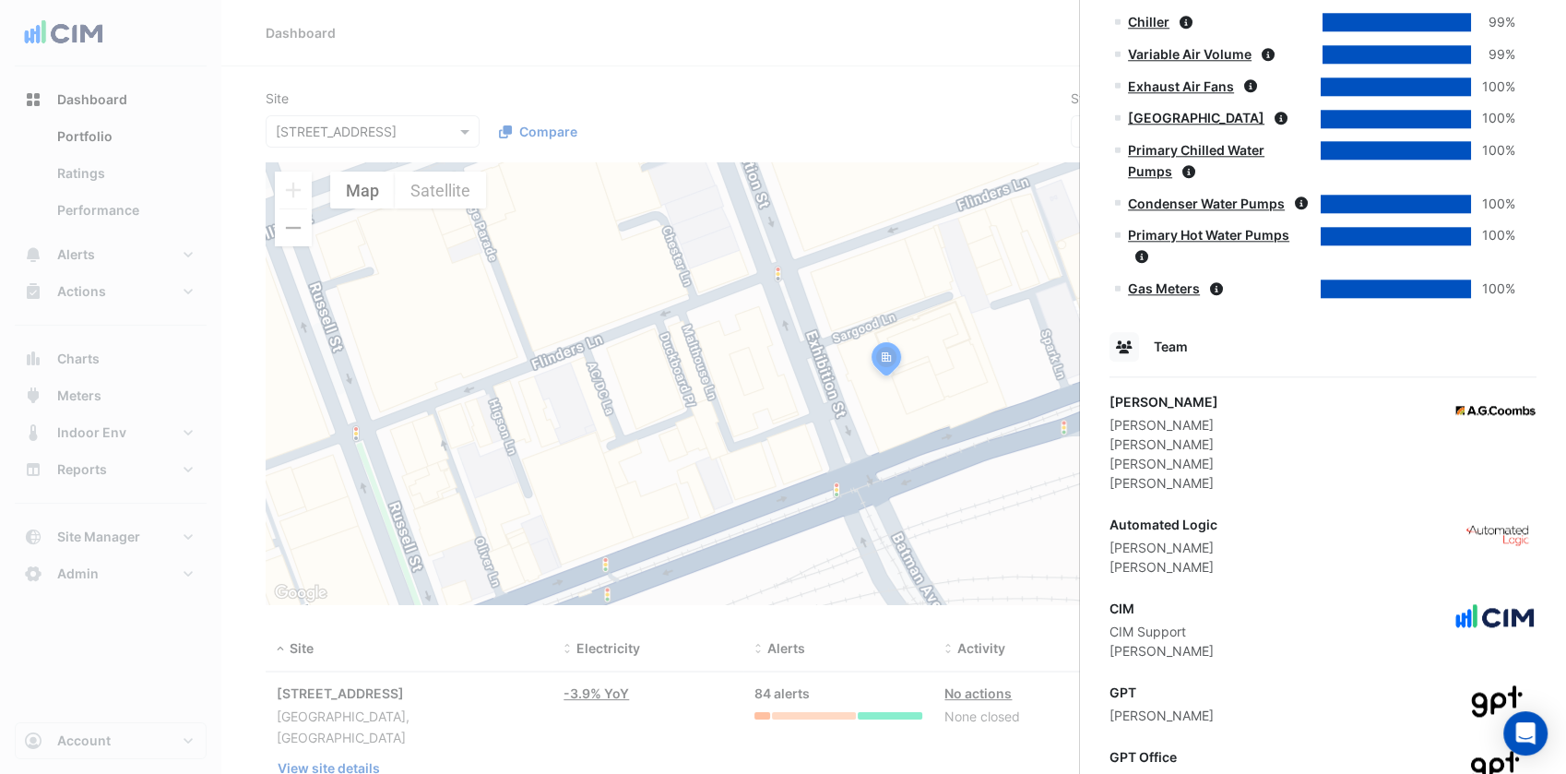
drag, startPoint x: 1194, startPoint y: 694, endPoint x: 1109, endPoint y: 697, distance: 84.9
click at [448, 186] on ngb-offcanvas-backdrop at bounding box center [783, 387] width 1566 height 774
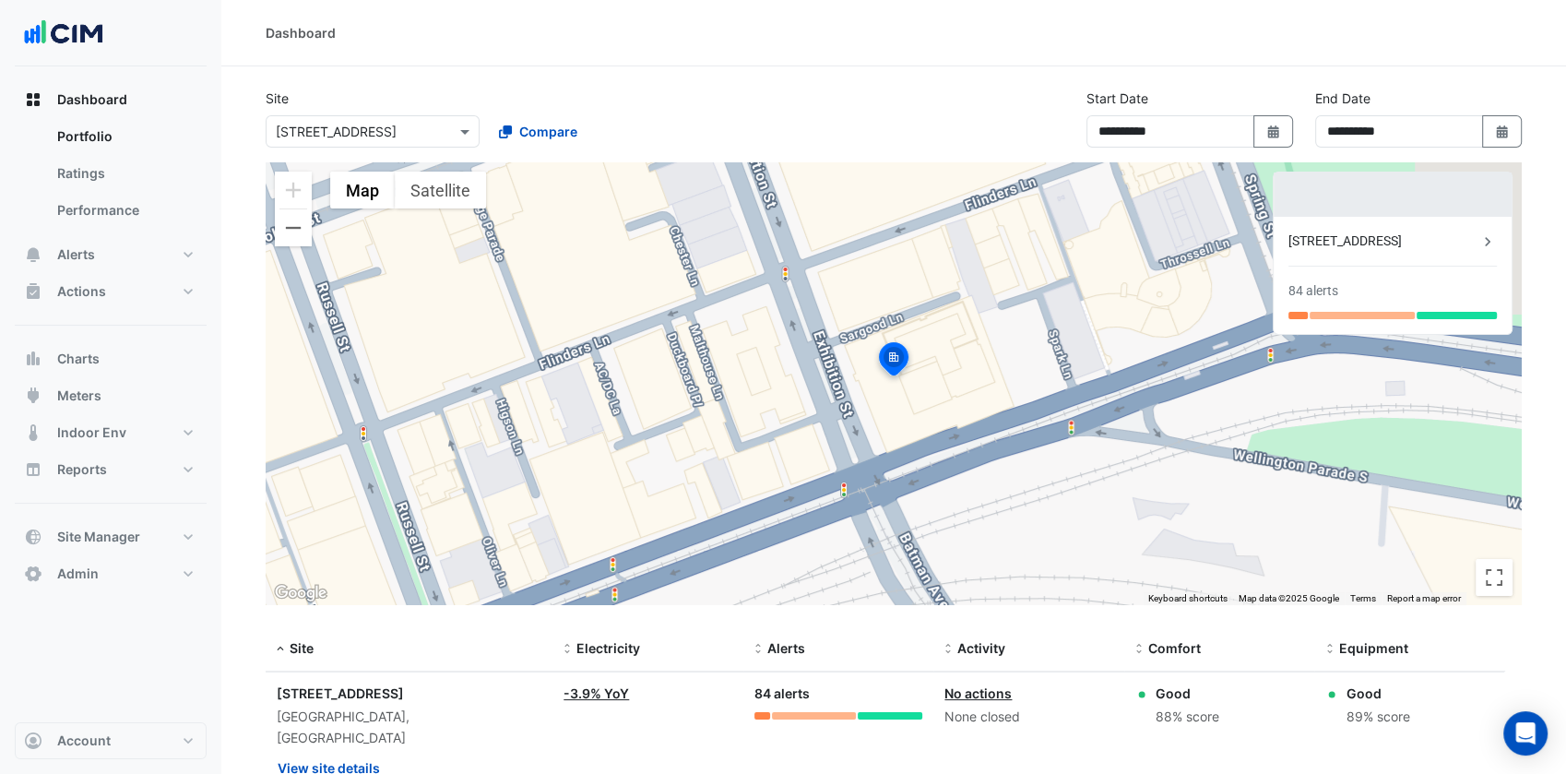
click at [406, 132] on input "text" at bounding box center [354, 132] width 157 height 19
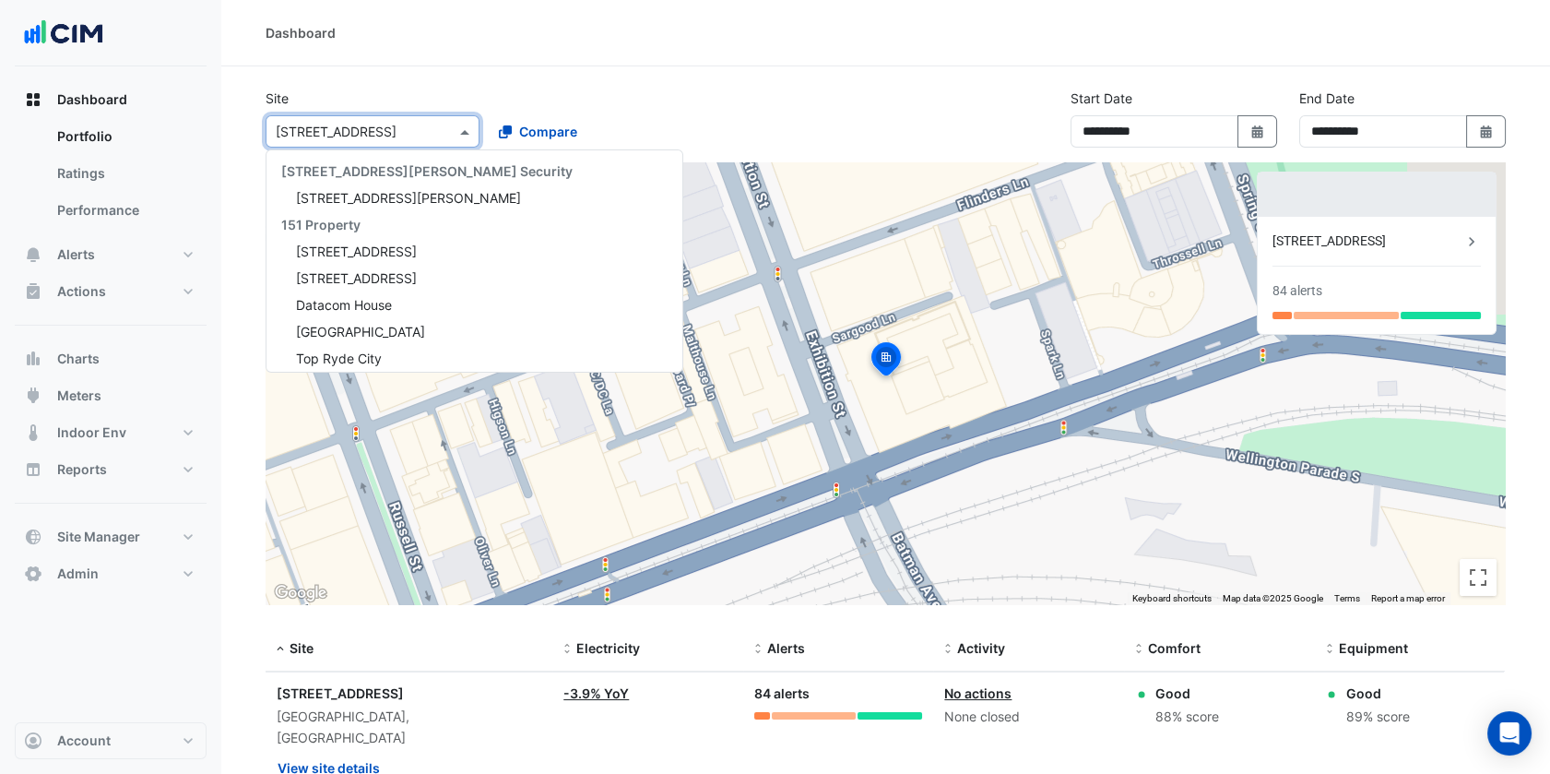
paste input "**********"
type input "**********"
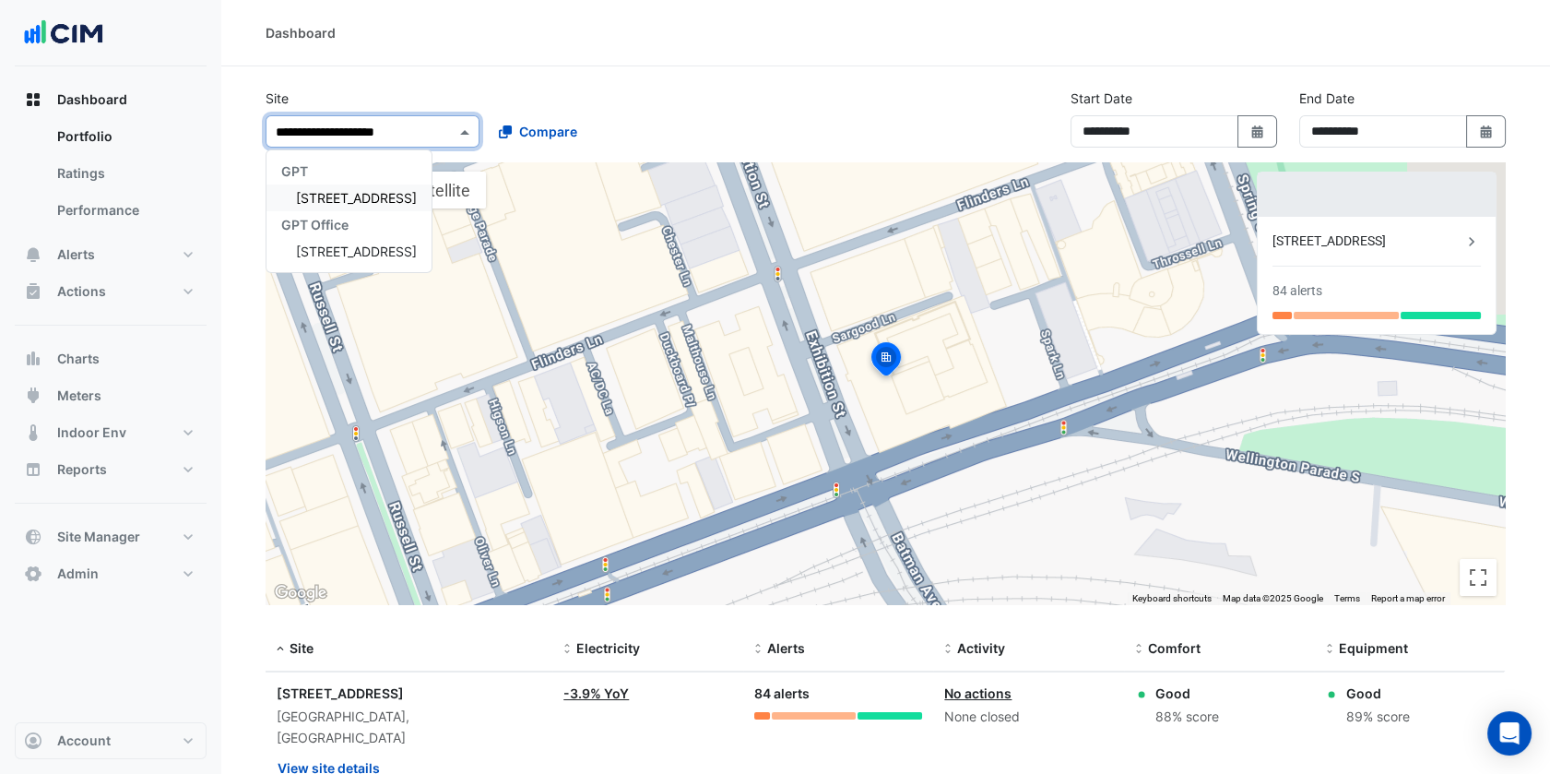
click at [370, 192] on span "[STREET_ADDRESS]" at bounding box center [356, 198] width 121 height 16
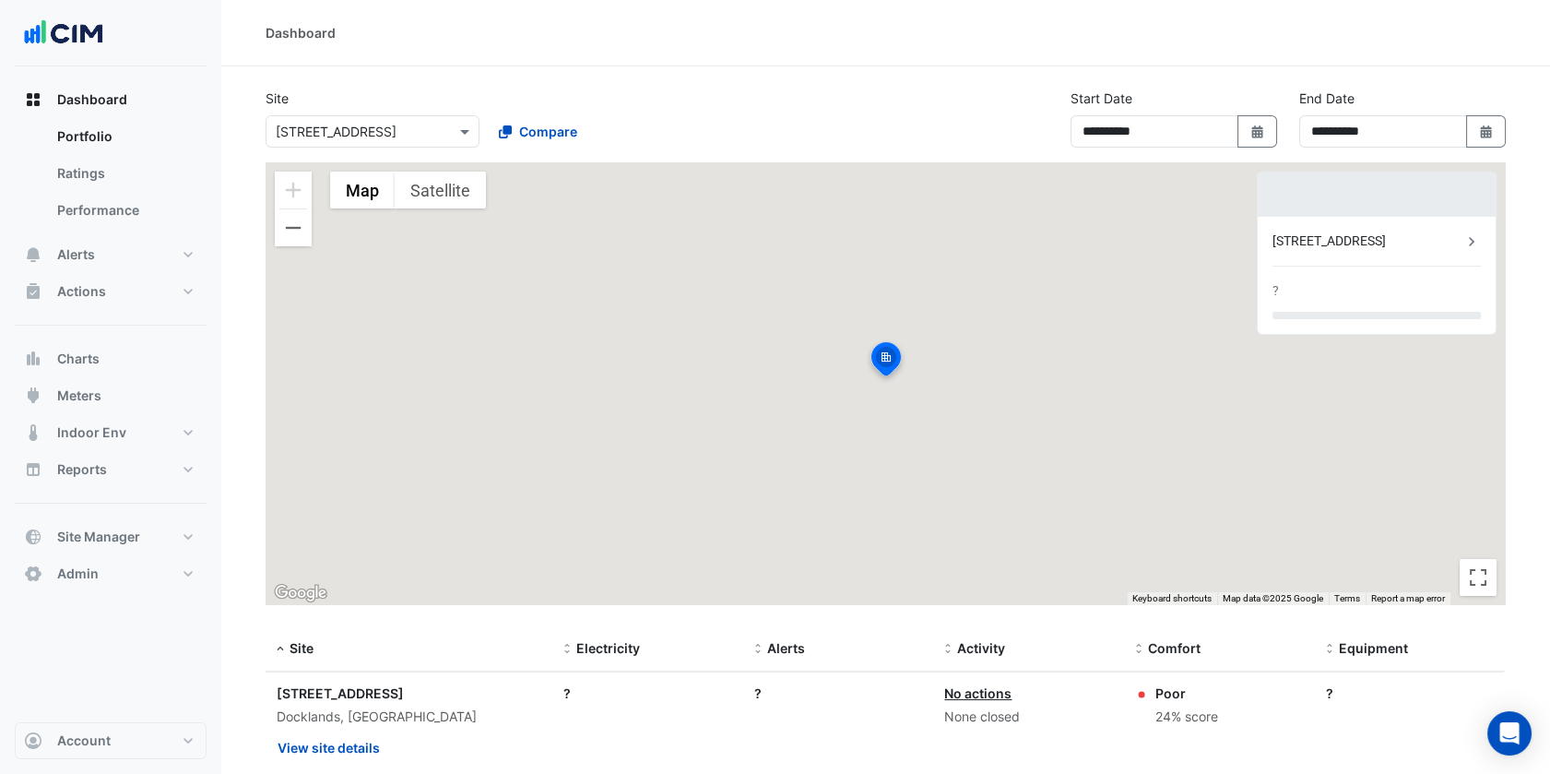
click at [514, 88] on section "**********" at bounding box center [885, 445] width 1329 height 758
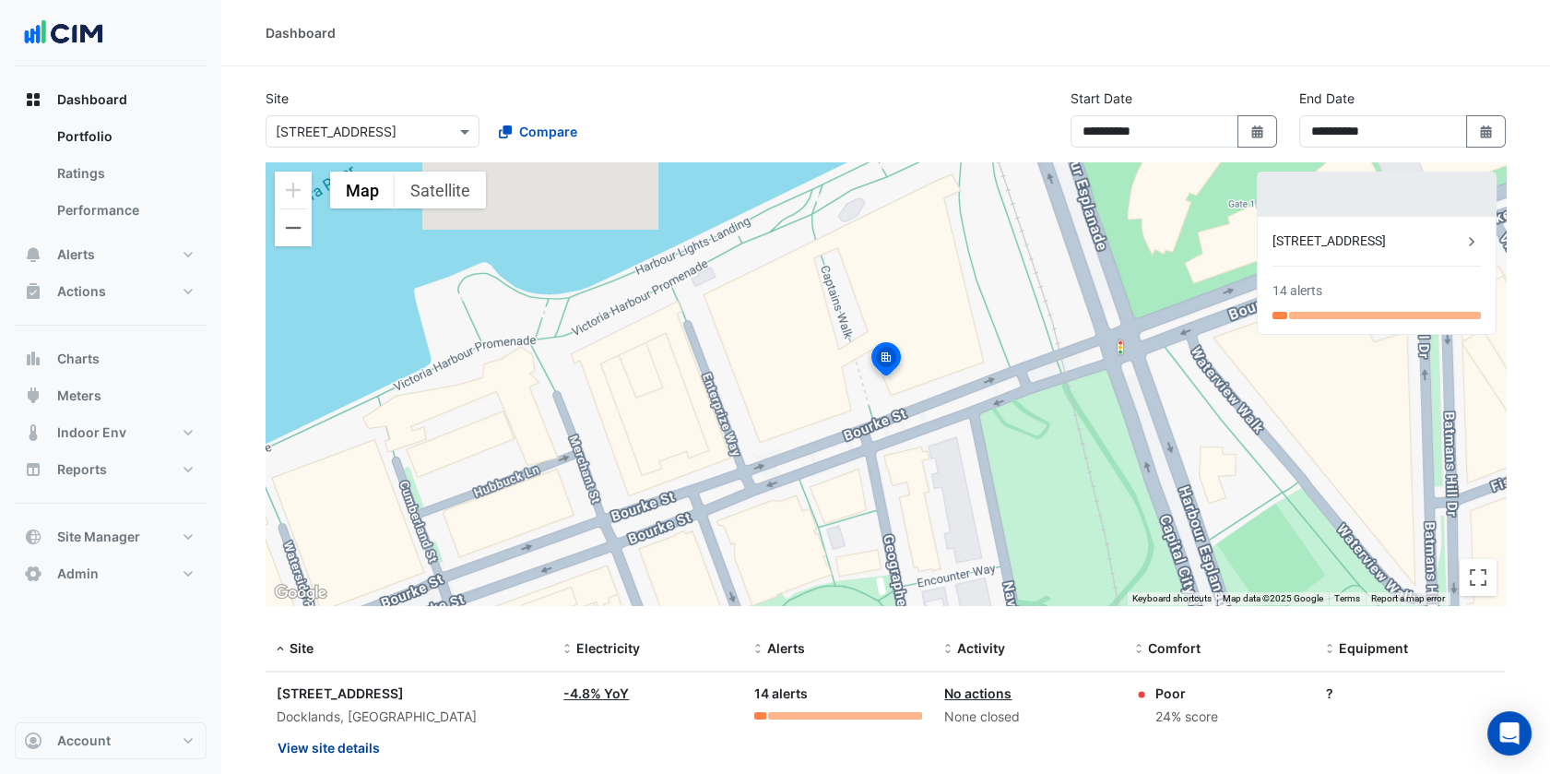
click at [350, 754] on button "View site details" at bounding box center [329, 747] width 104 height 32
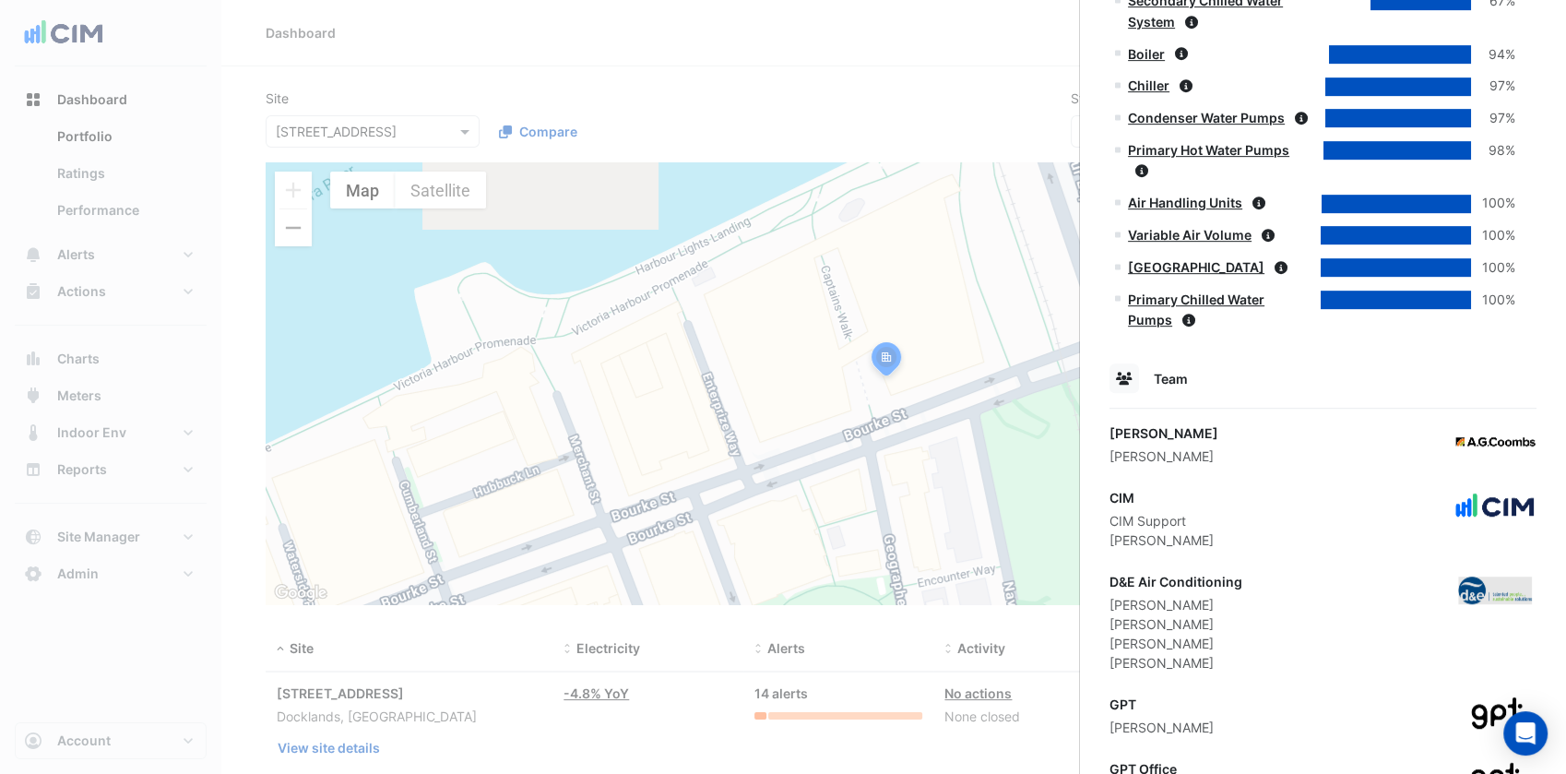
scroll to position [1031, 0]
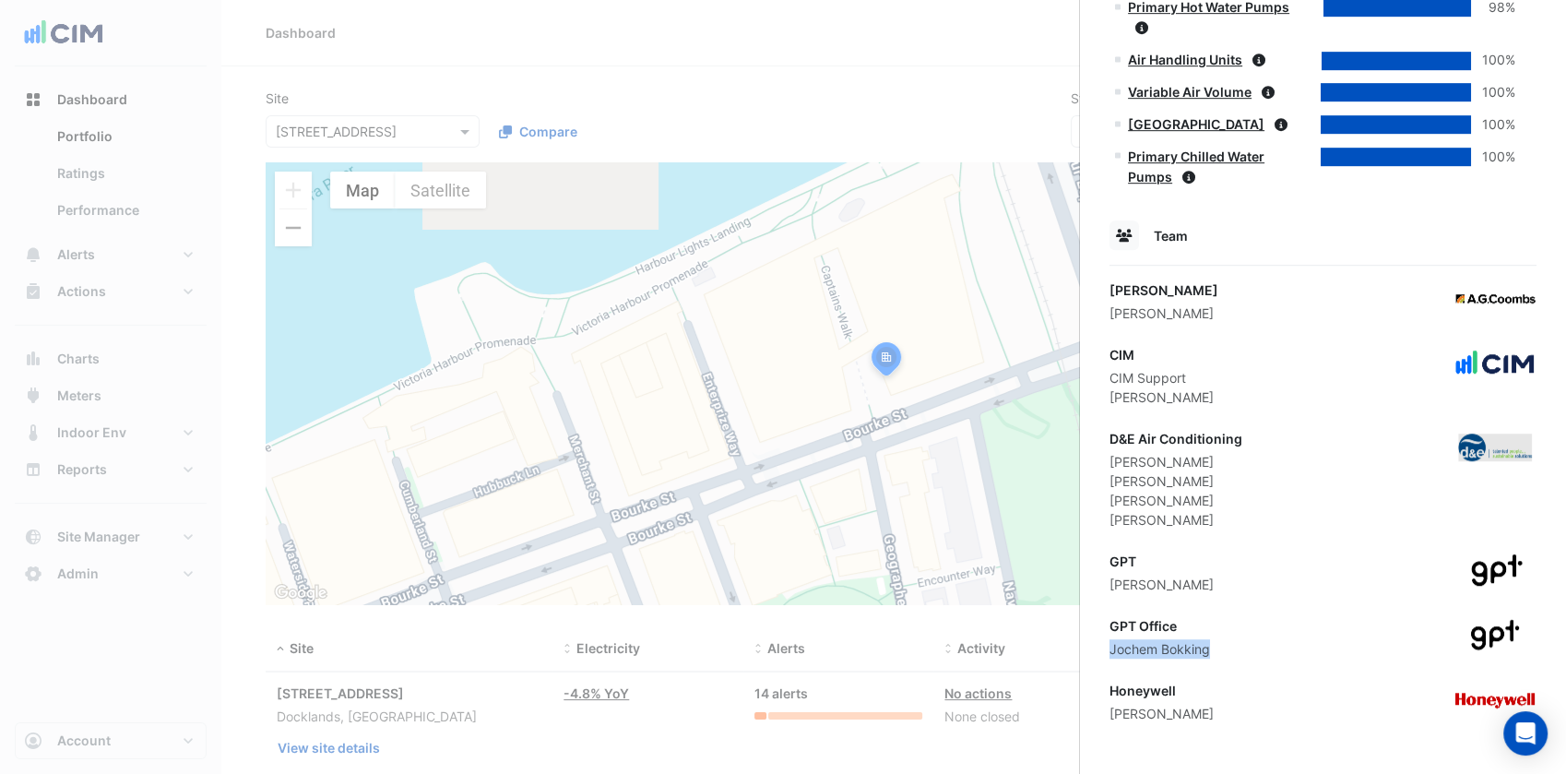
drag, startPoint x: 1219, startPoint y: 648, endPoint x: 1107, endPoint y: 647, distance: 111.6
click at [455, 106] on ngb-offcanvas-backdrop at bounding box center [783, 387] width 1566 height 774
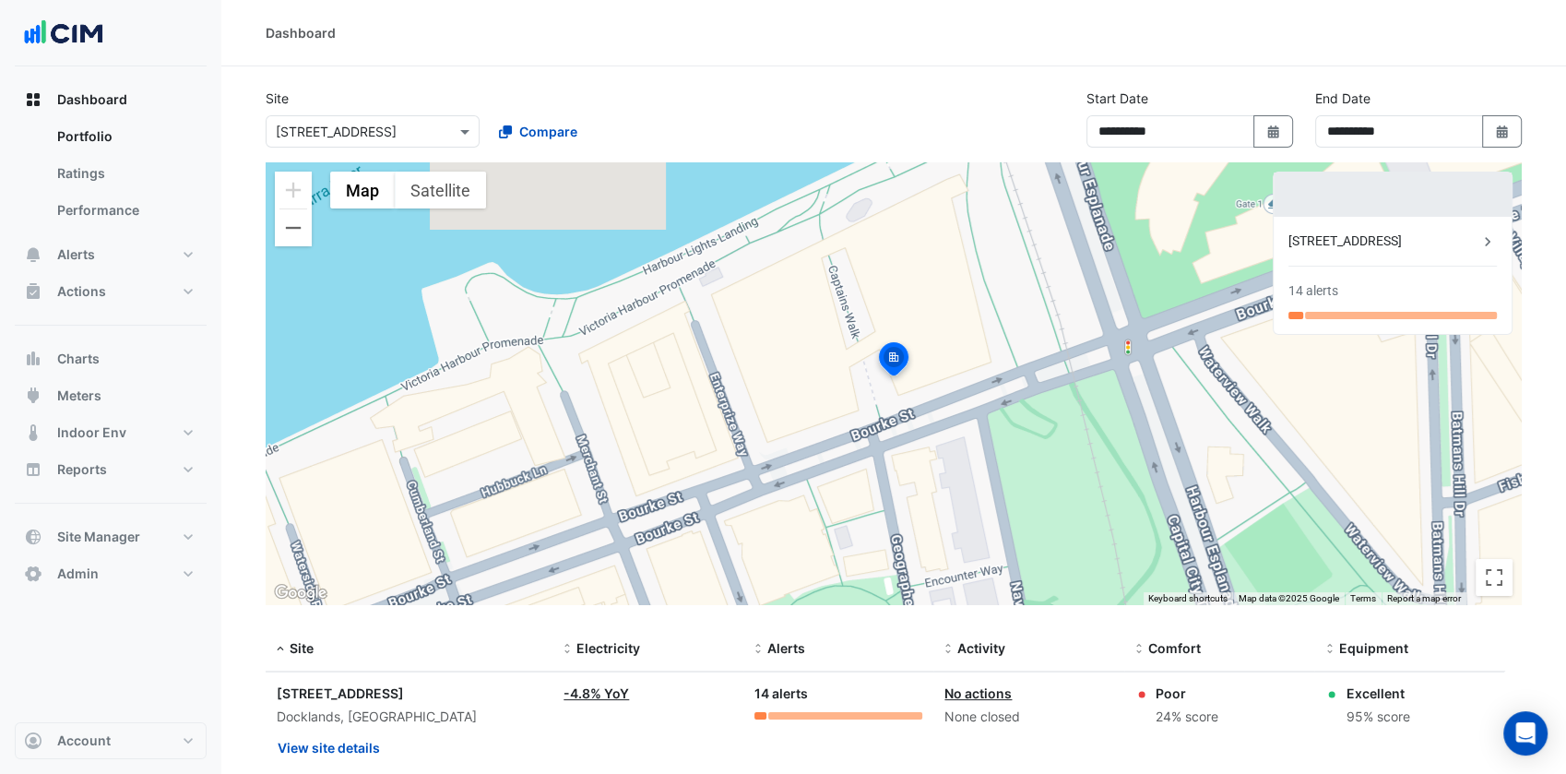
click at [408, 128] on input "text" at bounding box center [354, 132] width 157 height 19
paste input "**********"
type input "**********"
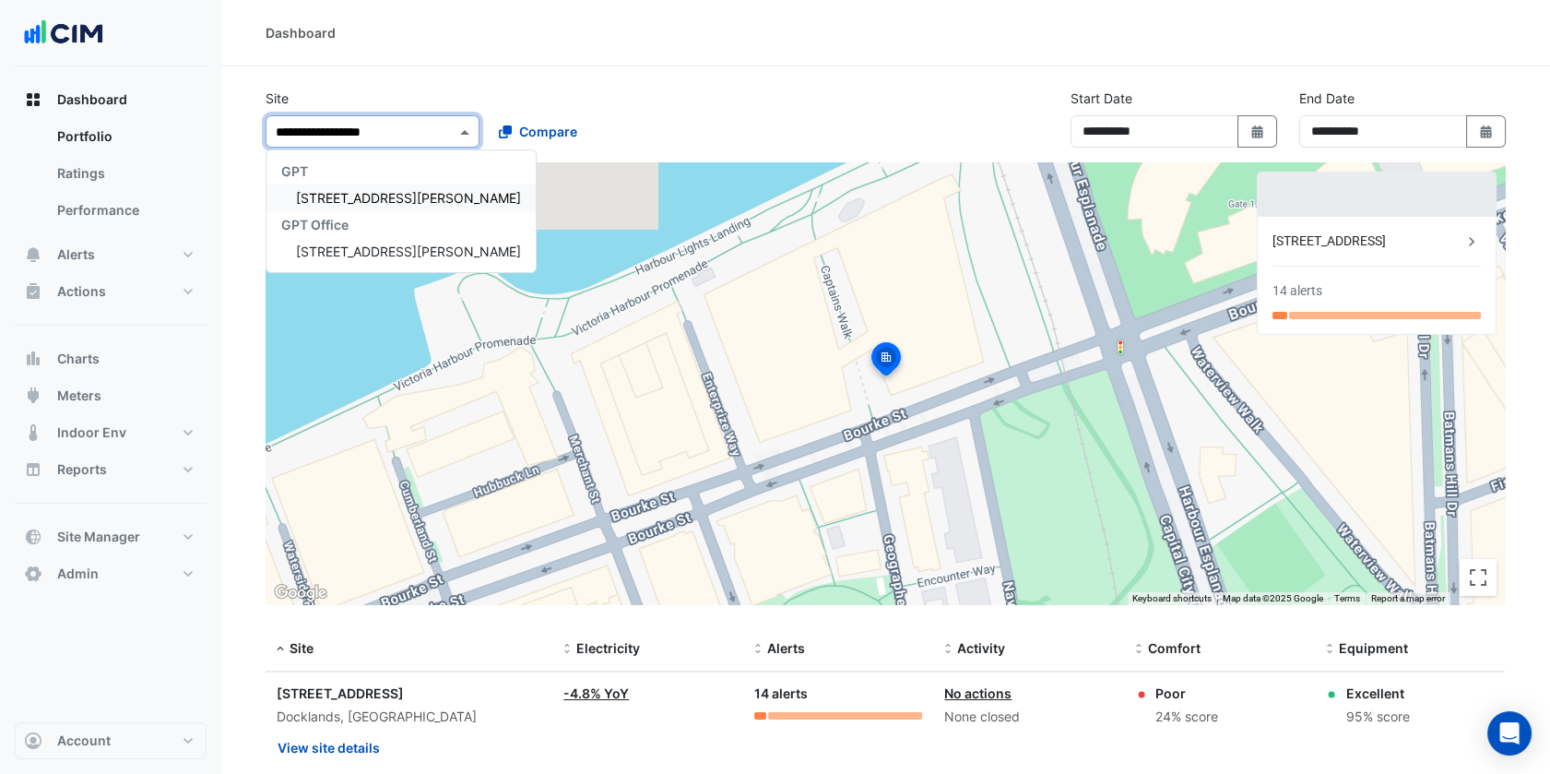
click at [332, 199] on span "[STREET_ADDRESS][PERSON_NAME]" at bounding box center [408, 198] width 225 height 16
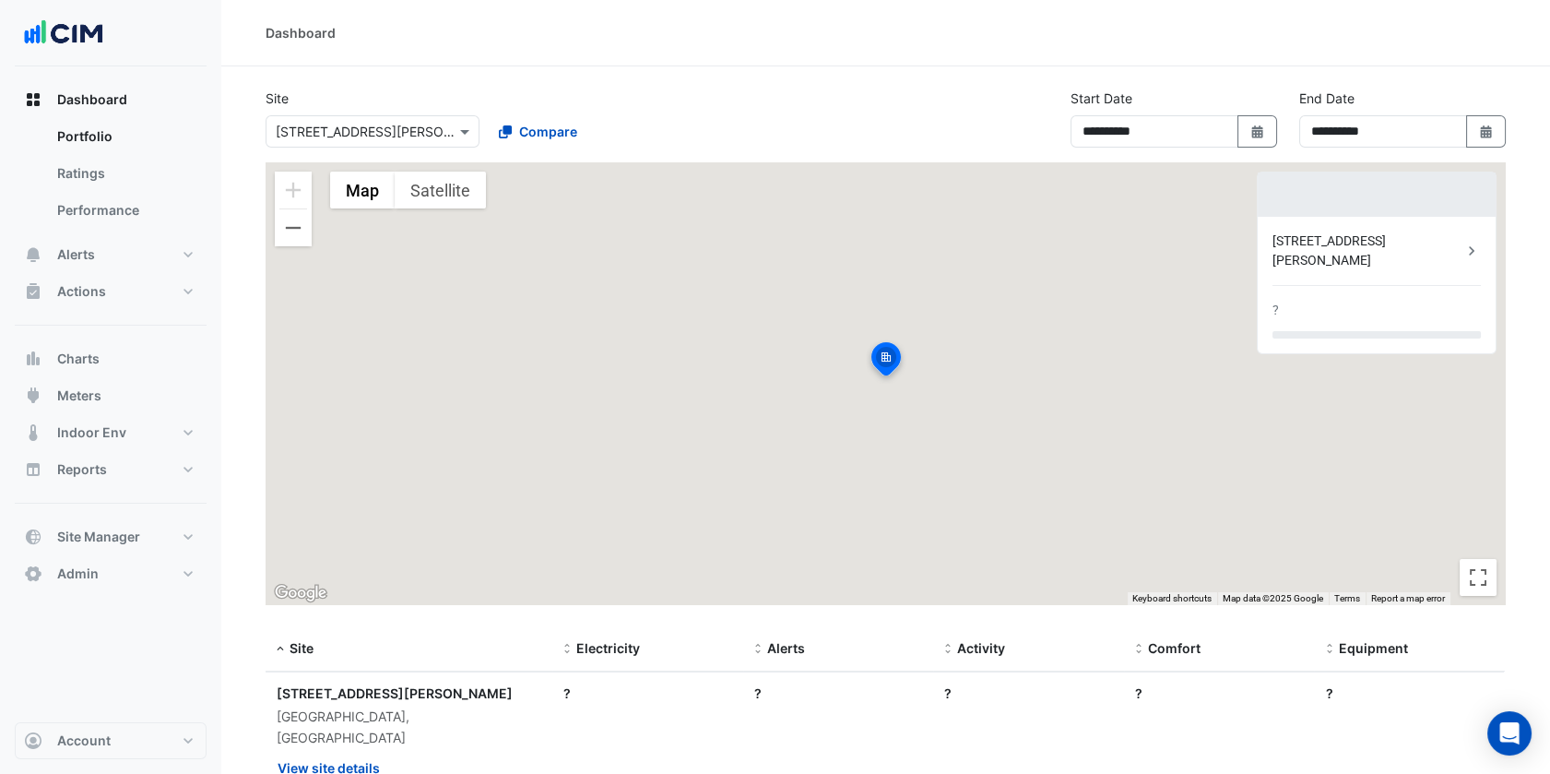
click at [471, 94] on div "Site Select a Site × [STREET_ADDRESS][PERSON_NAME] Compare" at bounding box center [482, 118] width 457 height 59
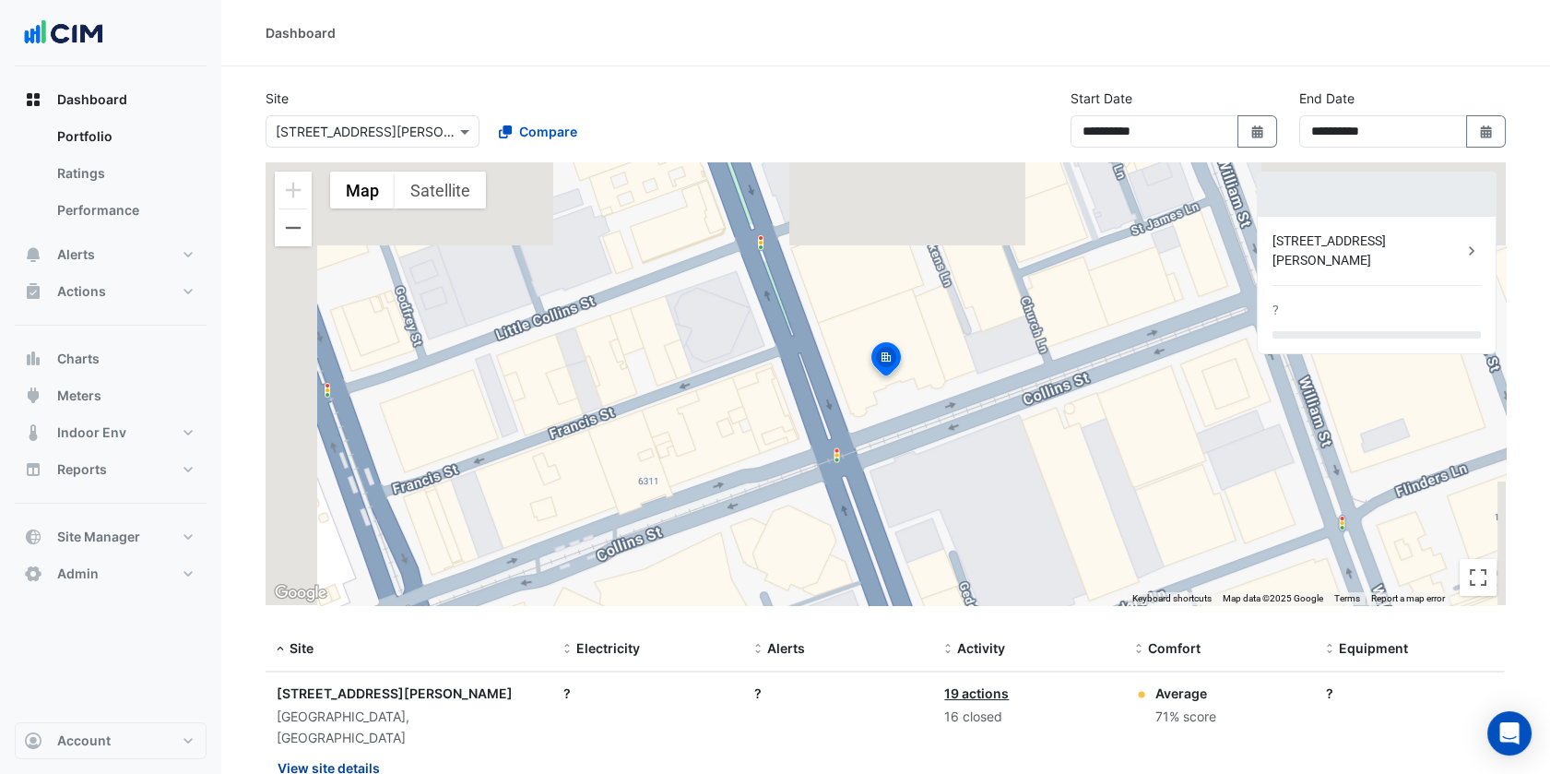
click at [357, 751] on button "View site details" at bounding box center [329, 767] width 104 height 32
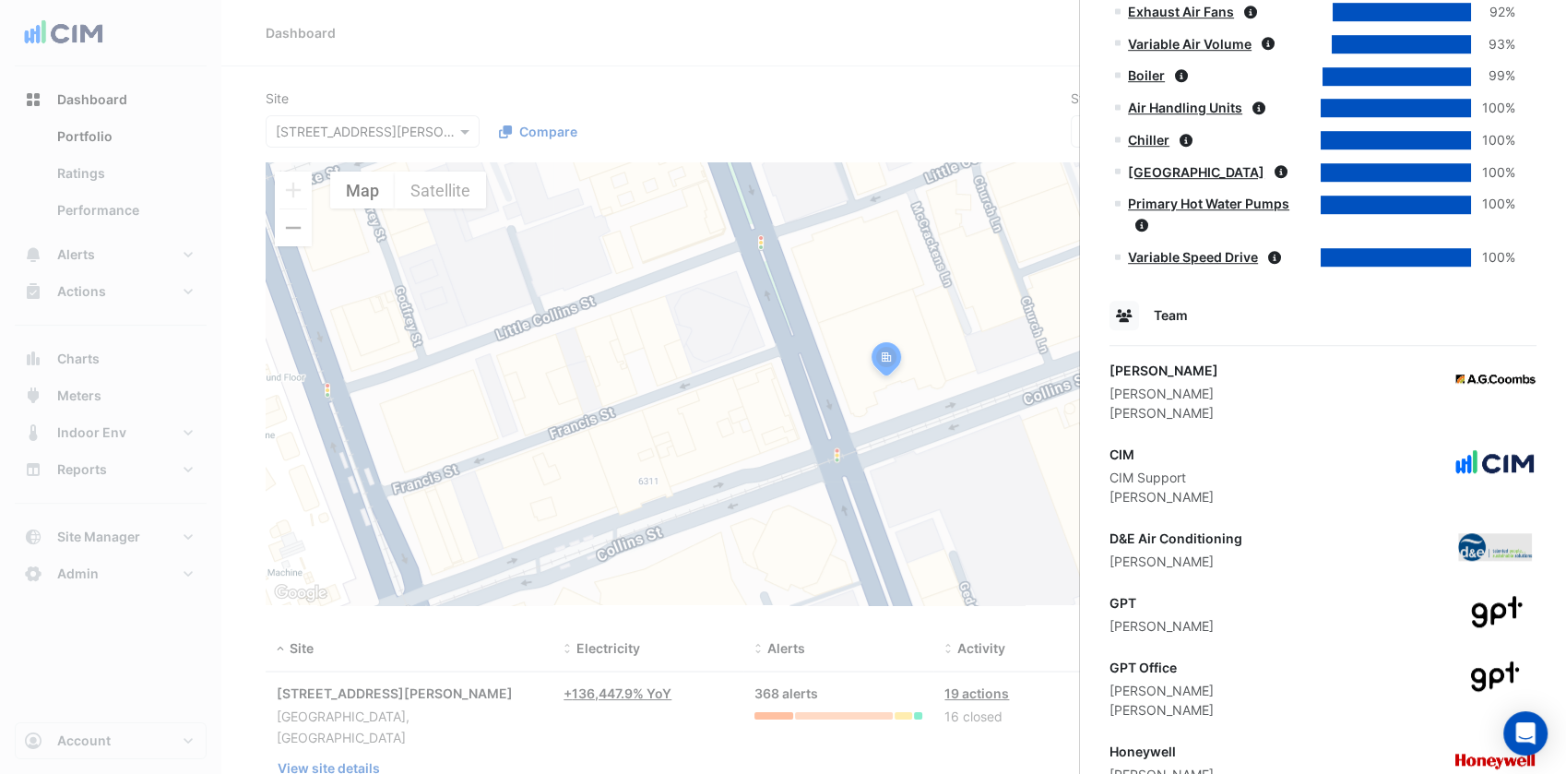
scroll to position [1311, 0]
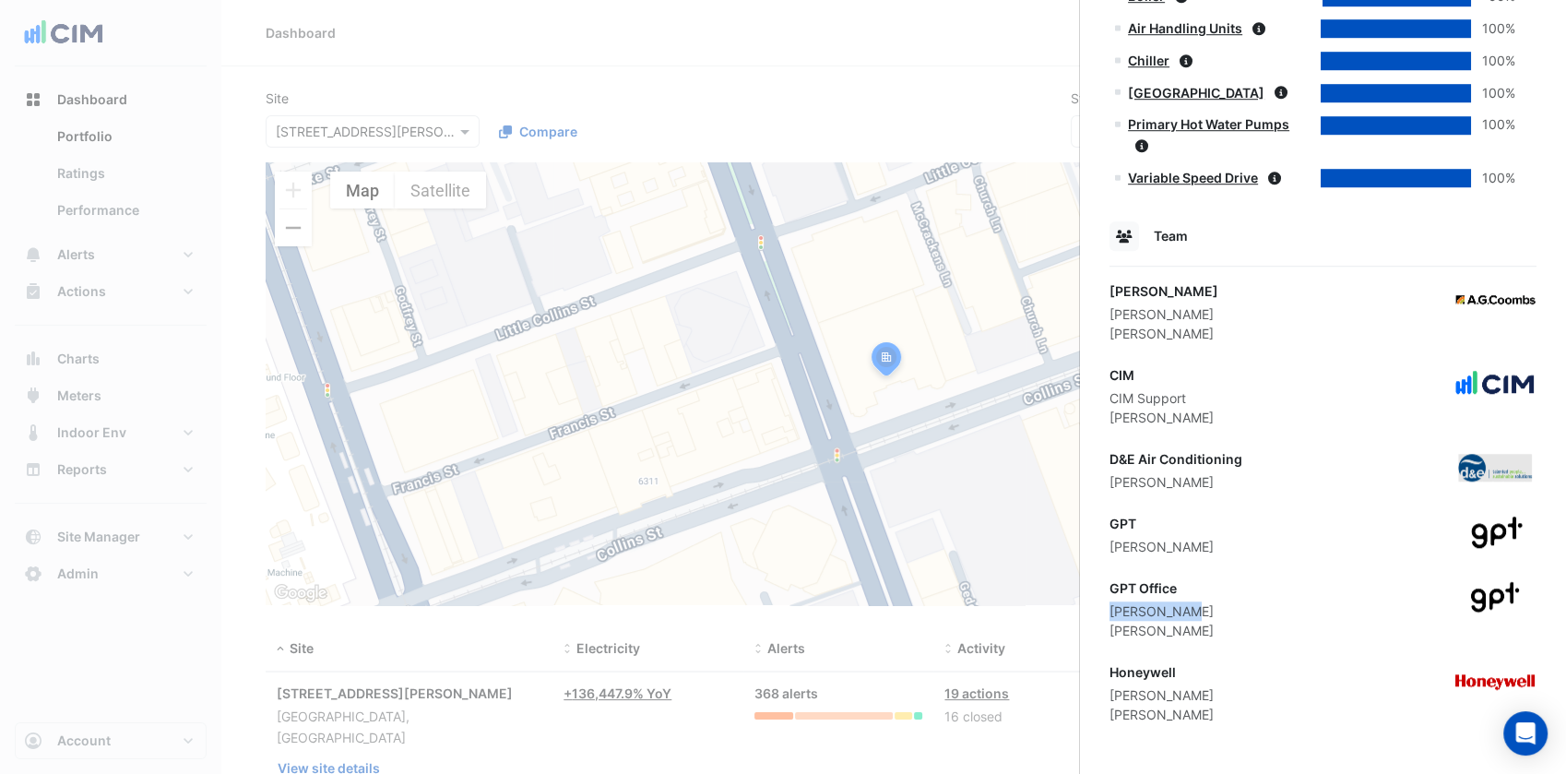
drag, startPoint x: 1171, startPoint y: 608, endPoint x: 1108, endPoint y: 605, distance: 62.8
click at [1109, 605] on div "GPT Office [PERSON_NAME] [PERSON_NAME]" at bounding box center [1322, 609] width 427 height 62
copy div "[PERSON_NAME]"
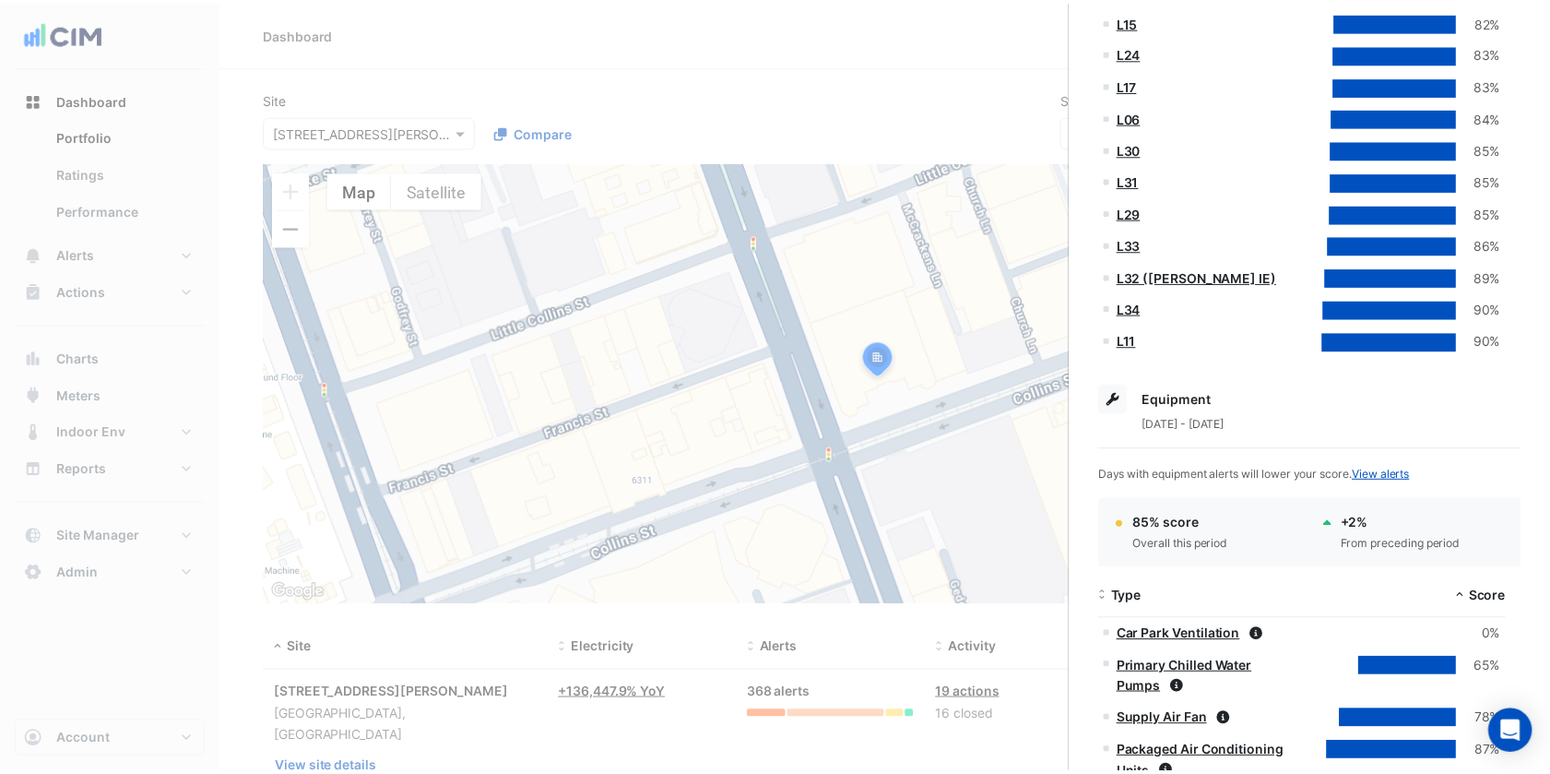
scroll to position [2216, 0]
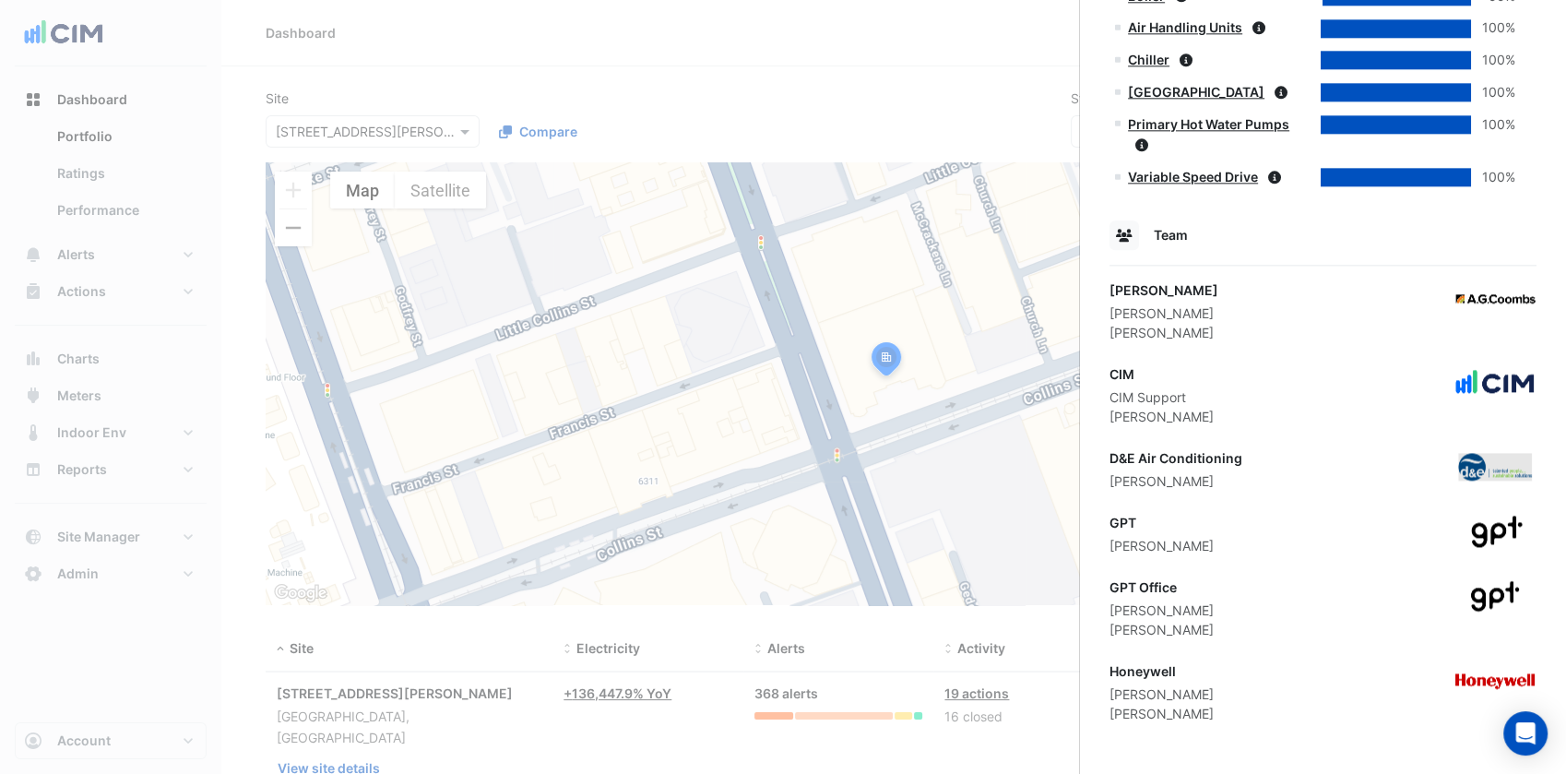
drag, startPoint x: 1164, startPoint y: 635, endPoint x: 1109, endPoint y: 633, distance: 54.4
click at [1109, 633] on div "GPT Office [PERSON_NAME] [PERSON_NAME]" at bounding box center [1322, 608] width 427 height 62
copy div "[PERSON_NAME]"
drag, startPoint x: 475, startPoint y: 215, endPoint x: 466, endPoint y: 183, distance: 32.7
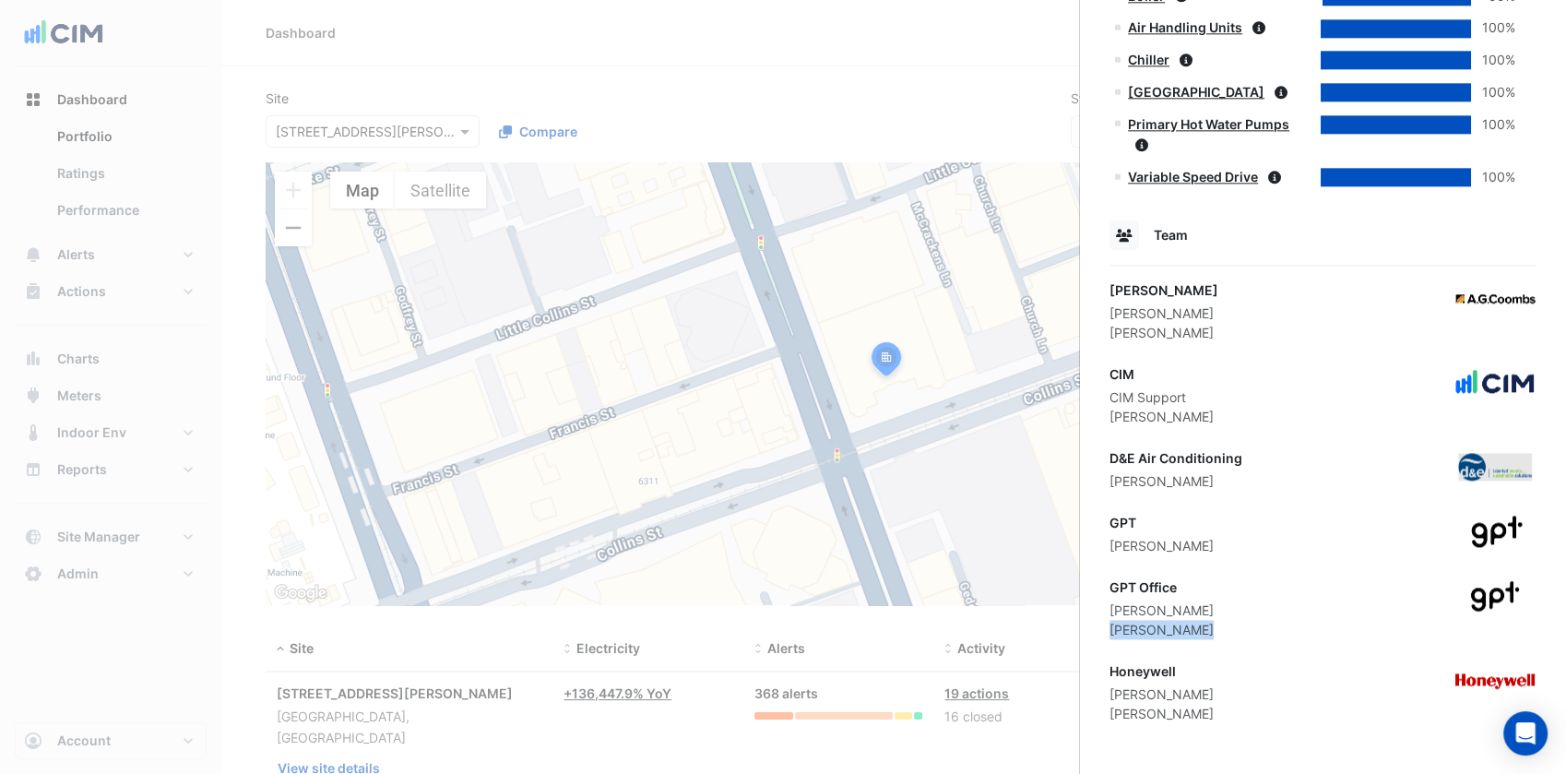
click at [476, 215] on ngb-offcanvas-backdrop at bounding box center [783, 387] width 1566 height 774
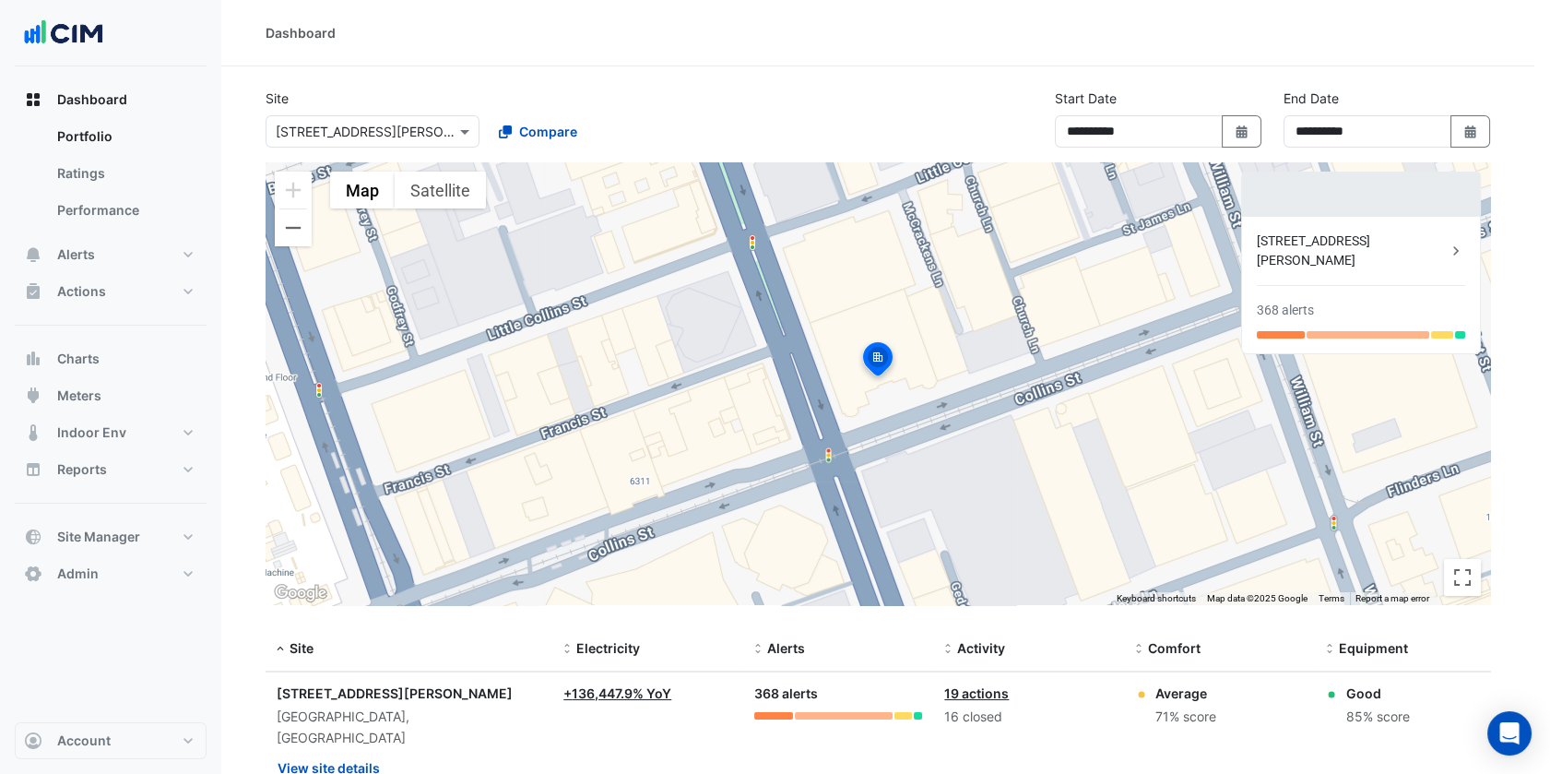
click at [444, 133] on div at bounding box center [372, 131] width 212 height 21
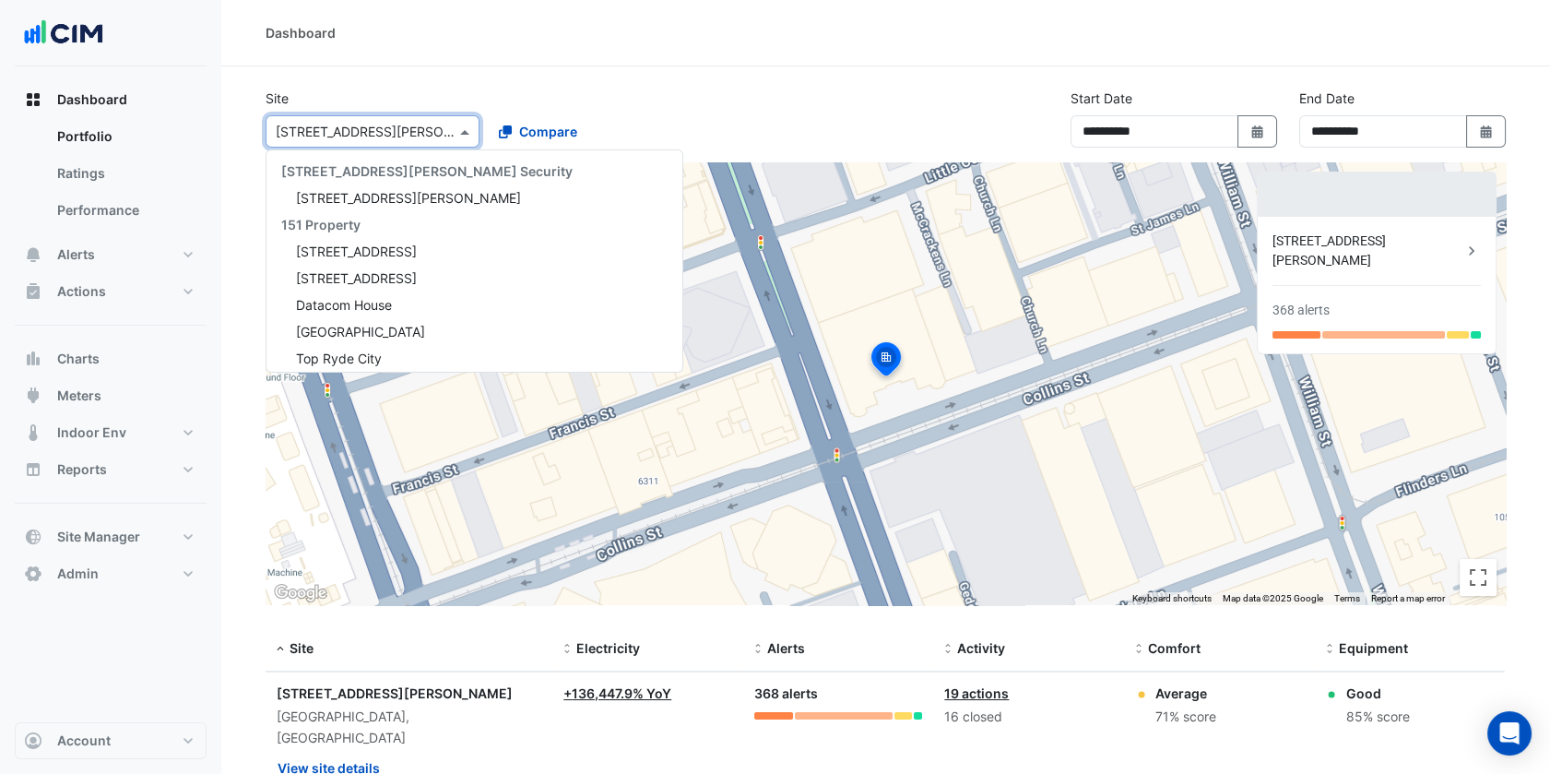
paste input "**********"
type input "**********"
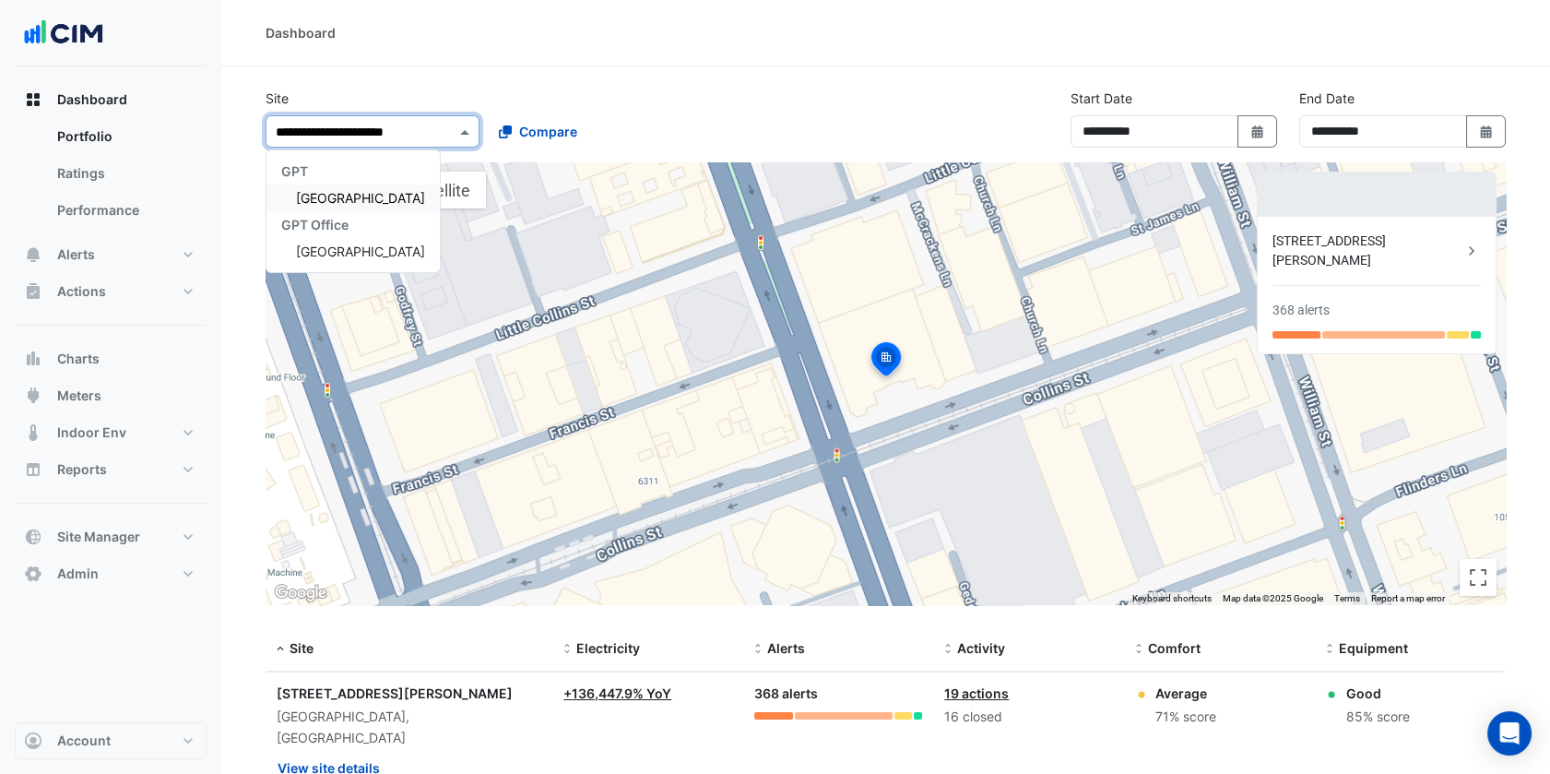
click at [400, 195] on span "[GEOGRAPHIC_DATA]" at bounding box center [360, 198] width 129 height 16
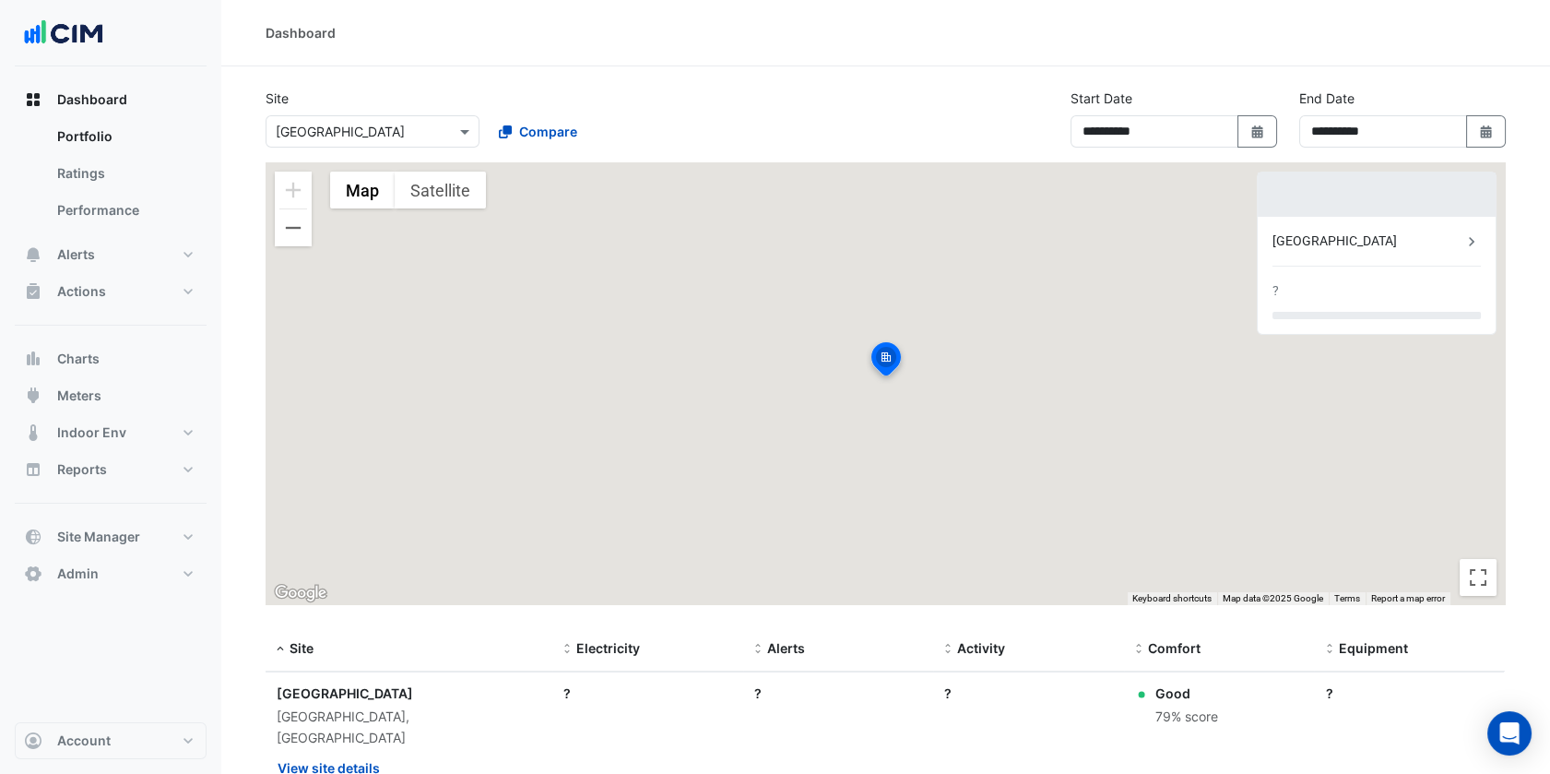
click at [721, 56] on div "Dashboard" at bounding box center [885, 33] width 1329 height 66
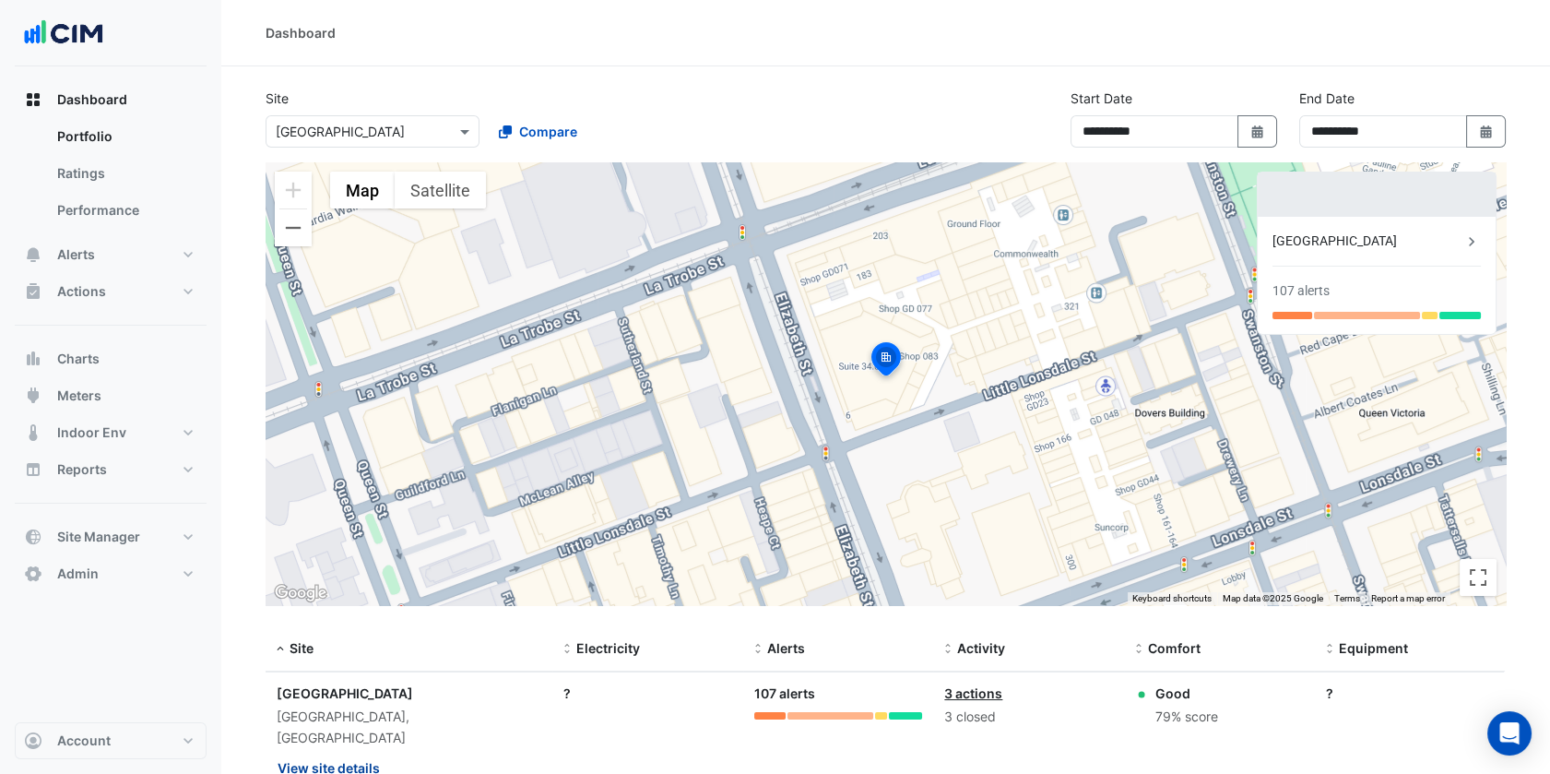
click at [337, 756] on button "View site details" at bounding box center [329, 767] width 104 height 32
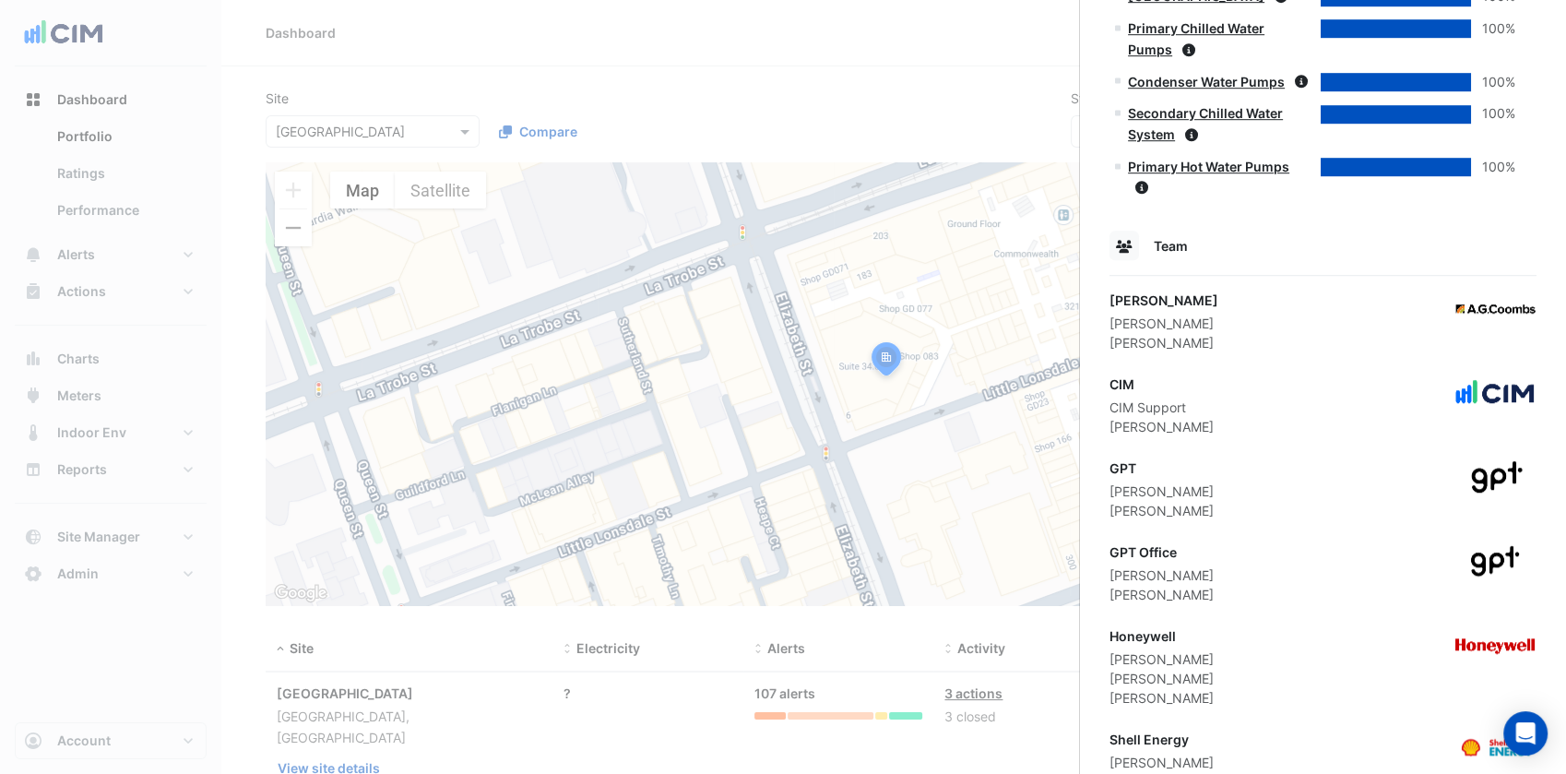
scroll to position [1254, 0]
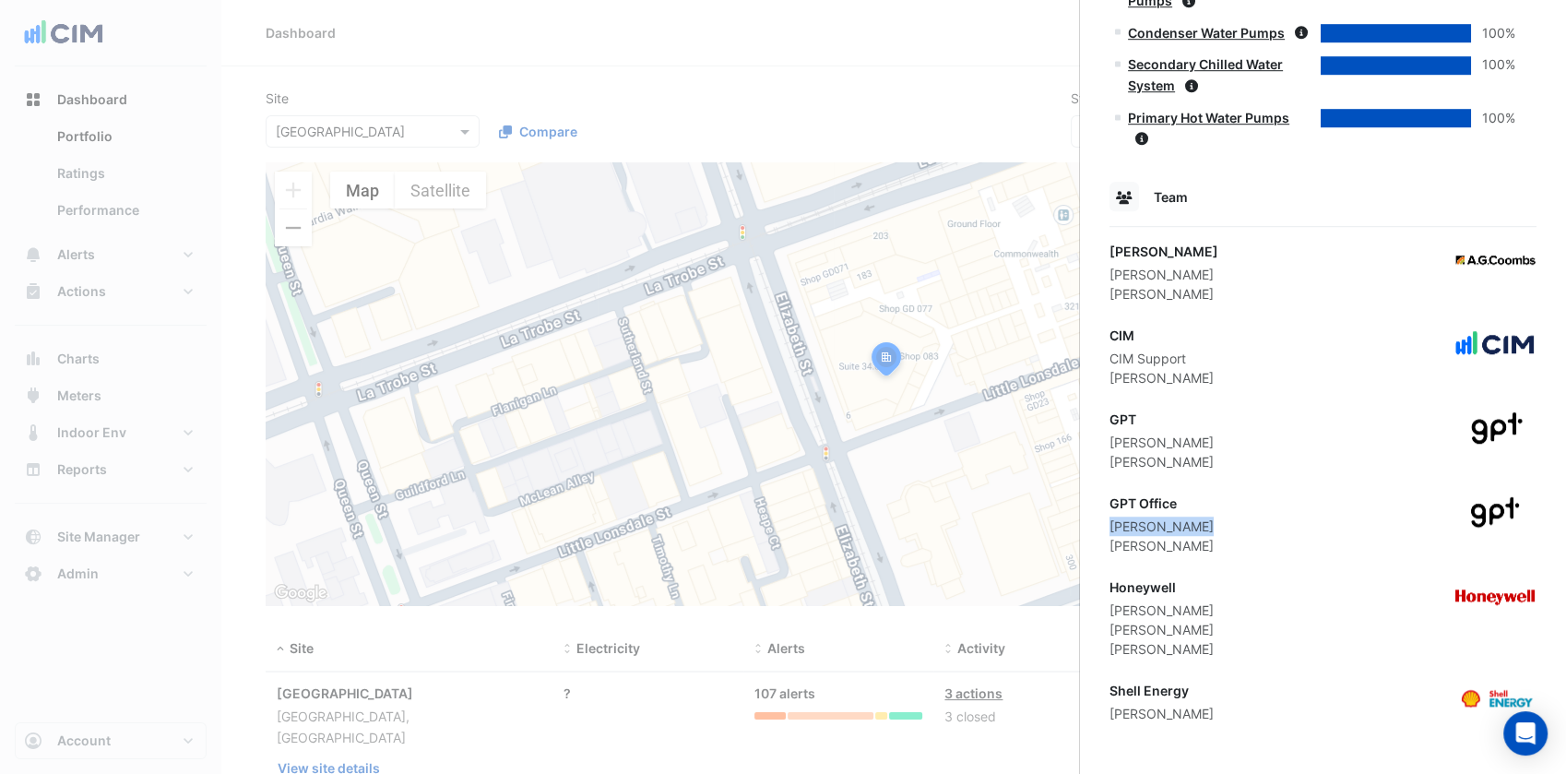
drag, startPoint x: 1211, startPoint y: 523, endPoint x: 1096, endPoint y: 521, distance: 114.3
copy div "[PERSON_NAME]"
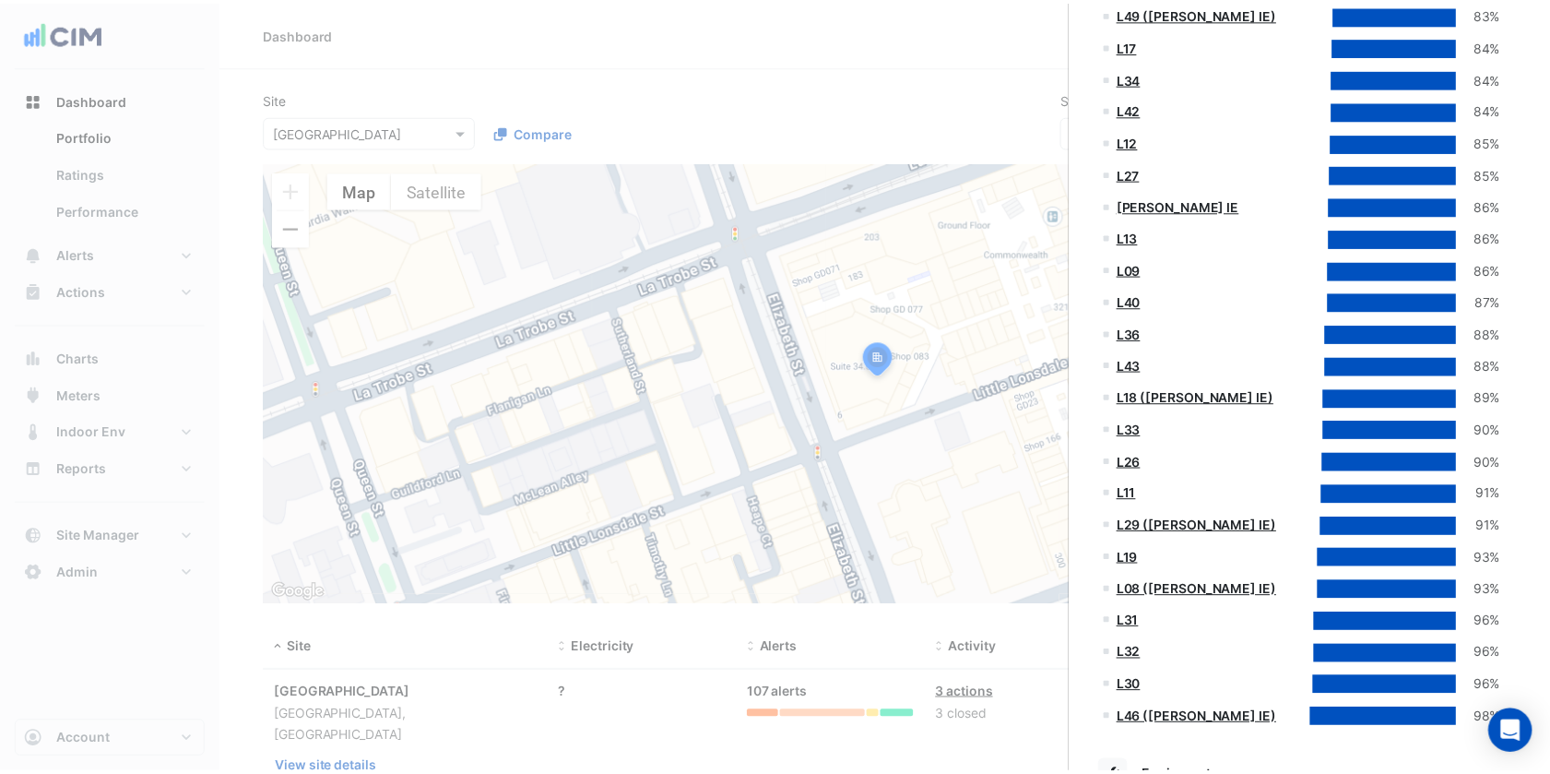
scroll to position [2479, 0]
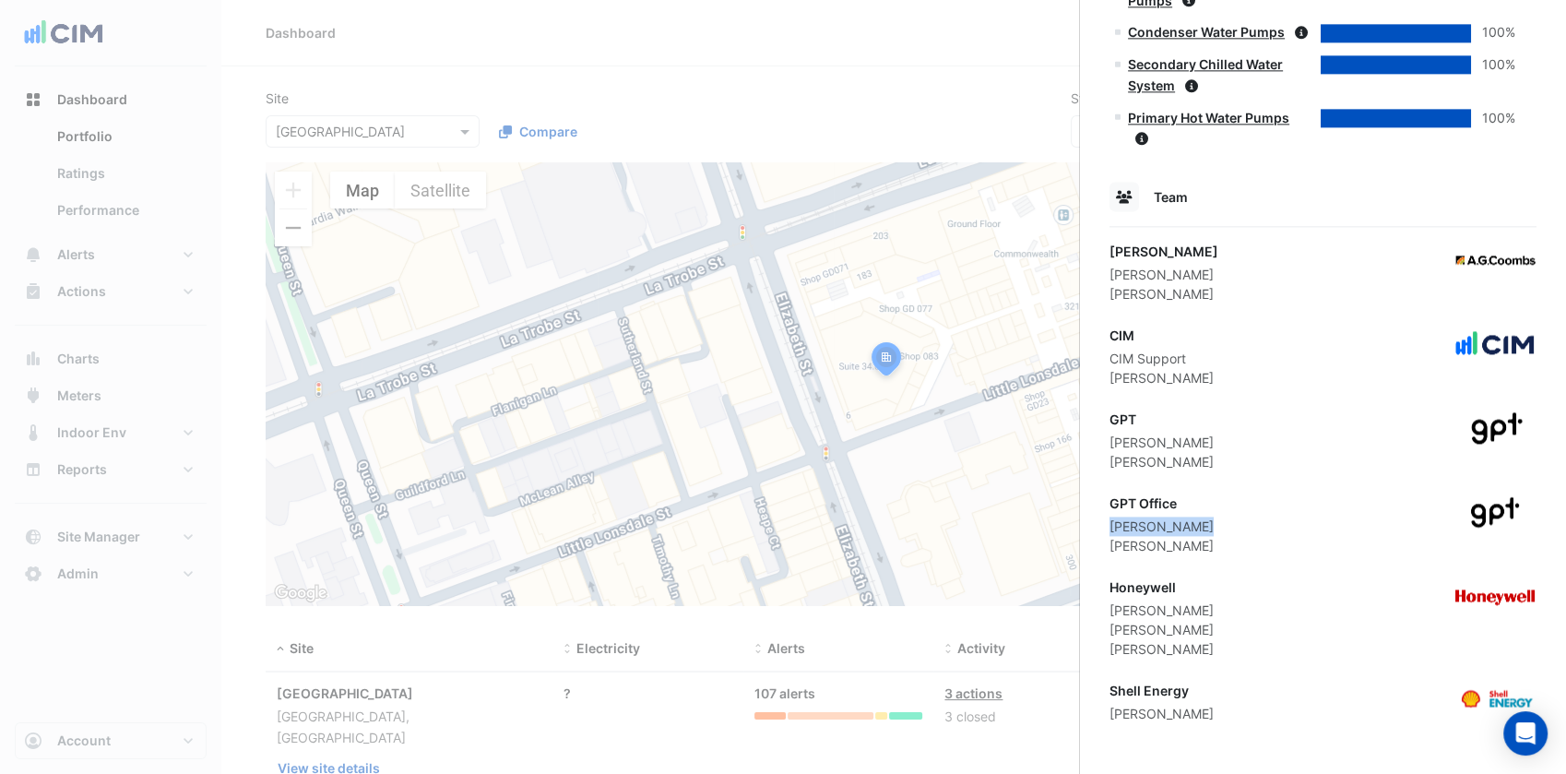
drag, startPoint x: 1201, startPoint y: 548, endPoint x: 1113, endPoint y: 548, distance: 88.5
click at [1113, 548] on div "GPT Office [PERSON_NAME] [PERSON_NAME]" at bounding box center [1322, 524] width 427 height 62
copy div "[PERSON_NAME]"
click at [588, 313] on ngb-offcanvas-backdrop at bounding box center [783, 387] width 1566 height 774
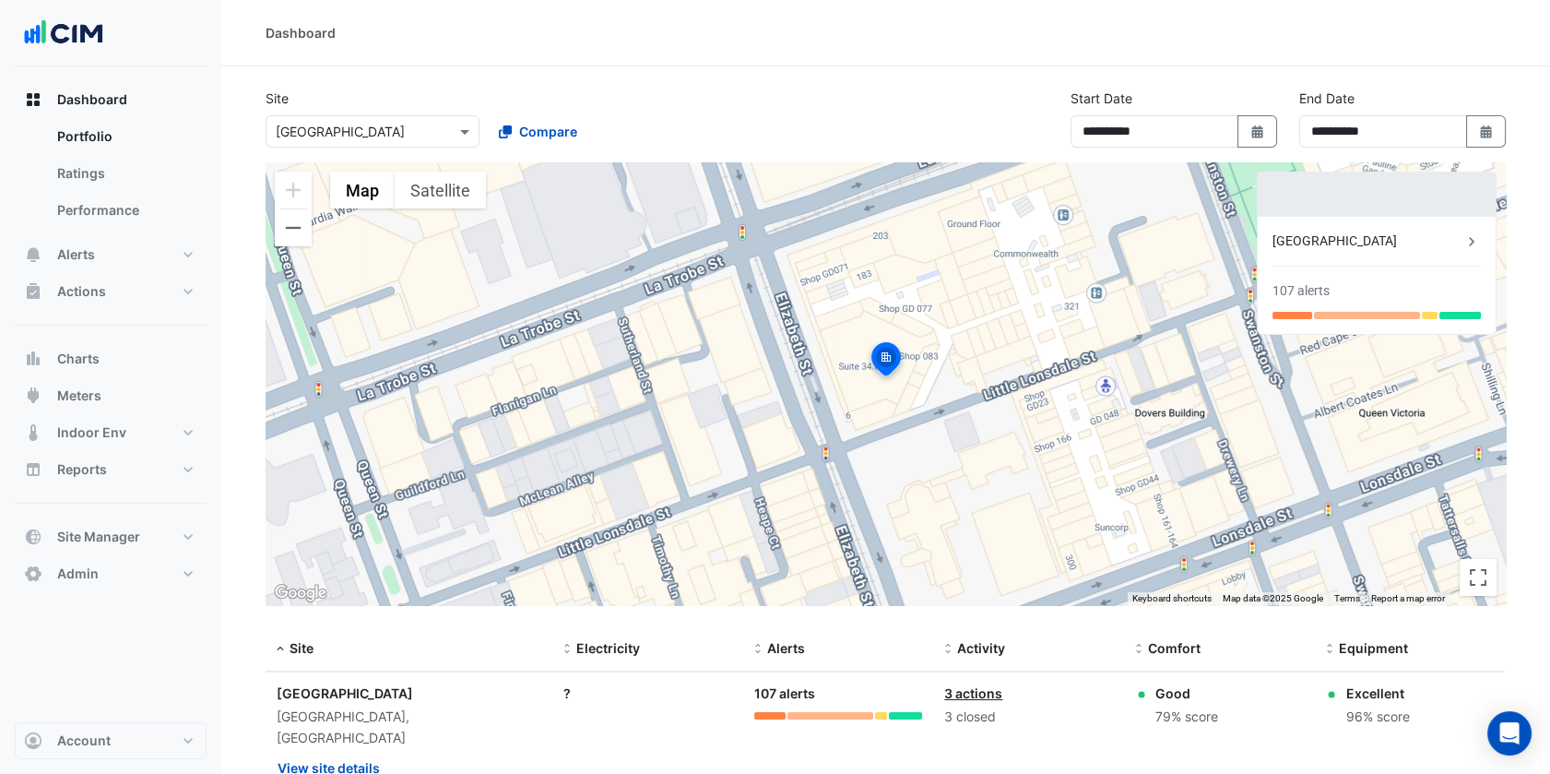
click at [352, 124] on input "text" at bounding box center [354, 132] width 157 height 19
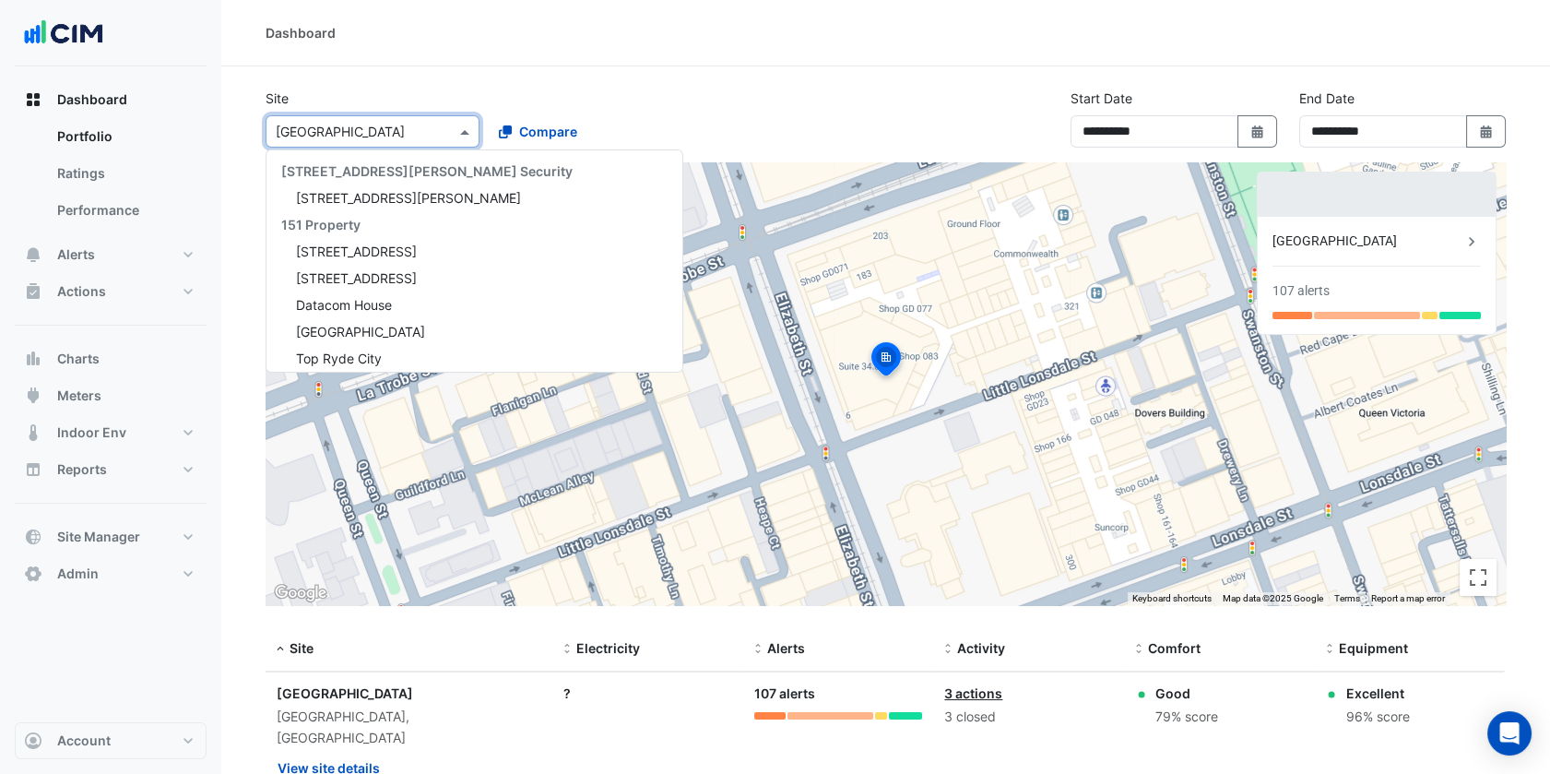
paste input "**********"
type input "**********"
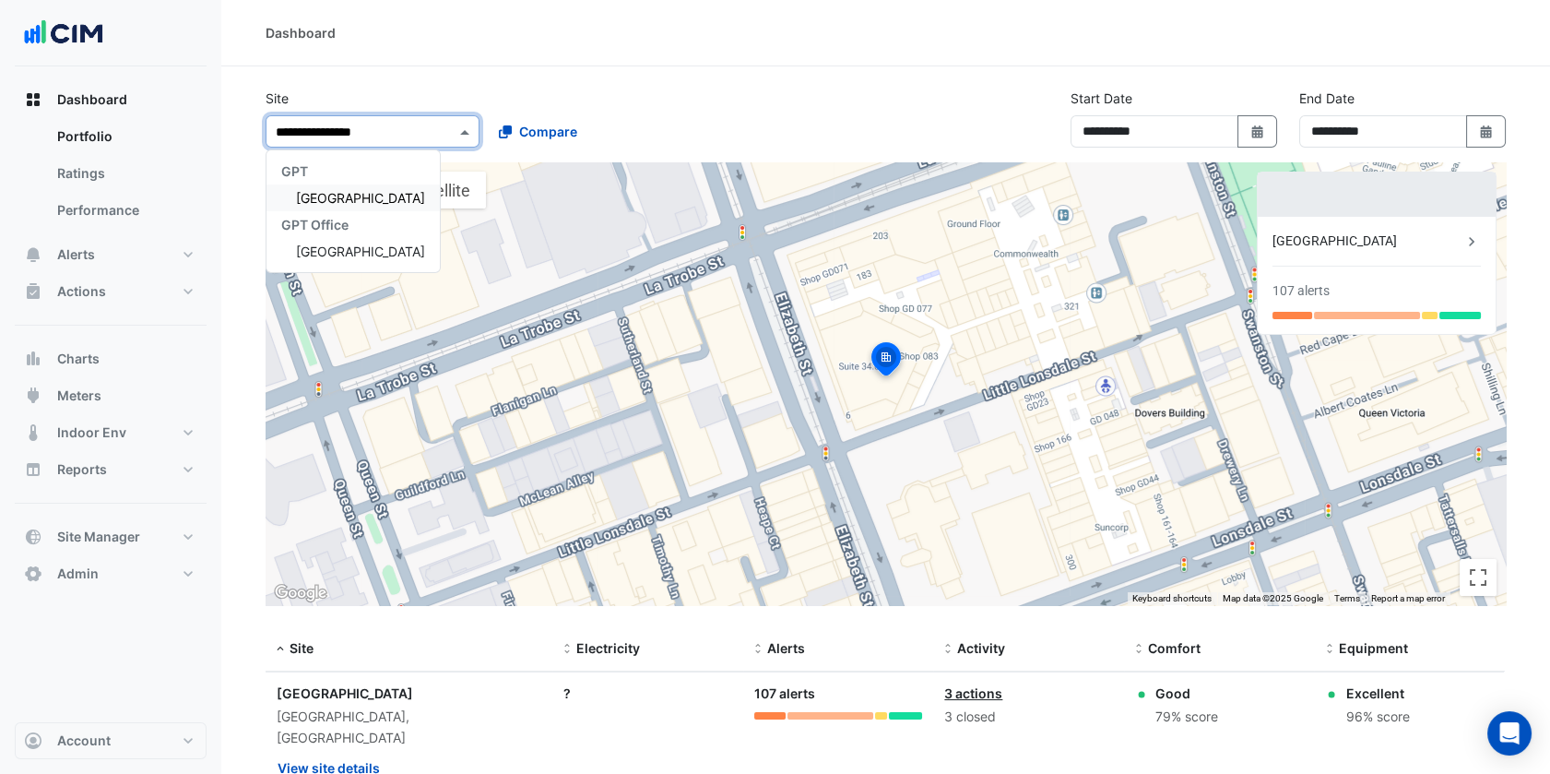
click at [341, 195] on span "[GEOGRAPHIC_DATA]" at bounding box center [360, 198] width 129 height 16
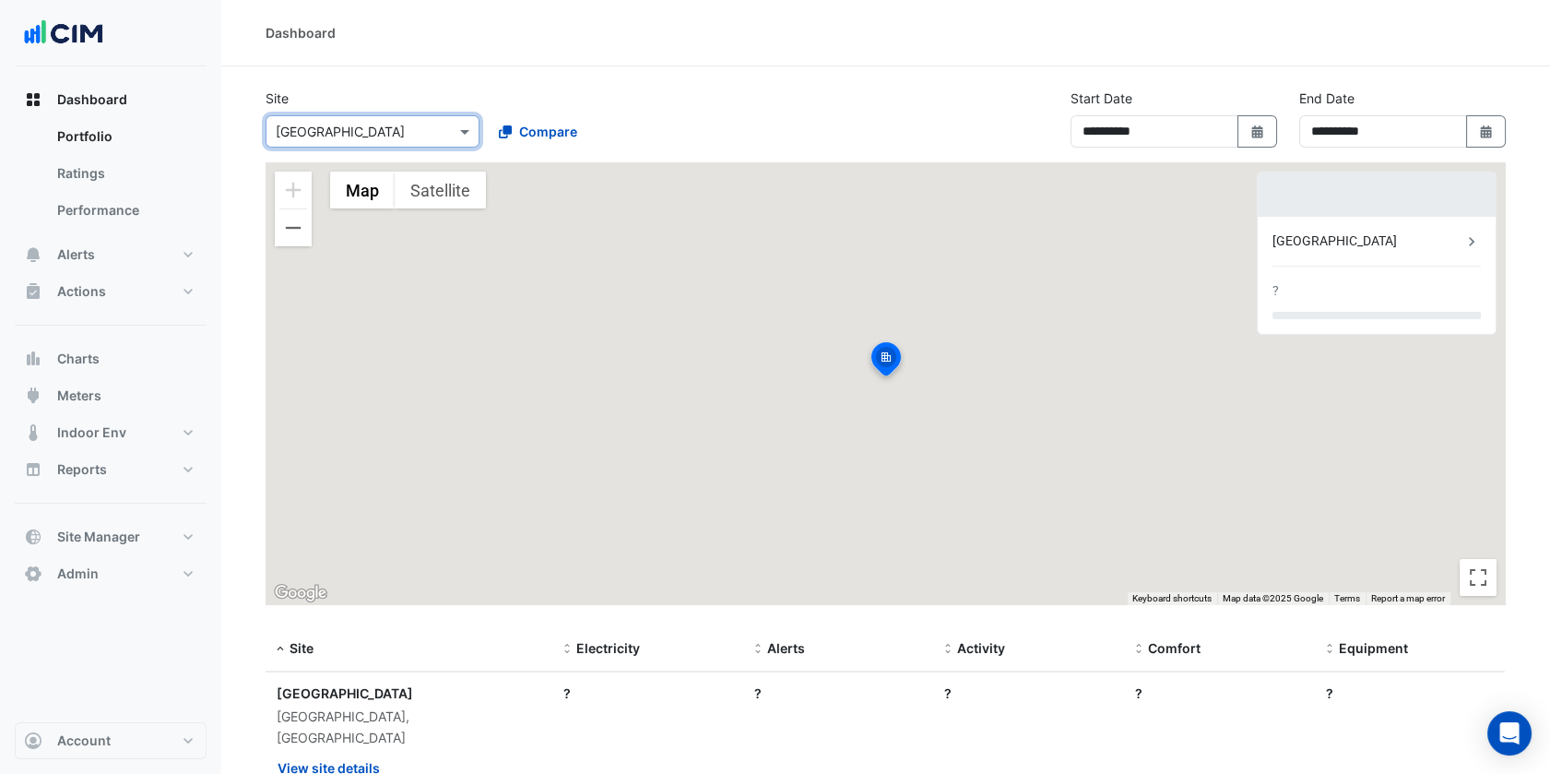
click at [480, 66] on section "**********" at bounding box center [885, 455] width 1329 height 778
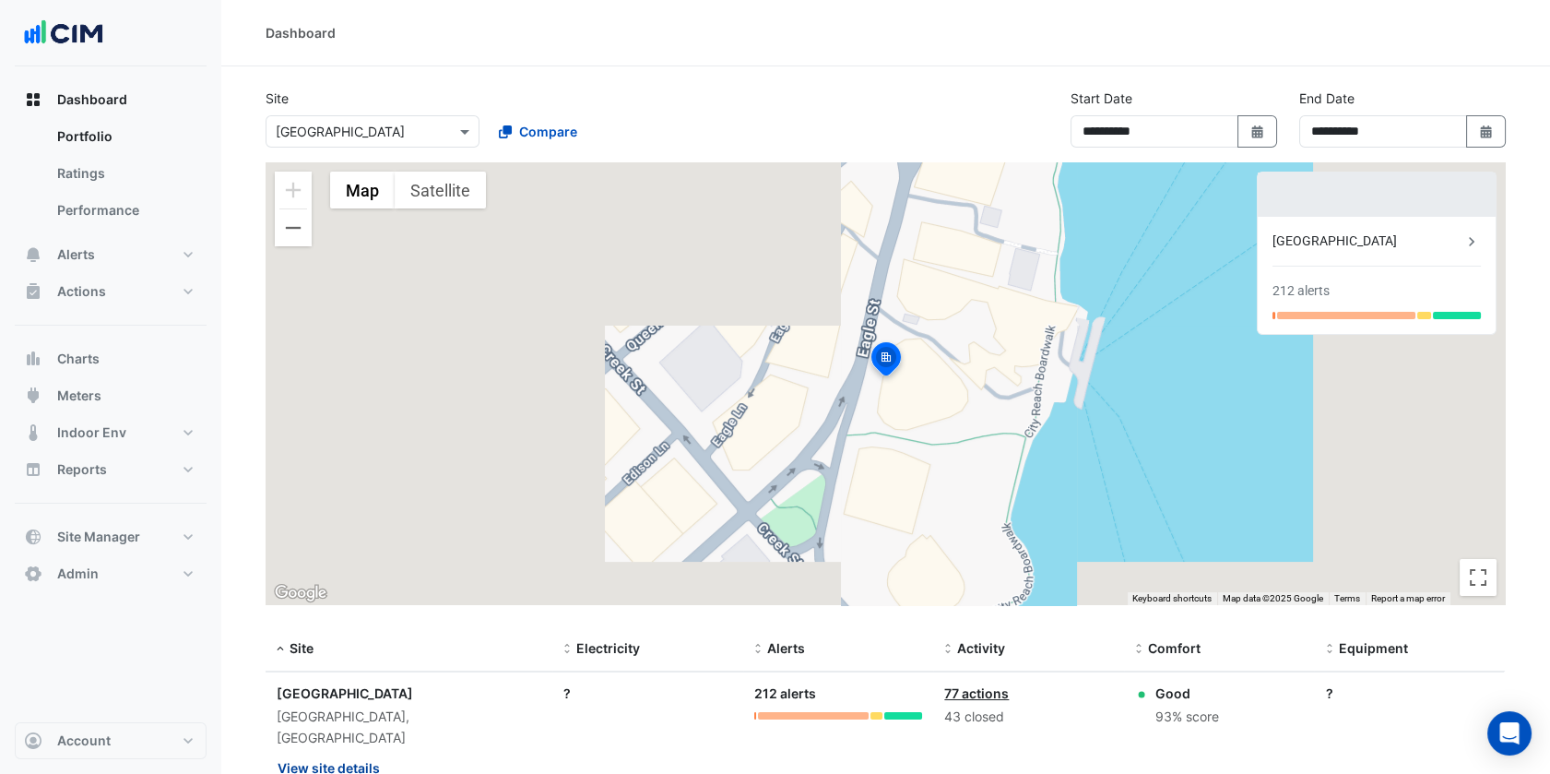
click at [358, 751] on button "View site details" at bounding box center [329, 767] width 104 height 32
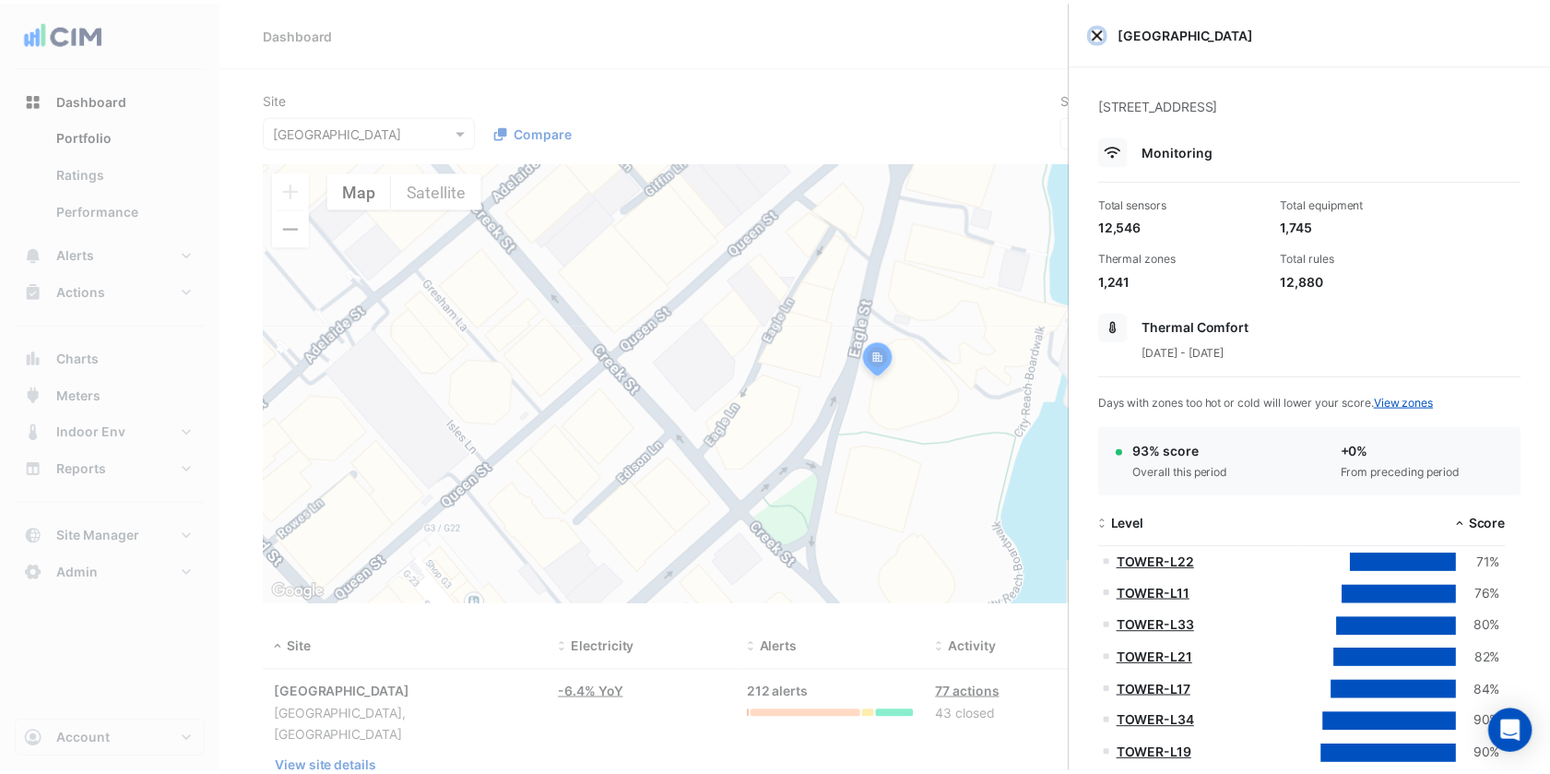
scroll to position [2149, 0]
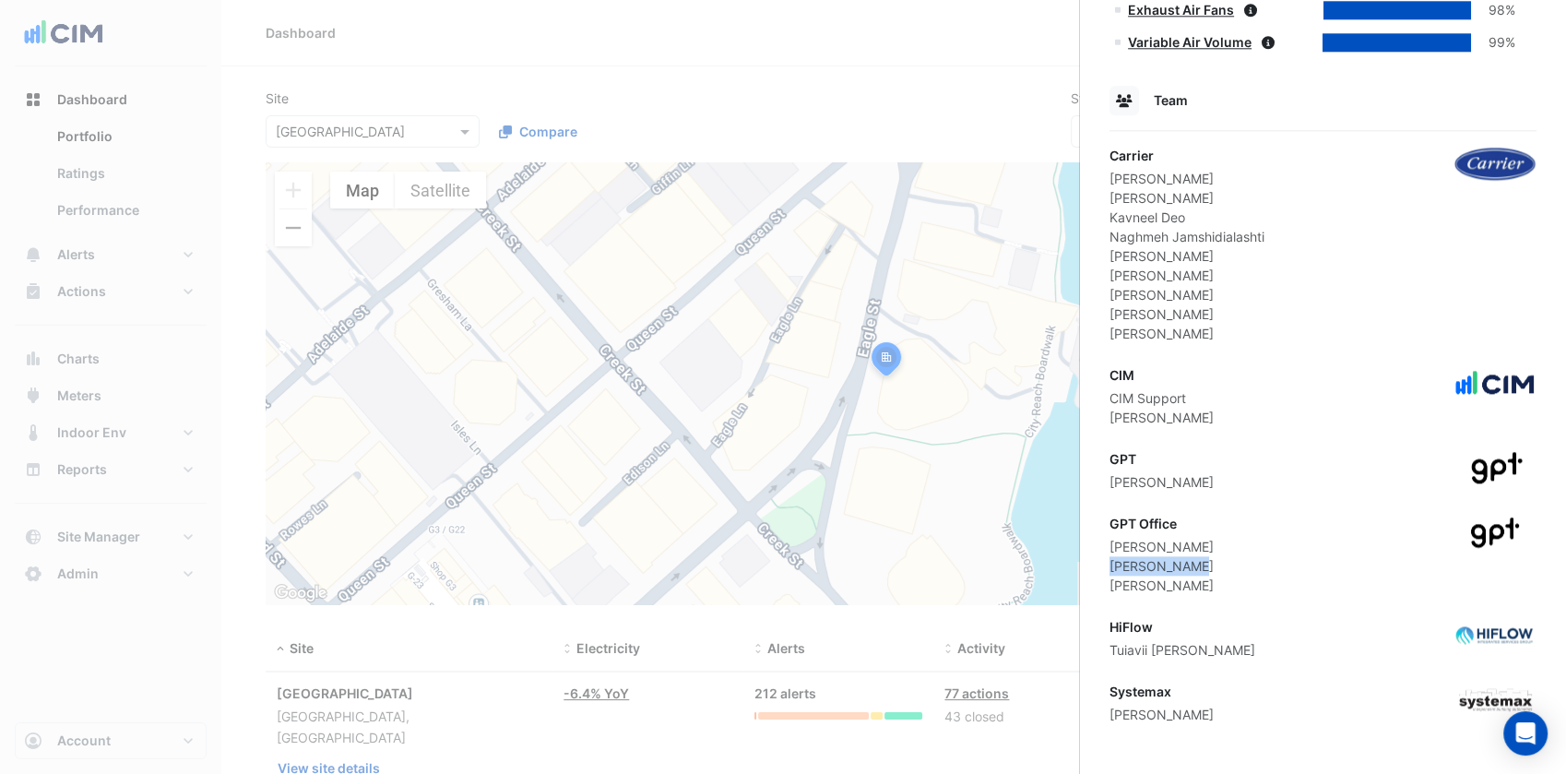
drag, startPoint x: 1213, startPoint y: 562, endPoint x: 1110, endPoint y: 561, distance: 103.3
click at [1110, 561] on div "GPT Office [PERSON_NAME] [PERSON_NAME] [PERSON_NAME]" at bounding box center [1322, 554] width 427 height 81
copy div "[PERSON_NAME]"
click at [1146, 568] on div "[PERSON_NAME]" at bounding box center [1161, 565] width 104 height 19
drag, startPoint x: 1224, startPoint y: 581, endPoint x: 1101, endPoint y: 573, distance: 123.8
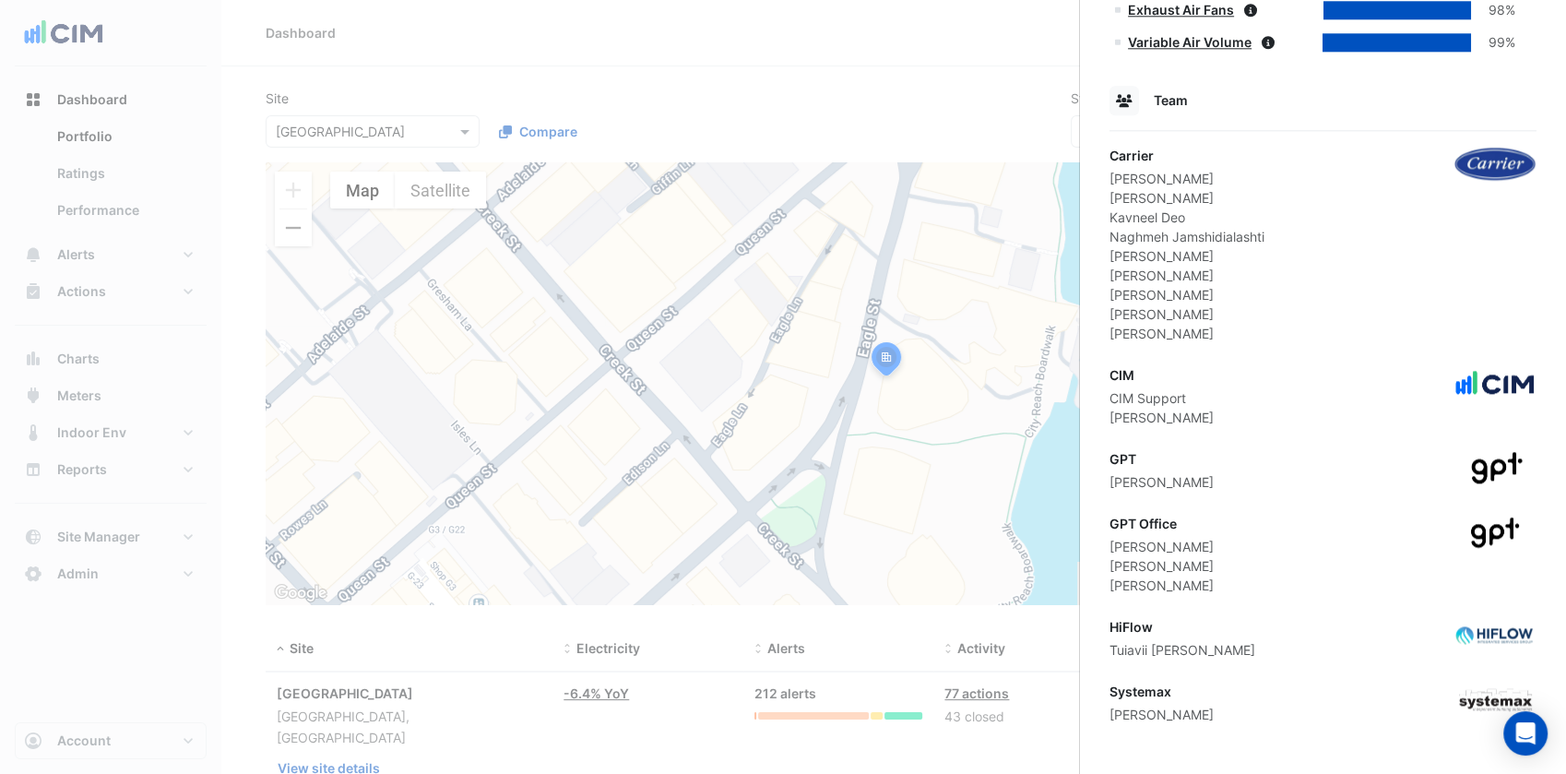
drag, startPoint x: 1101, startPoint y: 573, endPoint x: 1210, endPoint y: 604, distance: 113.0
drag, startPoint x: 1223, startPoint y: 586, endPoint x: 1103, endPoint y: 583, distance: 119.9
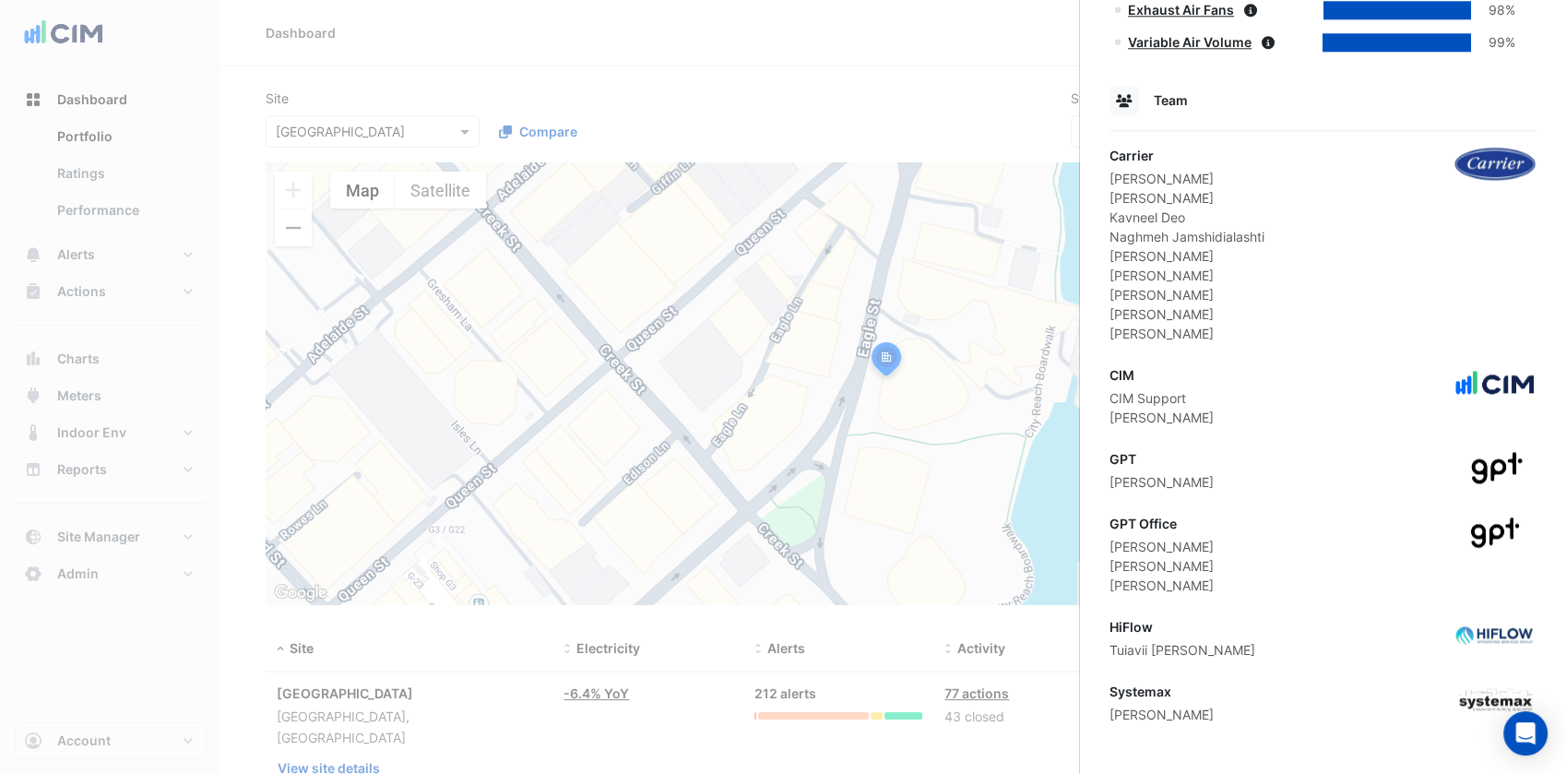
copy div "[PERSON_NAME]"
click at [1220, 629] on div "HiFlow Tuiavii [PERSON_NAME]" at bounding box center [1322, 638] width 427 height 42
drag, startPoint x: 1220, startPoint y: 550, endPoint x: 1109, endPoint y: 545, distance: 110.7
click at [1109, 545] on div "GPT Office [PERSON_NAME] [PERSON_NAME] [PERSON_NAME]" at bounding box center [1322, 554] width 427 height 81
click at [430, 52] on ngb-offcanvas-backdrop at bounding box center [783, 387] width 1566 height 774
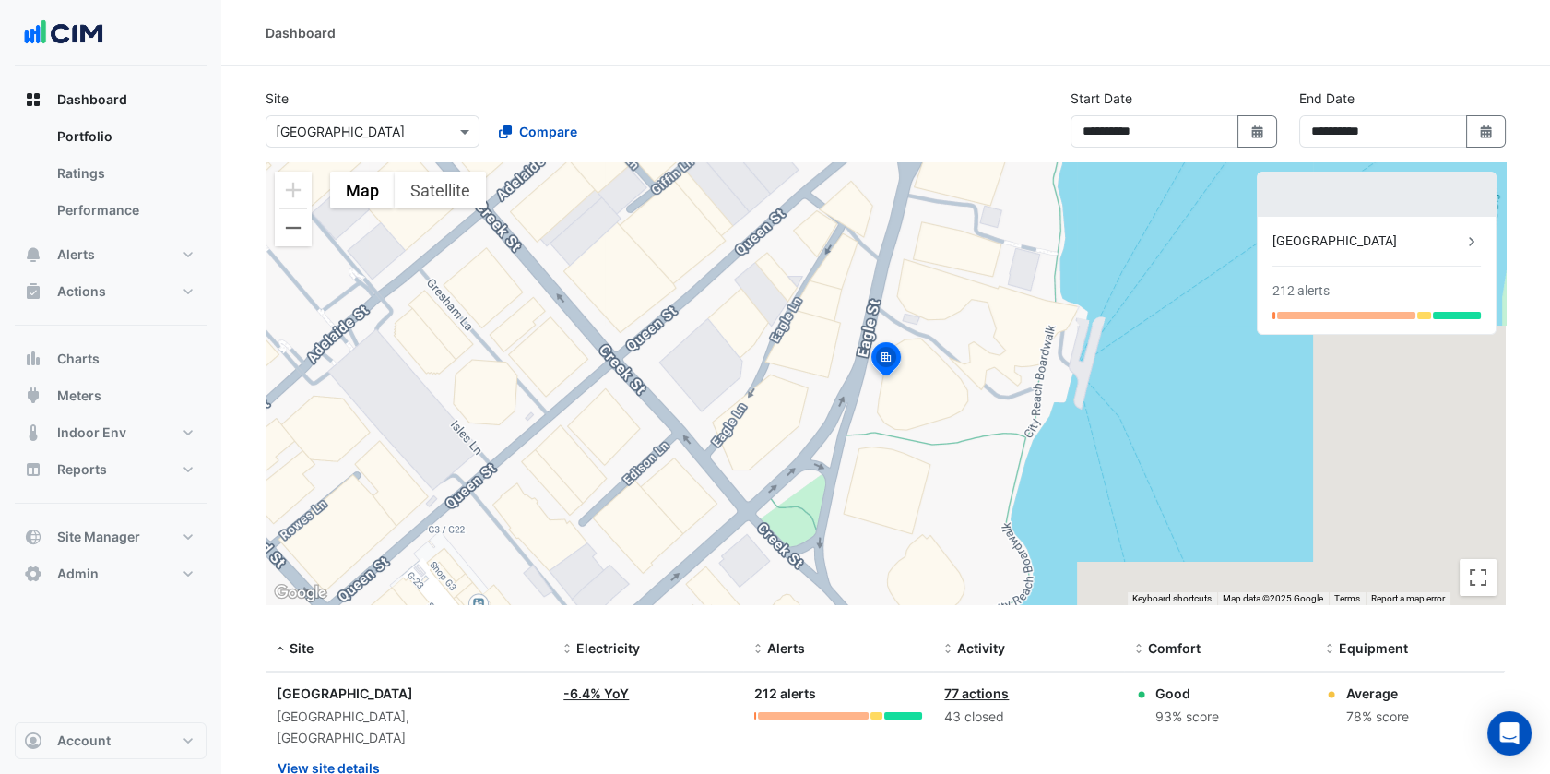
click at [346, 113] on div "Select a Site × [GEOGRAPHIC_DATA] Compare" at bounding box center [483, 128] width 443 height 40
click at [325, 134] on input "text" at bounding box center [354, 132] width 157 height 19
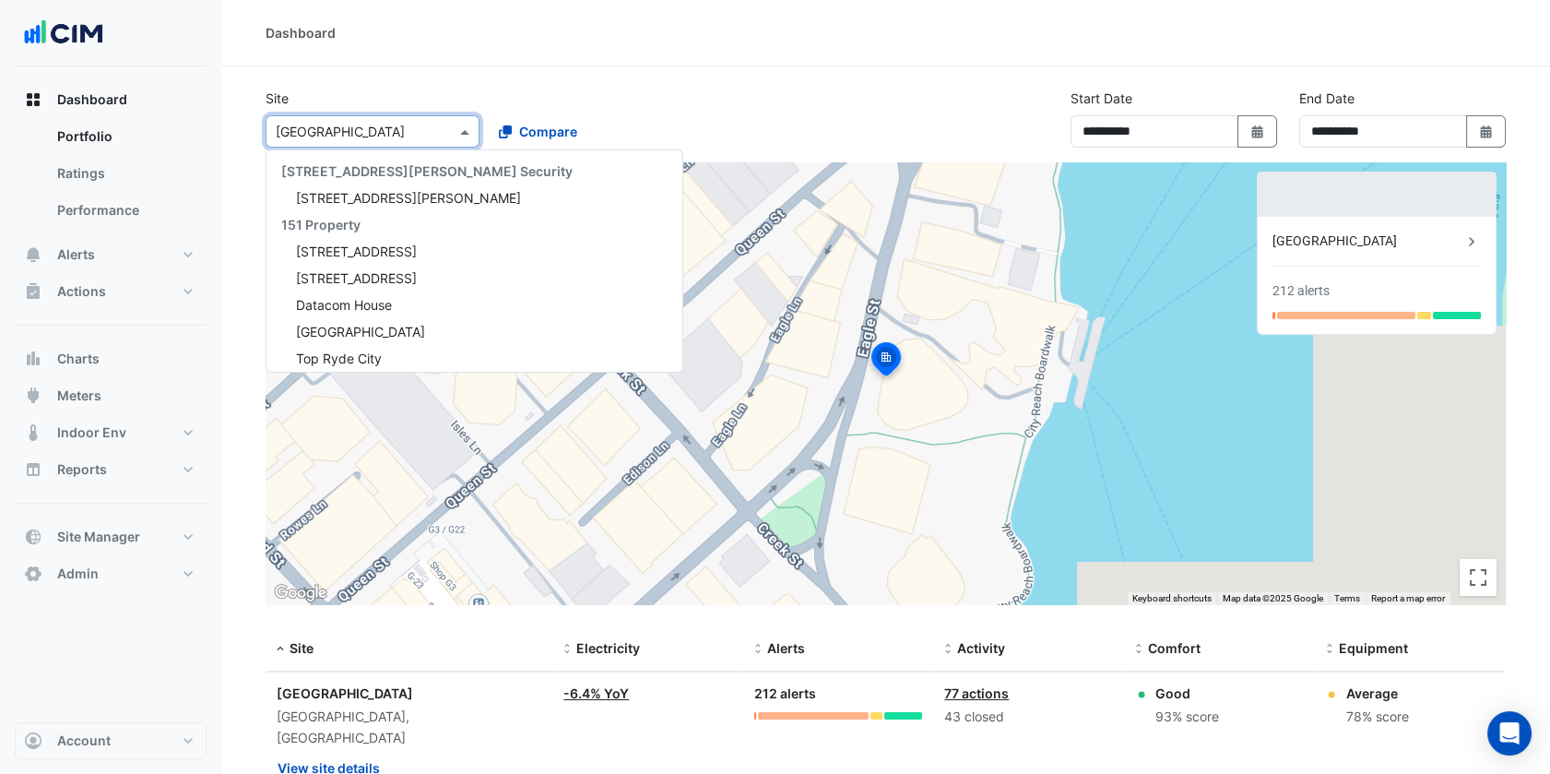
scroll to position [13670, 0]
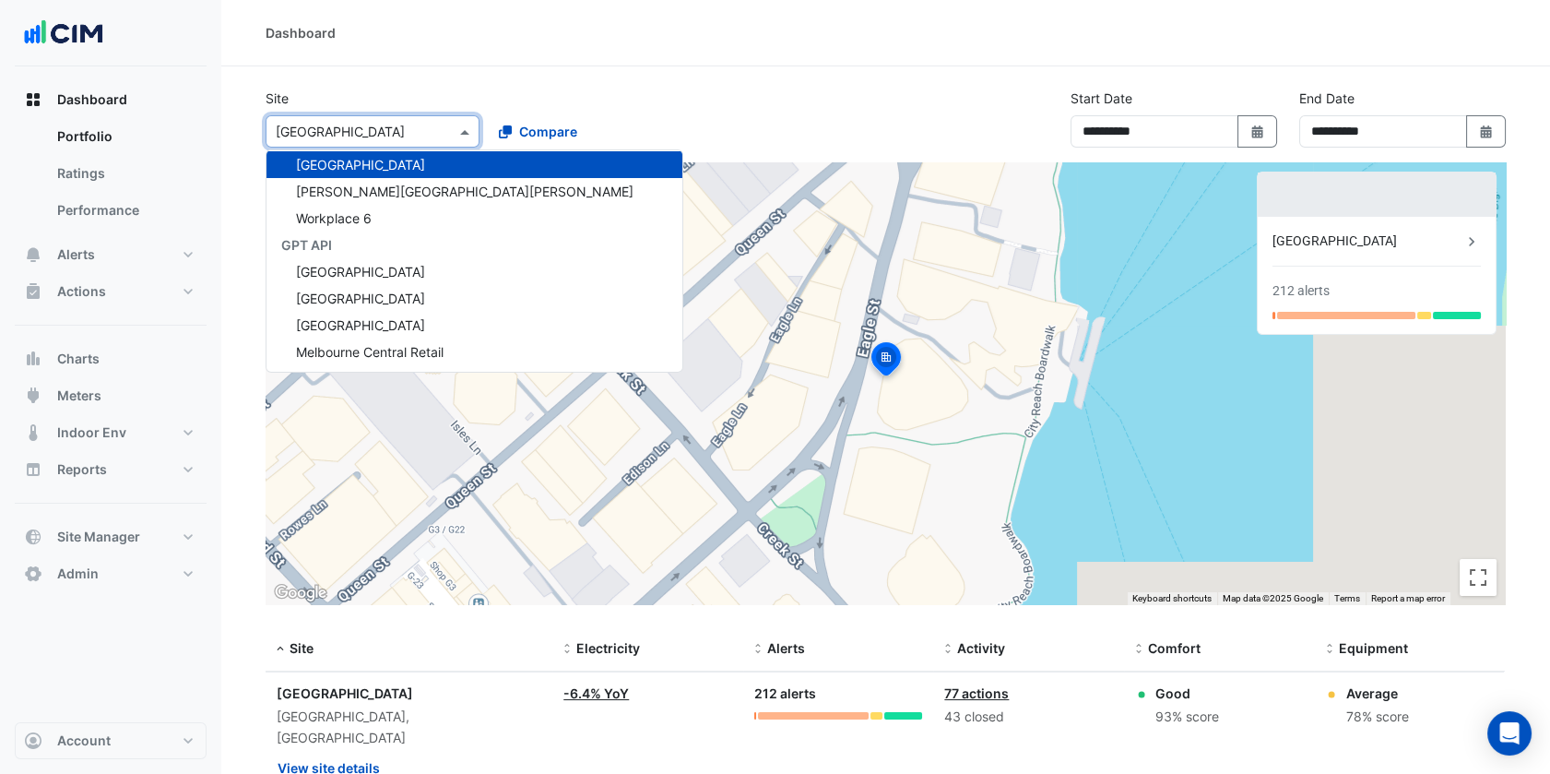
paste input "**********"
type input "**********"
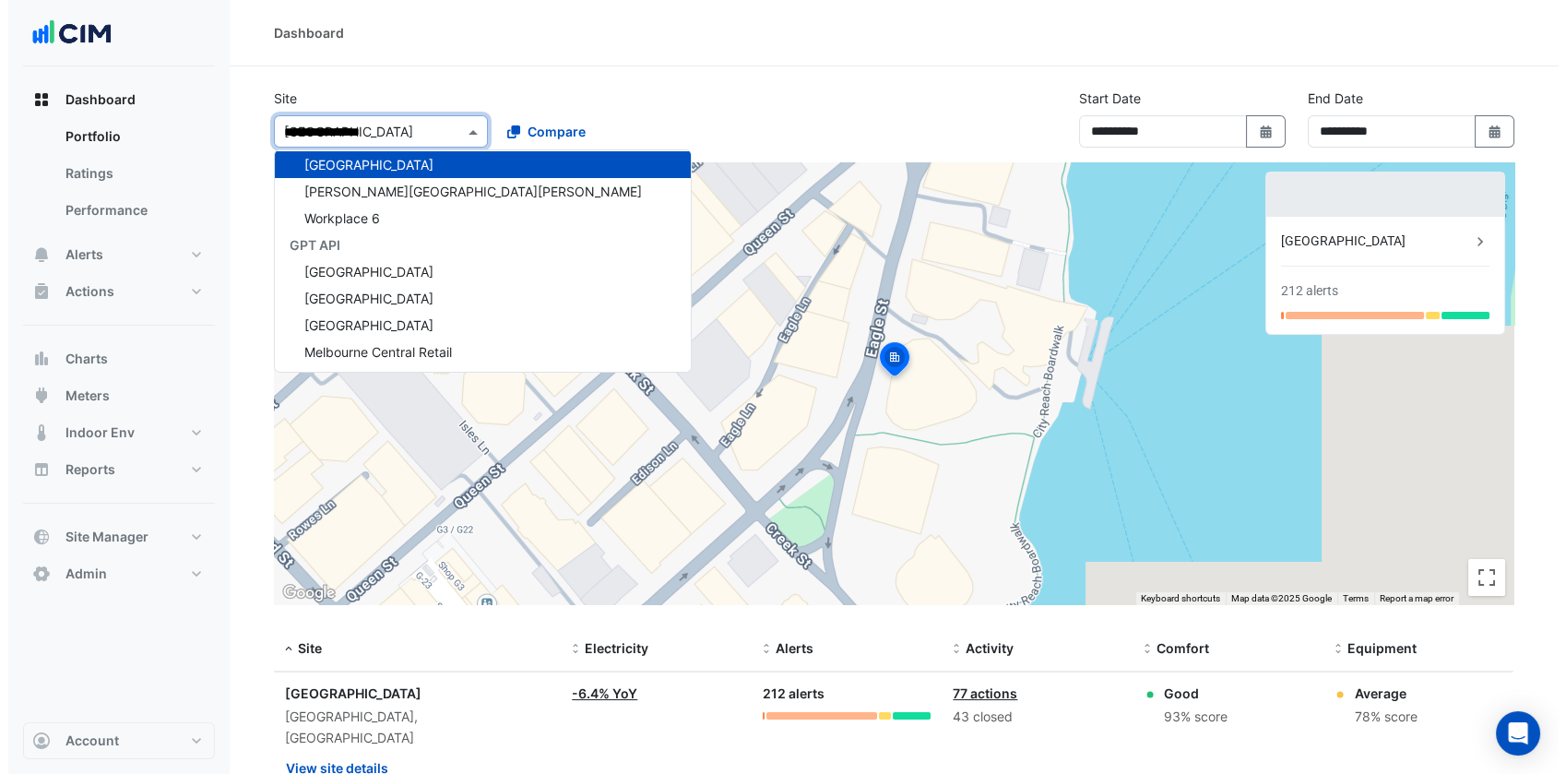
scroll to position [0, 0]
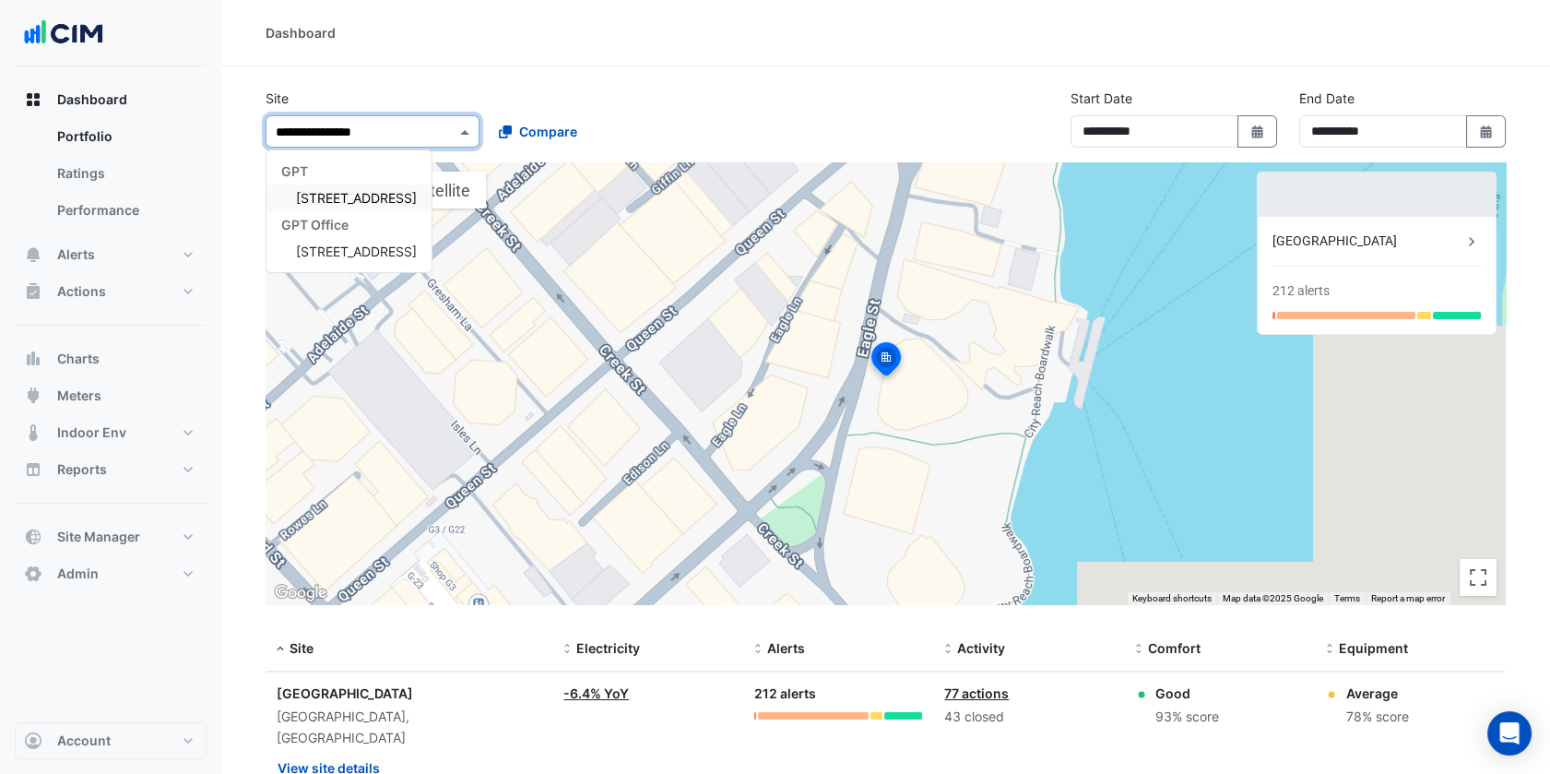
click at [303, 207] on div "[STREET_ADDRESS]" at bounding box center [348, 197] width 165 height 27
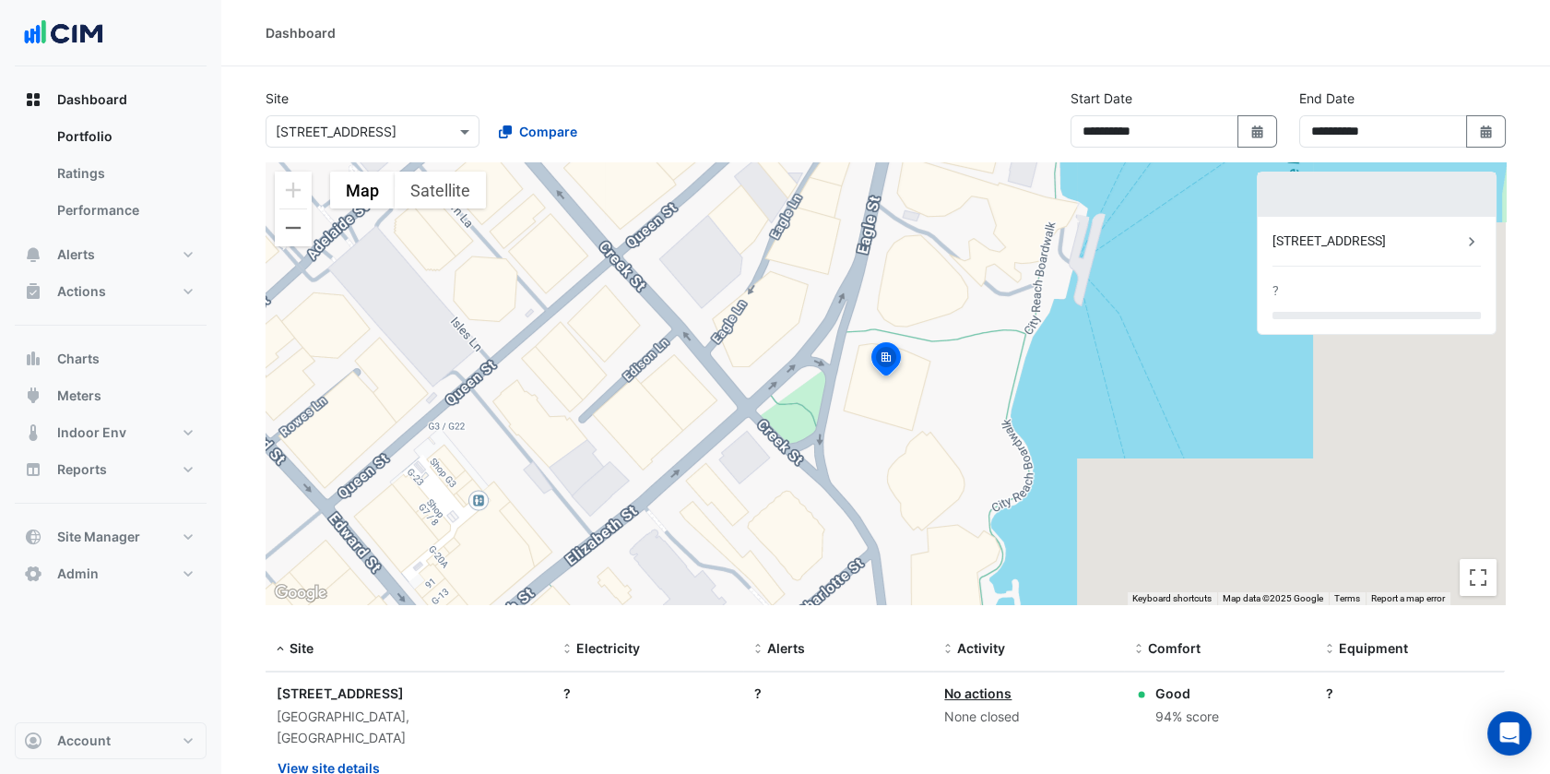
click at [472, 60] on div "Dashboard" at bounding box center [885, 33] width 1329 height 66
click at [358, 751] on button "View site details" at bounding box center [329, 767] width 104 height 32
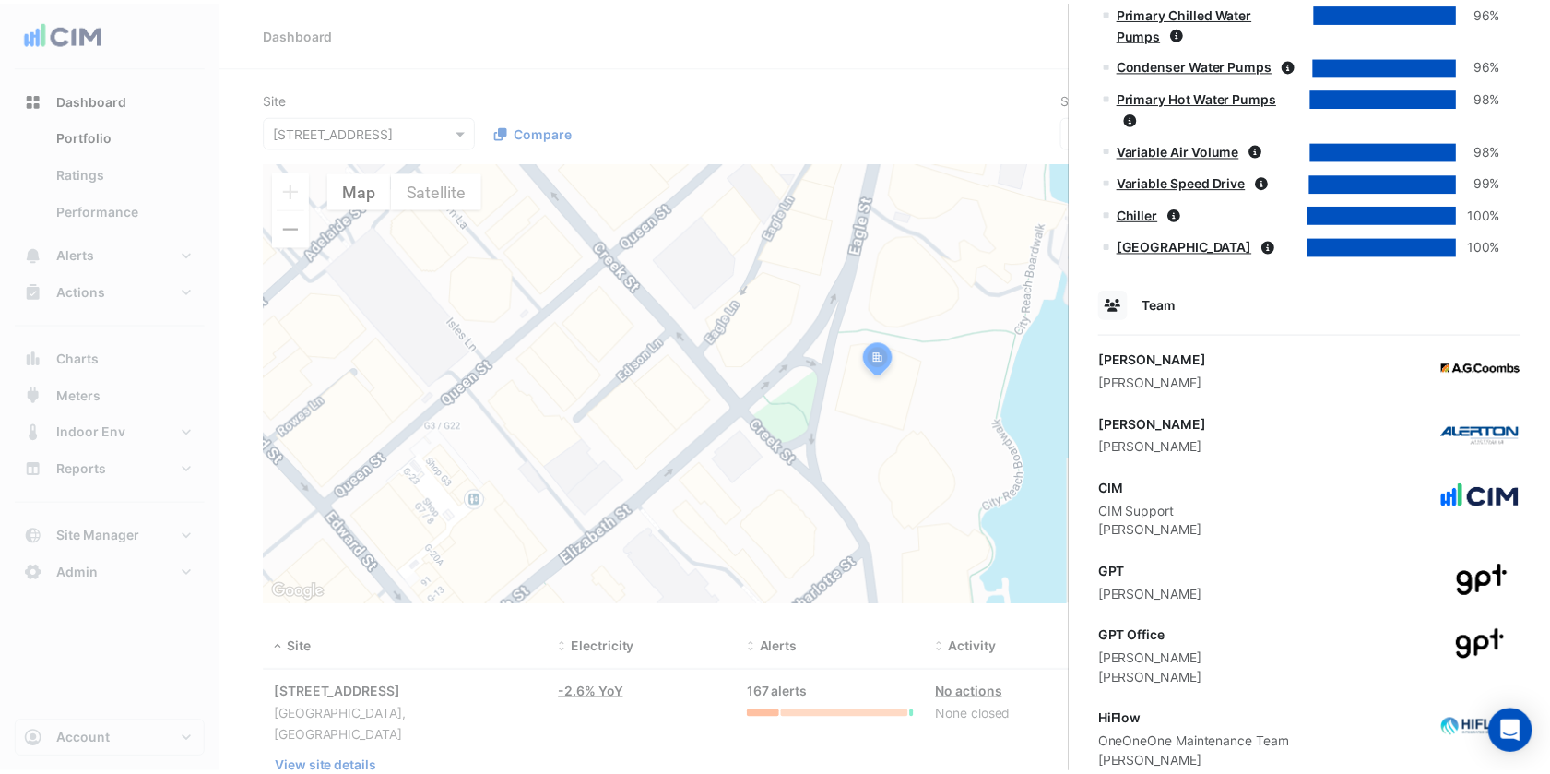
scroll to position [2368, 0]
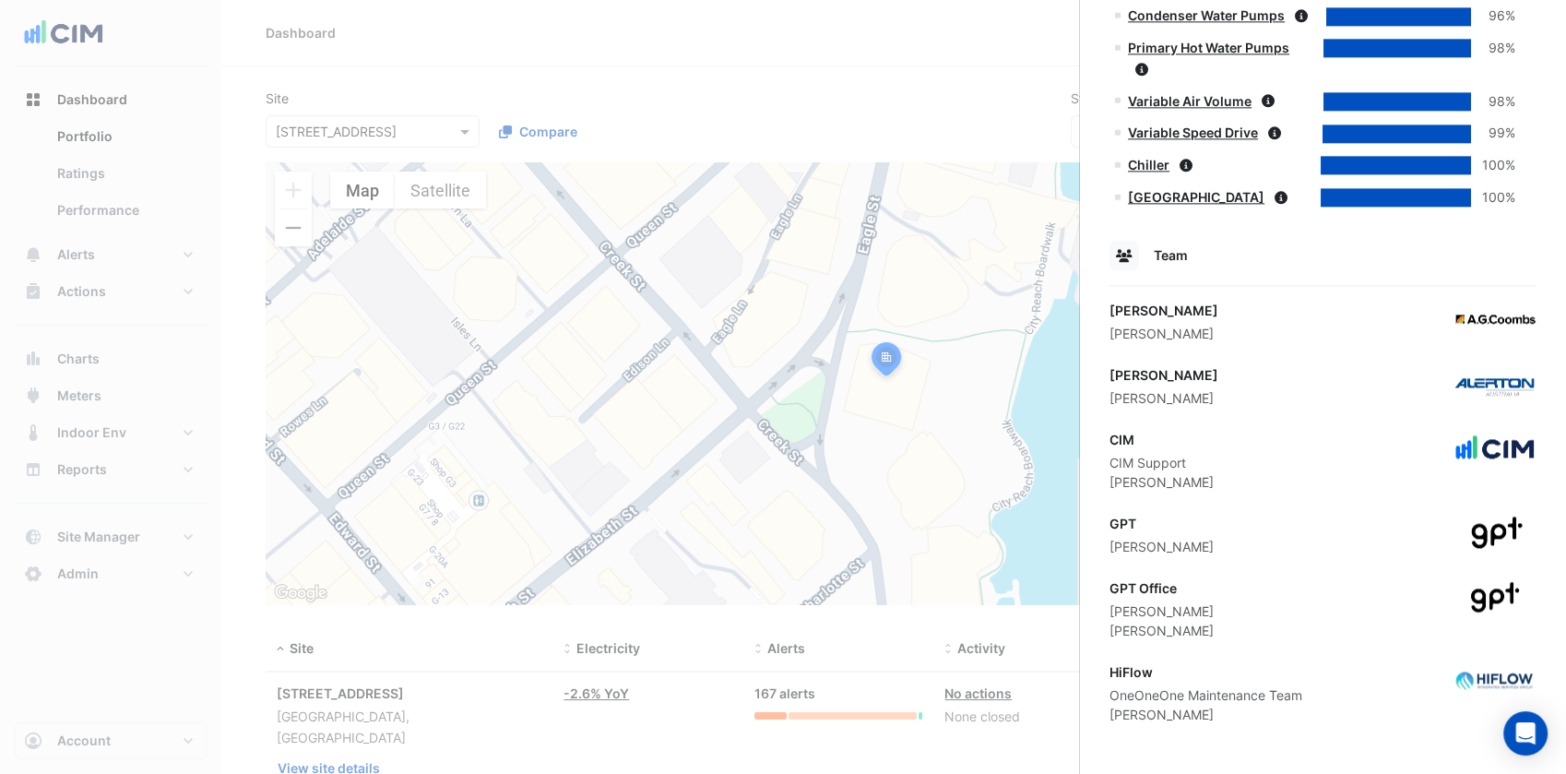
drag, startPoint x: 1223, startPoint y: 628, endPoint x: 1109, endPoint y: 607, distance: 115.4
click at [1109, 607] on div "GPT Office [PERSON_NAME] [PERSON_NAME]" at bounding box center [1322, 609] width 427 height 62
click at [266, 148] on ngb-offcanvas-backdrop at bounding box center [783, 387] width 1566 height 774
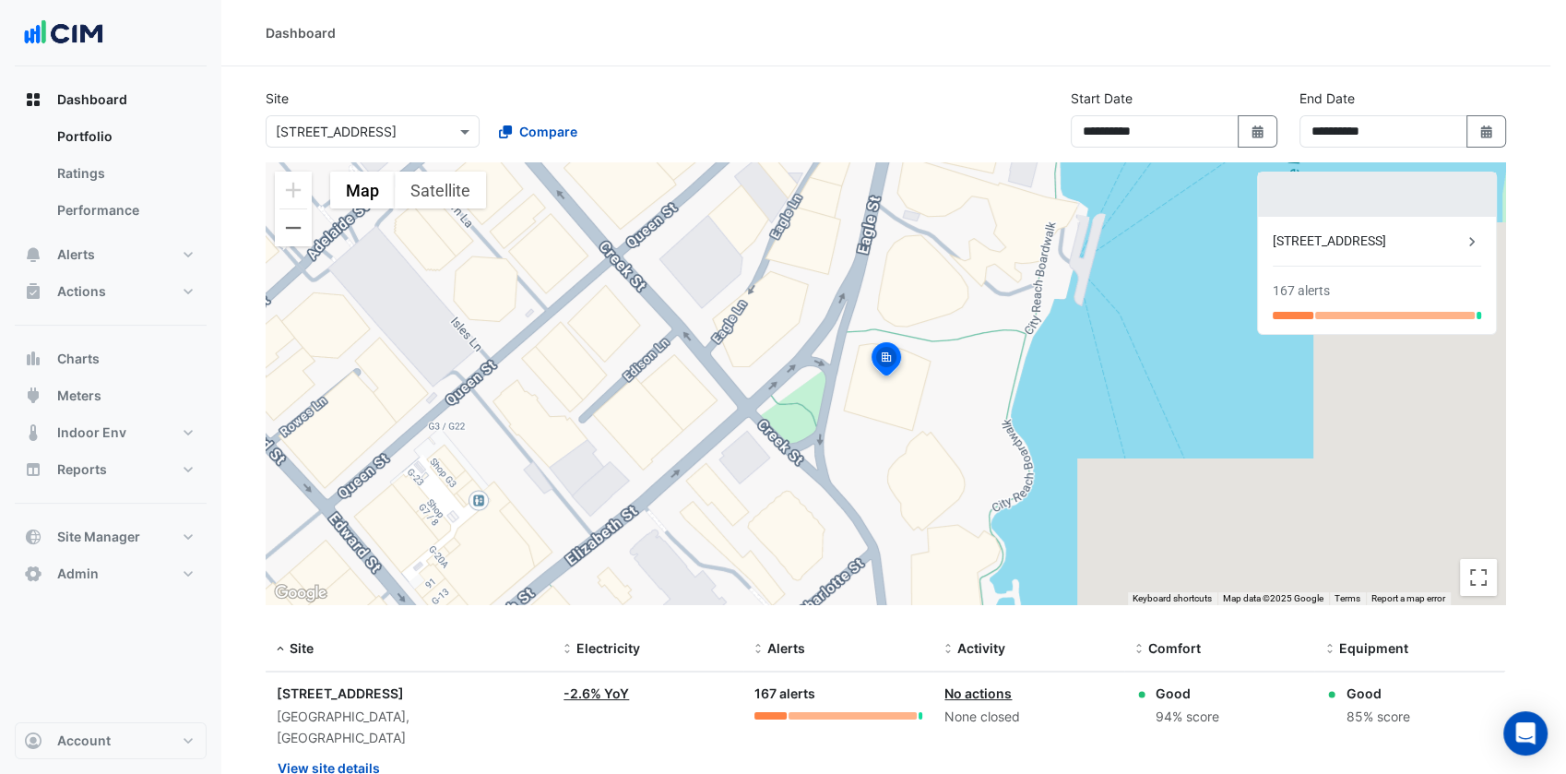
click at [377, 131] on input "text" at bounding box center [354, 132] width 157 height 19
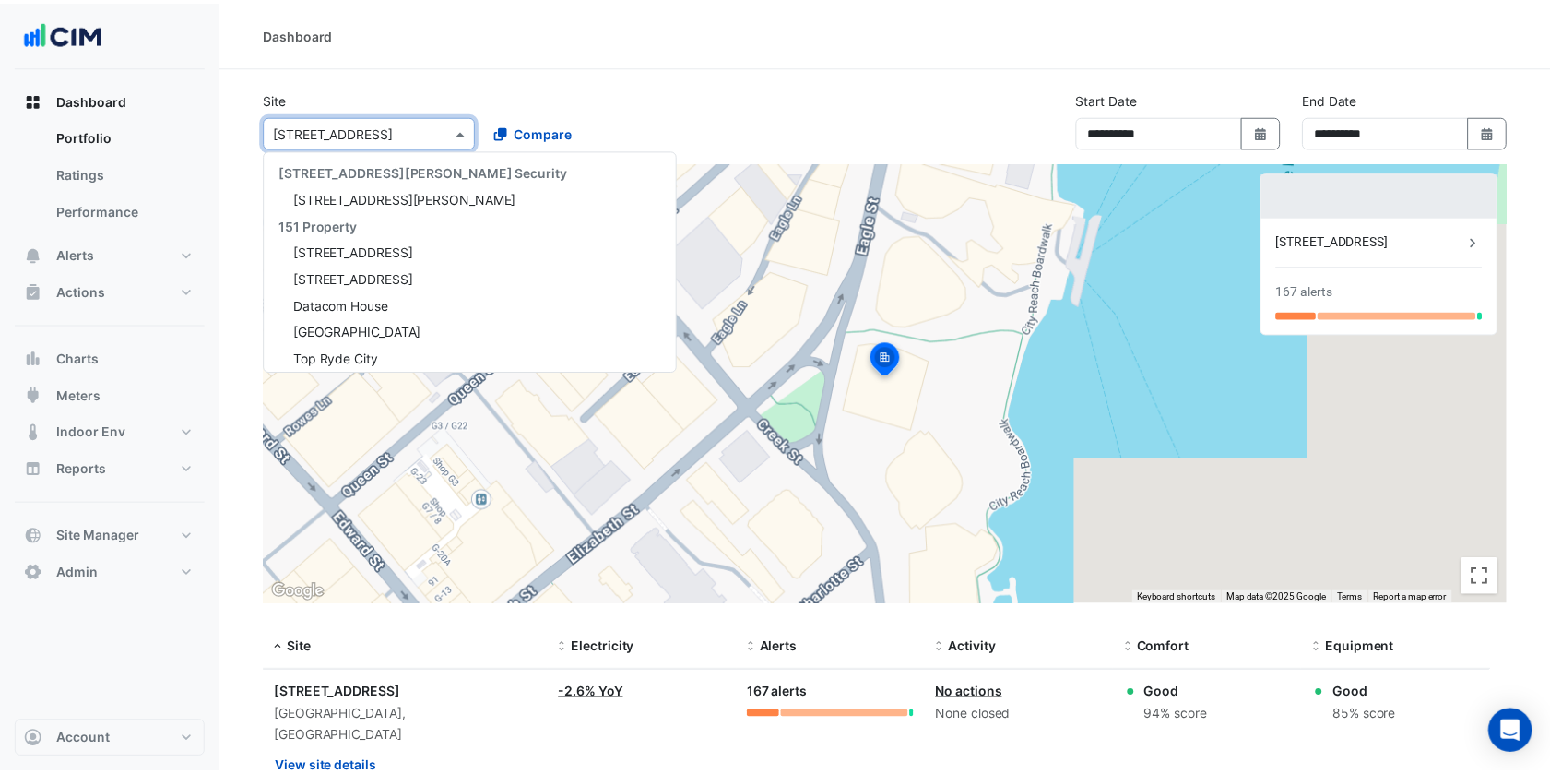
paste input "**********"
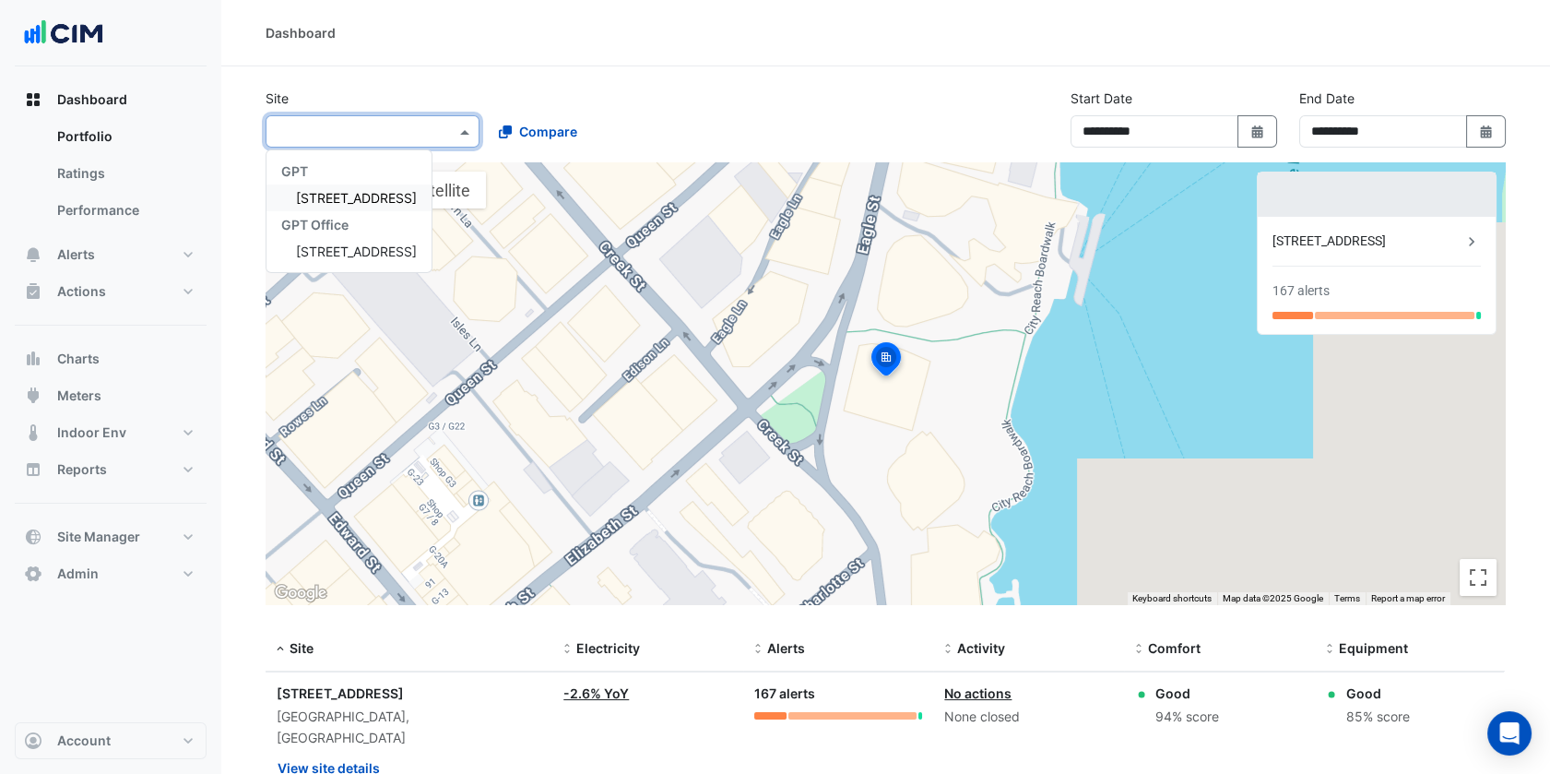
type input "**********"
click at [337, 193] on span "[STREET_ADDRESS]" at bounding box center [356, 198] width 121 height 16
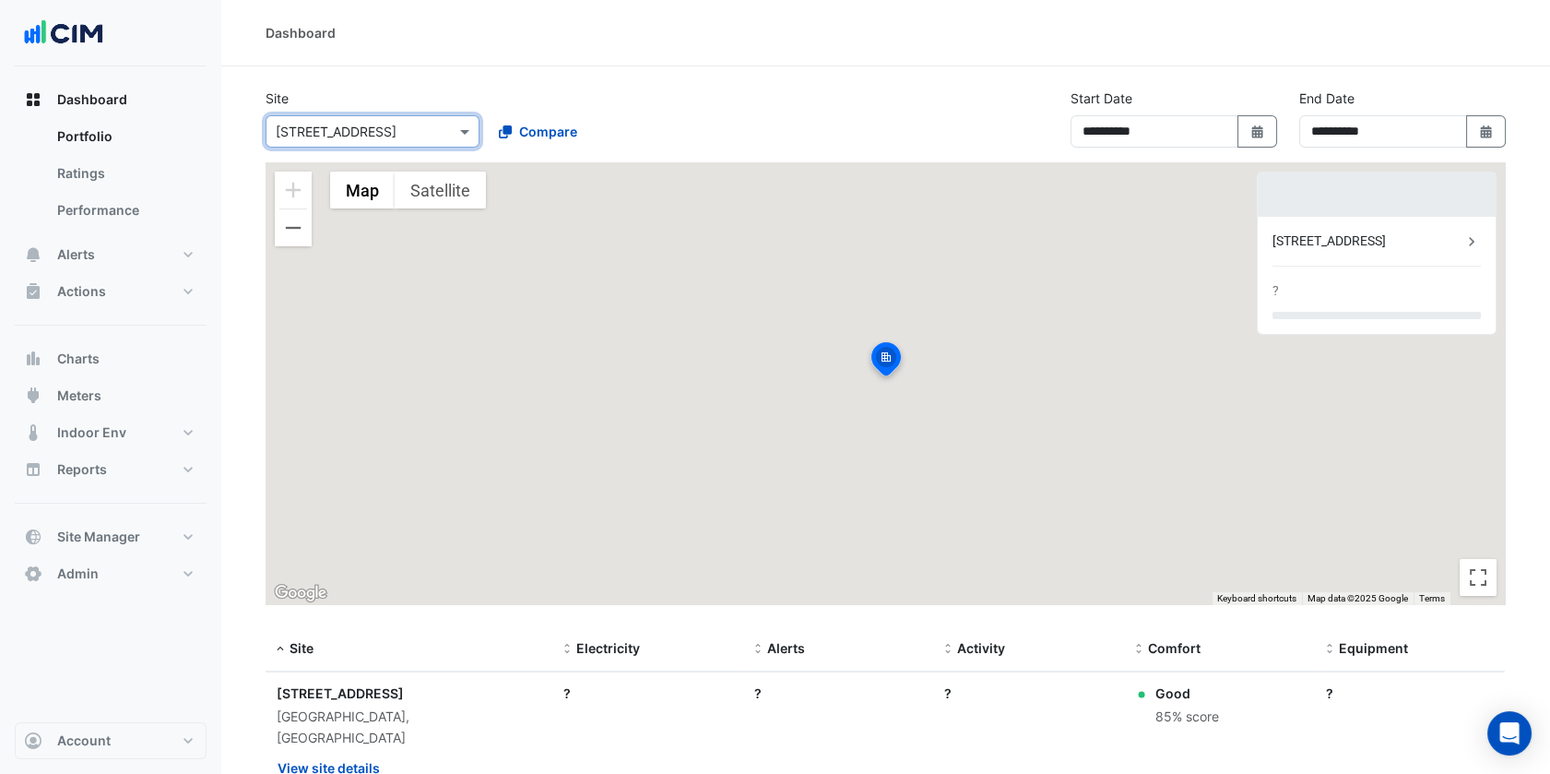
click at [554, 65] on div "Dashboard" at bounding box center [885, 33] width 1329 height 66
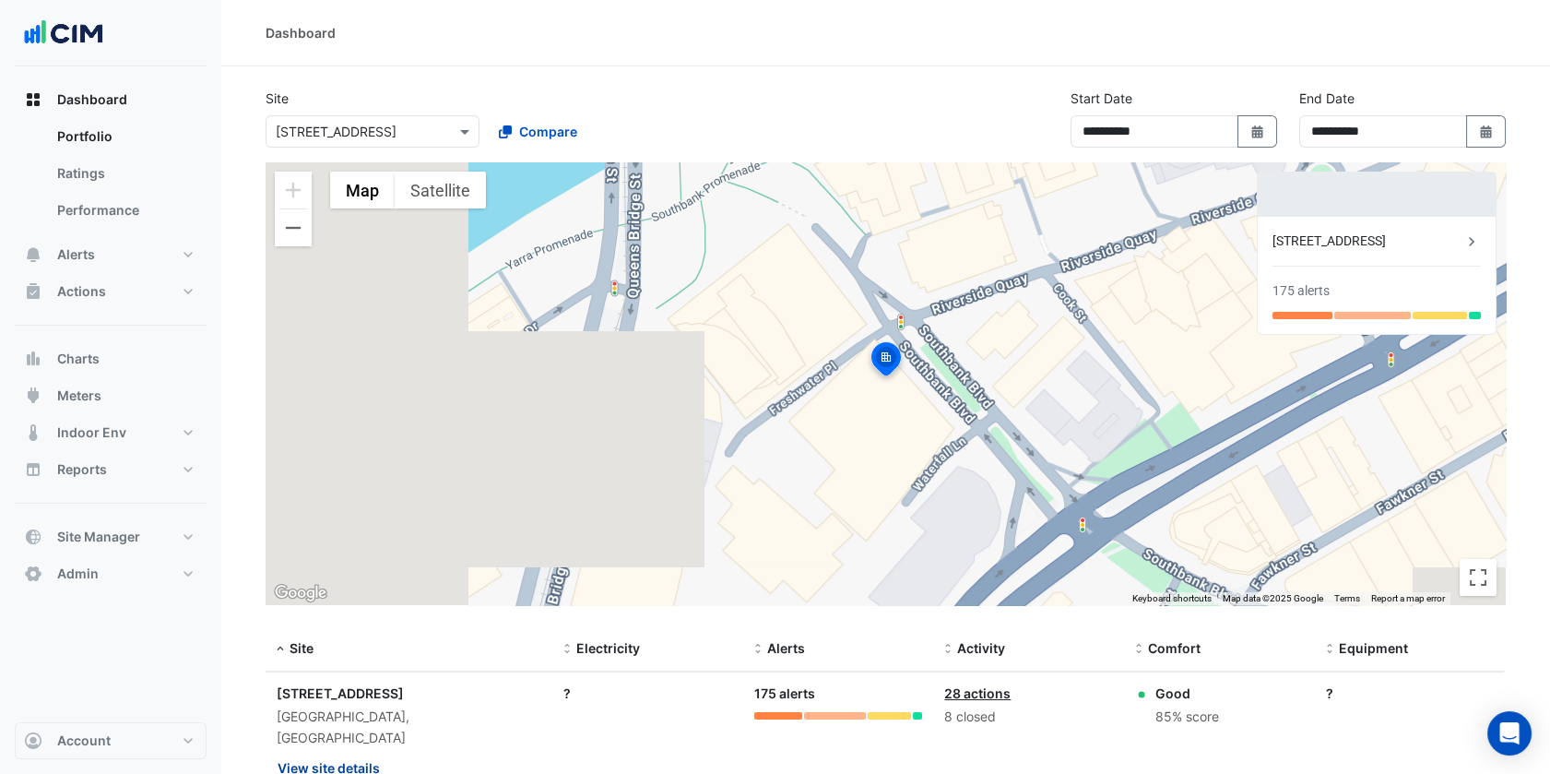
click at [355, 751] on button "View site details" at bounding box center [329, 767] width 104 height 32
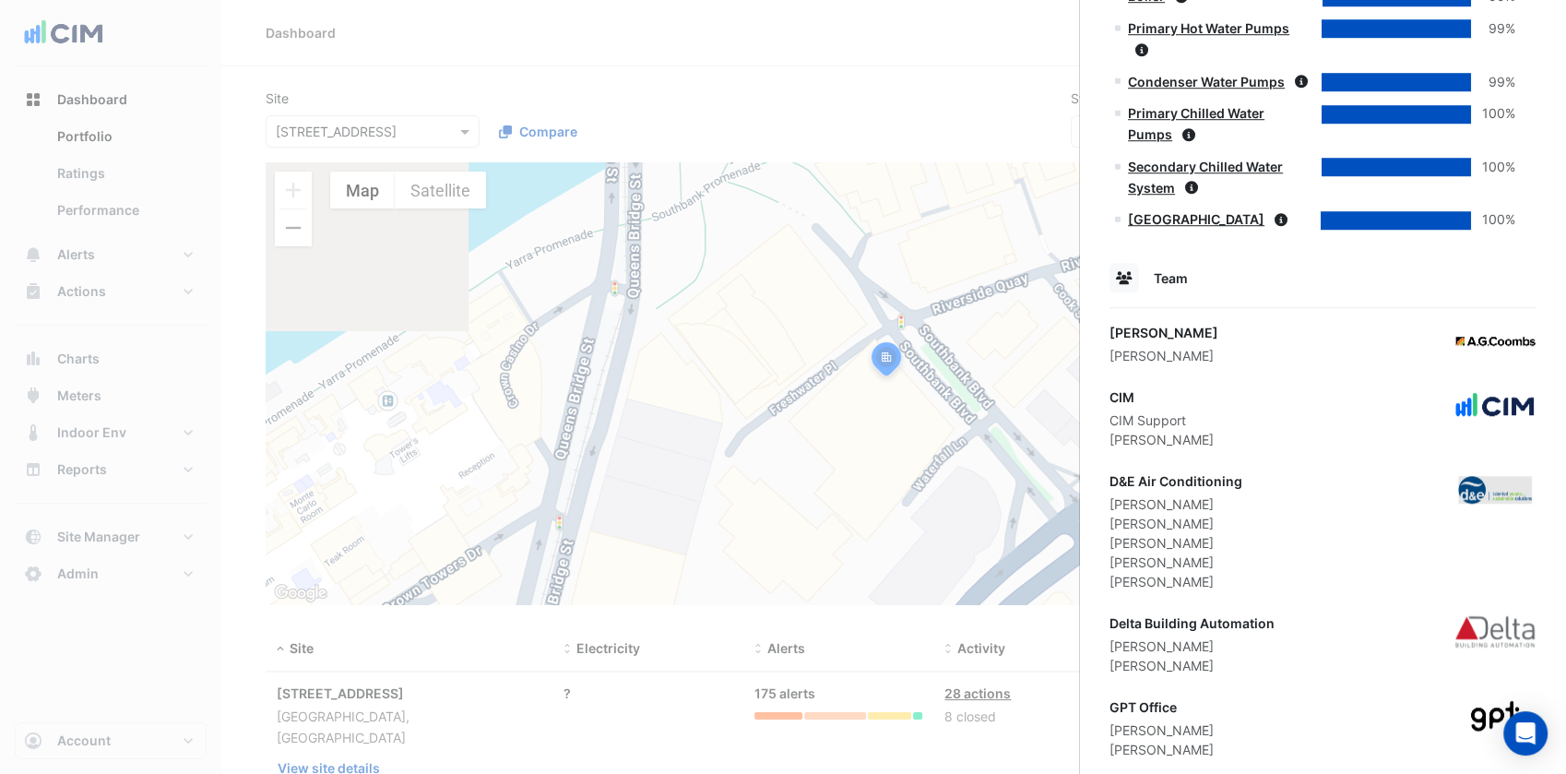
scroll to position [1357, 0]
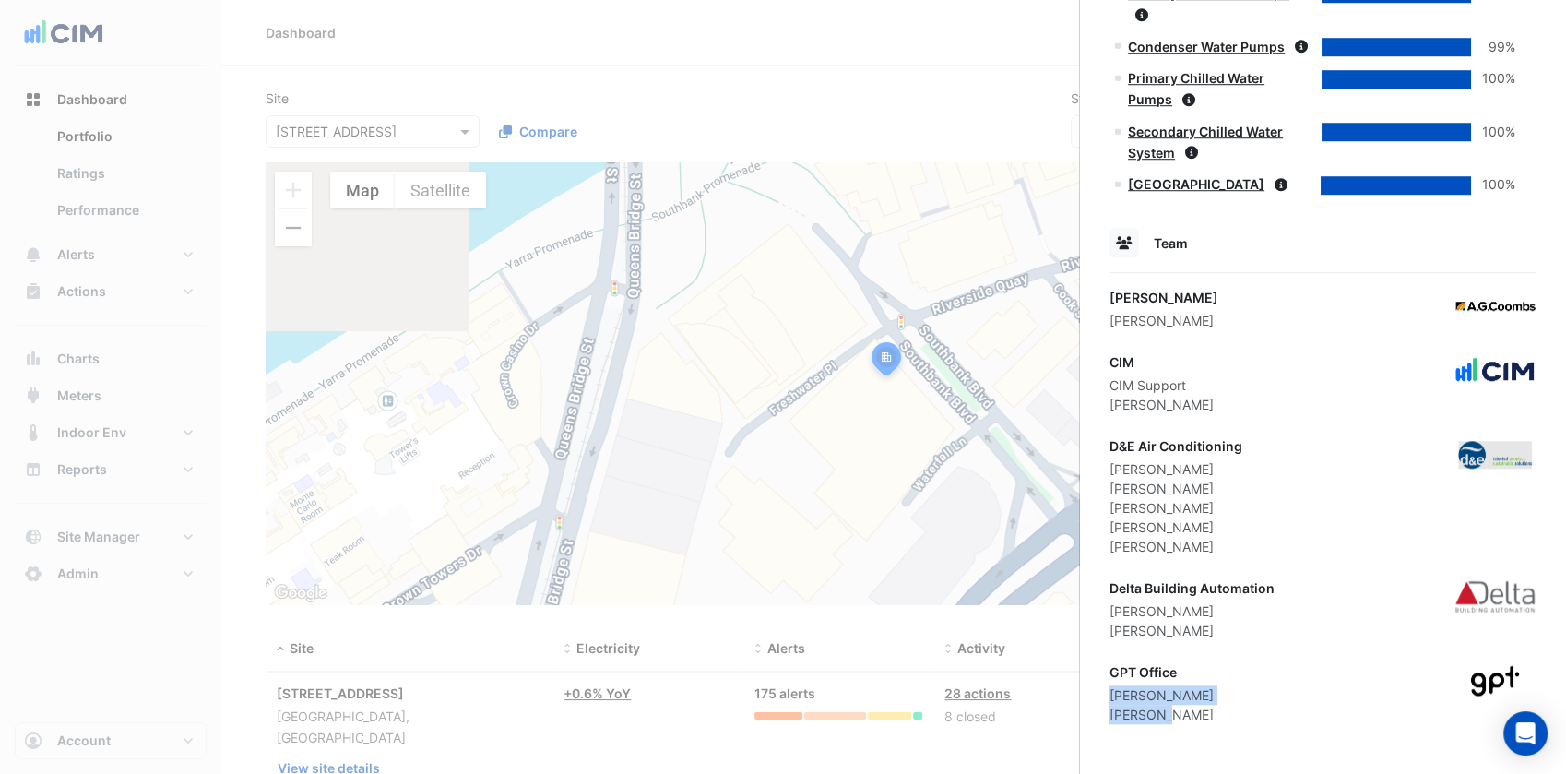
drag, startPoint x: 1158, startPoint y: 712, endPoint x: 1106, endPoint y: 697, distance: 53.7
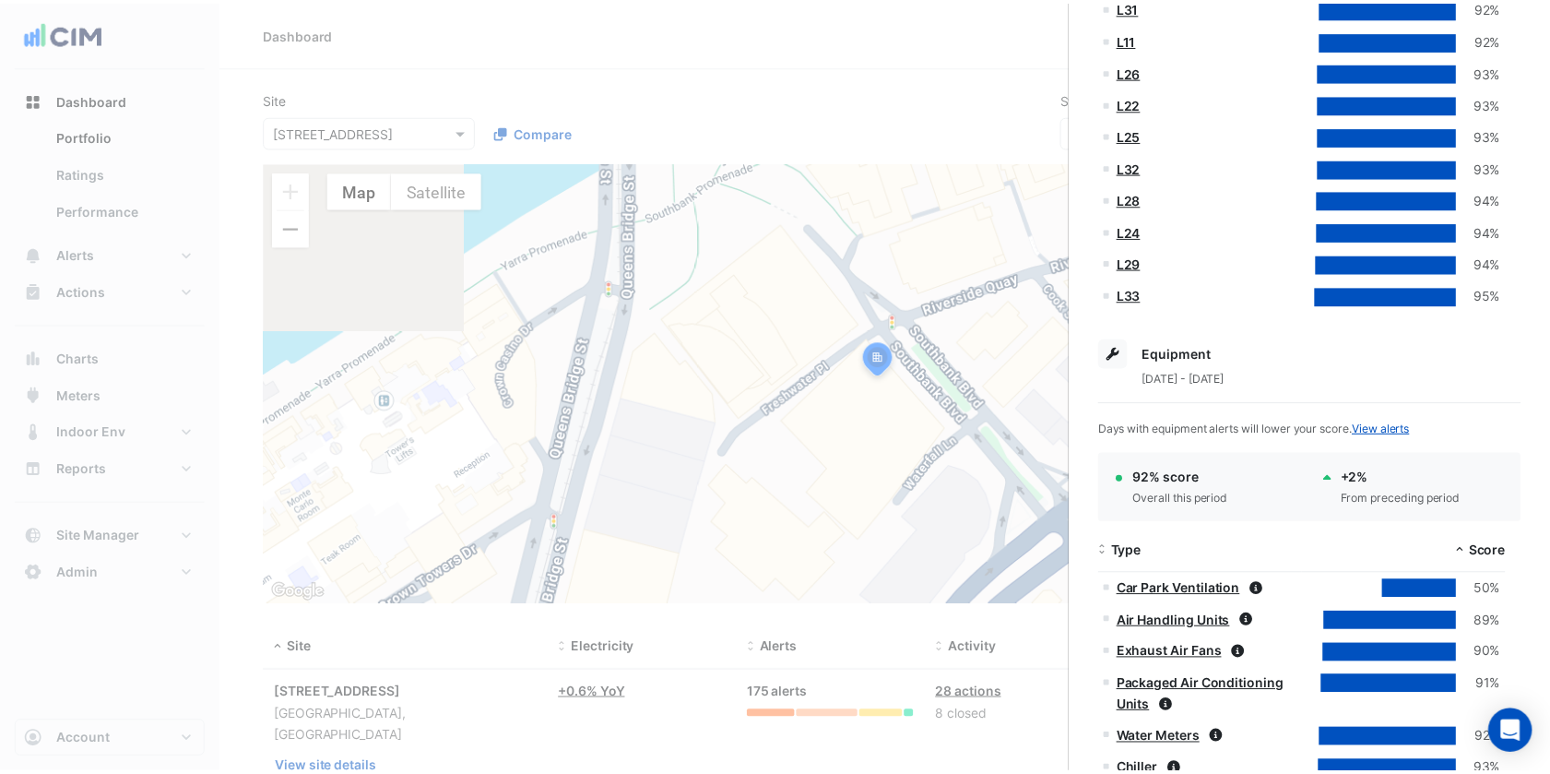
scroll to position [2263, 0]
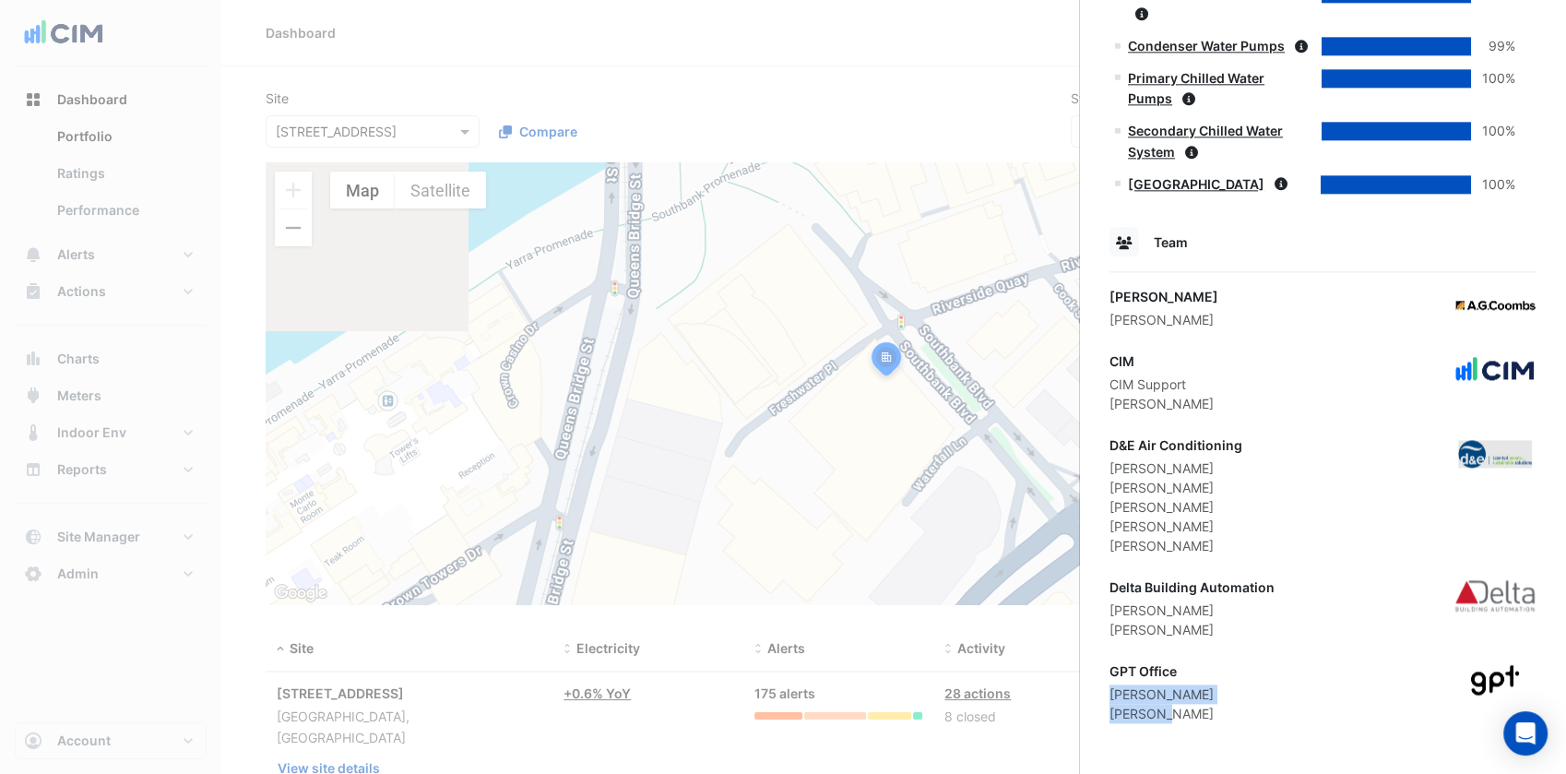
click at [191, 255] on ngb-offcanvas-backdrop at bounding box center [783, 387] width 1566 height 774
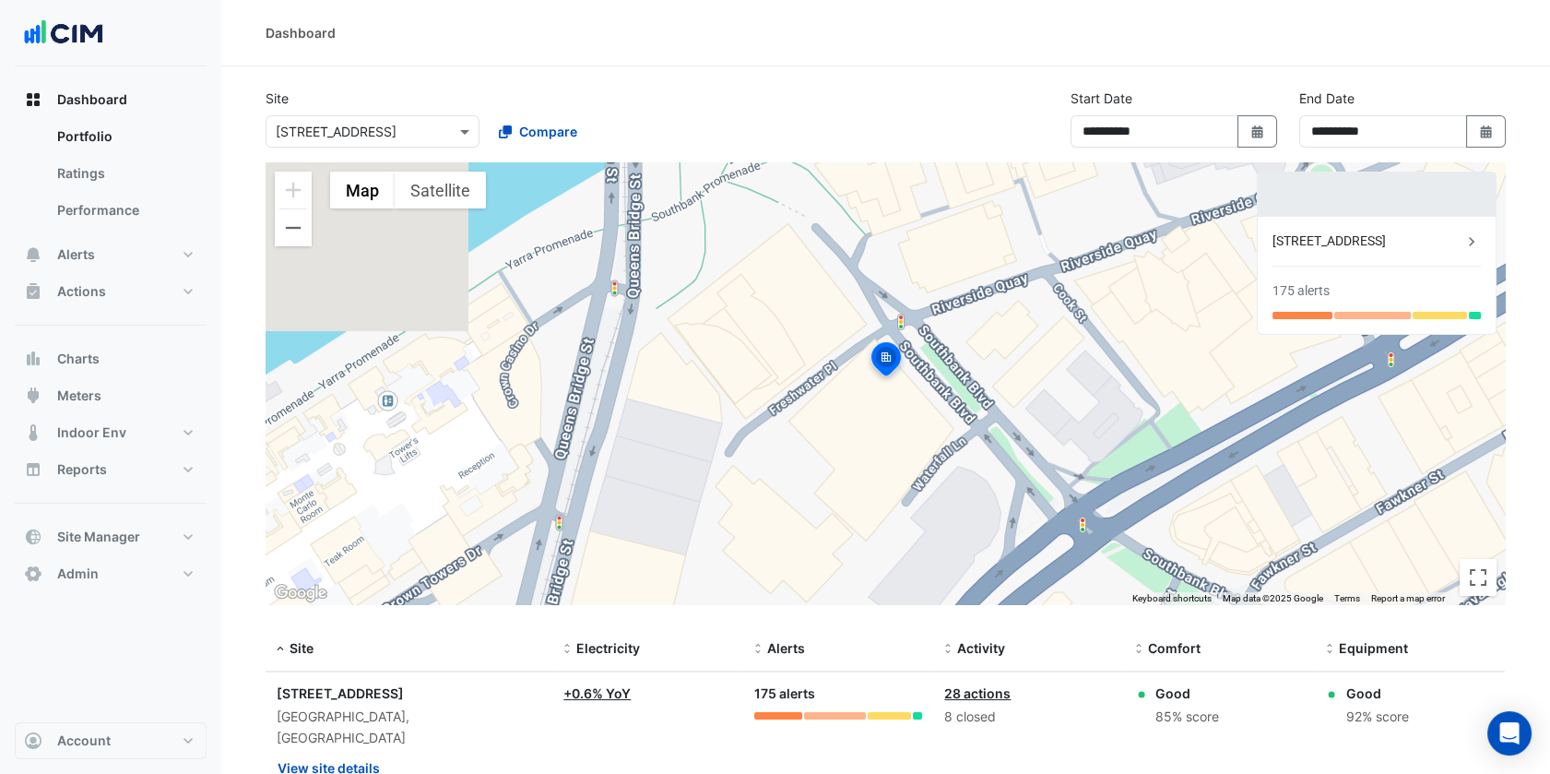
click at [386, 123] on input "text" at bounding box center [354, 132] width 157 height 19
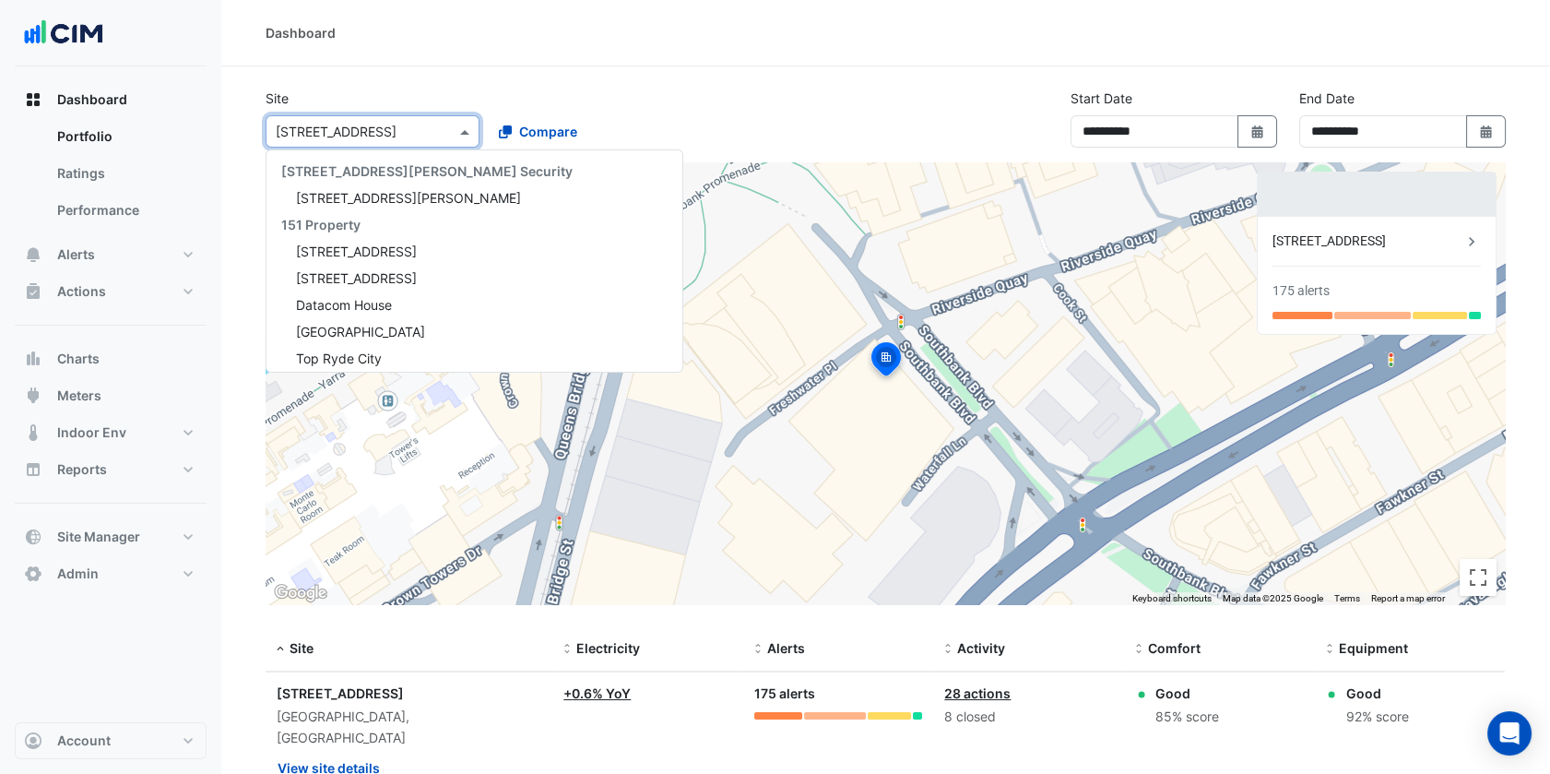
paste input "**********"
type input "**********"
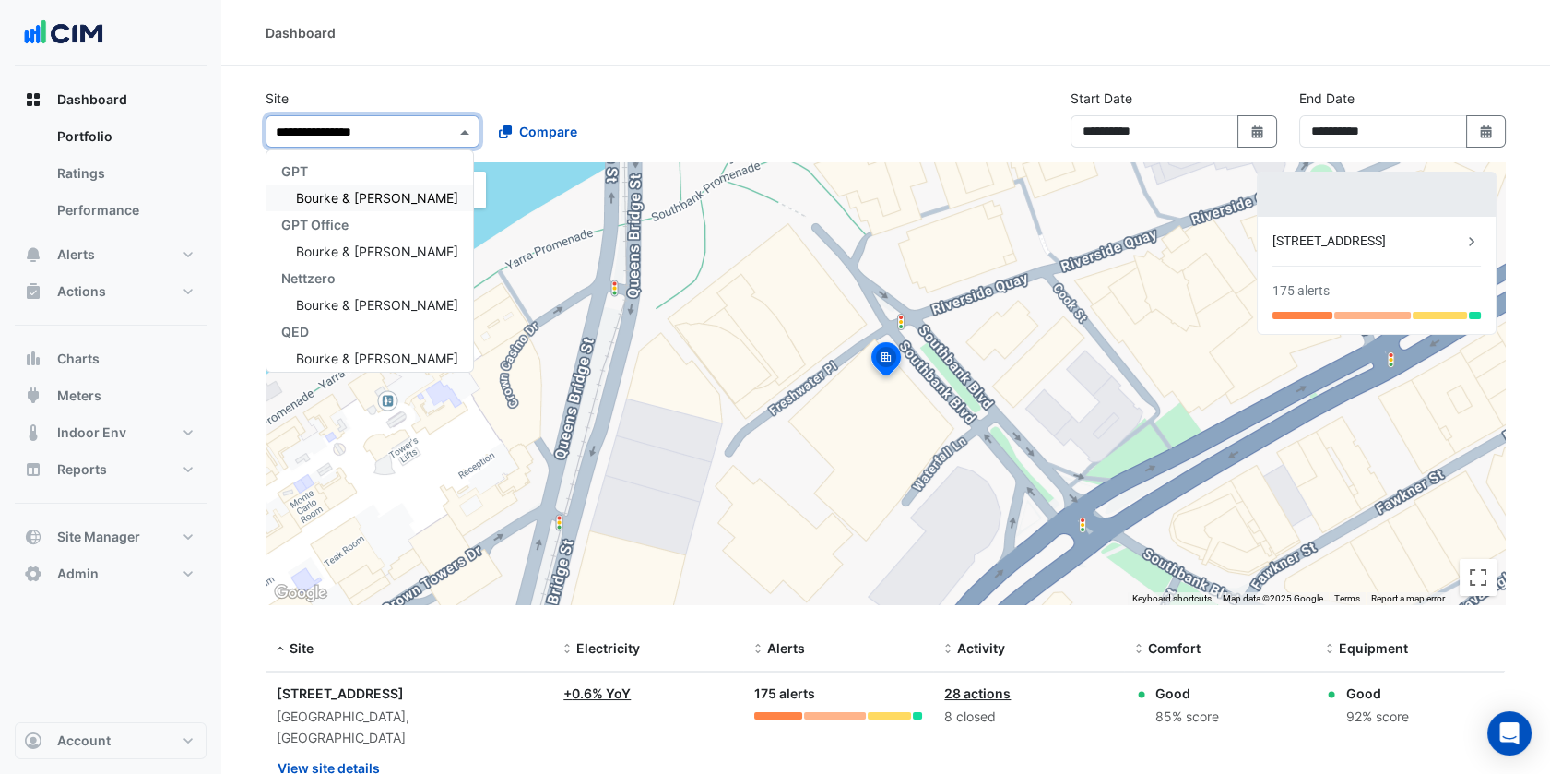
click at [375, 193] on span "Bourke & William" at bounding box center [377, 198] width 162 height 16
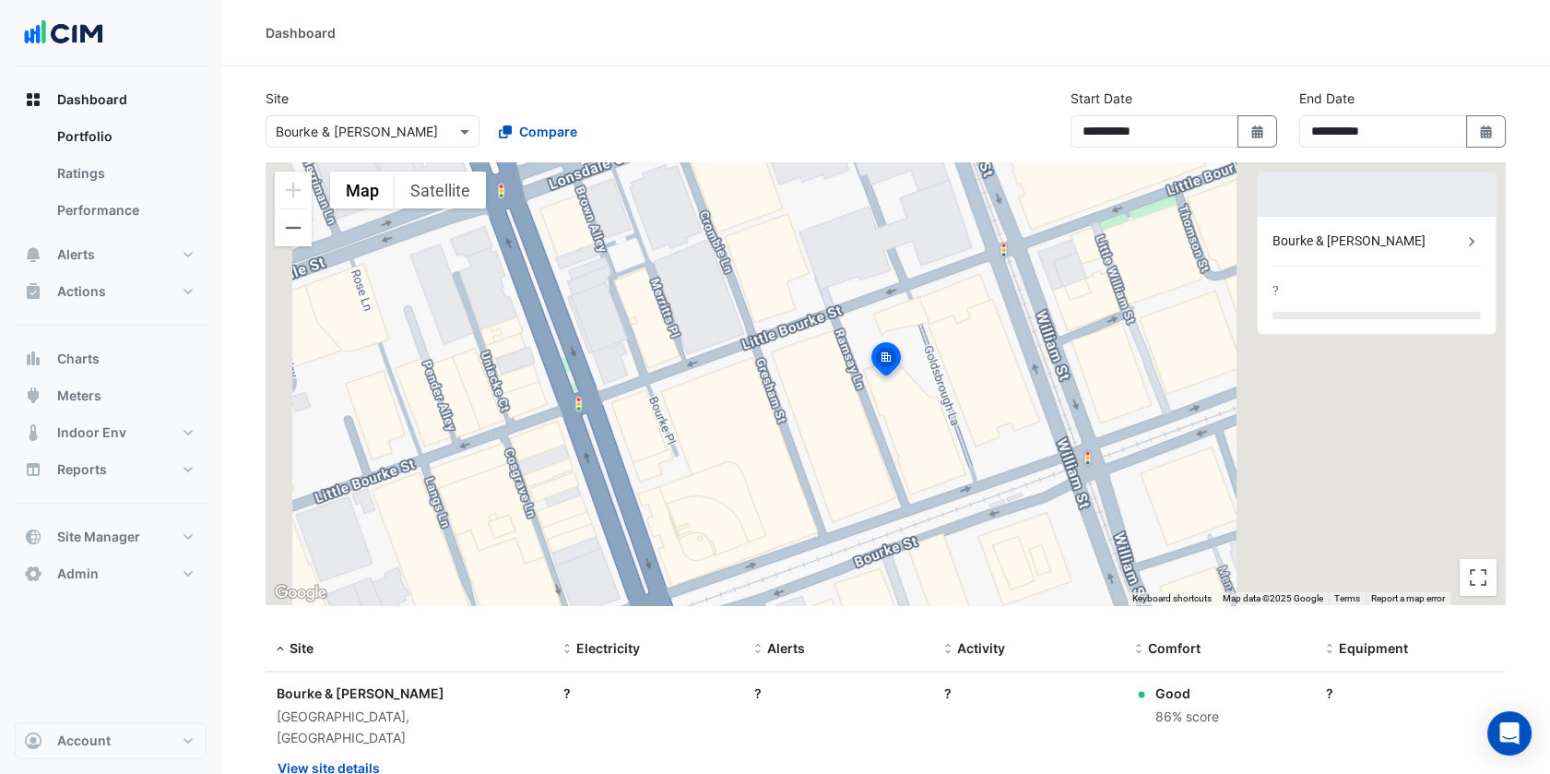
click at [672, 127] on div "Compare" at bounding box center [593, 131] width 221 height 32
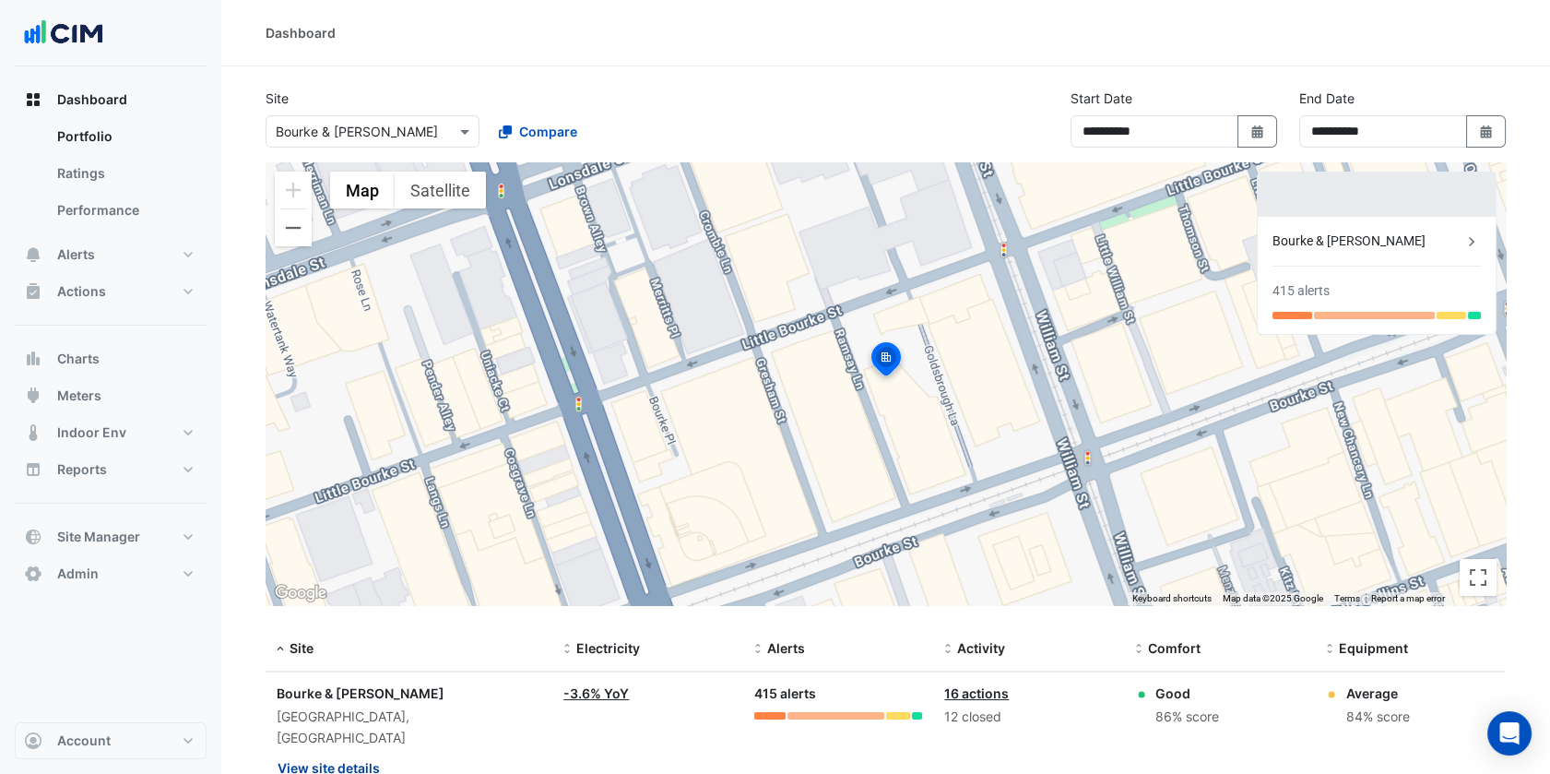
click at [353, 758] on button "View site details" at bounding box center [329, 767] width 104 height 32
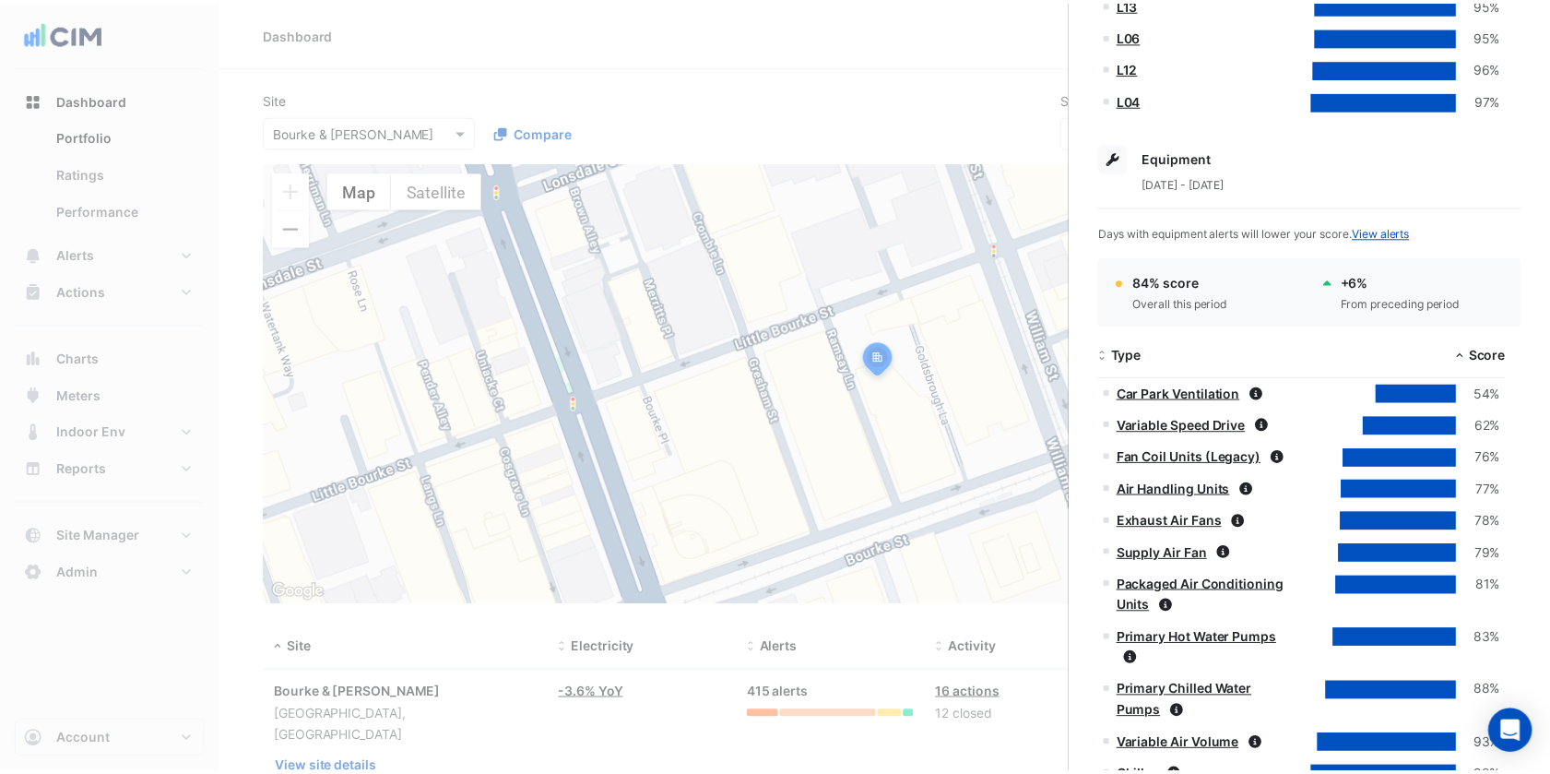
scroll to position [2158, 0]
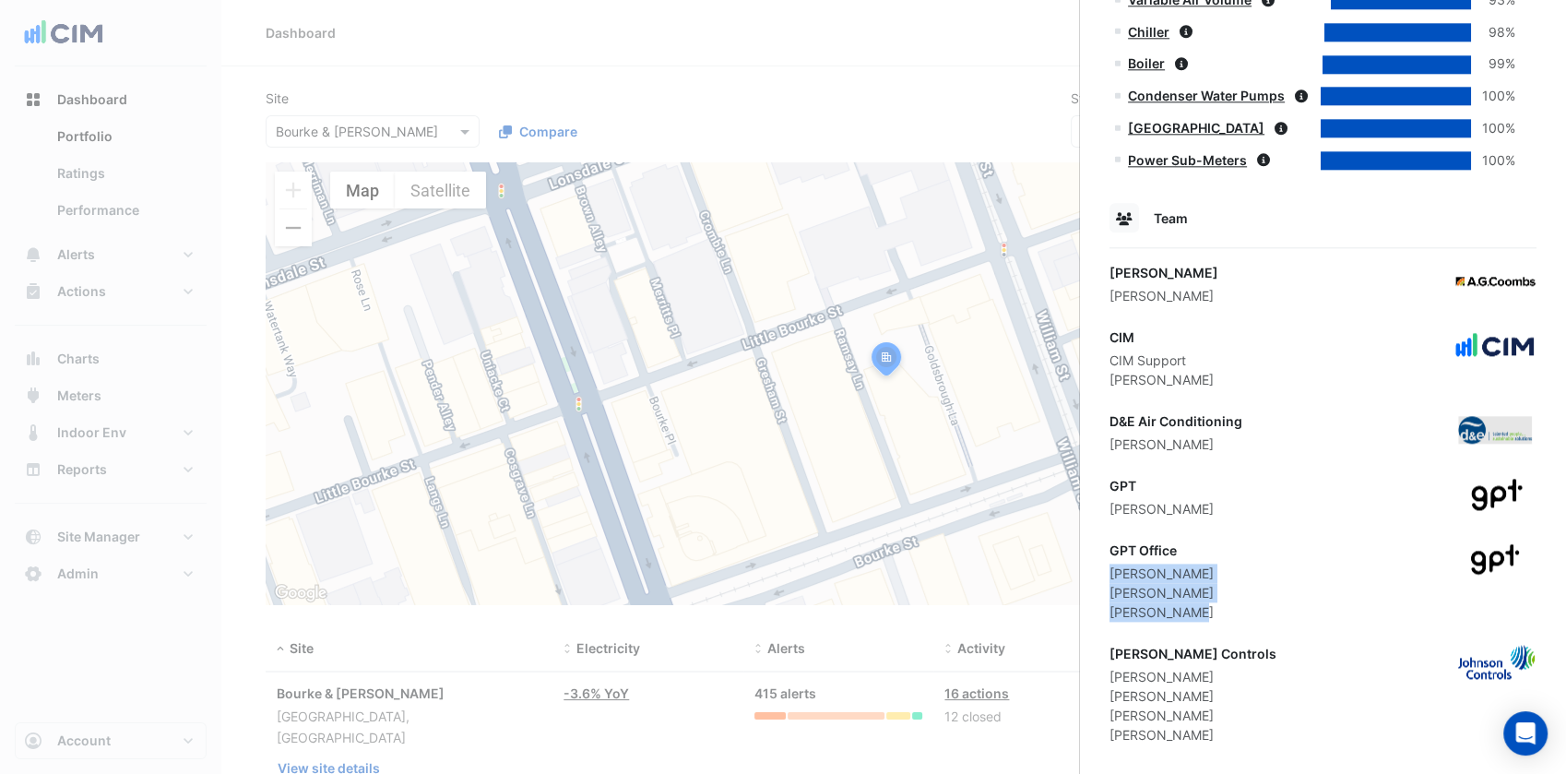
drag, startPoint x: 1213, startPoint y: 593, endPoint x: 1106, endPoint y: 557, distance: 112.8
click at [1225, 577] on div "GPT Office Matt Hillyard Michael Zerafa Mohit Thakur" at bounding box center [1322, 580] width 427 height 81
drag, startPoint x: 1207, startPoint y: 568, endPoint x: 1114, endPoint y: 573, distance: 93.3
click at [1114, 573] on div "GPT Office Matt Hillyard Michael Zerafa Mohit Thakur" at bounding box center [1322, 580] width 427 height 81
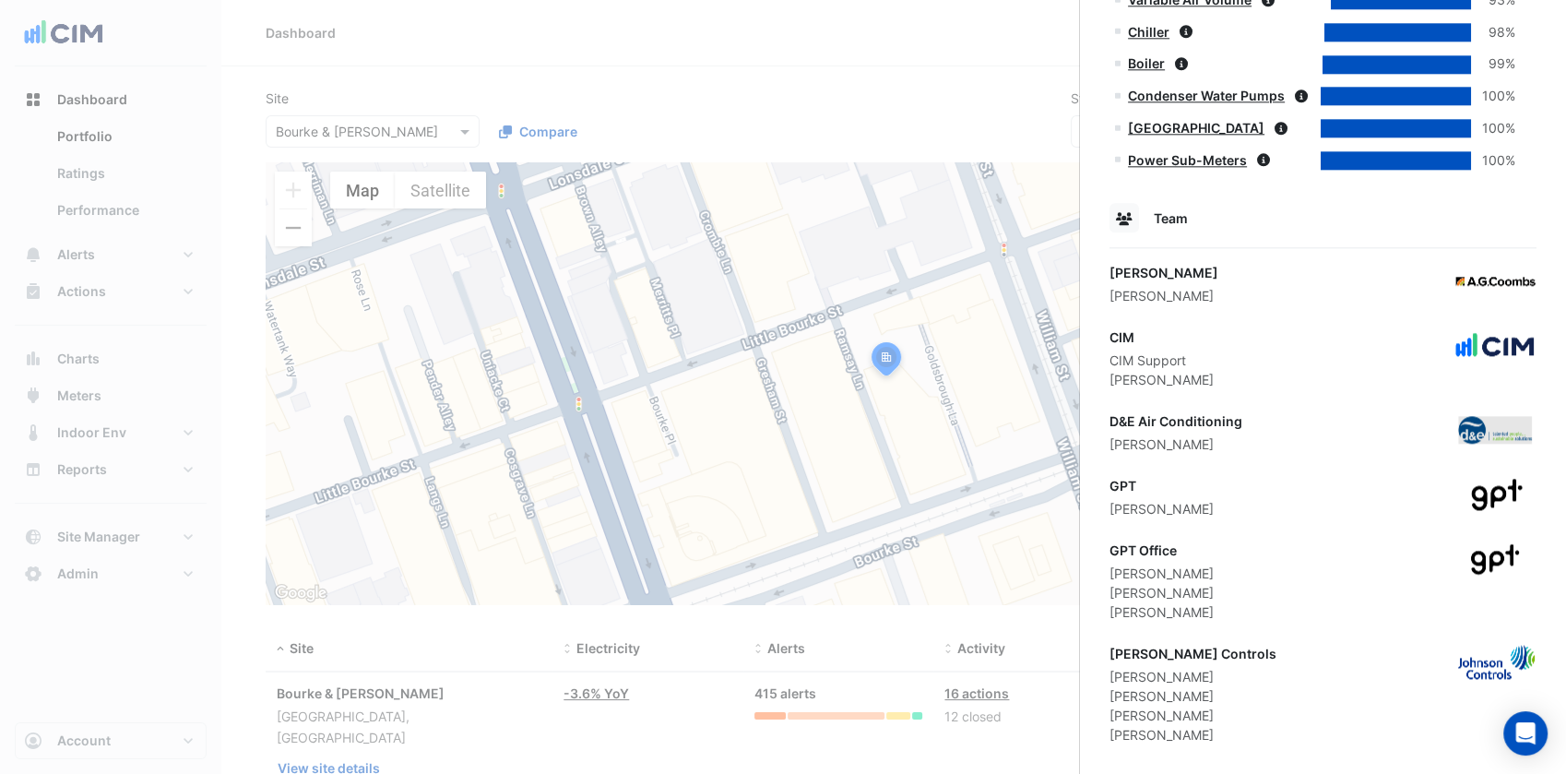
click at [1143, 602] on div "Mohit Thakur" at bounding box center [1161, 611] width 104 height 19
drag, startPoint x: 1184, startPoint y: 590, endPoint x: 1097, endPoint y: 589, distance: 86.7
drag, startPoint x: 1097, startPoint y: 589, endPoint x: 1198, endPoint y: 586, distance: 100.5
click at [1178, 602] on div "Mohit Thakur" at bounding box center [1161, 611] width 104 height 19
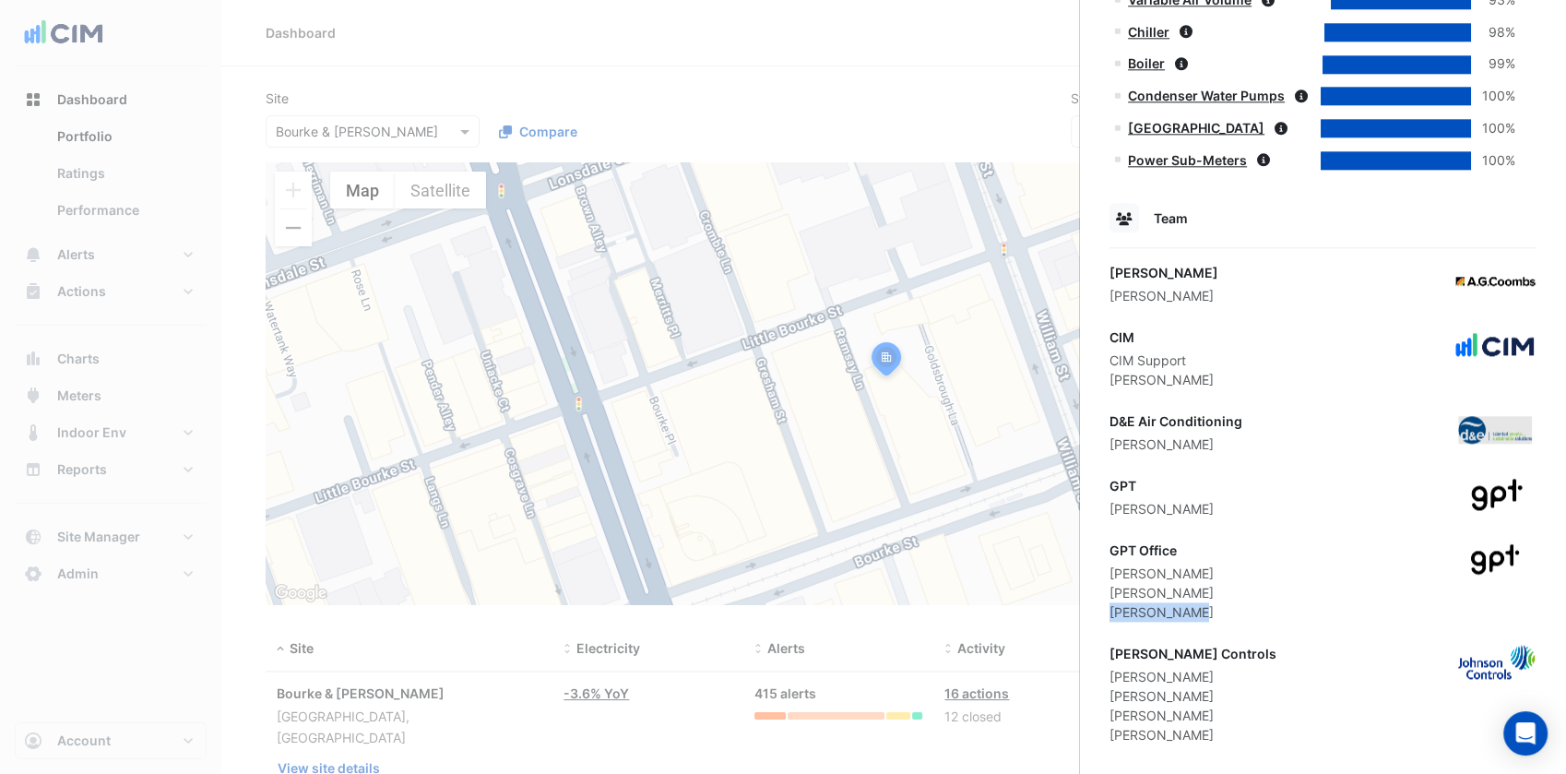
drag, startPoint x: 1203, startPoint y: 586, endPoint x: 1101, endPoint y: 583, distance: 102.4
click at [457, 102] on ngb-offcanvas-backdrop at bounding box center [783, 387] width 1566 height 774
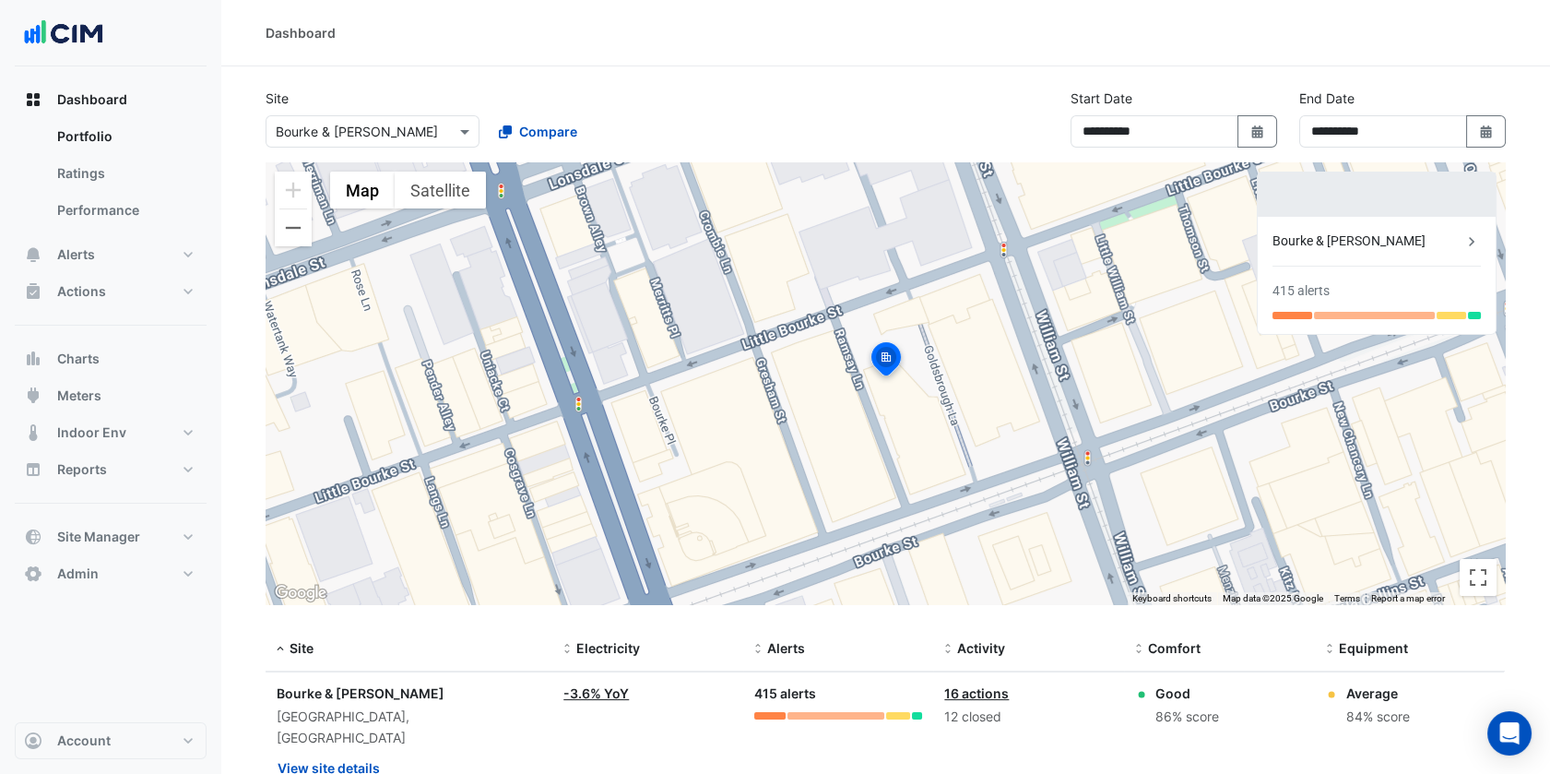
click at [431, 123] on input "text" at bounding box center [354, 132] width 157 height 19
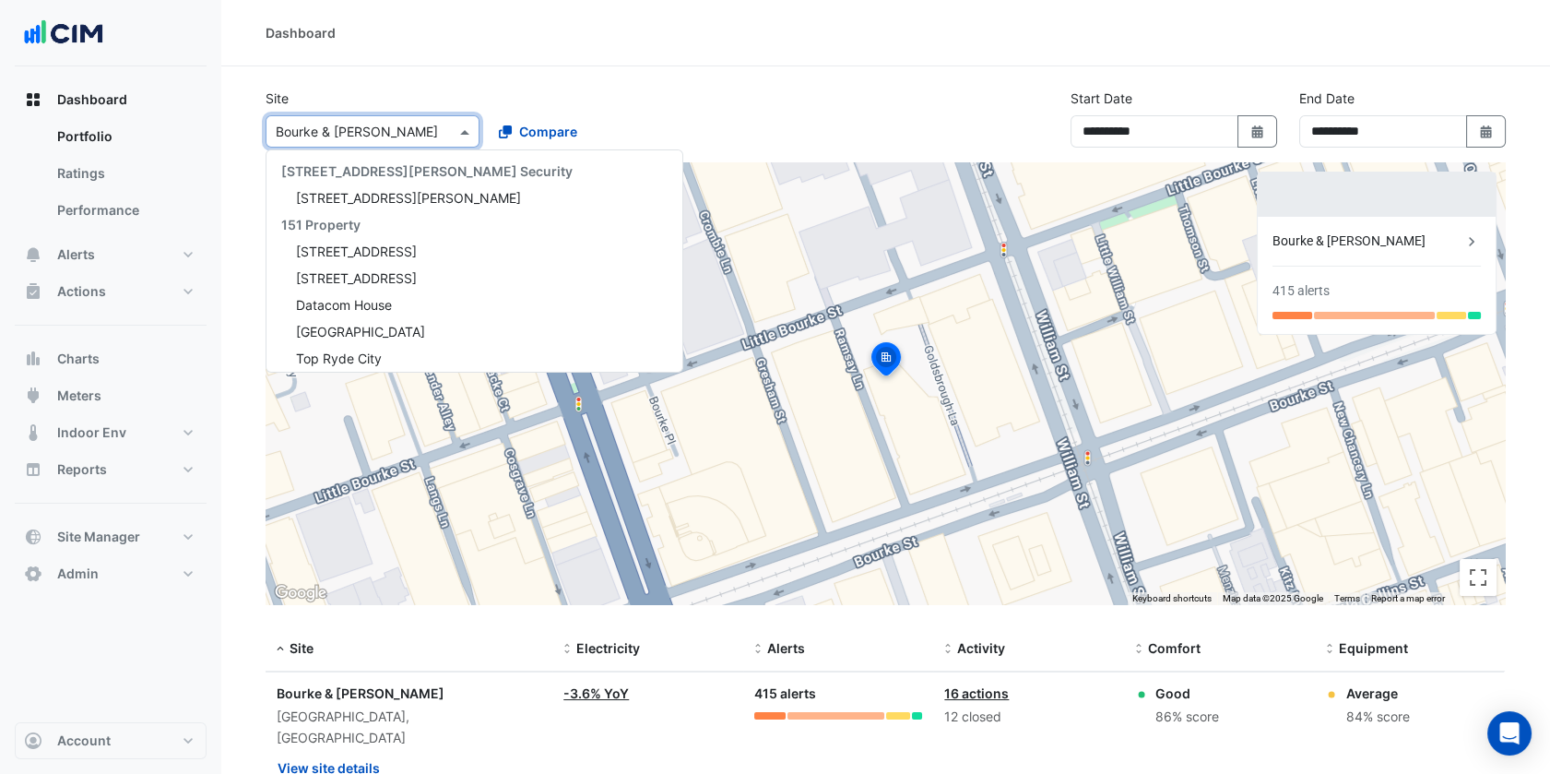
scroll to position [13350, 0]
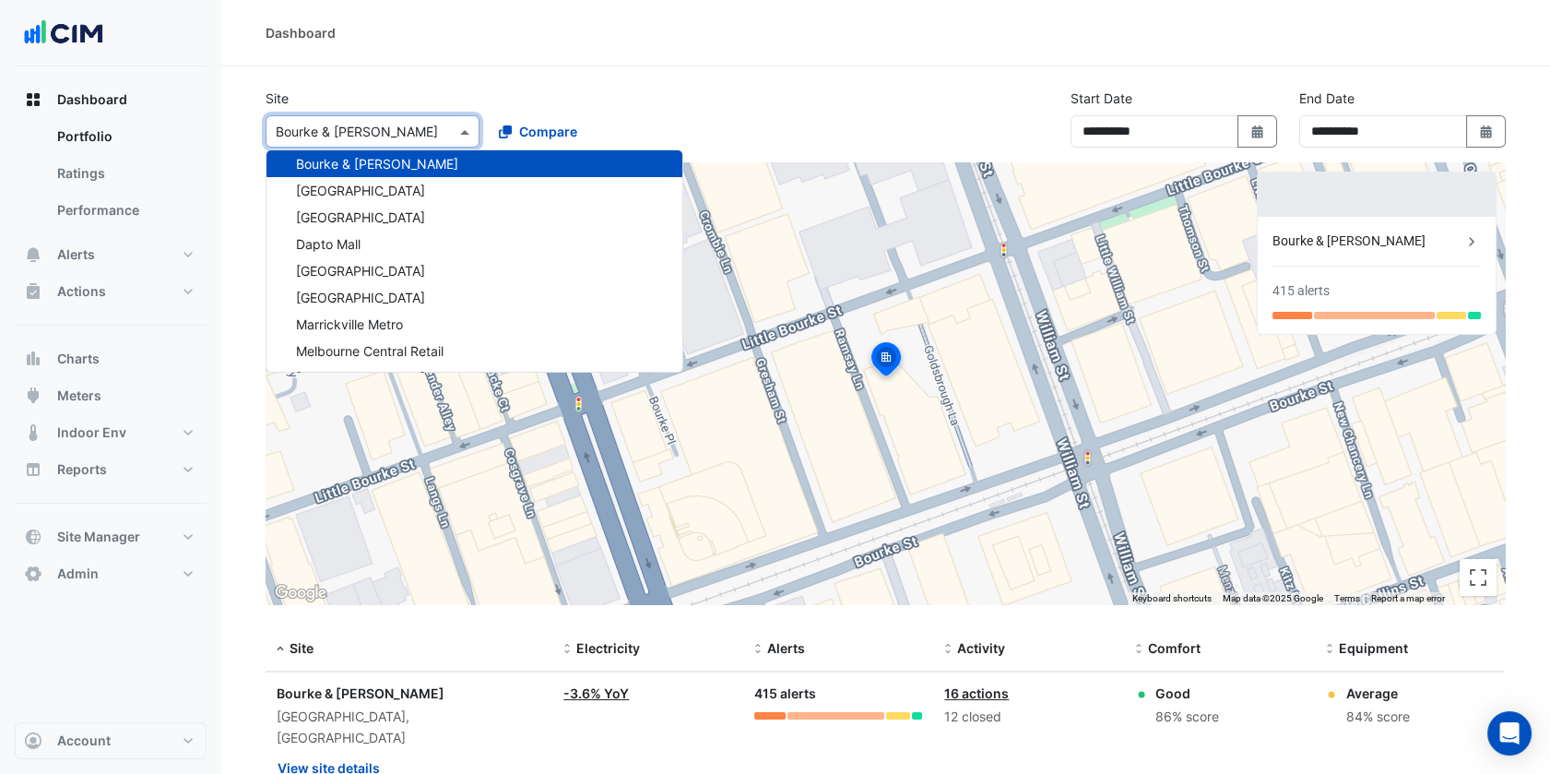
paste input "**********"
type input "**********"
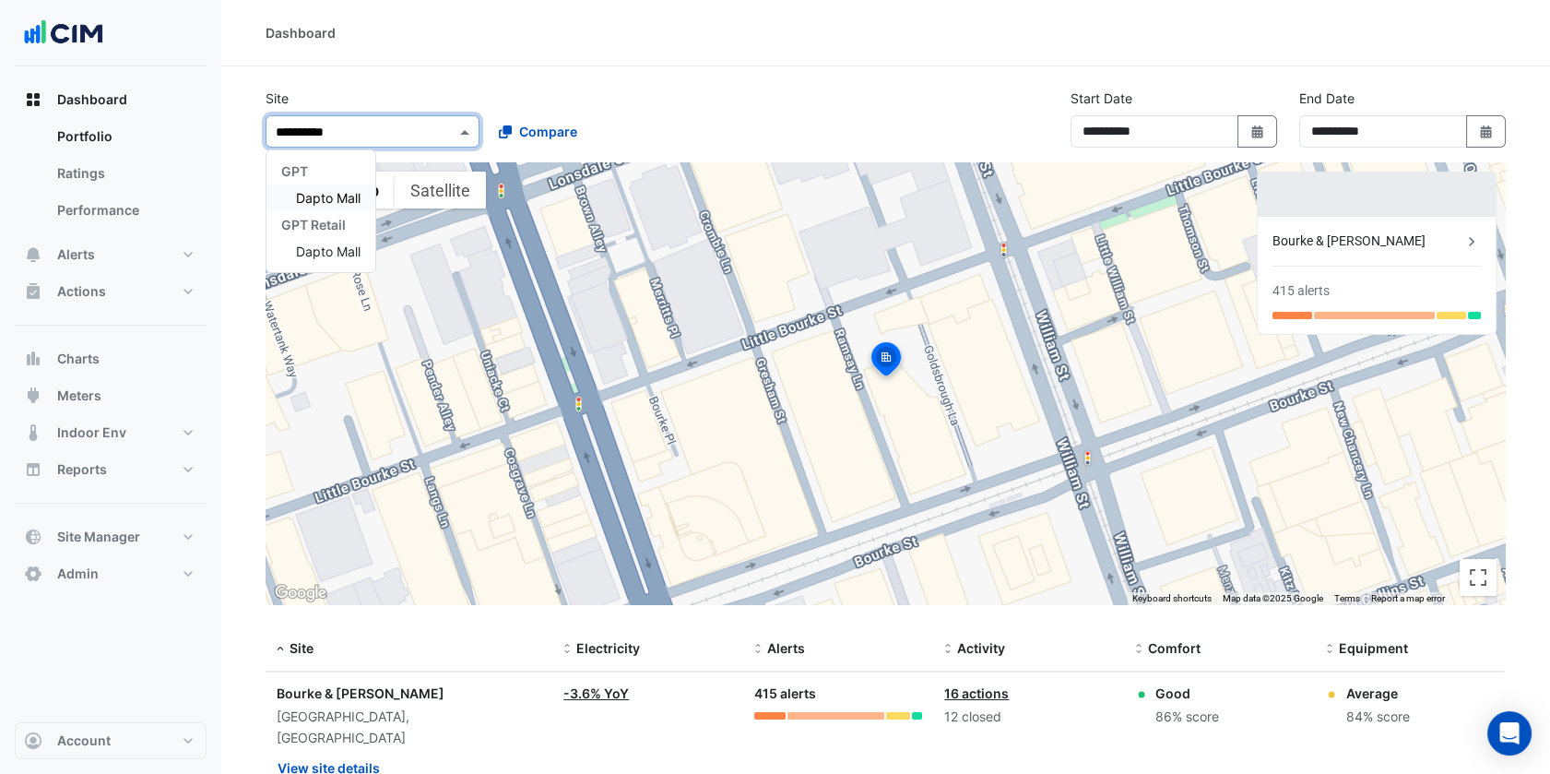
scroll to position [0, 0]
click at [357, 187] on div "Dapto Mall" at bounding box center [320, 197] width 109 height 27
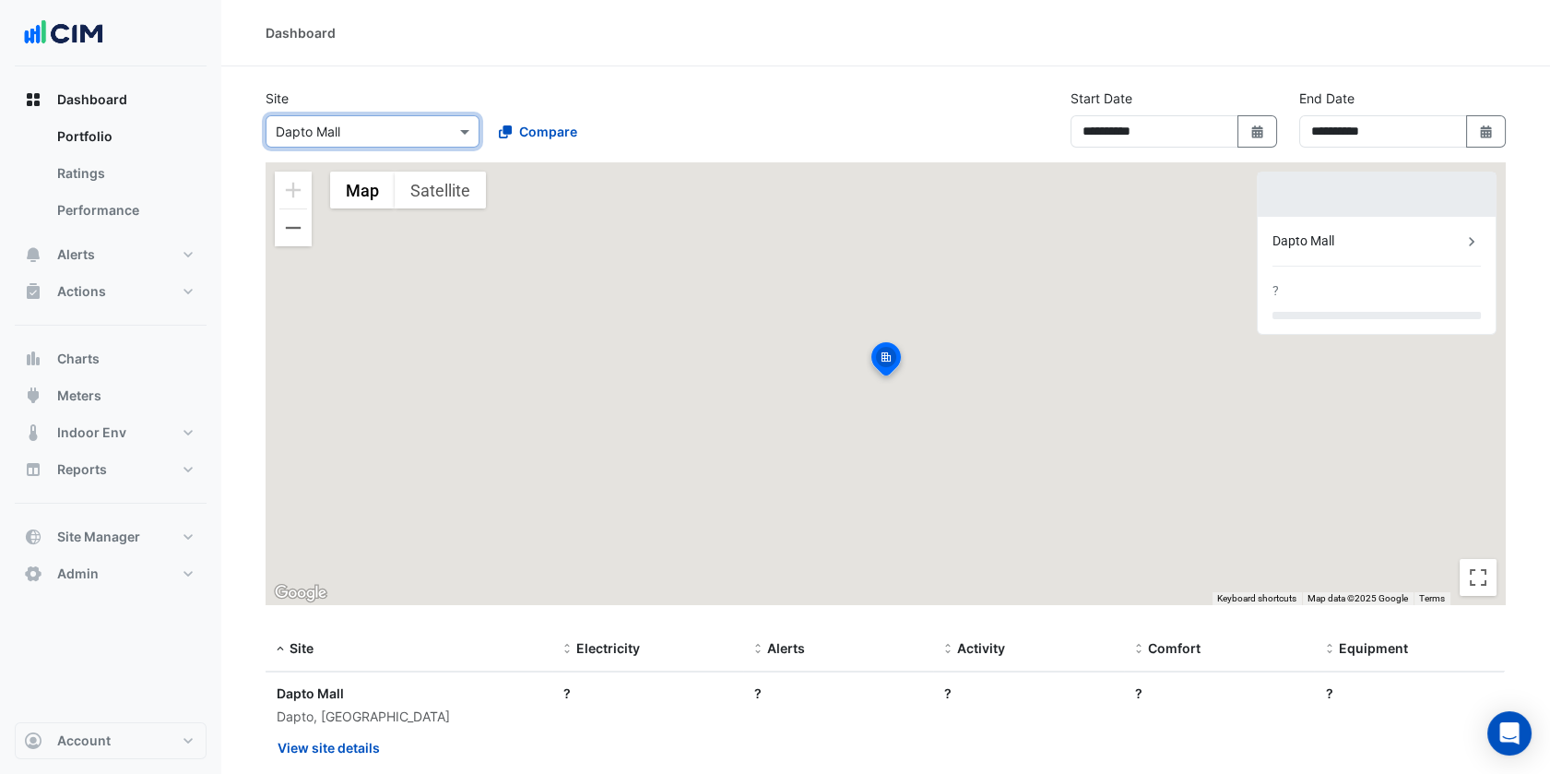
click at [472, 77] on section "**********" at bounding box center [885, 445] width 1329 height 758
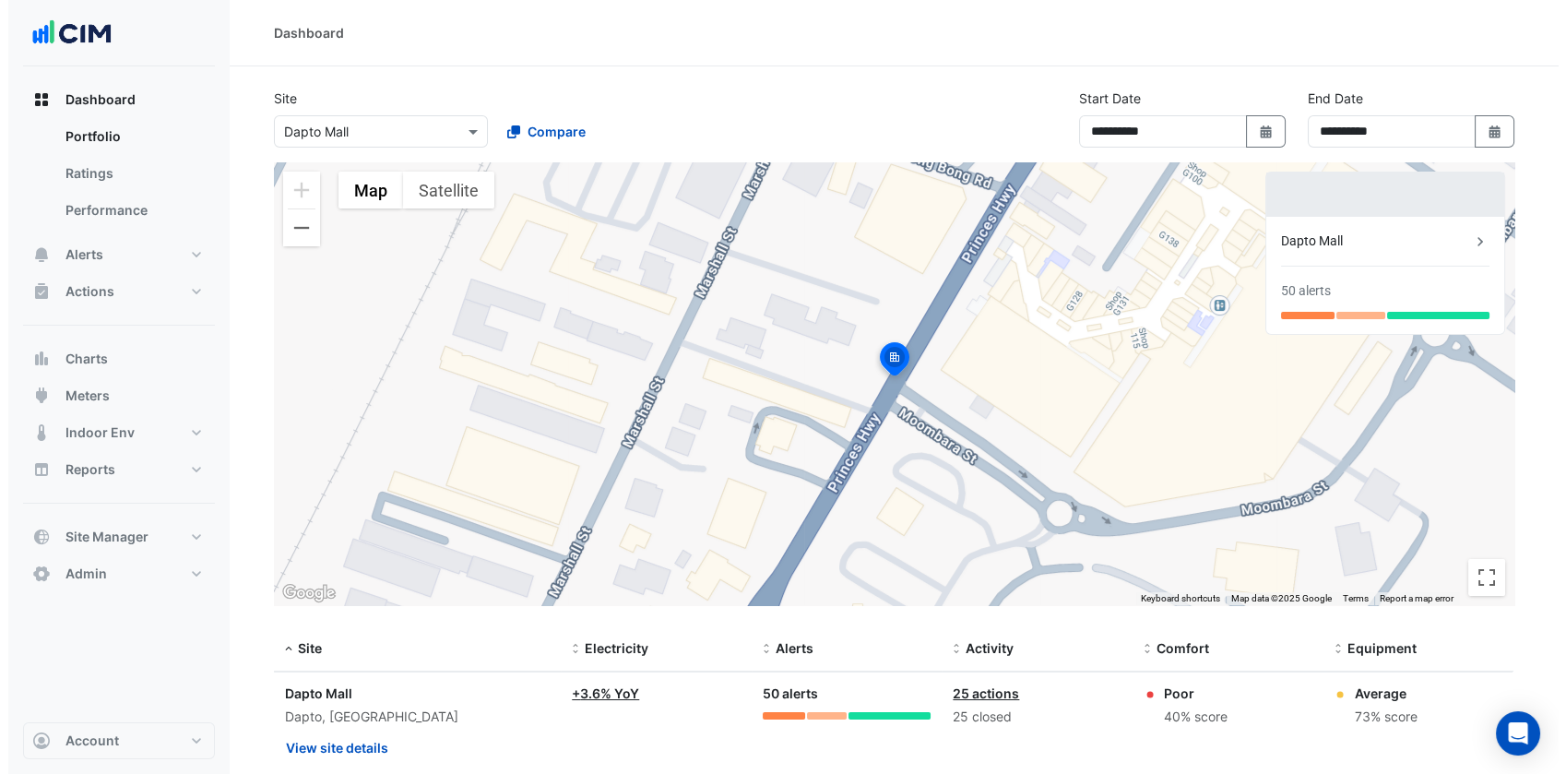
scroll to position [51, 0]
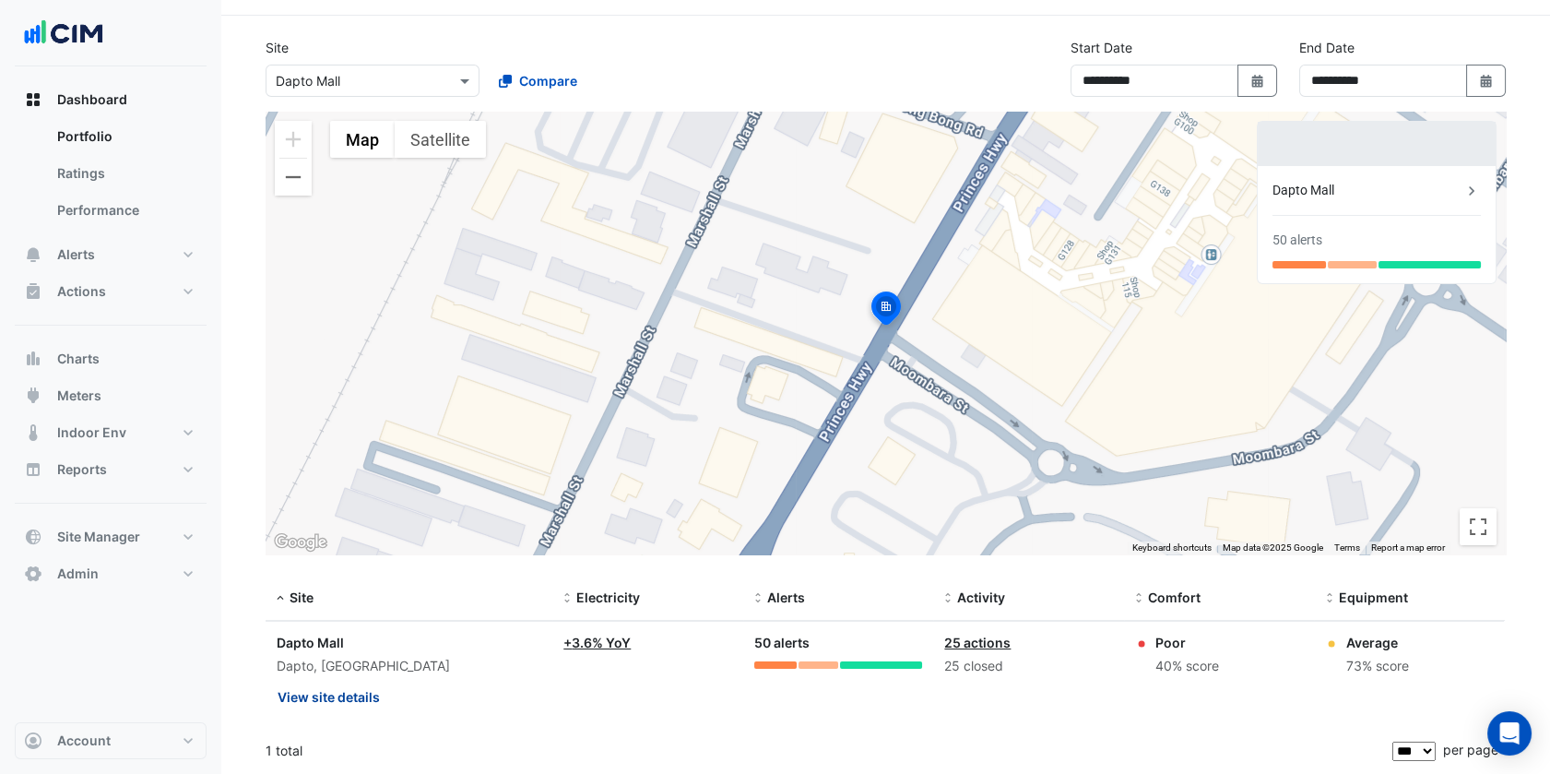
click at [369, 681] on button "View site details" at bounding box center [329, 696] width 104 height 32
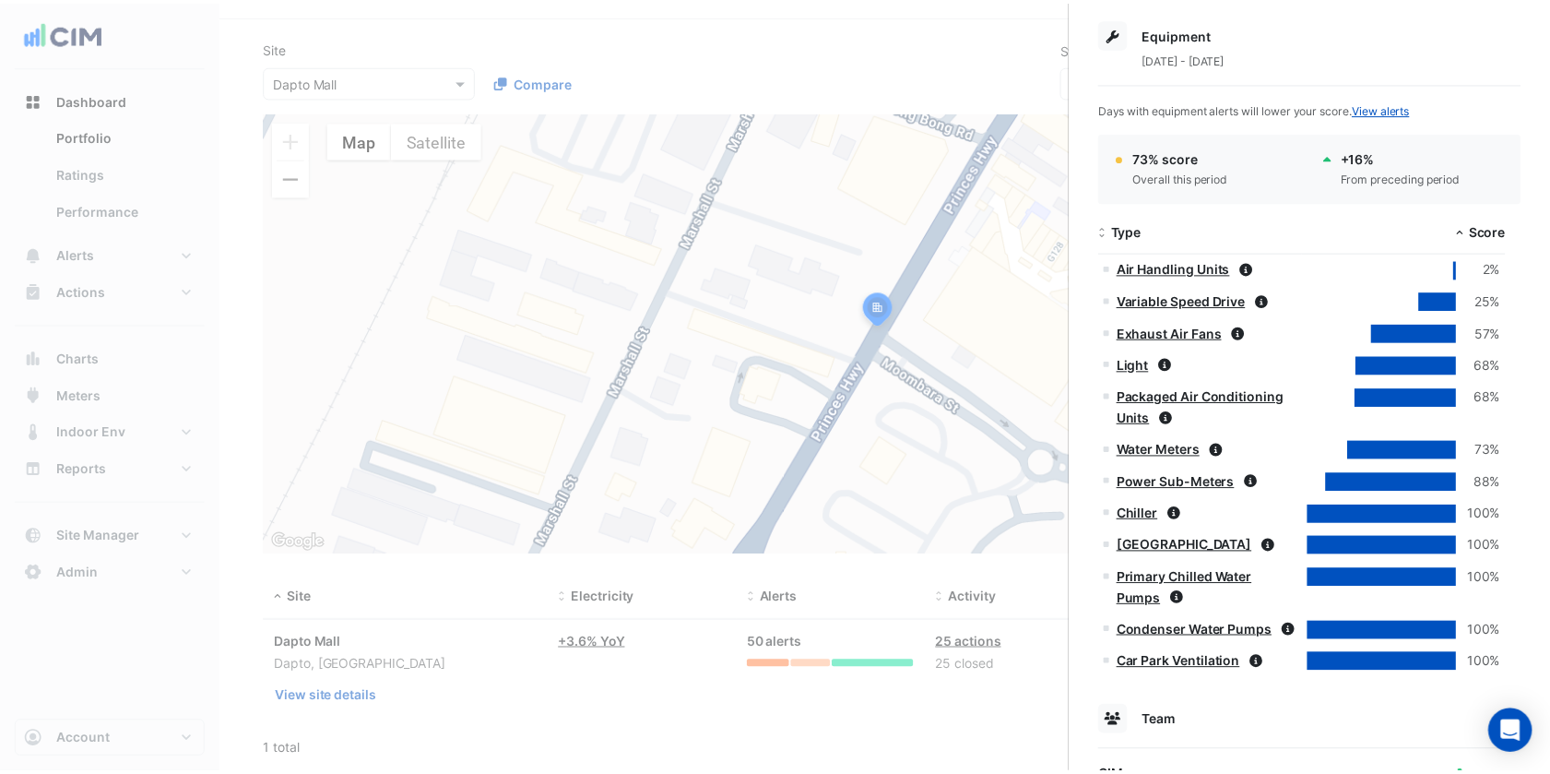
scroll to position [1092, 0]
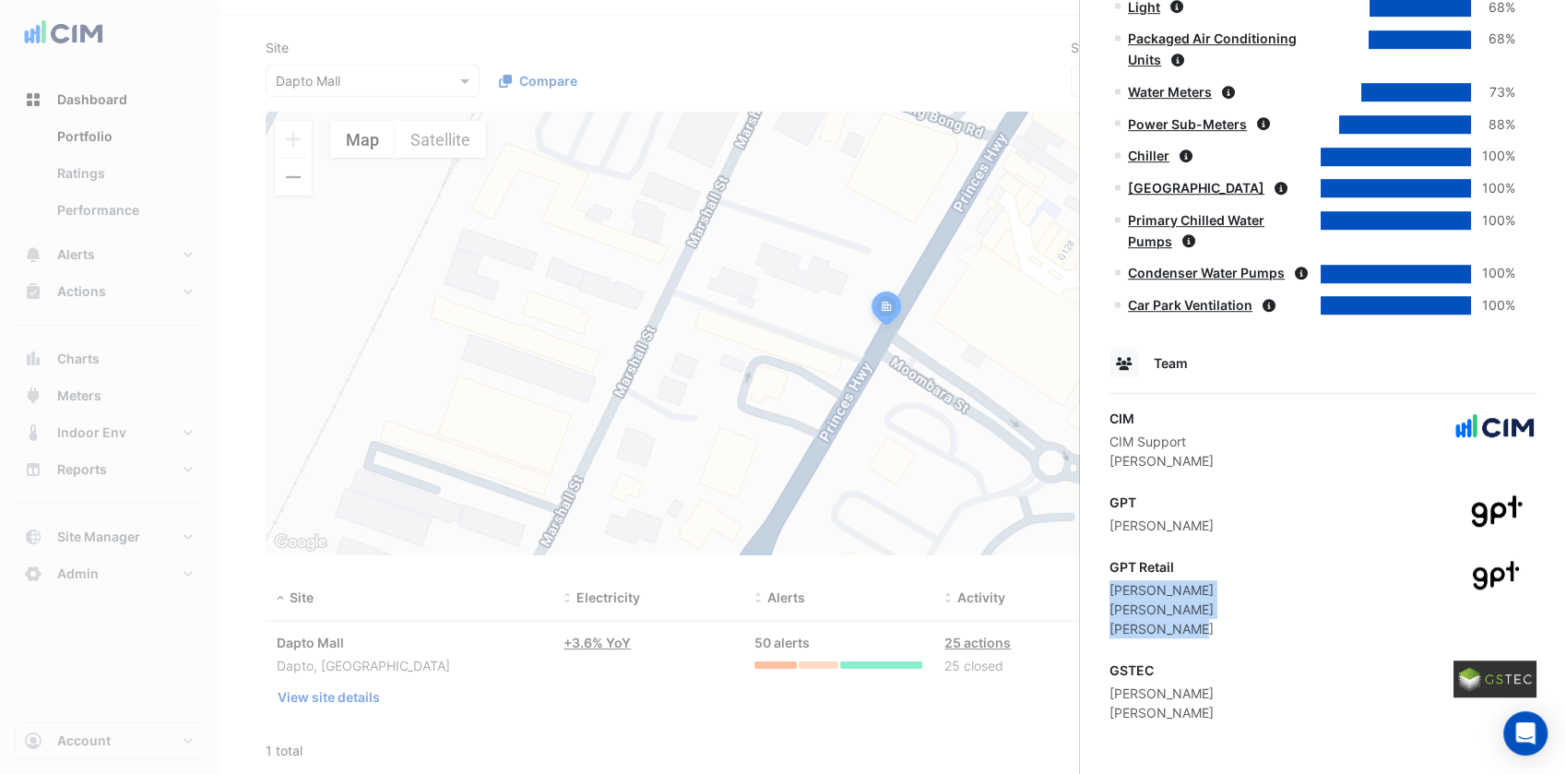
drag, startPoint x: 1201, startPoint y: 627, endPoint x: 1108, endPoint y: 586, distance: 101.6
click at [1109, 586] on div "GPT Retail Brendan Hucker Shane Nolan Tim Fielding" at bounding box center [1161, 597] width 104 height 81
click at [496, 264] on ngb-offcanvas-backdrop at bounding box center [783, 387] width 1566 height 774
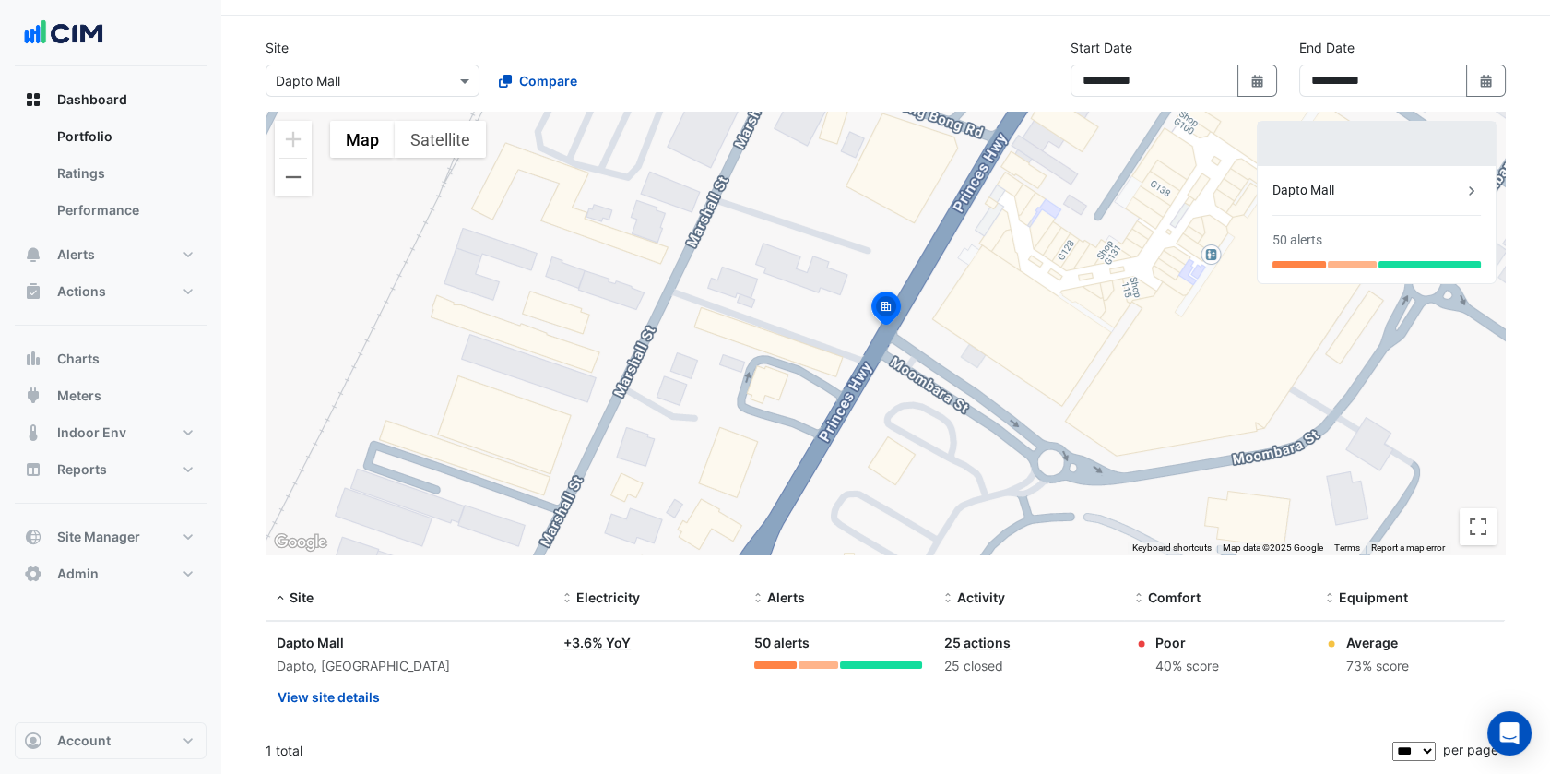
click at [373, 88] on input "text" at bounding box center [354, 81] width 157 height 19
paste input "**********"
type input "**********"
click at [339, 148] on span "Marrickville Metro" at bounding box center [349, 147] width 107 height 16
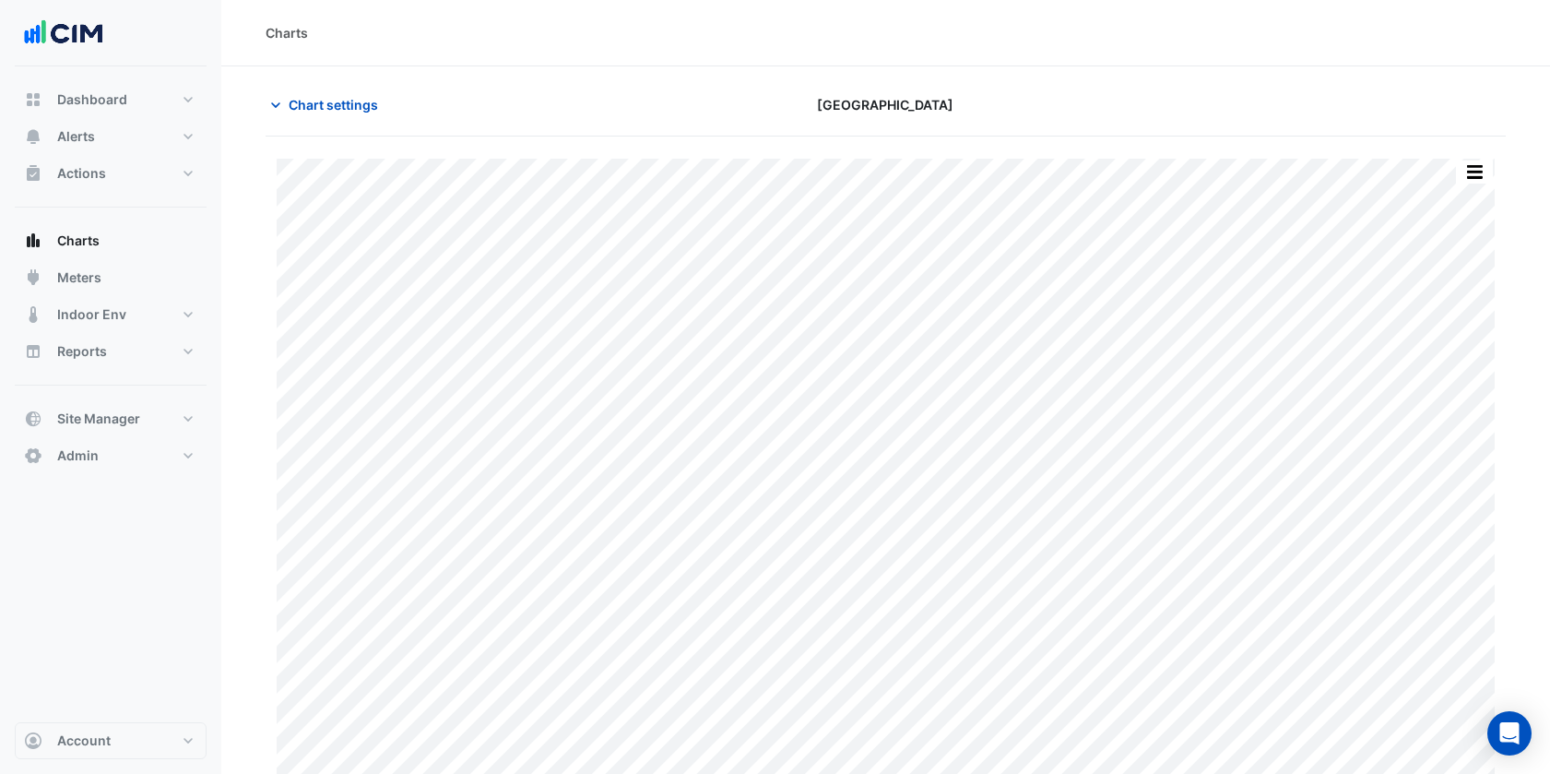
scroll to position [20, 0]
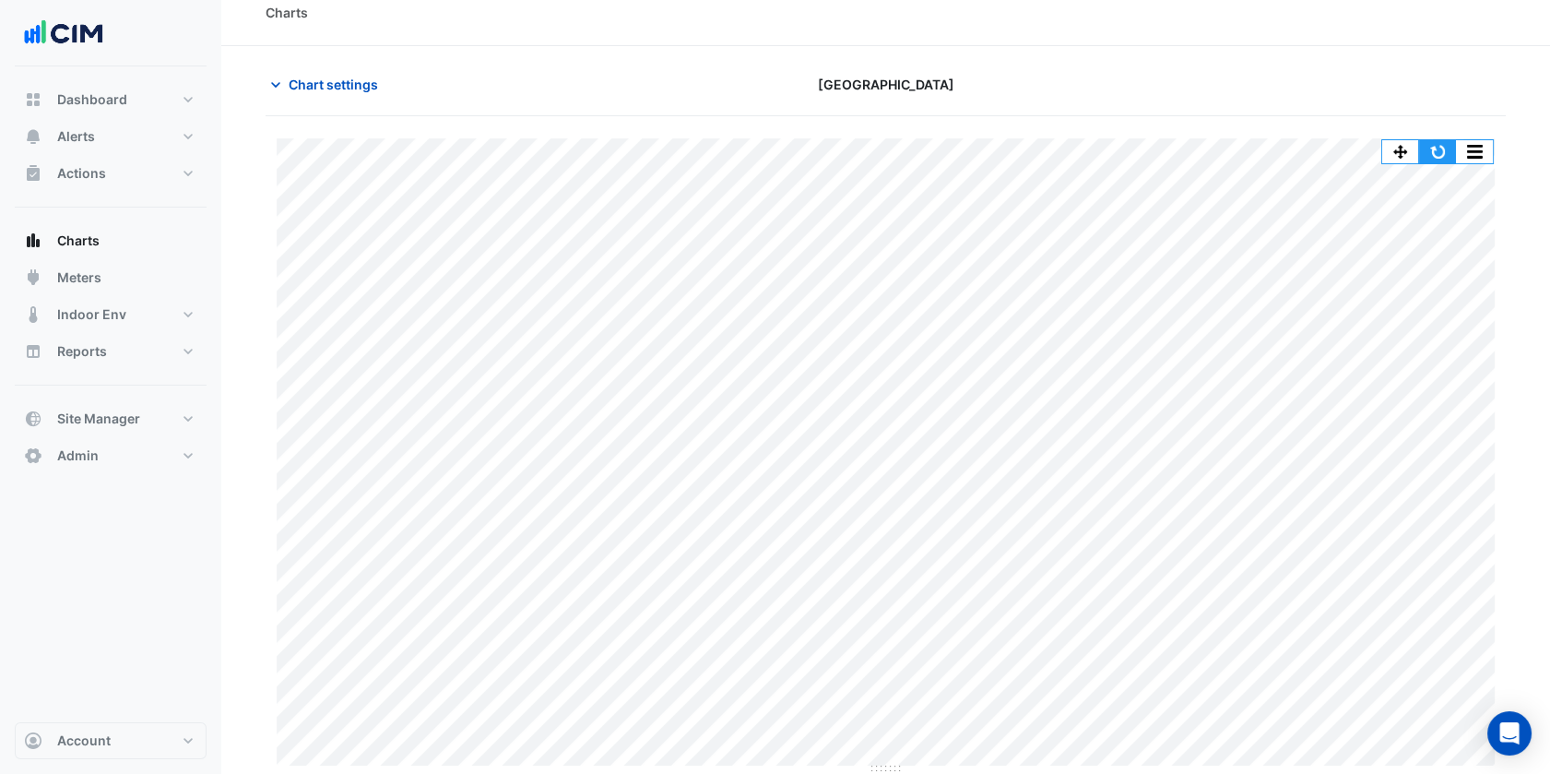
click at [1436, 150] on button "button" at bounding box center [1437, 151] width 37 height 23
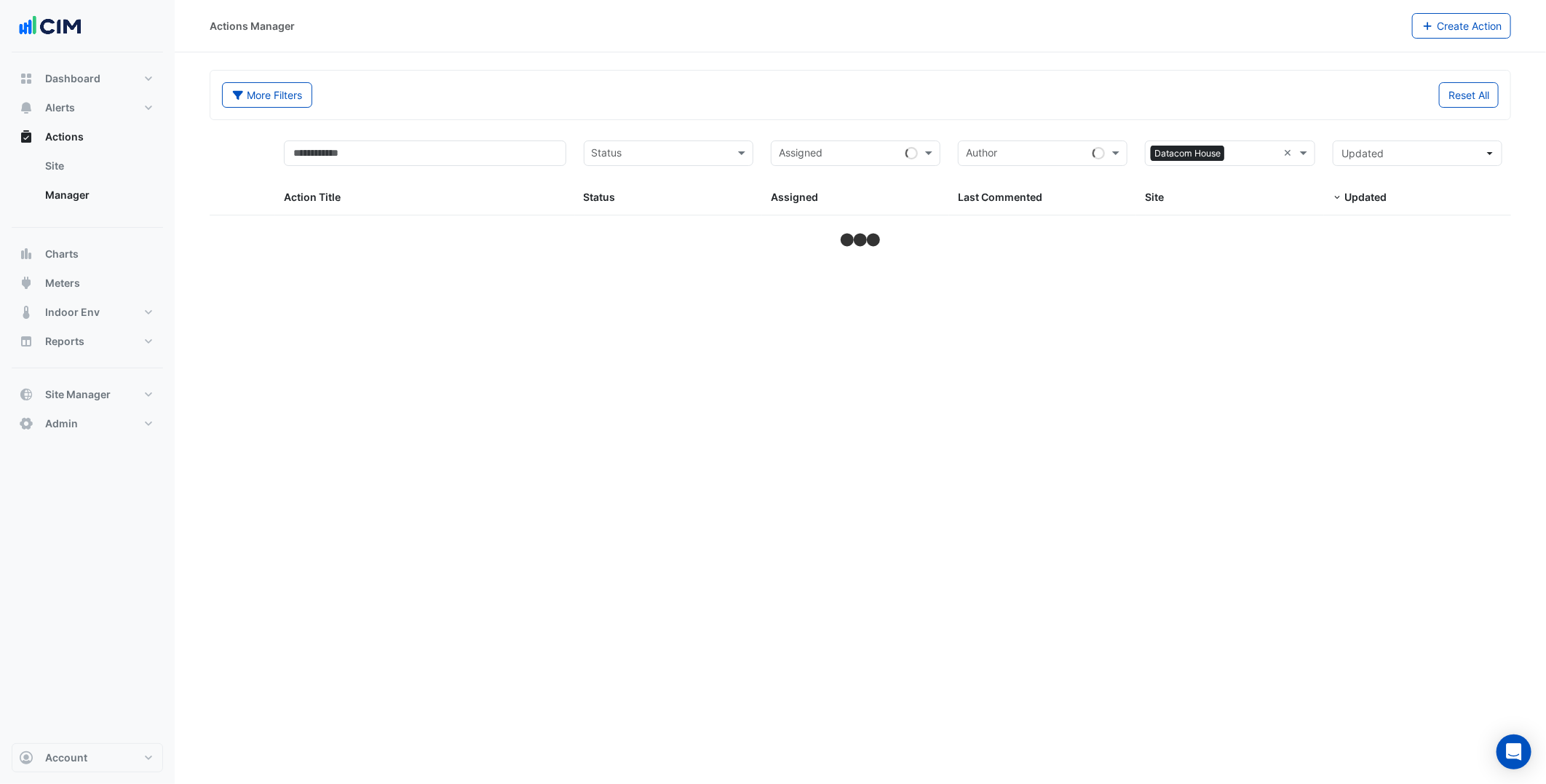
select select "***"
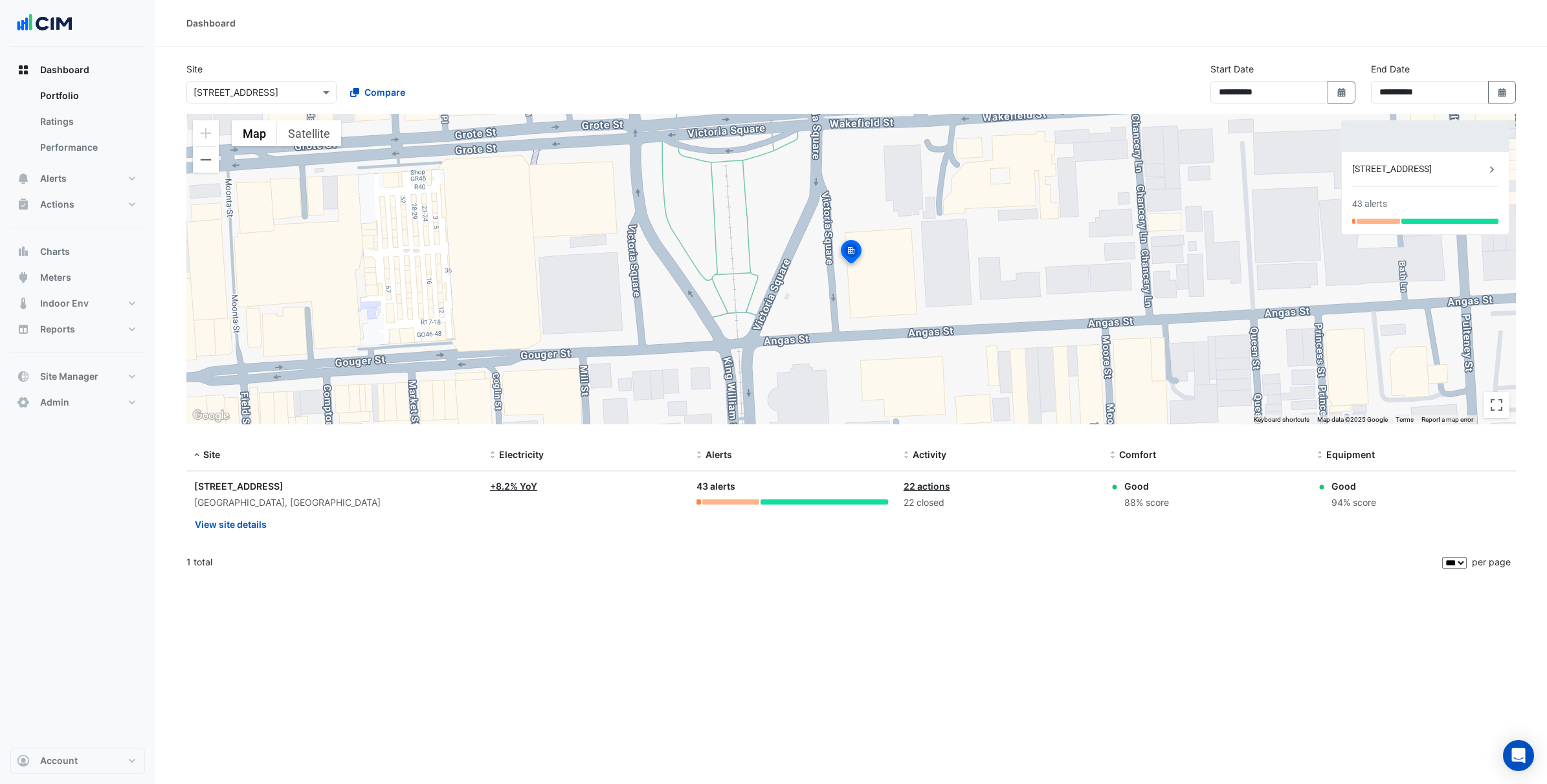
select select "***"
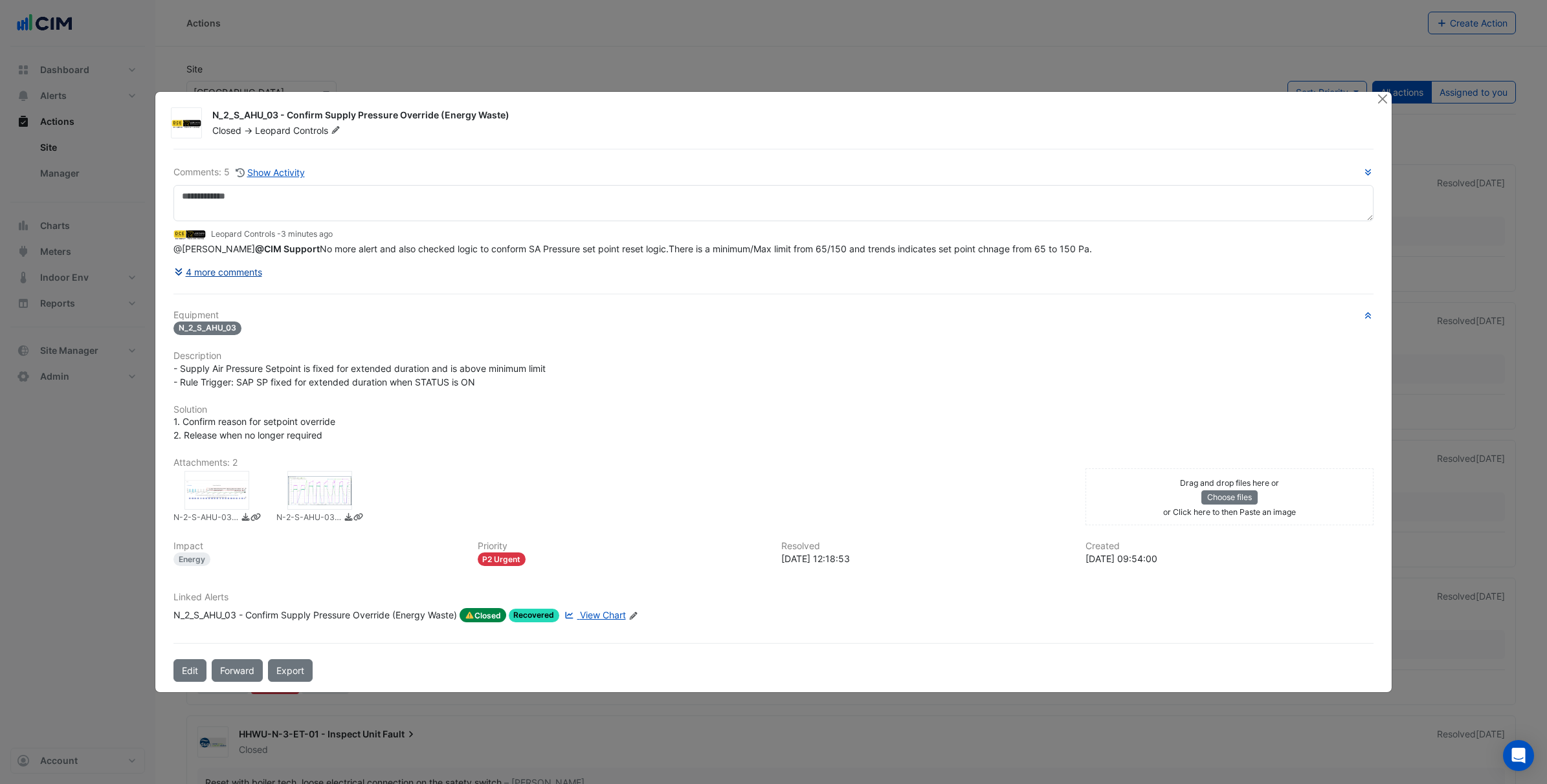
click at [241, 277] on button "4 more comments" at bounding box center [218, 272] width 89 height 22
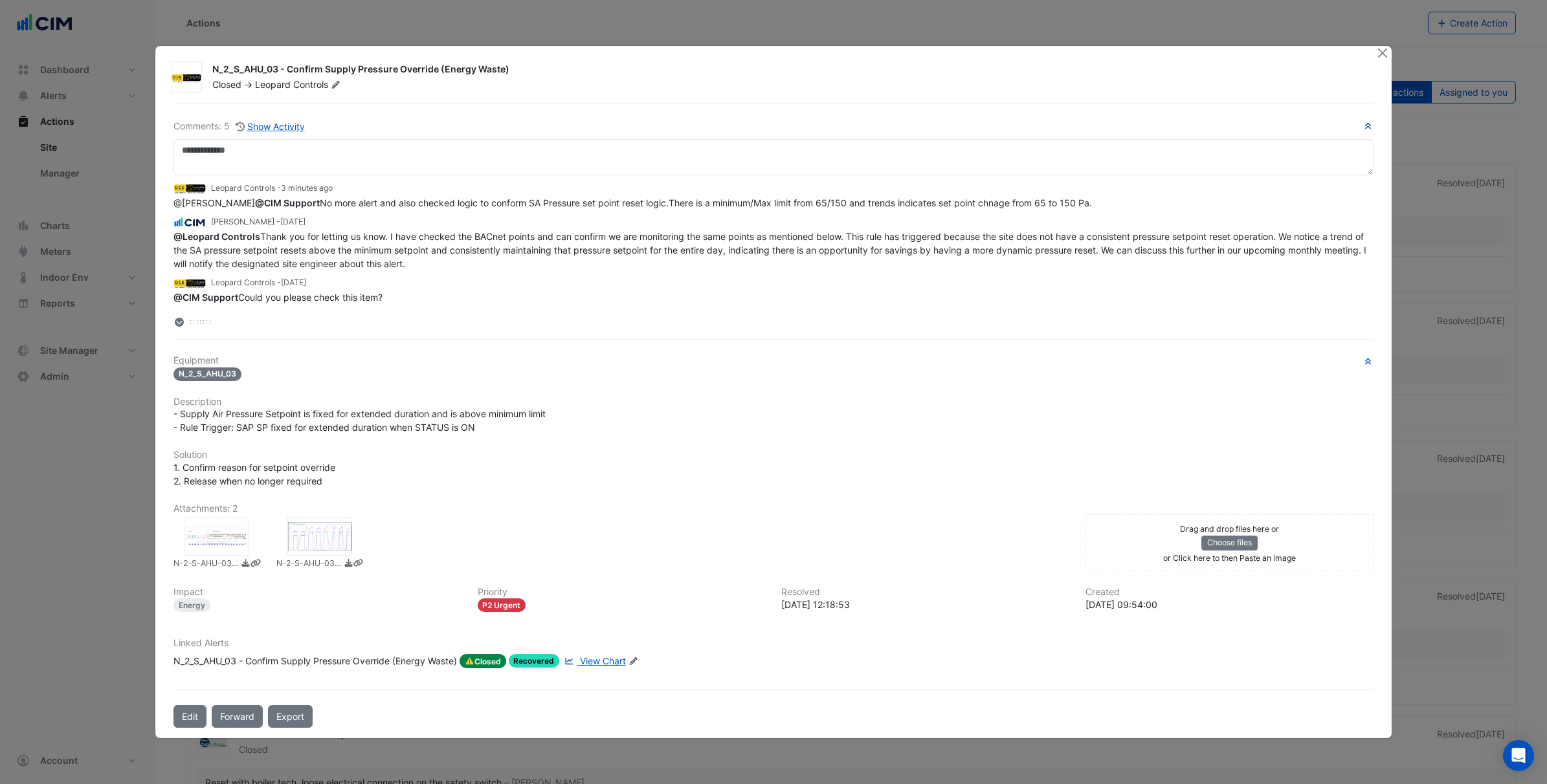
click at [651, 291] on div "Leopard Controls - [DATE]" at bounding box center [773, 283] width 1200 height 15
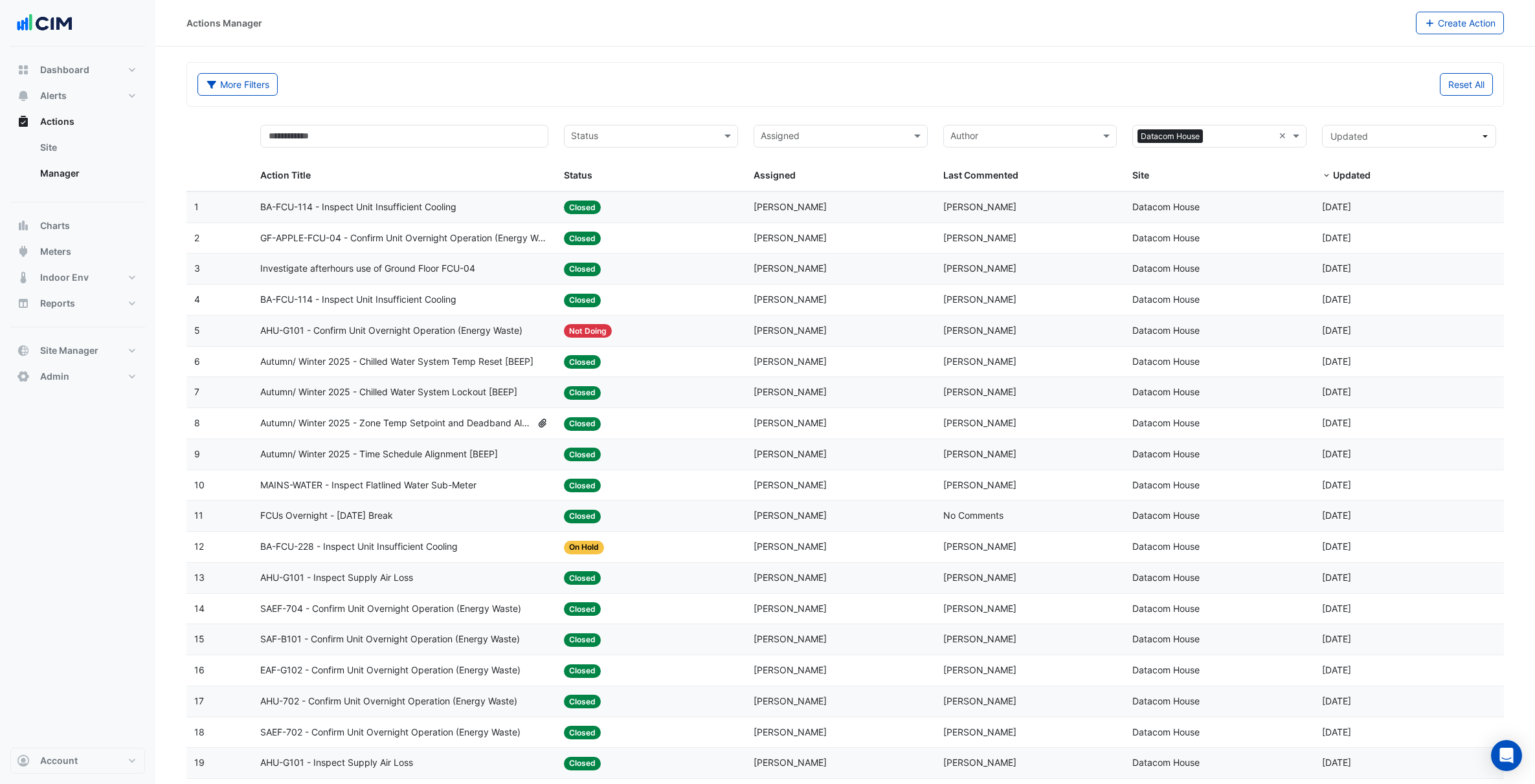
select select "***"
click at [1223, 136] on input "text" at bounding box center [1212, 137] width 145 height 15
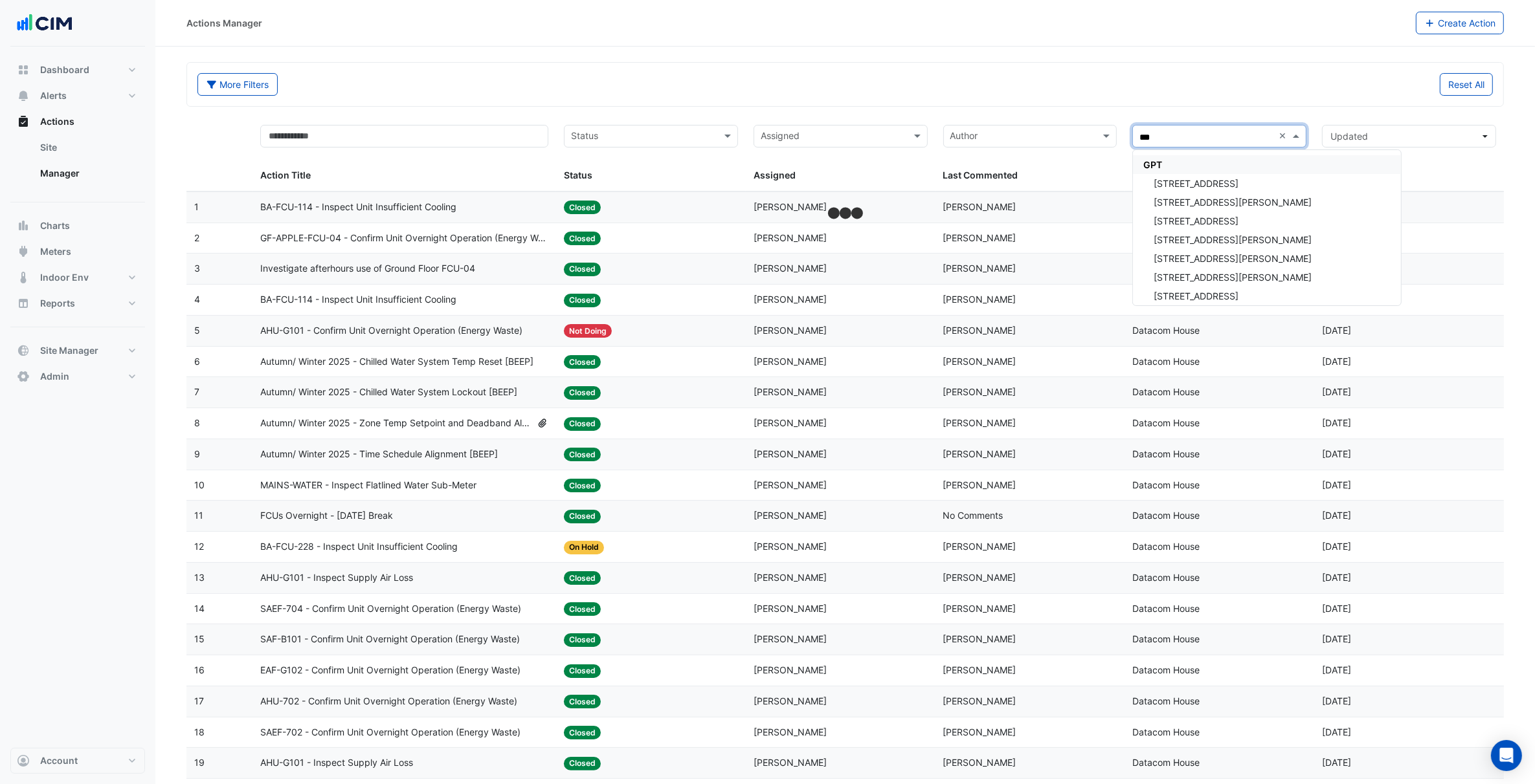
type input "***"
click at [1197, 160] on div "GPT API" at bounding box center [1267, 164] width 268 height 19
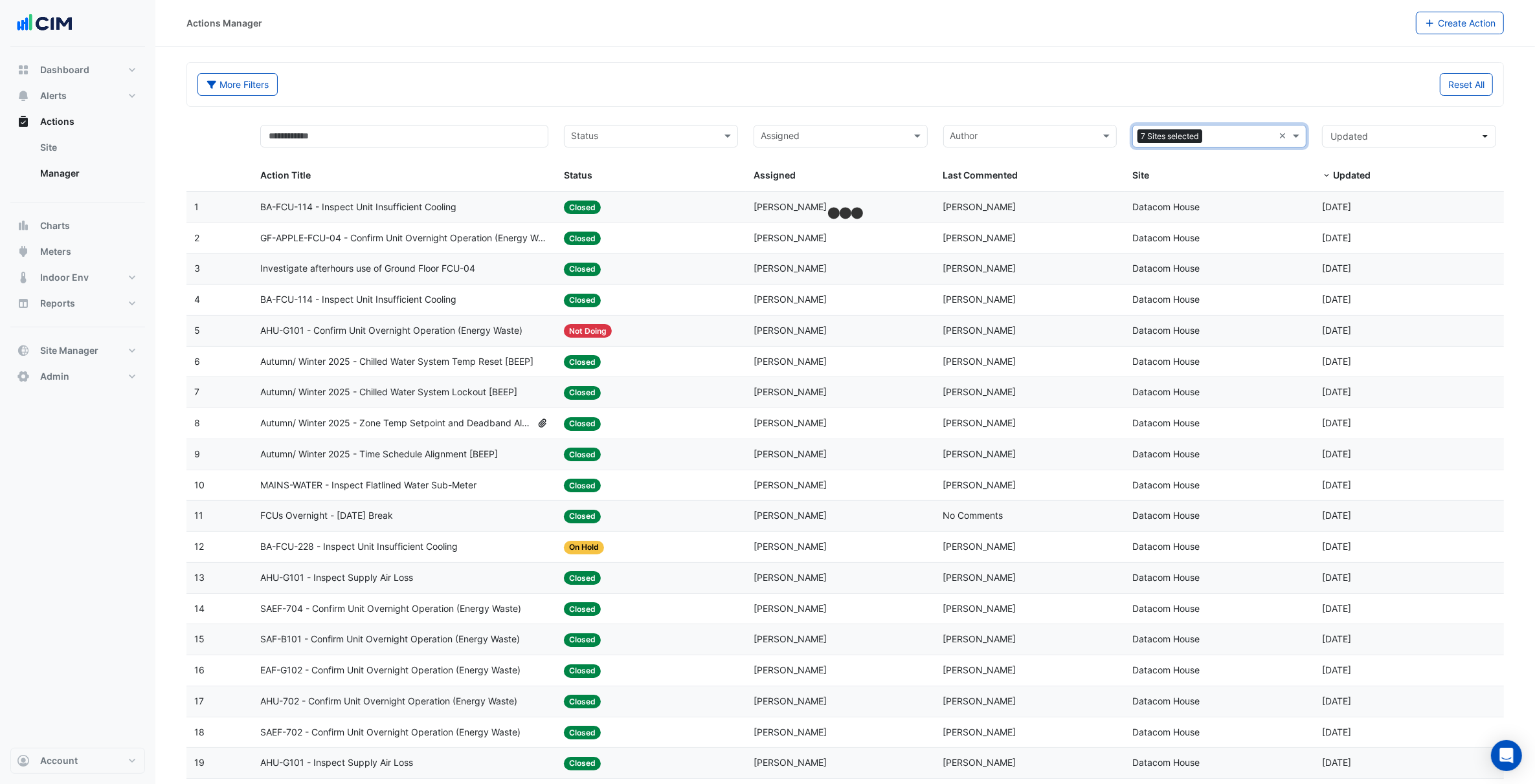
click at [1234, 47] on section "More Filters Reset All Status Assigned Sites 7 Sites selected × Action Title St…" at bounding box center [845, 738] width 1380 height 1385
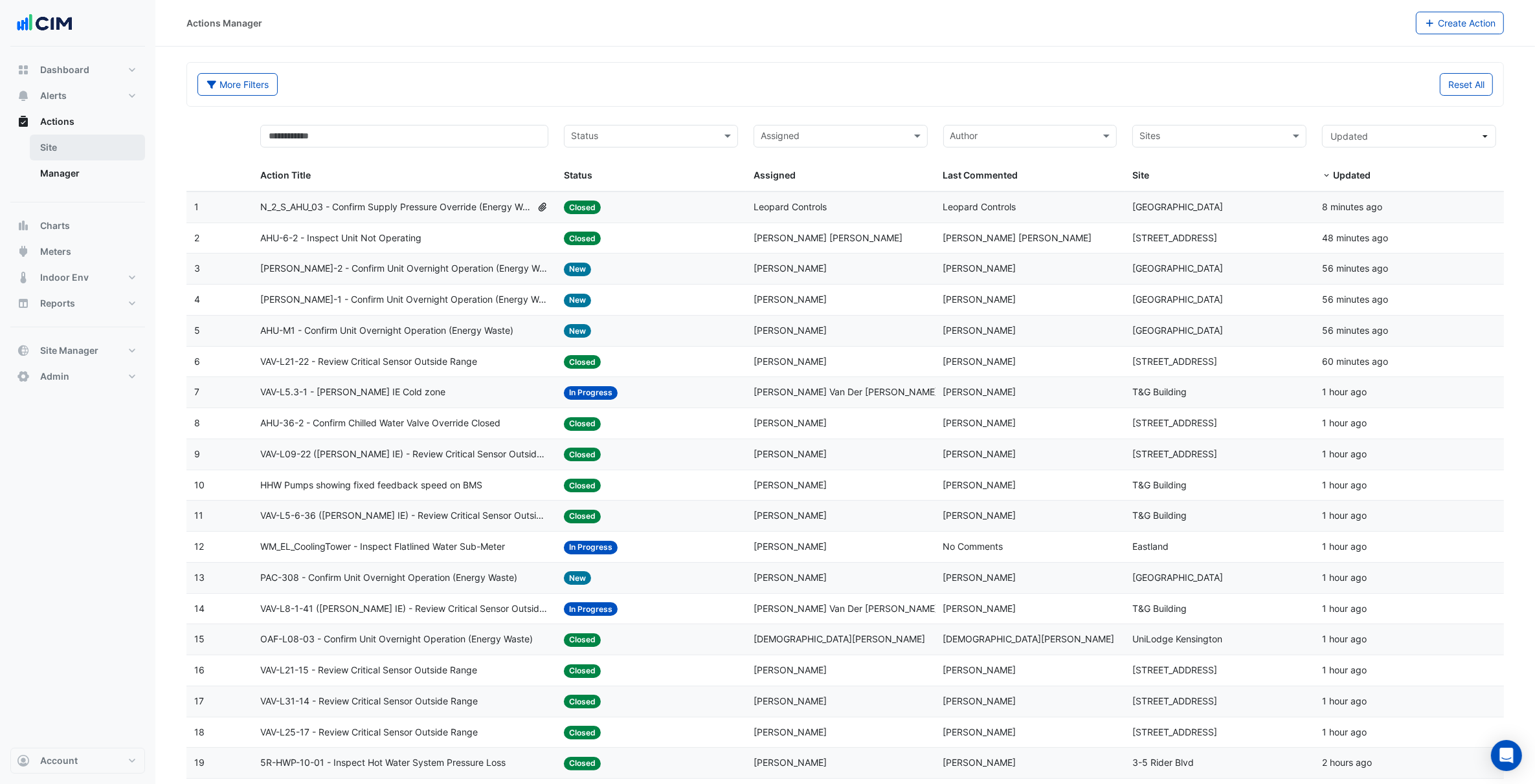
click at [82, 150] on link "Site" at bounding box center [87, 147] width 115 height 26
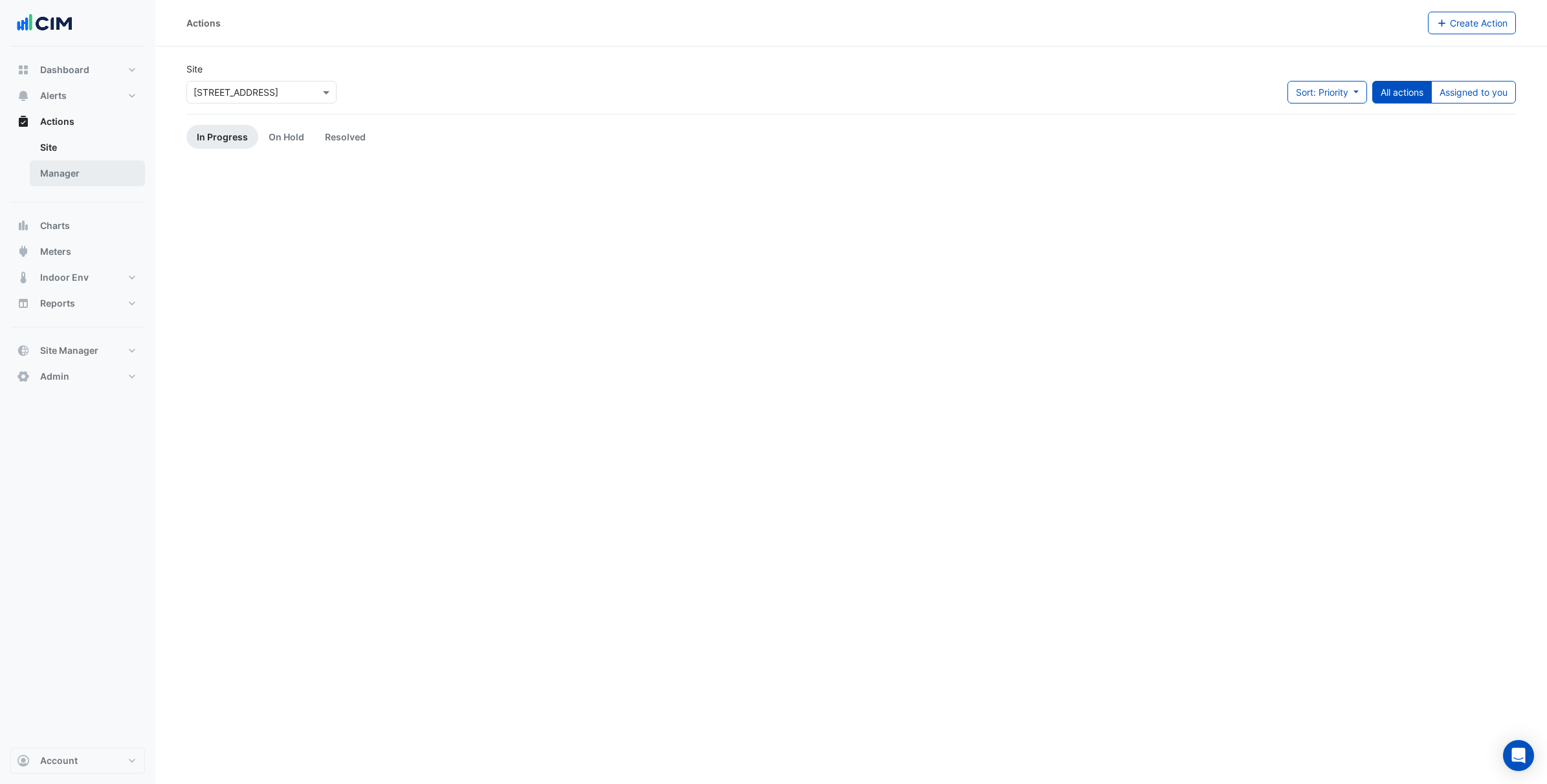
click at [63, 178] on link "Manager" at bounding box center [87, 173] width 115 height 26
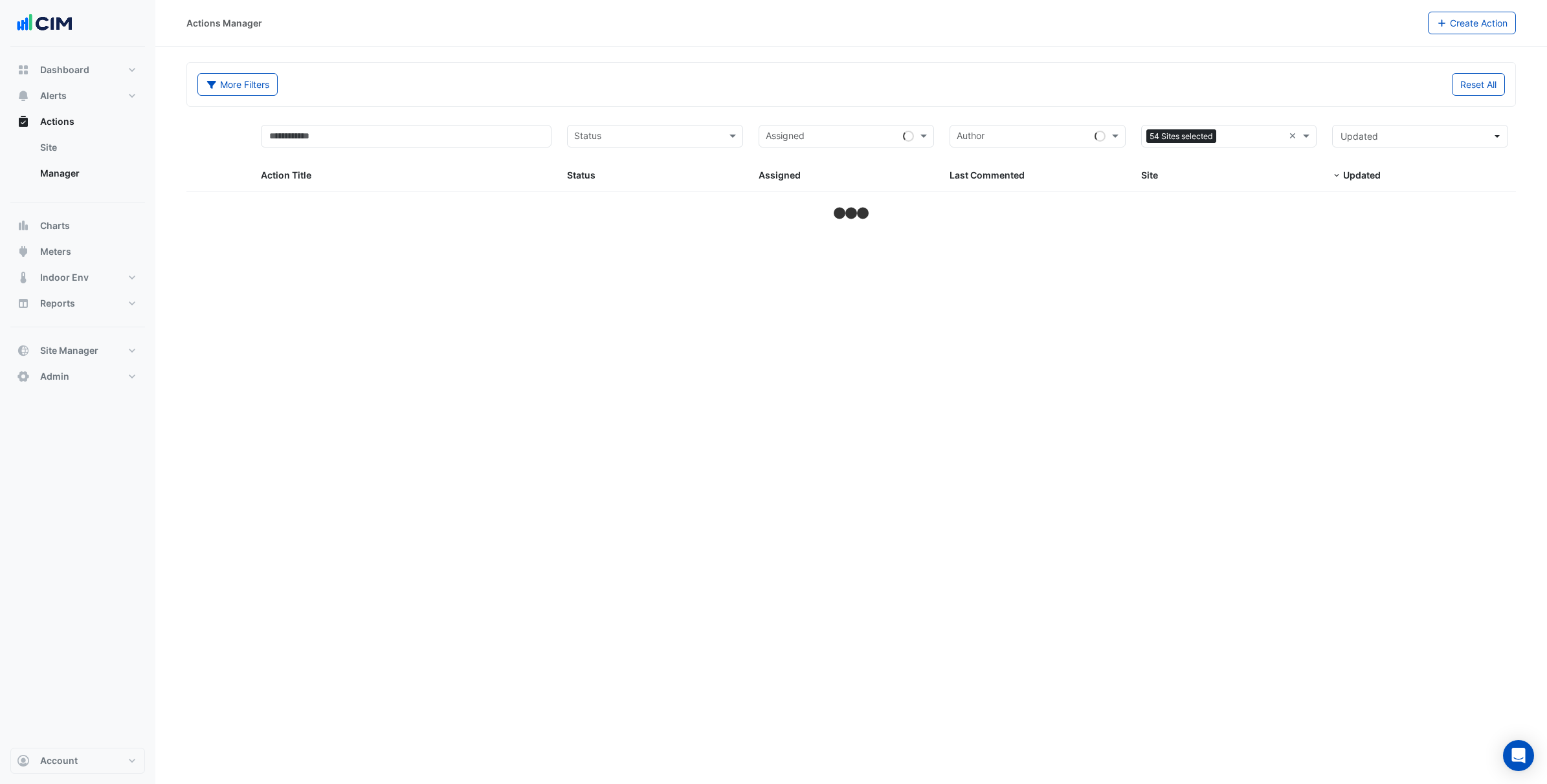
select select "***"
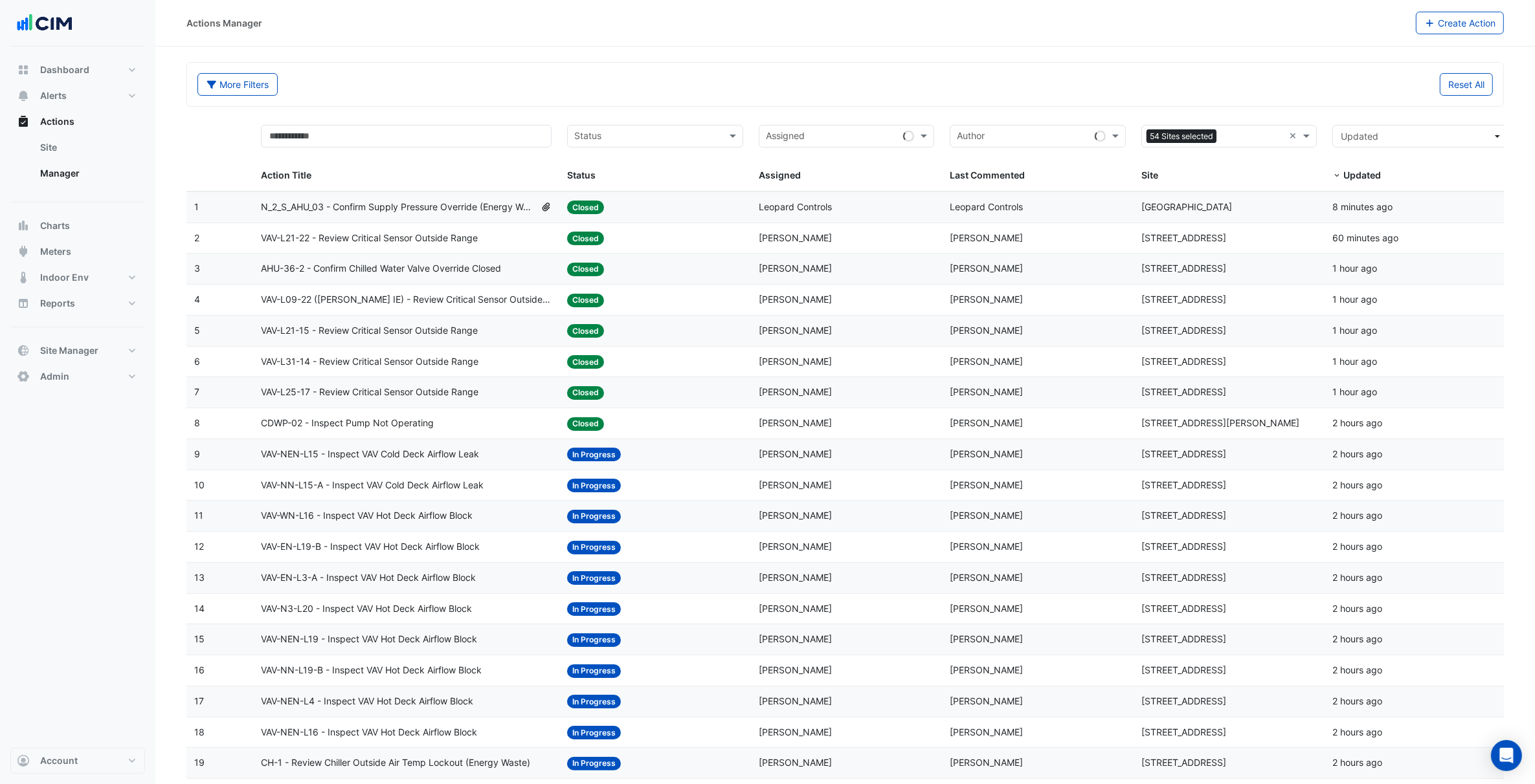
click at [652, 241] on div "Status: Closed" at bounding box center [655, 238] width 176 height 15
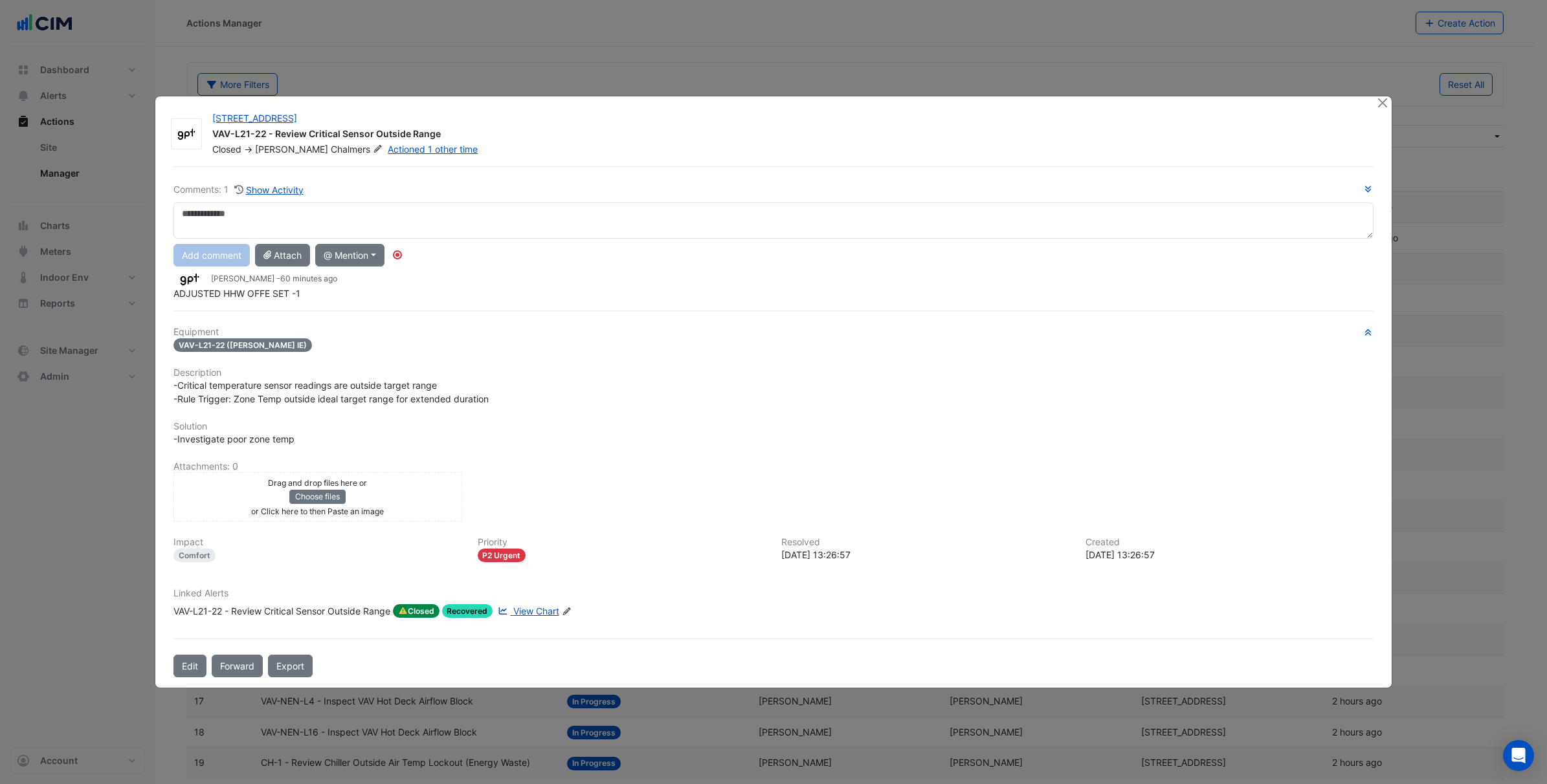
click at [543, 612] on span "View Chart" at bounding box center [536, 611] width 46 height 11
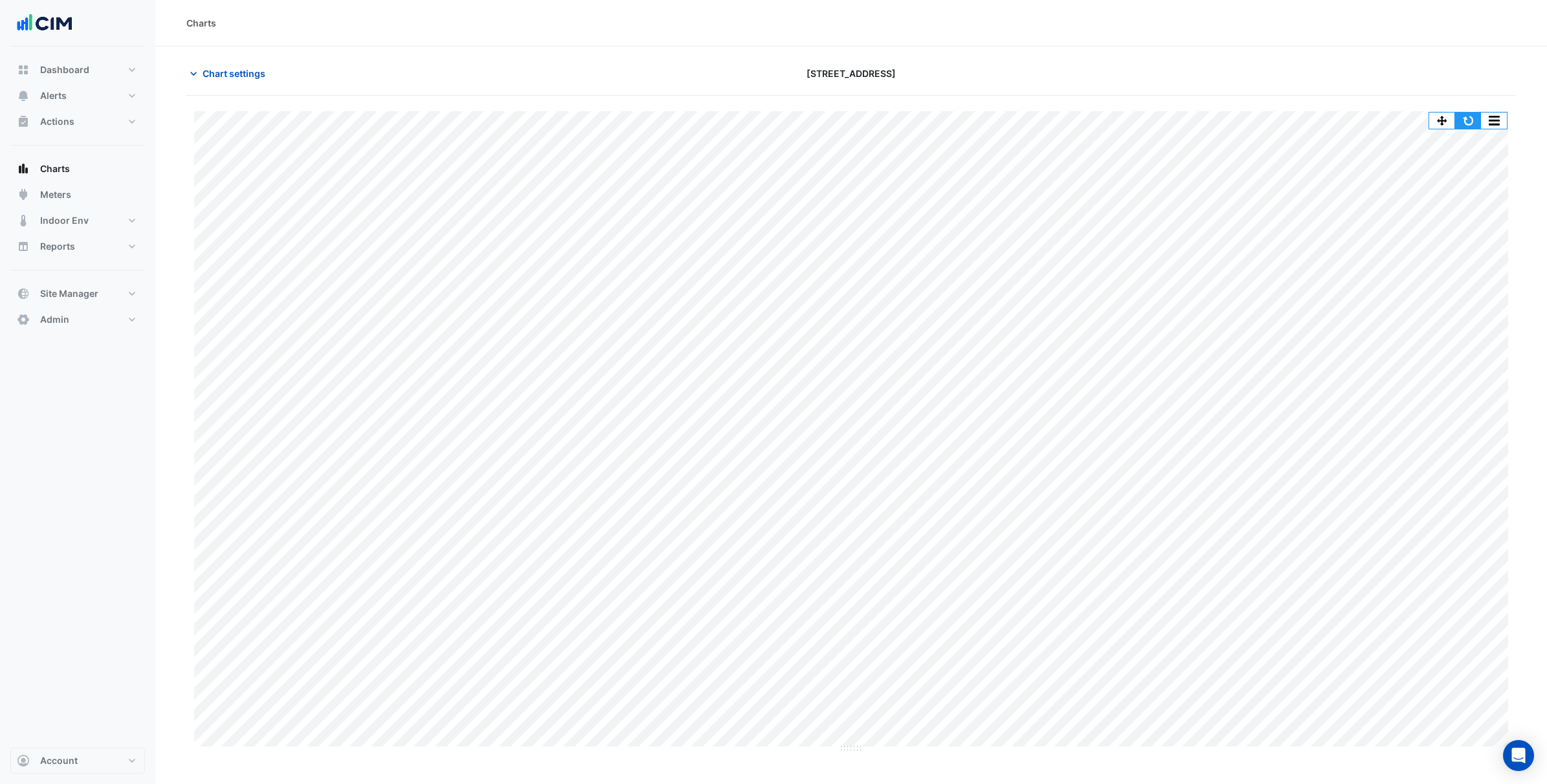
click at [1466, 121] on button "button" at bounding box center [1468, 120] width 26 height 16
